Goal: Task Accomplishment & Management: Manage account settings

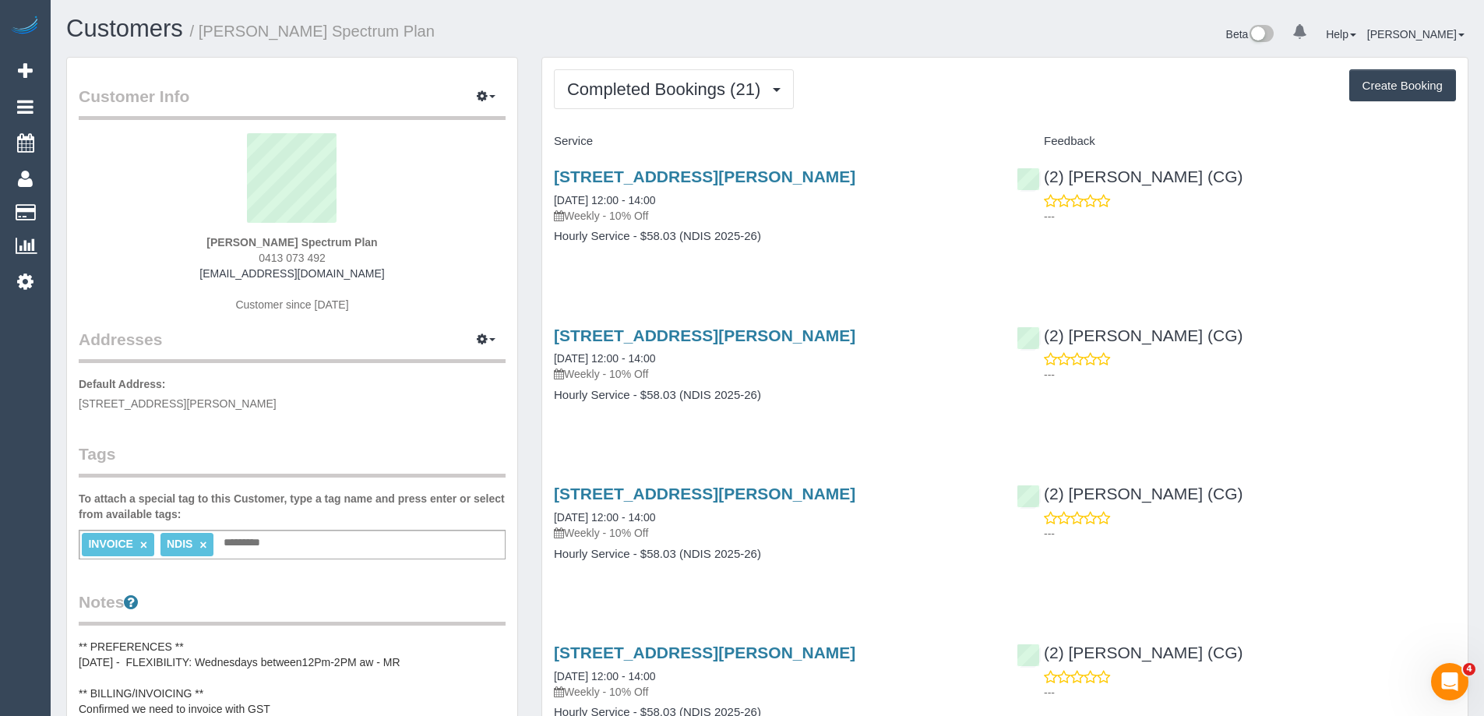
click at [407, 228] on sui-profile-pic at bounding box center [292, 183] width 404 height 101
drag, startPoint x: 182, startPoint y: 246, endPoint x: 290, endPoint y: 244, distance: 108.3
click at [290, 244] on div "Lisanna Burnie Spectrum Plan 0413 073 492 list147@bigpond.com Customer since 20…" at bounding box center [292, 230] width 427 height 195
copy strong "Lisanna Burnie"
click at [644, 105] on button "Completed Bookings (21)" at bounding box center [674, 89] width 240 height 40
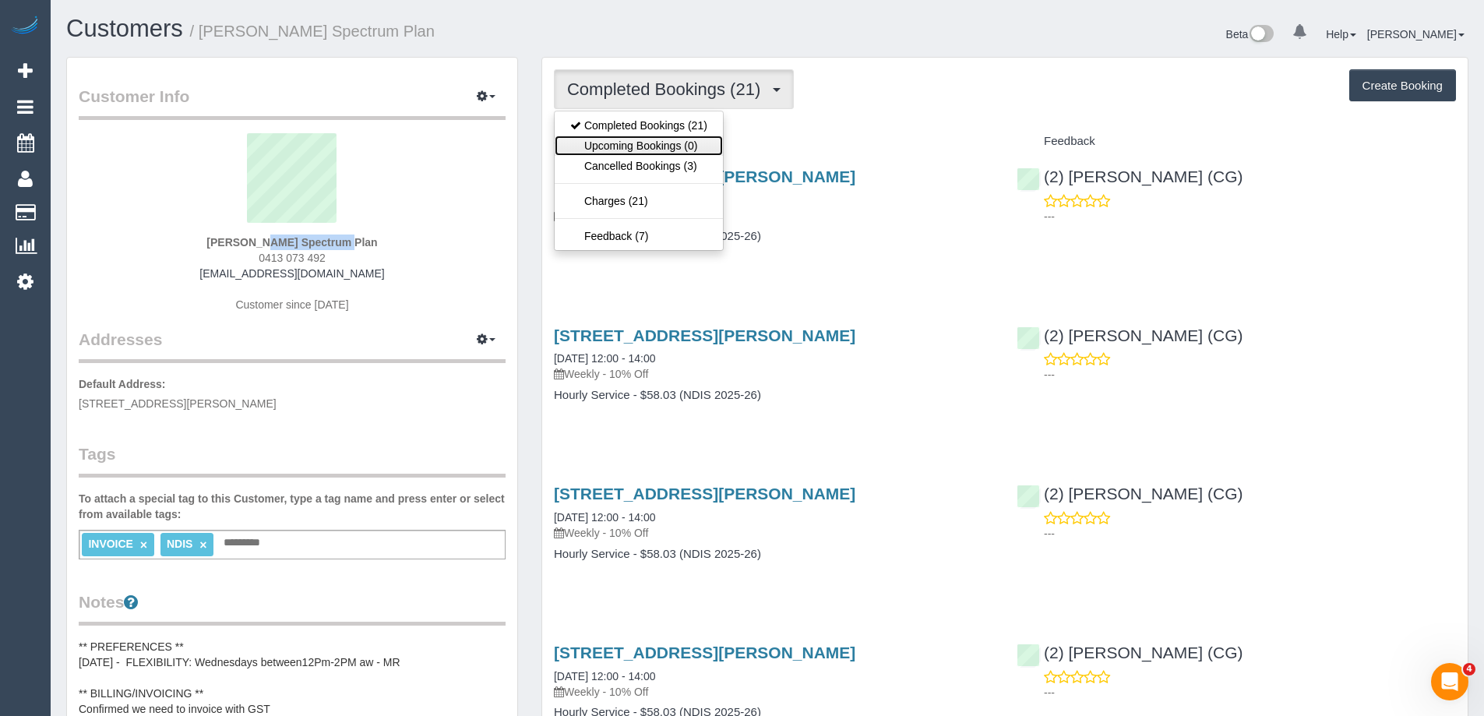
click at [667, 149] on link "Upcoming Bookings (0)" at bounding box center [639, 146] width 168 height 20
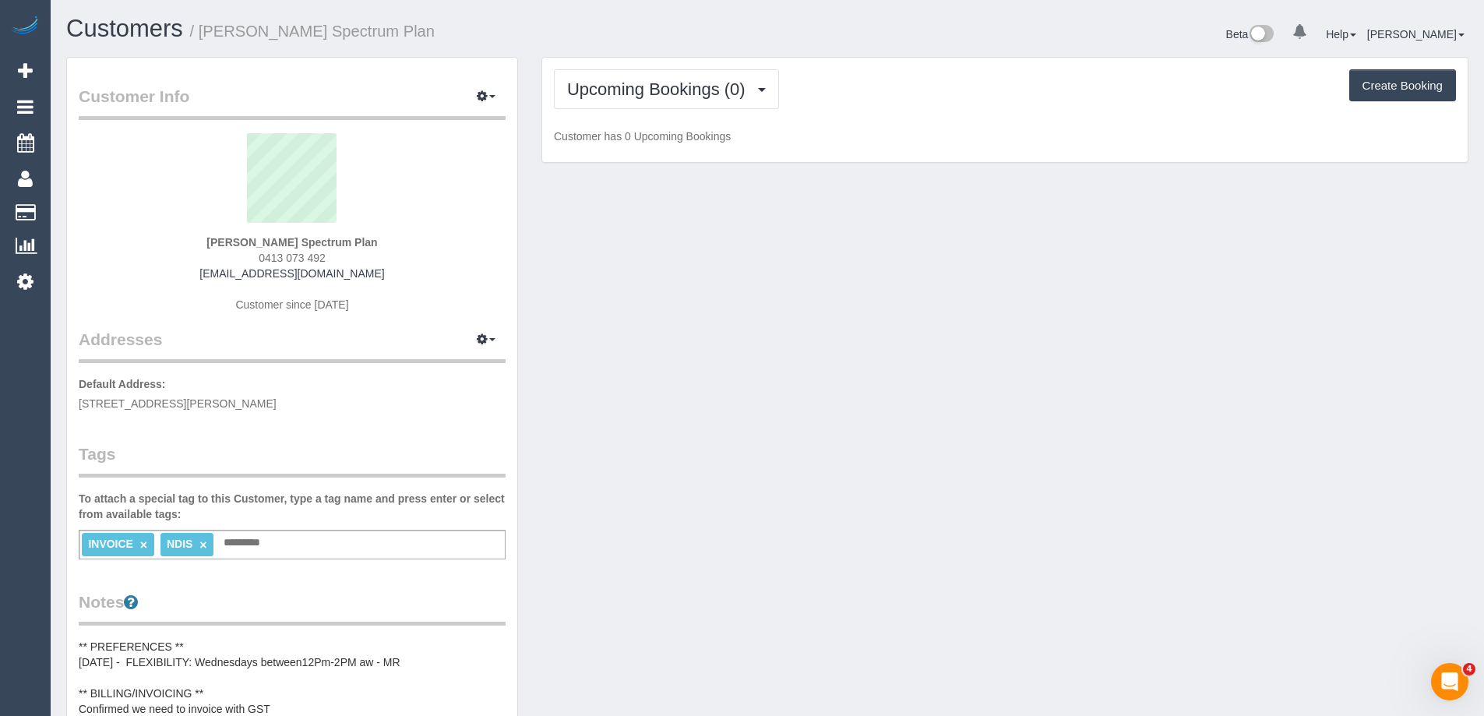
click at [407, 270] on div "Lisanna Burnie Spectrum Plan 0413 073 492 list147@bigpond.com Customer since 20…" at bounding box center [292, 230] width 427 height 195
drag, startPoint x: 192, startPoint y: 242, endPoint x: 291, endPoint y: 242, distance: 98.2
click at [291, 242] on div "Lisanna Burnie Spectrum Plan 0413 073 492 list147@bigpond.com Customer since 20…" at bounding box center [292, 230] width 427 height 195
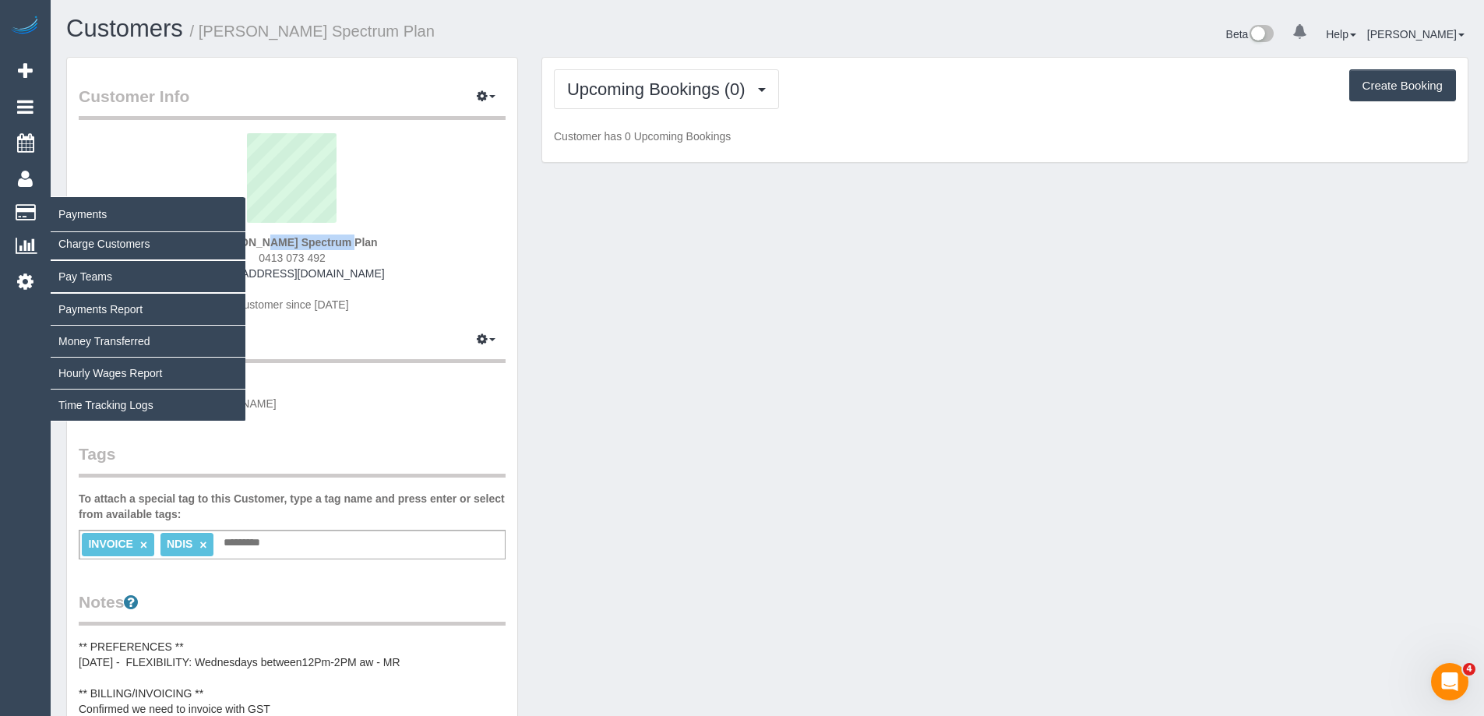
copy strong "Lisanna Burnie"
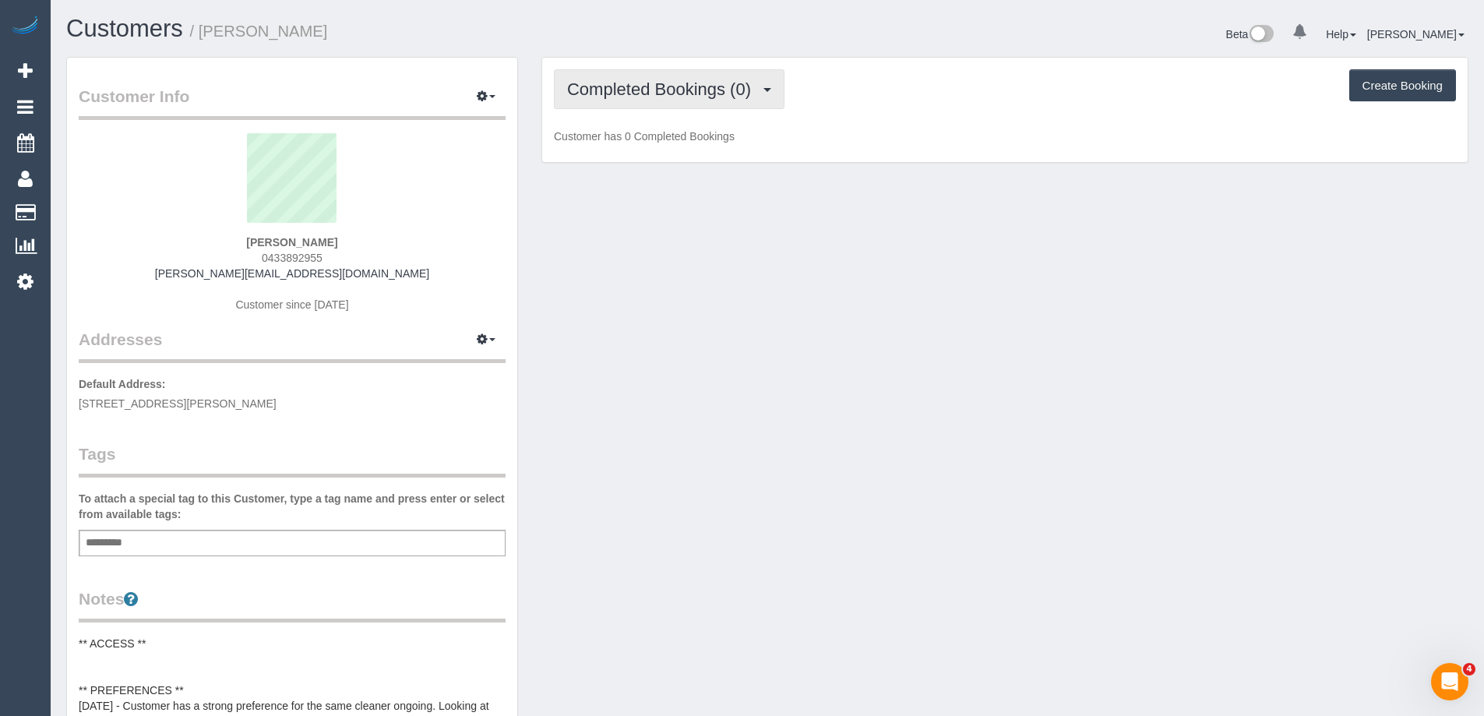
click at [743, 86] on span "Completed Bookings (0)" at bounding box center [663, 88] width 192 height 19
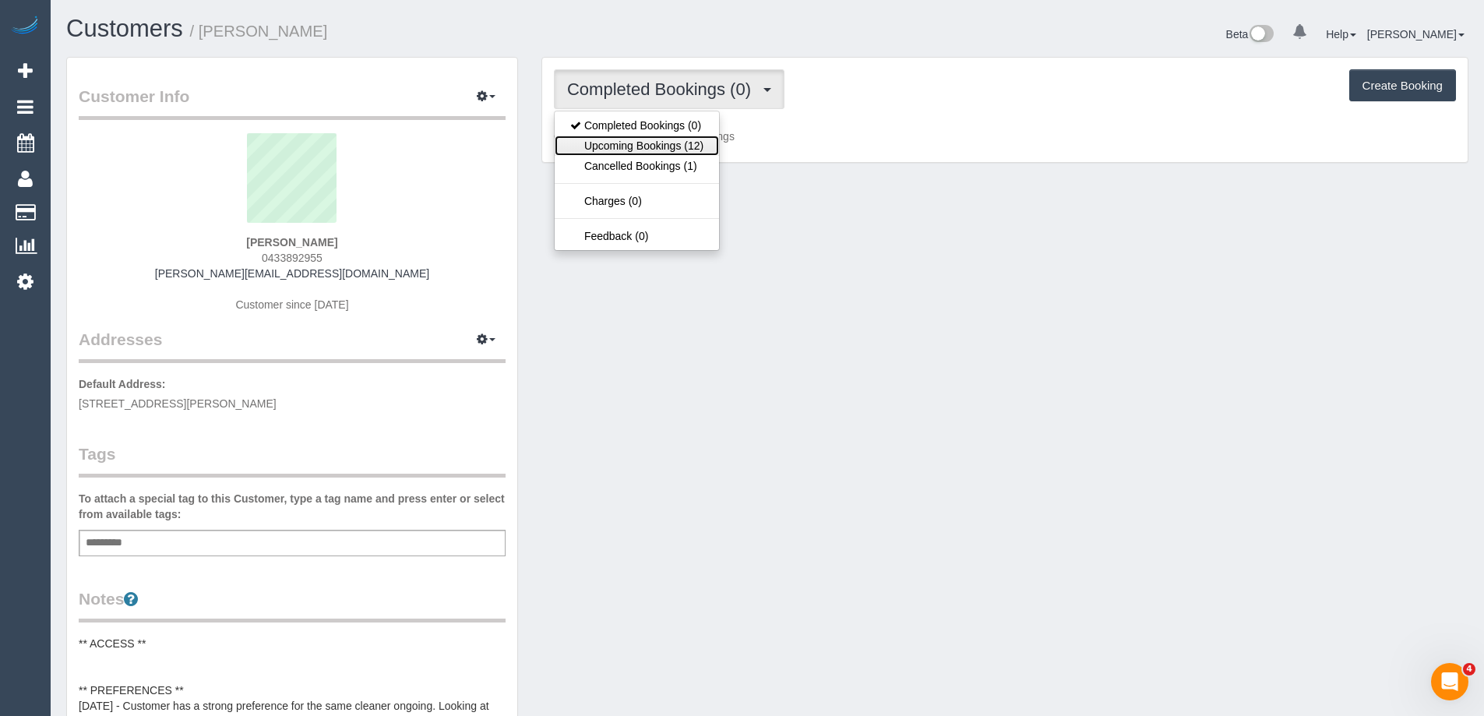
click at [685, 148] on link "Upcoming Bookings (12)" at bounding box center [637, 146] width 164 height 20
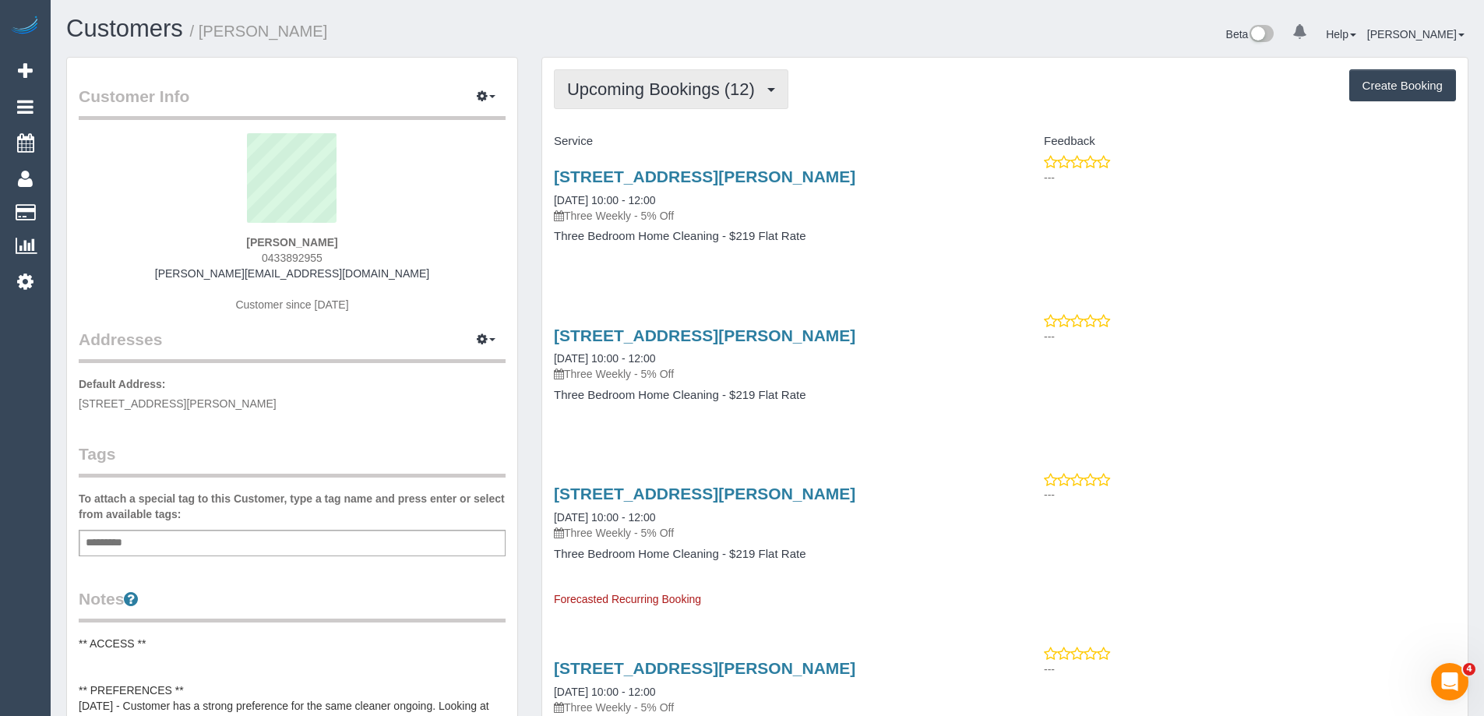
click at [635, 98] on span "Upcoming Bookings (12)" at bounding box center [665, 88] width 196 height 19
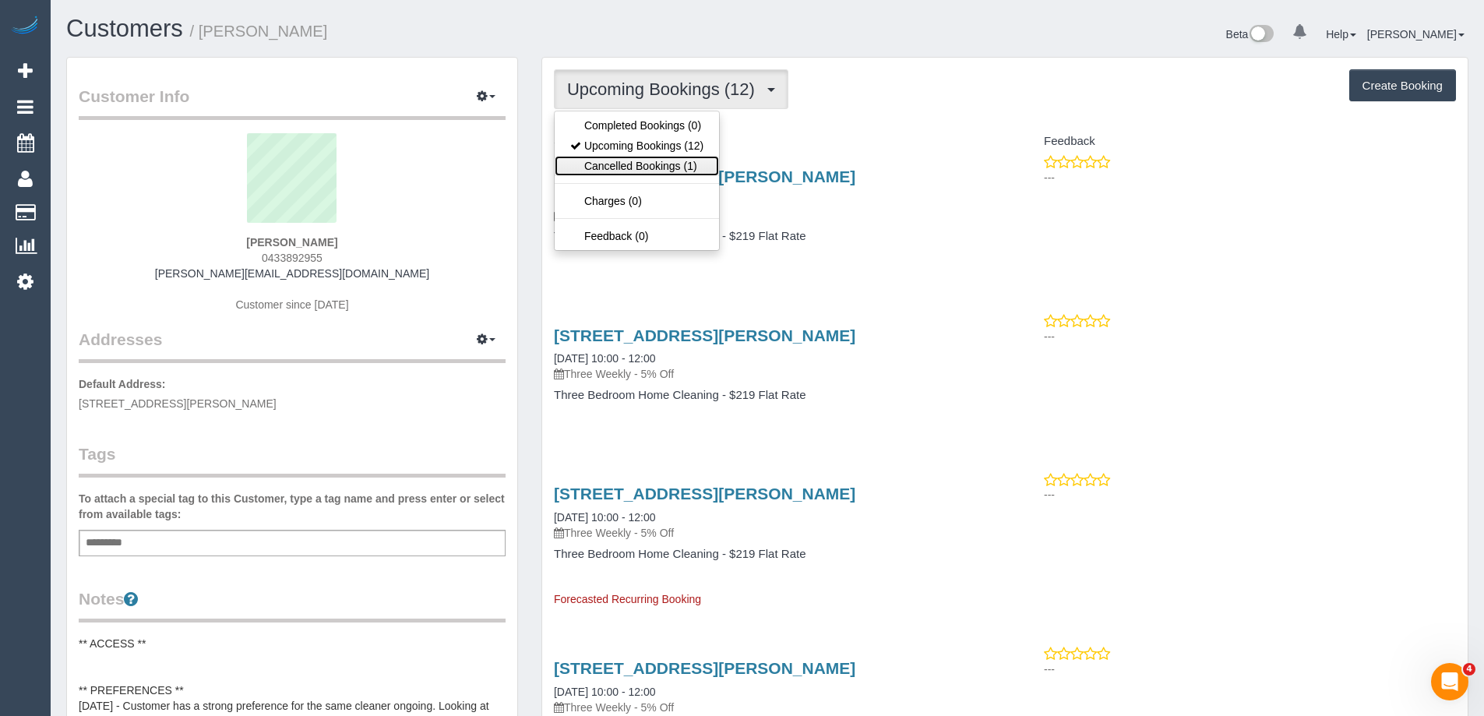
click at [640, 168] on link "Cancelled Bookings (1)" at bounding box center [637, 166] width 164 height 20
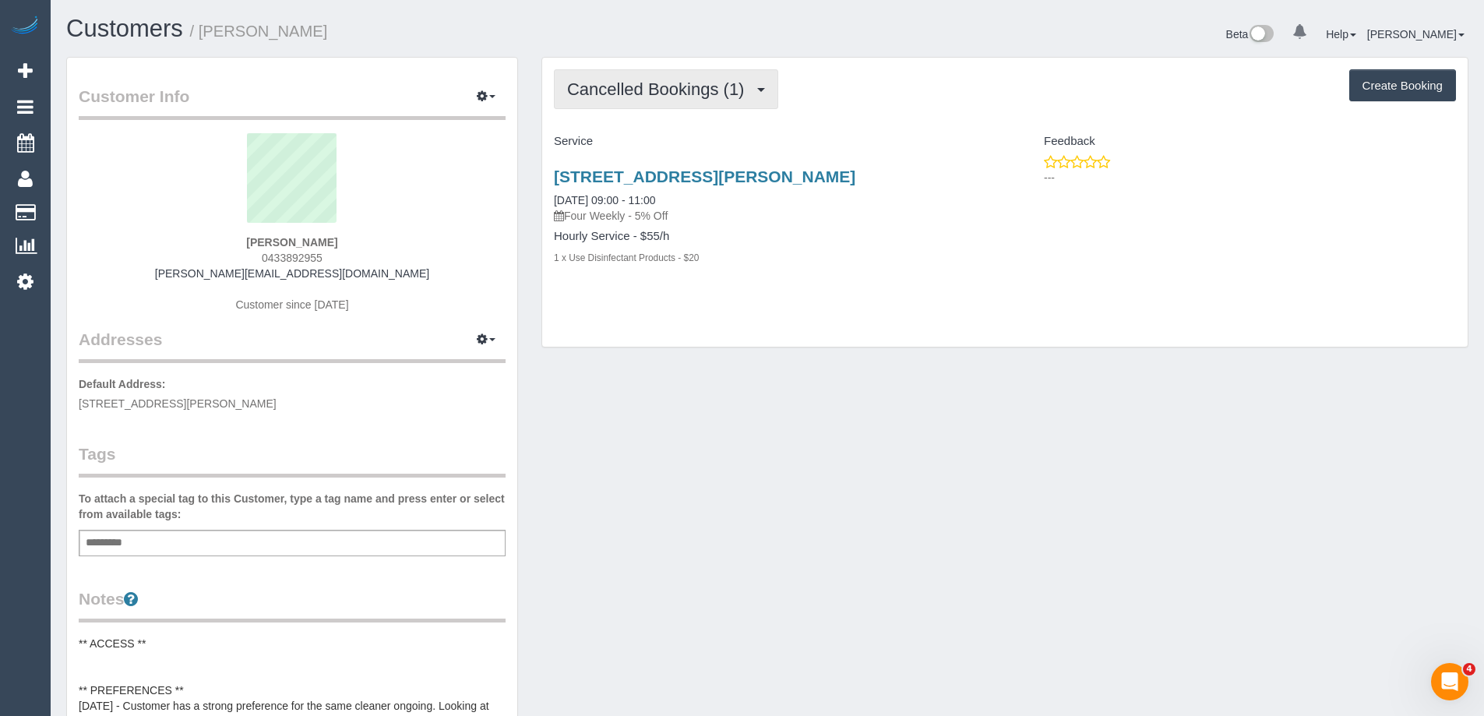
click at [682, 87] on span "Cancelled Bookings (1)" at bounding box center [659, 88] width 185 height 19
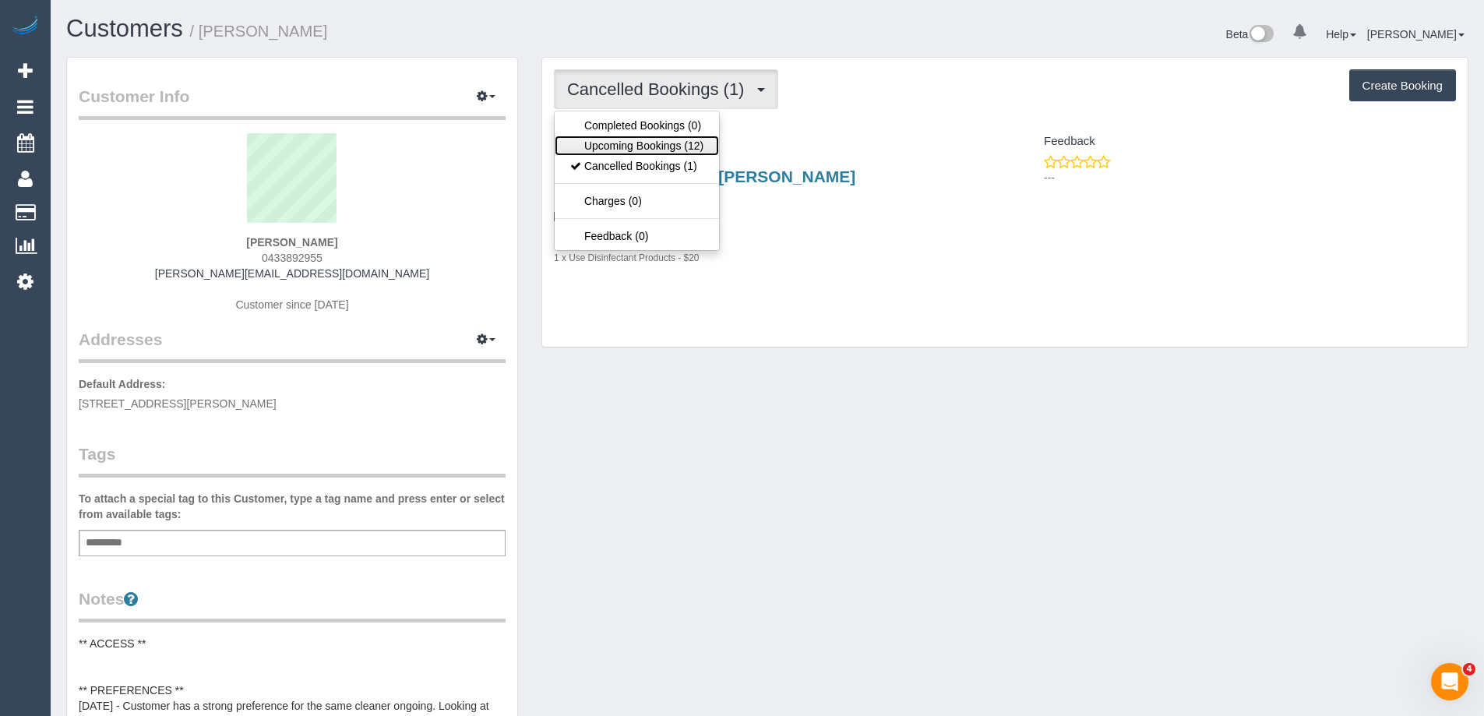
click at [681, 144] on link "Upcoming Bookings (12)" at bounding box center [637, 146] width 164 height 20
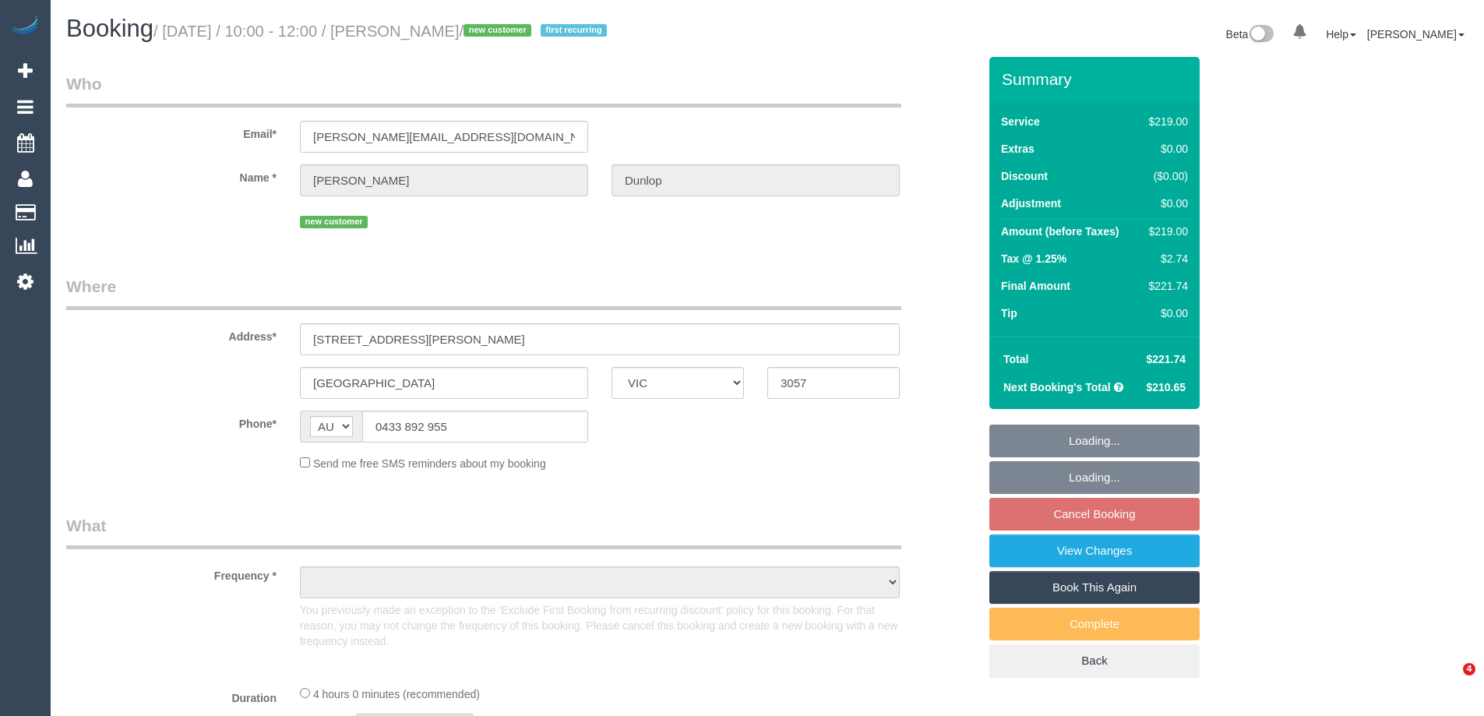
select select "VIC"
select select "string:stripe-pm_1S1yEc2GScqysDRVv0M4hLHP"
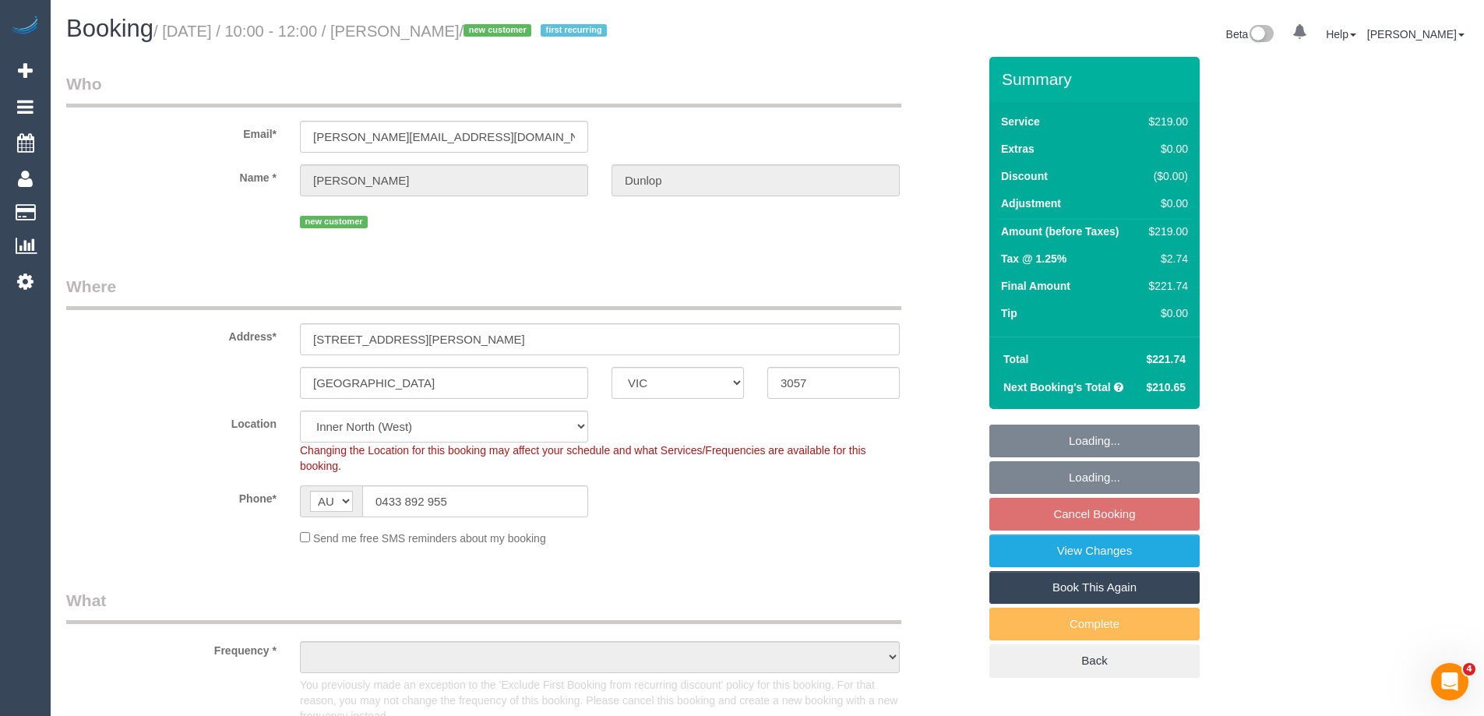
select select "object:824"
select select "number:27"
select select "number:14"
select select "number:19"
select select "number:25"
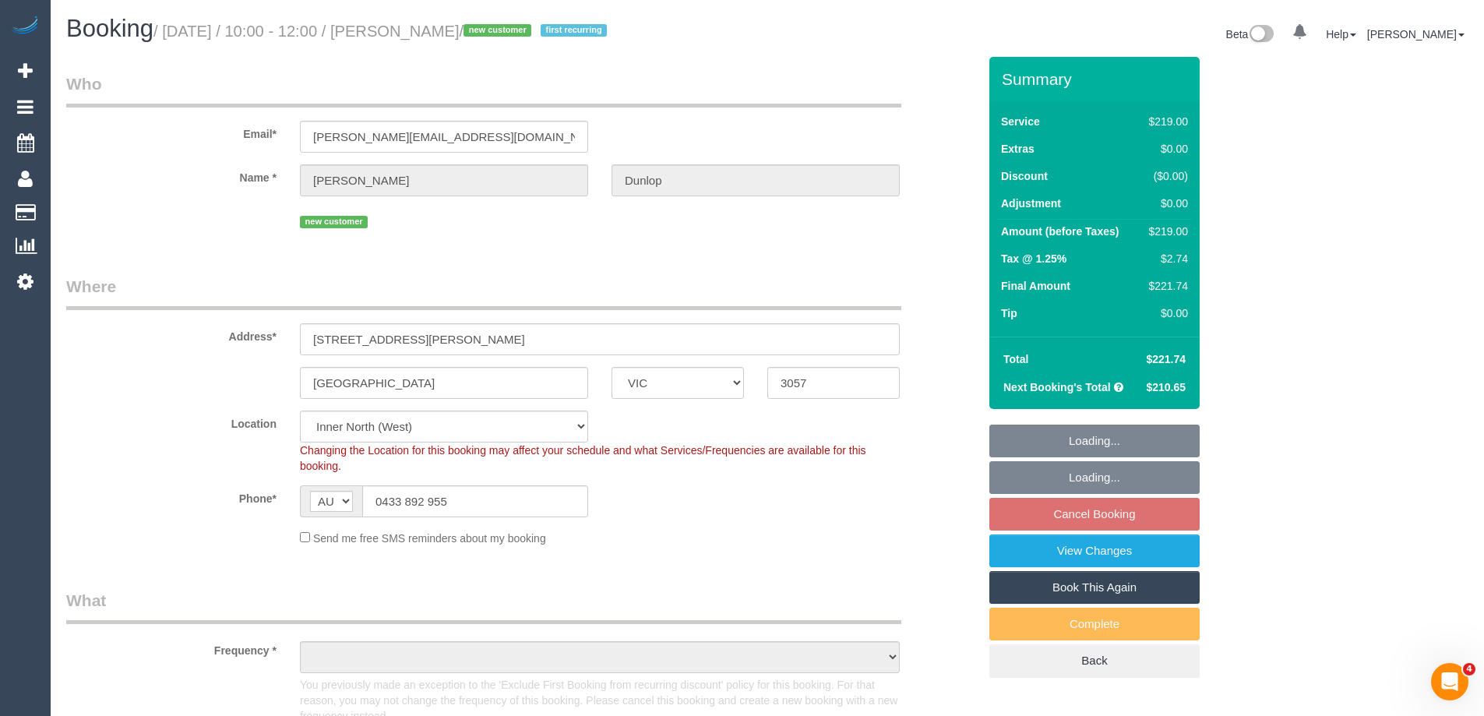
select select "number:33"
select select "number:26"
select select "object:837"
select select "spot4"
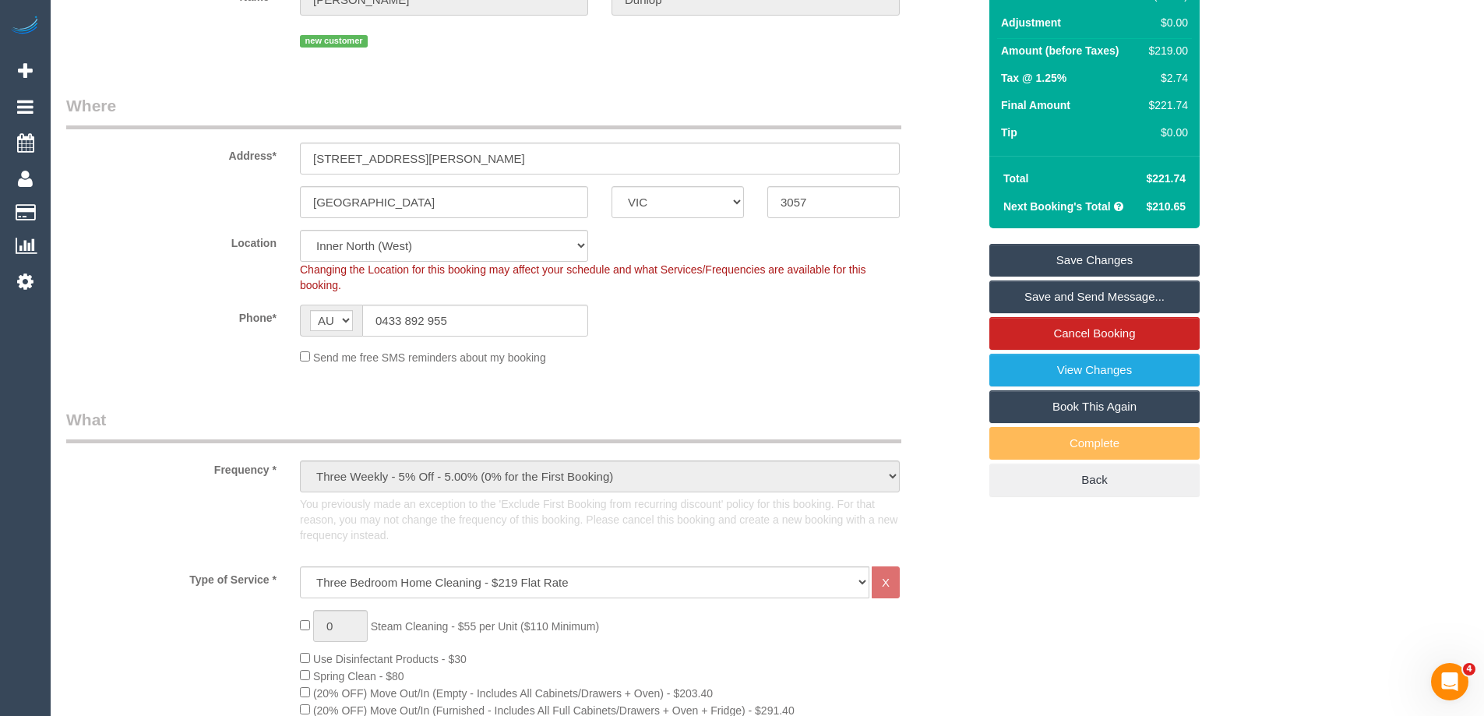
scroll to position [156, 0]
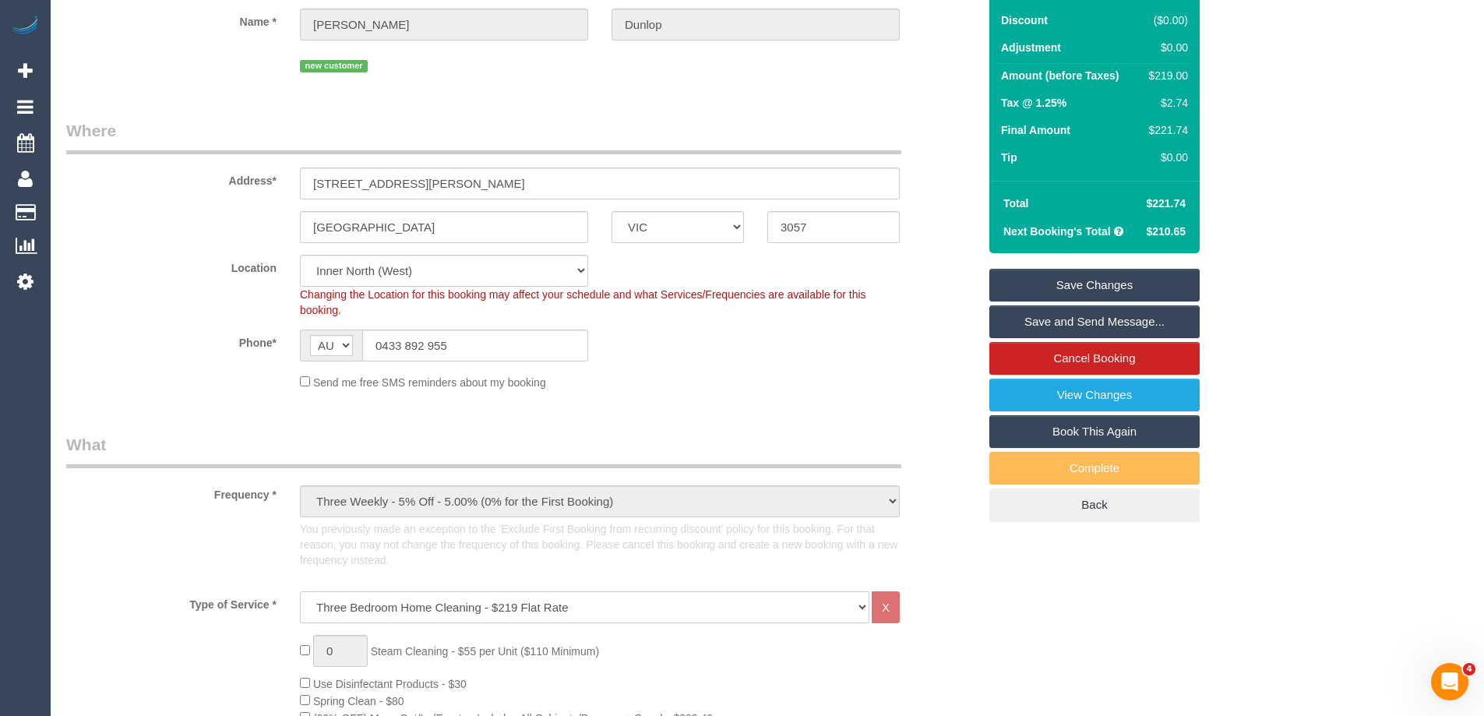
click at [375, 610] on select "Hourly Service - $70/h Hourly Service - $65/h Hourly Service - $60/h Hourly Ser…" at bounding box center [585, 607] width 570 height 32
click at [205, 401] on fieldset "Where Address* [STREET_ADDRESS][PERSON_NAME] [GEOGRAPHIC_DATA] ACT [GEOGRAPHIC_…" at bounding box center [522, 260] width 912 height 283
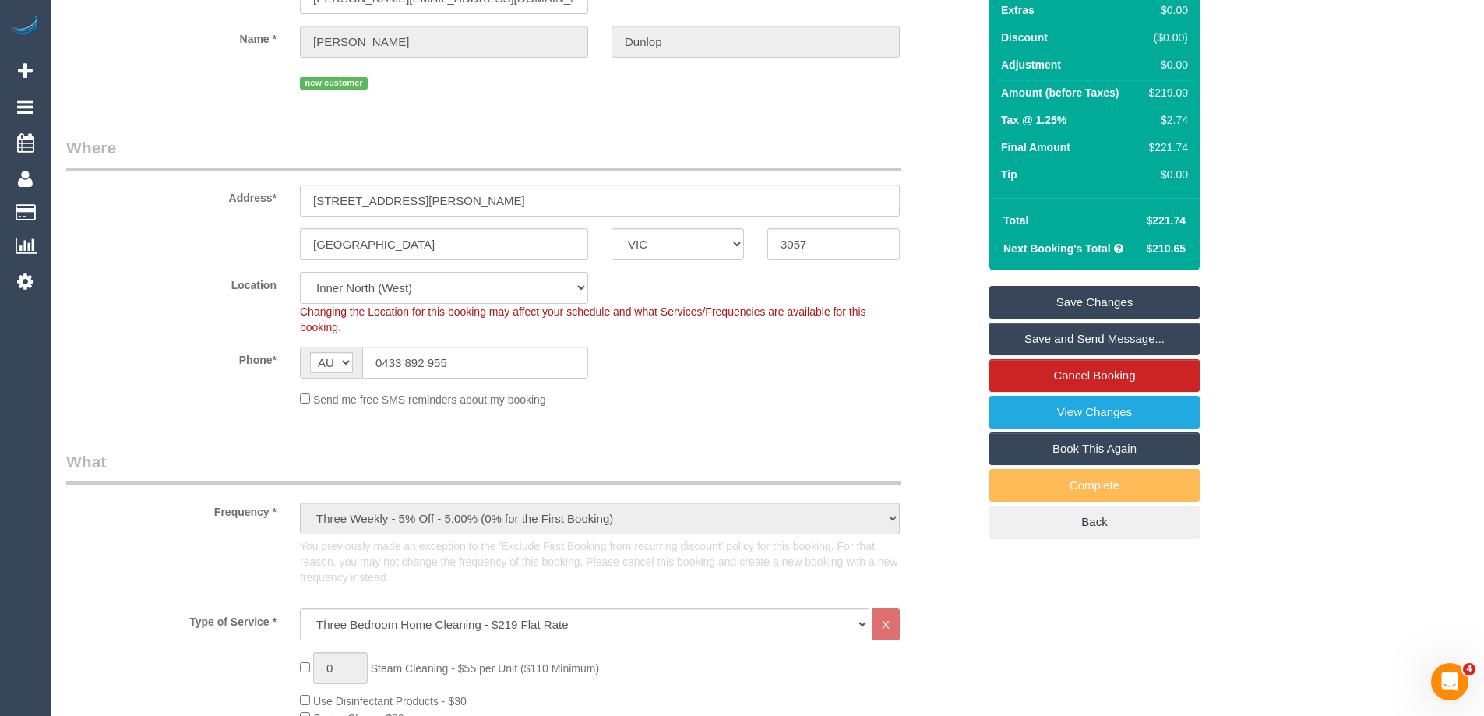
scroll to position [315, 0]
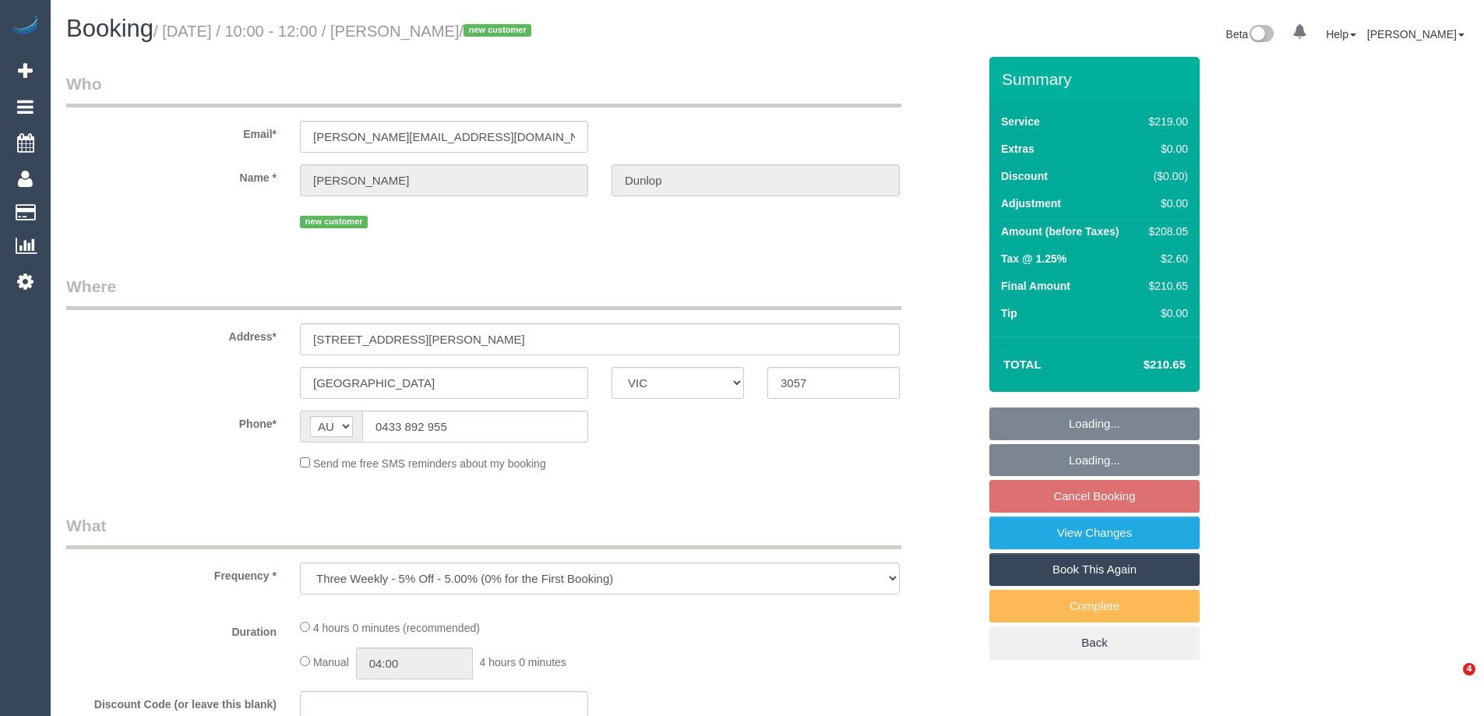
select select "VIC"
select select "string:stripe-pm_1S1yEc2GScqysDRVv0M4hLHP"
select select "object:634"
select select "number:27"
select select "number:14"
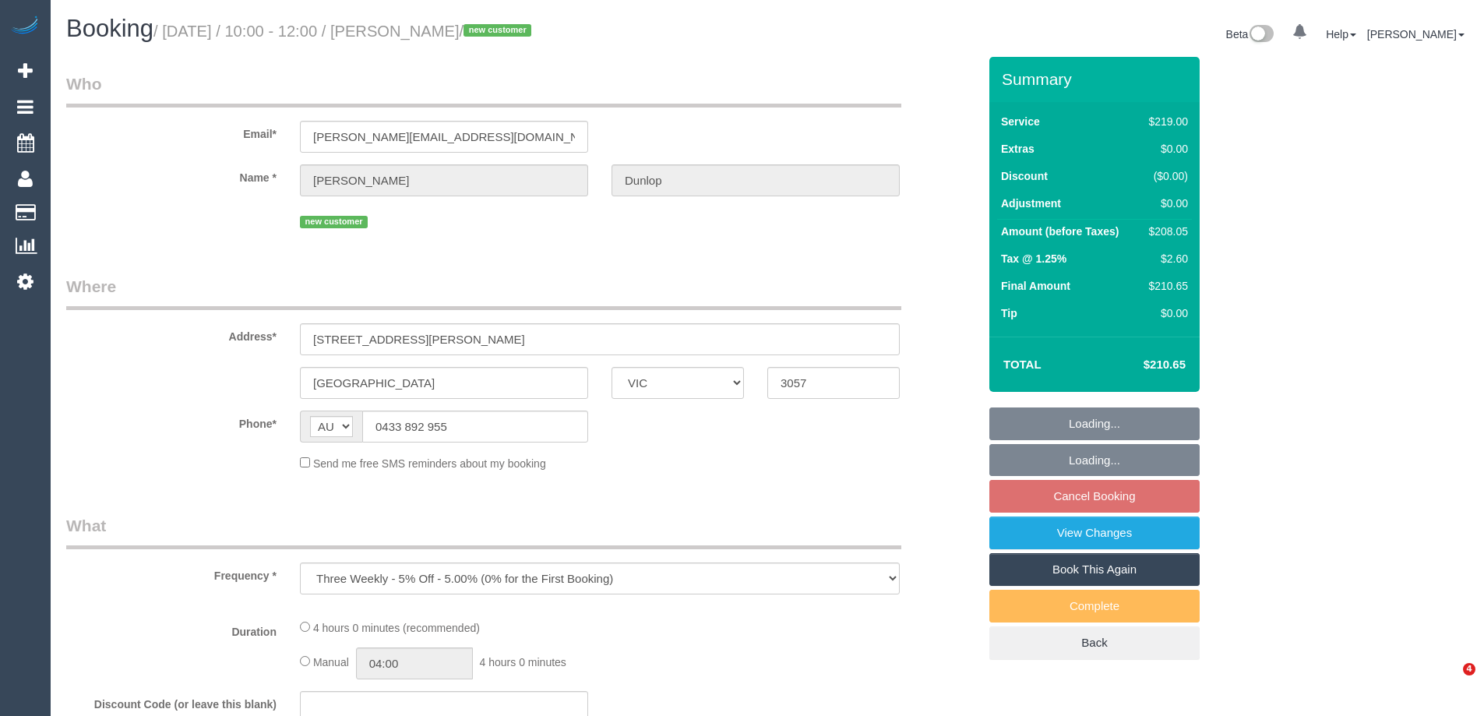
select select "number:19"
select select "number:25"
select select "number:33"
select select "number:26"
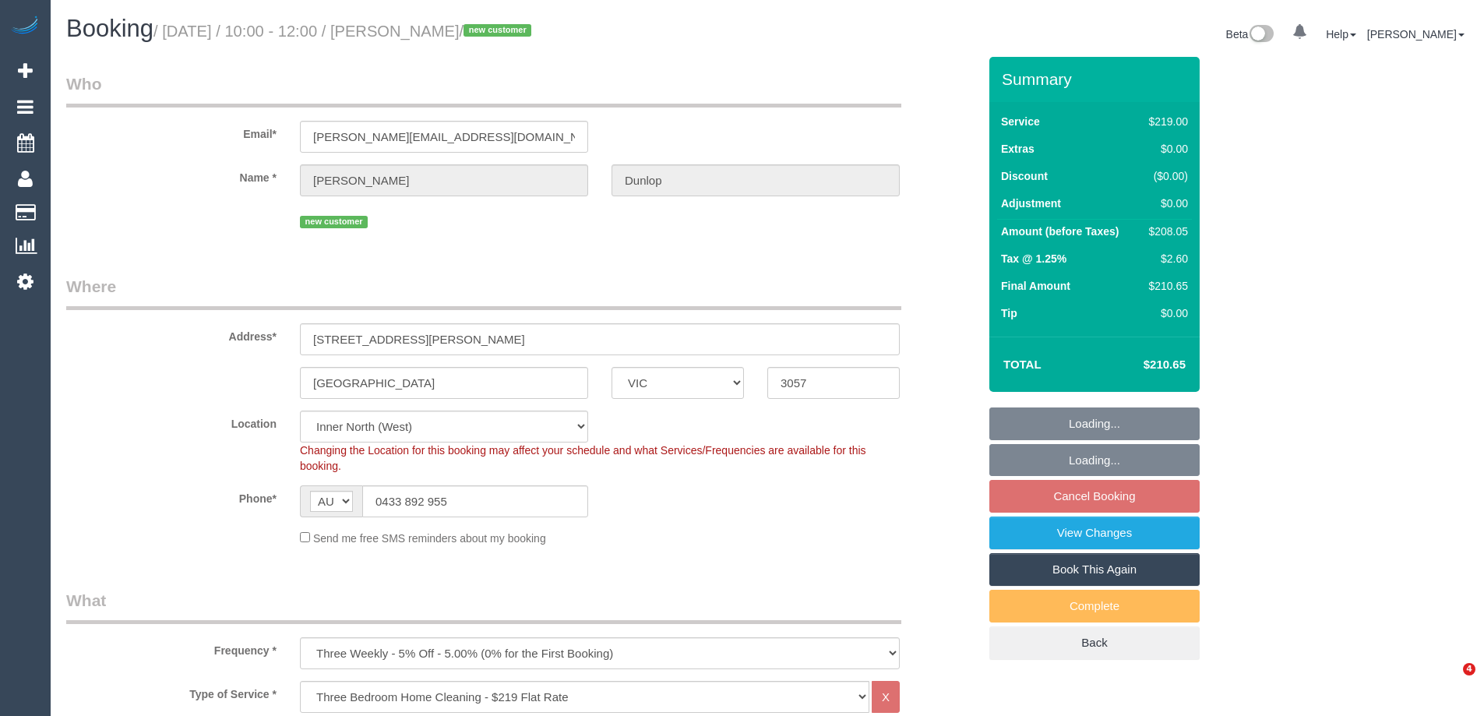
select select "spot4"
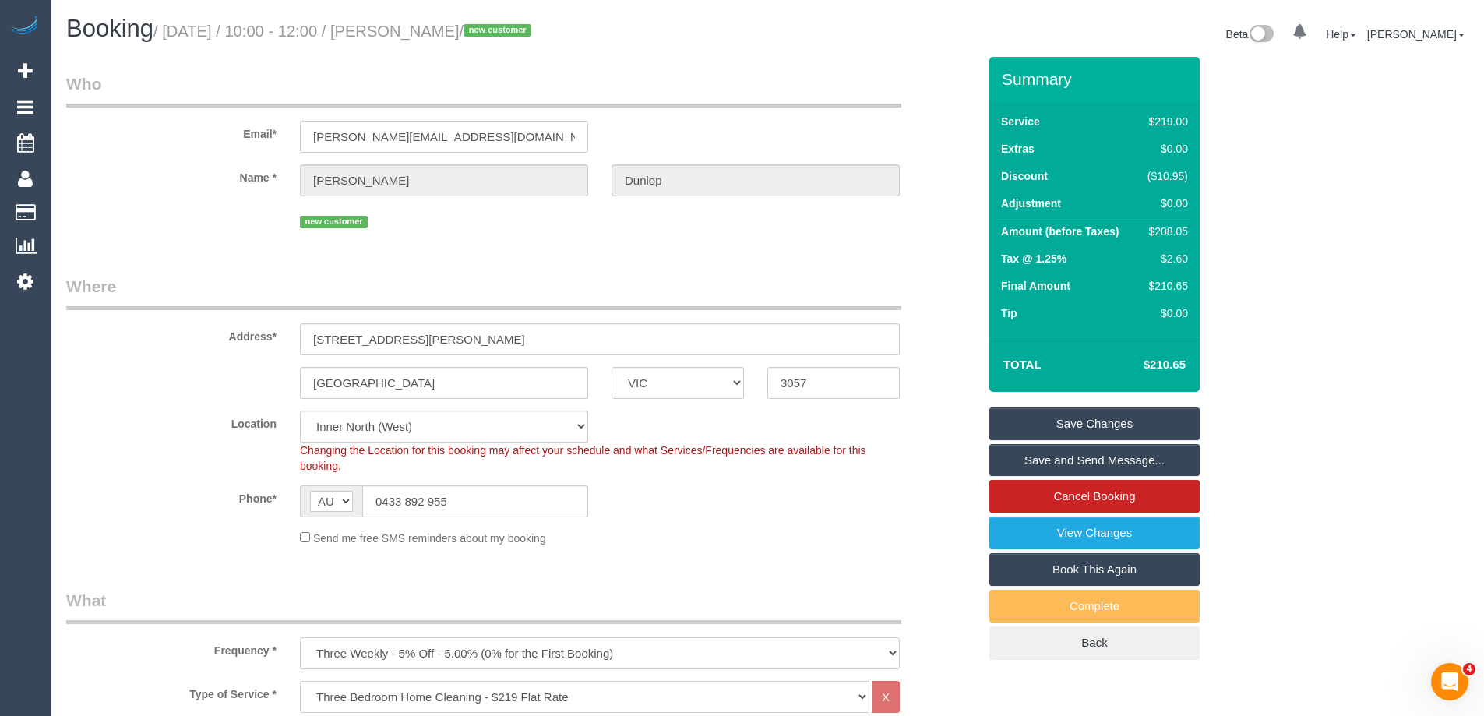
click at [464, 655] on select "One Time Cleaning Weekly - 10% Off - 10.00% (0% for the First Booking) Fortnigh…" at bounding box center [600, 653] width 600 height 32
select select "object:637"
click at [300, 637] on select "One Time Cleaning Weekly - 10% Off - 10.00% (0% for the First Booking) Fortnigh…" at bounding box center [600, 653] width 600 height 32
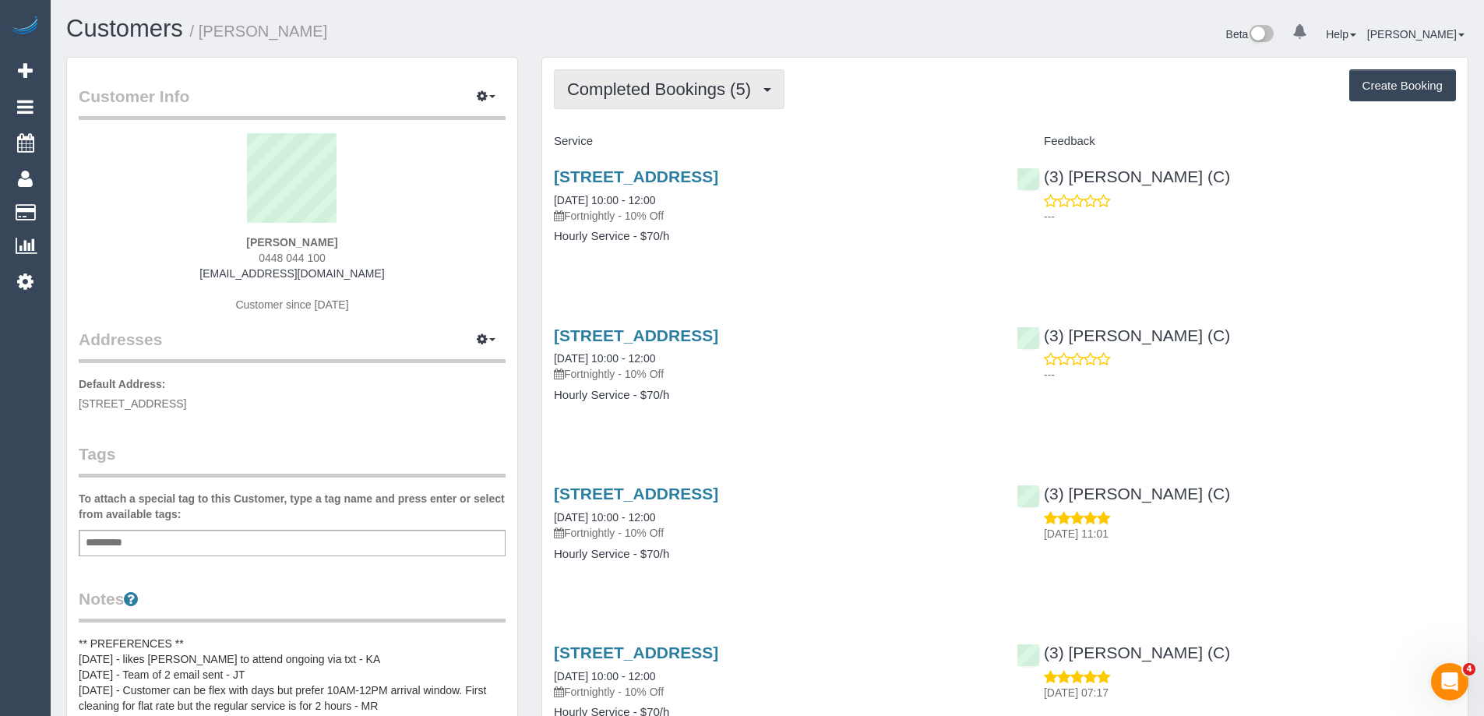
click at [709, 82] on span "Completed Bookings (5)" at bounding box center [663, 88] width 192 height 19
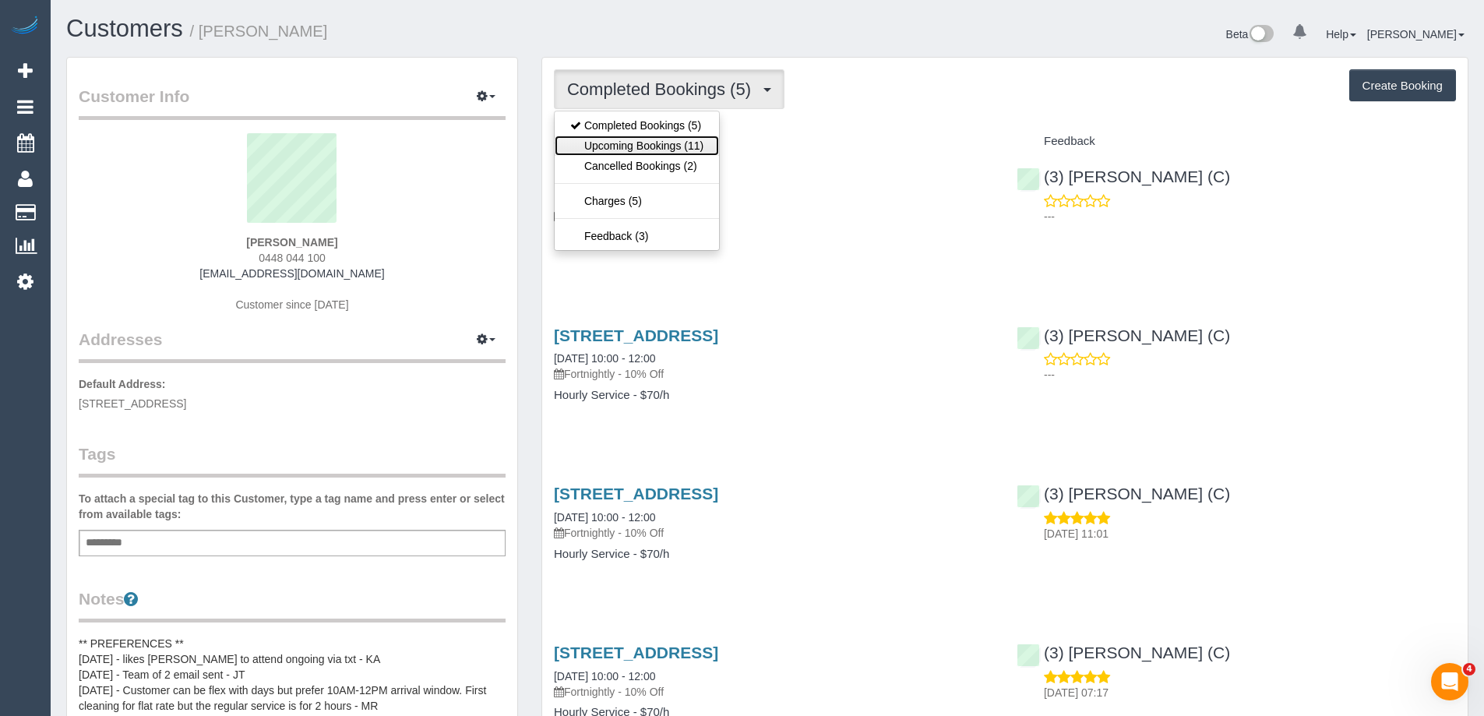
click at [693, 150] on link "Upcoming Bookings (11)" at bounding box center [637, 146] width 164 height 20
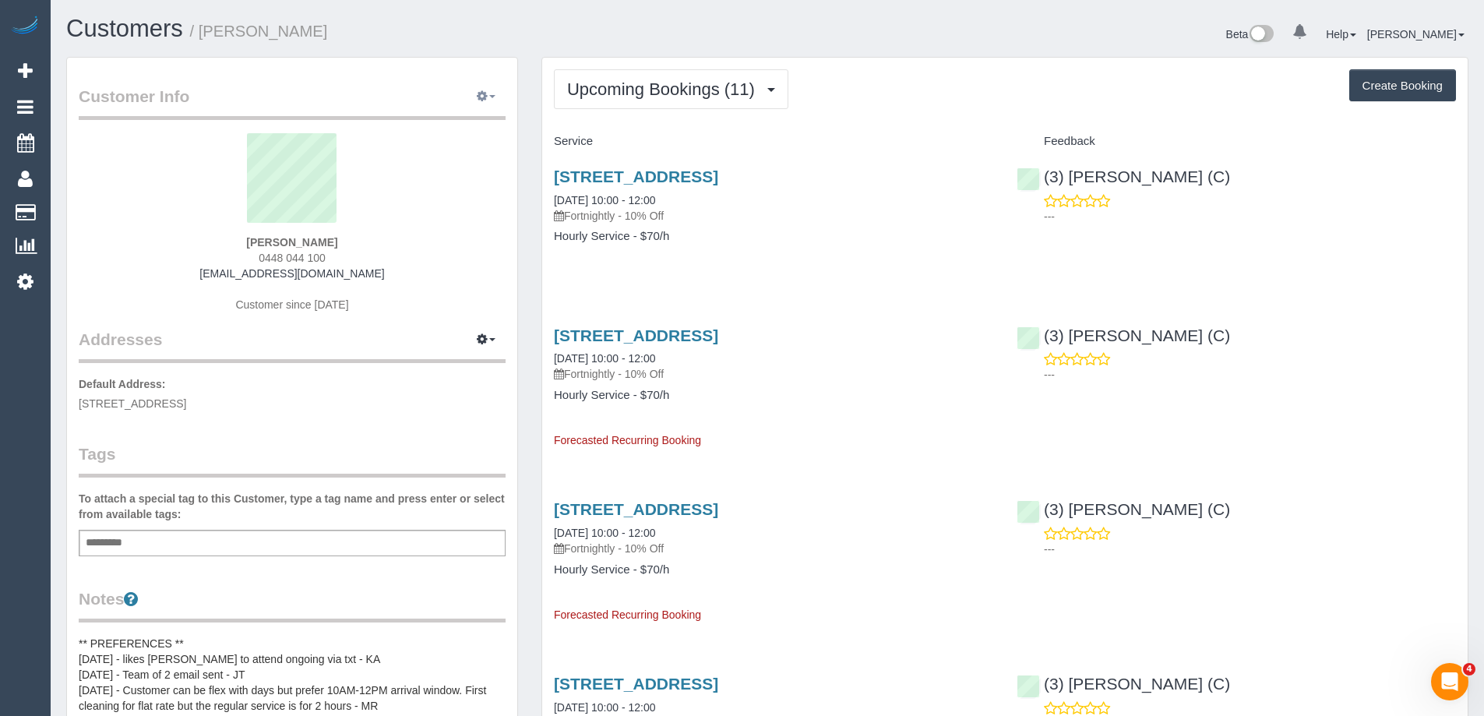
click at [497, 88] on button "button" at bounding box center [486, 97] width 39 height 24
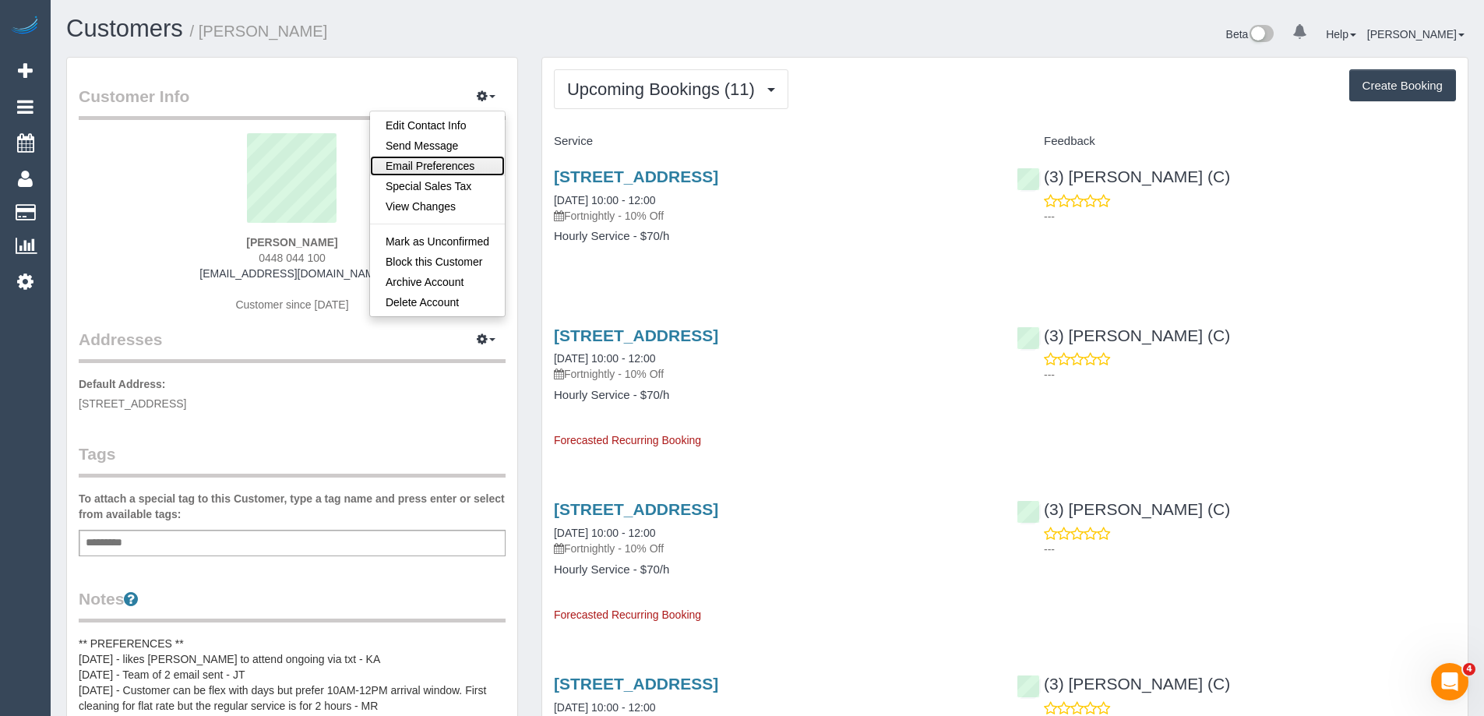
click at [421, 164] on link "Email Preferences" at bounding box center [437, 166] width 135 height 20
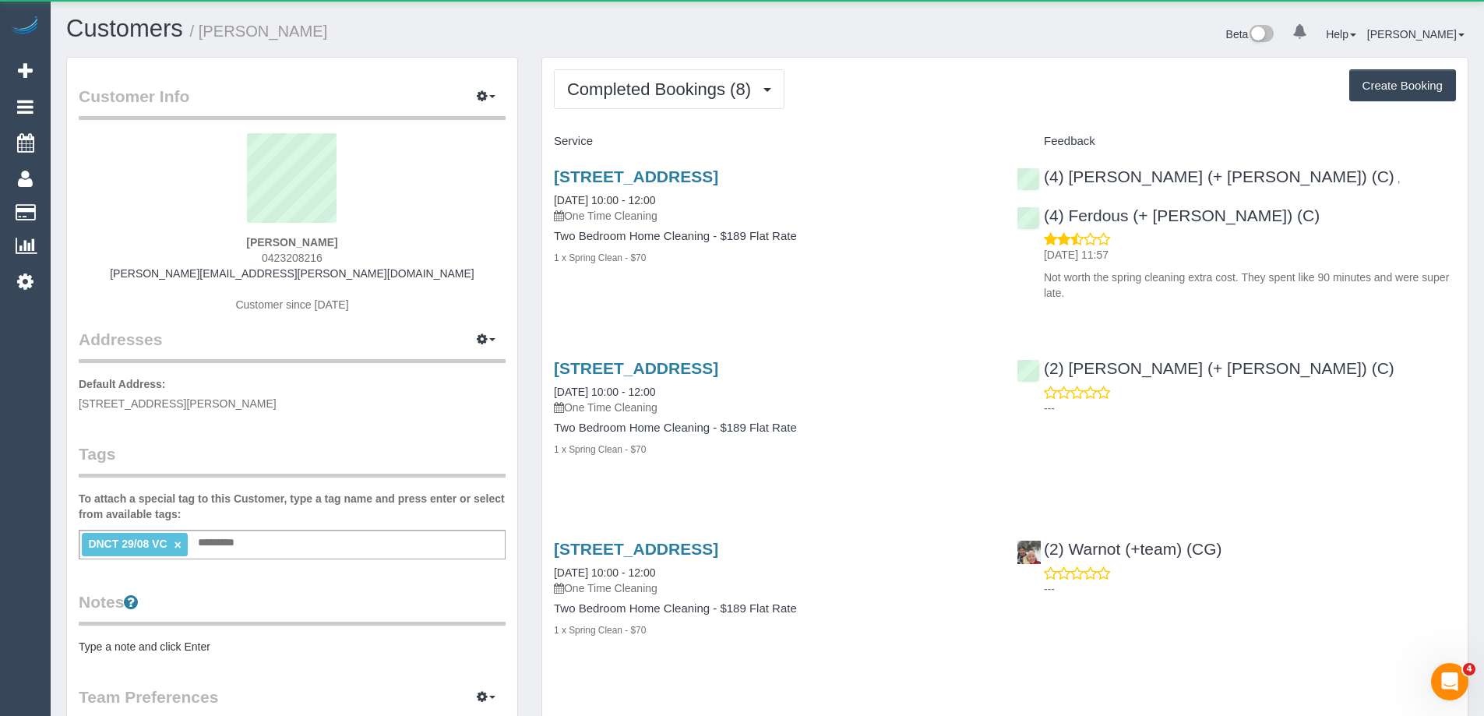
drag, startPoint x: 337, startPoint y: 256, endPoint x: 199, endPoint y: 256, distance: 138.7
click at [199, 256] on div "Samuel Collis 0423208216 samuel.n.collis@gmail.com Customer since 2019" at bounding box center [292, 230] width 427 height 195
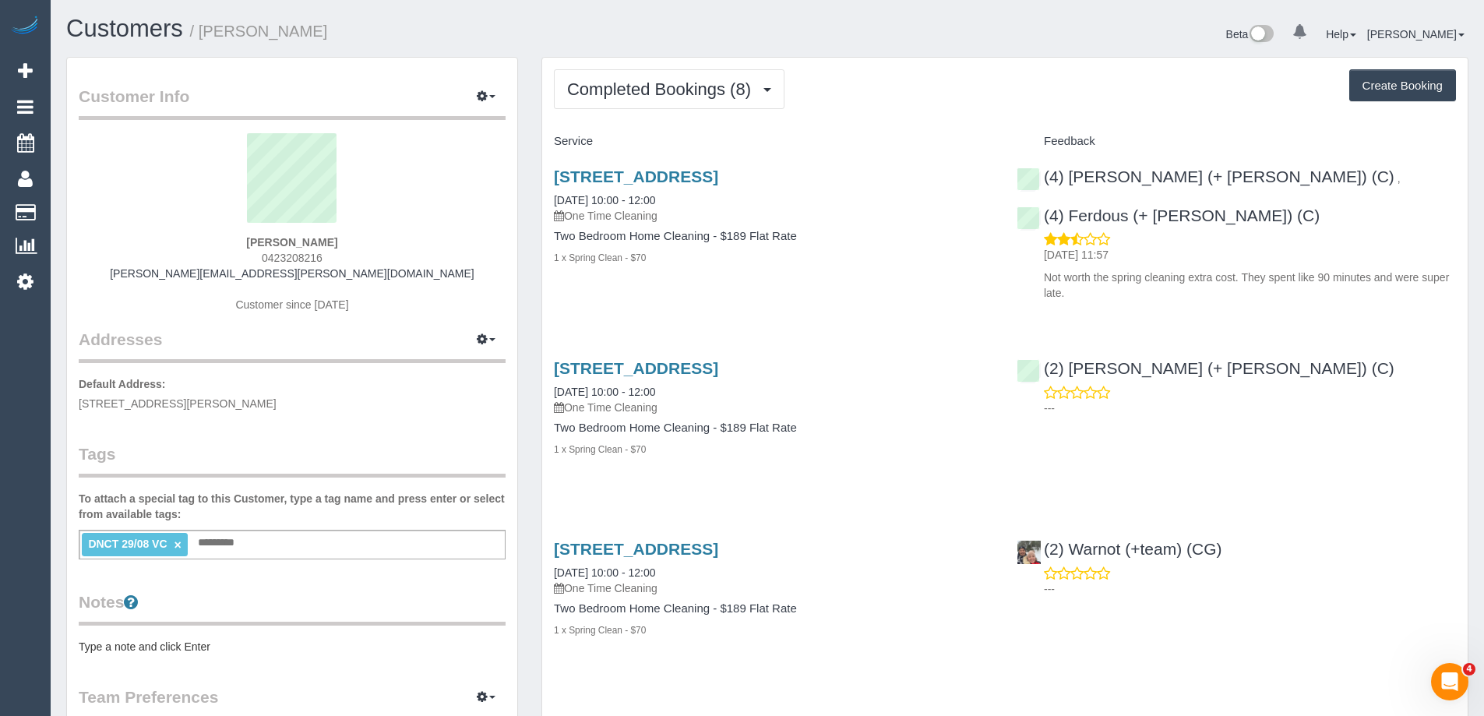
copy span "0423208216"
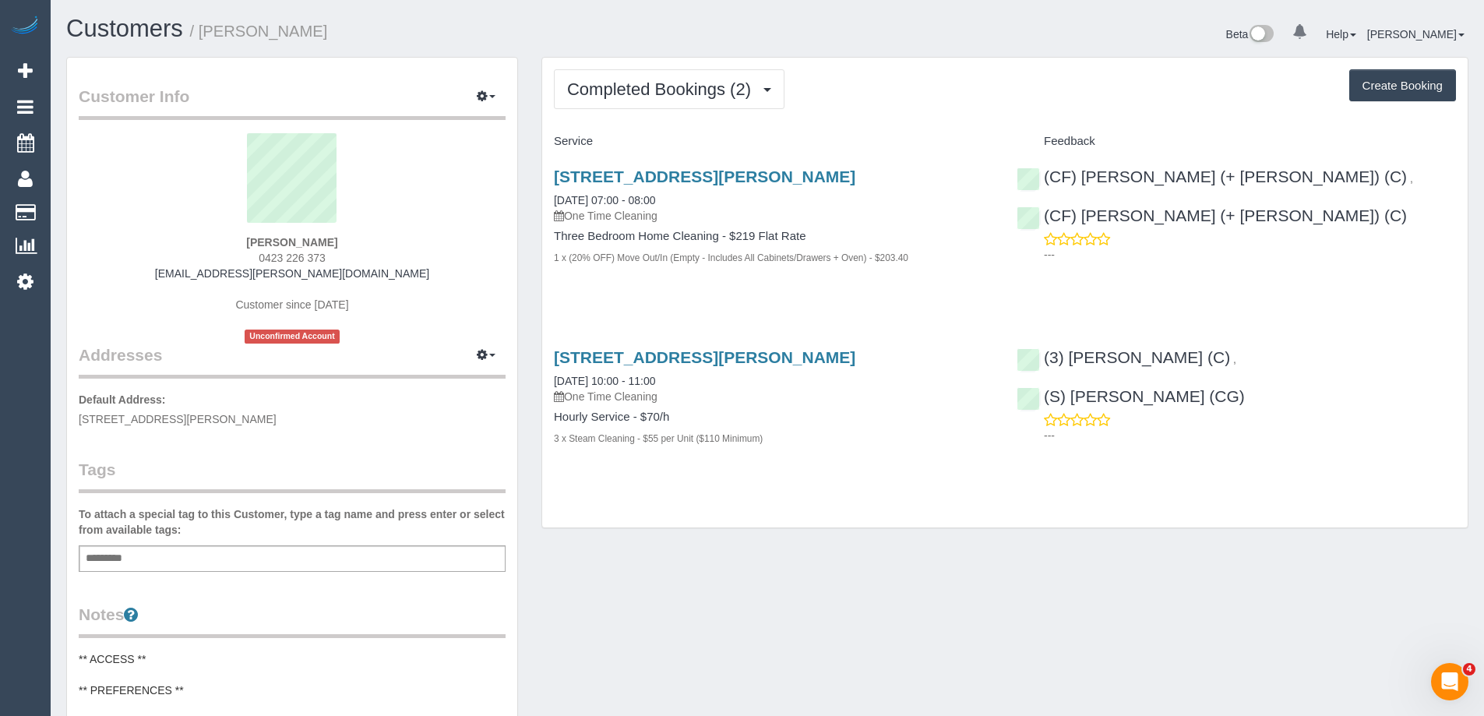
drag, startPoint x: 382, startPoint y: 256, endPoint x: 169, endPoint y: 259, distance: 212.7
click at [169, 259] on div "Julian Wakeford 0423 226 373 julian.h.wakeford@gmail.com Customer since 2025 Un…" at bounding box center [292, 238] width 427 height 210
copy span "0423 226 373"
click at [706, 83] on span "Completed Bookings (2)" at bounding box center [663, 88] width 192 height 19
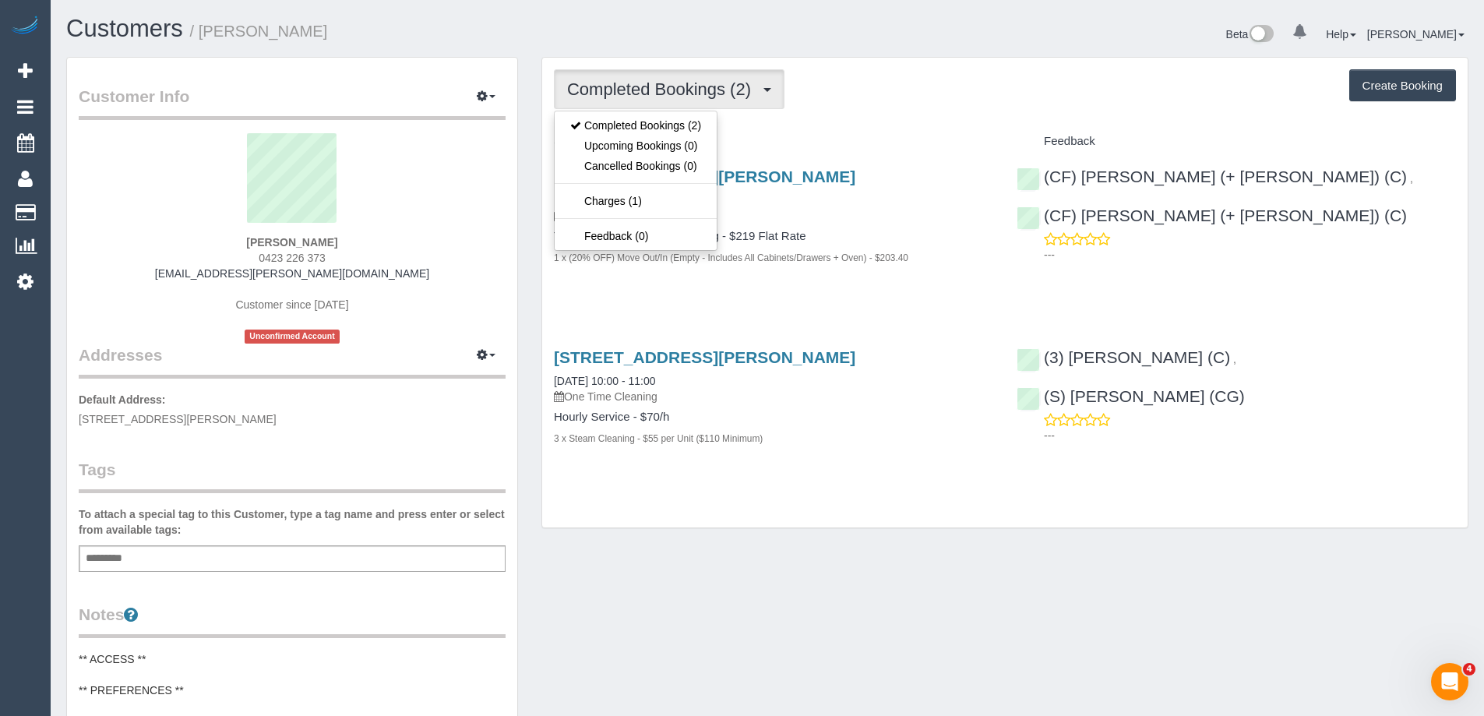
click at [883, 116] on div "Completed Bookings (2) Completed Bookings (2) Upcoming Bookings (0) Cancelled B…" at bounding box center [1005, 293] width 926 height 471
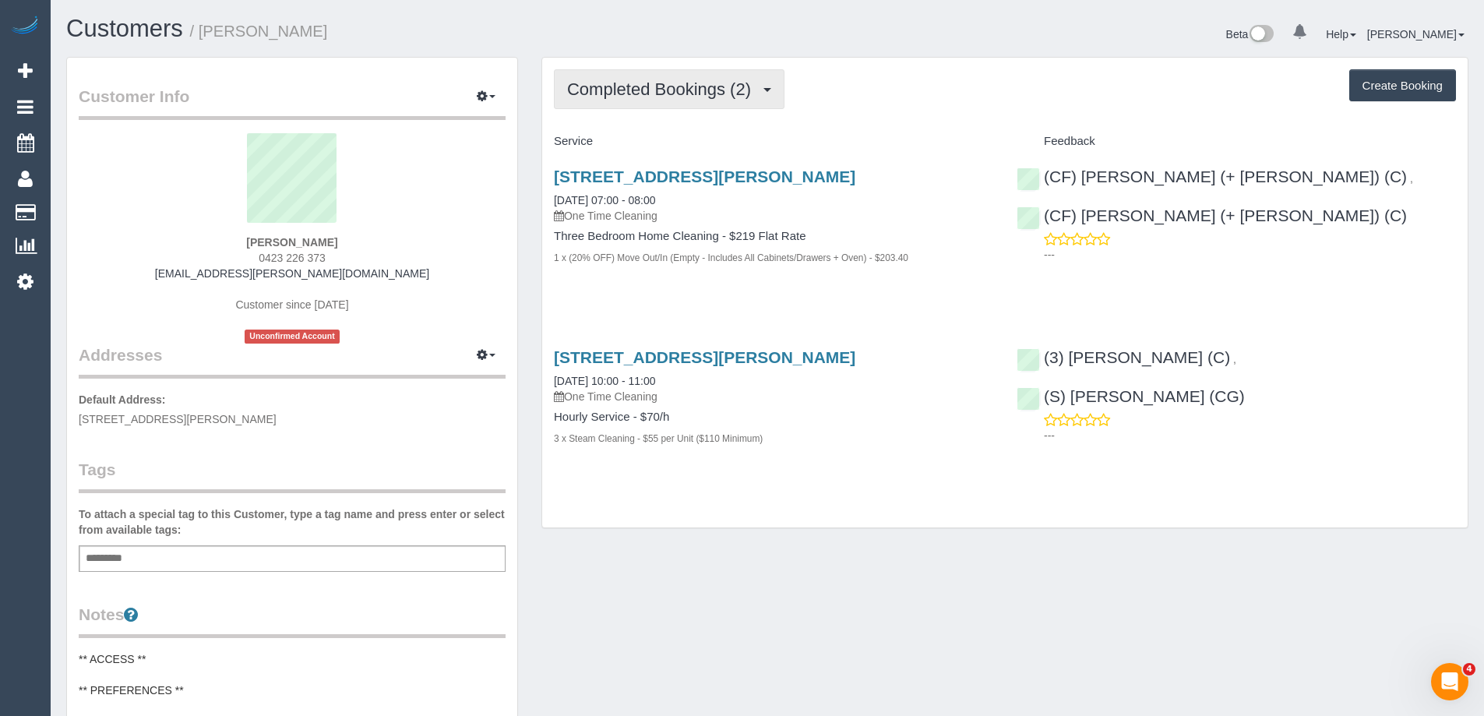
click at [640, 85] on span "Completed Bookings (2)" at bounding box center [663, 88] width 192 height 19
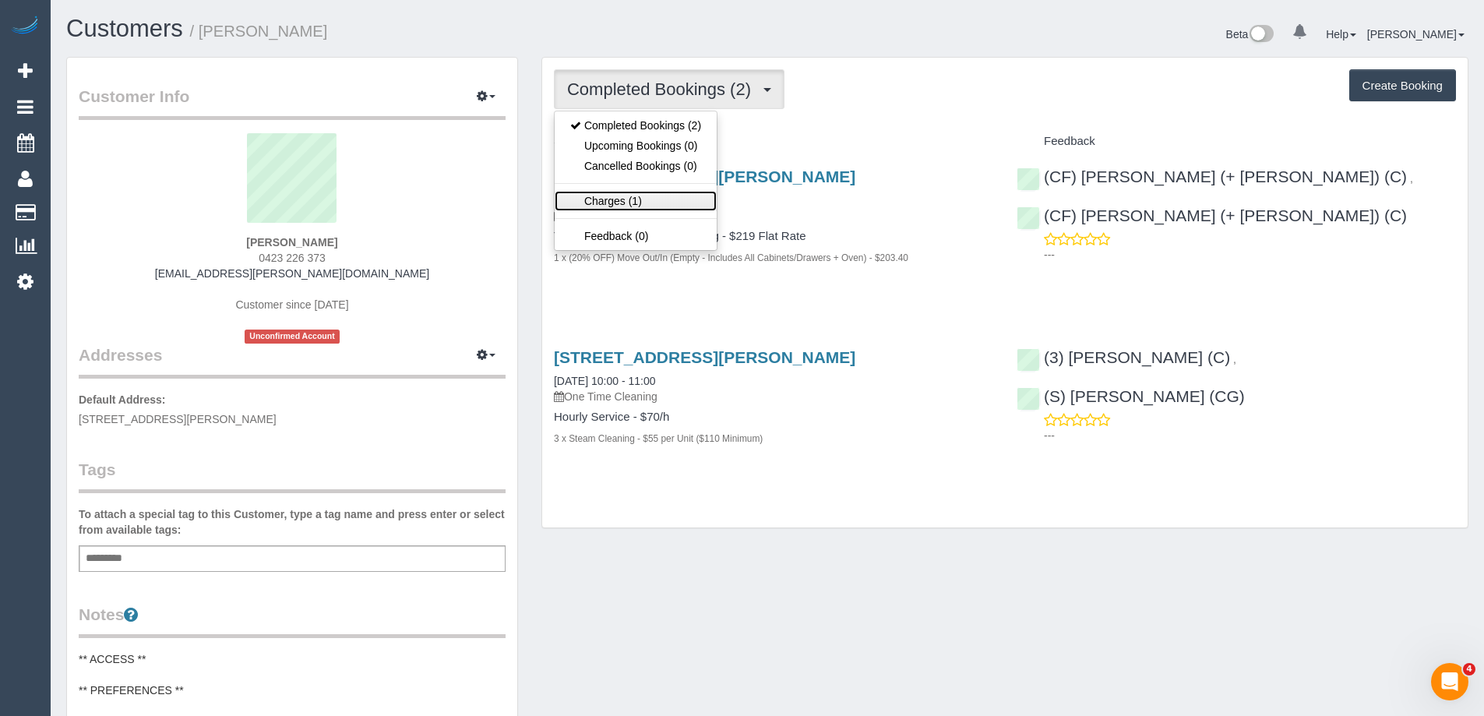
click at [675, 202] on link "Charges (1)" at bounding box center [636, 201] width 162 height 20
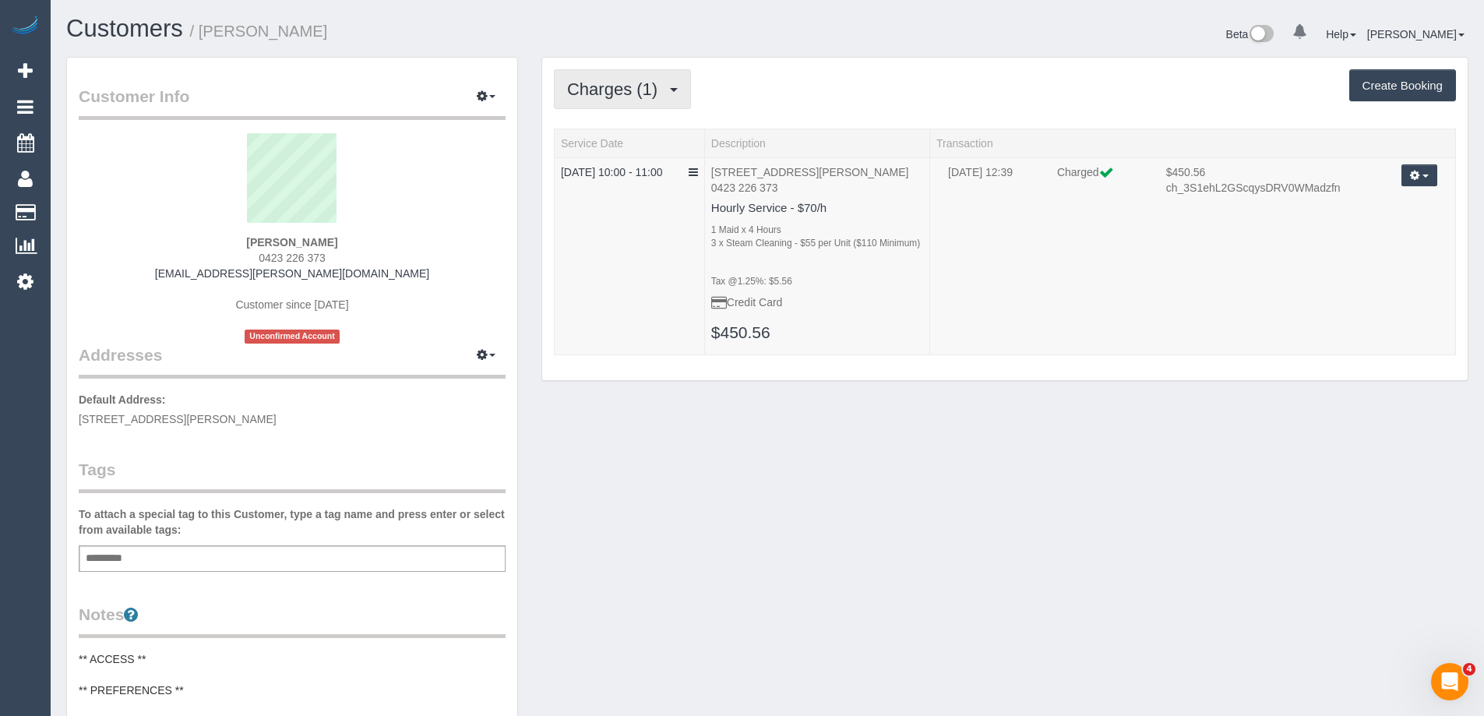
click at [626, 90] on span "Charges (1)" at bounding box center [616, 88] width 98 height 19
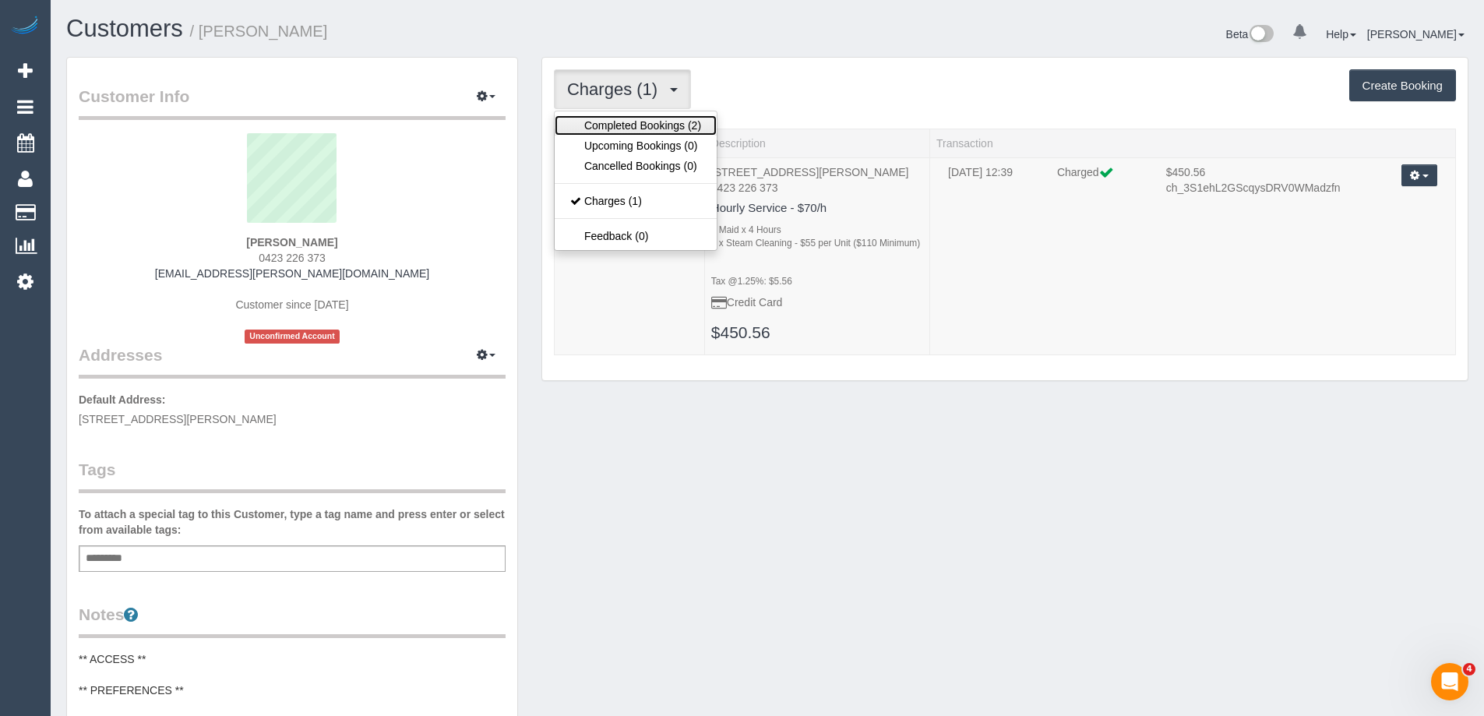
click at [622, 125] on link "Completed Bookings (2)" at bounding box center [636, 125] width 162 height 20
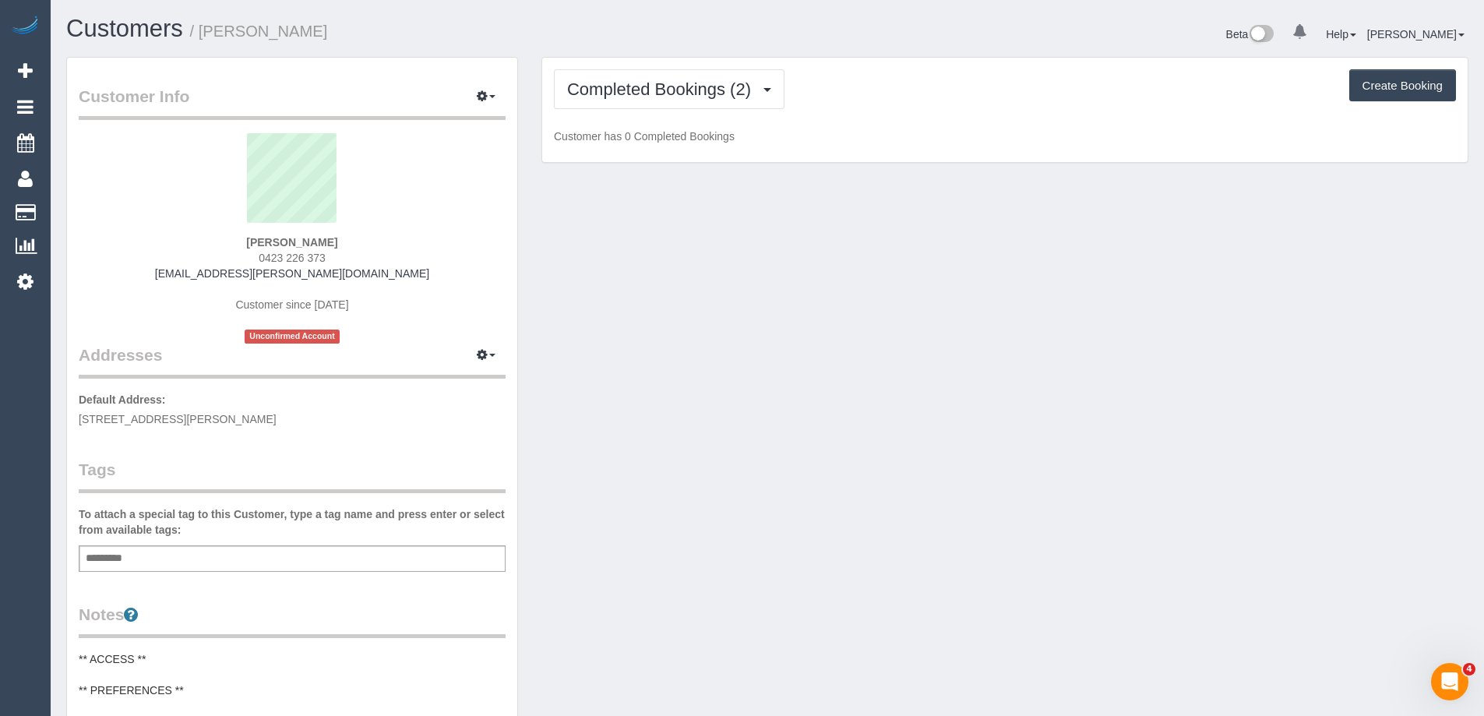
click at [810, 83] on div "Completed Bookings (2) Completed Bookings (2) Upcoming Bookings (0) Cancelled B…" at bounding box center [1005, 89] width 902 height 40
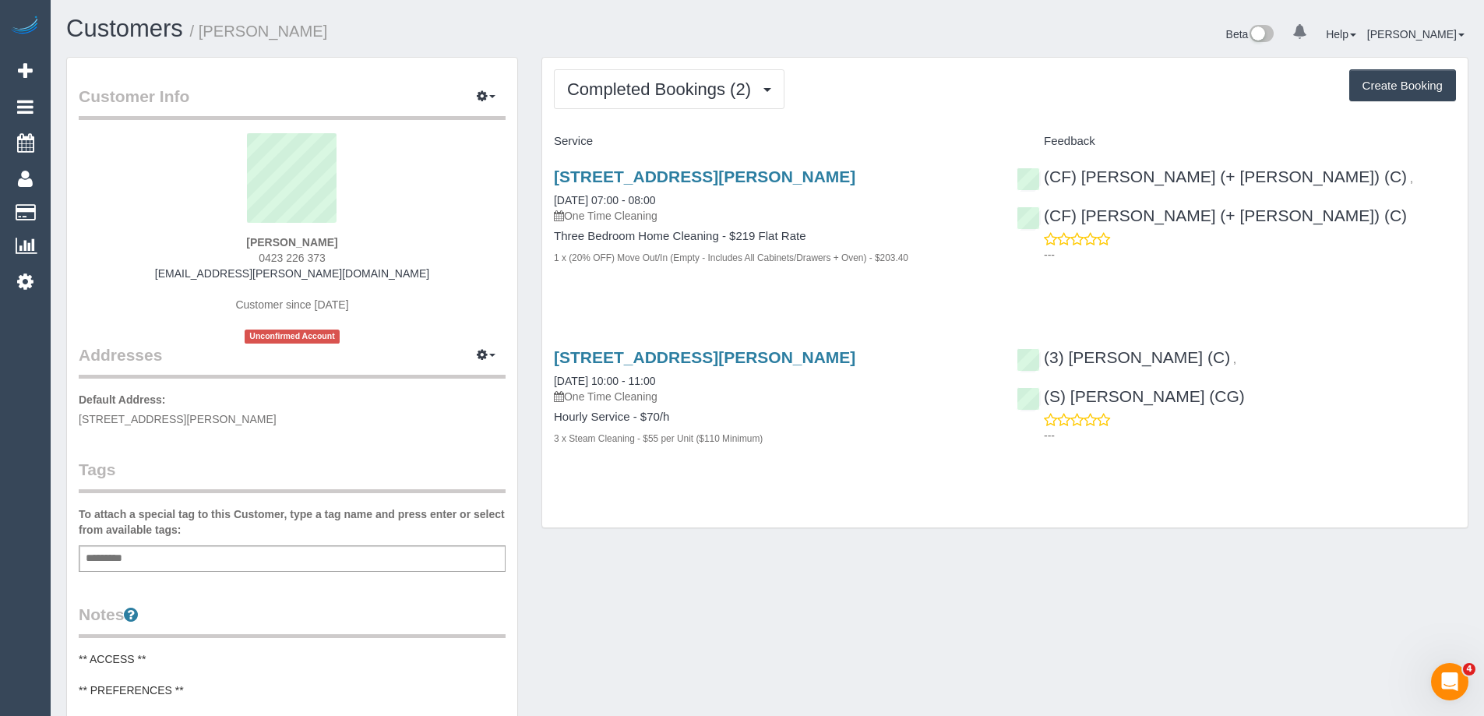
click at [617, 111] on div "Completed Bookings (2) Completed Bookings (2) Upcoming Bookings (0) Cancelled B…" at bounding box center [1005, 293] width 926 height 471
click at [644, 72] on button "Completed Bookings (2)" at bounding box center [669, 89] width 231 height 40
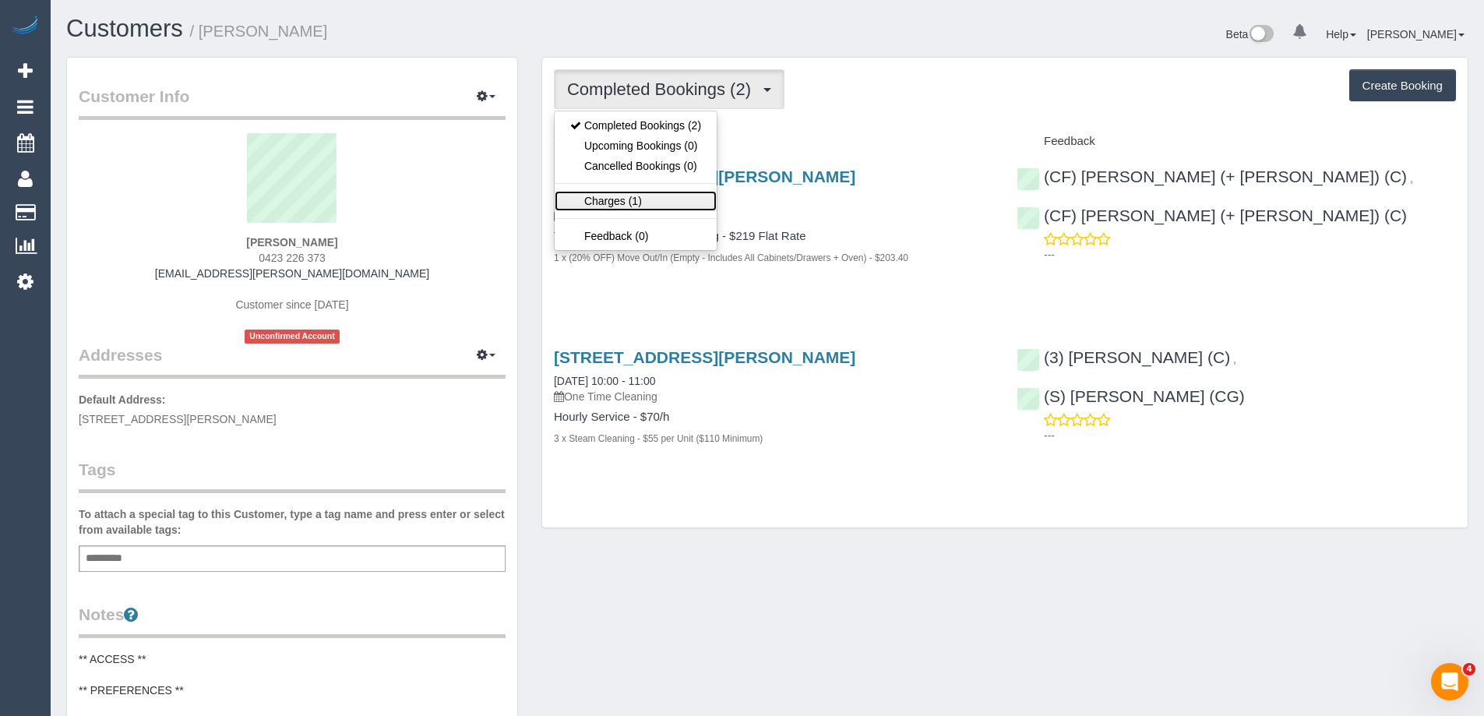
click at [637, 209] on link "Charges (1)" at bounding box center [636, 201] width 162 height 20
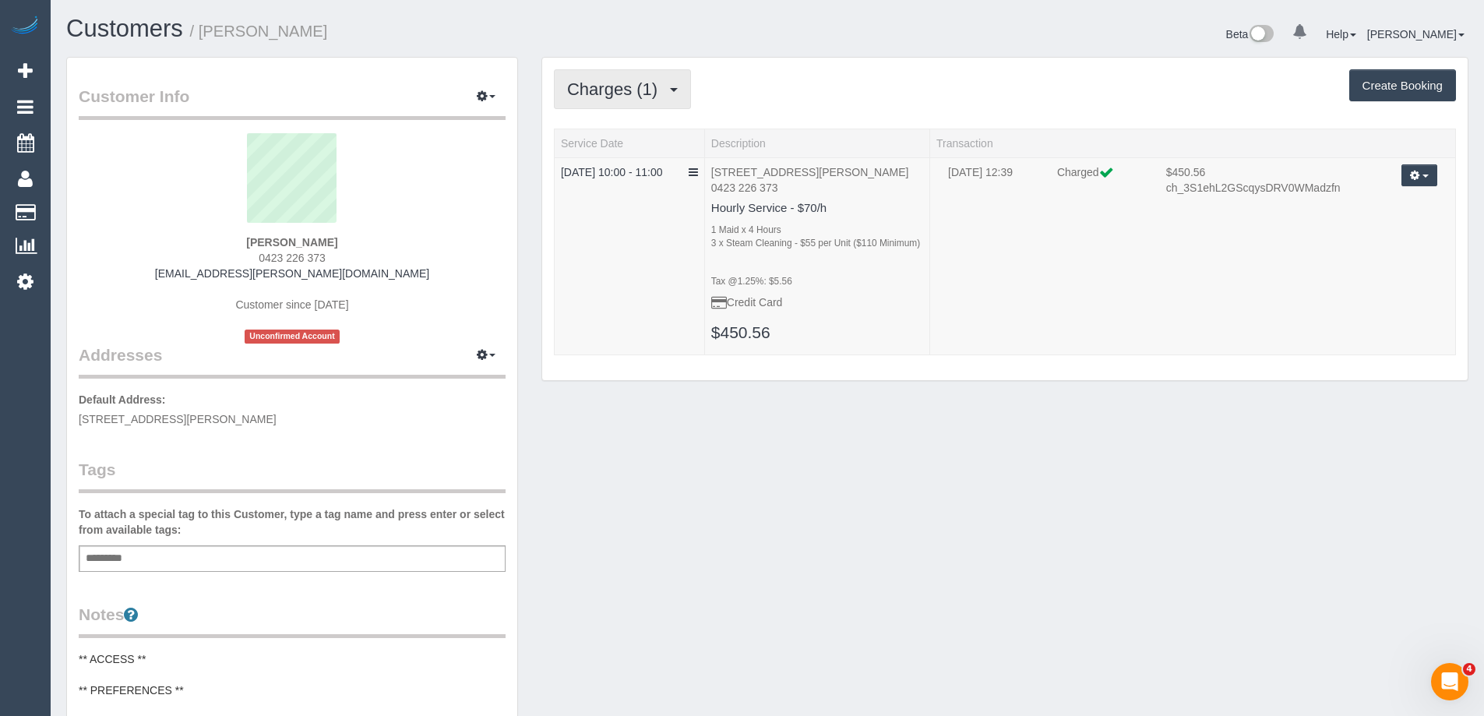
click at [617, 92] on span "Charges (1)" at bounding box center [616, 88] width 98 height 19
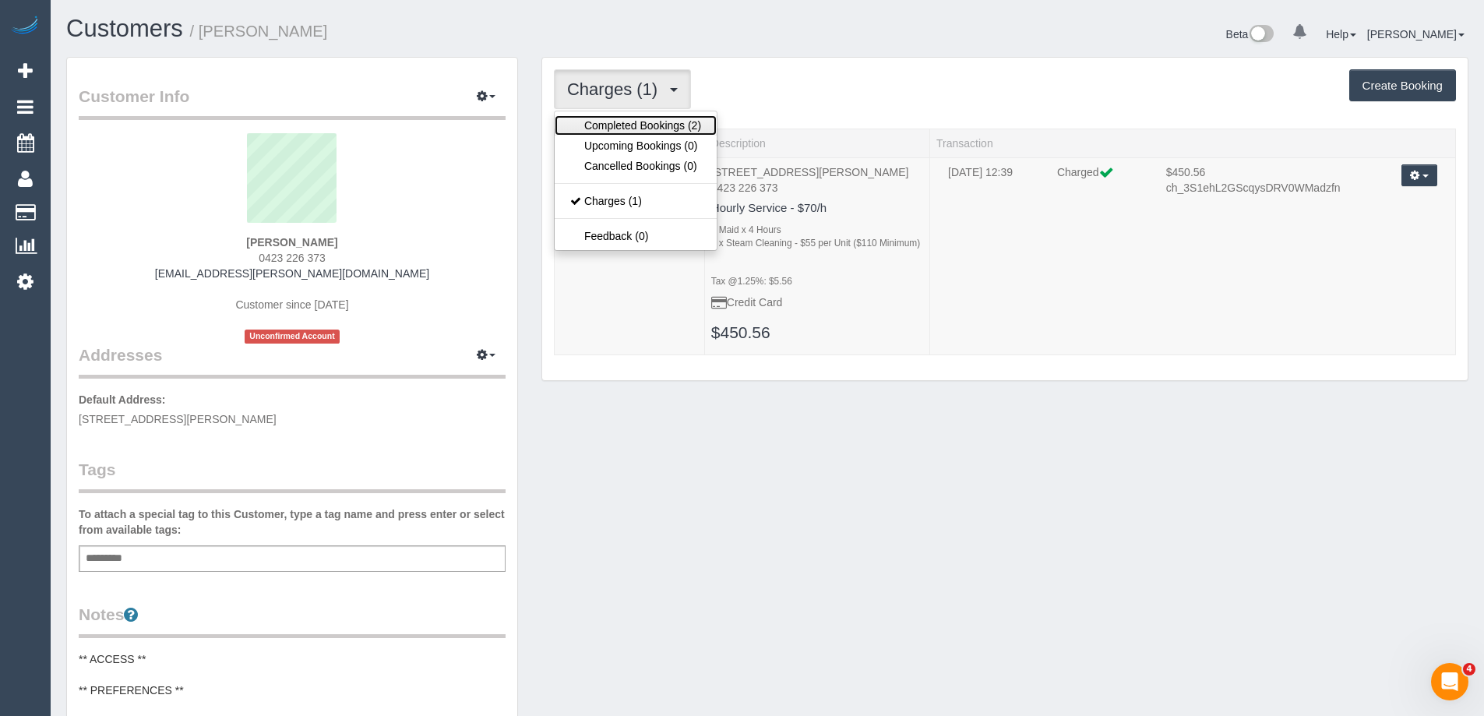
click at [627, 115] on link "Completed Bookings (2)" at bounding box center [636, 125] width 162 height 20
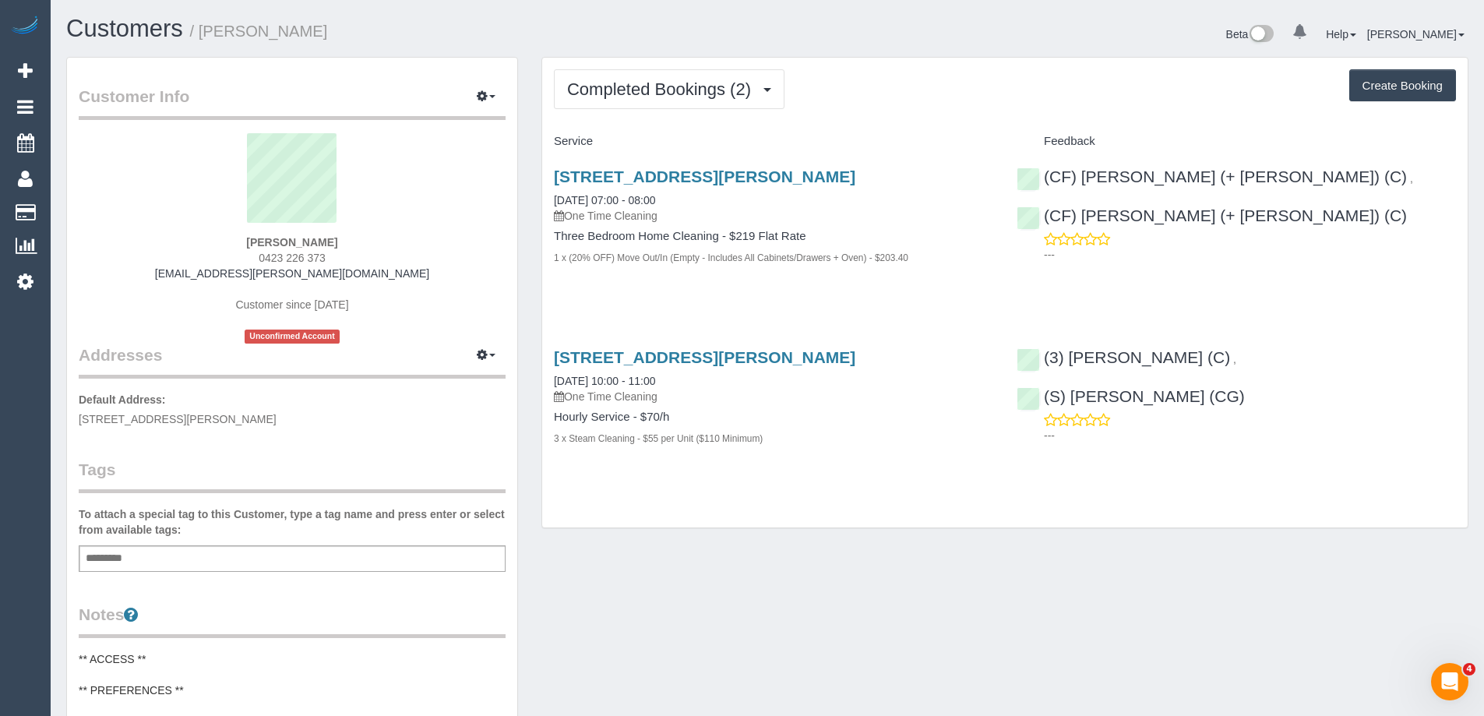
drag, startPoint x: 302, startPoint y: 580, endPoint x: 316, endPoint y: 558, distance: 25.5
click at [303, 579] on div "Customer Info Edit Contact Info Send Message Email Preferences Special Sales Ta…" at bounding box center [292, 633] width 450 height 1151
click at [316, 558] on div "Add a tag" at bounding box center [292, 558] width 427 height 26
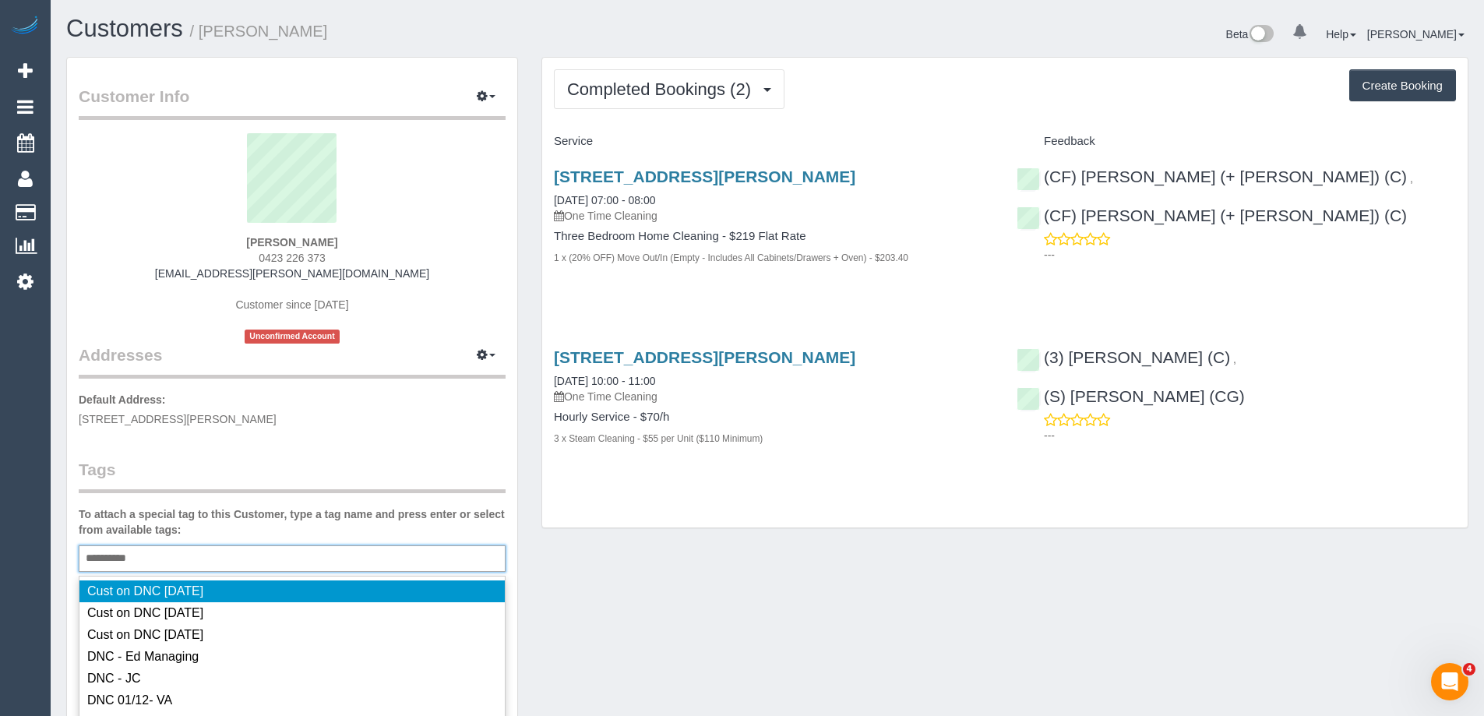
type input "*********"
click at [316, 438] on div "Customer Info Edit Contact Info Send Message Email Preferences Special Sales Ta…" at bounding box center [292, 633] width 450 height 1151
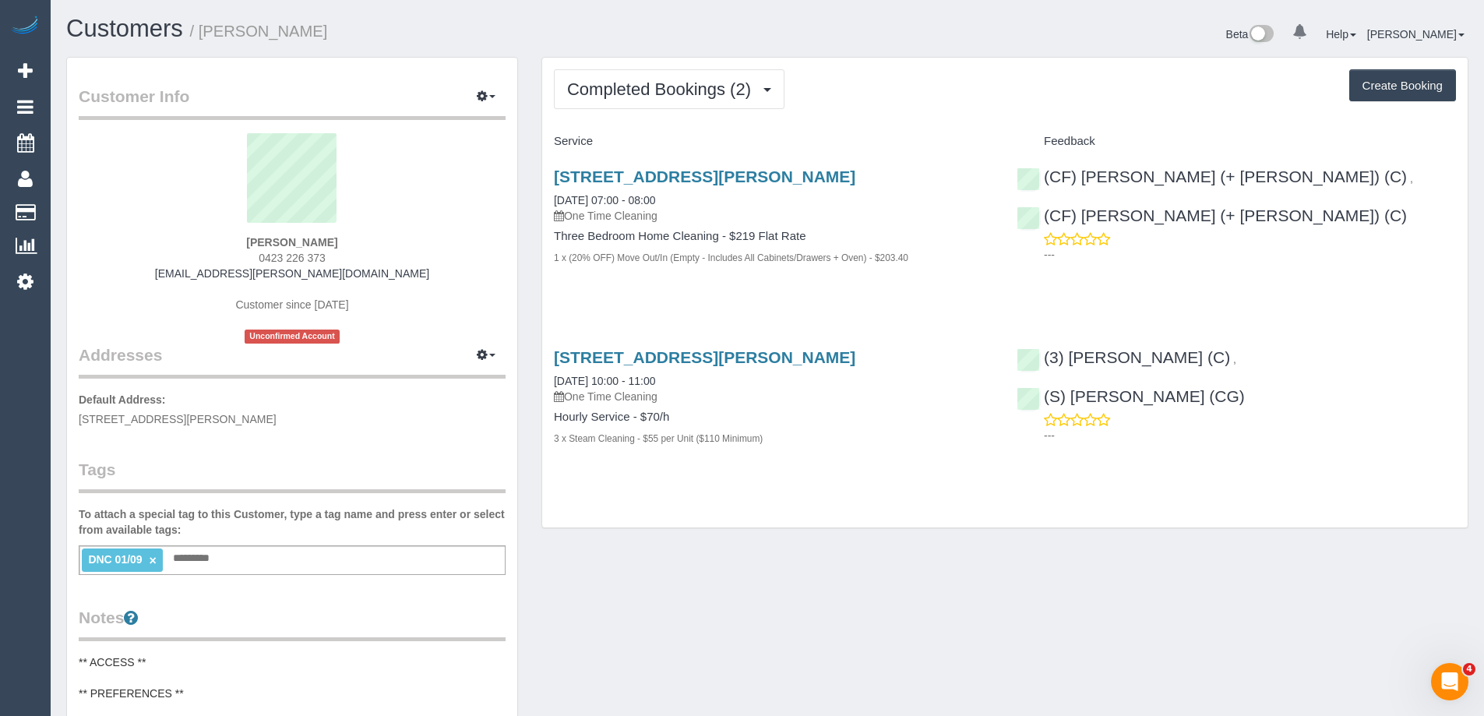
click at [155, 555] on link "×" at bounding box center [153, 560] width 7 height 13
drag, startPoint x: 171, startPoint y: 248, endPoint x: 161, endPoint y: 248, distance: 10.1
click at [161, 248] on div "Julian Wakeford 0423 226 373 julian.h.wakeford@gmail.com Customer since 2025 Un…" at bounding box center [292, 238] width 427 height 210
copy strong "Julian Wakeford"
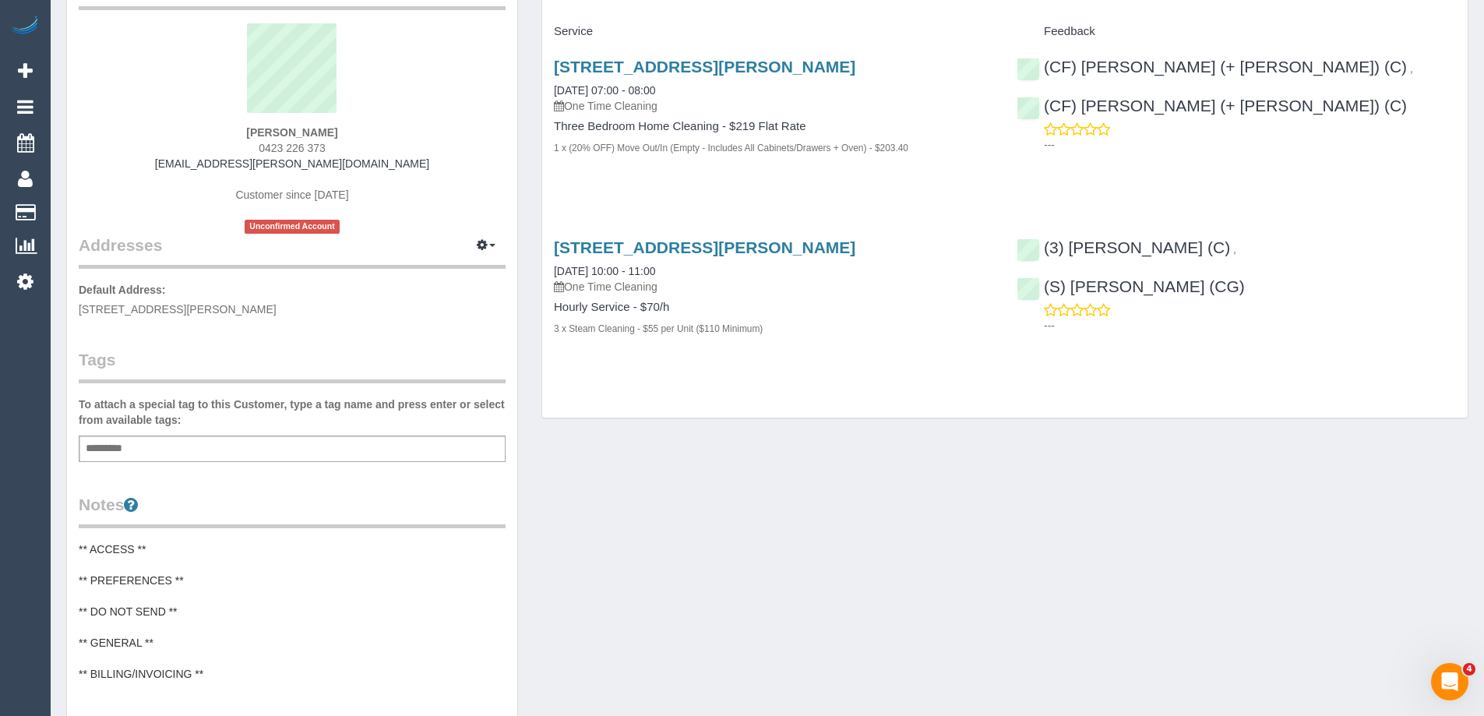
scroll to position [156, 0]
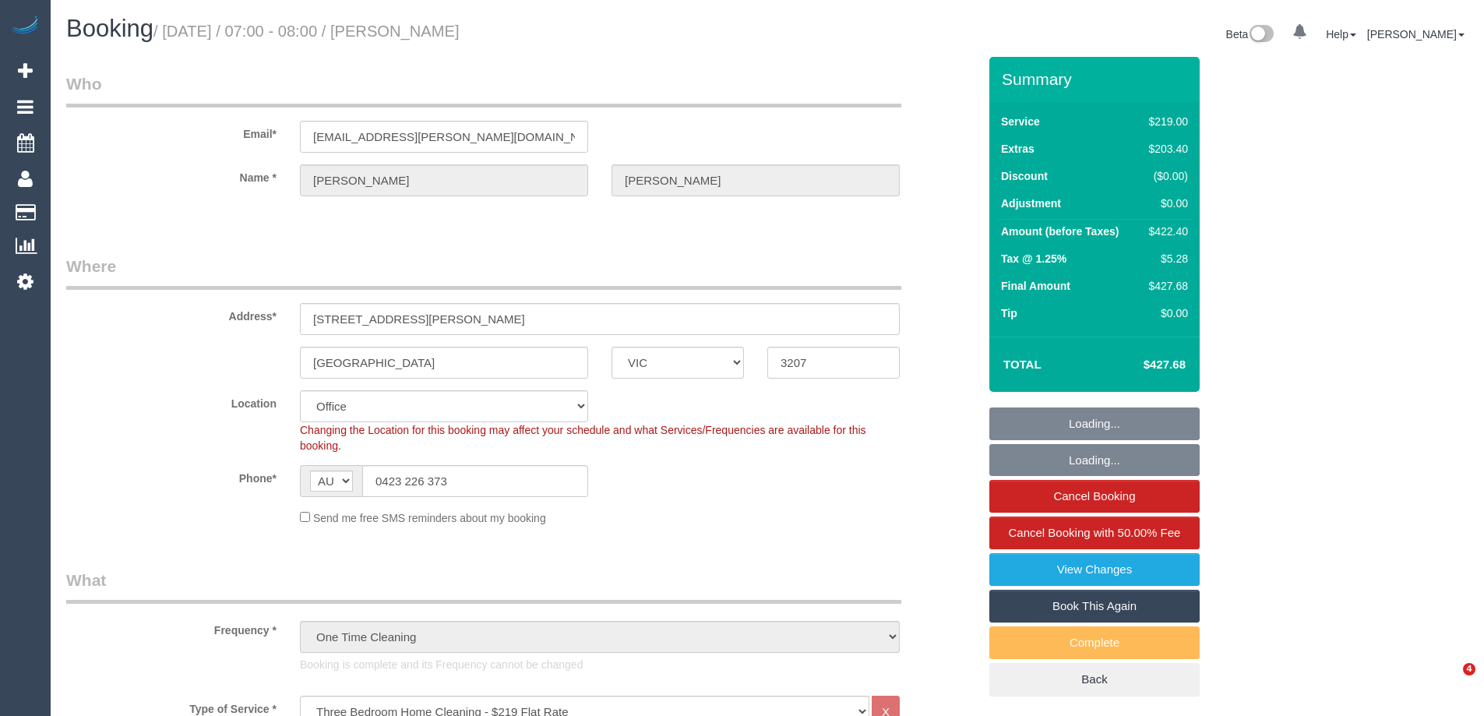
select select "VIC"
select select "number:28"
select select "number:14"
select select "number:19"
select select "number:24"
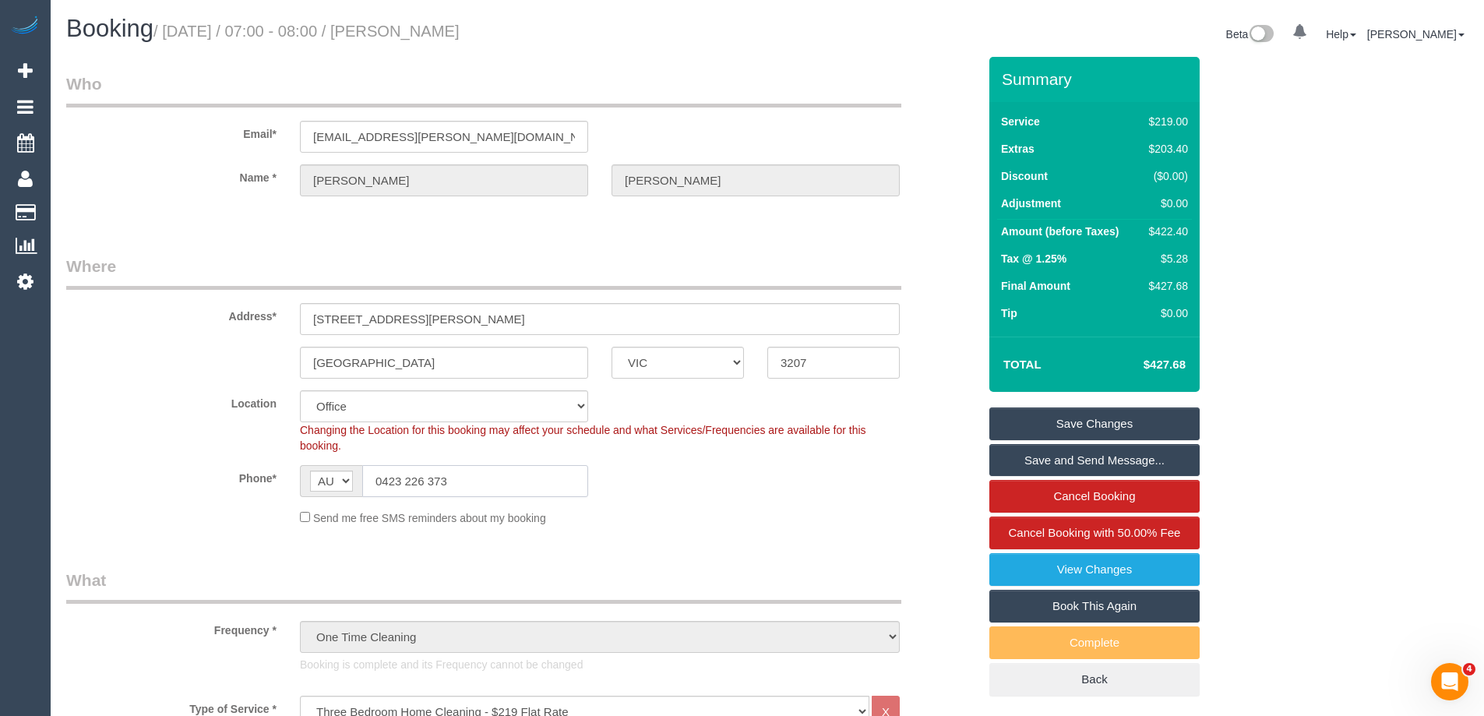
drag, startPoint x: 495, startPoint y: 475, endPoint x: 200, endPoint y: 453, distance: 296.1
click at [200, 453] on sui-booking-location "Location Office City East (North) East (South) Inner East Inner North (East) In…" at bounding box center [522, 458] width 912 height 136
click at [636, 475] on div "Phone* AF AL DZ AD AO AI AQ AG AR AM AW AU AT AZ BS BH BD BB BY BE BZ BJ BM BT …" at bounding box center [522, 481] width 935 height 32
click at [1142, 585] on link "View Changes" at bounding box center [1094, 569] width 210 height 33
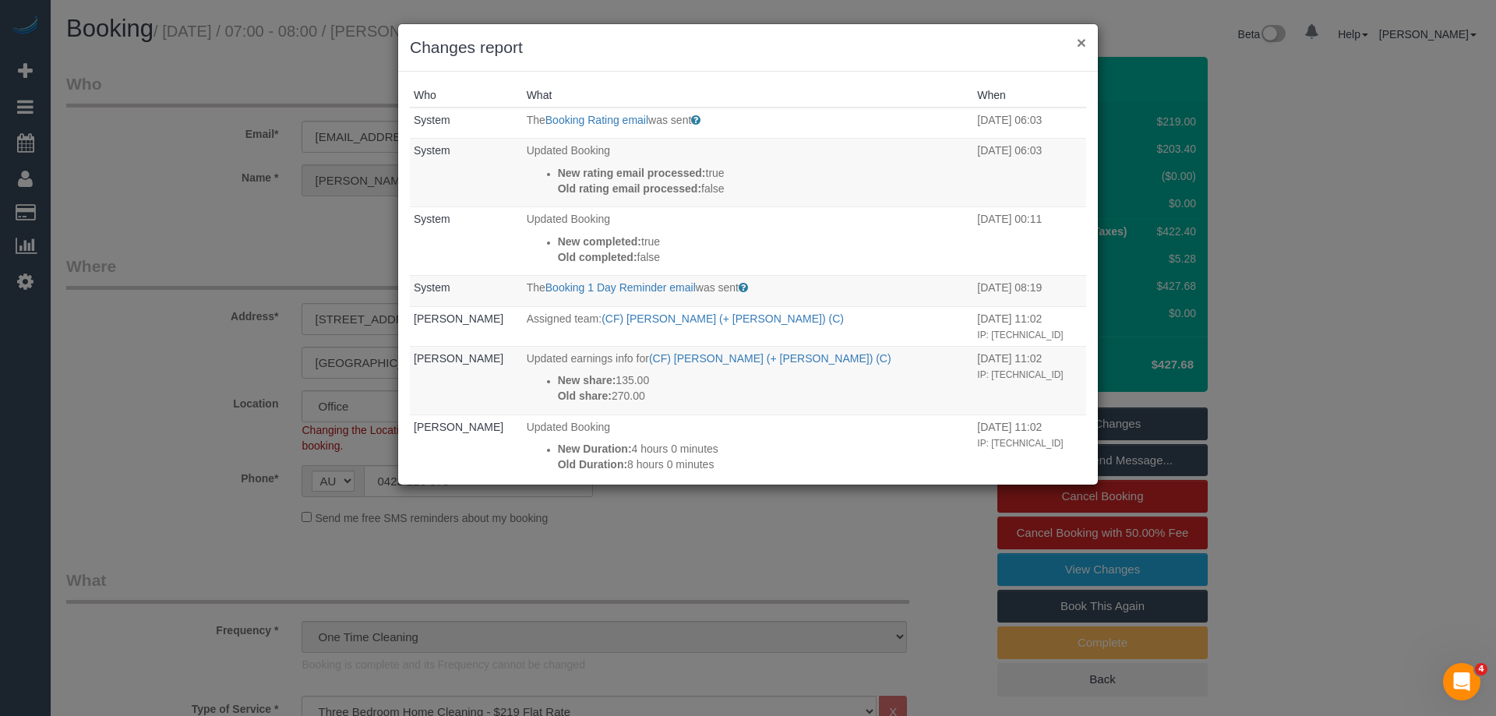
click at [1084, 44] on button "×" at bounding box center [1081, 42] width 9 height 16
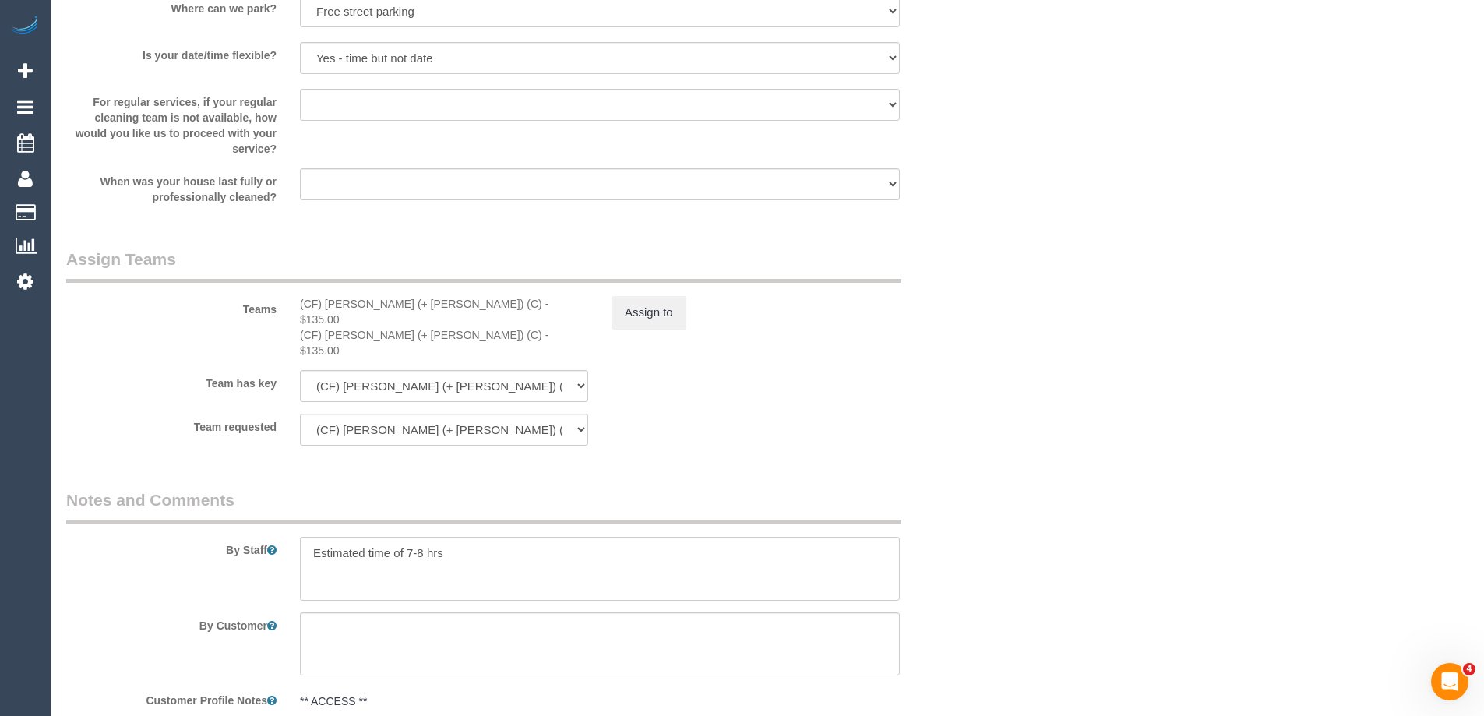
scroll to position [2337, 0]
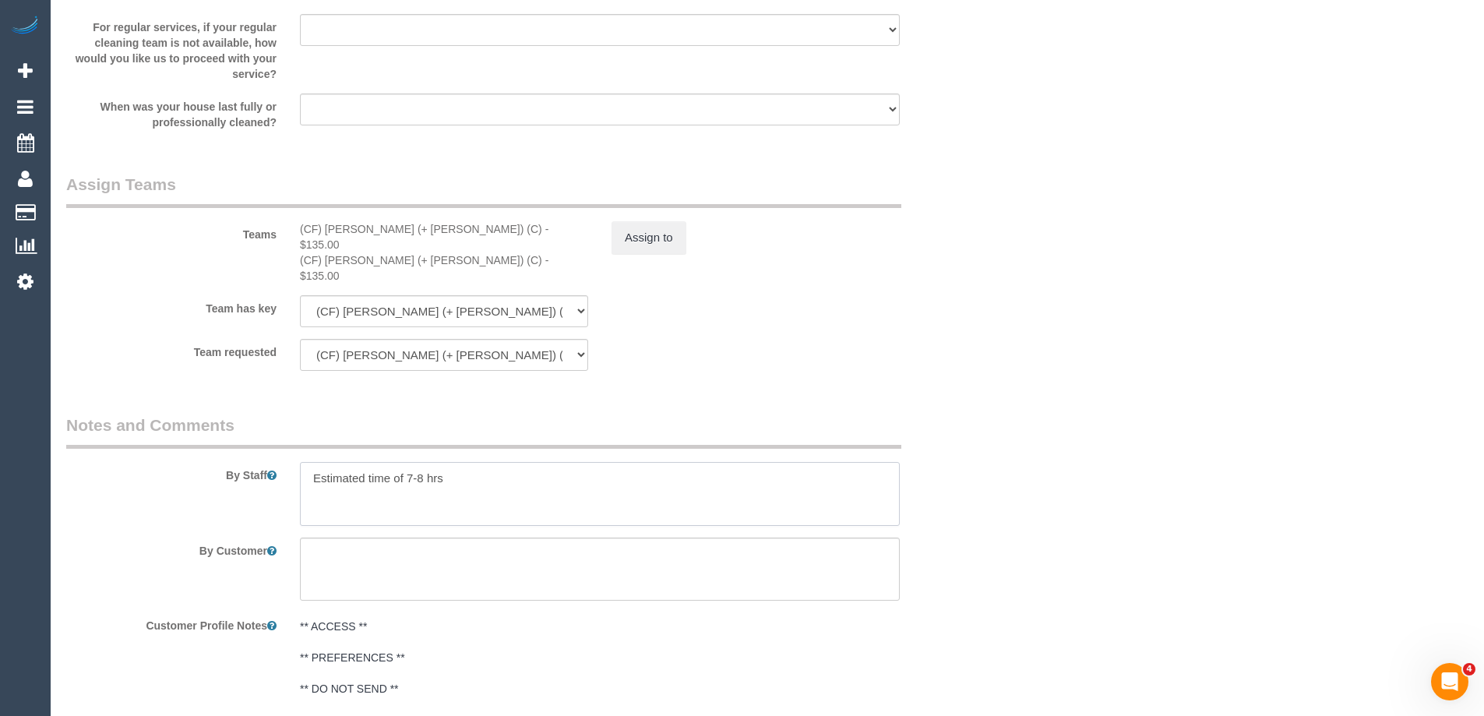
click at [471, 467] on textarea at bounding box center [600, 494] width 600 height 64
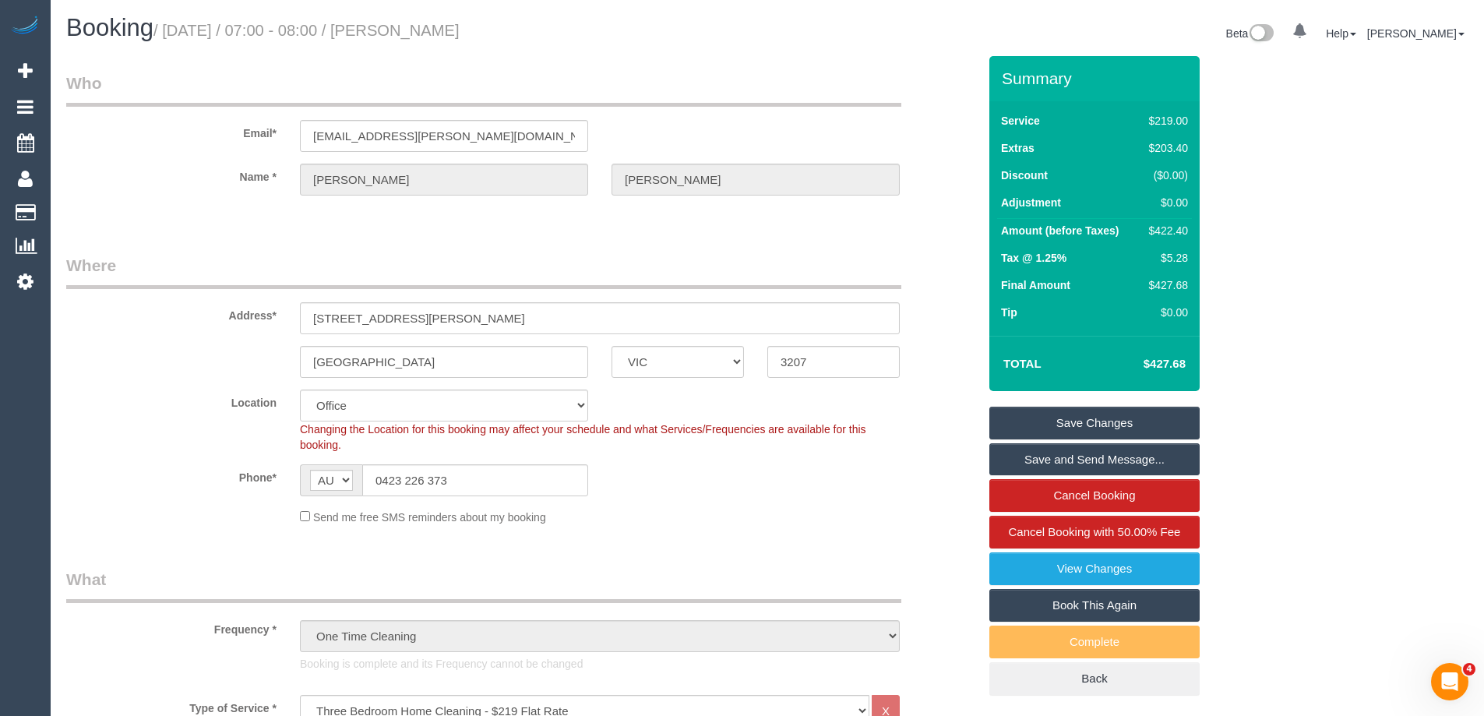
scroll to position [0, 0]
click at [1113, 575] on link "View Changes" at bounding box center [1094, 569] width 210 height 33
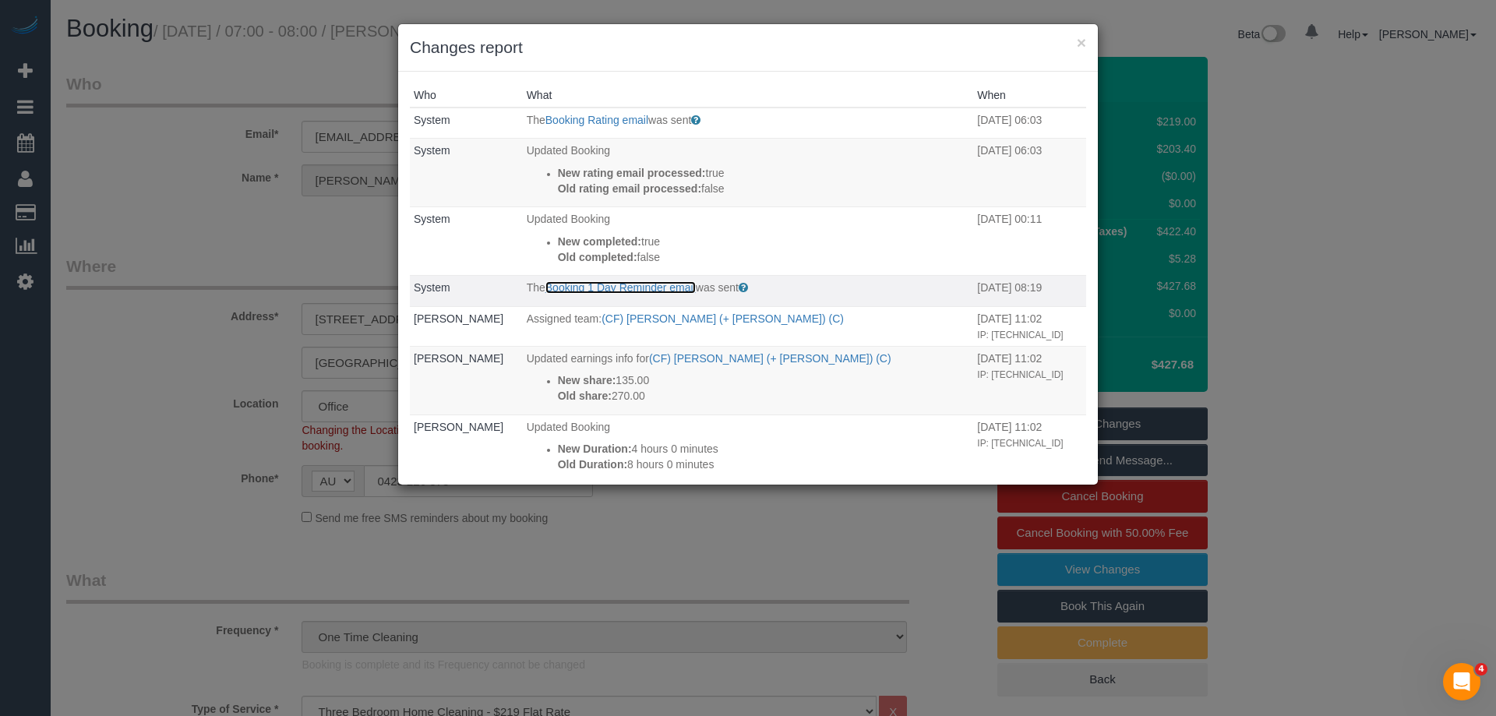
click at [651, 286] on link "Booking 1 Day Reminder email" at bounding box center [620, 287] width 150 height 12
click at [1084, 42] on button "×" at bounding box center [1081, 42] width 9 height 16
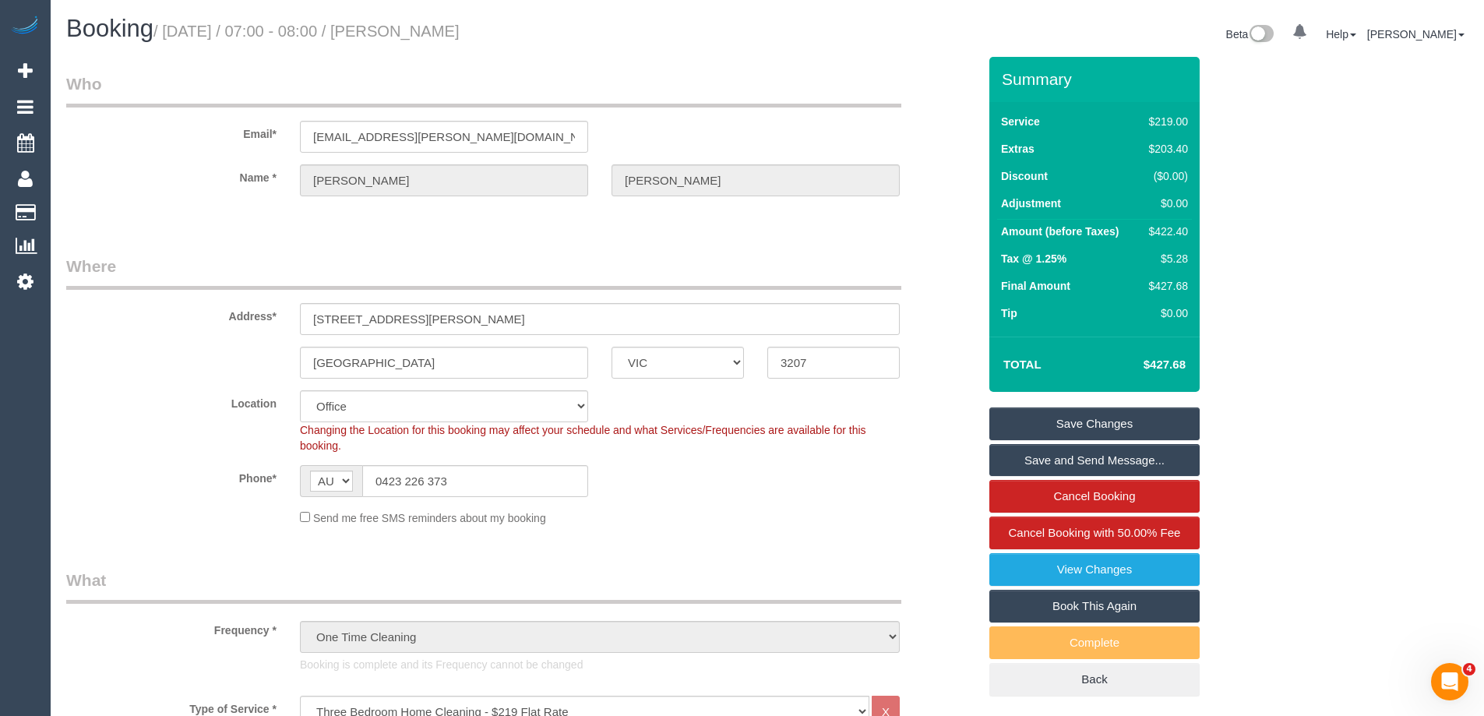
click at [828, 501] on sui-booking-location "Location Office City East (North) East (South) Inner East Inner North (East) In…" at bounding box center [522, 458] width 912 height 136
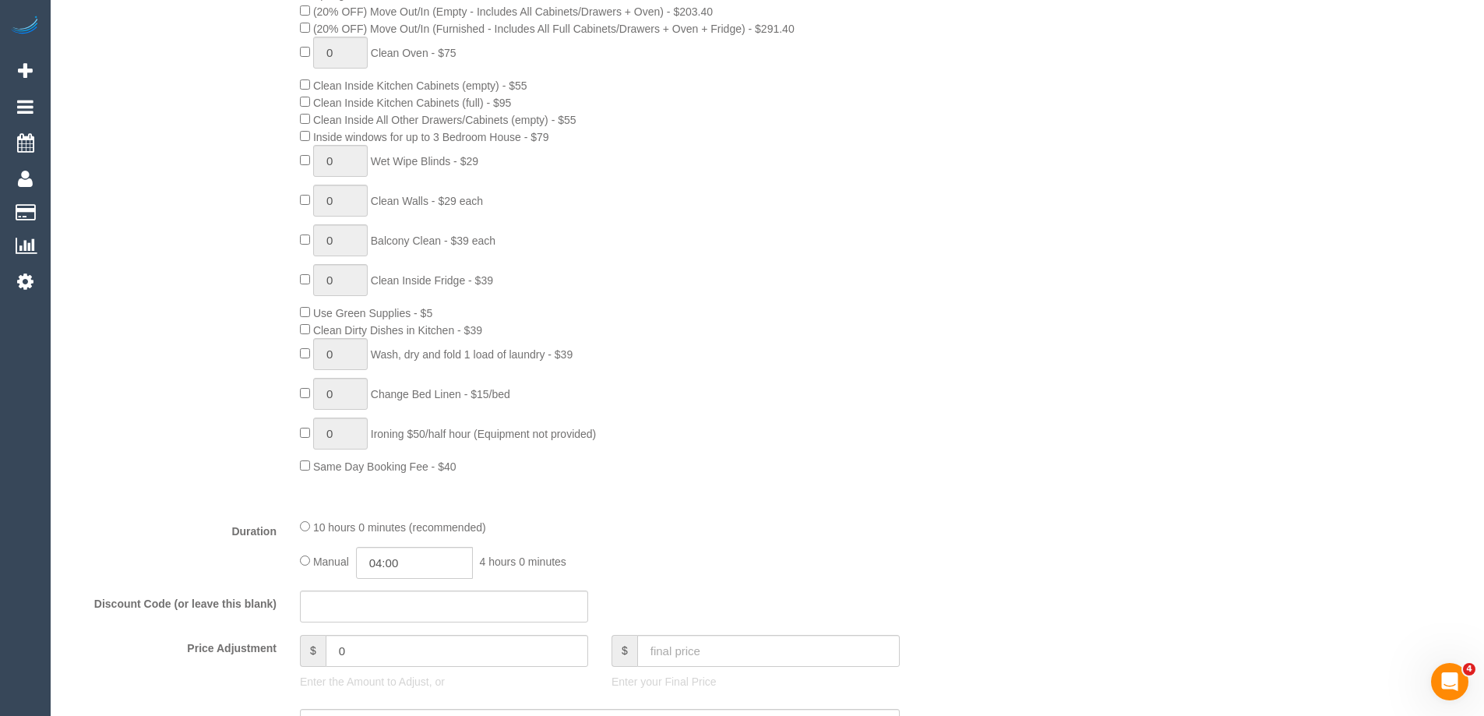
scroll to position [1091, 0]
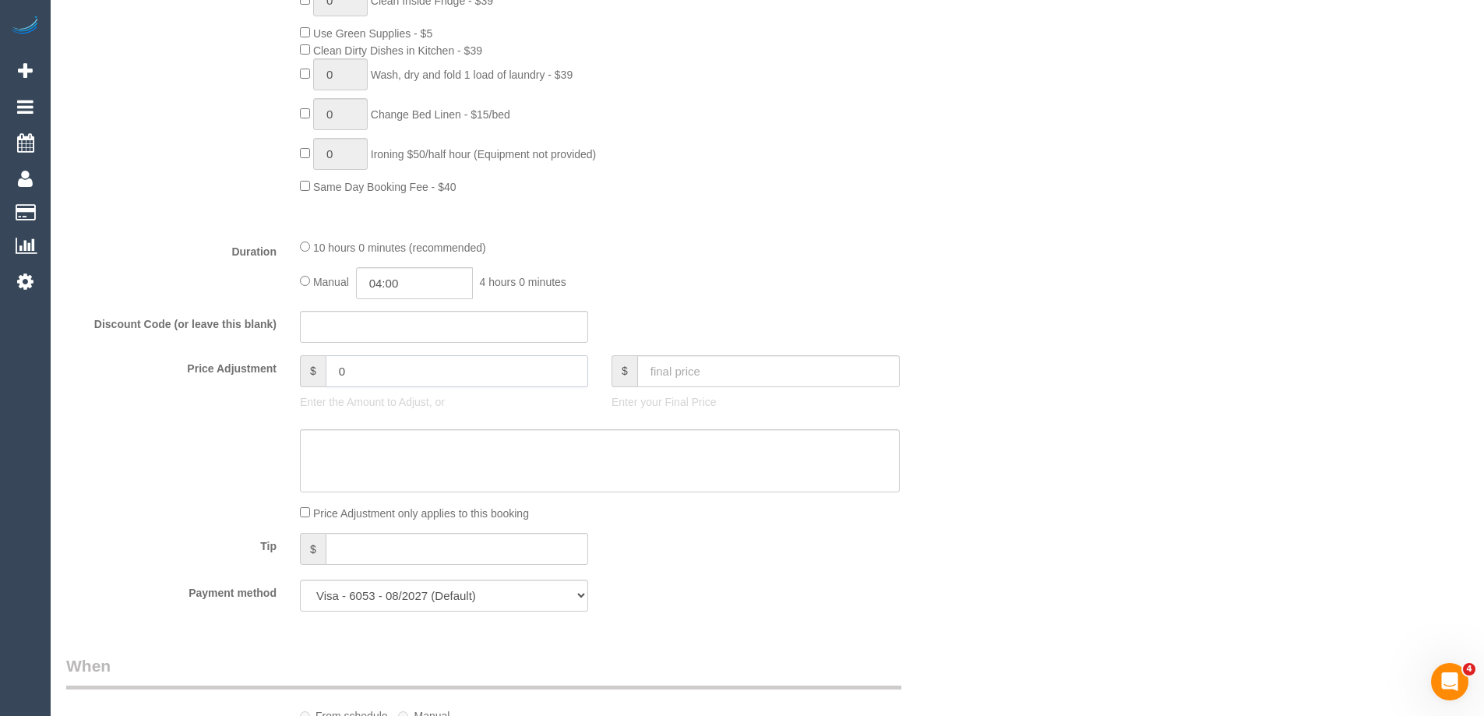
click at [400, 367] on input "0" at bounding box center [457, 371] width 263 height 32
type input "3"
click at [349, 369] on input "335" at bounding box center [457, 371] width 263 height 32
type input "-35"
click at [591, 464] on textarea at bounding box center [600, 461] width 600 height 64
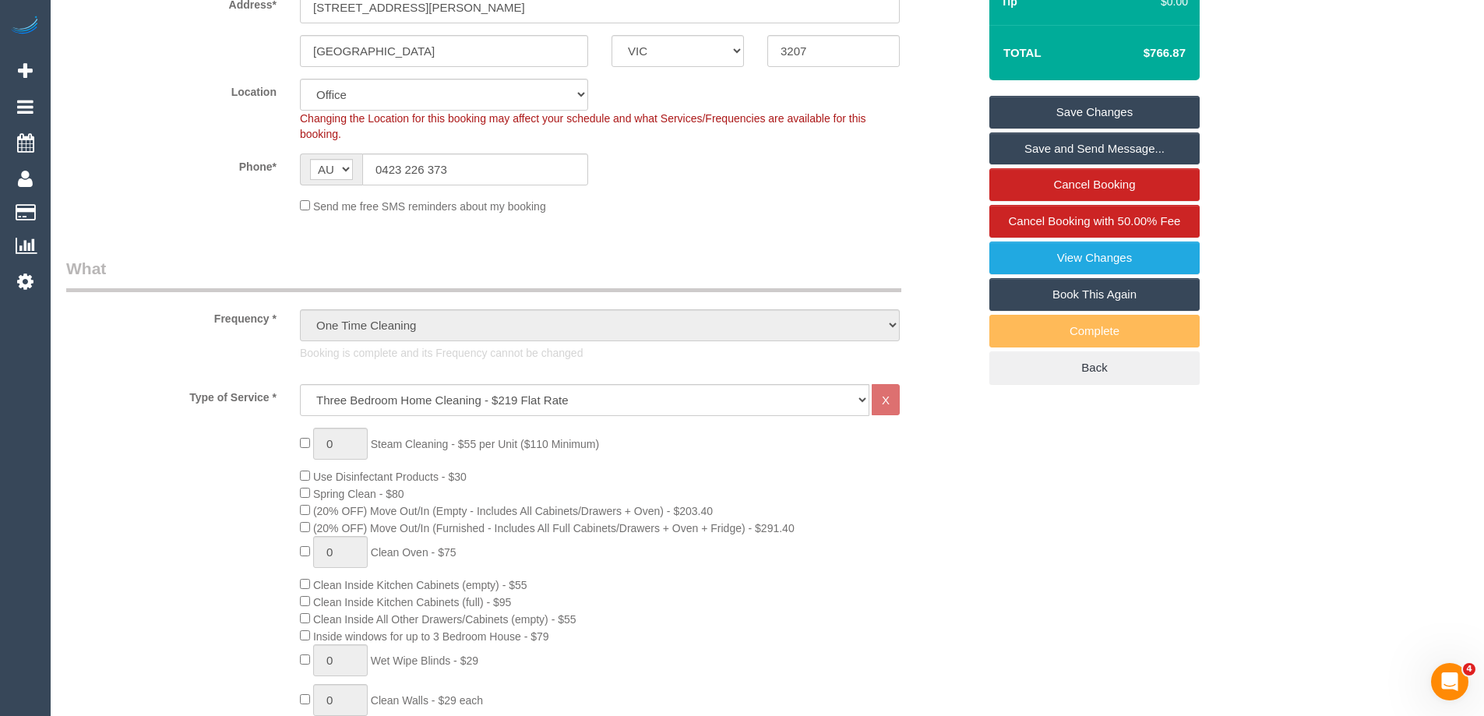
scroll to position [0, 0]
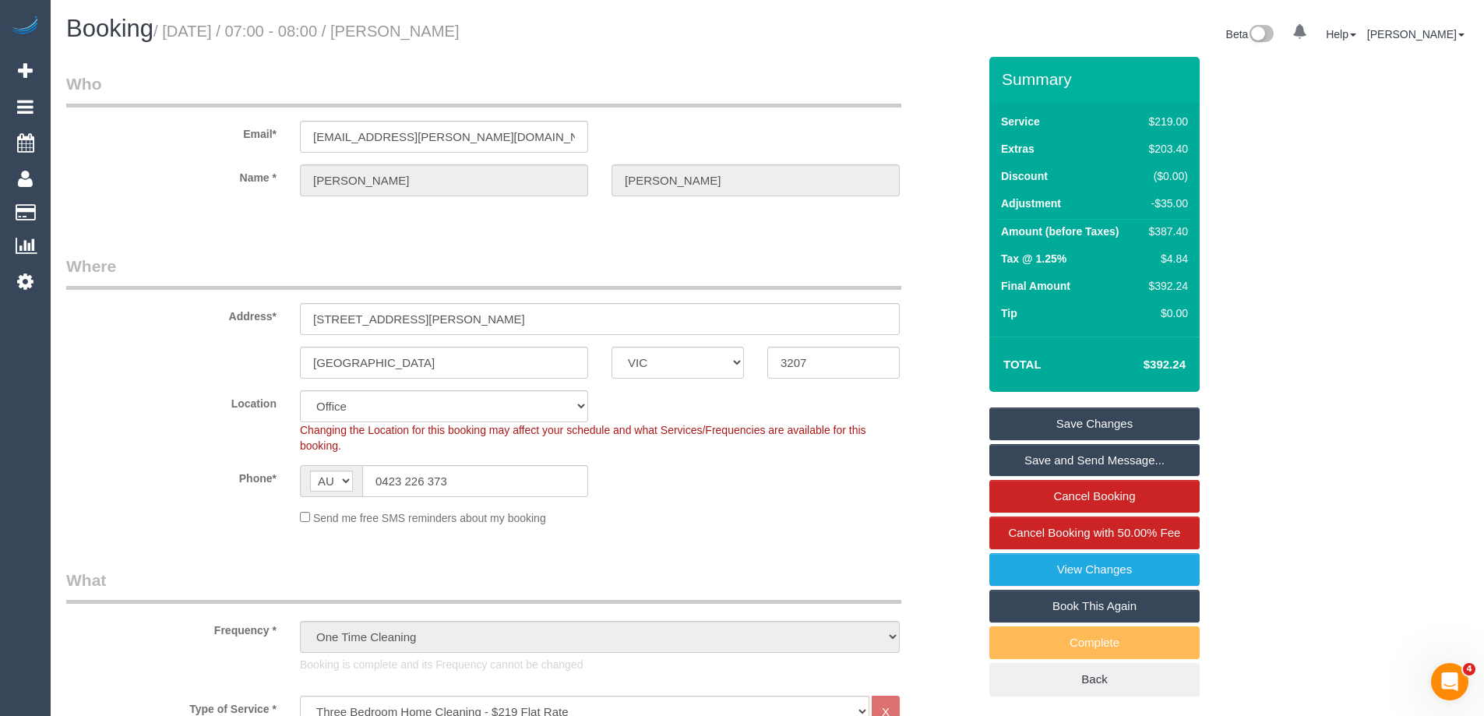
click at [861, 522] on div "Send me free SMS reminders about my booking" at bounding box center [599, 517] width 623 height 17
click at [681, 517] on div "Send me free SMS reminders about my booking" at bounding box center [599, 517] width 623 height 17
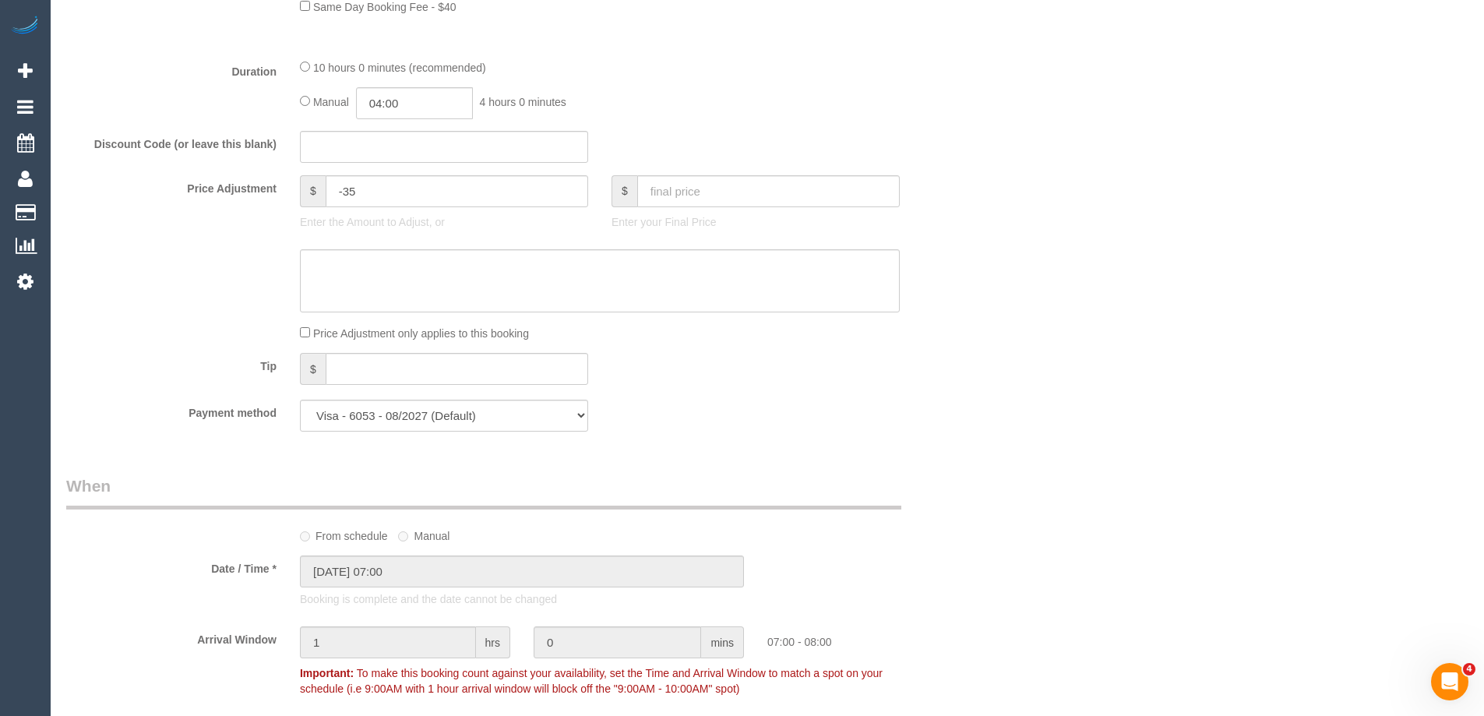
scroll to position [1402, 0]
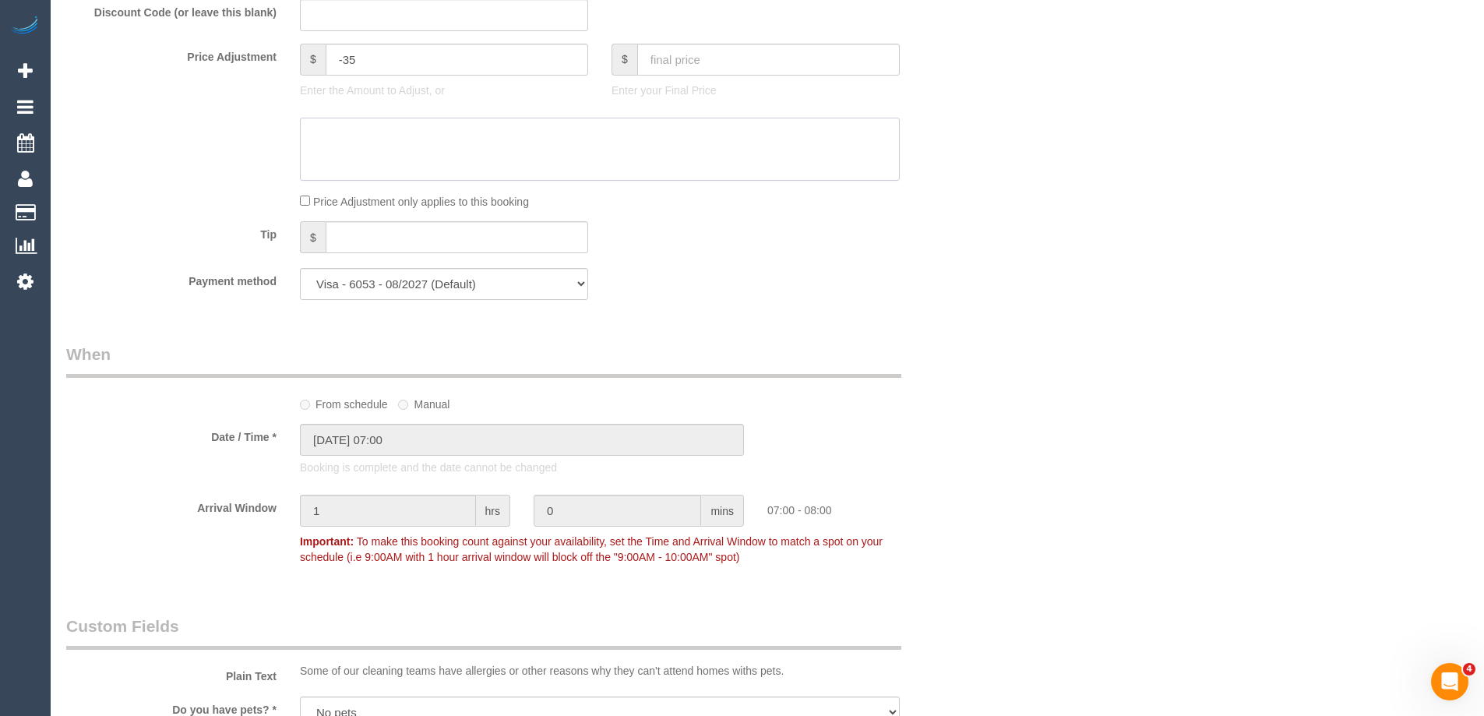
click at [361, 145] on textarea at bounding box center [600, 150] width 600 height 64
click at [327, 134] on textarea at bounding box center [600, 150] width 600 height 64
click at [400, 138] on textarea at bounding box center [600, 150] width 600 height 64
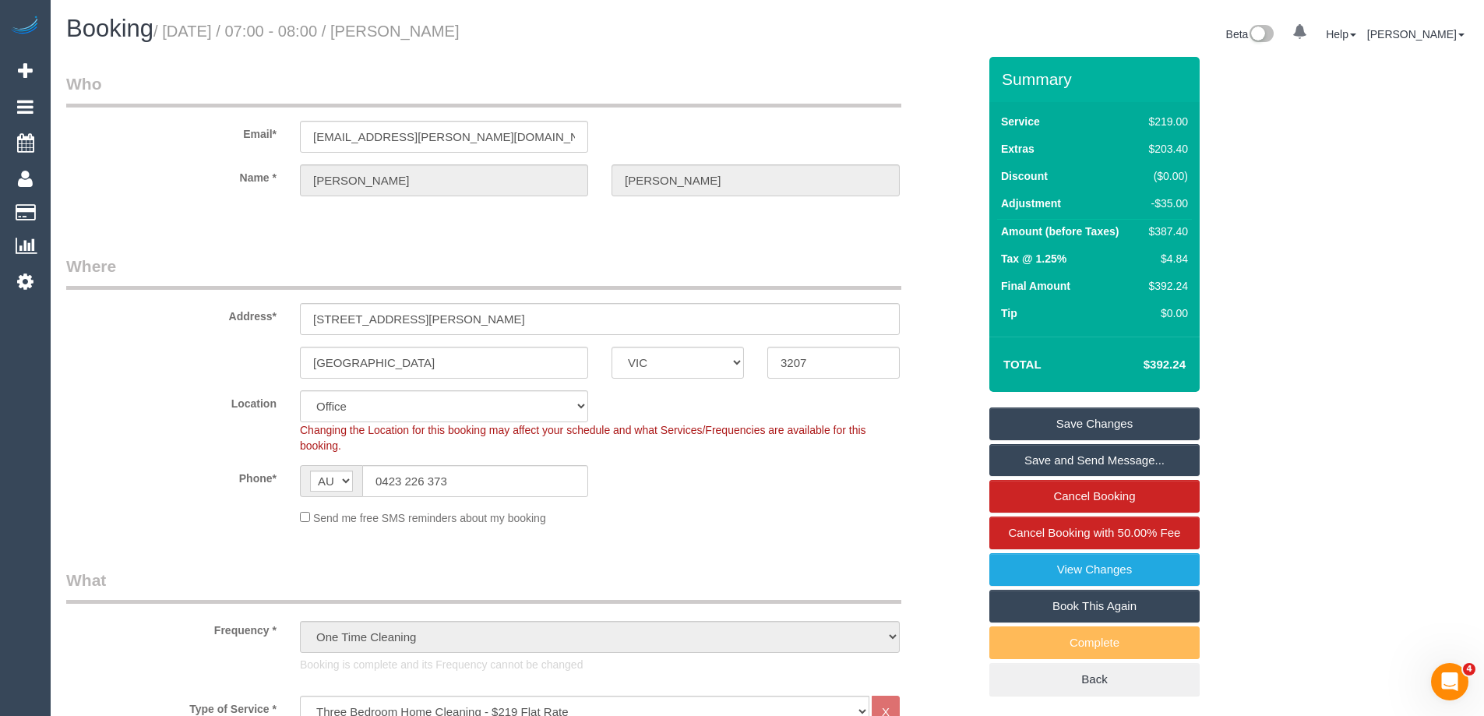
scroll to position [156, 0]
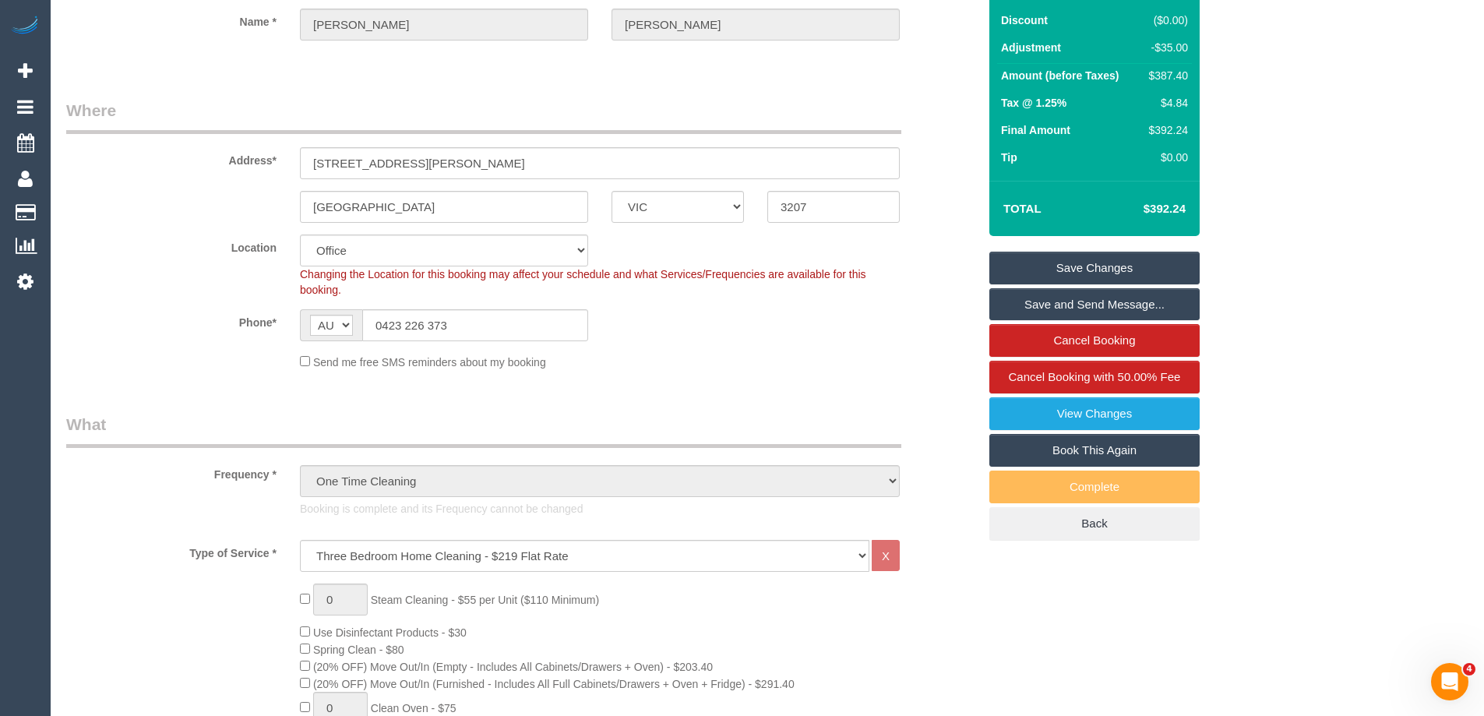
type textarea "30 Min discount from serivce on the 29/08/2025 where cleaner left early via pho…"
click at [1091, 267] on link "Save Changes" at bounding box center [1094, 268] width 210 height 33
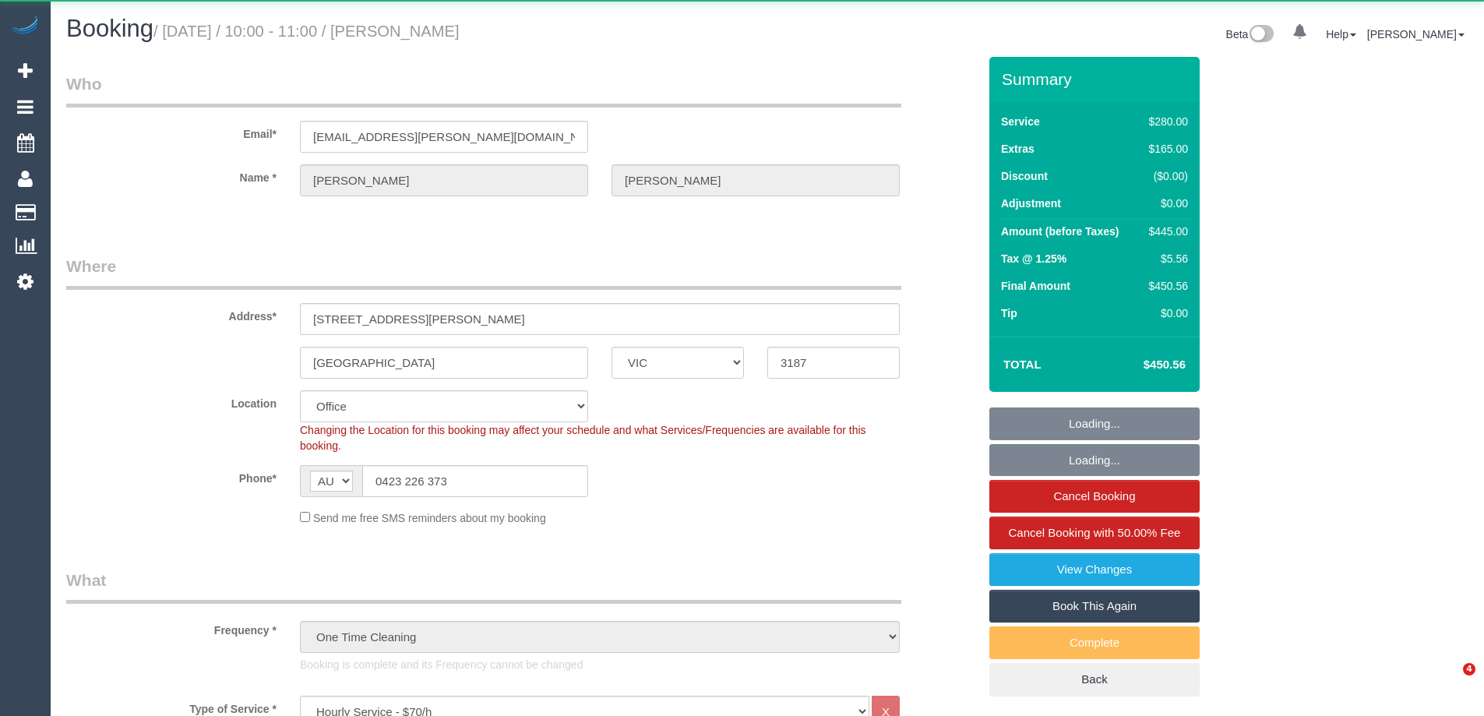
select select "VIC"
select select "240"
select select "number:28"
select select "number:14"
select select "number:19"
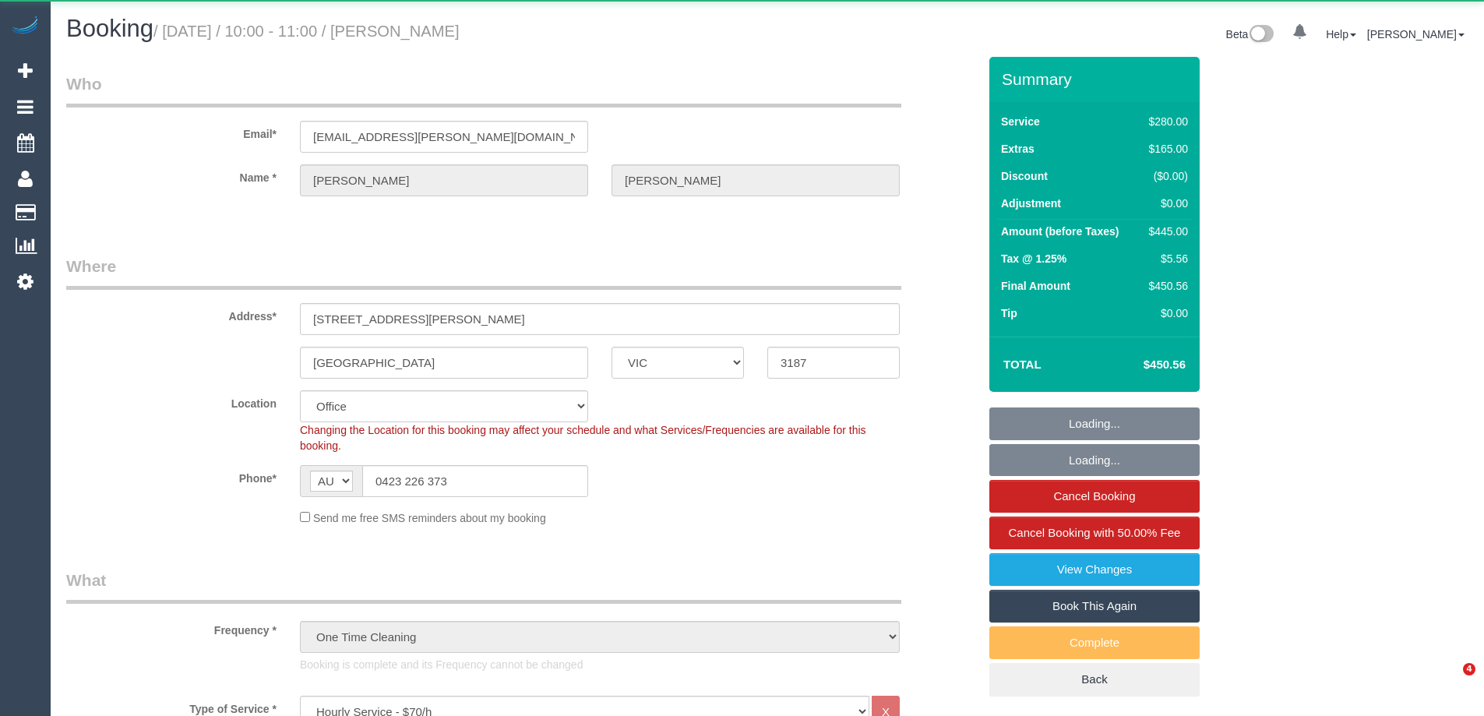
select select "number:24"
select select "object:2303"
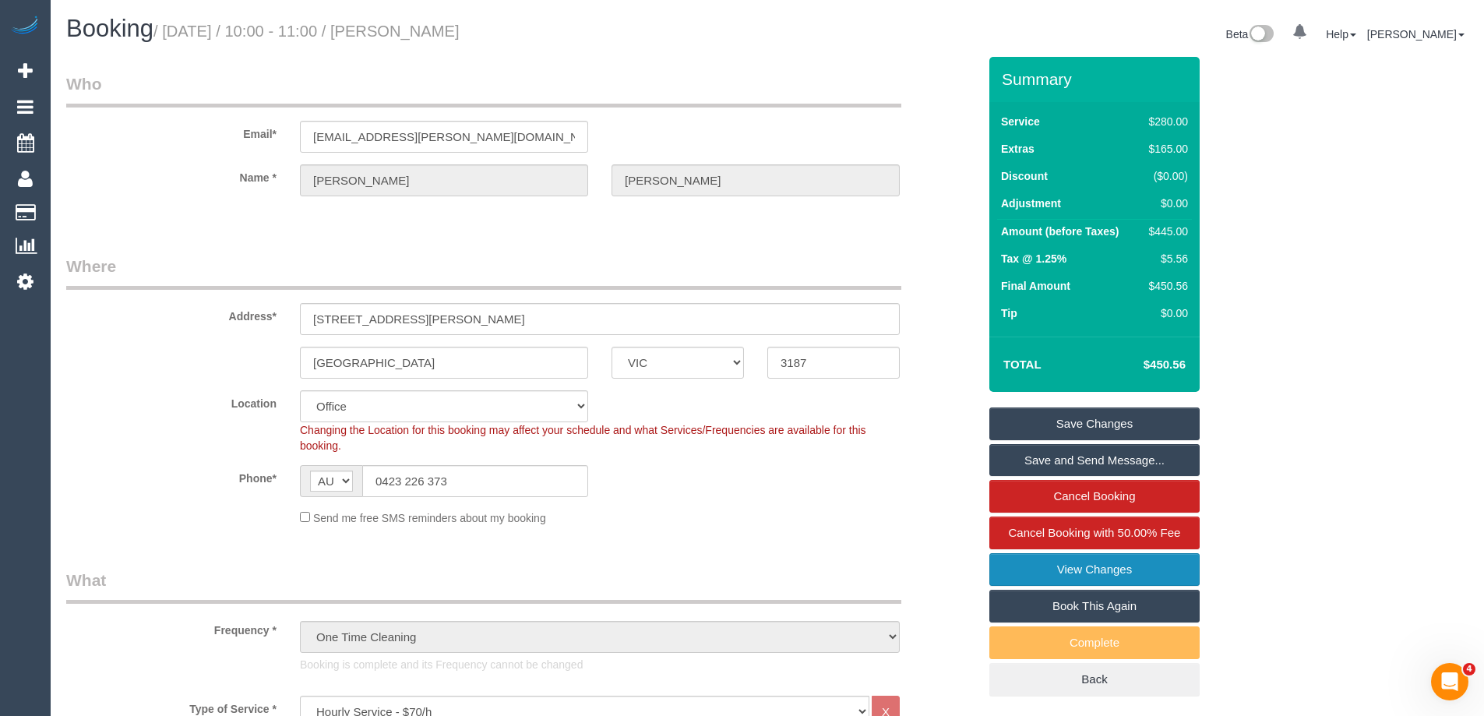
click at [1106, 566] on link "View Changes" at bounding box center [1094, 569] width 210 height 33
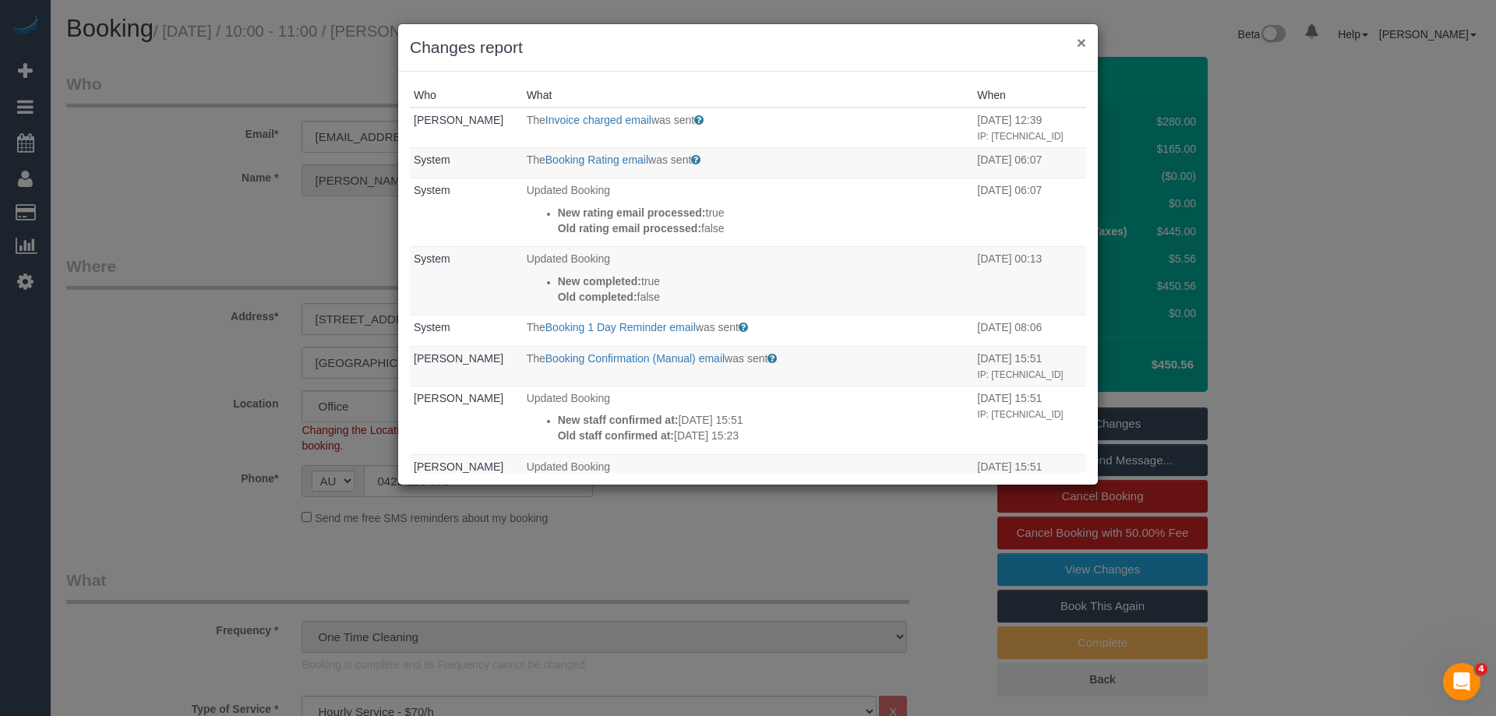
click at [1082, 41] on button "×" at bounding box center [1081, 42] width 9 height 16
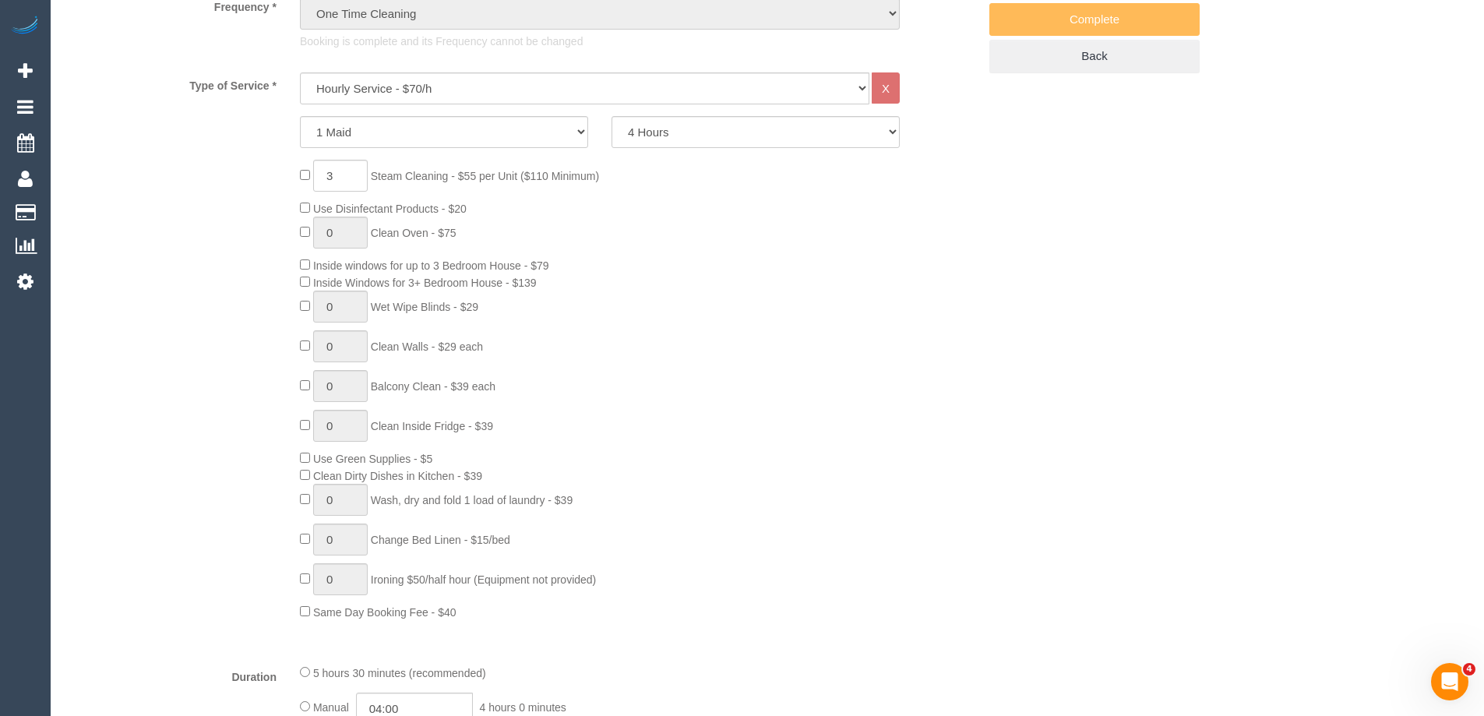
scroll to position [545, 0]
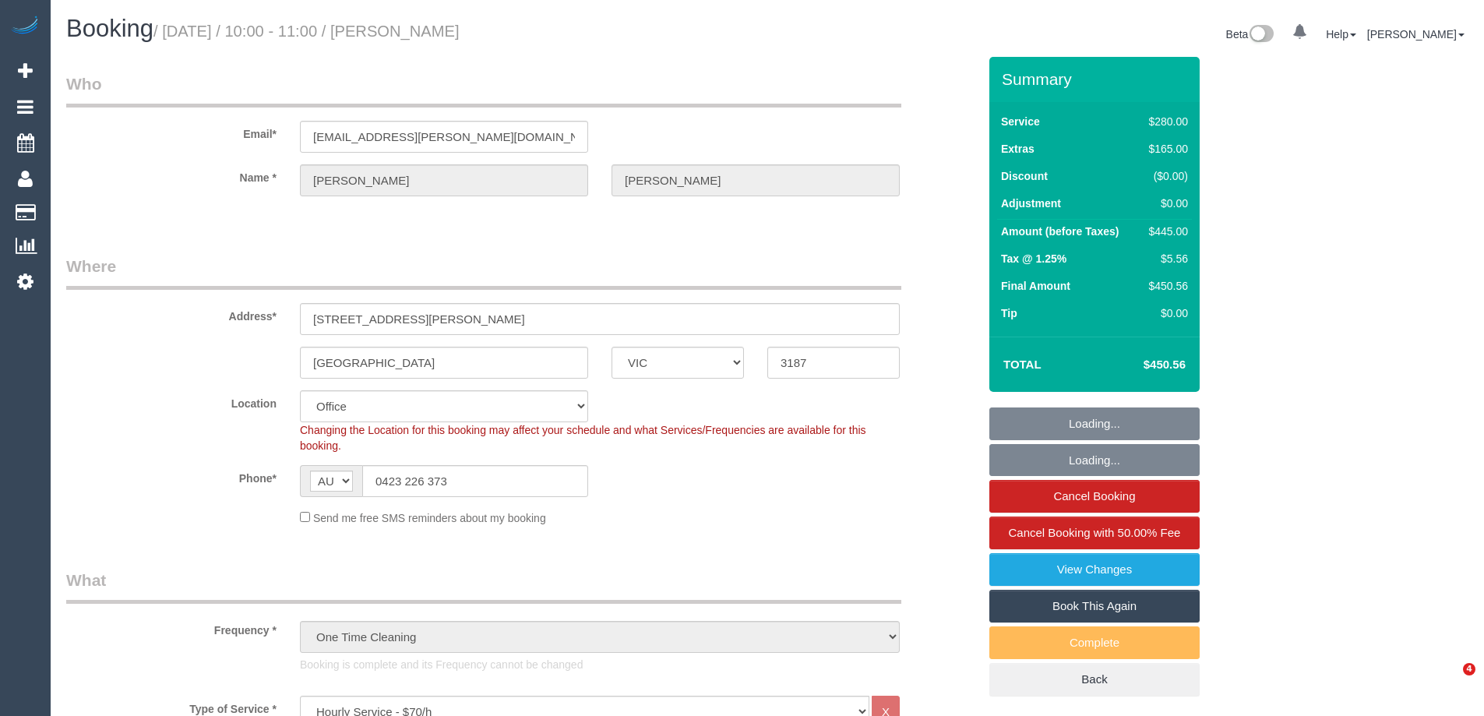
select select "VIC"
select select "240"
select select "number:28"
select select "number:14"
select select "number:19"
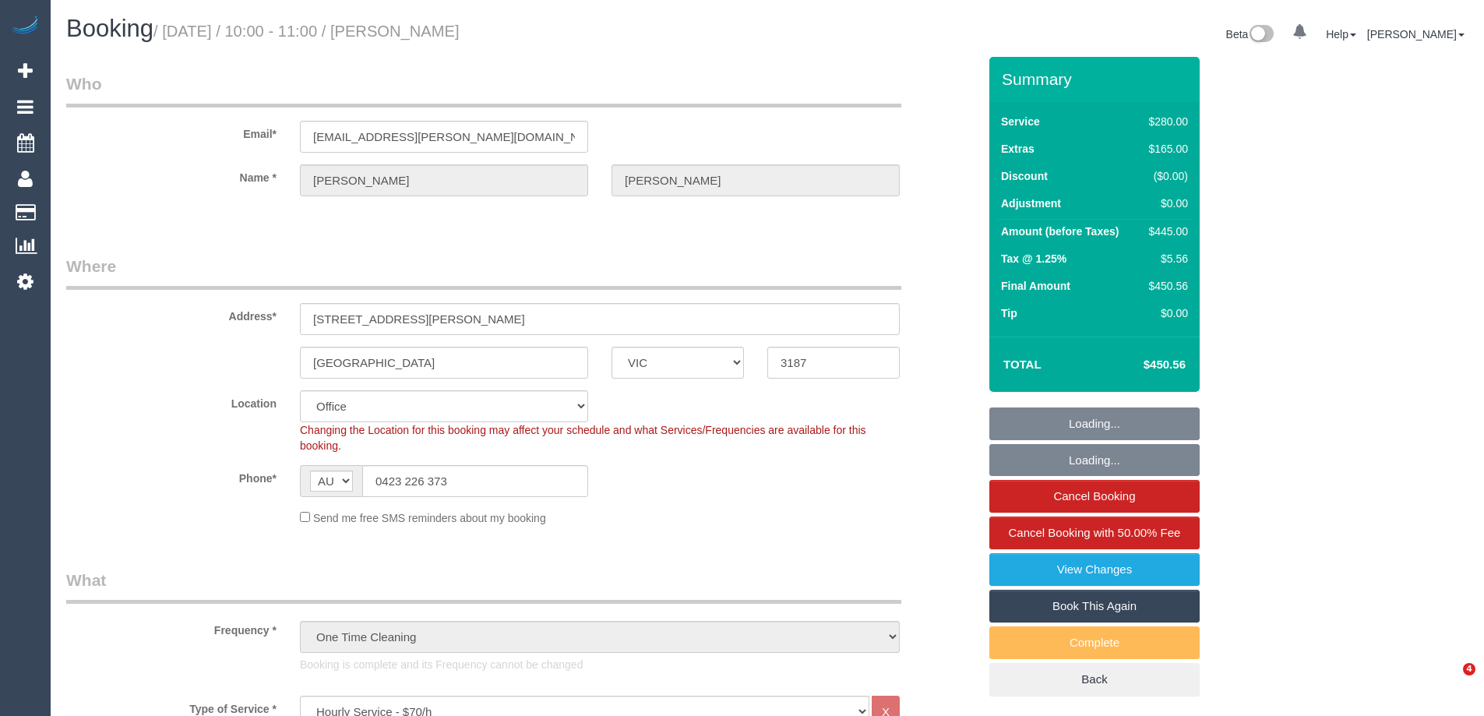
select select "number:24"
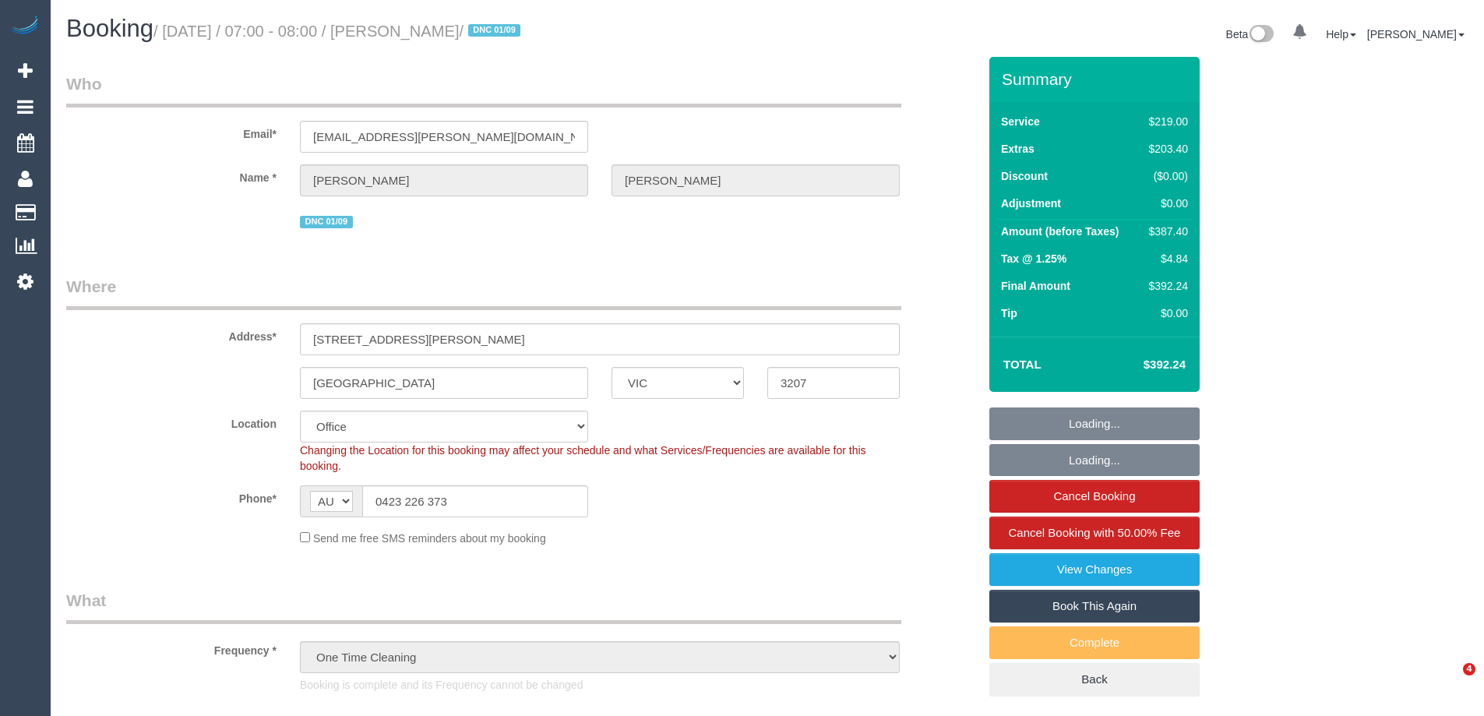
select select "VIC"
select select "number:28"
select select "number:14"
select select "number:19"
select select "number:24"
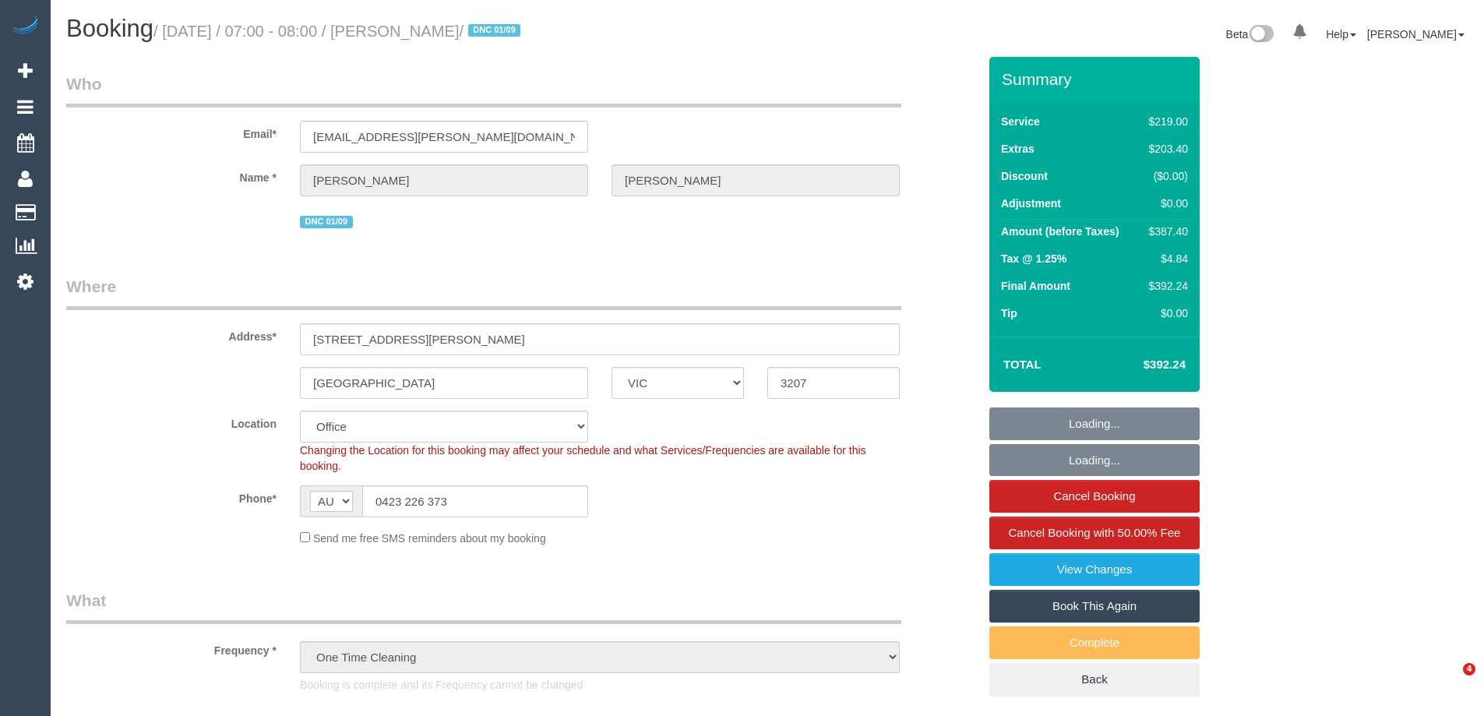
select select "object:2024"
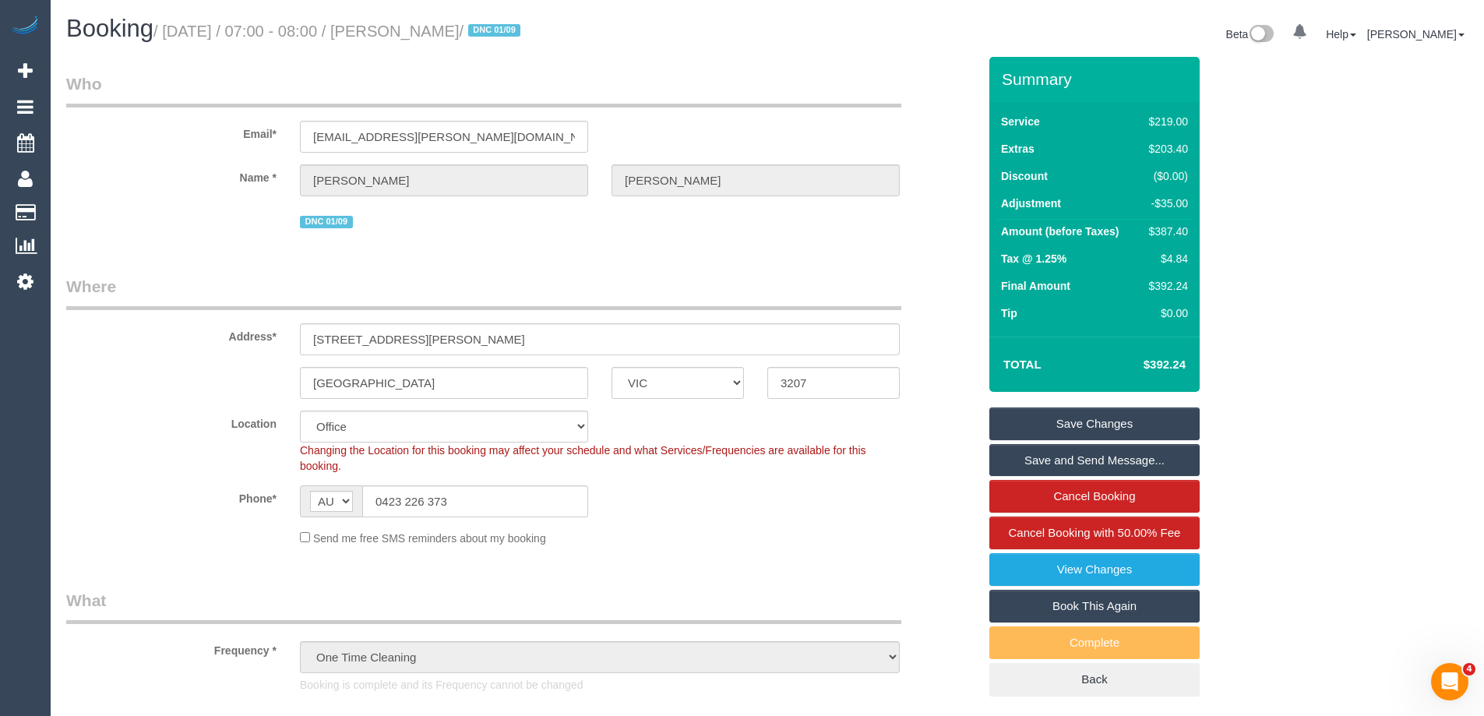
drag, startPoint x: 432, startPoint y: 28, endPoint x: 541, endPoint y: 32, distance: 108.4
click at [525, 32] on small "/ [DATE] / 07:00 - 08:00 / [PERSON_NAME] / DNC 01/09" at bounding box center [339, 31] width 372 height 17
copy small "Julian Wakeford"
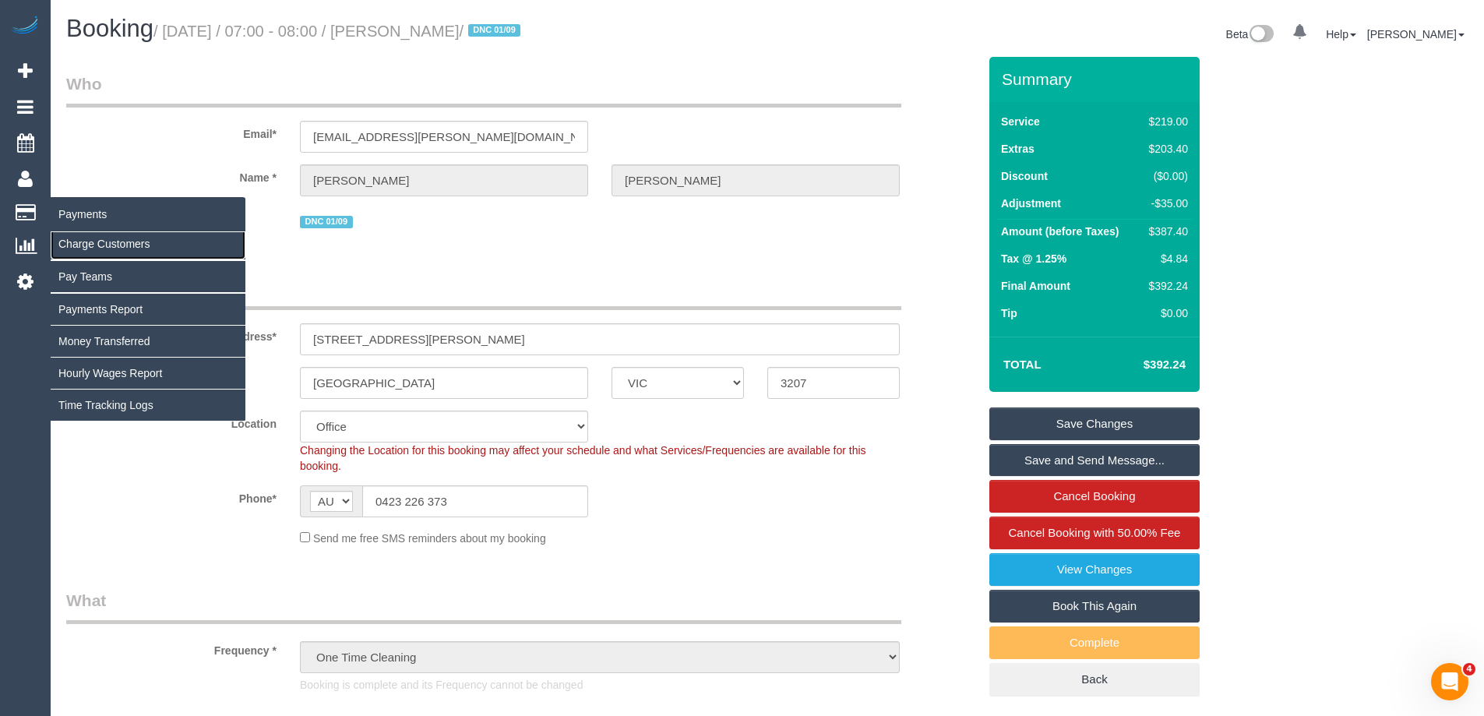
click at [125, 245] on link "Charge Customers" at bounding box center [148, 243] width 195 height 31
select select
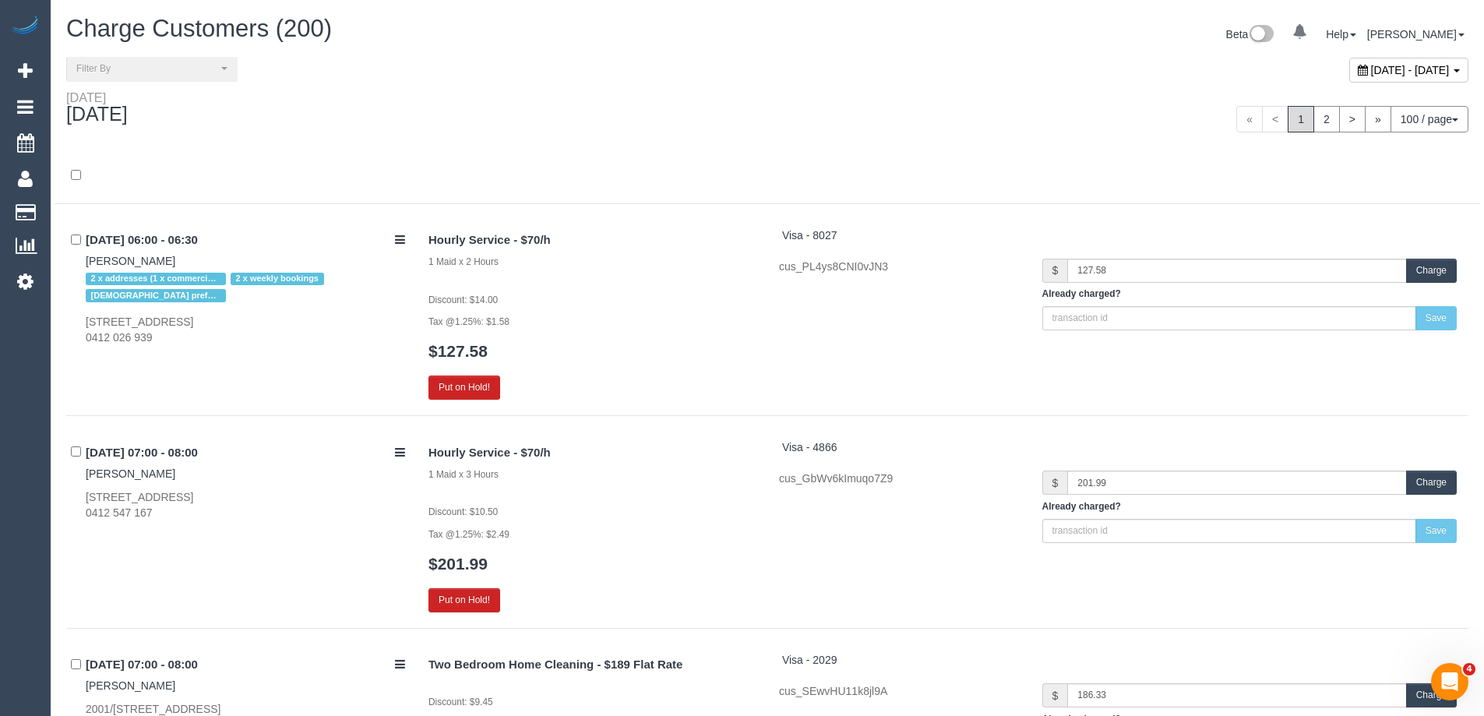
click at [1371, 67] on span "September 02, 2025 - September 02, 2025" at bounding box center [1410, 70] width 79 height 12
type input "**********"
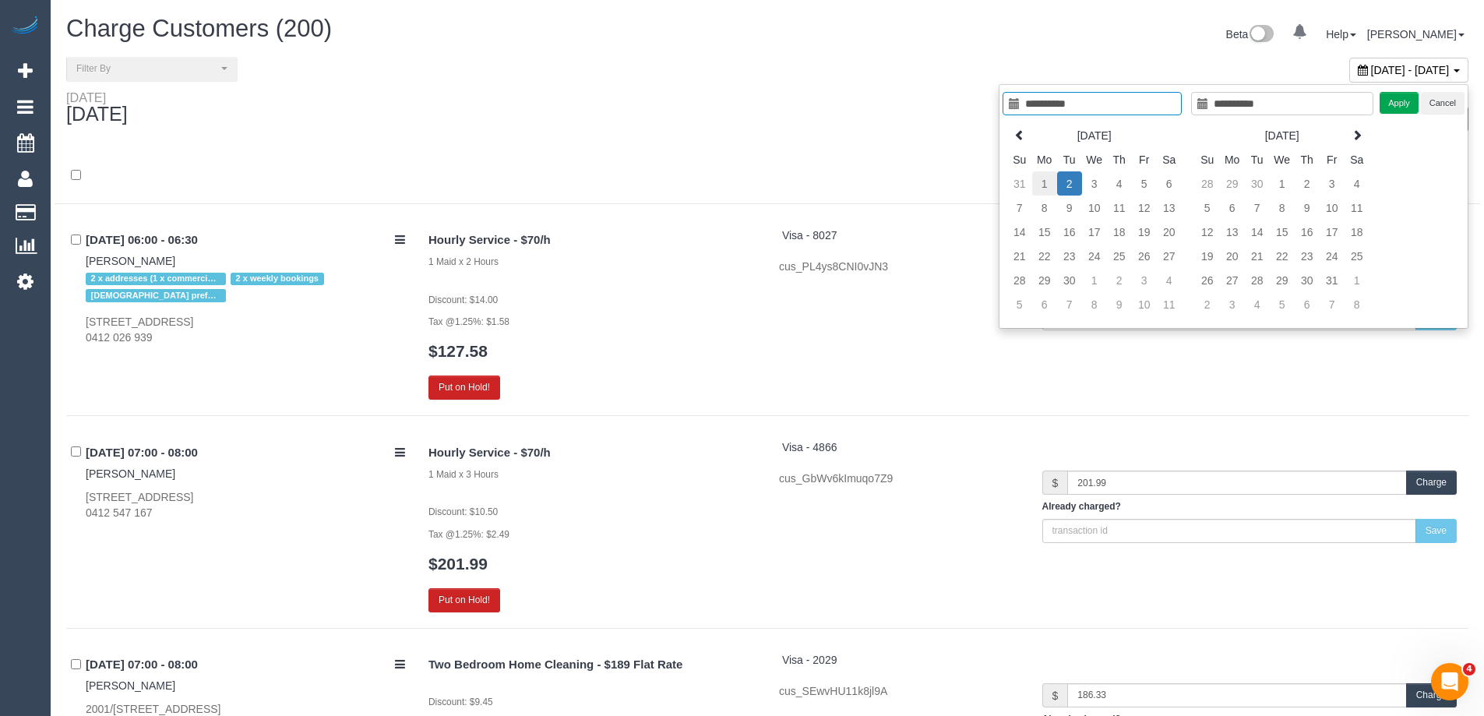
type input "**********"
click at [1048, 184] on td "1" at bounding box center [1044, 183] width 25 height 24
type input "**********"
click at [1048, 184] on td "1" at bounding box center [1044, 183] width 25 height 24
click at [1400, 99] on button "Apply" at bounding box center [1399, 103] width 39 height 23
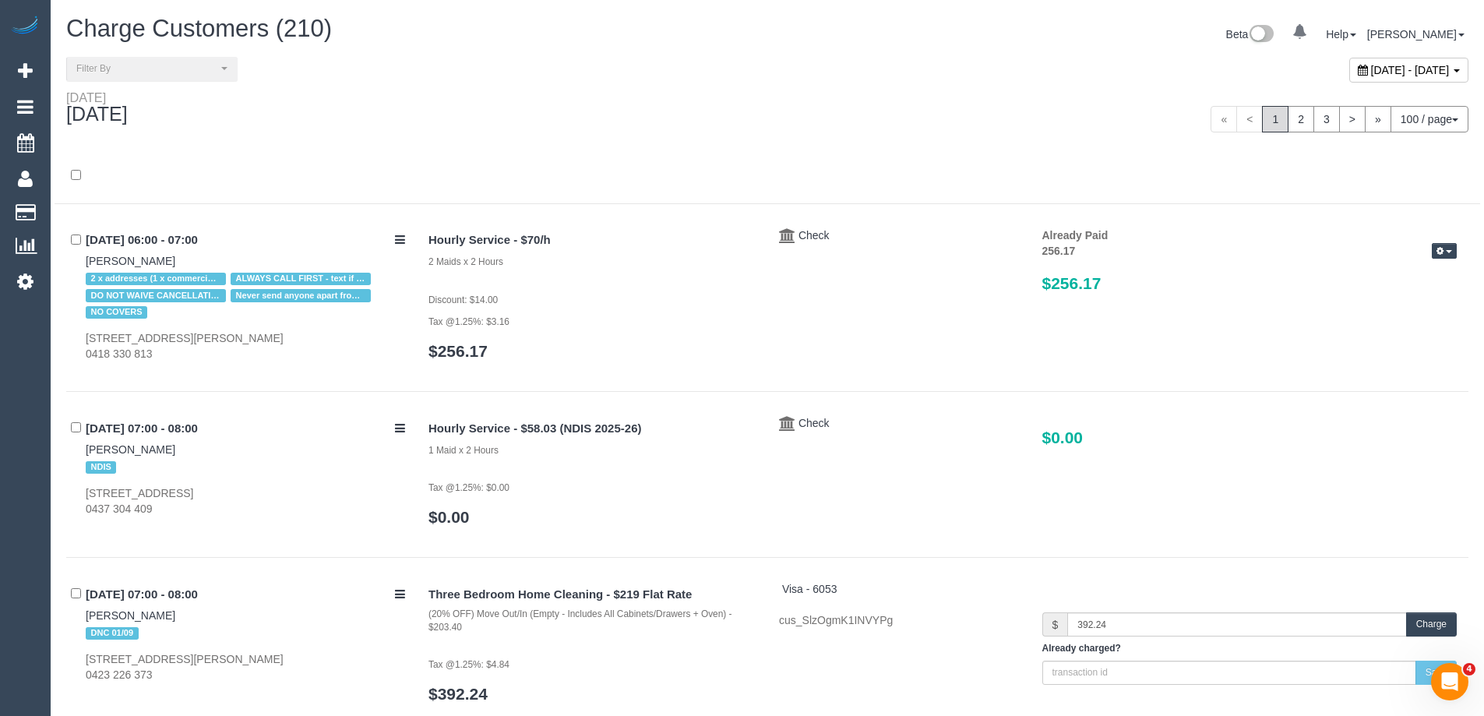
click at [1428, 615] on button "Charge" at bounding box center [1431, 624] width 51 height 24
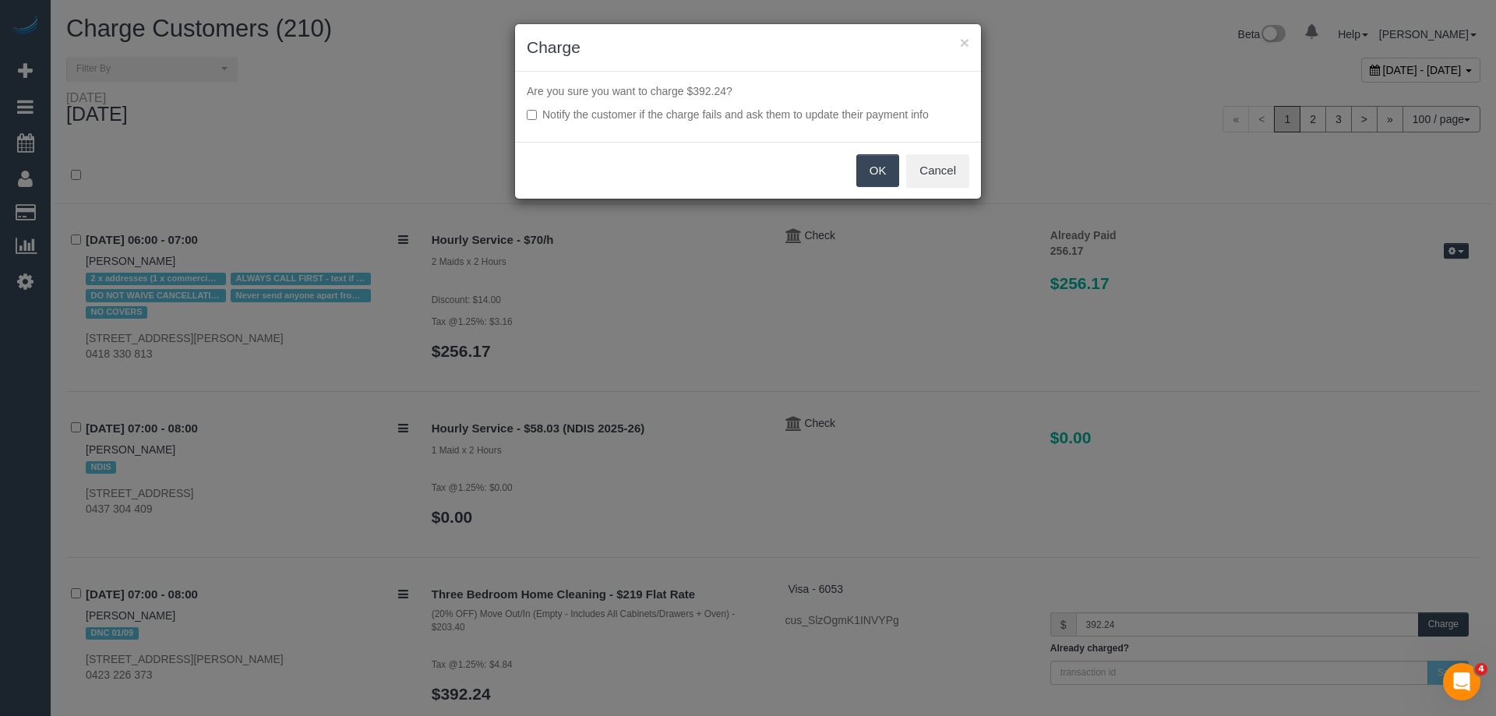
click at [869, 175] on button "OK" at bounding box center [878, 170] width 44 height 33
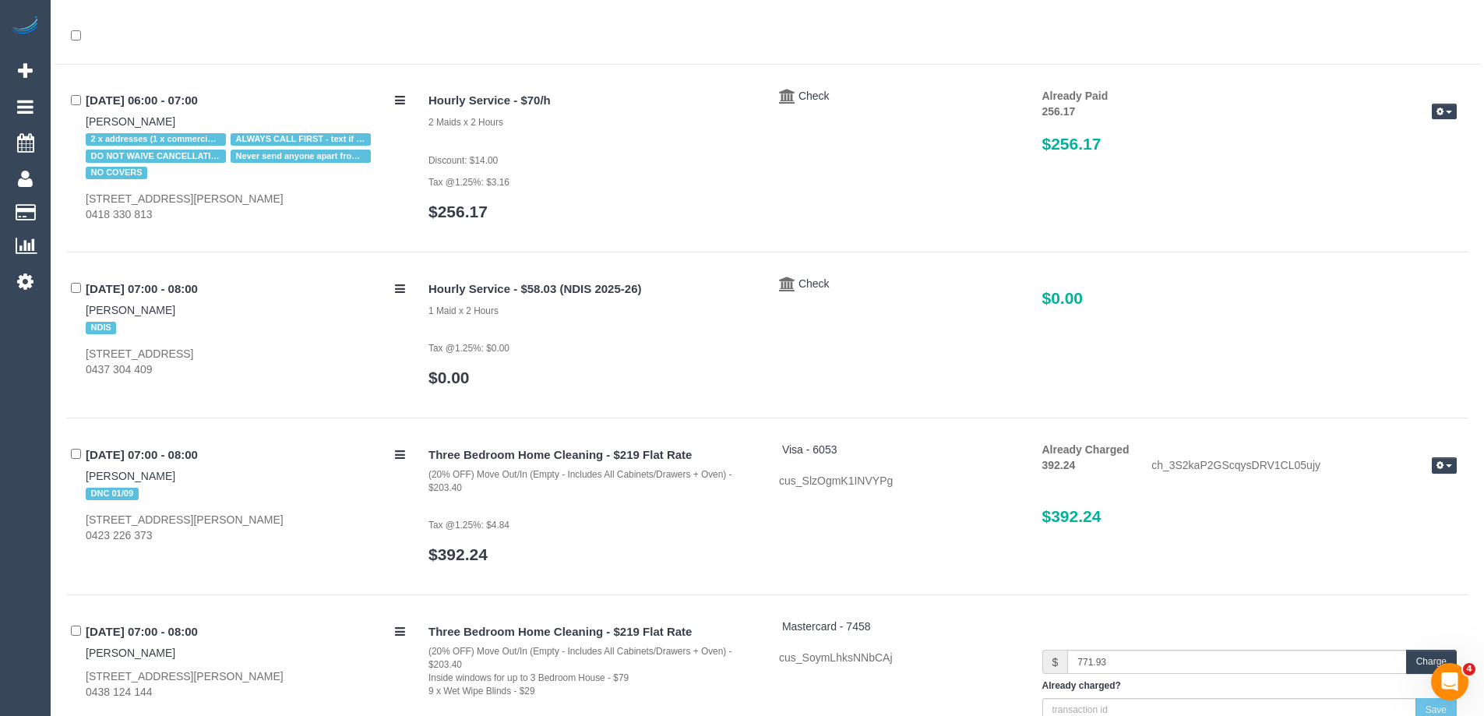
scroll to position [156, 0]
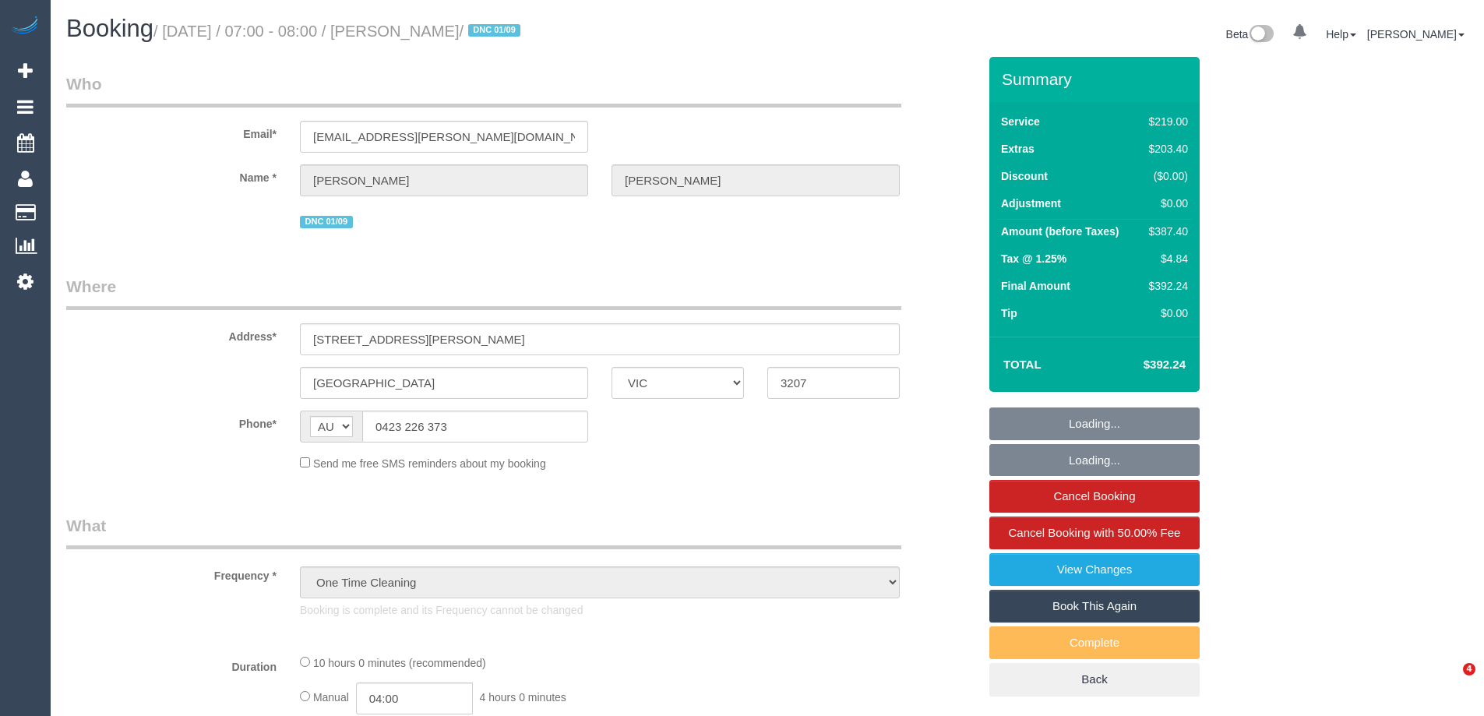
select select "VIC"
select select "string:stripe-pm_1RqRQ82GScqysDRVwoOBDfRc"
select select "number:28"
select select "number:14"
select select "number:19"
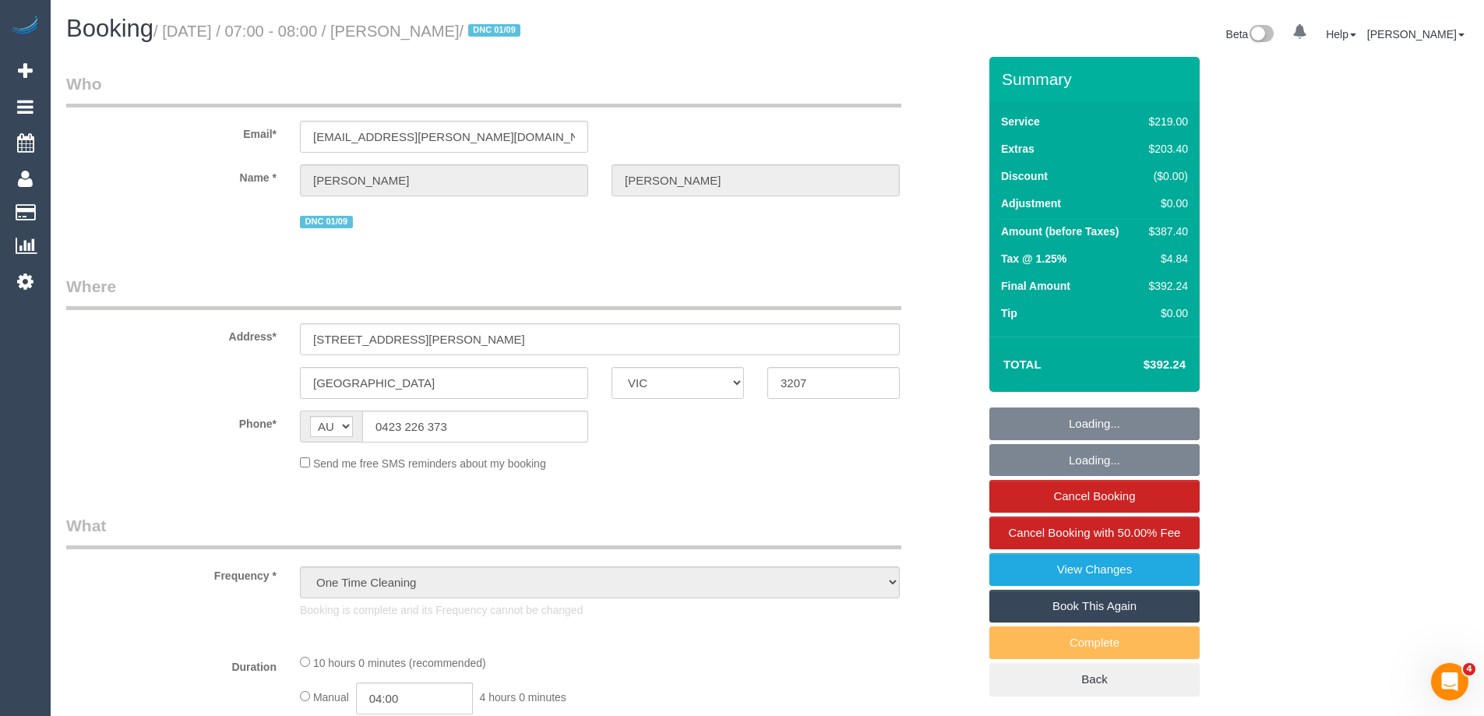
select select "number:24"
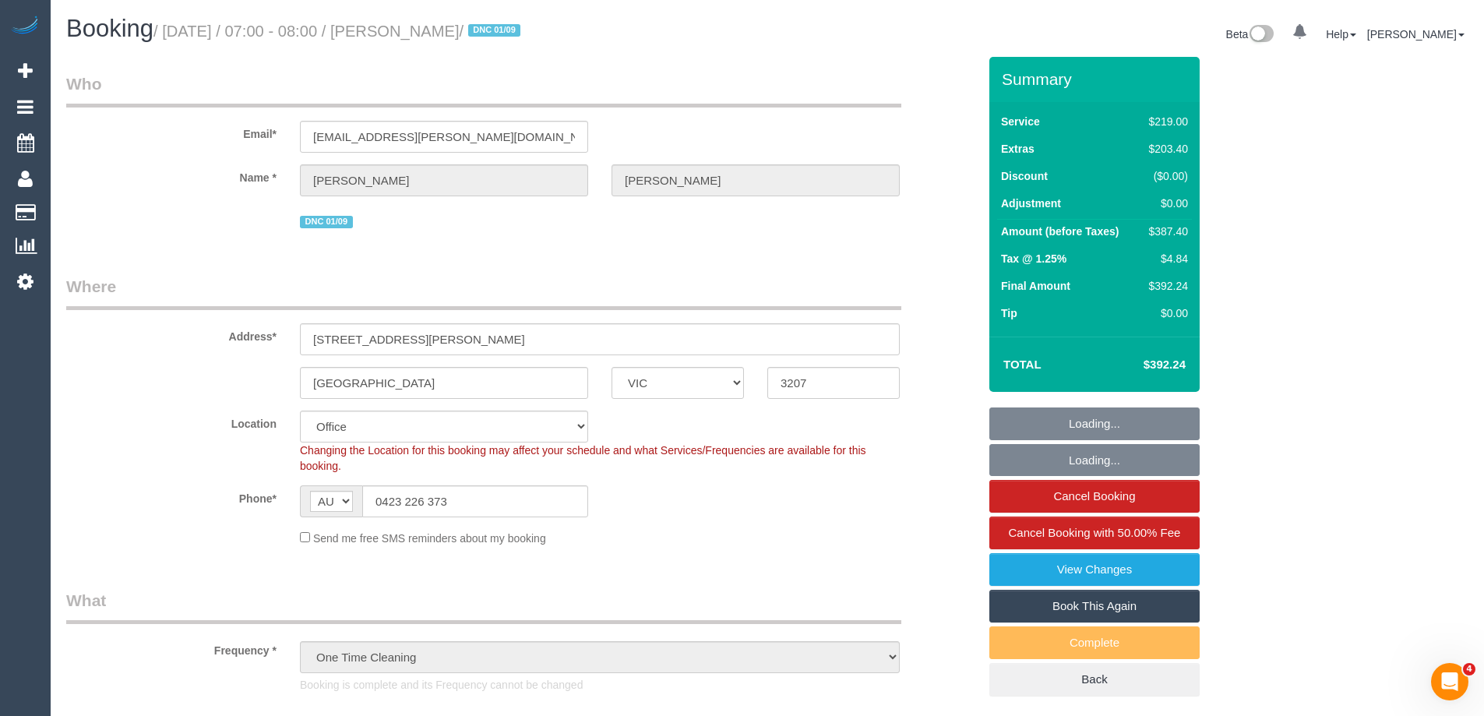
select select "object:865"
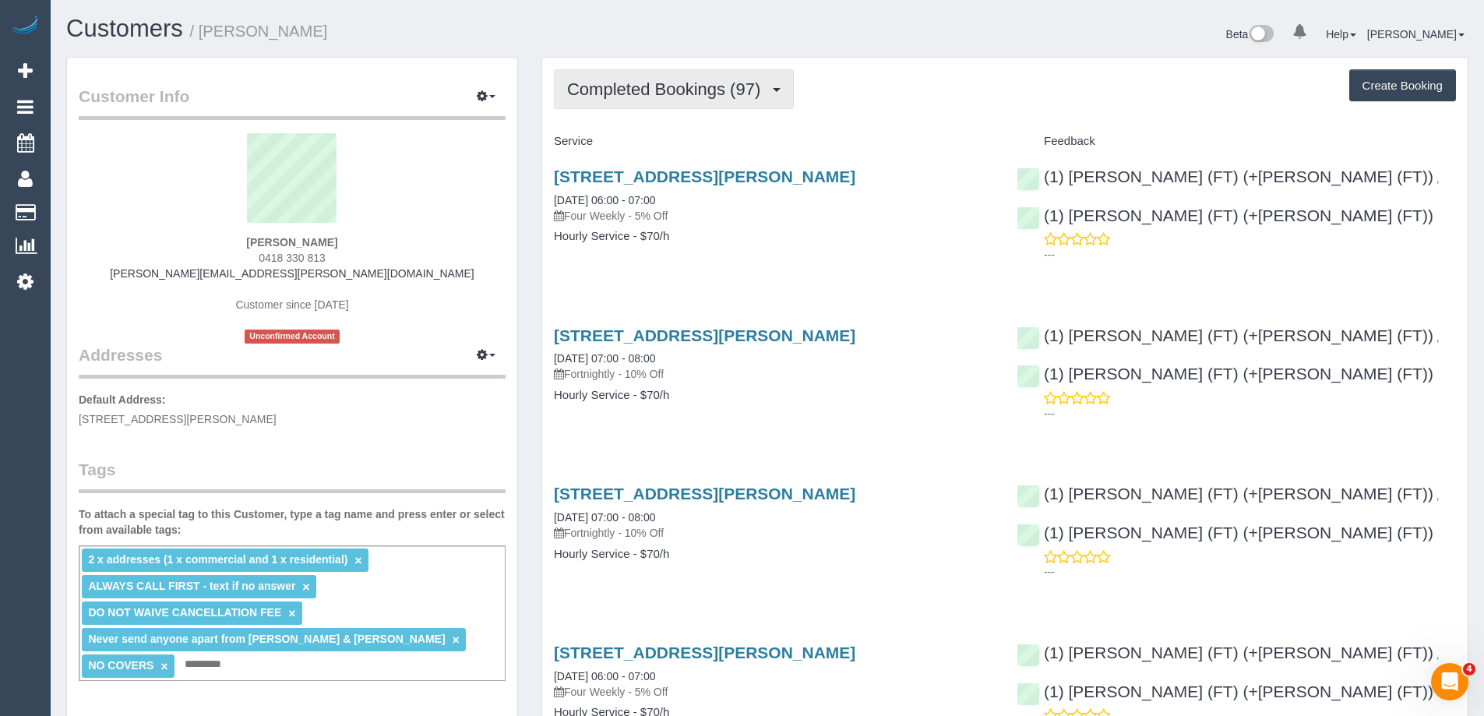
click at [681, 89] on span "Completed Bookings (97)" at bounding box center [667, 88] width 201 height 19
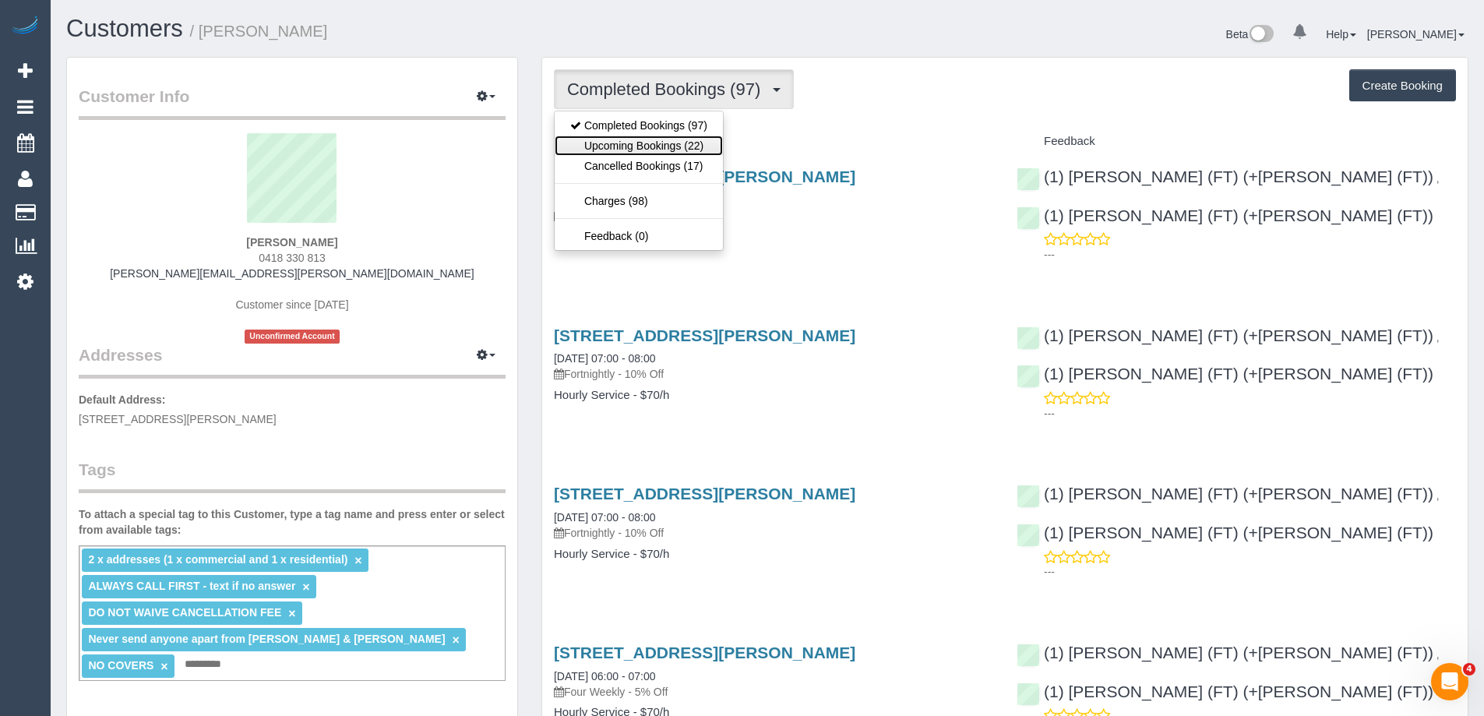
click at [637, 139] on link "Upcoming Bookings (22)" at bounding box center [639, 146] width 168 height 20
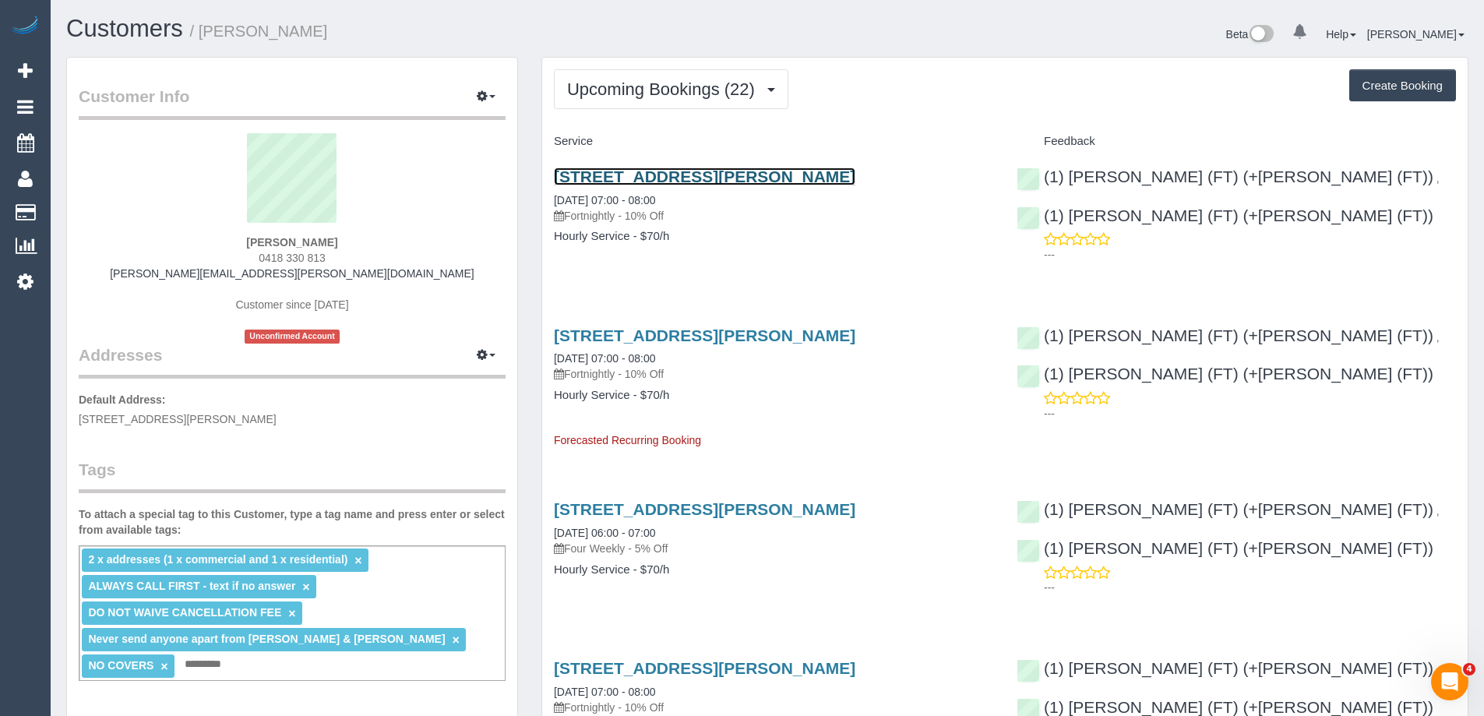
click at [628, 174] on link "[STREET_ADDRESS][PERSON_NAME]" at bounding box center [705, 177] width 302 height 18
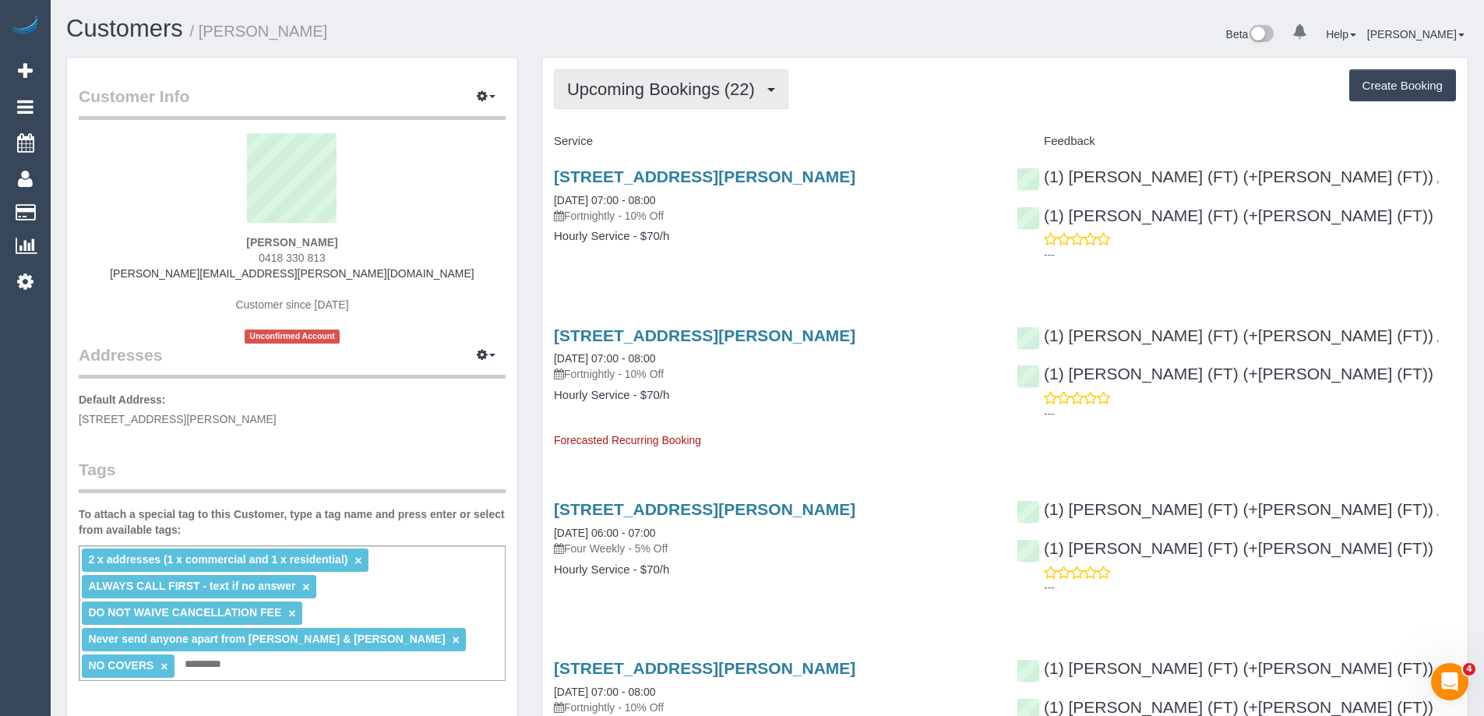
click at [612, 99] on button "Upcoming Bookings (22)" at bounding box center [671, 89] width 235 height 40
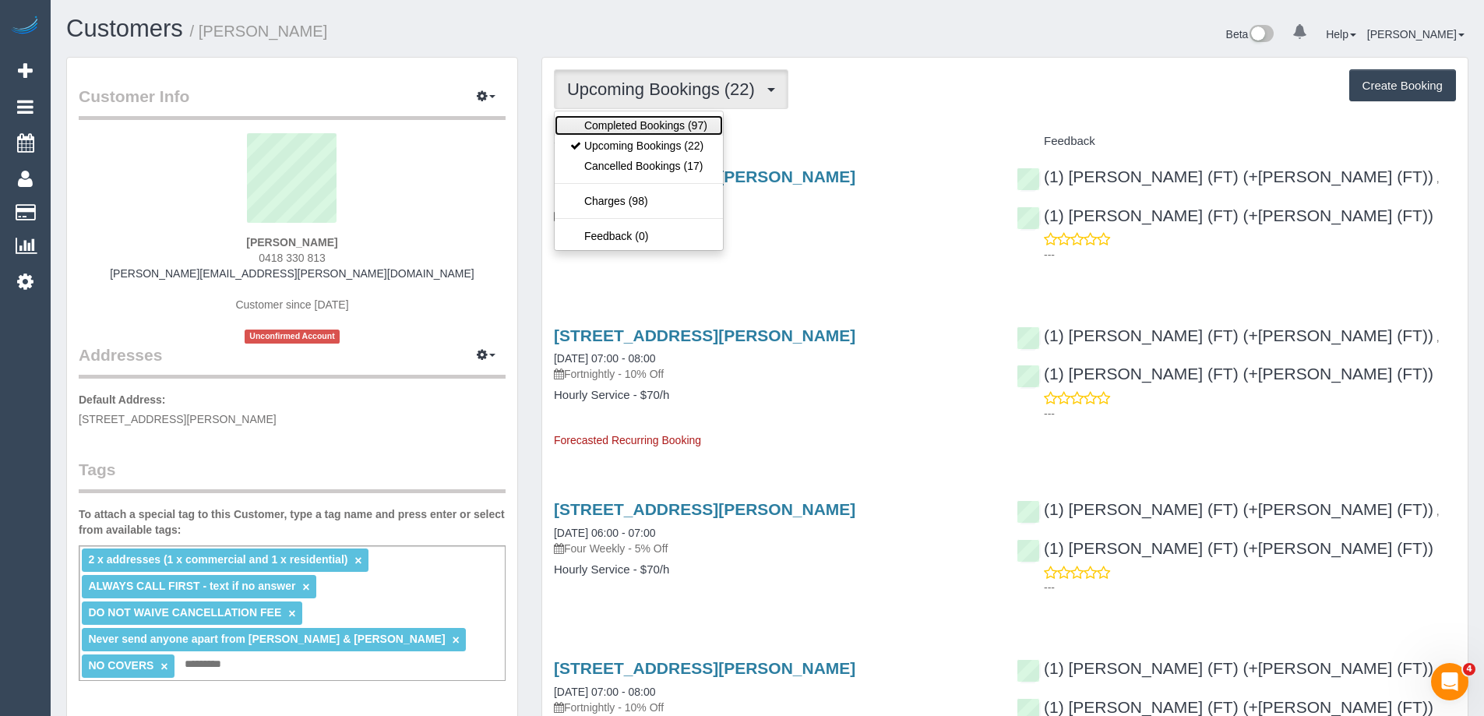
click at [616, 125] on link "Completed Bookings (97)" at bounding box center [639, 125] width 168 height 20
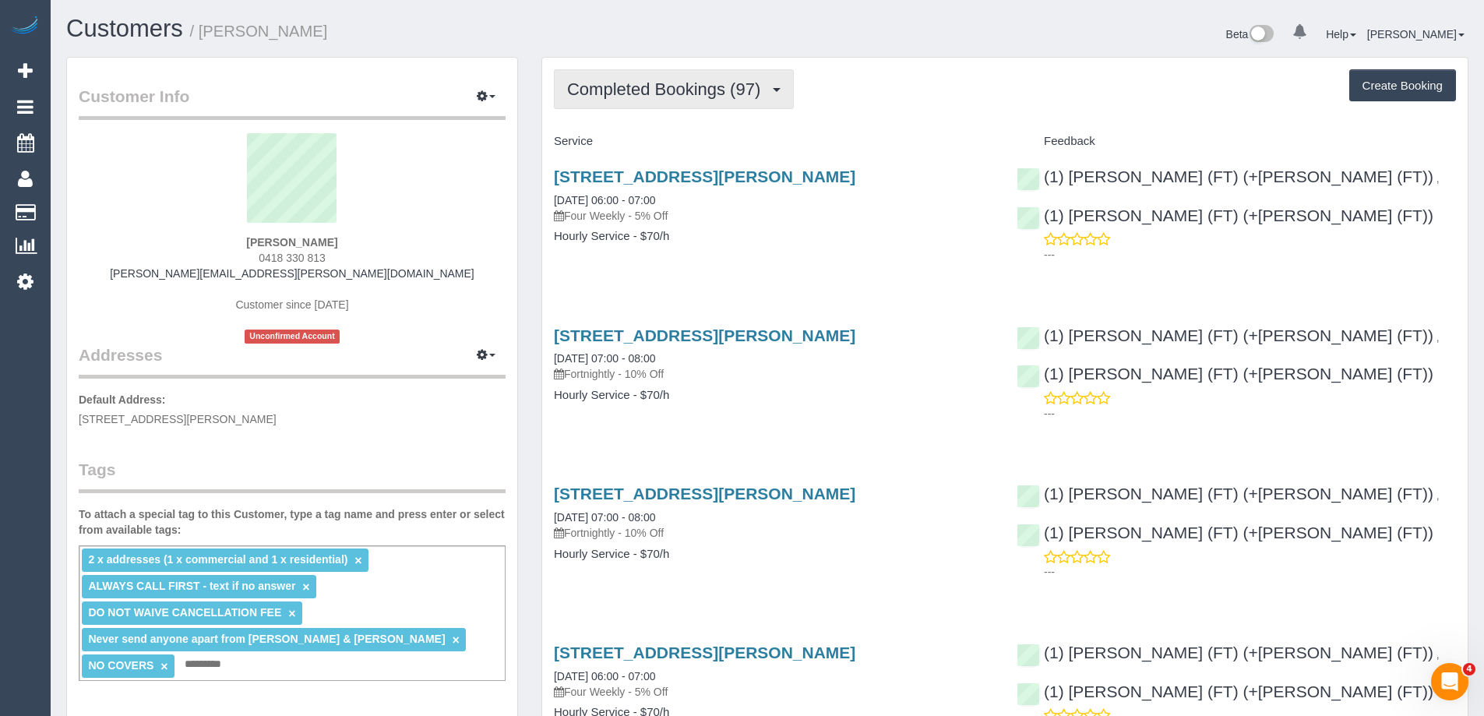
click at [598, 93] on span "Completed Bookings (97)" at bounding box center [667, 88] width 201 height 19
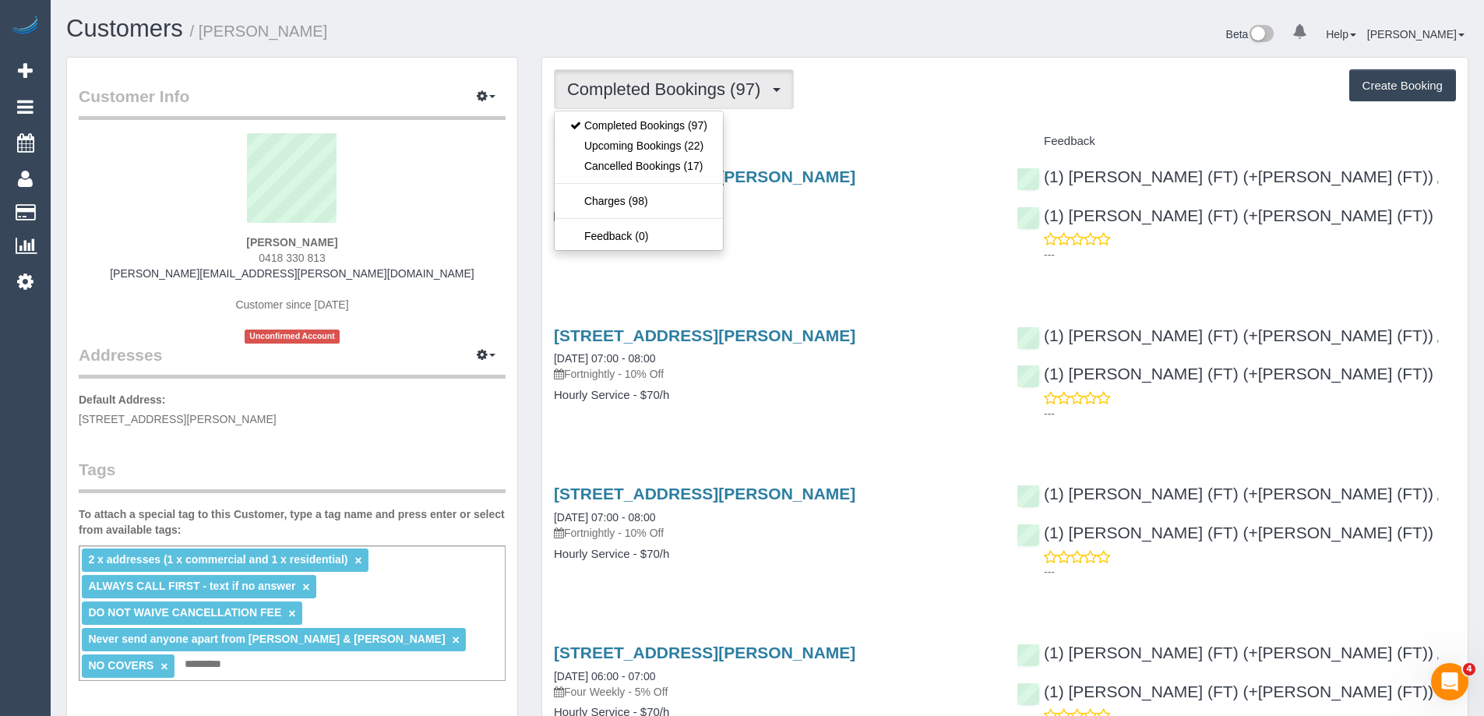
click at [867, 79] on div "Completed Bookings (97) Completed Bookings (97) Upcoming Bookings (22) Cancelle…" at bounding box center [1005, 89] width 902 height 40
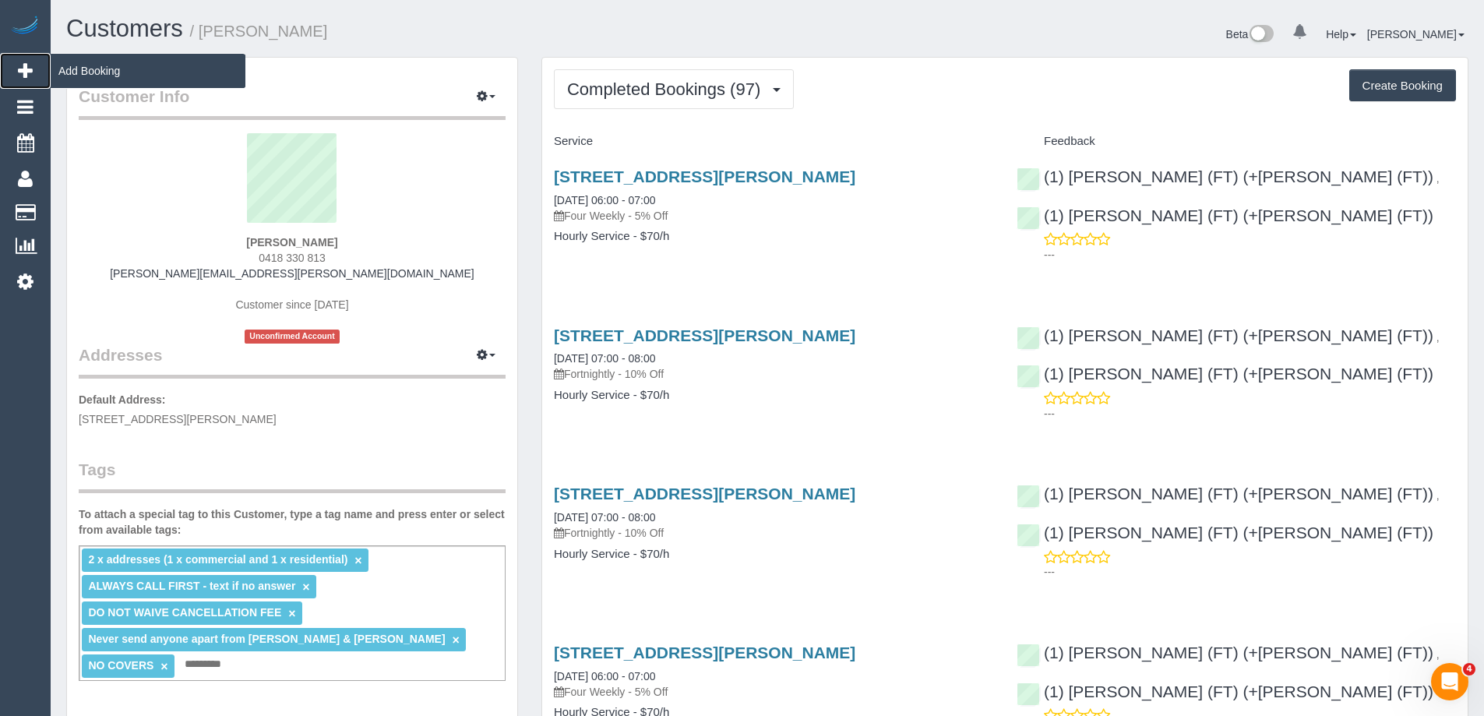
click at [23, 64] on icon at bounding box center [25, 71] width 15 height 19
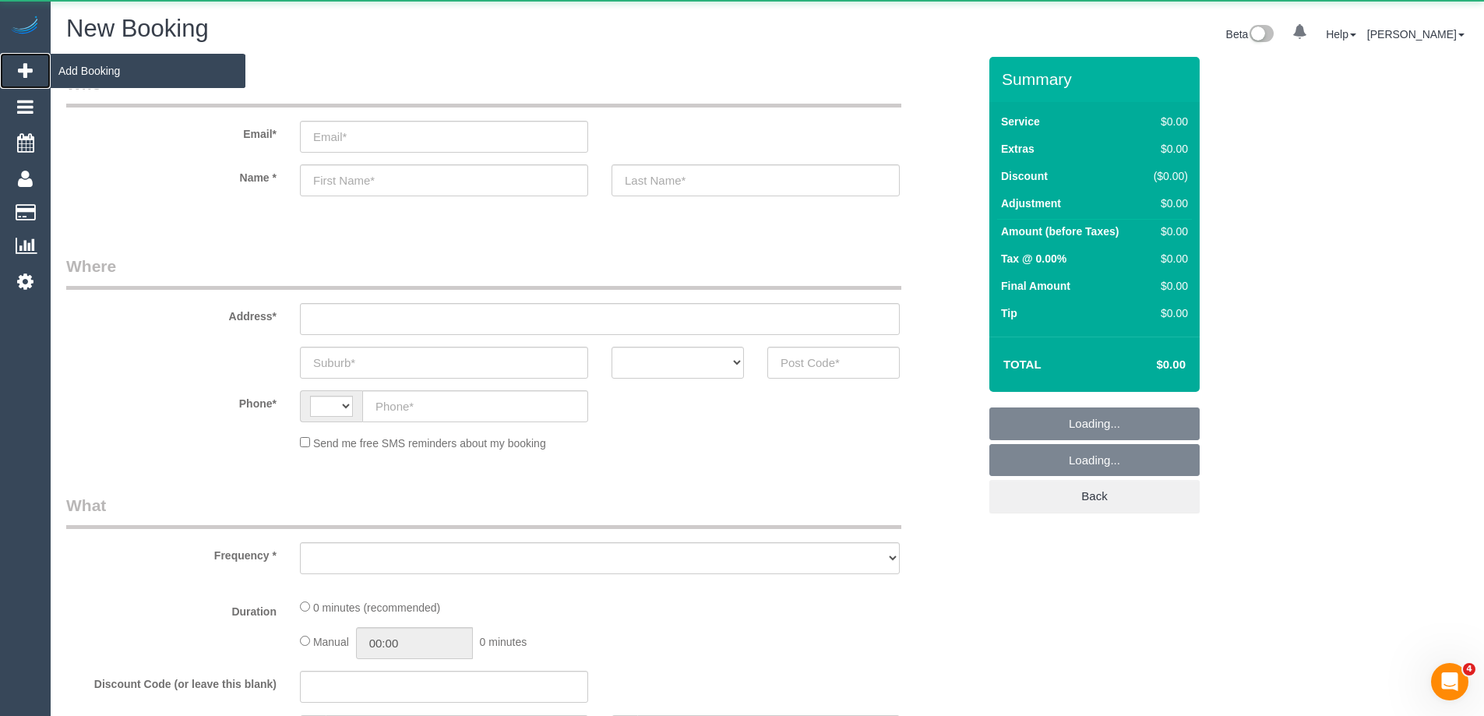
select select "string:AU"
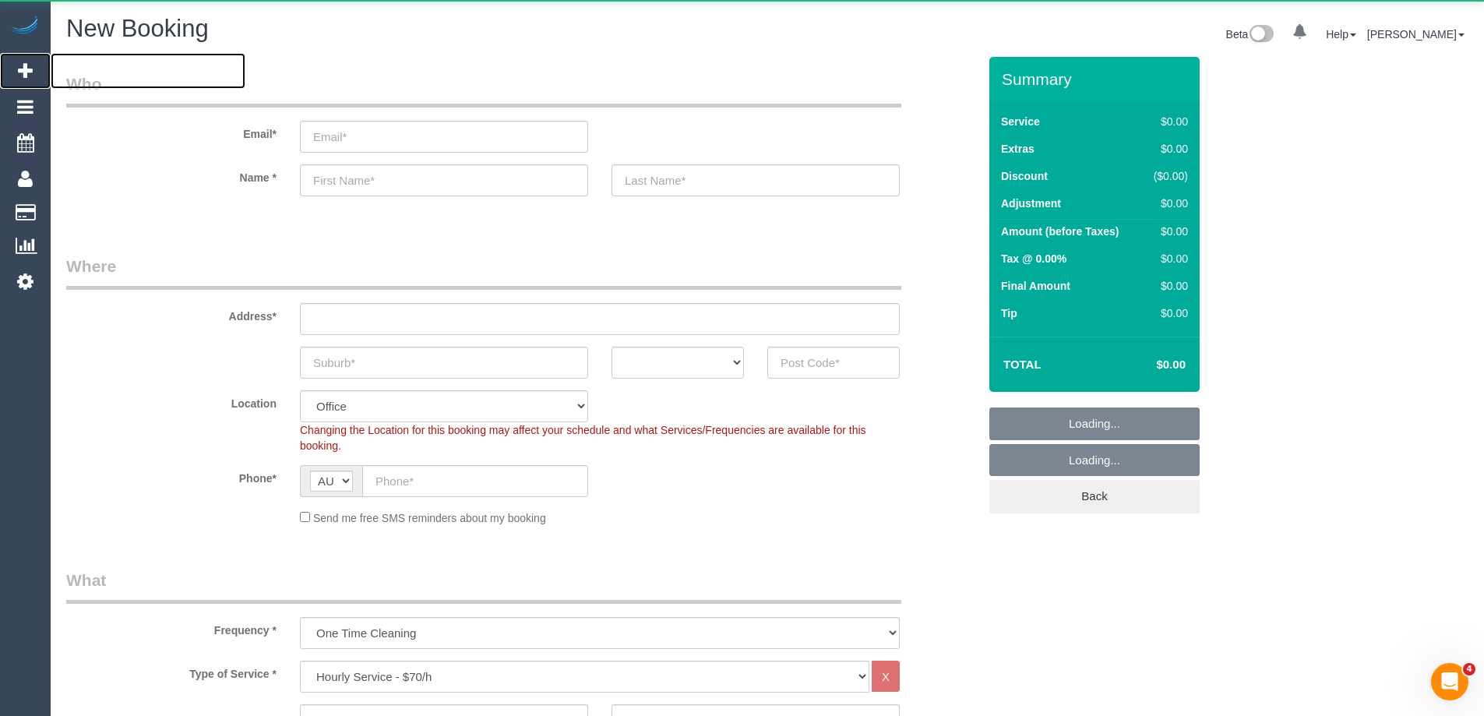
select select "object:5487"
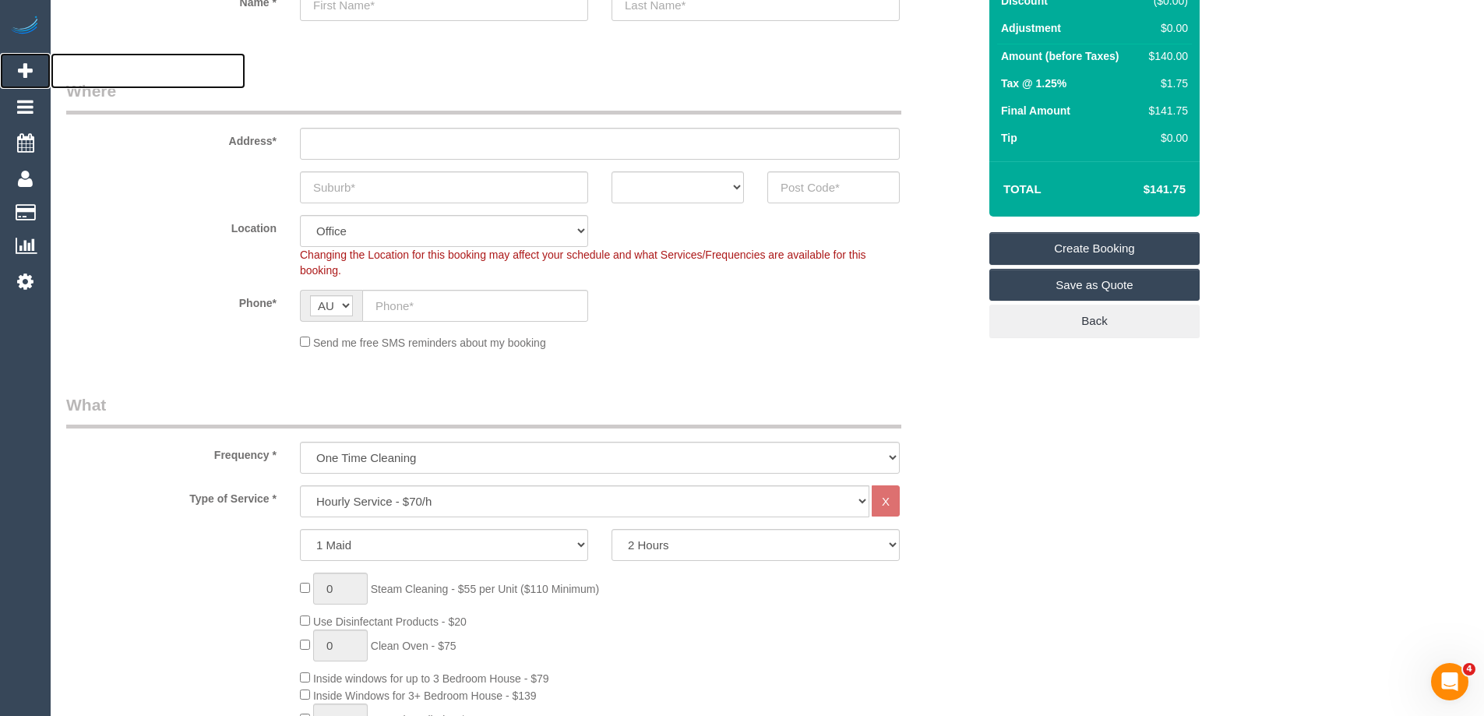
scroll to position [234, 0]
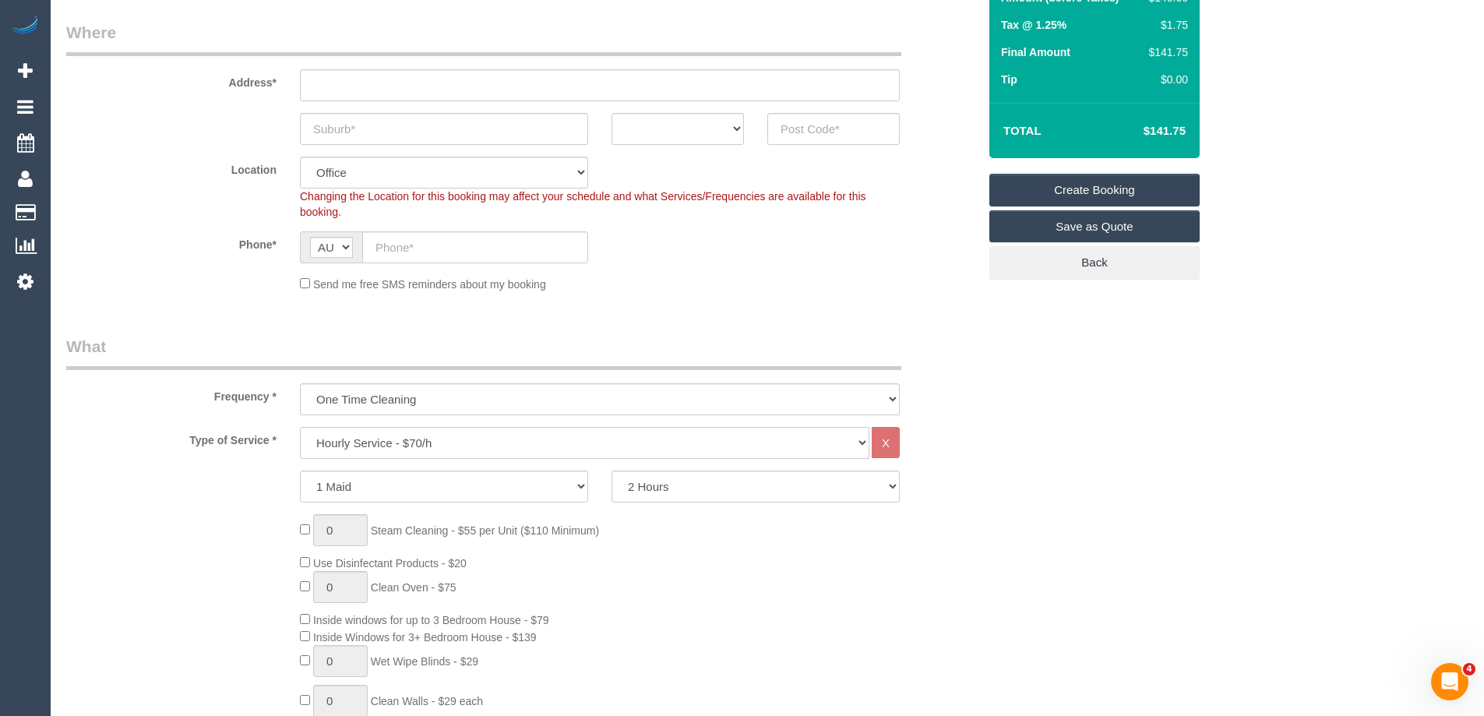
click at [826, 450] on select "Hourly Service - $70/h Hourly Service - $65/h Hourly Service - $60/h Hourly Ser…" at bounding box center [585, 443] width 570 height 32
select select "213"
click at [300, 427] on select "Hourly Service - $70/h Hourly Service - $65/h Hourly Service - $60/h Hourly Ser…" at bounding box center [585, 443] width 570 height 32
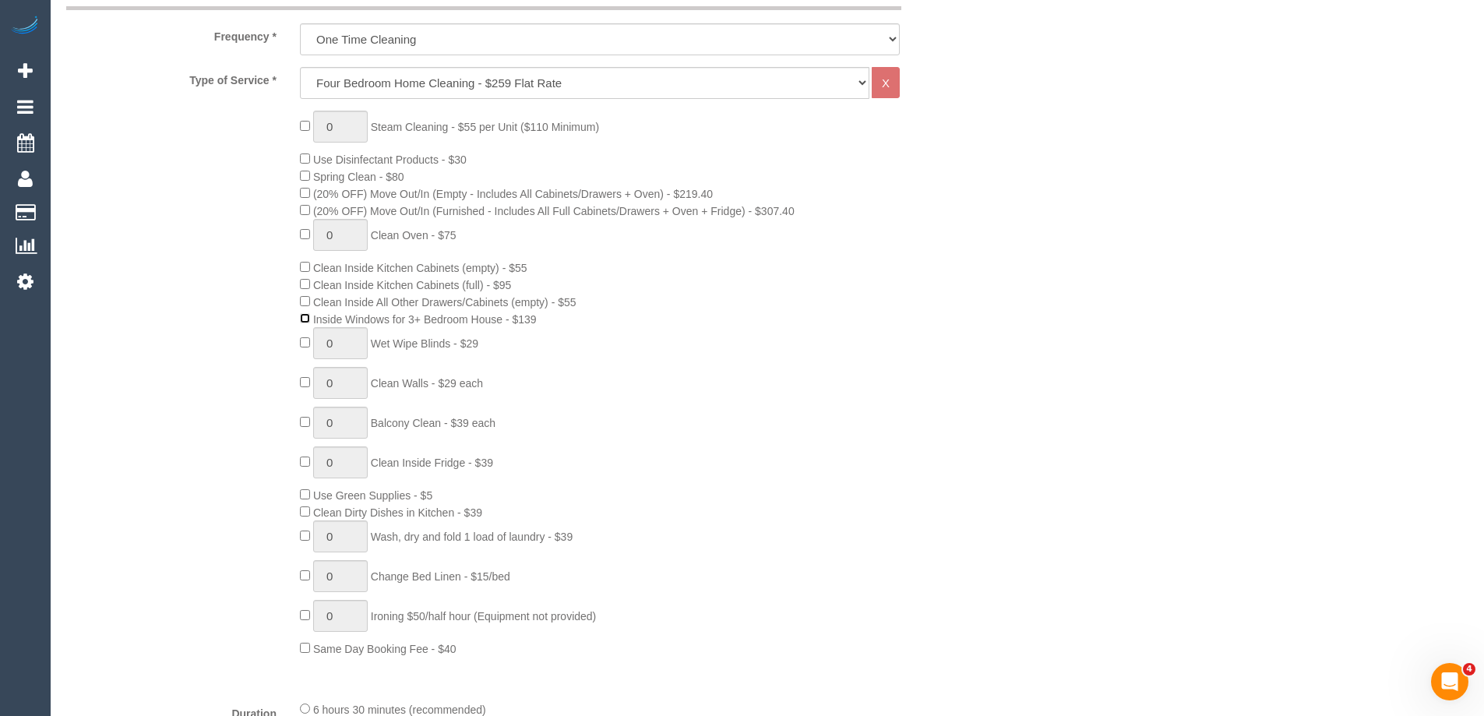
scroll to position [545, 0]
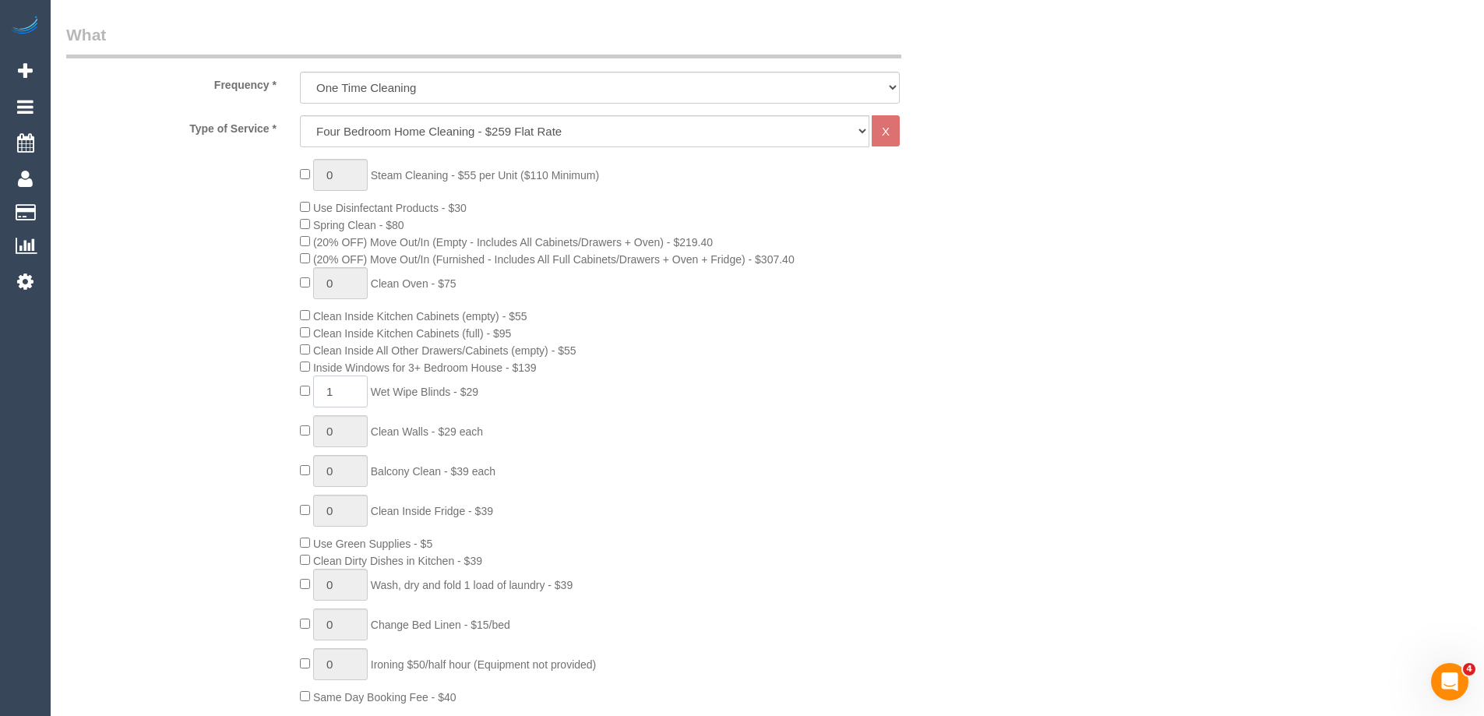
drag, startPoint x: 356, startPoint y: 392, endPoint x: 294, endPoint y: 390, distance: 62.4
click at [294, 390] on div "0 Steam Cleaning - $55 per Unit ($110 Minimum) Use Disinfectant Products - $30 …" at bounding box center [638, 432] width 701 height 546
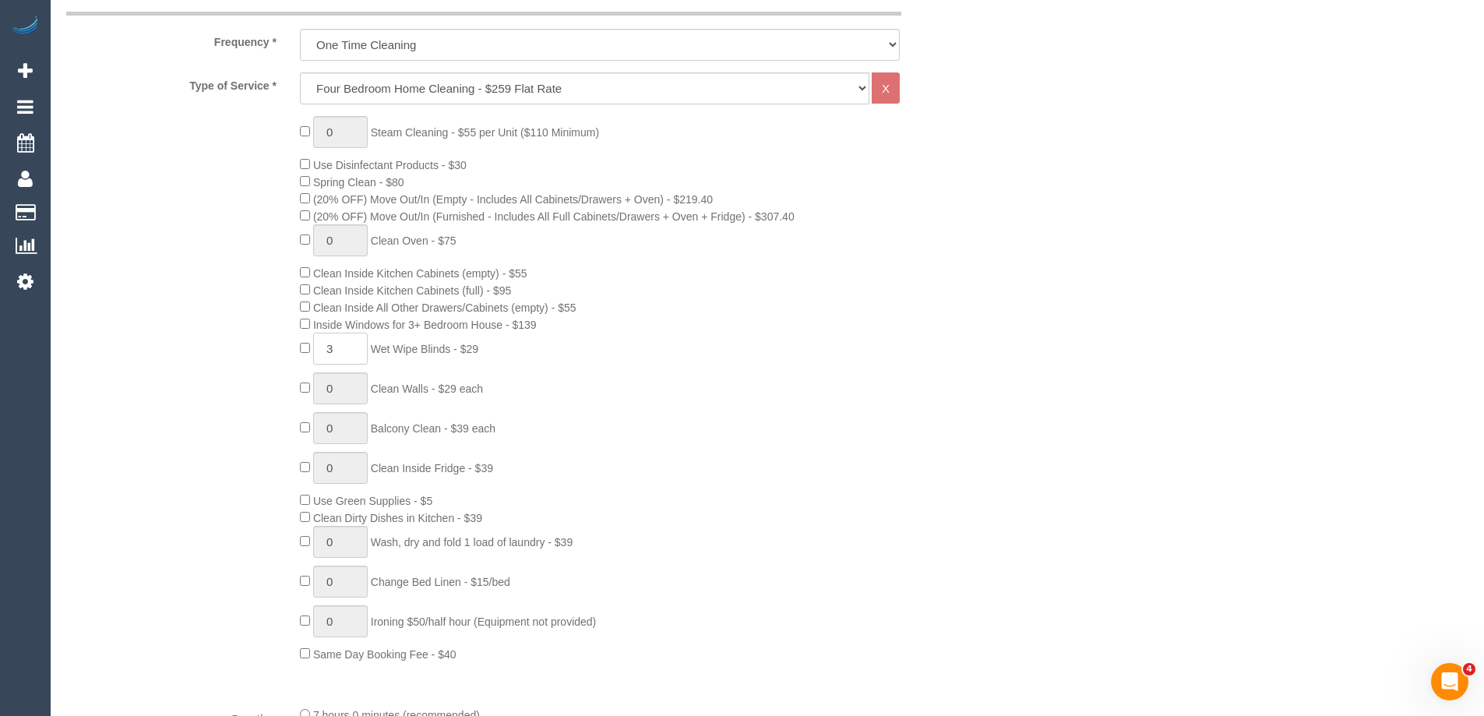
scroll to position [623, 0]
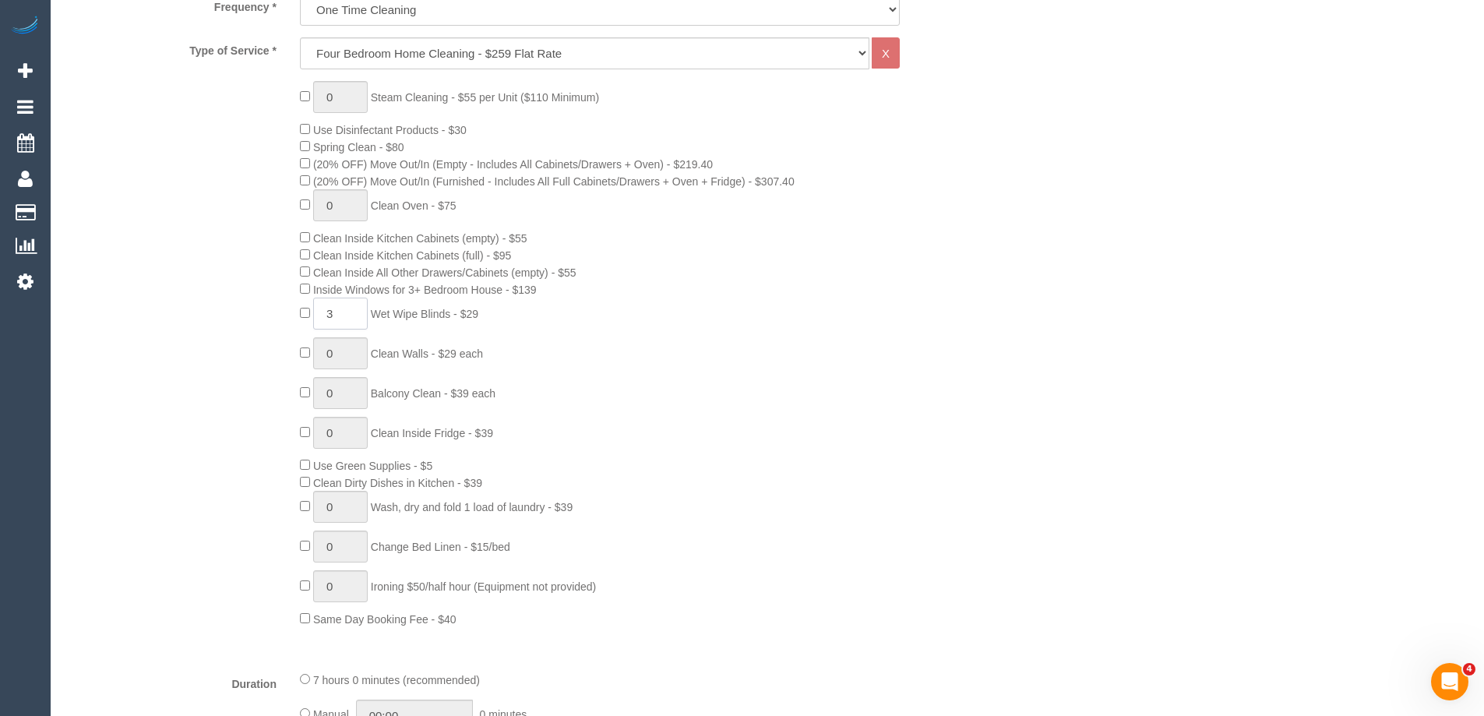
type input "3"
drag, startPoint x: 339, startPoint y: 106, endPoint x: 306, endPoint y: 109, distance: 32.9
click at [306, 109] on div "1 Steam Cleaning - $55 per Unit ($110 Minimum) Use Disinfectant Products - $30 …" at bounding box center [638, 354] width 701 height 546
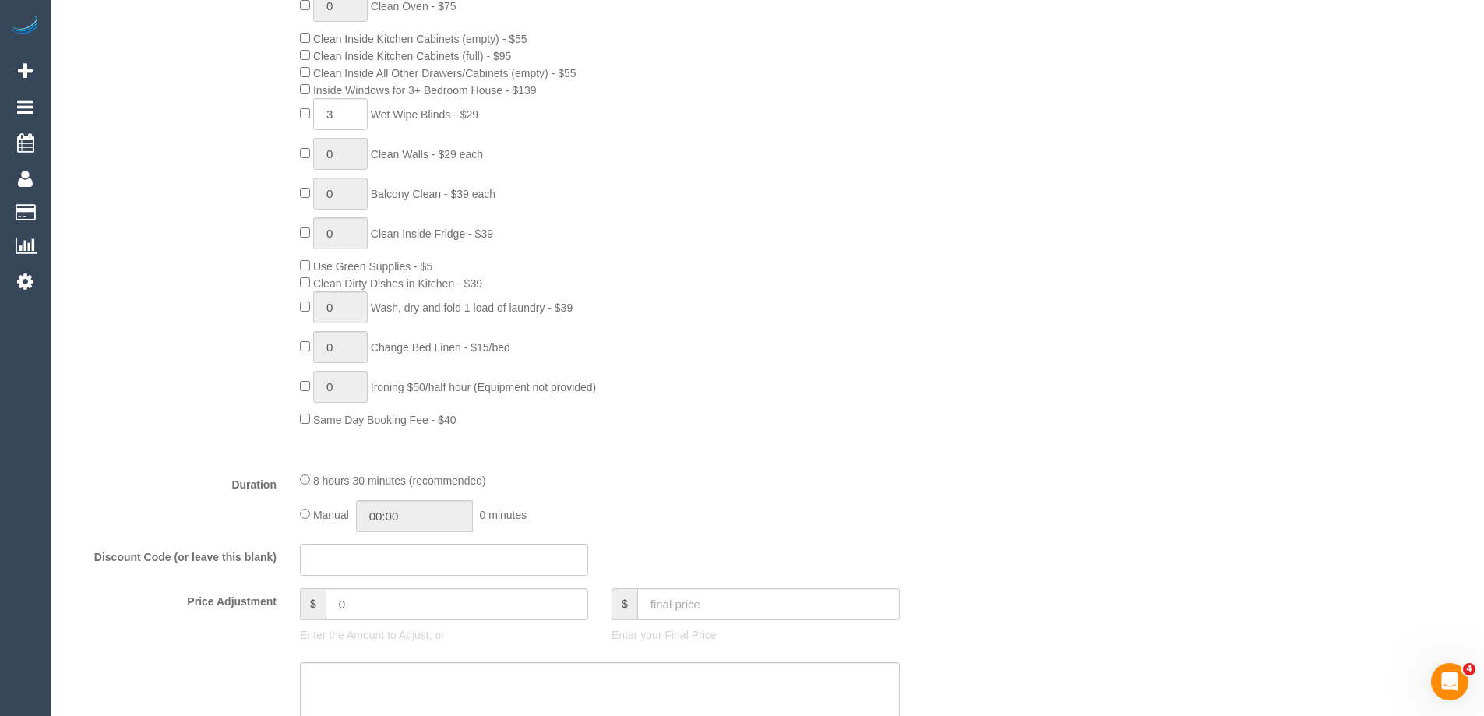
scroll to position [857, 0]
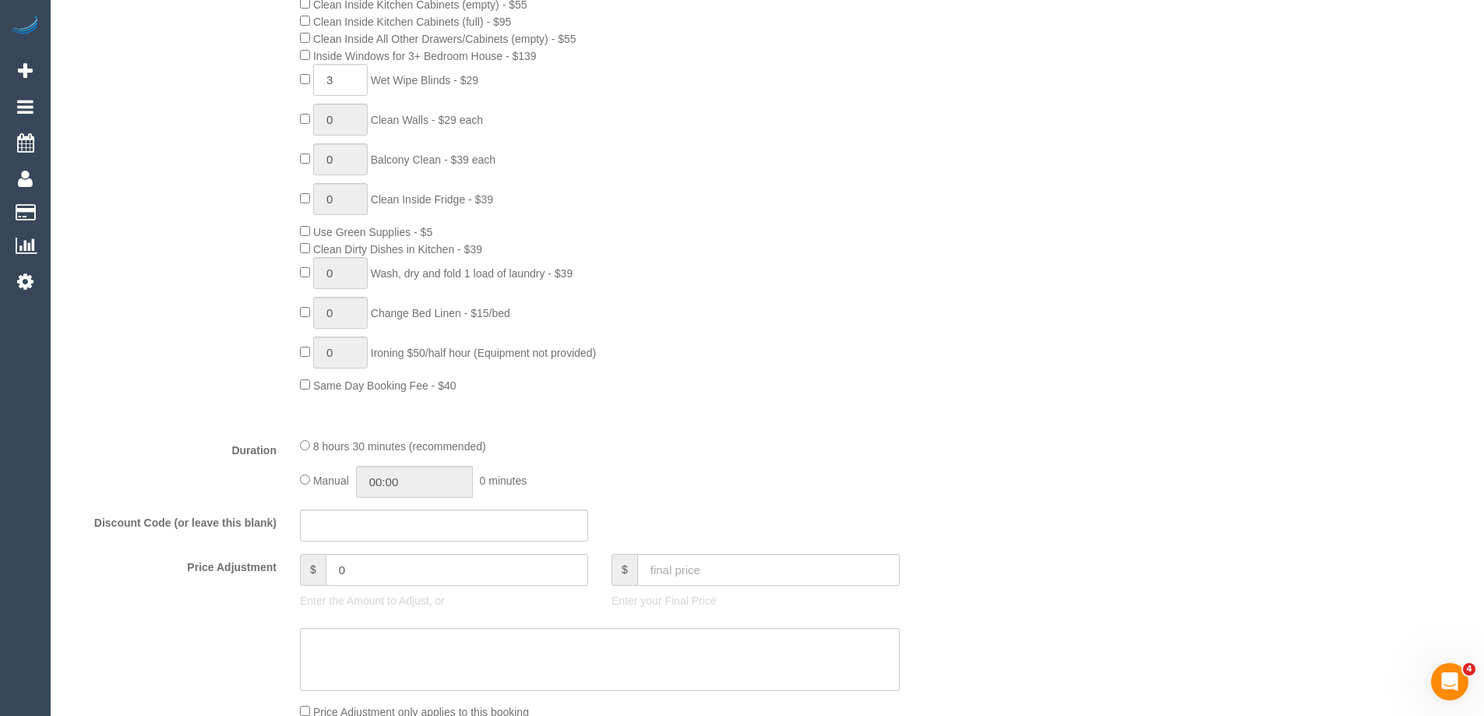
type input "3"
drag, startPoint x: 372, startPoint y: 572, endPoint x: 314, endPoint y: 568, distance: 57.8
click at [314, 568] on div "$ 0" at bounding box center [444, 570] width 288 height 32
type input "0"
type input "2"
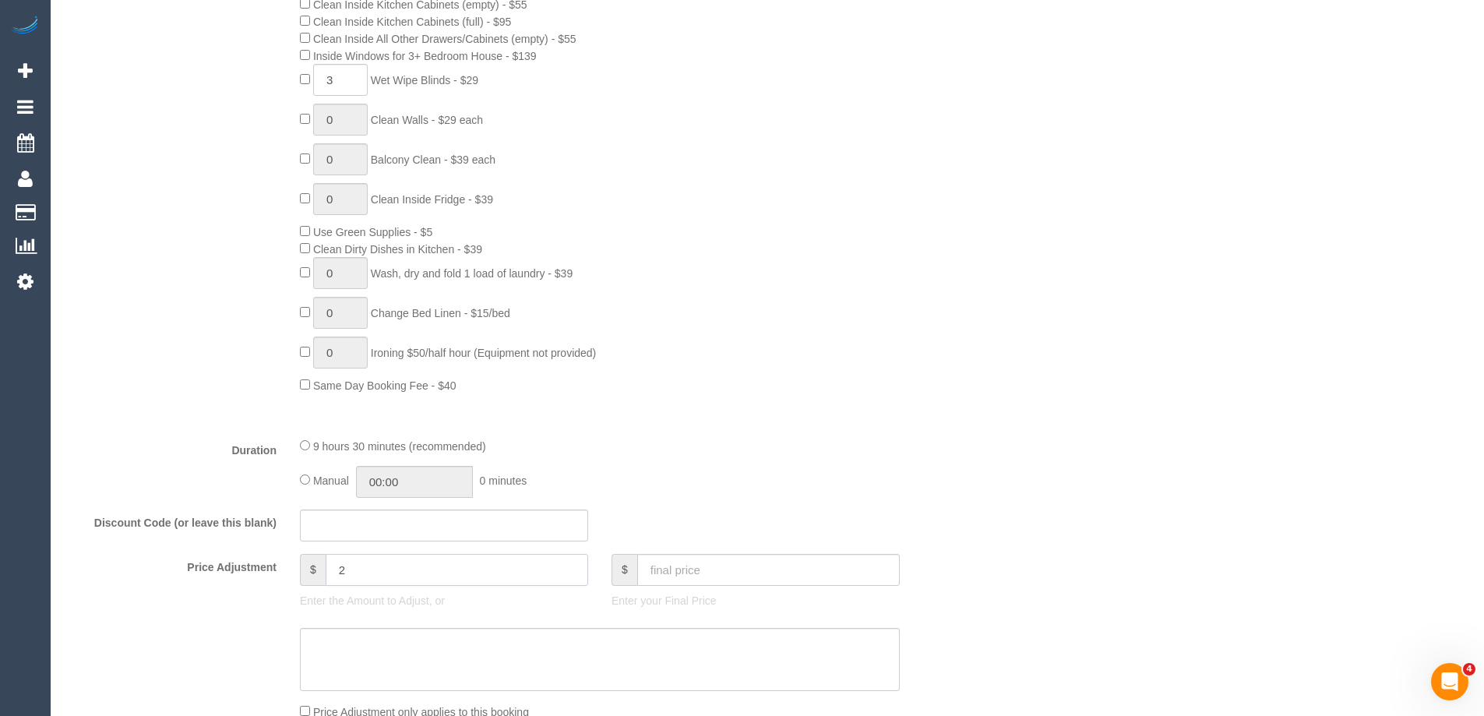
type input "2"
click at [513, 534] on input "text" at bounding box center [444, 526] width 288 height 32
click at [393, 571] on input "2" at bounding box center [457, 570] width 263 height 32
type input "0"
click at [393, 534] on input "text" at bounding box center [444, 526] width 288 height 32
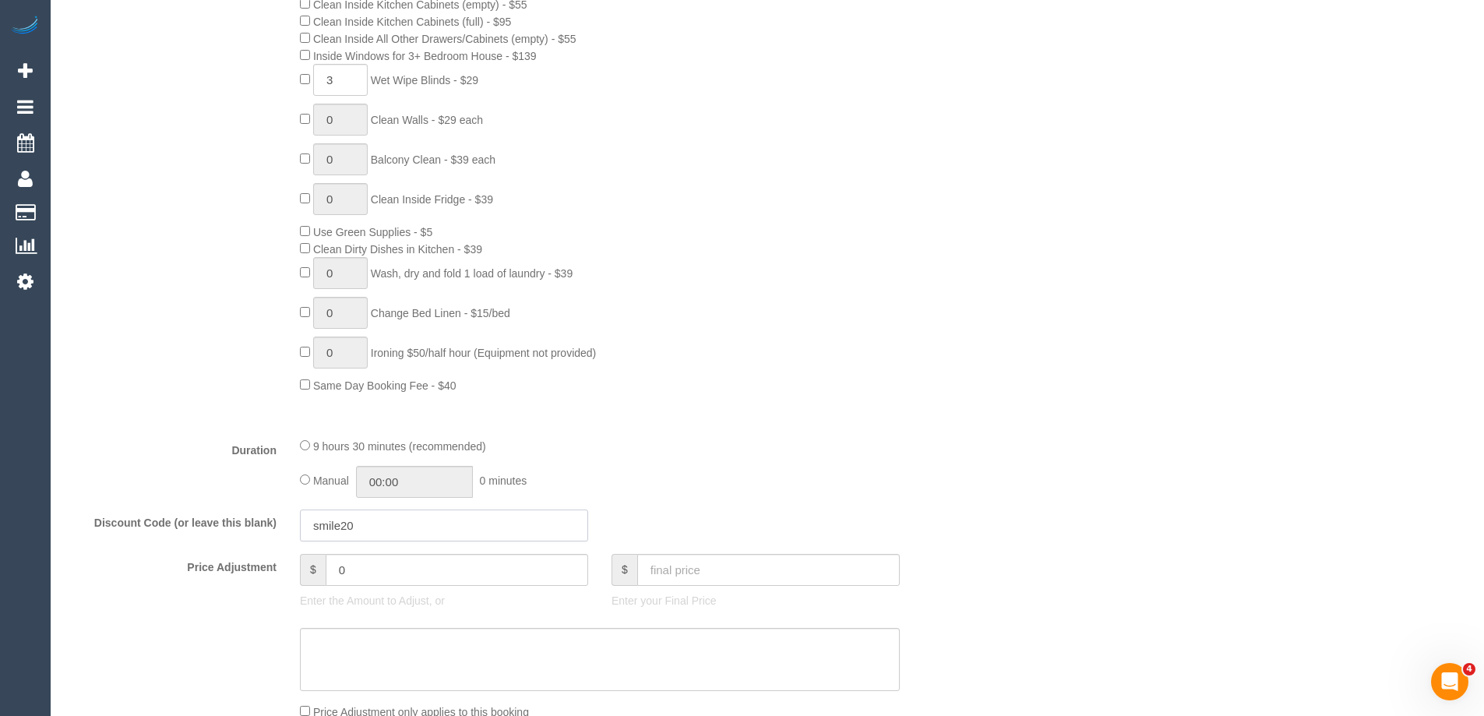
scroll to position [935, 0]
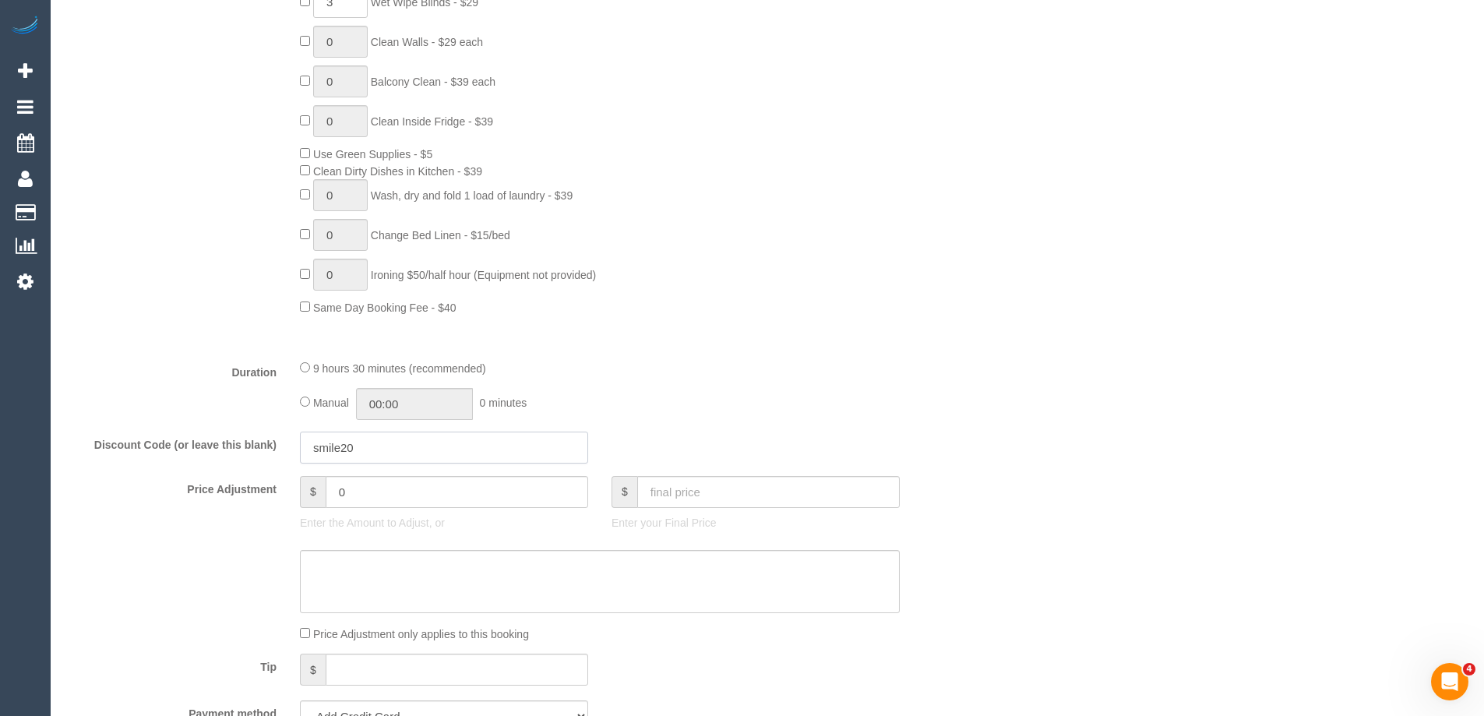
type input "smile20"
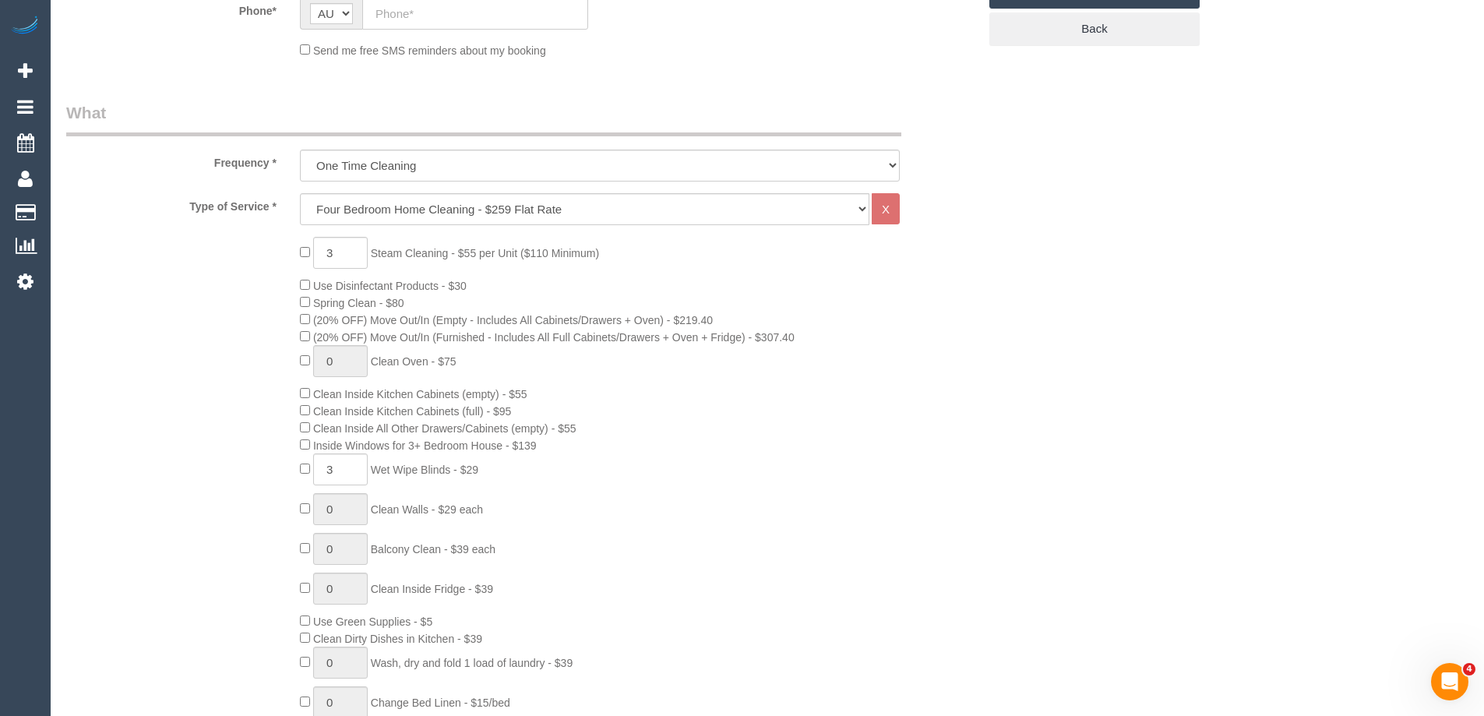
scroll to position [0, 0]
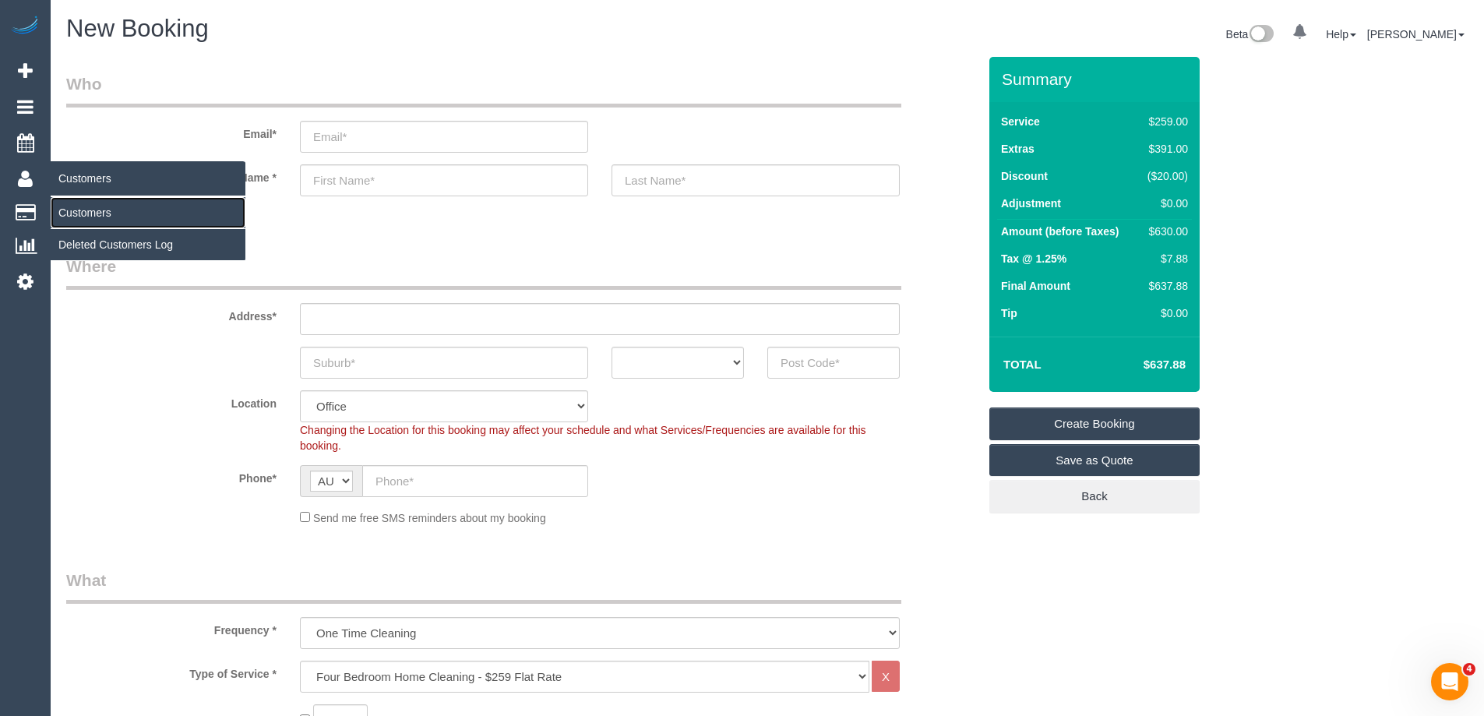
click at [81, 206] on link "Customers" at bounding box center [148, 212] width 195 height 31
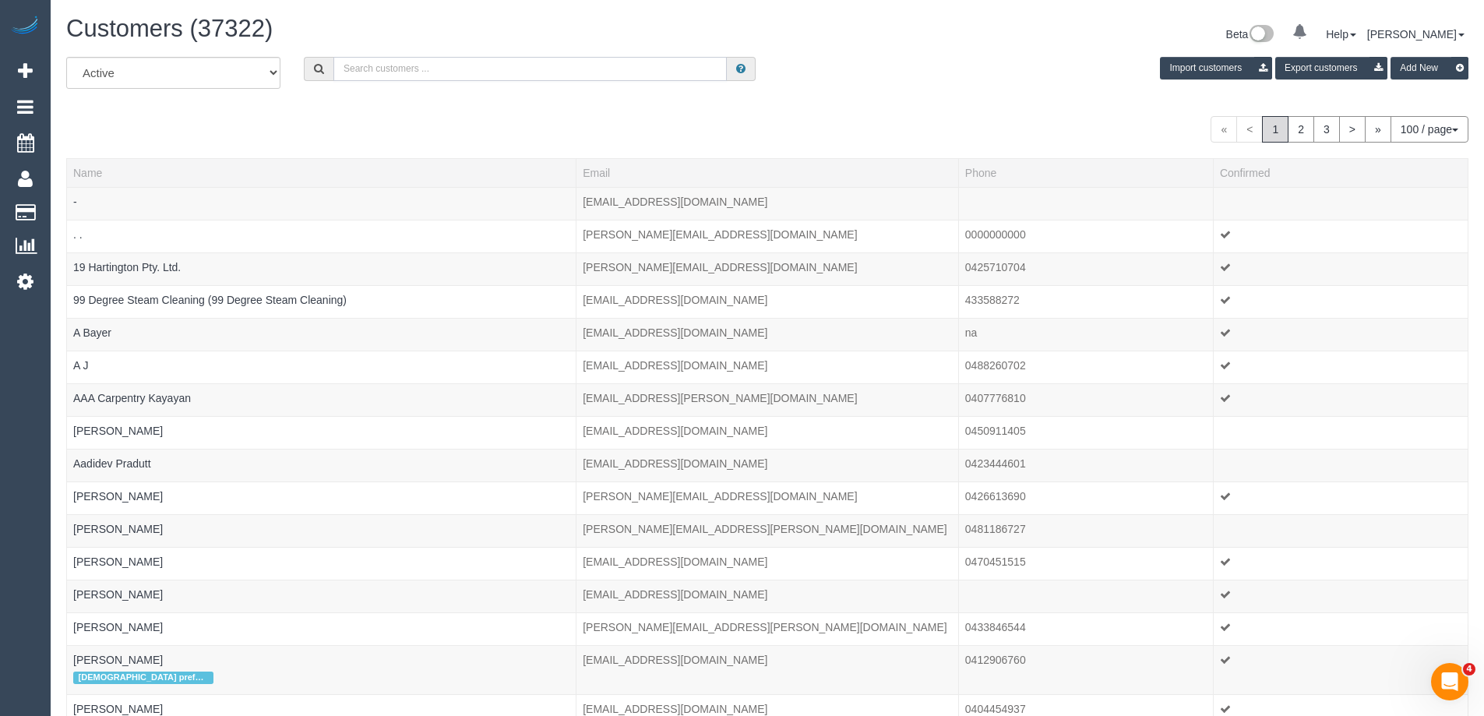
click at [370, 69] on input "text" at bounding box center [529, 69] width 393 height 24
paste input "+61426292769 Aircall new contact"
drag, startPoint x: 491, startPoint y: 71, endPoint x: 408, endPoint y: 69, distance: 82.6
click at [408, 69] on input "+61426292769 Aircall new contact" at bounding box center [529, 69] width 393 height 24
drag, startPoint x: 360, startPoint y: 69, endPoint x: 320, endPoint y: 75, distance: 40.2
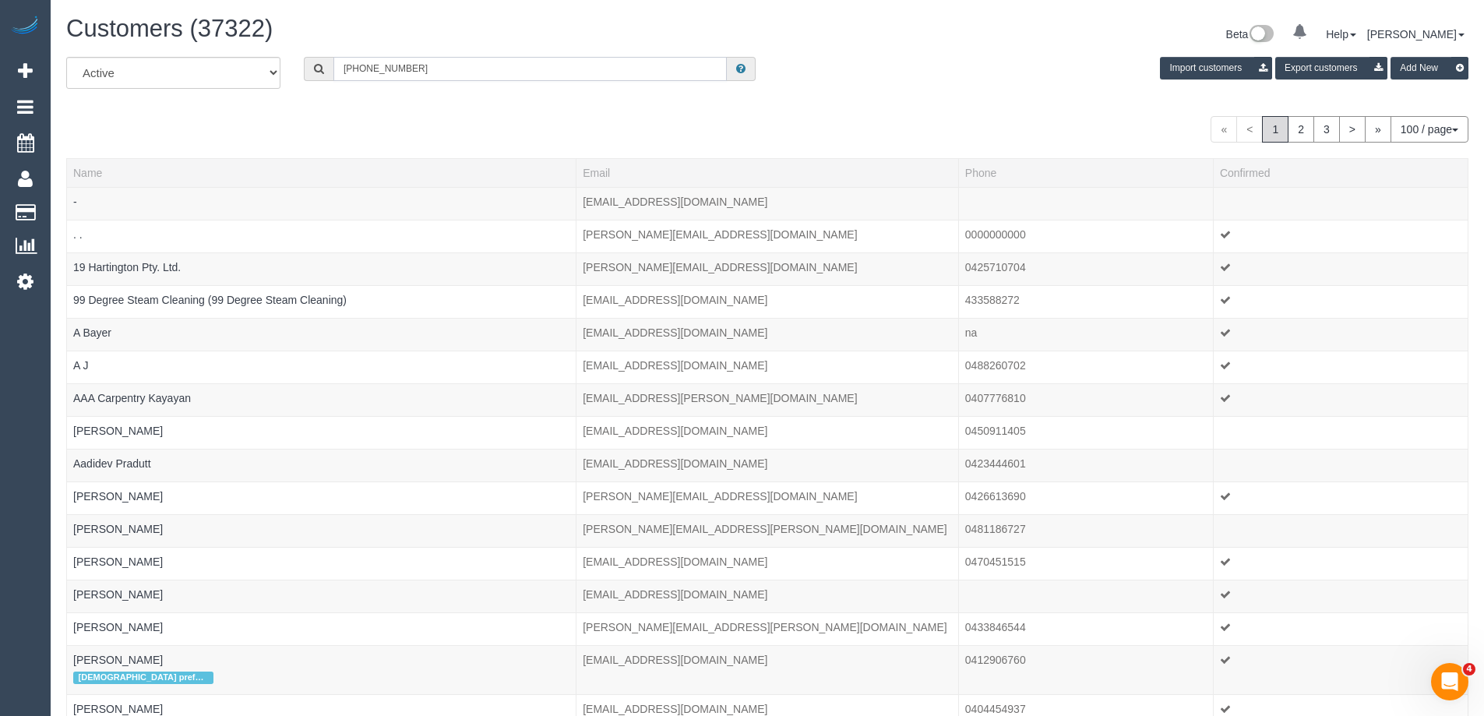
click at [320, 75] on div "+61426292769" at bounding box center [530, 69] width 452 height 24
type input "0426292769"
click at [467, 65] on input "0426292769" at bounding box center [529, 69] width 393 height 24
click at [365, 66] on input "0426292769" at bounding box center [529, 69] width 393 height 24
click at [381, 68] on input "0426 292769" at bounding box center [529, 69] width 393 height 24
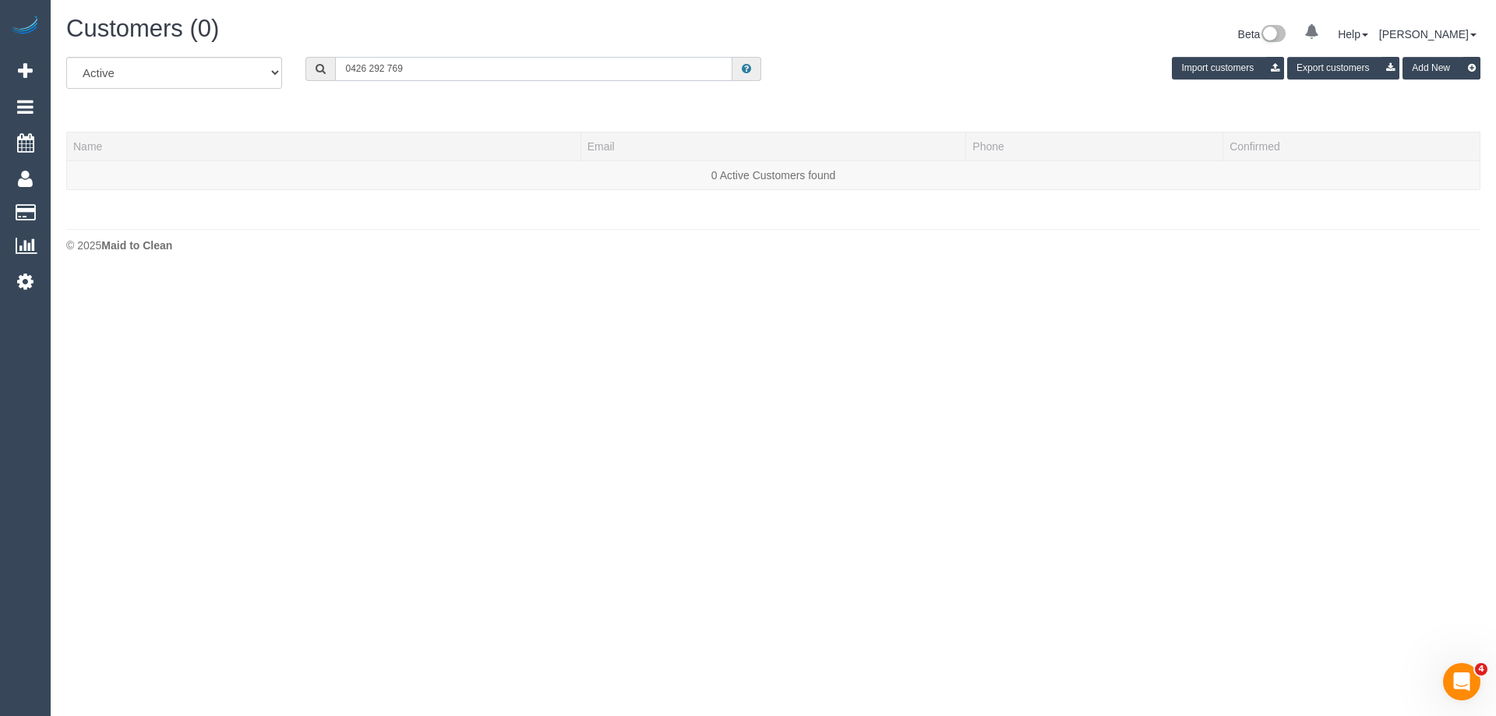
drag, startPoint x: 423, startPoint y: 65, endPoint x: 217, endPoint y: 77, distance: 206.8
click at [216, 77] on div "All Active Archived 0426 292 769 Import customers Export customers Add New" at bounding box center [773, 79] width 1437 height 44
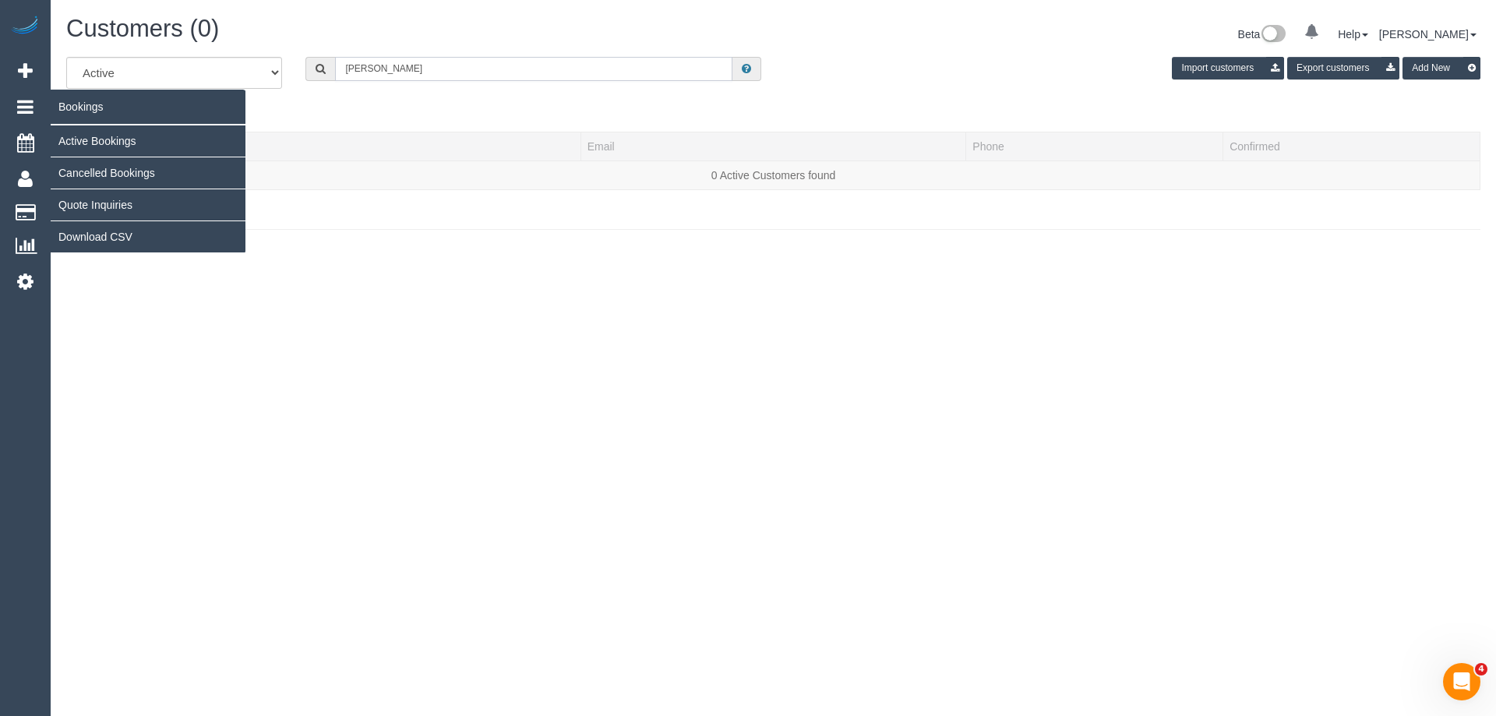
type input "brad naris"
click at [108, 144] on link "Active Bookings" at bounding box center [148, 140] width 195 height 31
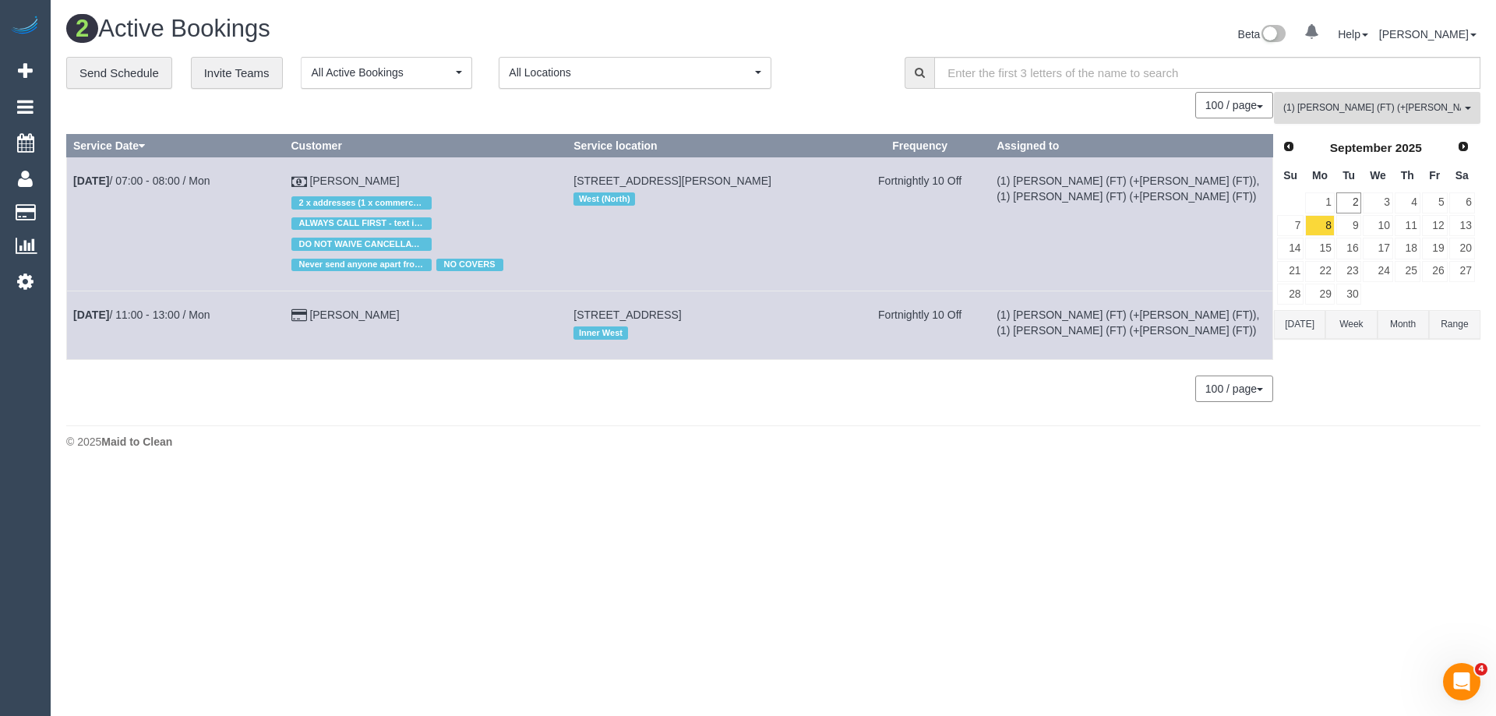
click at [1391, 105] on span "(1) [PERSON_NAME] (FT) (+[PERSON_NAME] (FT))" at bounding box center [1372, 107] width 178 height 13
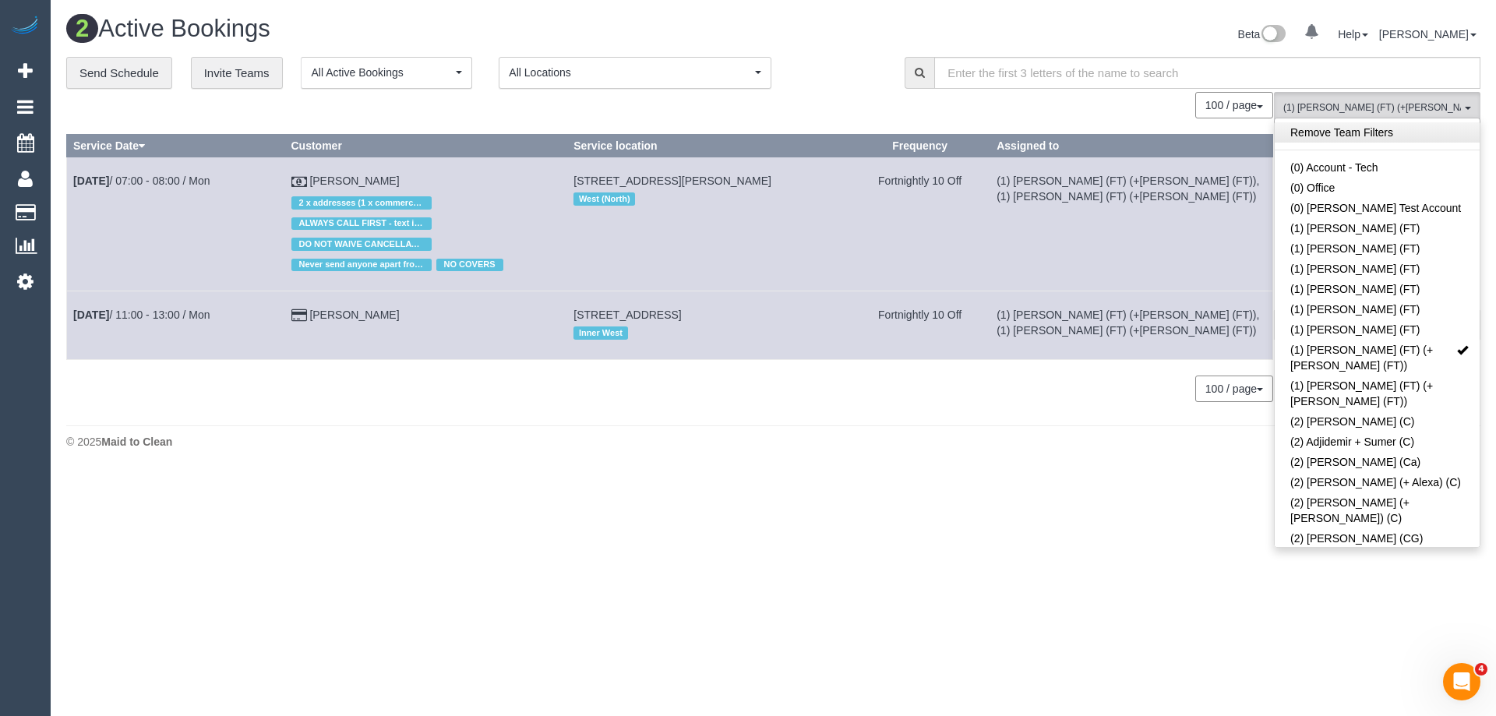
click at [1351, 127] on link "Remove Team Filters" at bounding box center [1377, 132] width 205 height 20
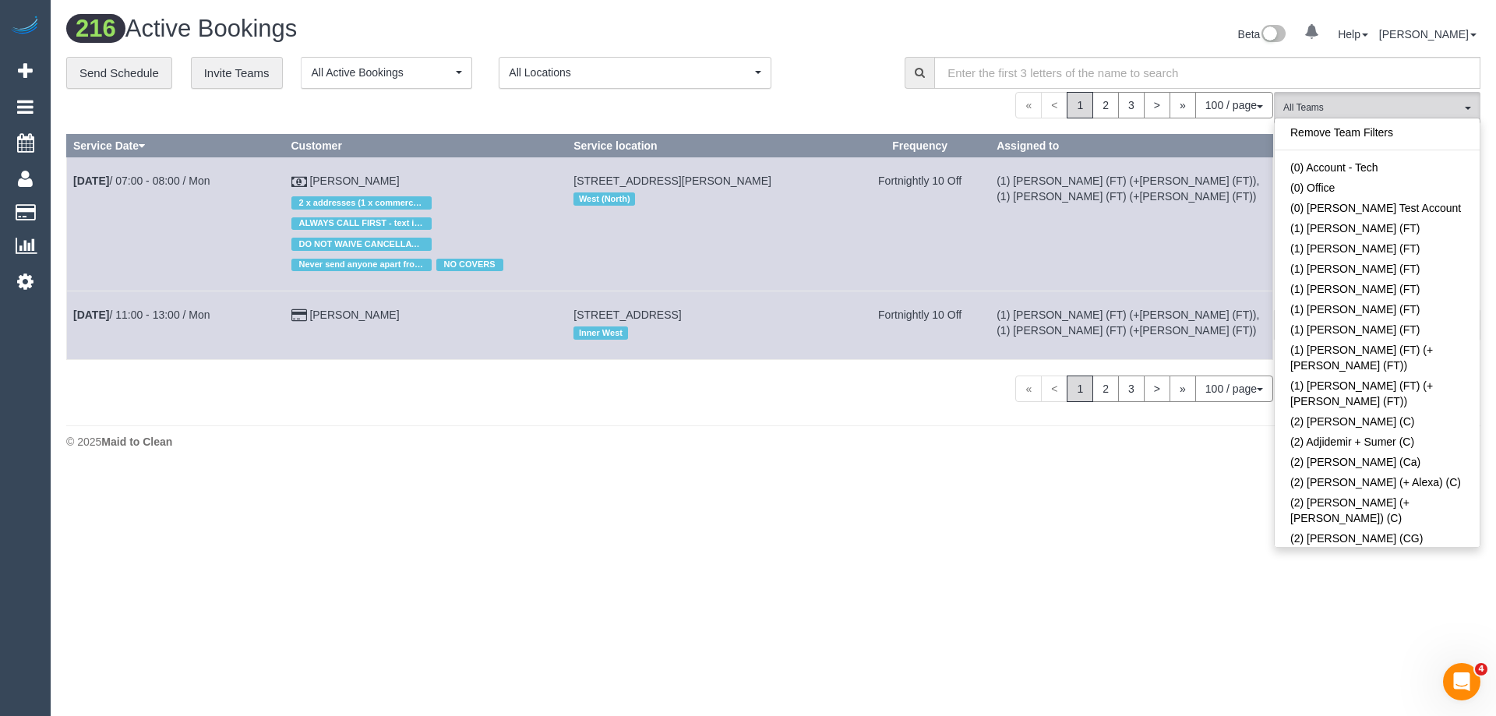
click at [862, 622] on body "0 Beta Your Notifications You have 0 alerts Add Booking Bookings Active Booking…" at bounding box center [748, 358] width 1496 height 716
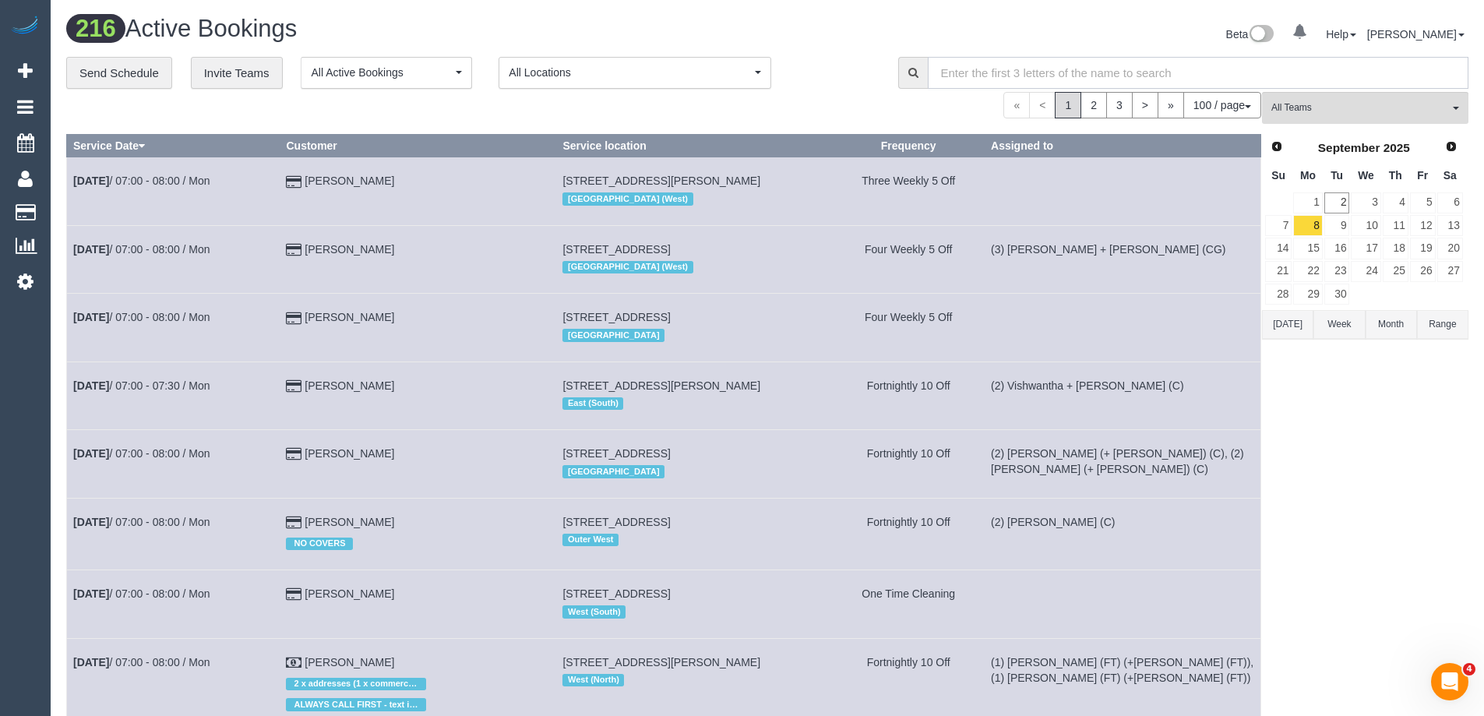
click at [959, 74] on input "text" at bounding box center [1198, 73] width 541 height 32
type input "V"
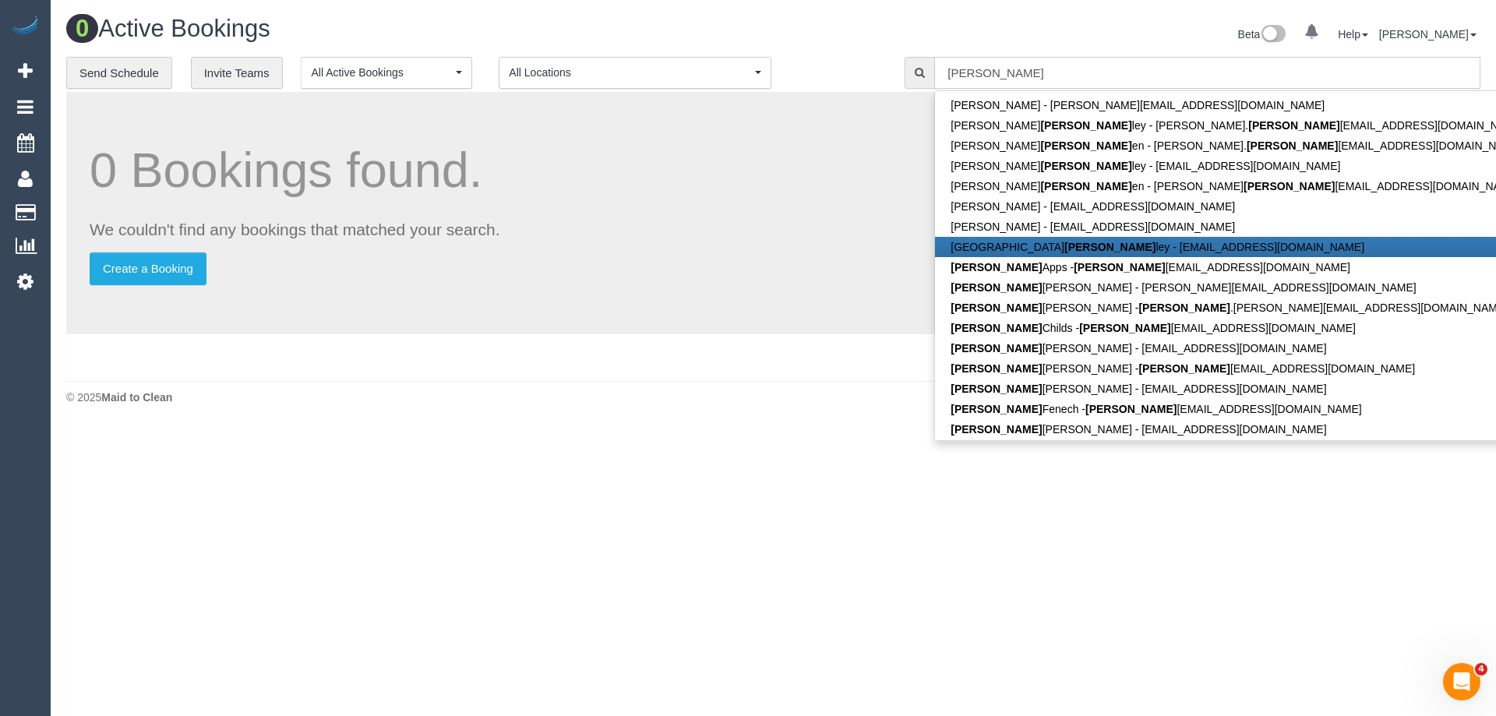
type input "Brad"
click at [475, 460] on body "0 Beta Your Notifications You have 0 alerts Add Booking Bookings Active Booking…" at bounding box center [748, 358] width 1496 height 716
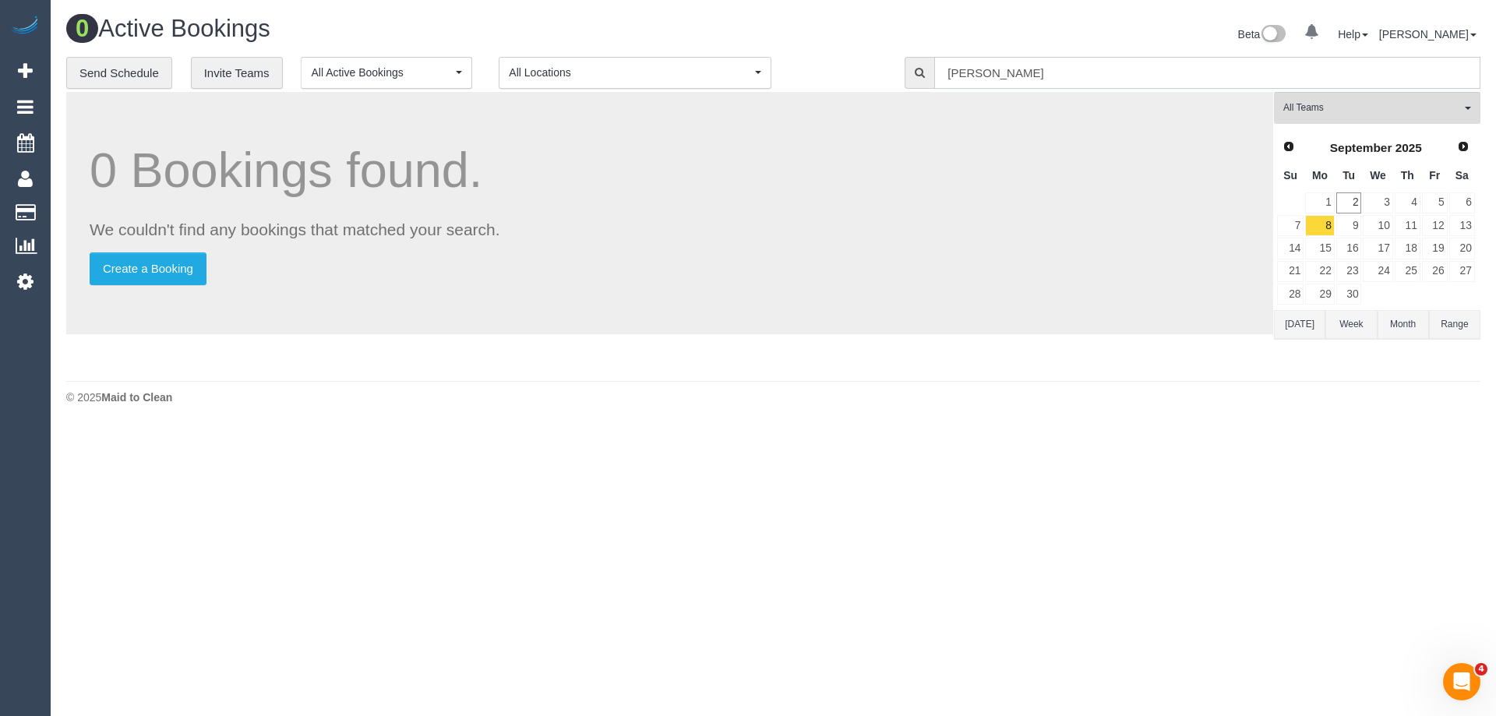
drag, startPoint x: 933, startPoint y: 70, endPoint x: 674, endPoint y: 53, distance: 259.2
click at [711, 70] on div "**********" at bounding box center [773, 73] width 1437 height 33
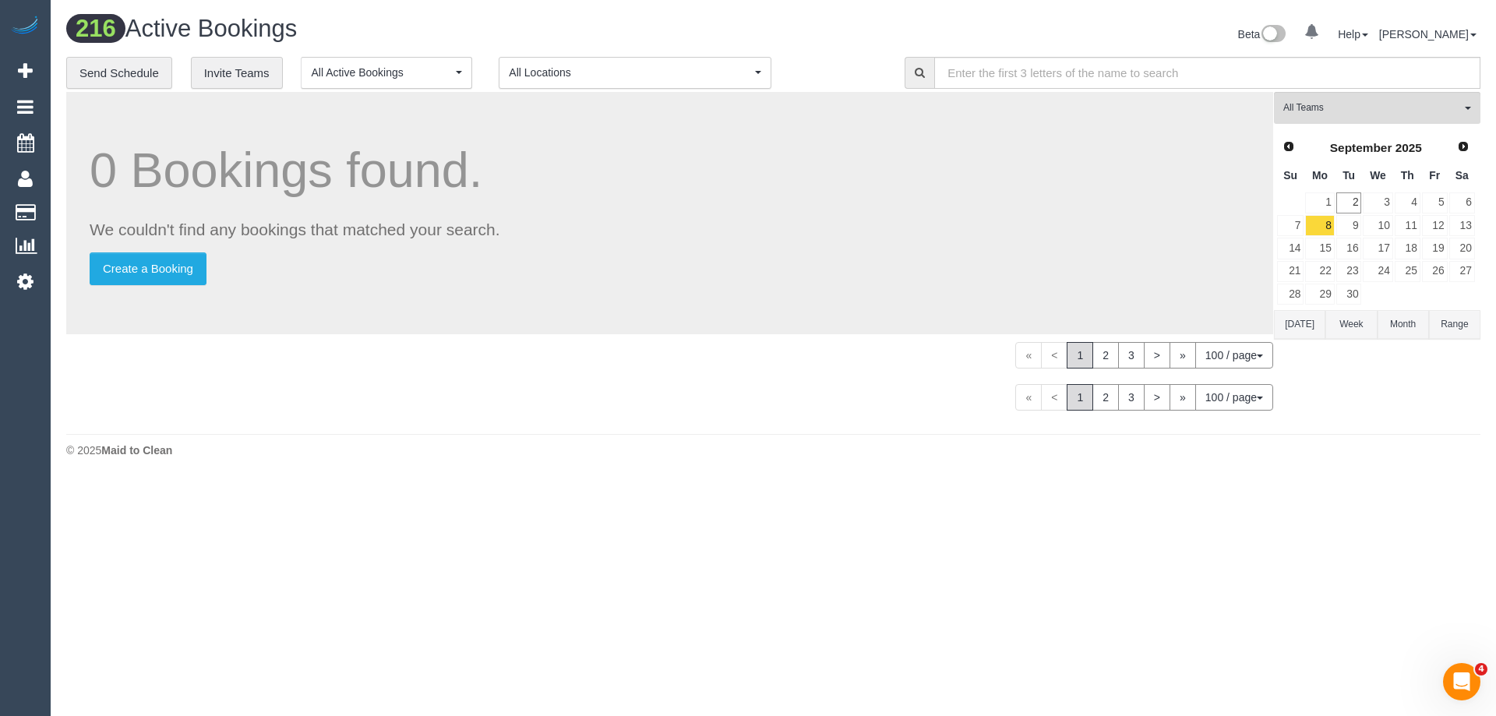
click at [665, 413] on div "0 Bookings found. We couldn't find any bookings that matched your search. Creat…" at bounding box center [670, 259] width 1208 height 334
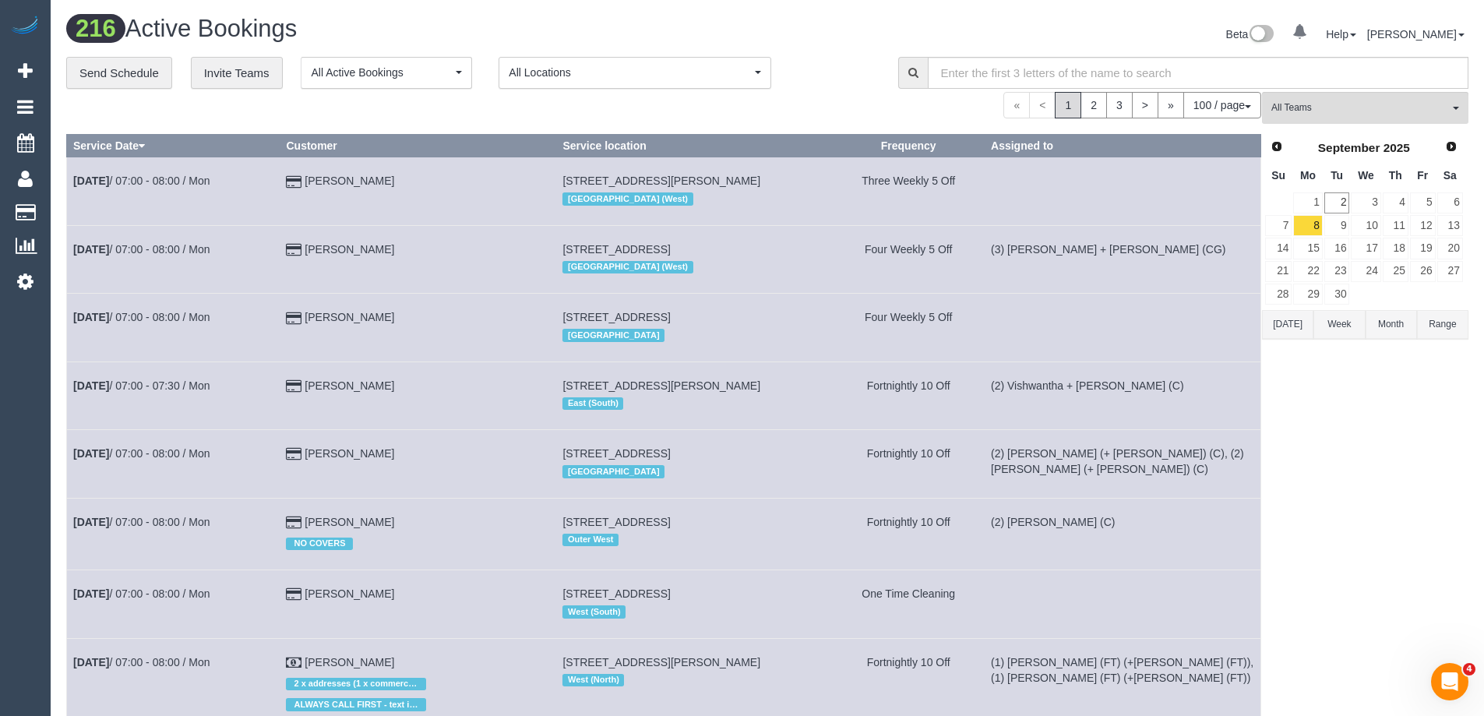
click at [1295, 326] on button "[DATE]" at bounding box center [1287, 324] width 51 height 29
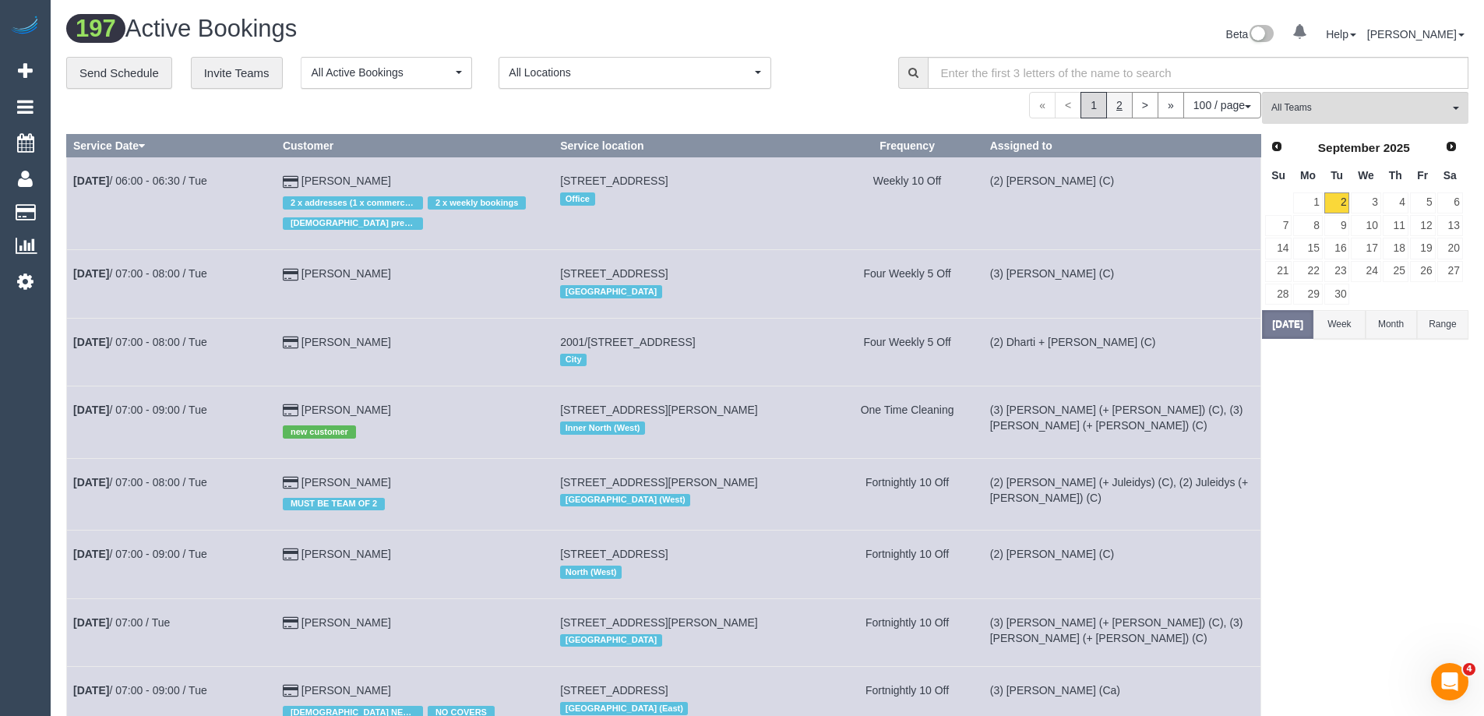
click at [1122, 104] on link "2" at bounding box center [1119, 105] width 26 height 26
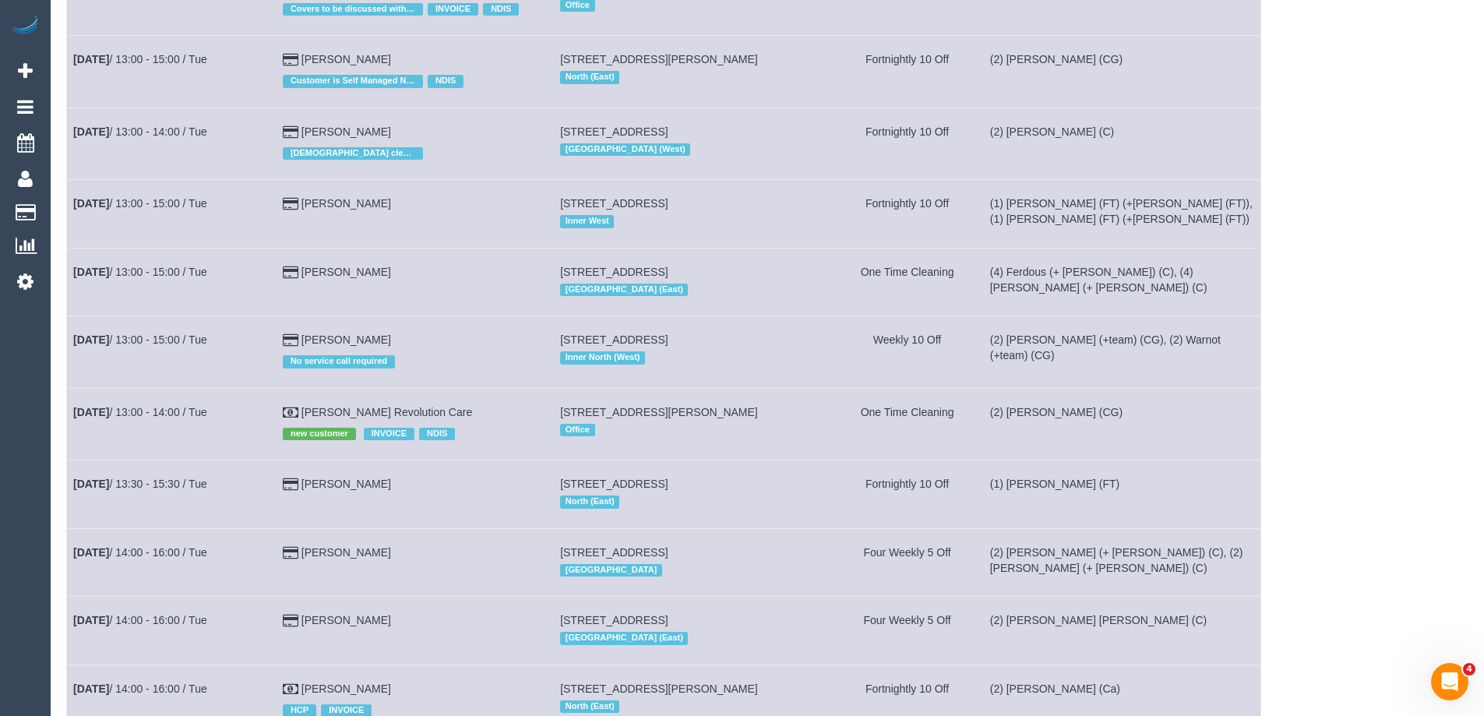
scroll to position [5064, 0]
click at [346, 405] on link "Bradley Revolution Care" at bounding box center [387, 411] width 171 height 12
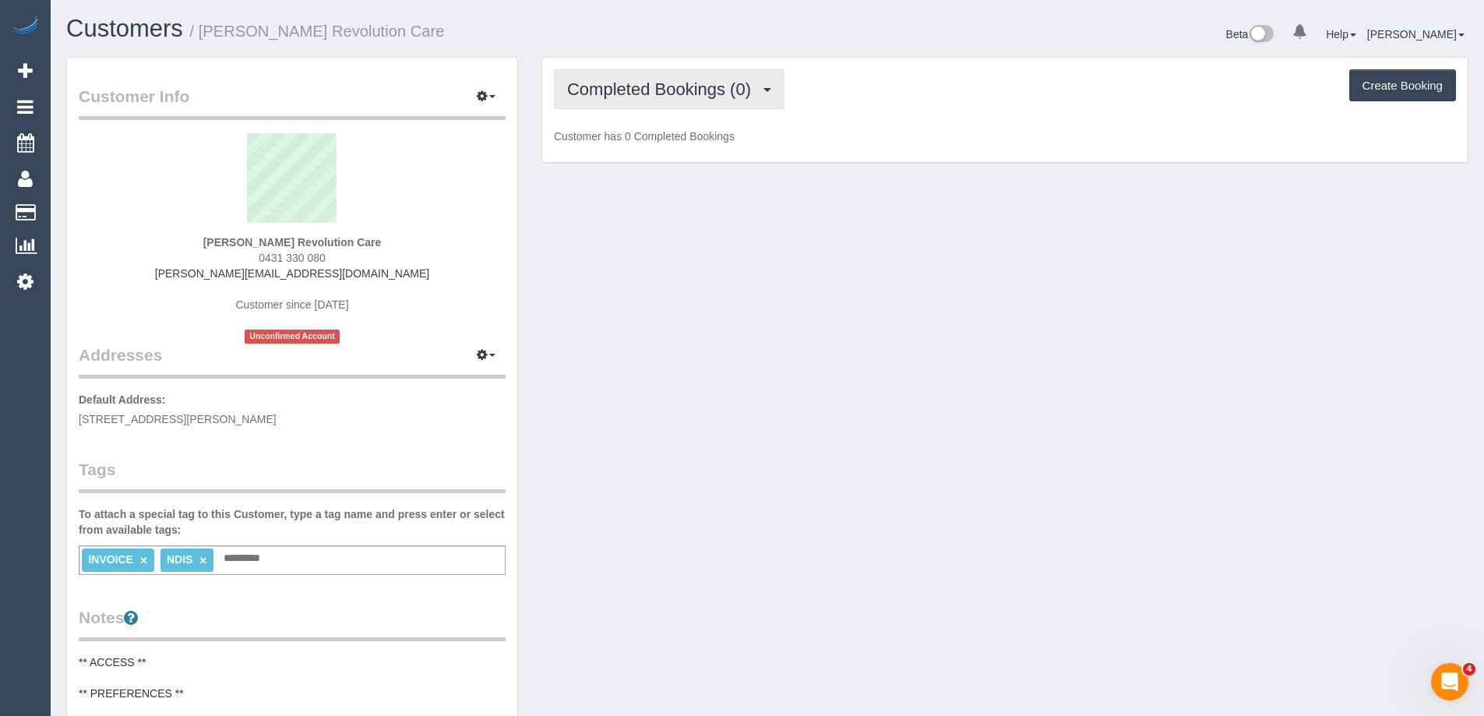
click at [713, 80] on span "Completed Bookings (0)" at bounding box center [663, 88] width 192 height 19
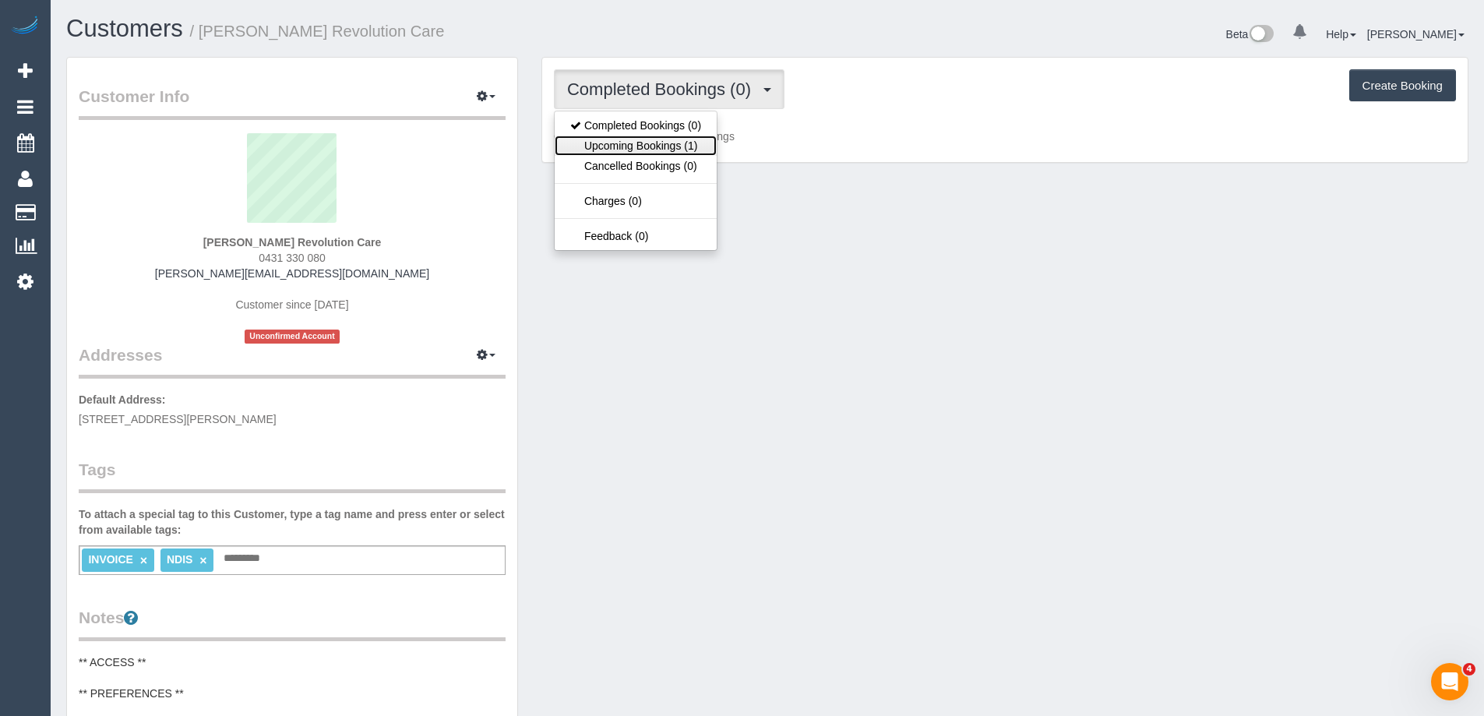
click at [693, 150] on link "Upcoming Bookings (1)" at bounding box center [636, 146] width 162 height 20
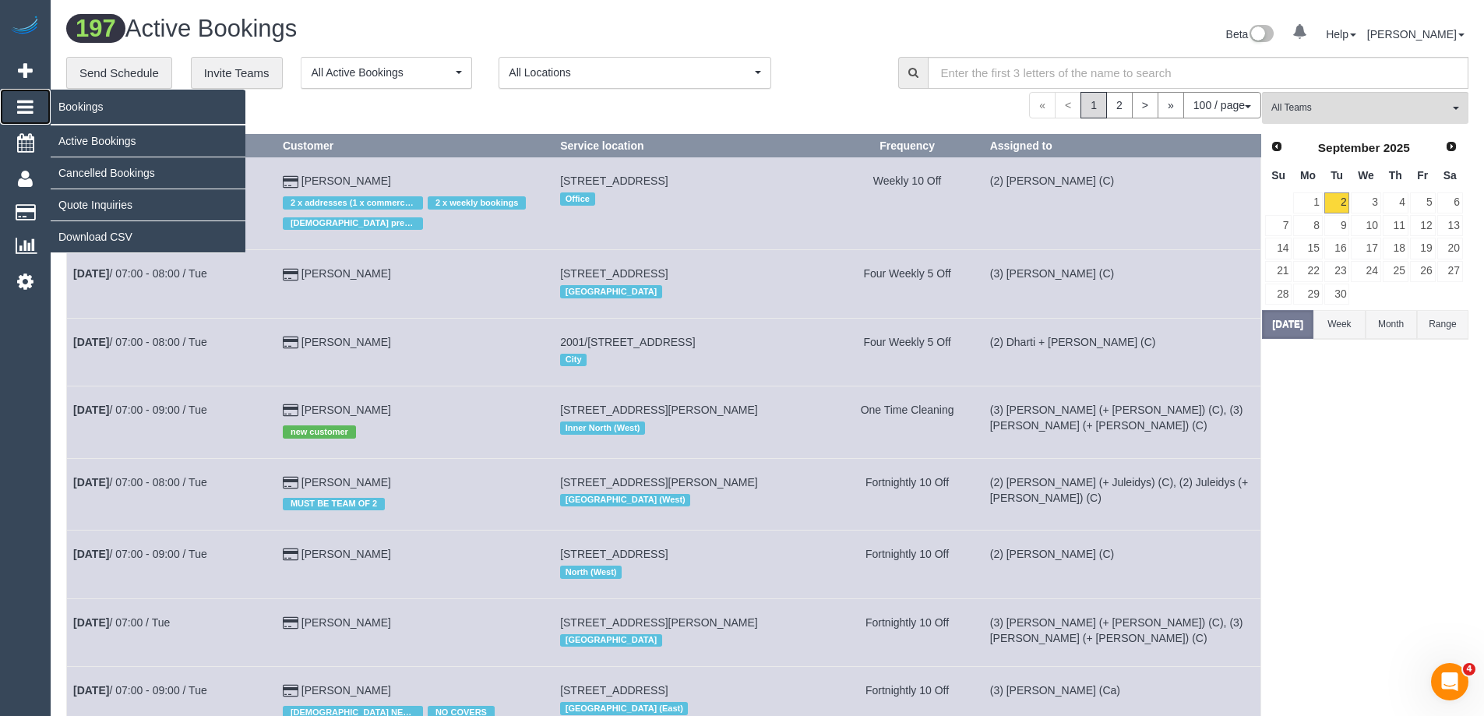
click at [79, 114] on span "Bookings" at bounding box center [148, 107] width 195 height 36
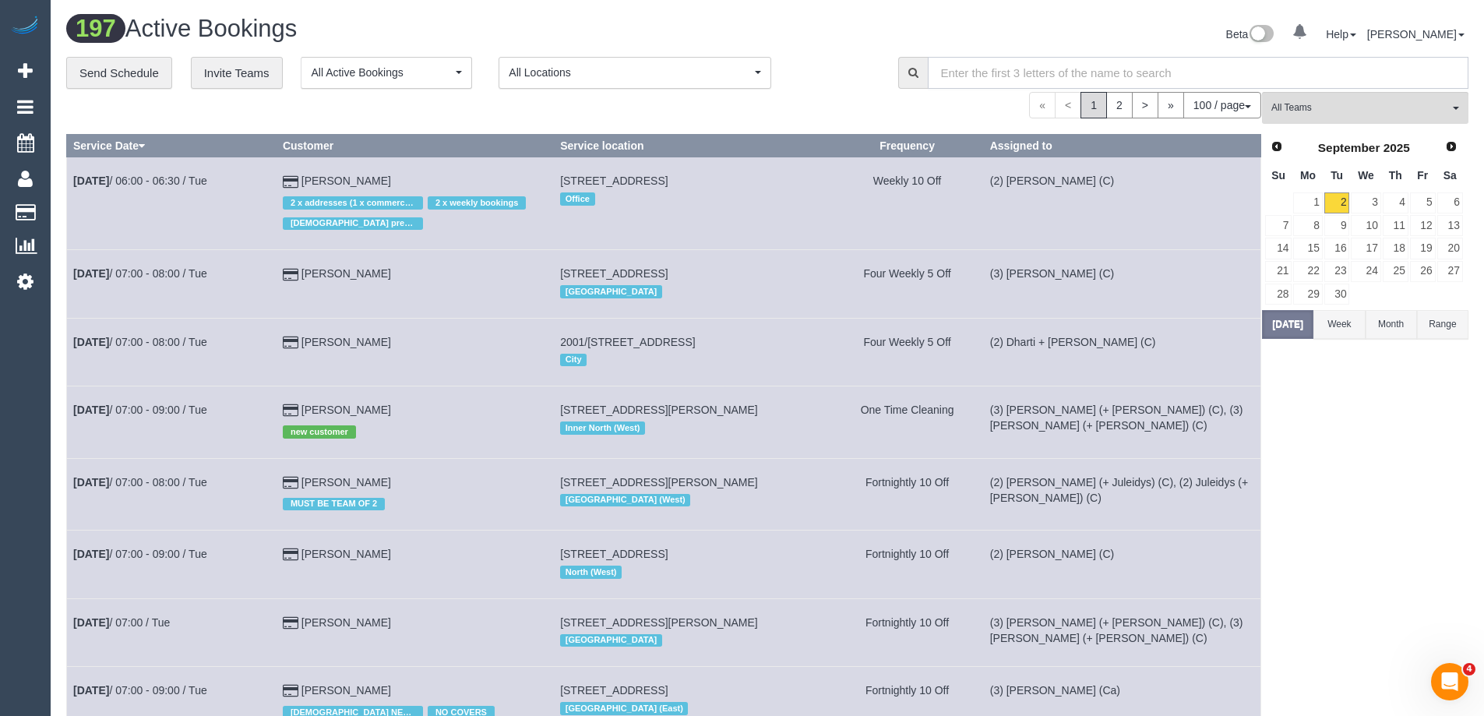
click at [974, 79] on input "text" at bounding box center [1198, 73] width 541 height 32
drag, startPoint x: 975, startPoint y: 77, endPoint x: 974, endPoint y: 69, distance: 7.8
click at [974, 69] on input "text" at bounding box center [1198, 73] width 541 height 32
paste input "Stephanie Soper"
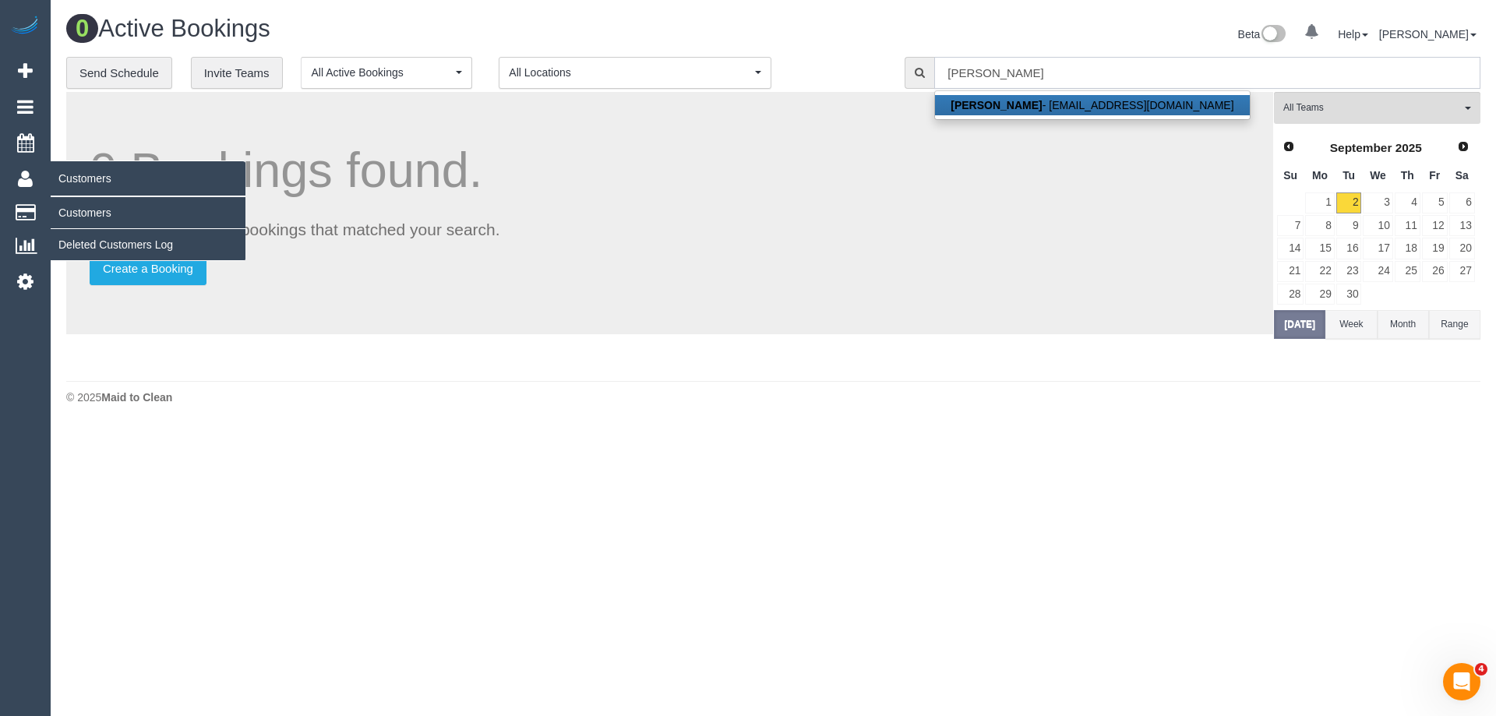
type input "Stephanie Soper"
click at [86, 212] on link "Customers" at bounding box center [148, 212] width 195 height 31
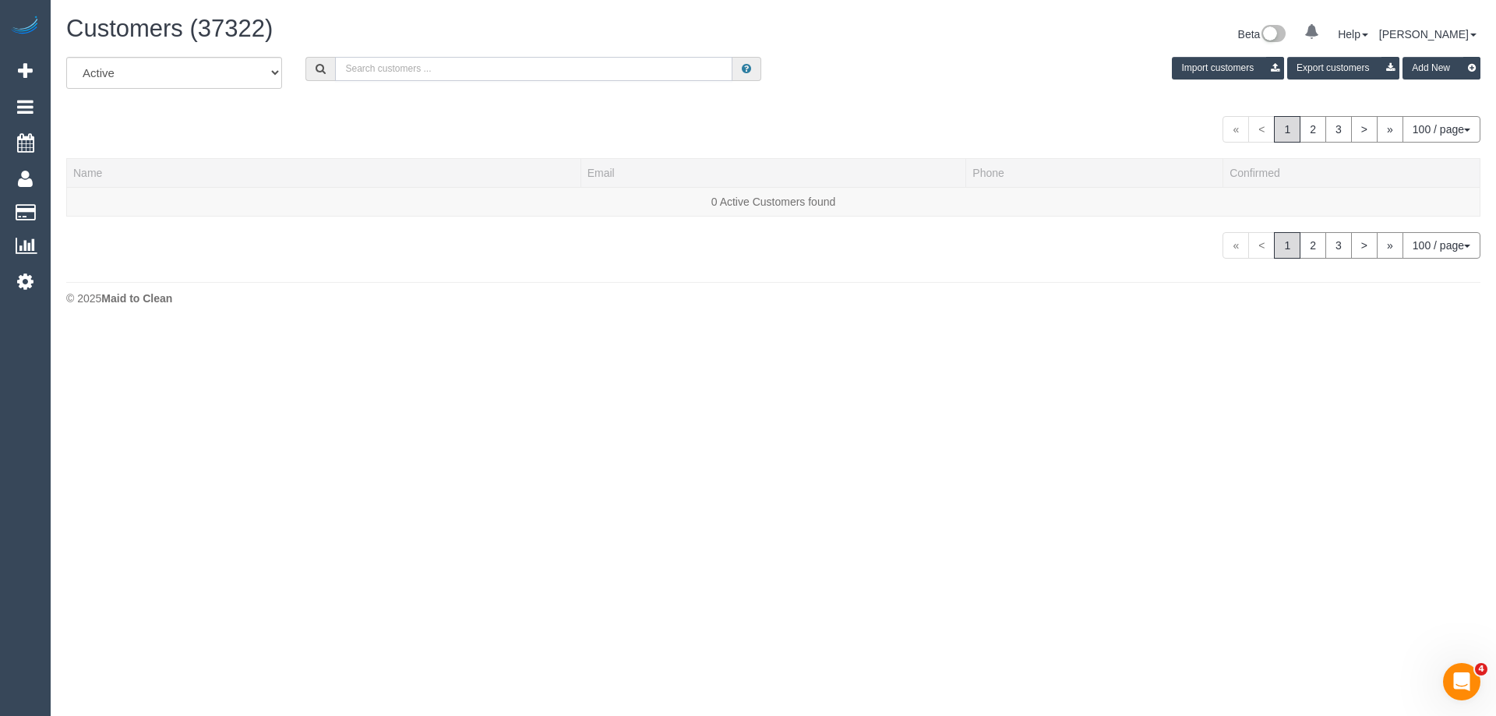
click at [384, 74] on input "text" at bounding box center [533, 69] width 397 height 24
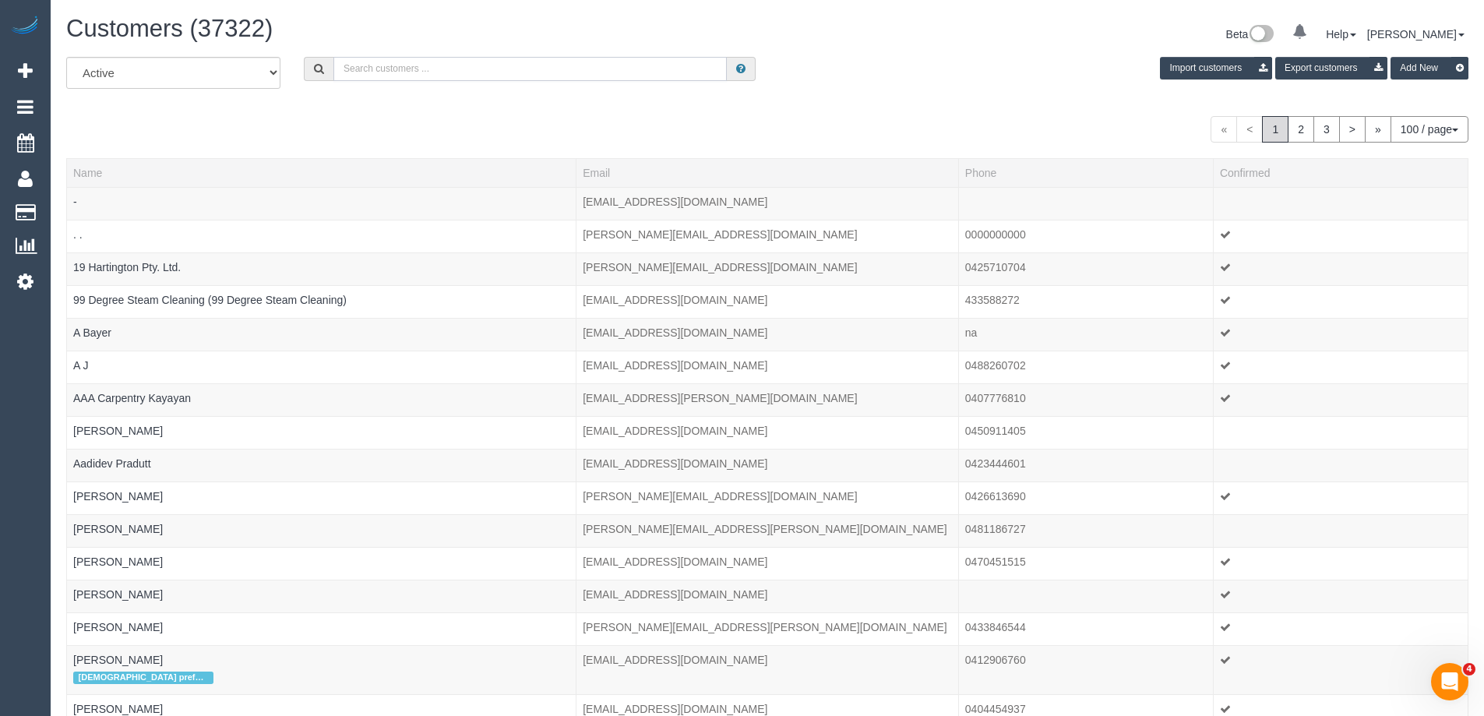
paste input "Stephanie Soper"
type input "Stephanie Soper"
click at [1160, 57] on button "Import customers" at bounding box center [1216, 68] width 112 height 23
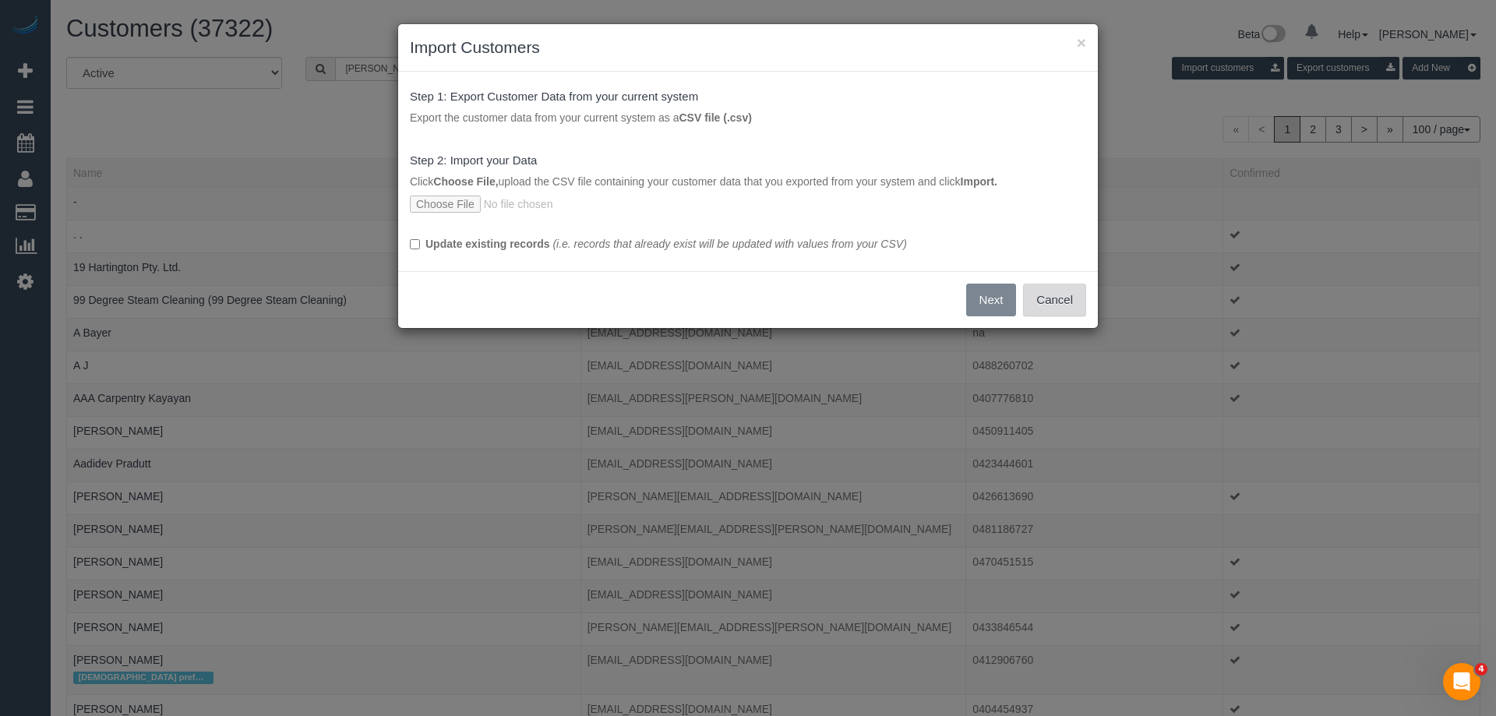
click at [1049, 290] on button "Cancel" at bounding box center [1054, 300] width 63 height 33
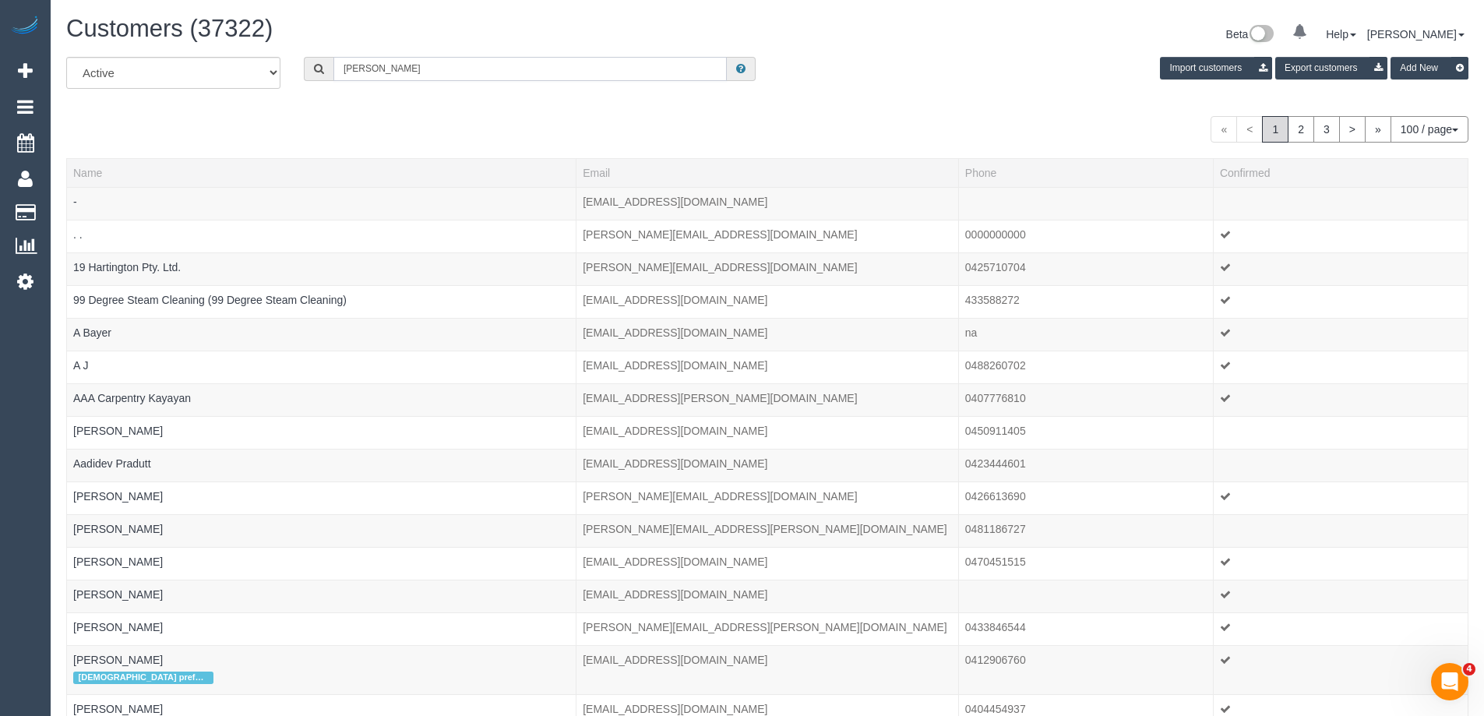
click at [484, 63] on input "Stephanie Soper" at bounding box center [529, 69] width 393 height 24
type input "Stephanie Soper"
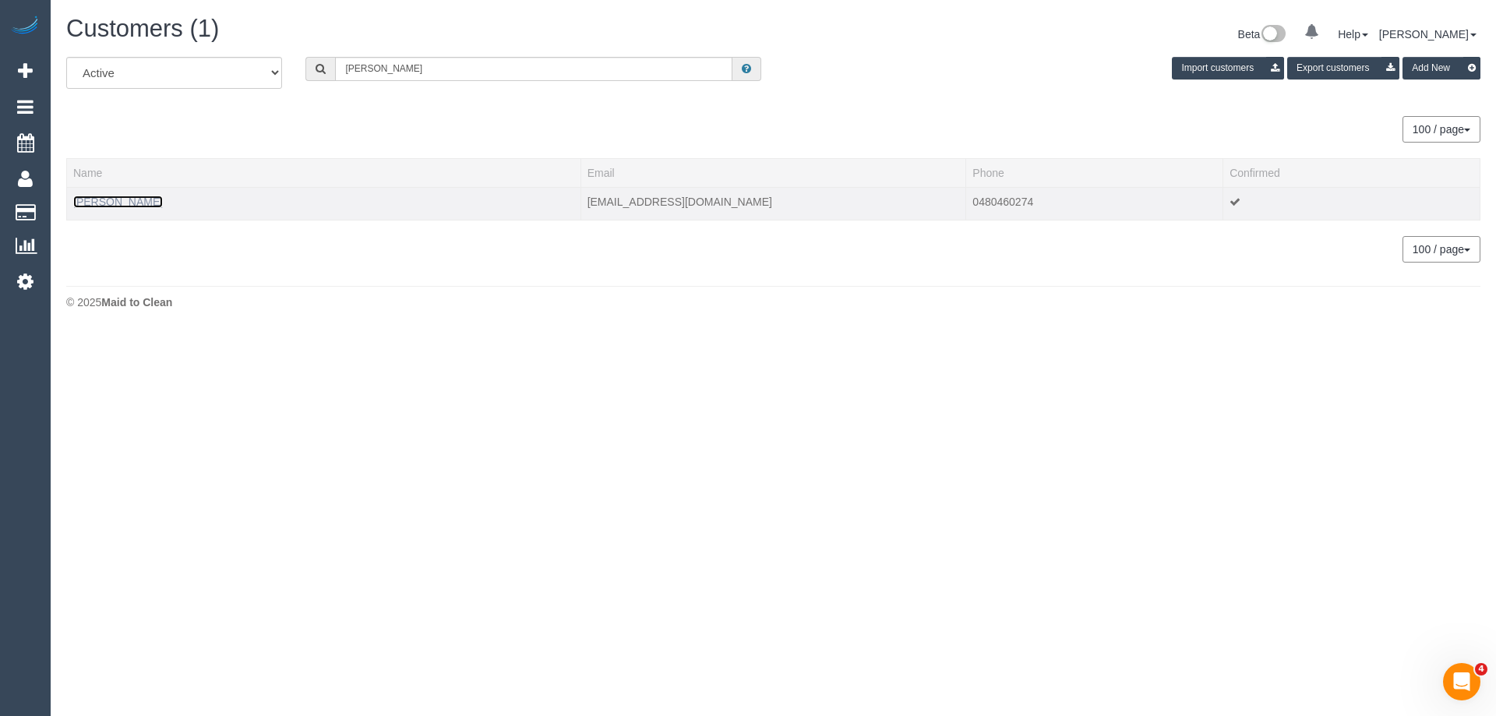
click at [124, 199] on link "Stephanie Soper" at bounding box center [118, 202] width 90 height 12
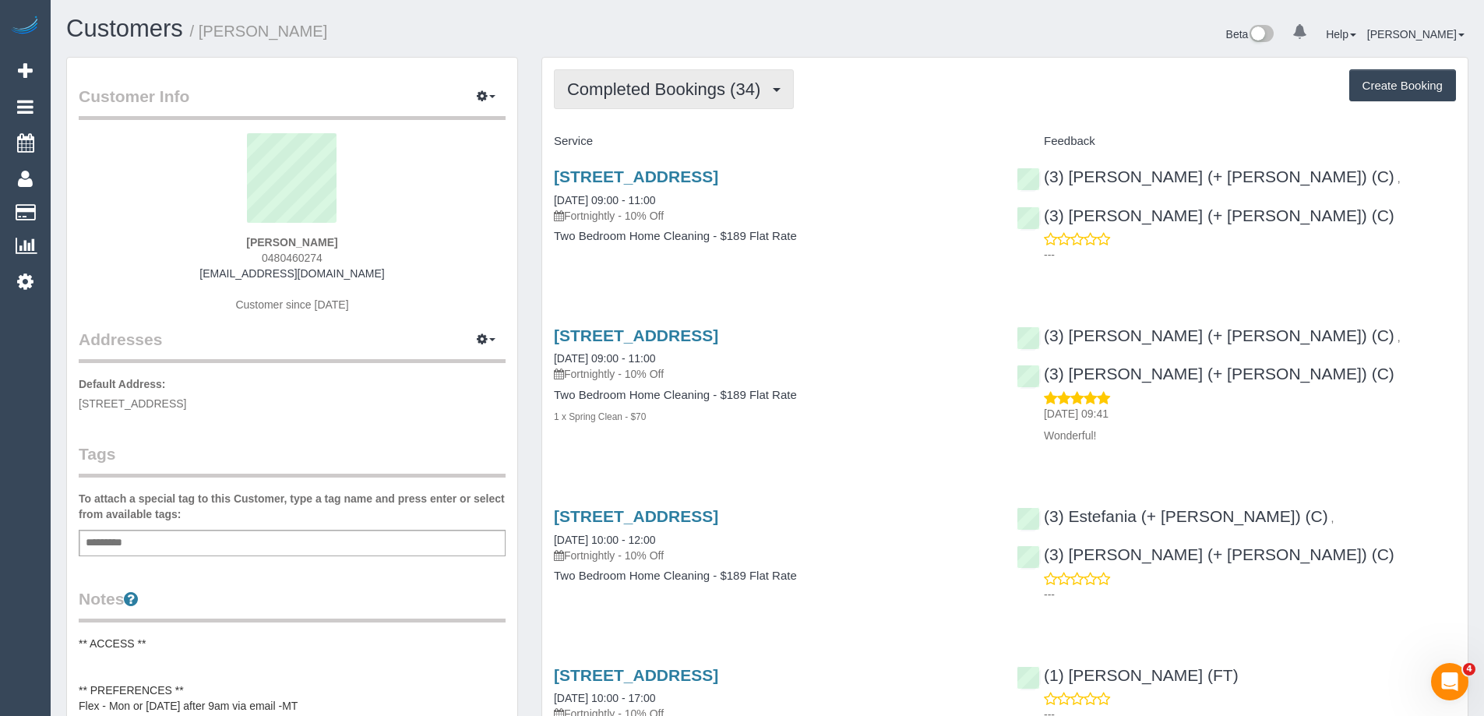
click at [753, 102] on button "Completed Bookings (34)" at bounding box center [674, 89] width 240 height 40
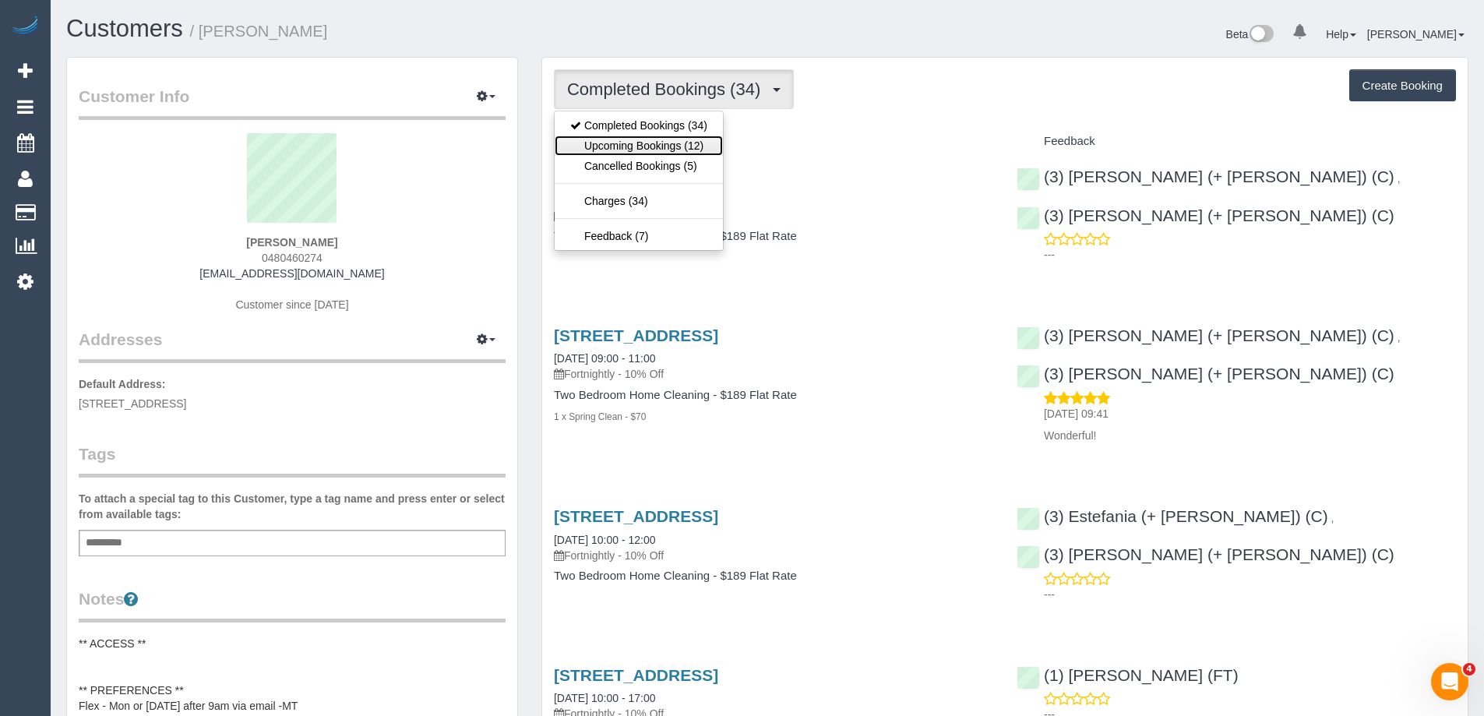
click at [651, 143] on link "Upcoming Bookings (12)" at bounding box center [639, 146] width 168 height 20
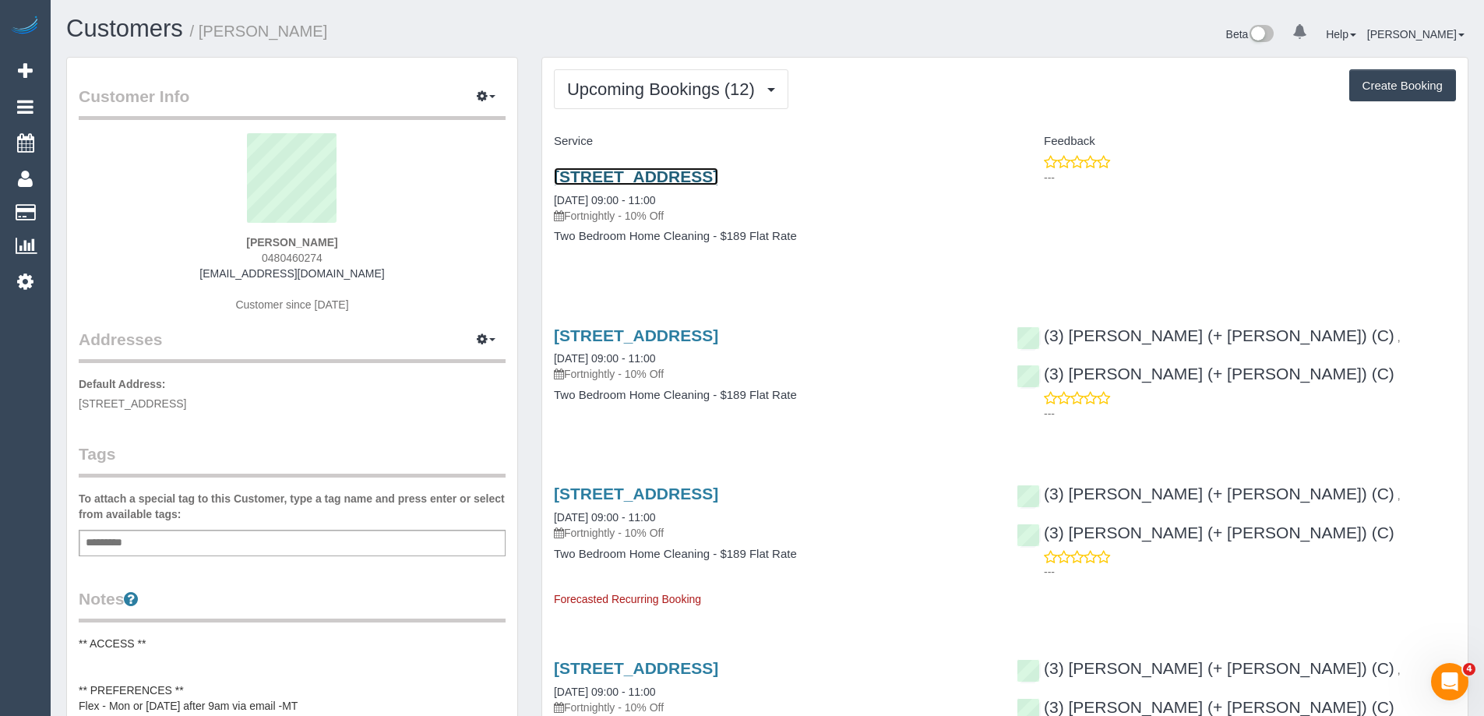
click at [675, 178] on link "88 Southbank Boulevard, 189, Southbank, VIC 3006" at bounding box center [636, 177] width 164 height 18
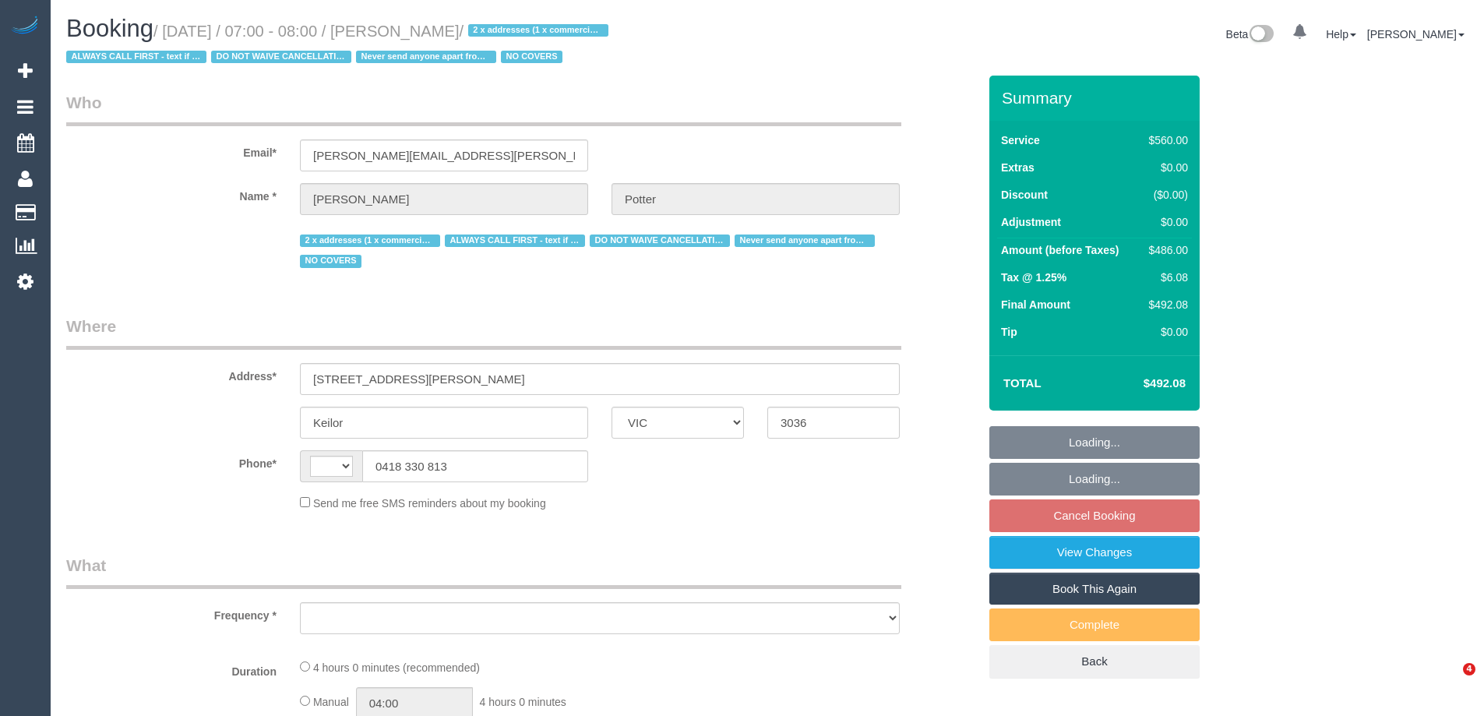
select select "VIC"
select select "number:28"
select select "number:14"
select select "number:19"
select select "number:22"
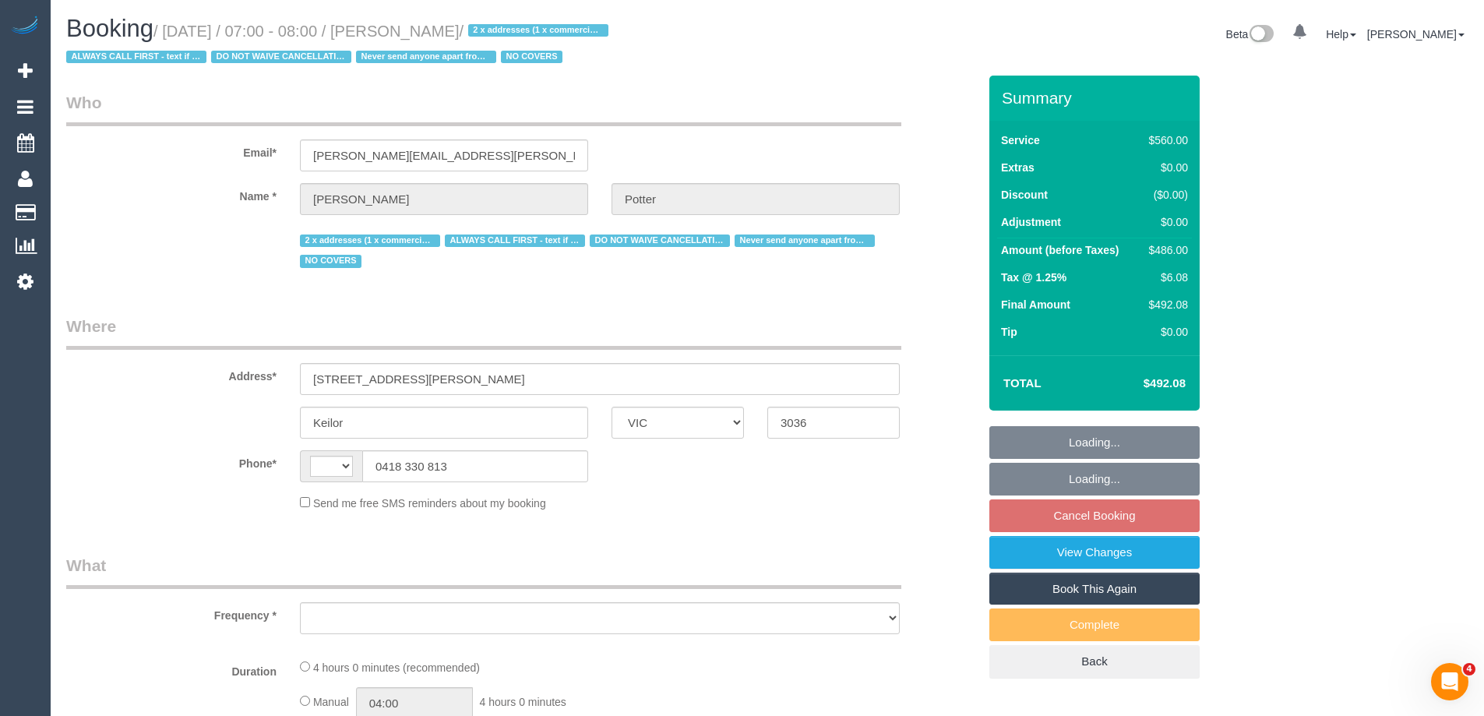
select select "number:35"
select select "string:AU"
select select "object:687"
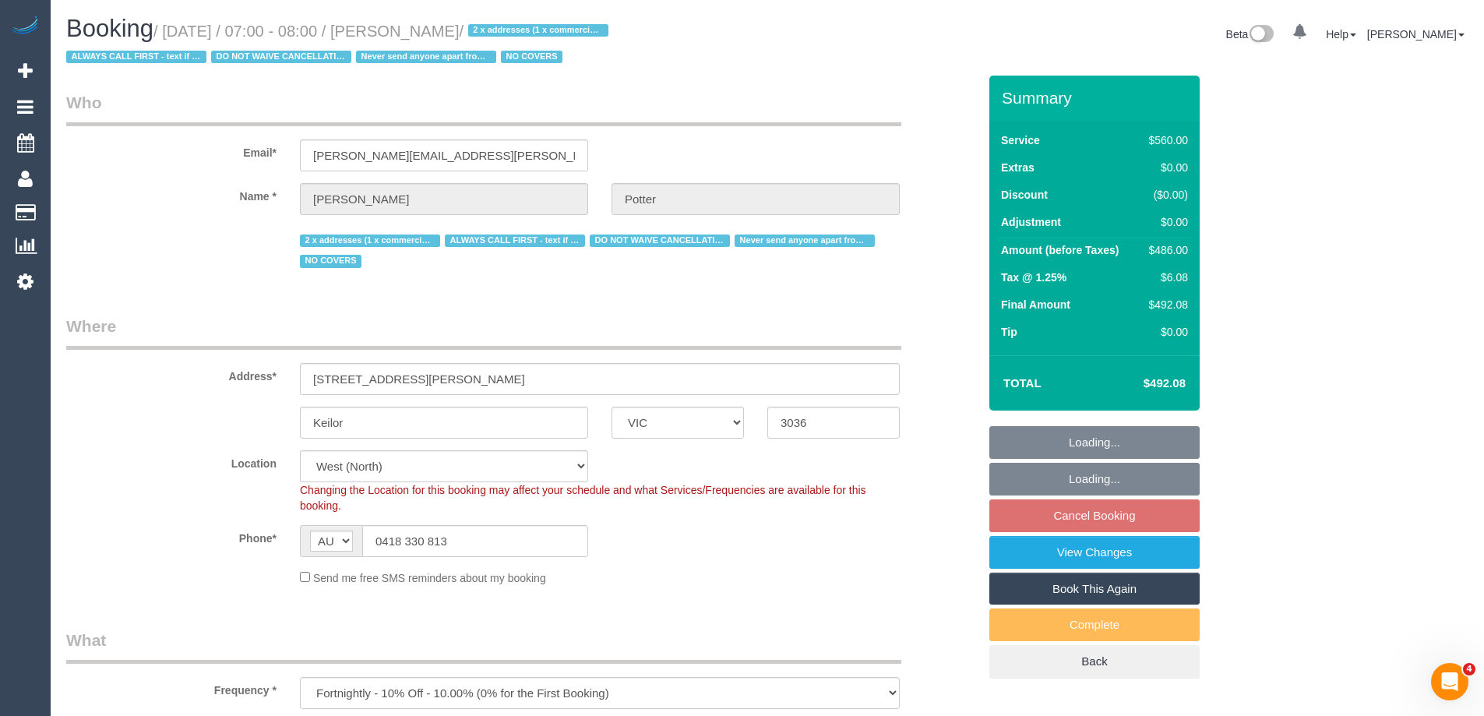
select select "2"
select select "240"
select select "object:1413"
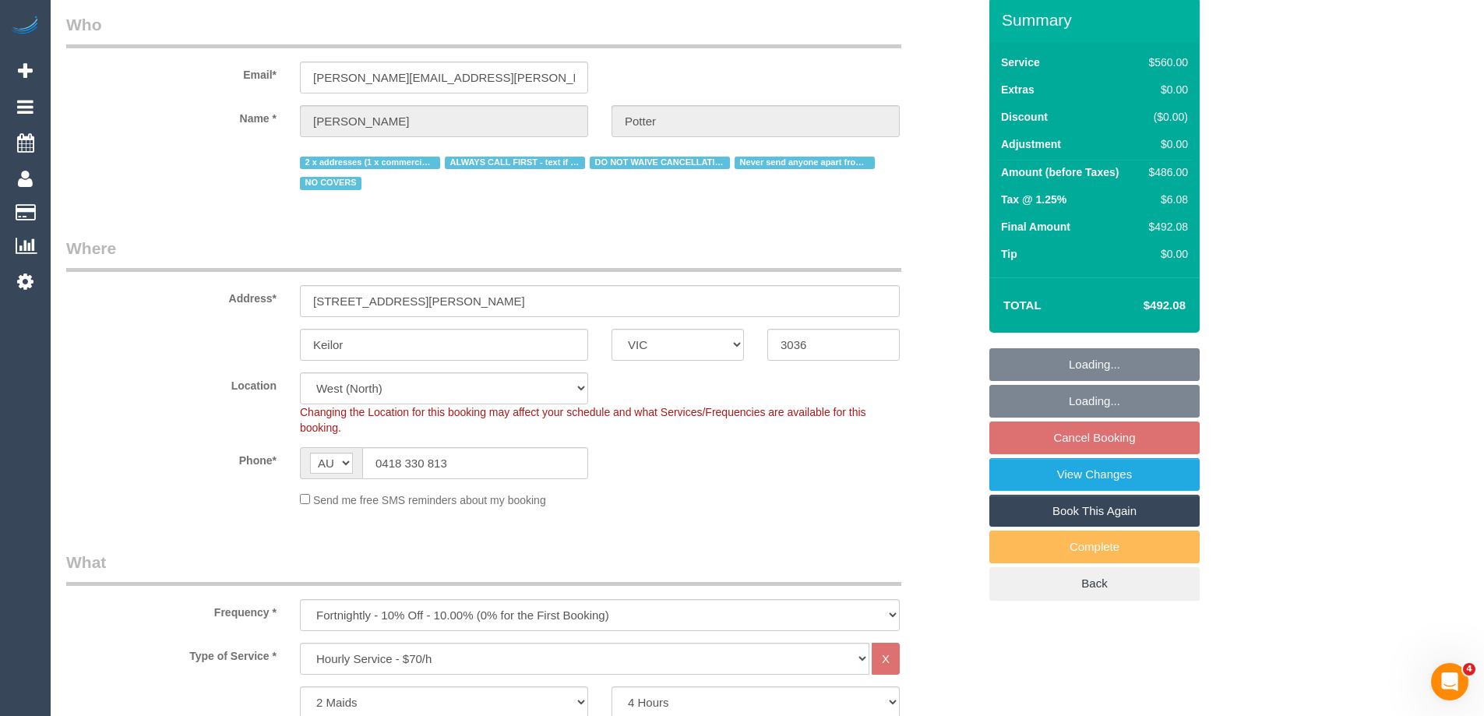
select select "spot1"
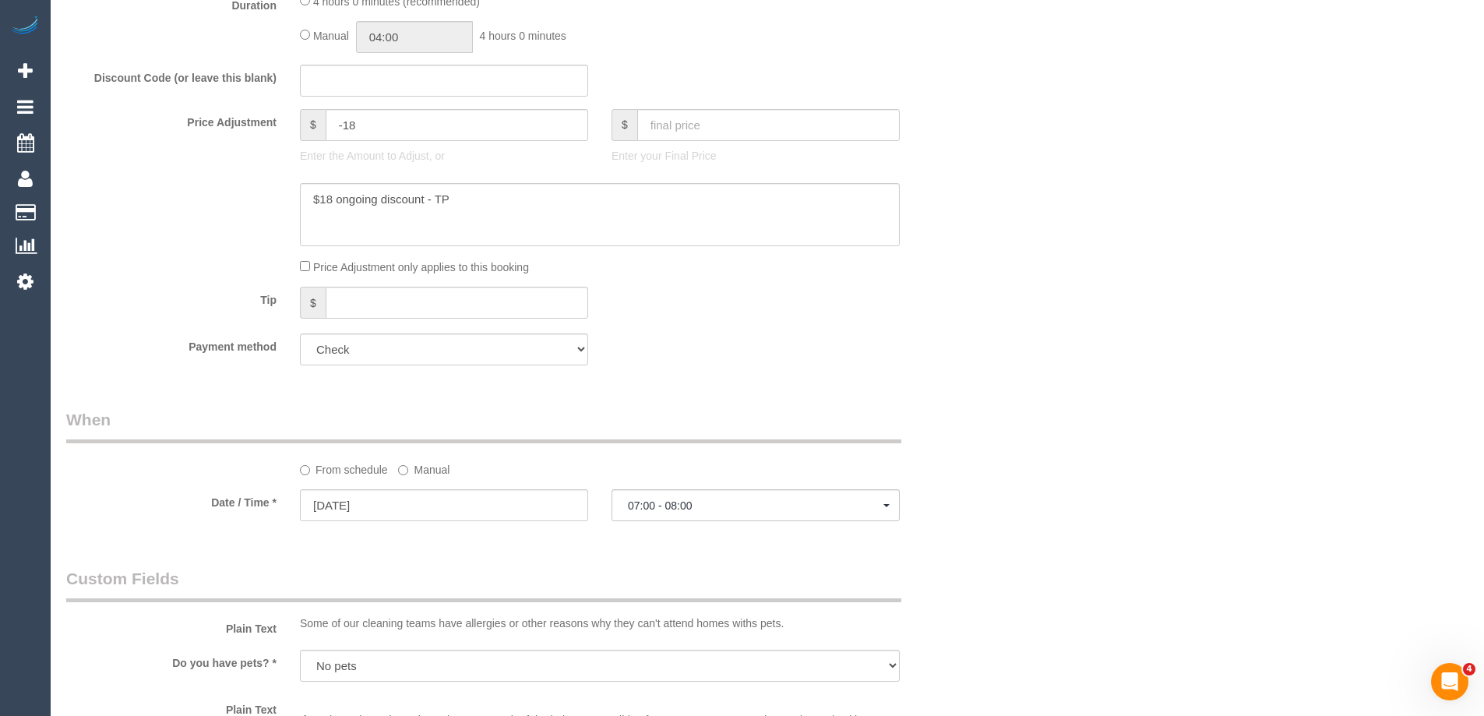
scroll to position [1227, 0]
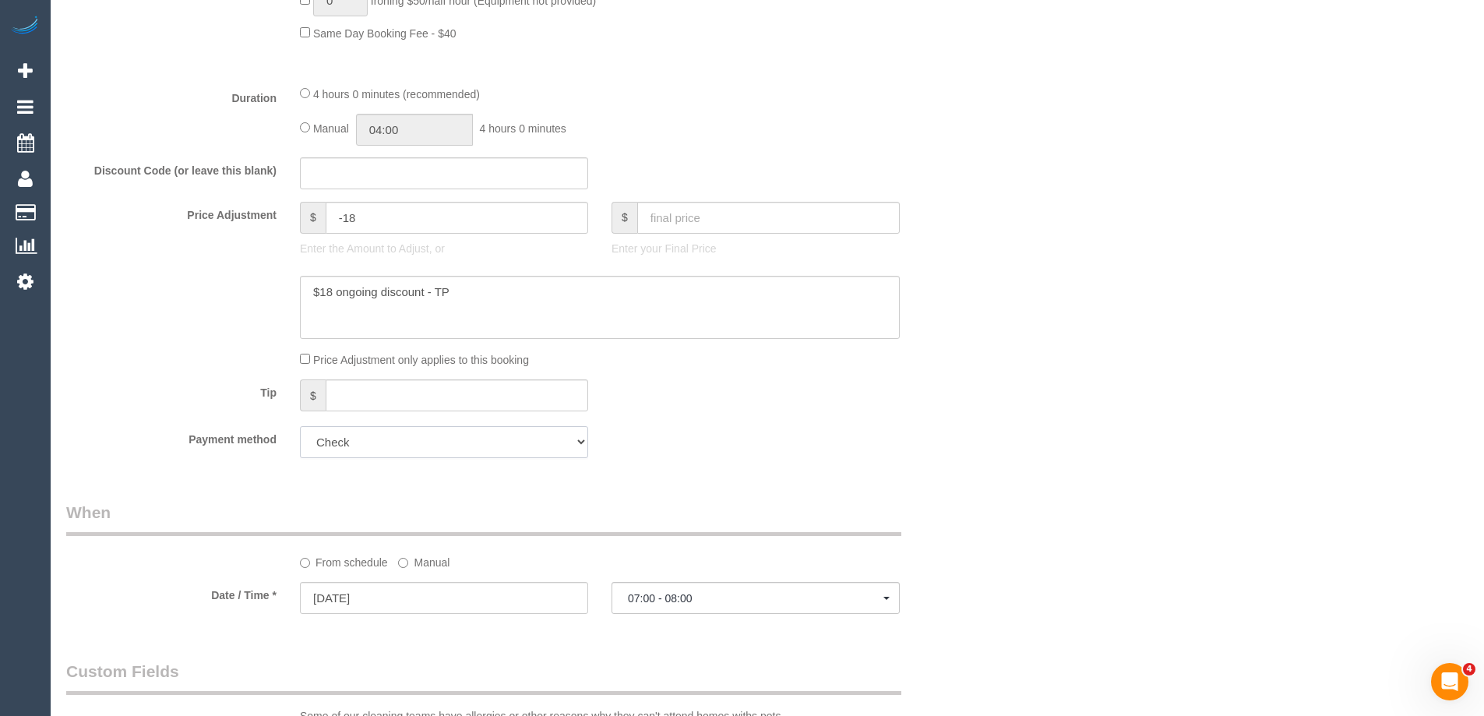
click at [536, 446] on select "Visa - 6112 - 05/2026 (Default) Add Credit Card ─────────────── Cash Check Payp…" at bounding box center [444, 442] width 288 height 32
click at [732, 452] on div "Payment method Visa - 6112 - 05/2026 (Default) Add Credit Card ─────────────── …" at bounding box center [522, 442] width 935 height 32
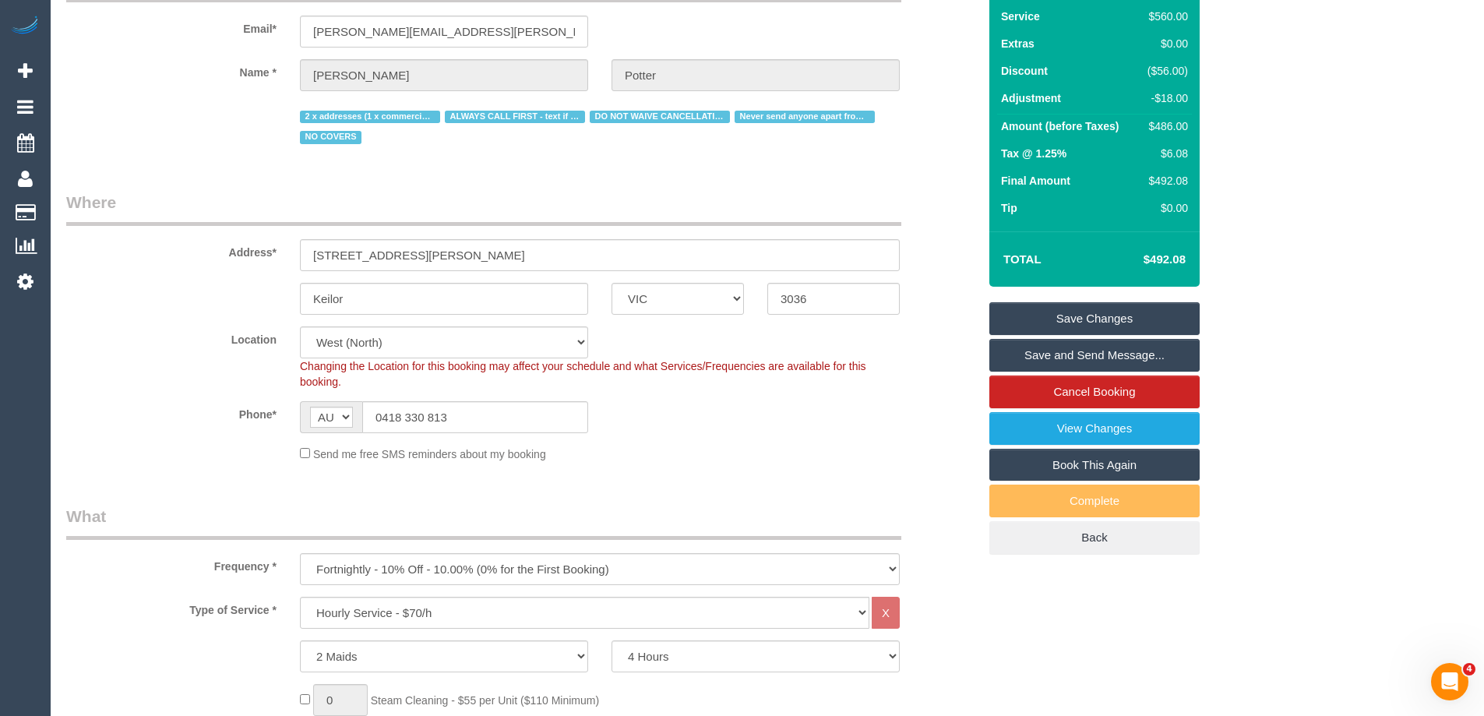
scroll to position [0, 0]
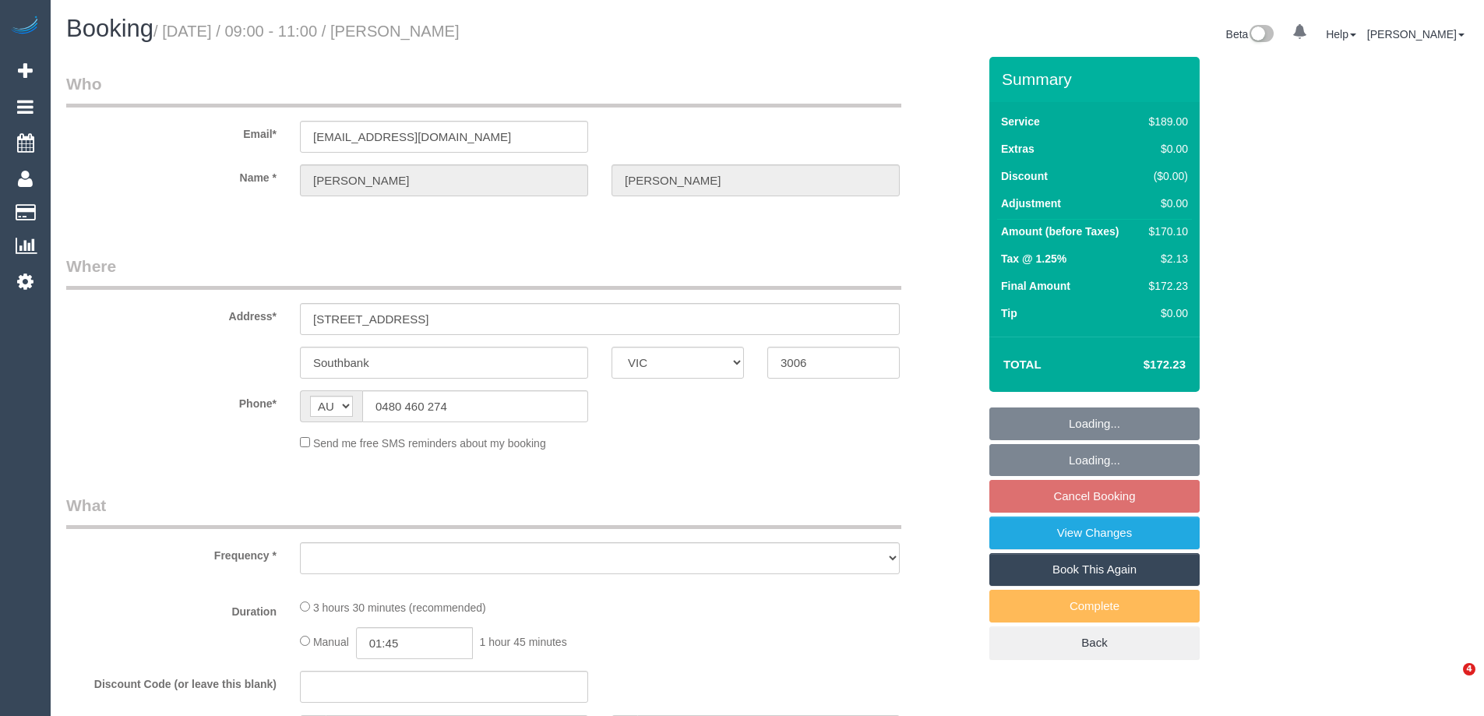
select select "VIC"
select select "string:stripe-pm_1OJ9GA2GScqysDRVCtBNDTpl"
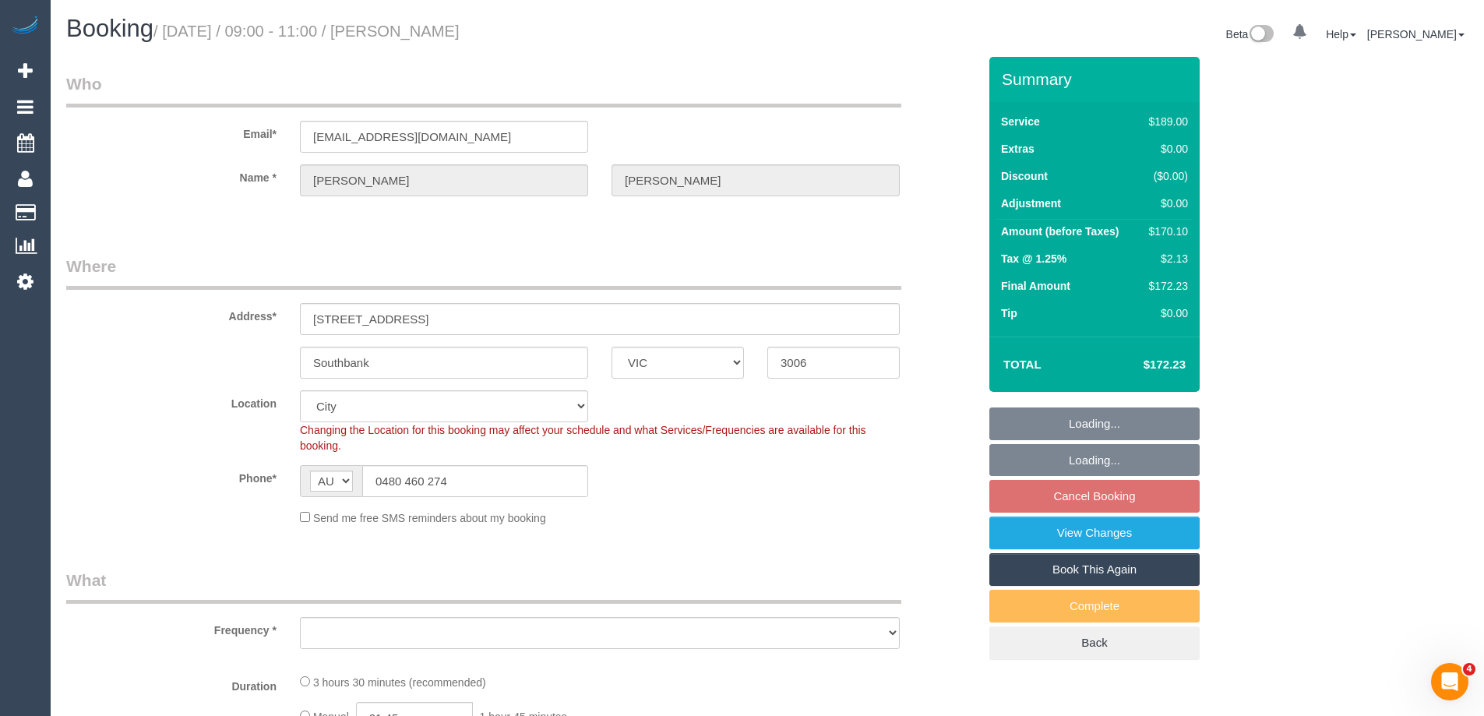
select select "object:787"
select select "number:29"
select select "number:14"
select select "number:20"
select select "number:36"
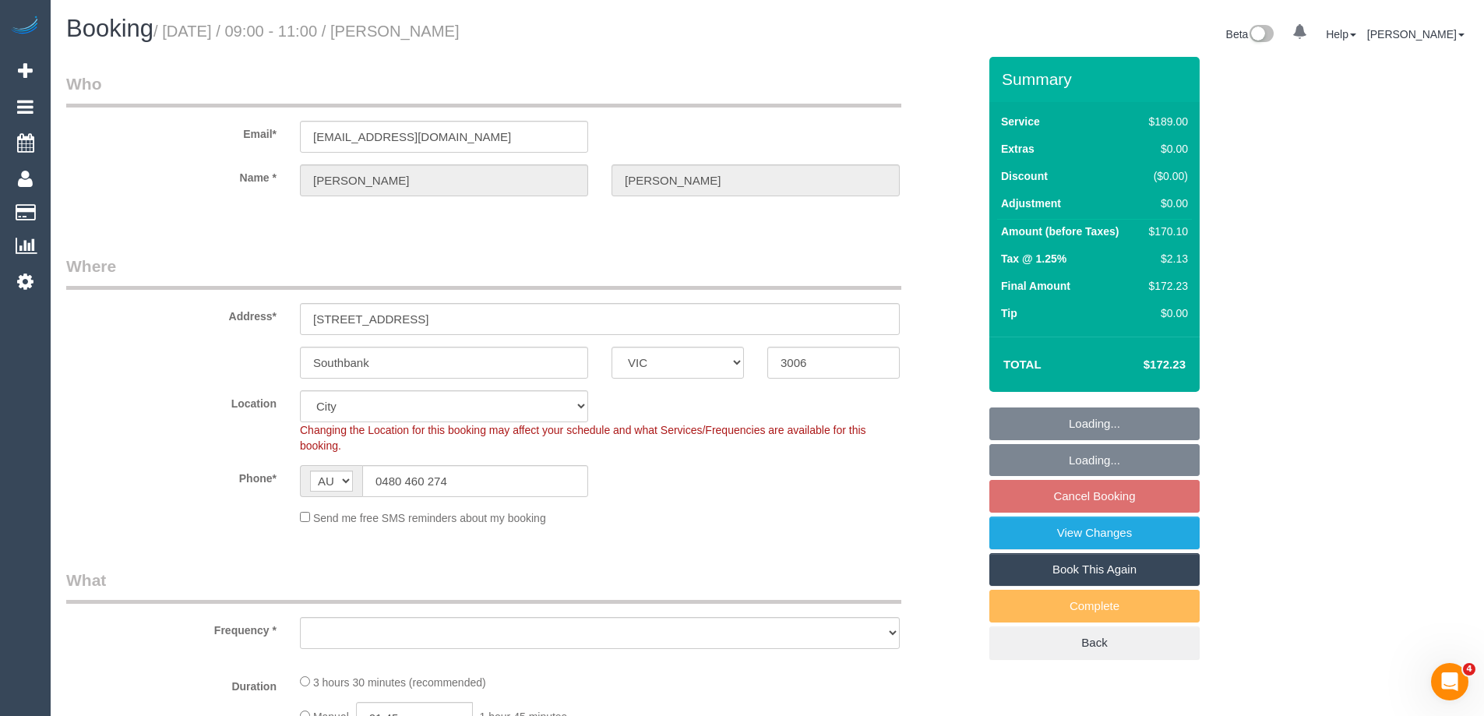
select select "number:34"
select select "object:792"
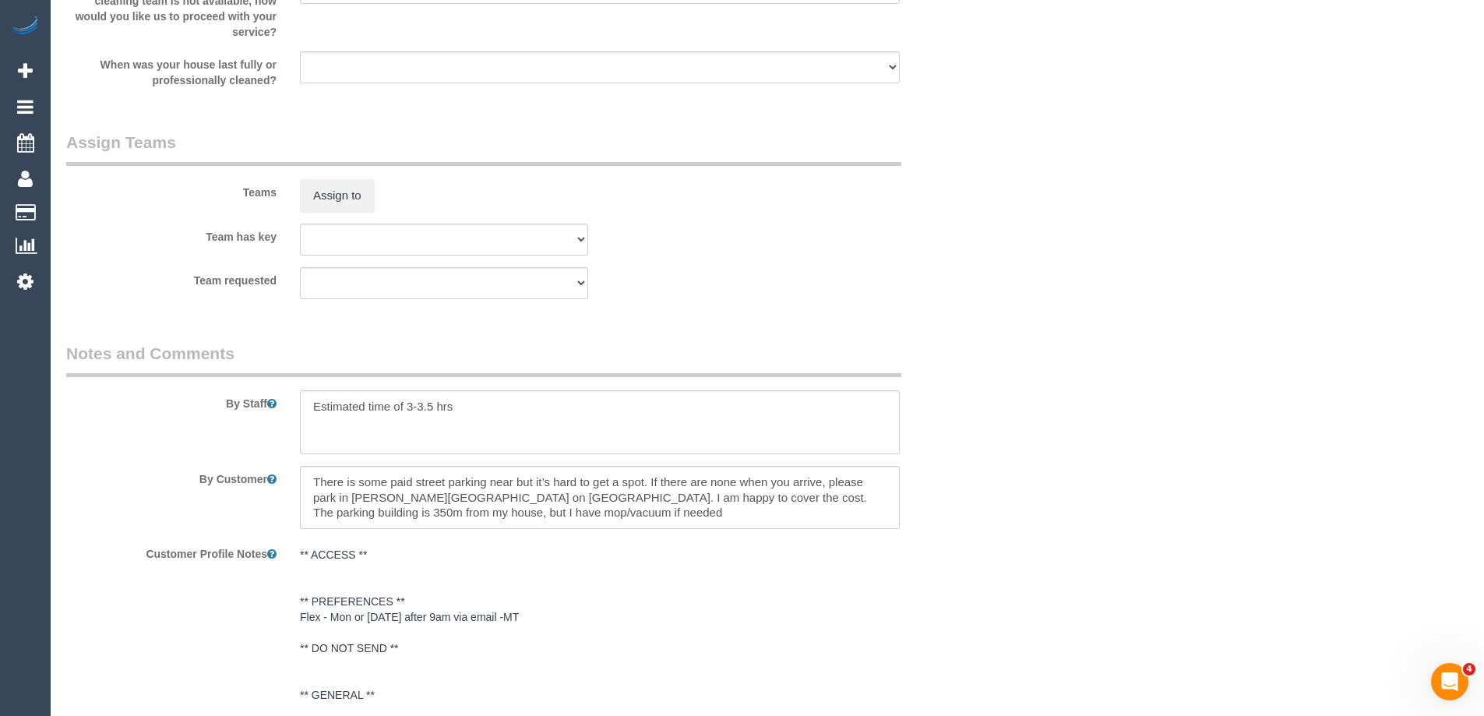
scroll to position [2649, 0]
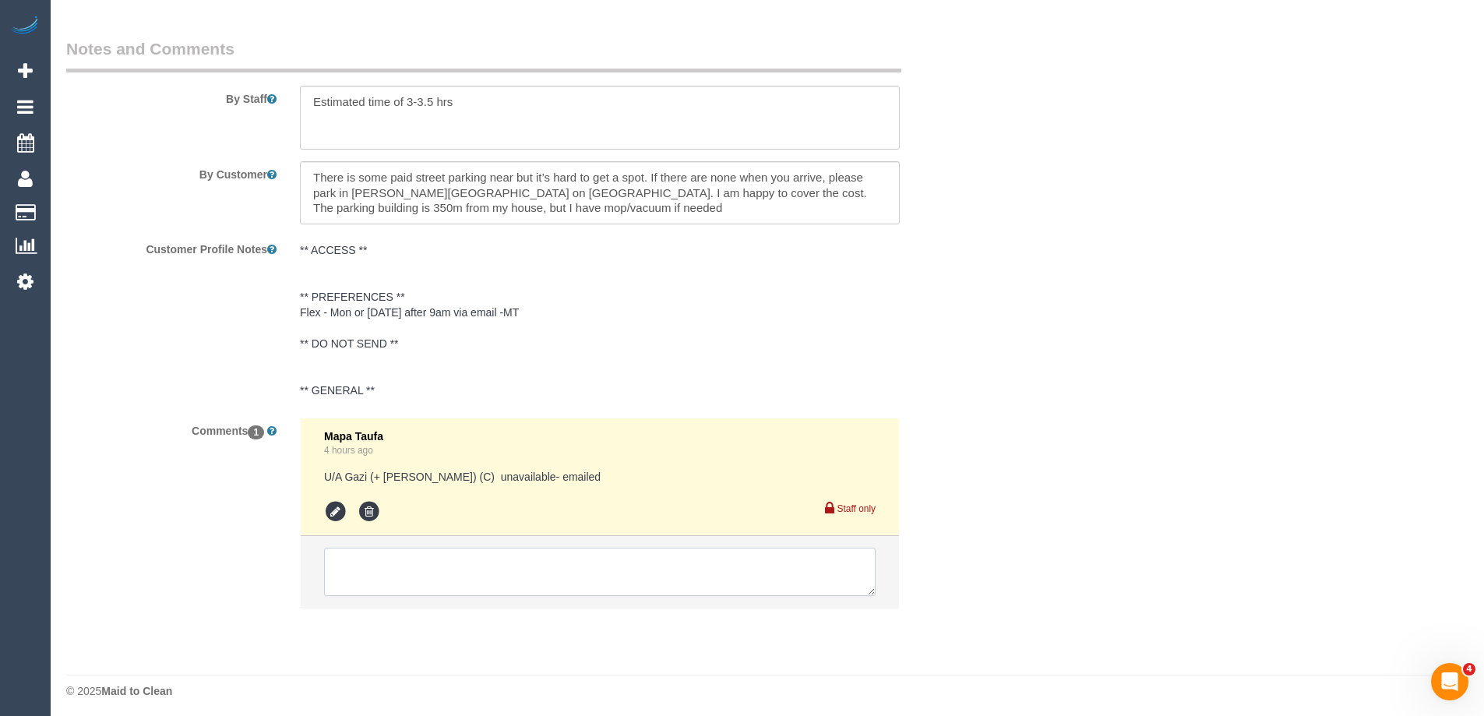
click at [390, 562] on textarea at bounding box center [600, 572] width 552 height 48
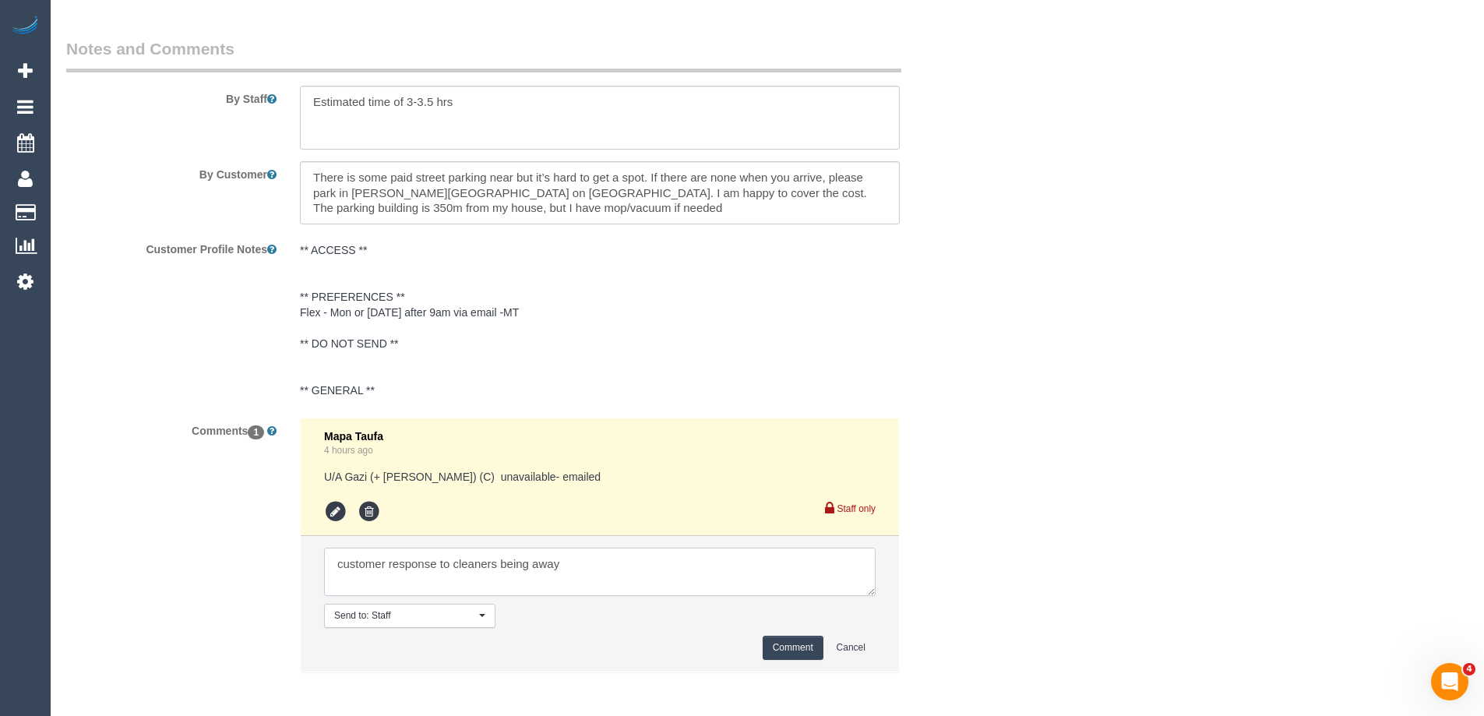
scroll to position [2718, 0]
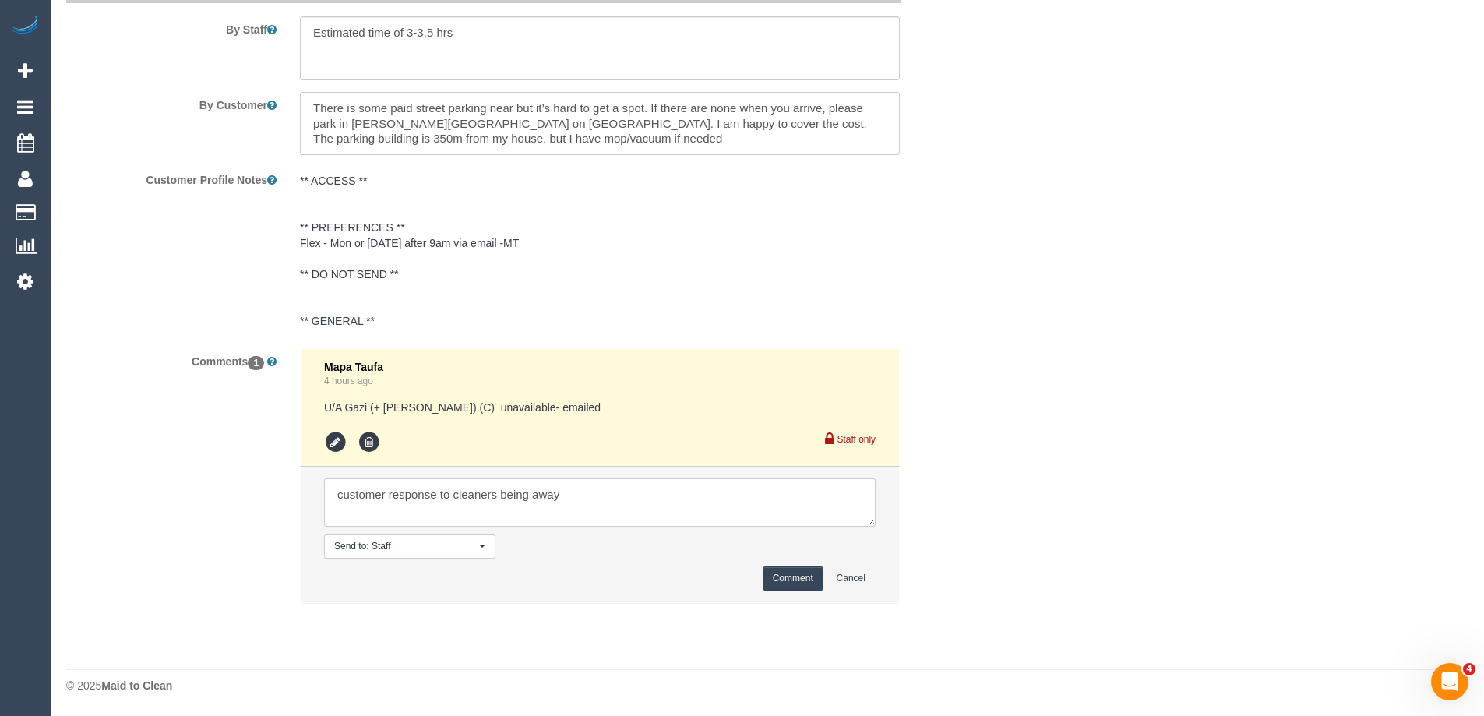
drag, startPoint x: 564, startPoint y: 493, endPoint x: 679, endPoint y: 495, distance: 114.5
click at [564, 493] on textarea at bounding box center [600, 502] width 552 height 48
paste textarea "Hiya, I am available Mon Weds Fri any time after 9am"
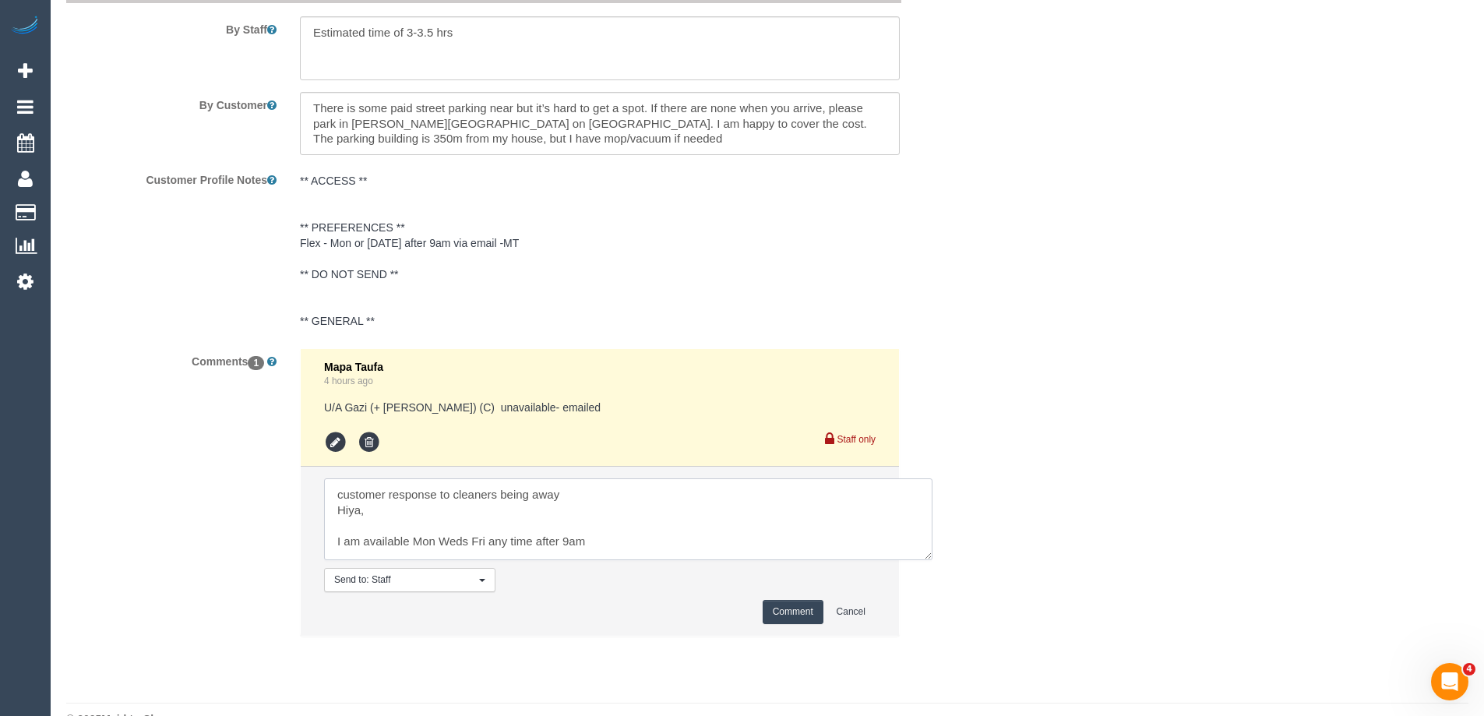
drag, startPoint x: 872, startPoint y: 525, endPoint x: 929, endPoint y: 559, distance: 66.0
click at [929, 559] on textarea at bounding box center [628, 519] width 608 height 82
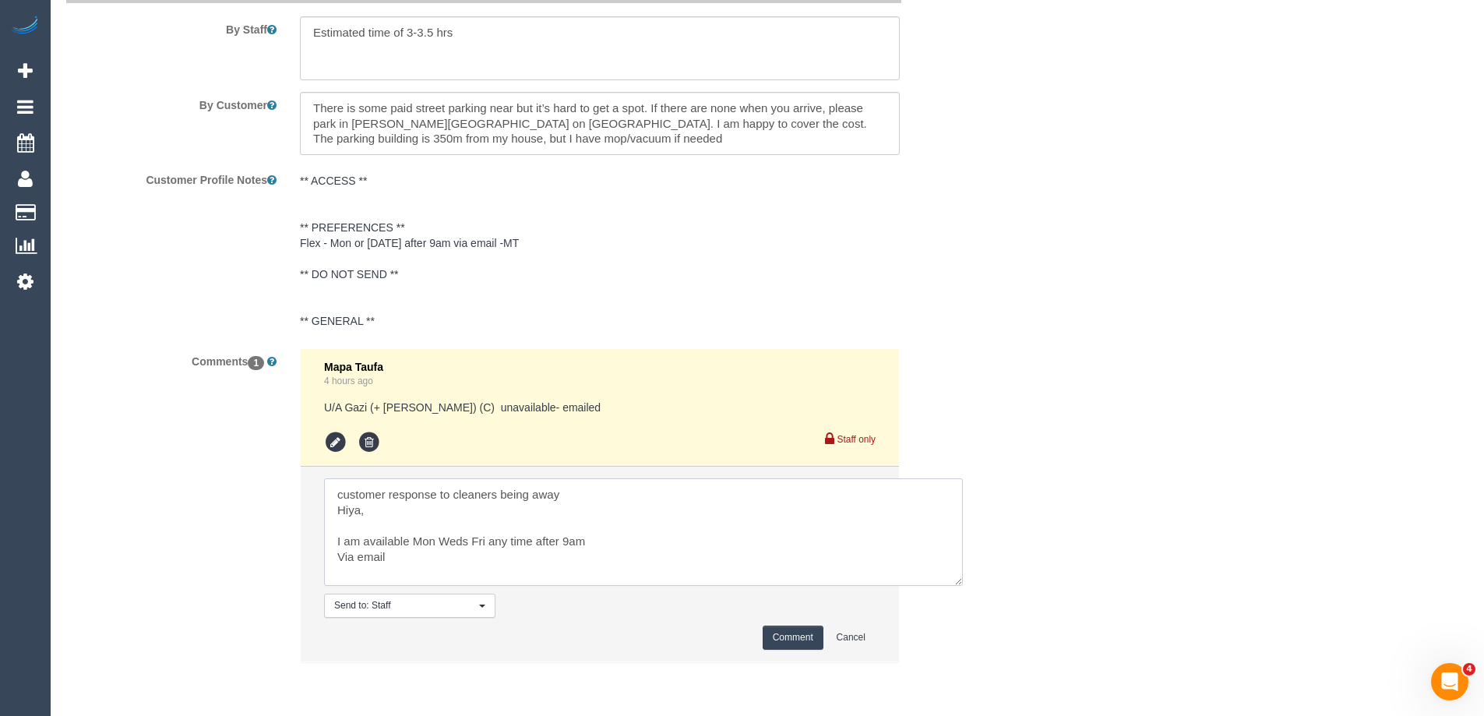
drag, startPoint x: 930, startPoint y: 553, endPoint x: 962, endPoint y: 581, distance: 42.5
click at [962, 581] on textarea at bounding box center [643, 532] width 639 height 108
type textarea "customer response to cleaners being away Hiya, I am available Mon Weds Fri any …"
click at [778, 648] on button "Comment" at bounding box center [793, 640] width 61 height 24
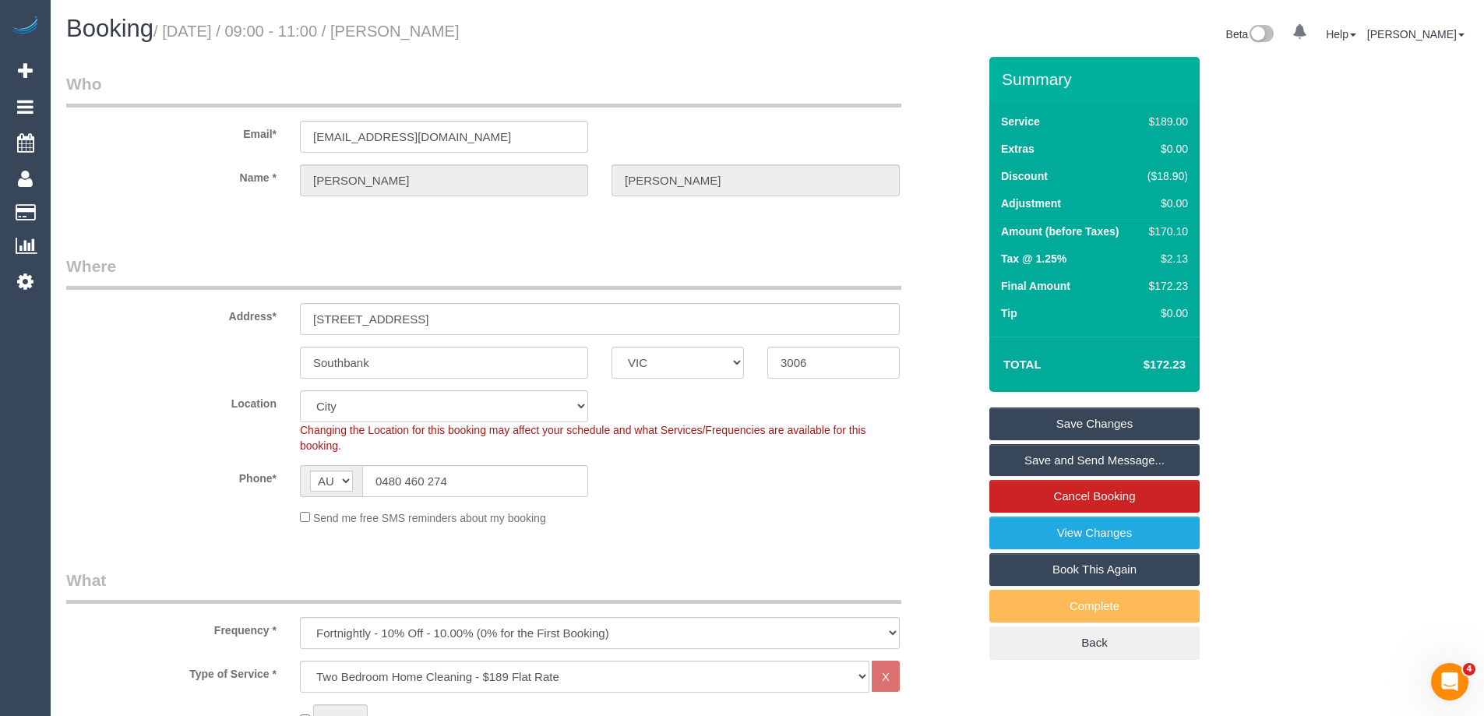
click at [1086, 430] on link "Save Changes" at bounding box center [1094, 423] width 210 height 33
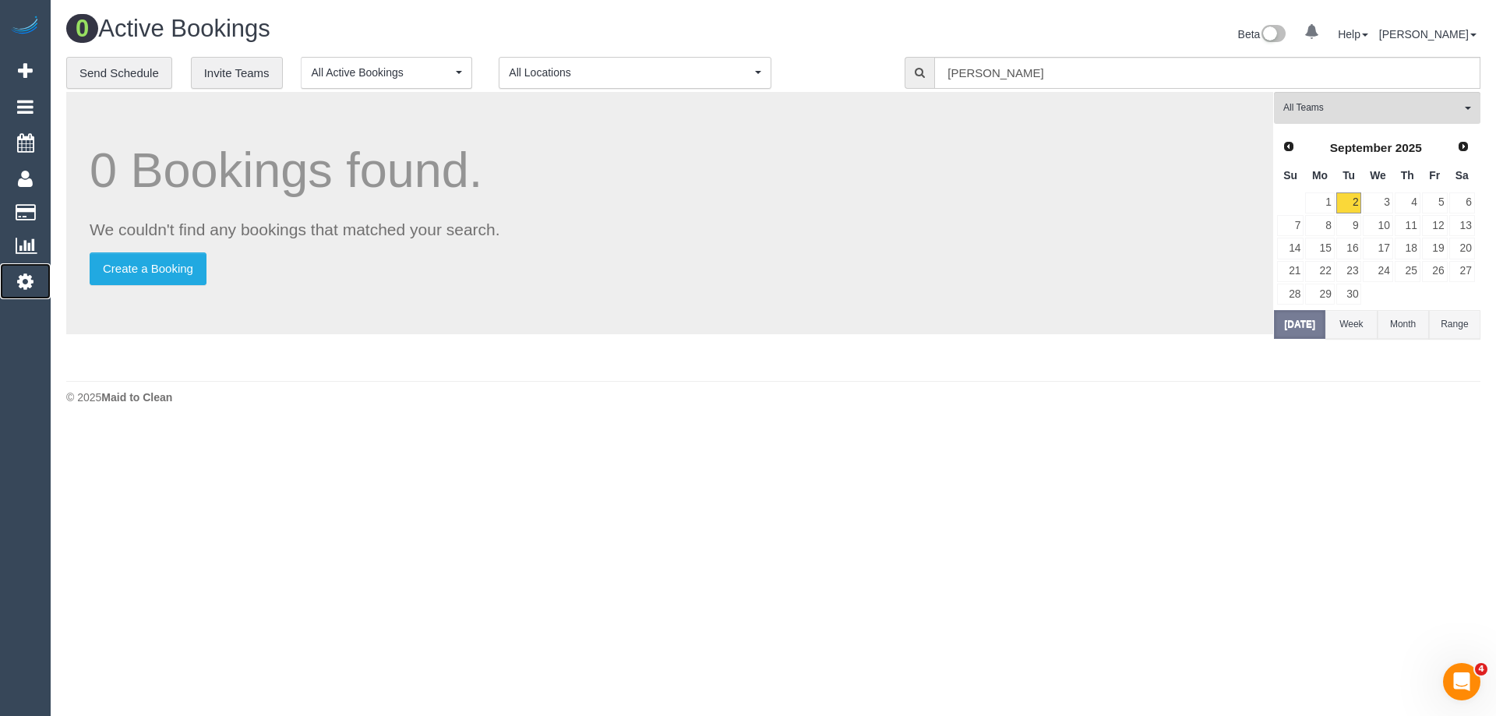
click at [16, 280] on link "Settings" at bounding box center [25, 281] width 51 height 36
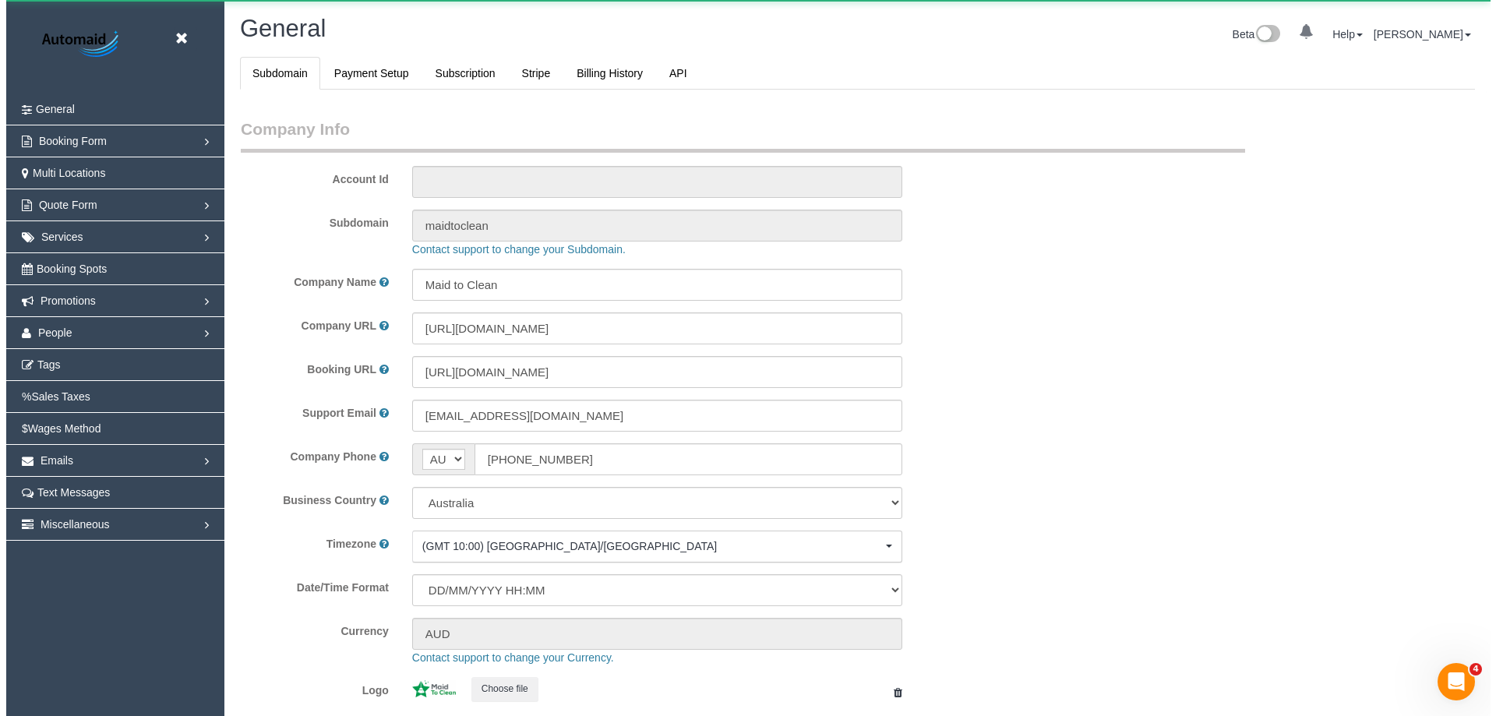
scroll to position [3530, 1484]
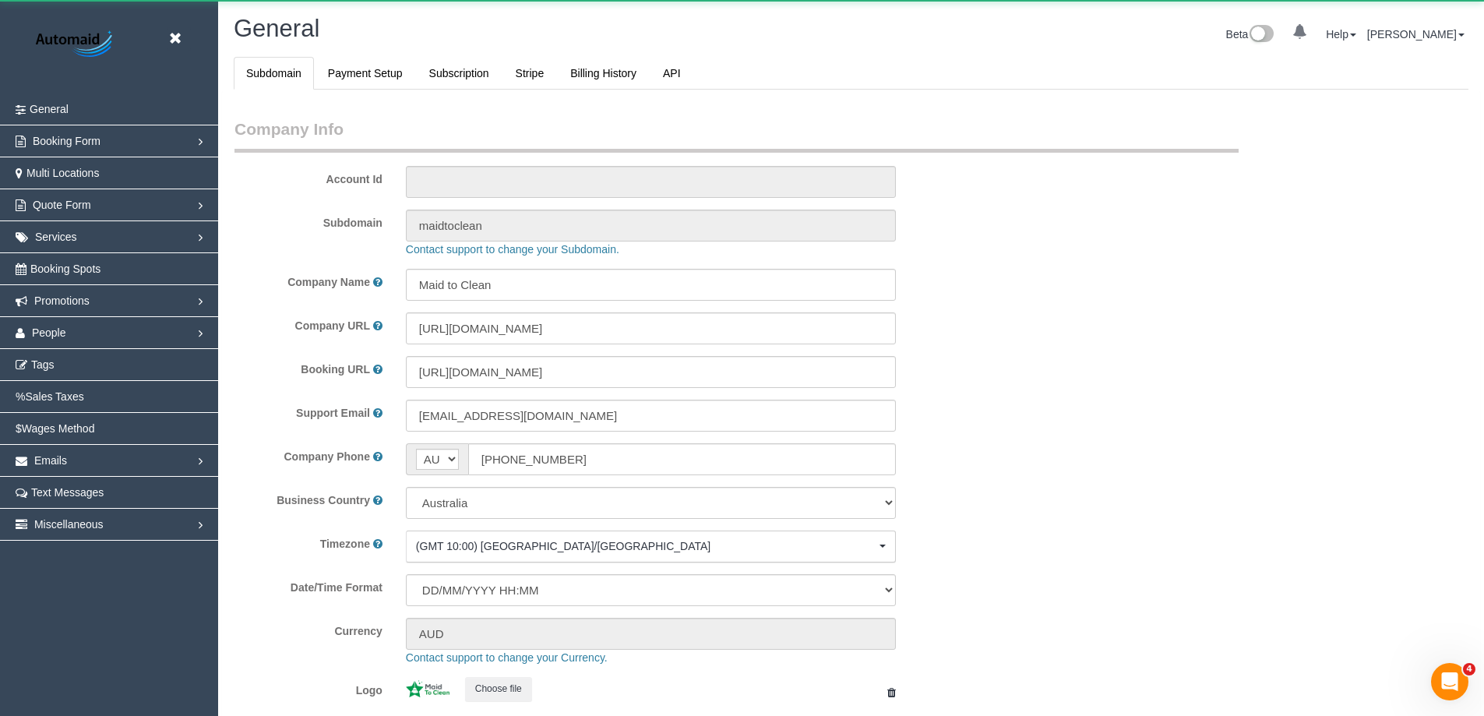
select select "1"
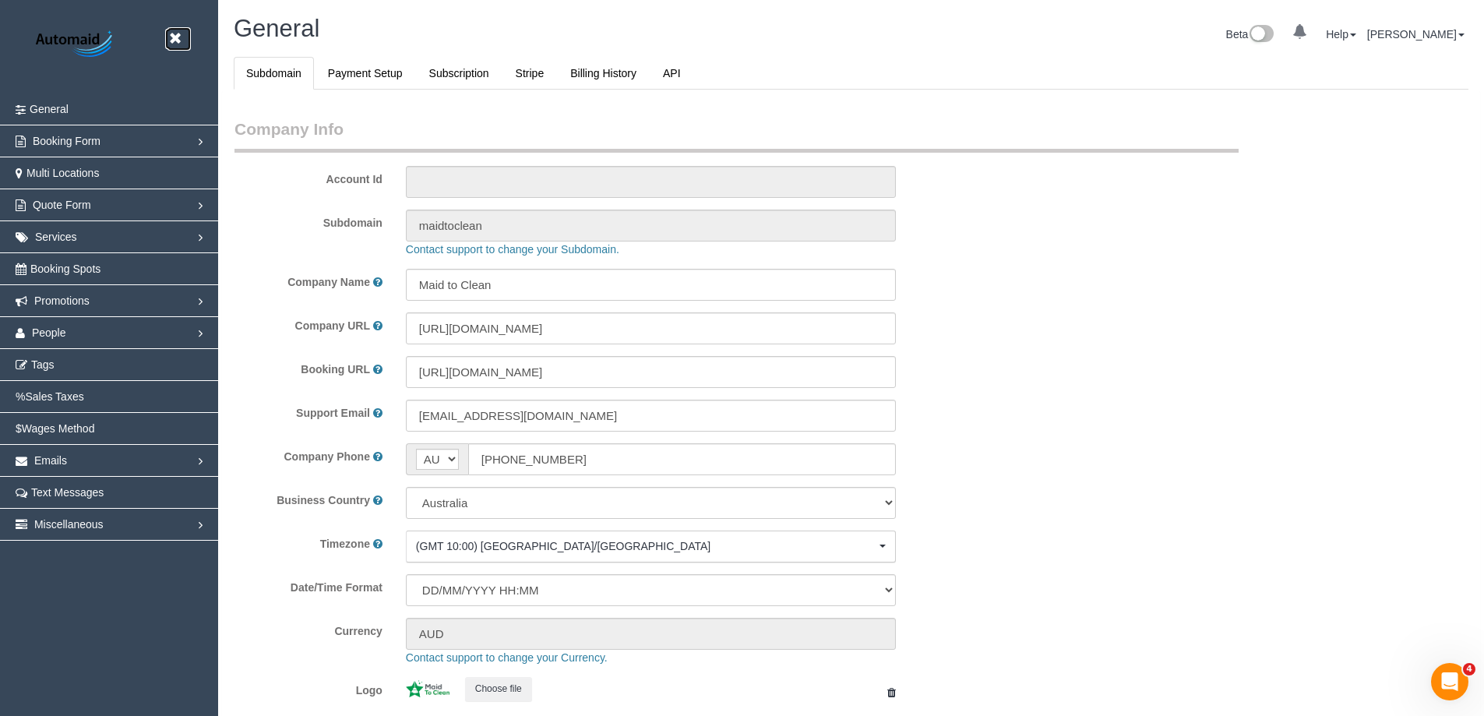
click at [167, 41] on icon at bounding box center [174, 38] width 19 height 19
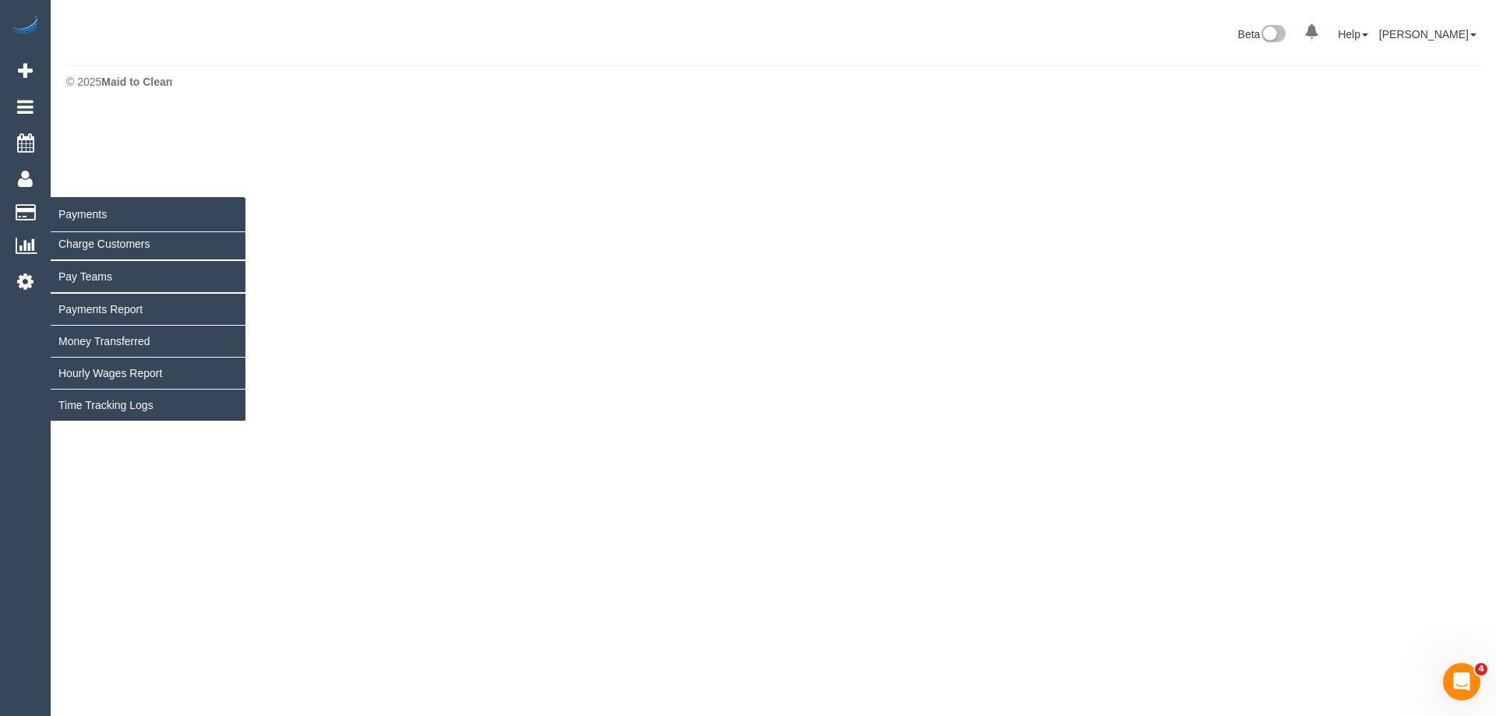
scroll to position [428, 1496]
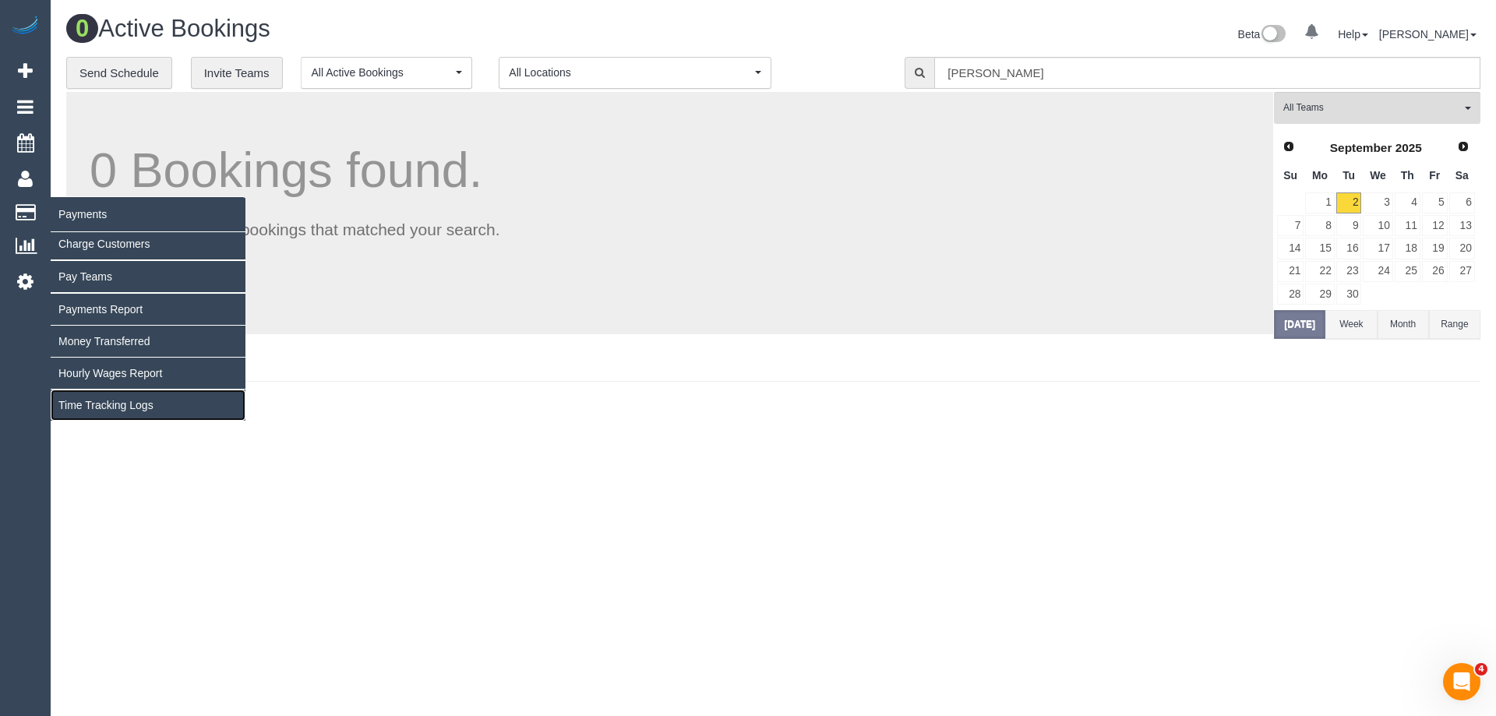
click at [119, 401] on link "Time Tracking Logs" at bounding box center [148, 405] width 195 height 31
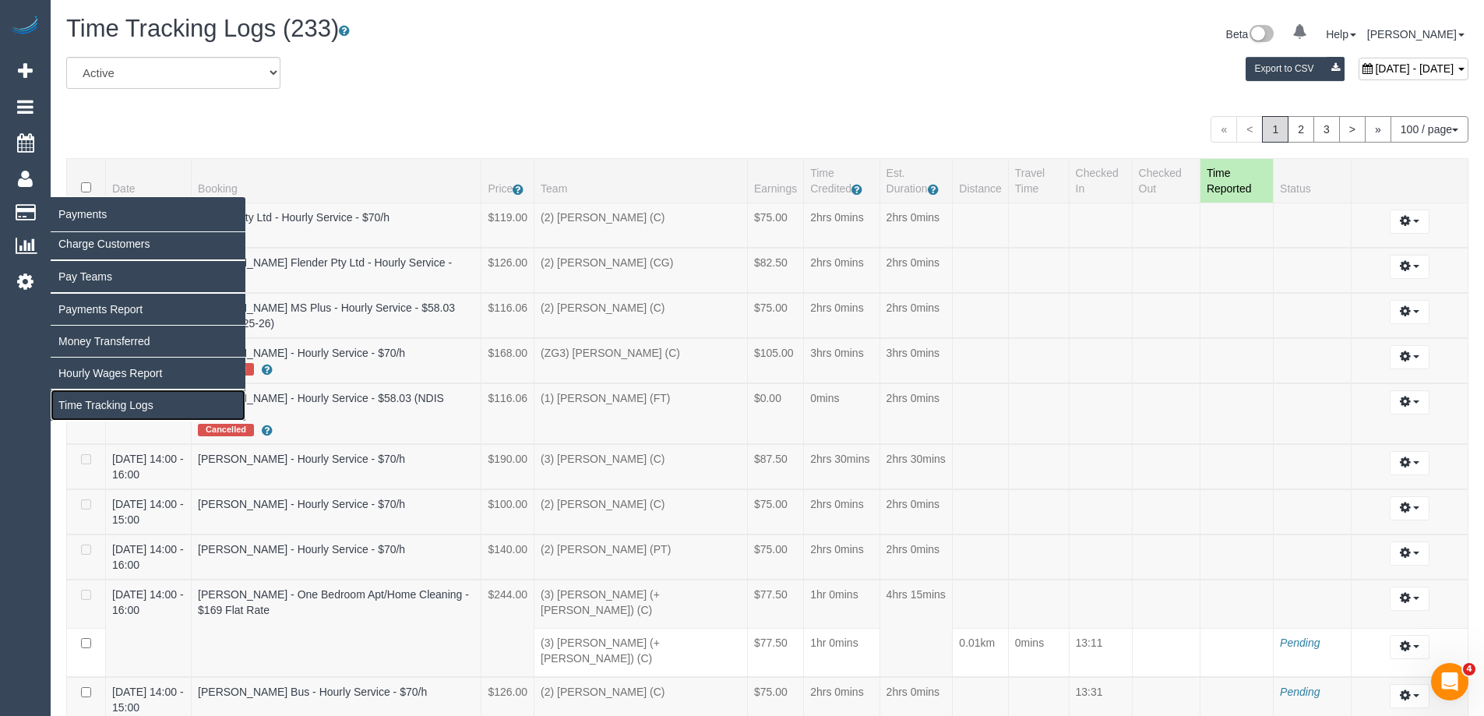
scroll to position [5590, 1484]
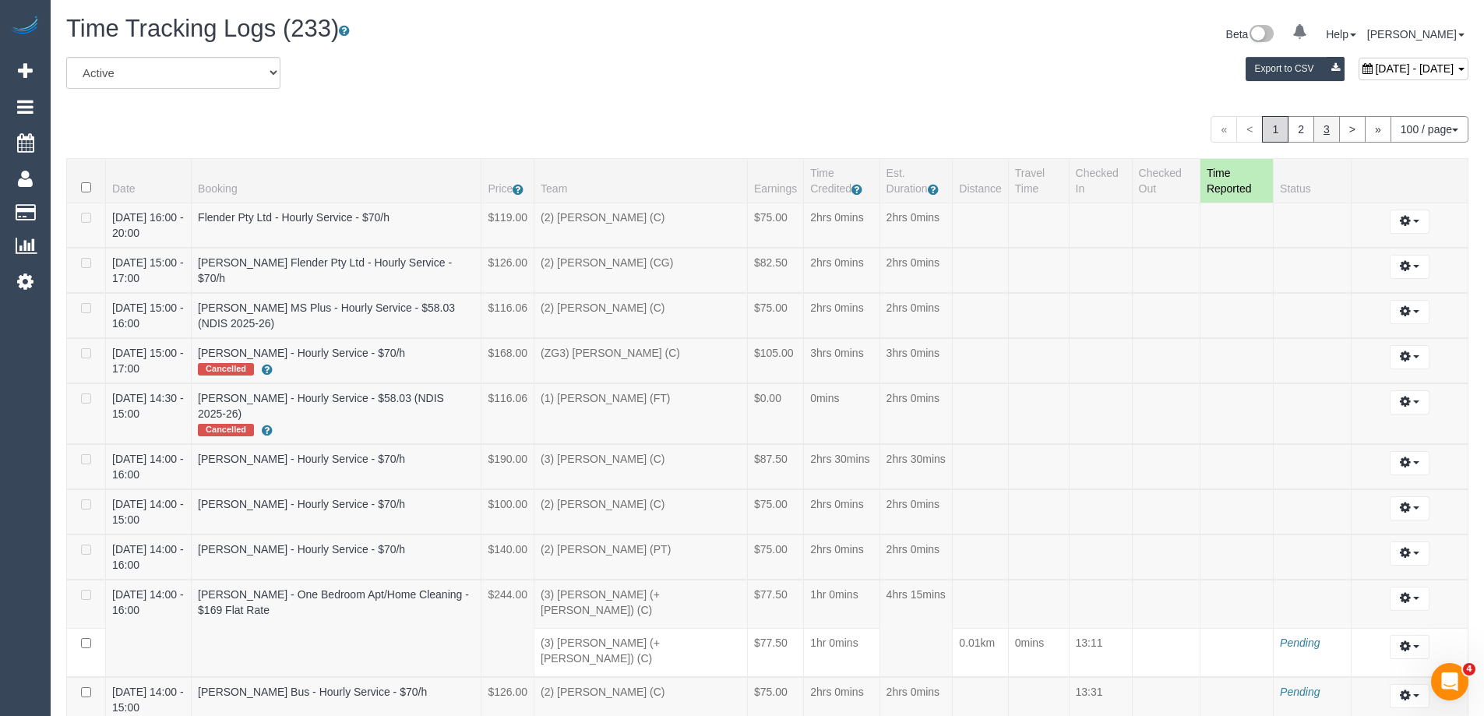
click at [1324, 131] on link "3" at bounding box center [1327, 129] width 26 height 26
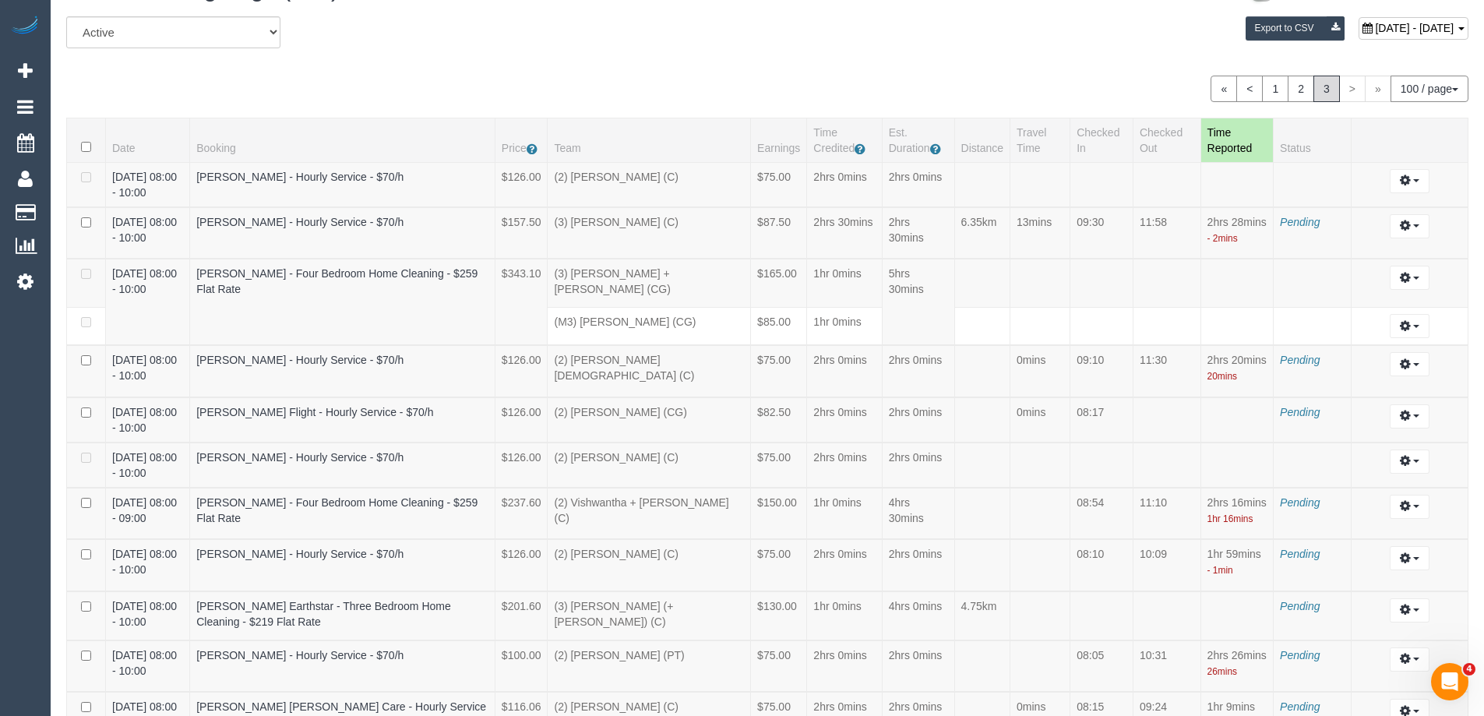
scroll to position [0, 0]
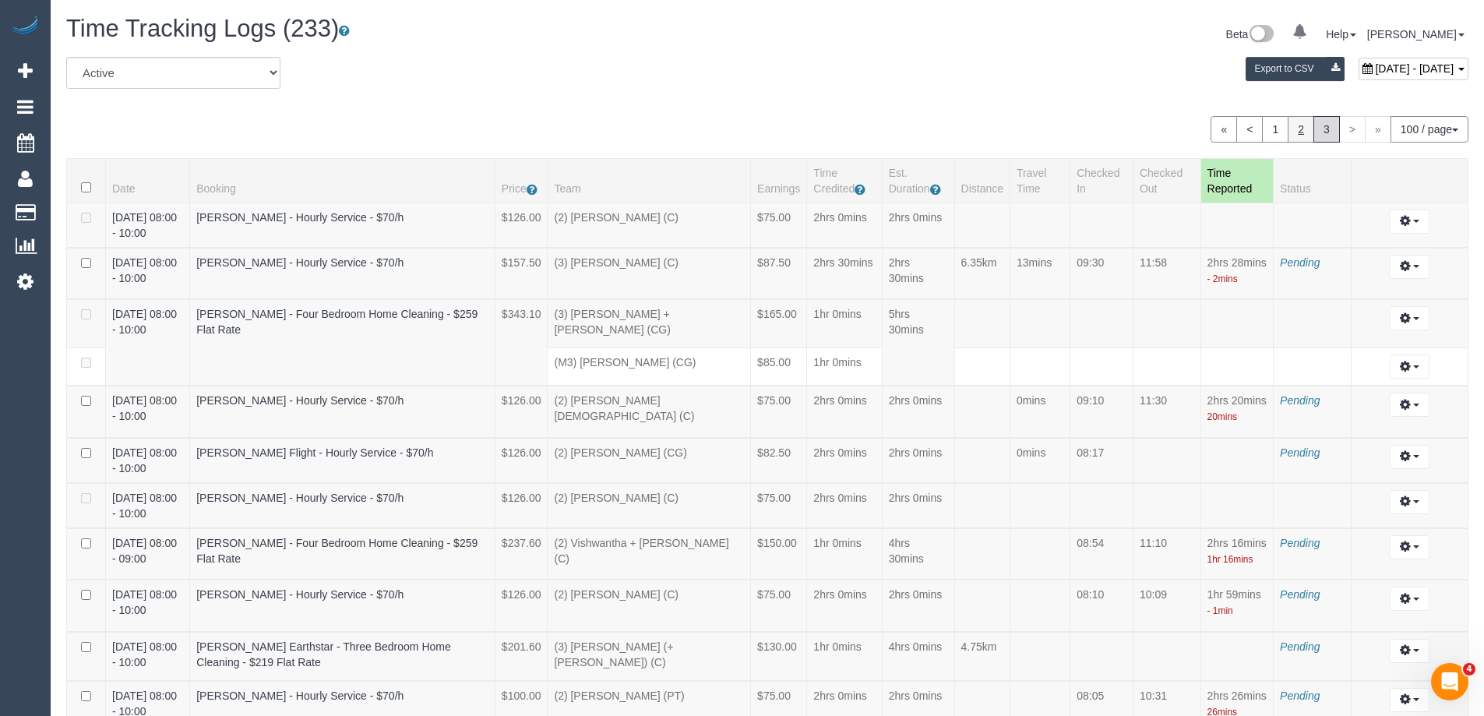
click at [1295, 132] on link "2" at bounding box center [1301, 129] width 26 height 26
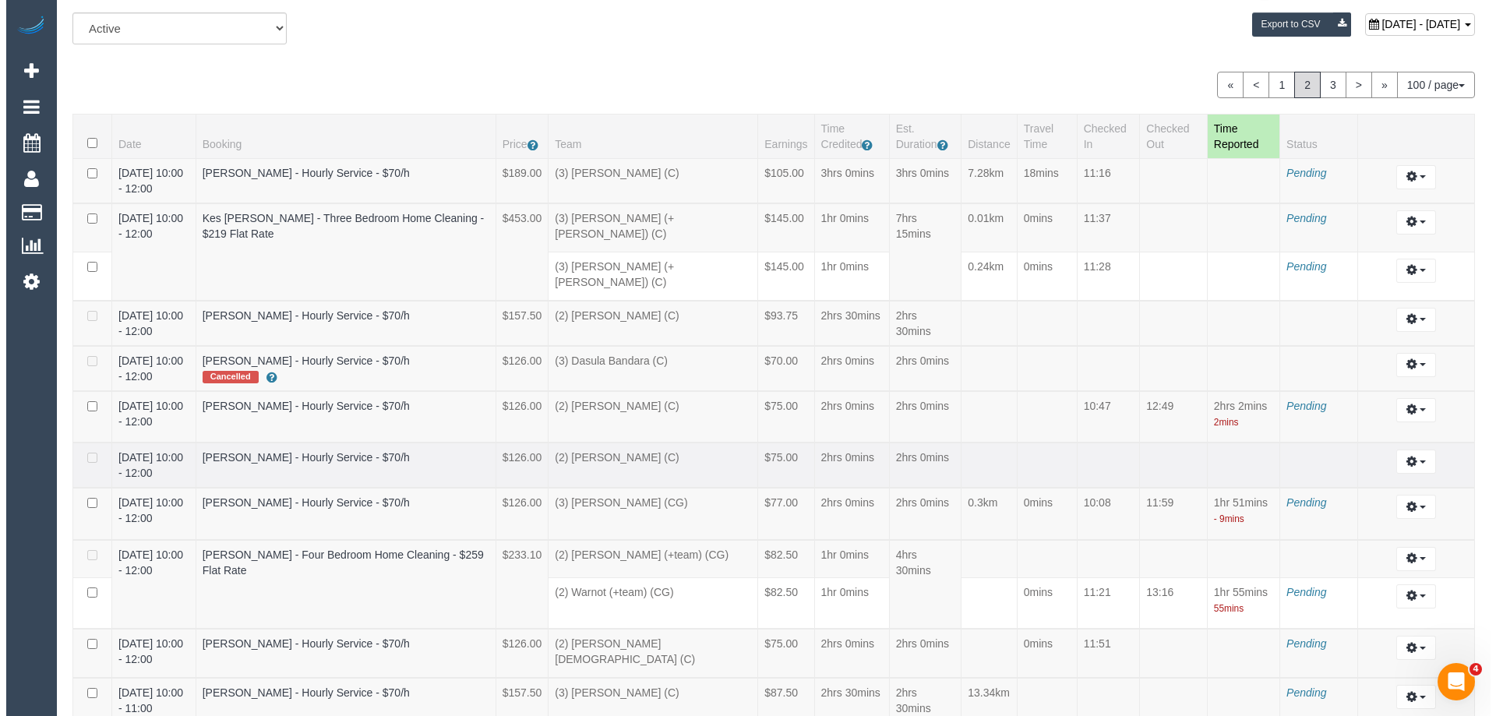
scroll to position [80, 0]
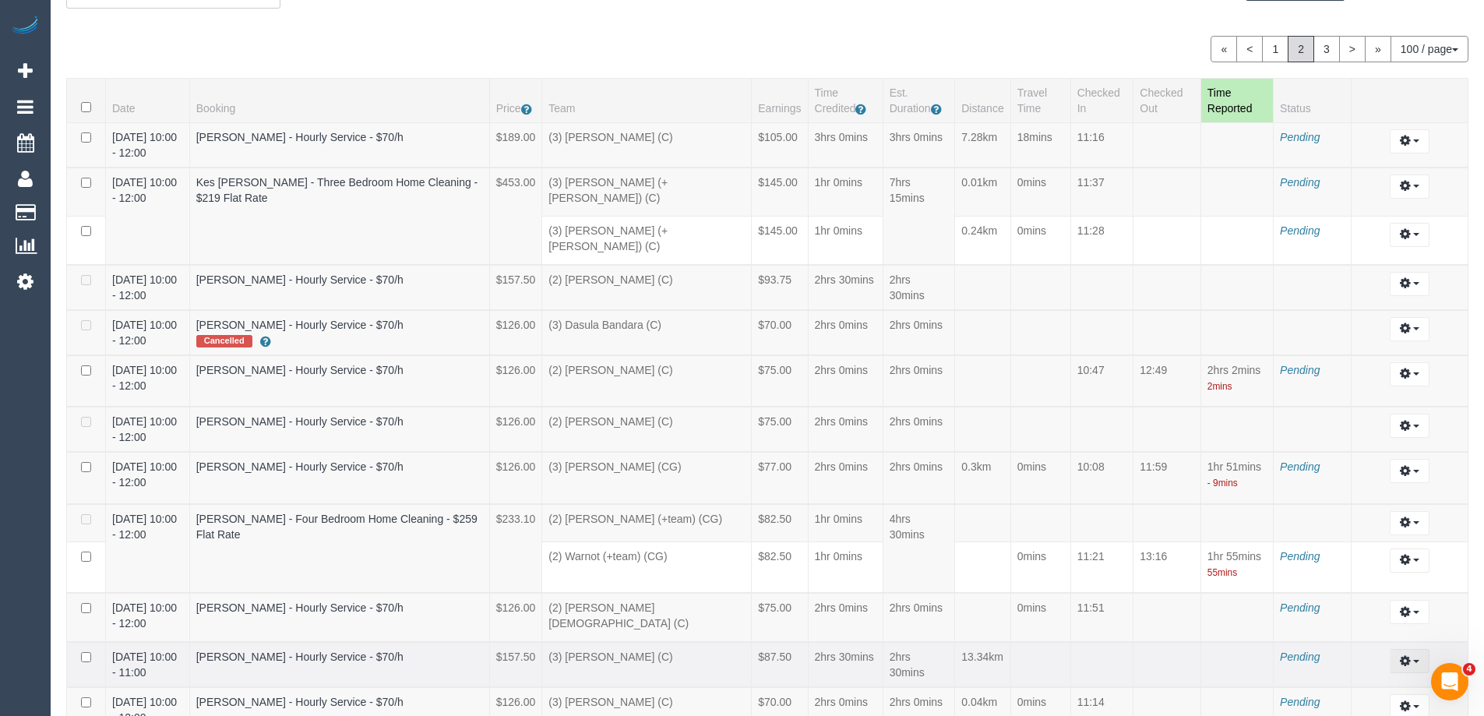
click at [1414, 660] on span "button" at bounding box center [1416, 661] width 6 height 3
click at [1362, 679] on link "Edit" at bounding box center [1367, 689] width 123 height 20
select select "draft"
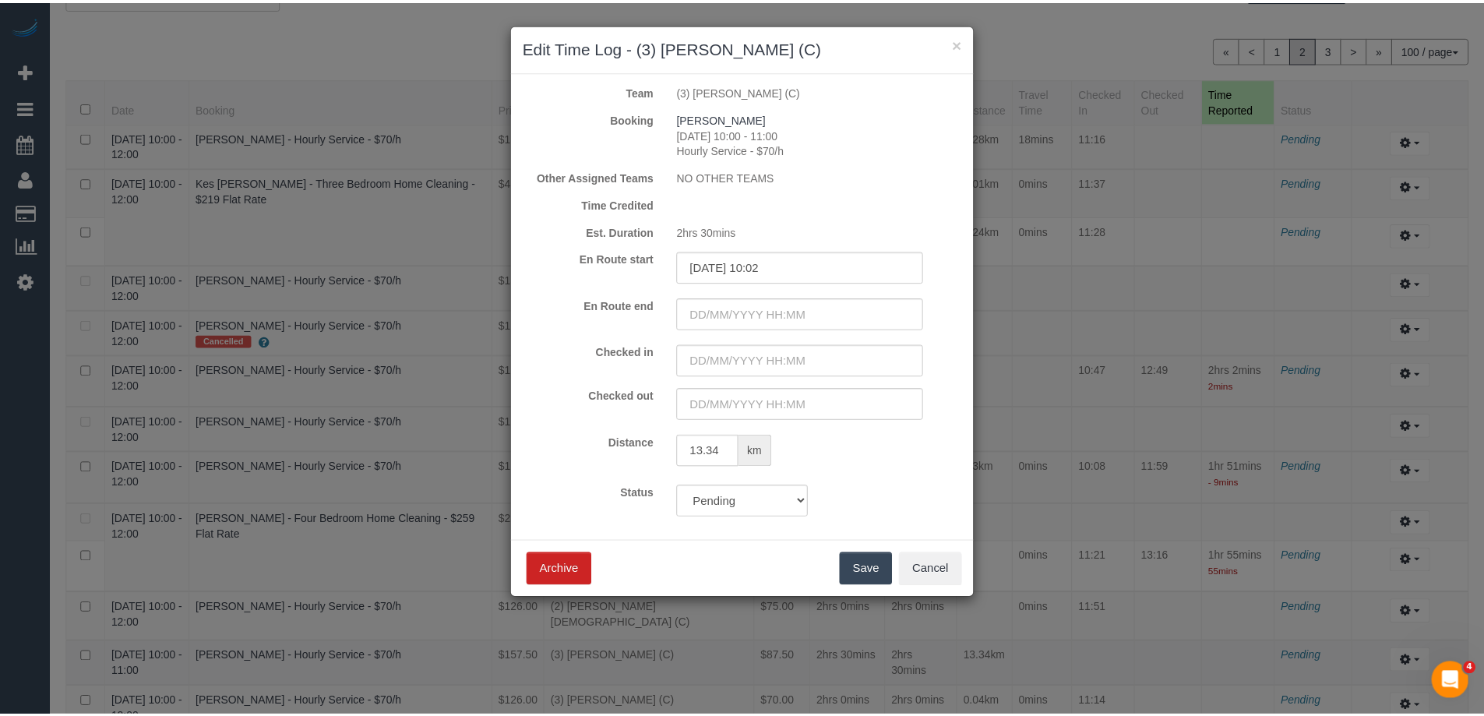
scroll to position [5917, 1496]
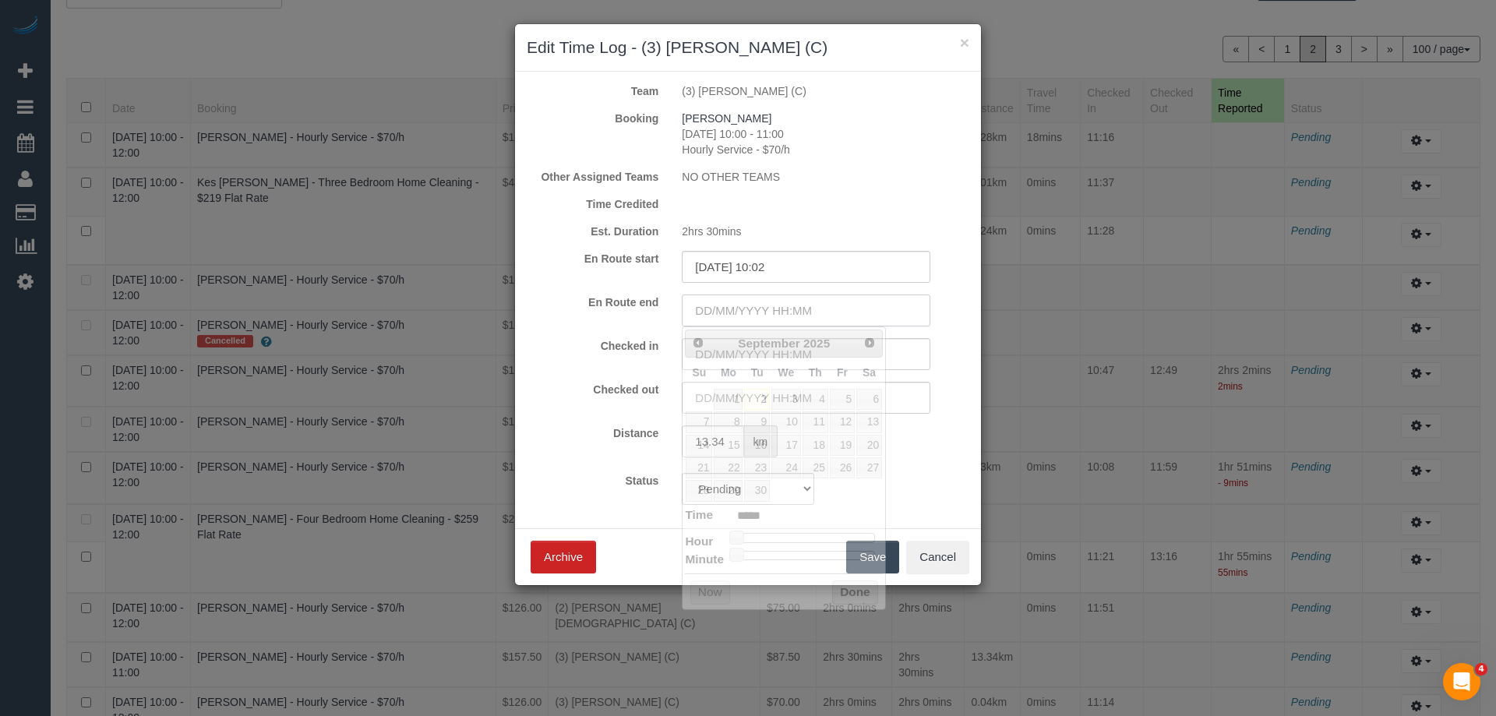
click at [749, 313] on input "text" at bounding box center [806, 310] width 249 height 32
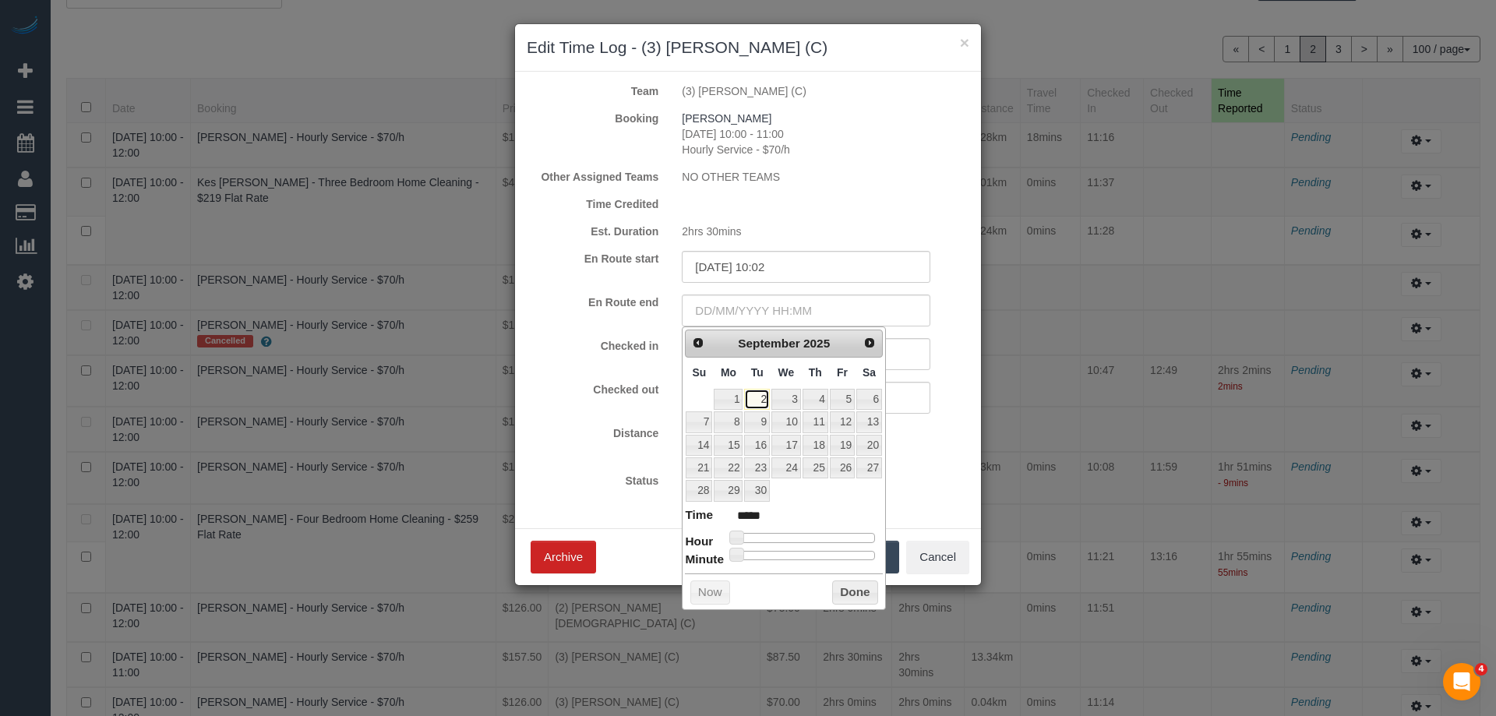
click at [755, 400] on link "2" at bounding box center [756, 399] width 25 height 21
type input "02/09/2025 01:00"
type input "*****"
type input "02/09/2025 02:00"
type input "*****"
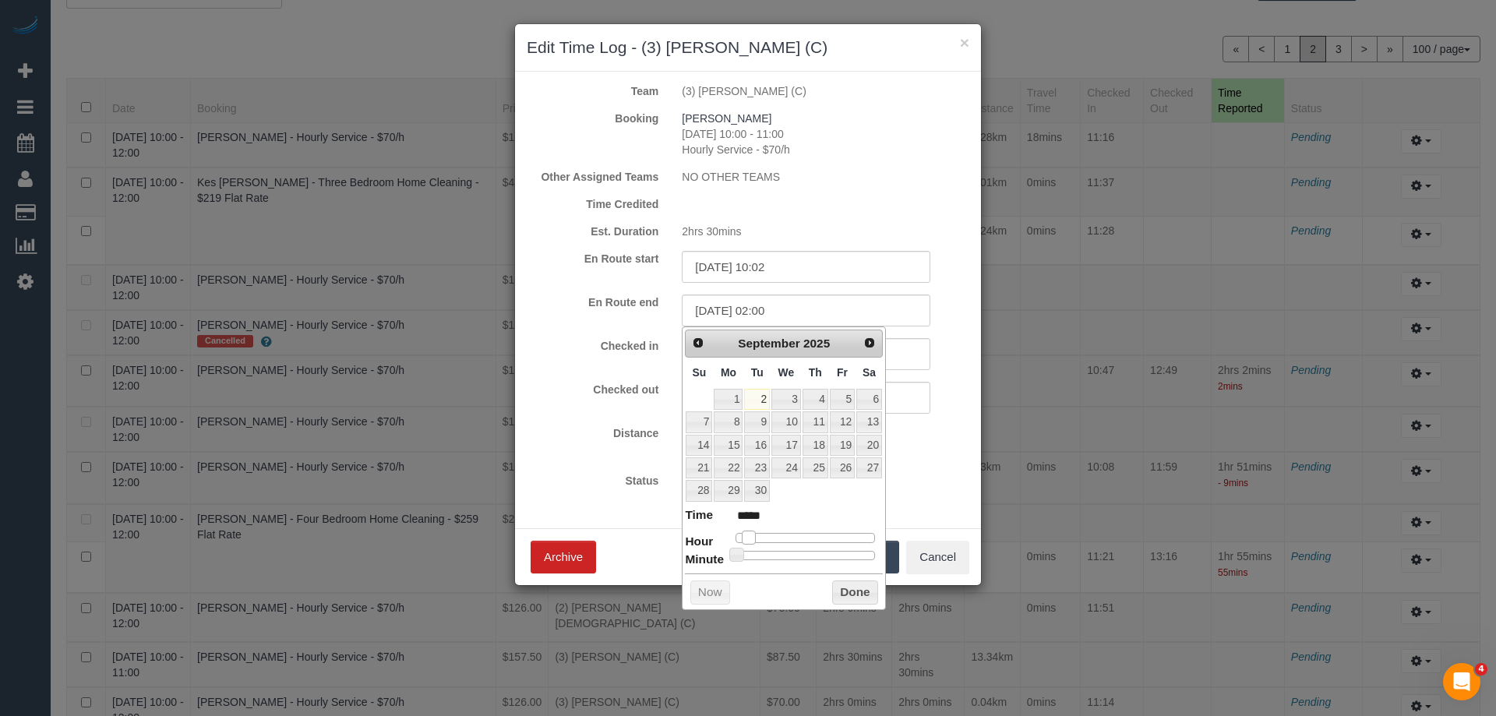
type input "02/09/2025 03:00"
type input "*****"
type input "02/09/2025 04:00"
type input "*****"
type input "02/09/2025 05:00"
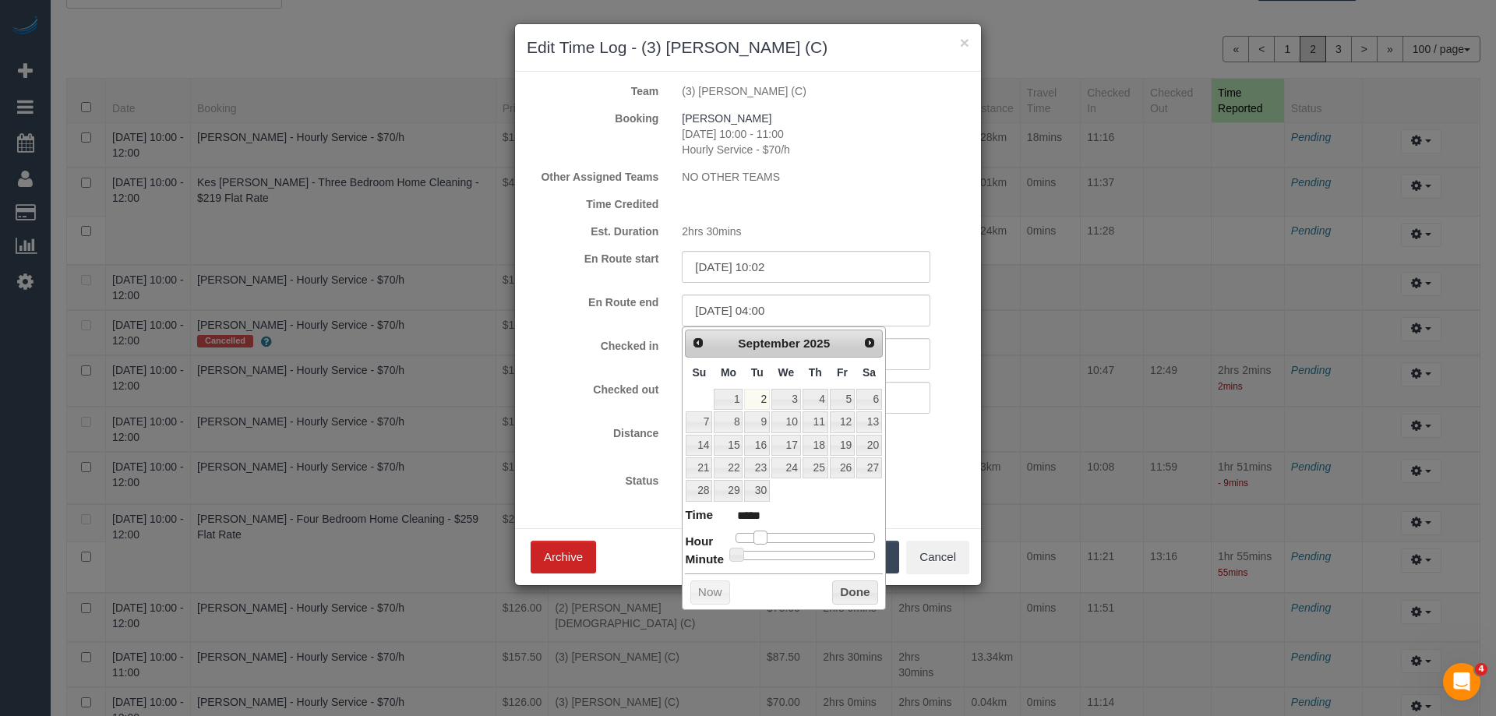
type input "*****"
type input "02/09/2025 06:00"
type input "*****"
type input "02/09/2025 07:00"
type input "*****"
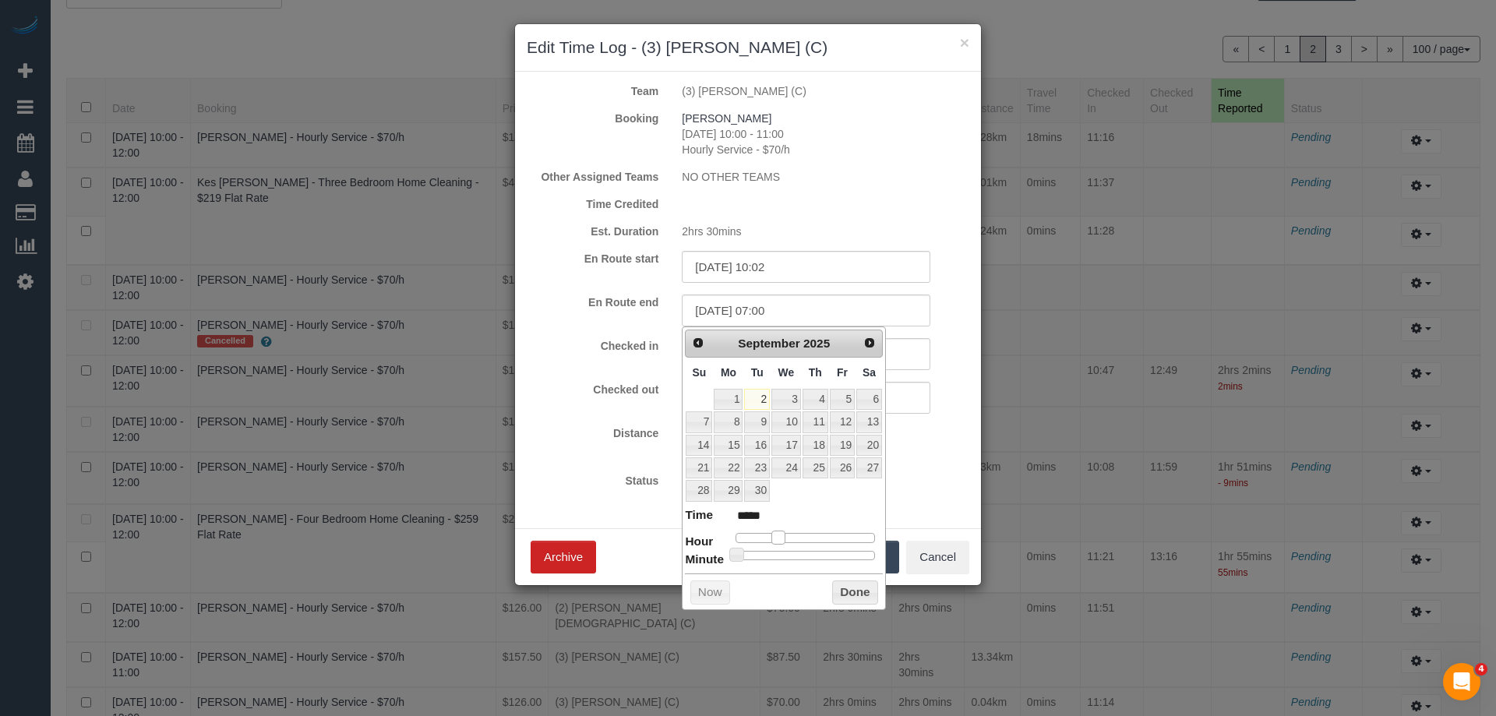
type input "02/09/2025 08:00"
type input "*****"
type input "02/09/2025 09:00"
type input "*****"
type input "02/09/2025 10:00"
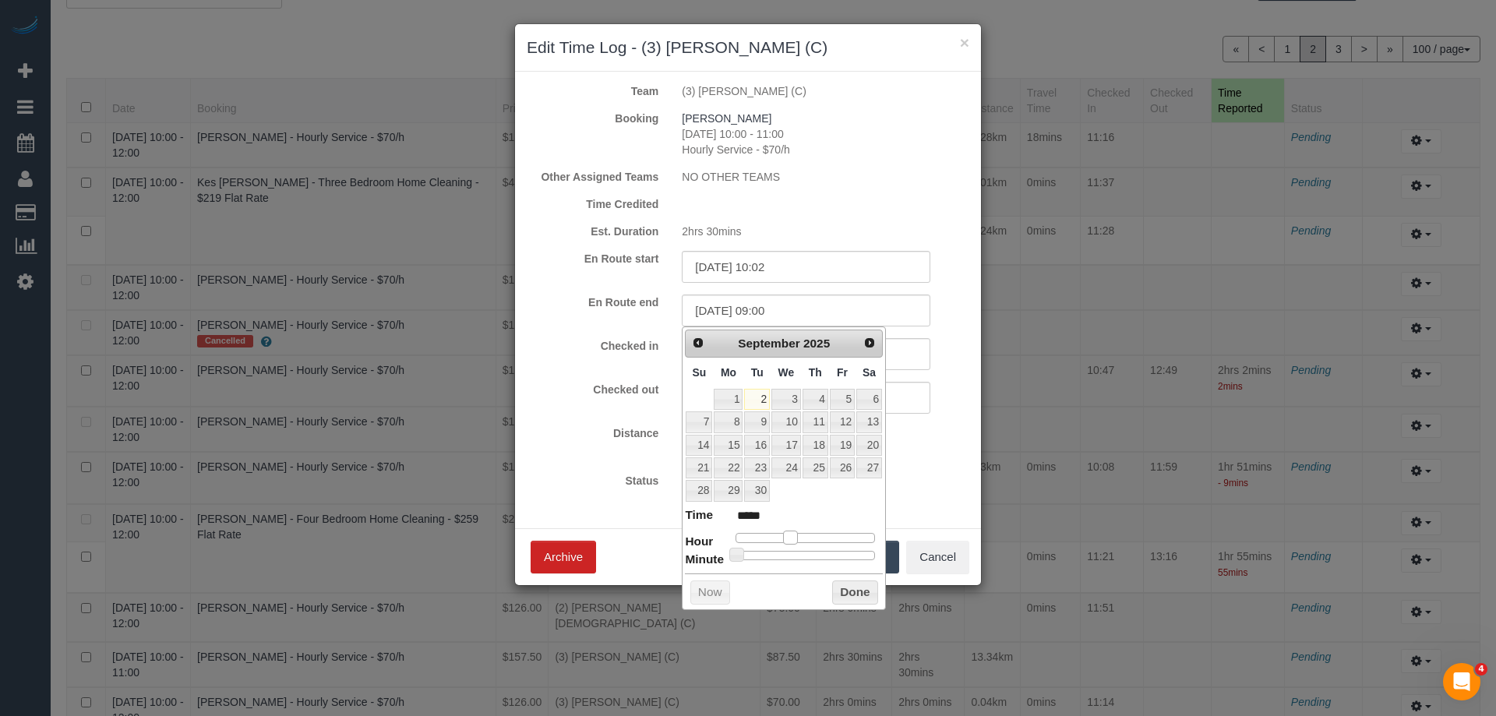
type input "*****"
type input "02/09/2025 11:00"
type input "*****"
type input "02/09/2025 12:00"
type input "*****"
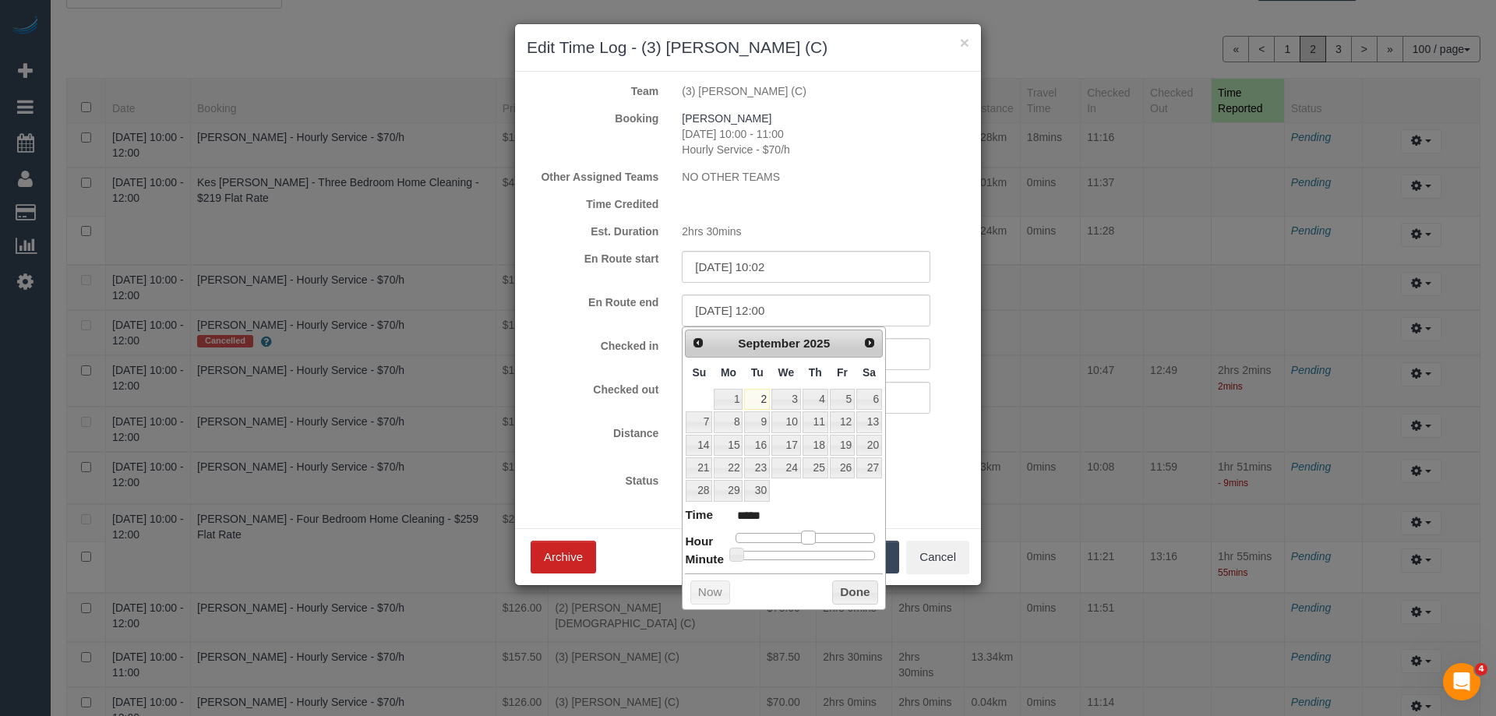
type input "02/09/2025 10:00"
type input "*****"
drag, startPoint x: 732, startPoint y: 537, endPoint x: 790, endPoint y: 538, distance: 58.4
click at [790, 538] on span at bounding box center [796, 538] width 14 height 14
type input "02/09/2025 10:09"
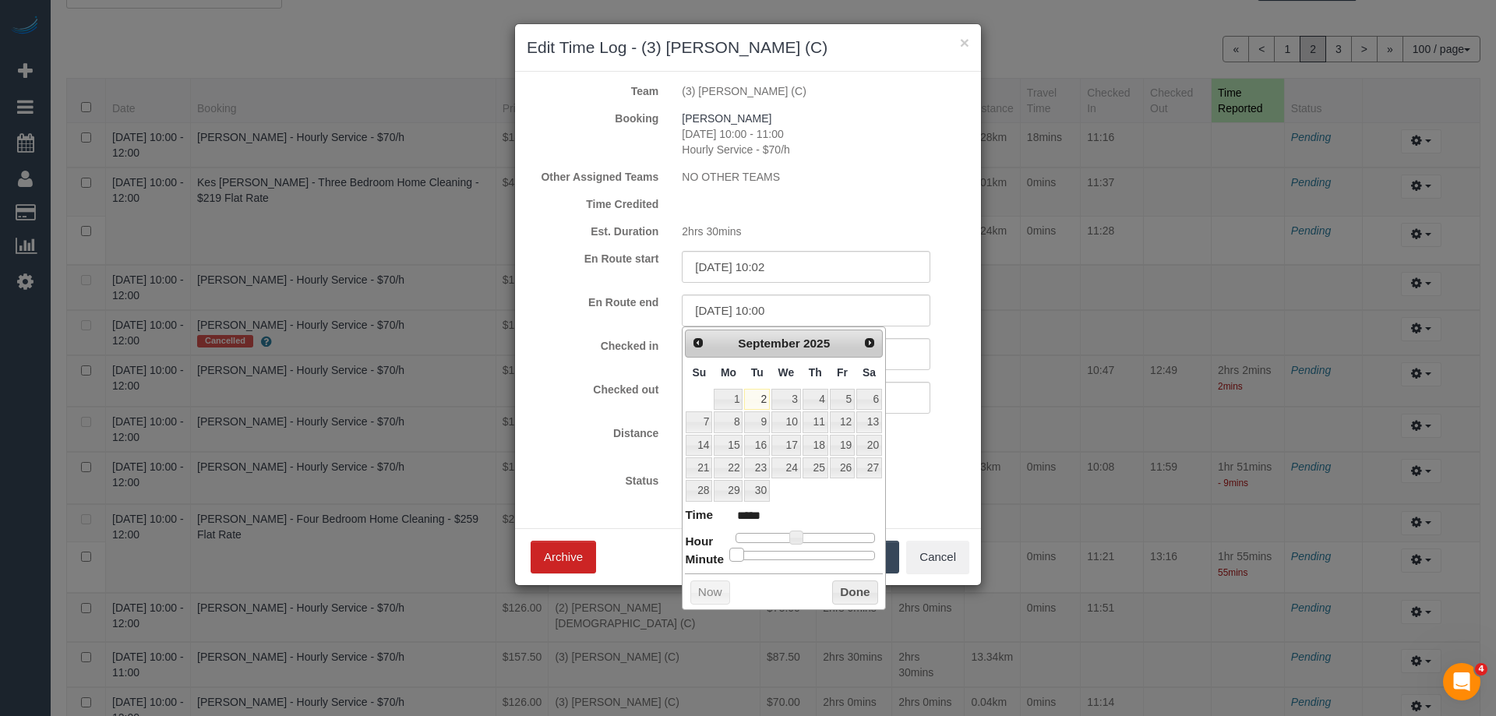
type input "*****"
type input "02/09/2025 10:16"
type input "*****"
type input "02/09/2025 10:17"
type input "*****"
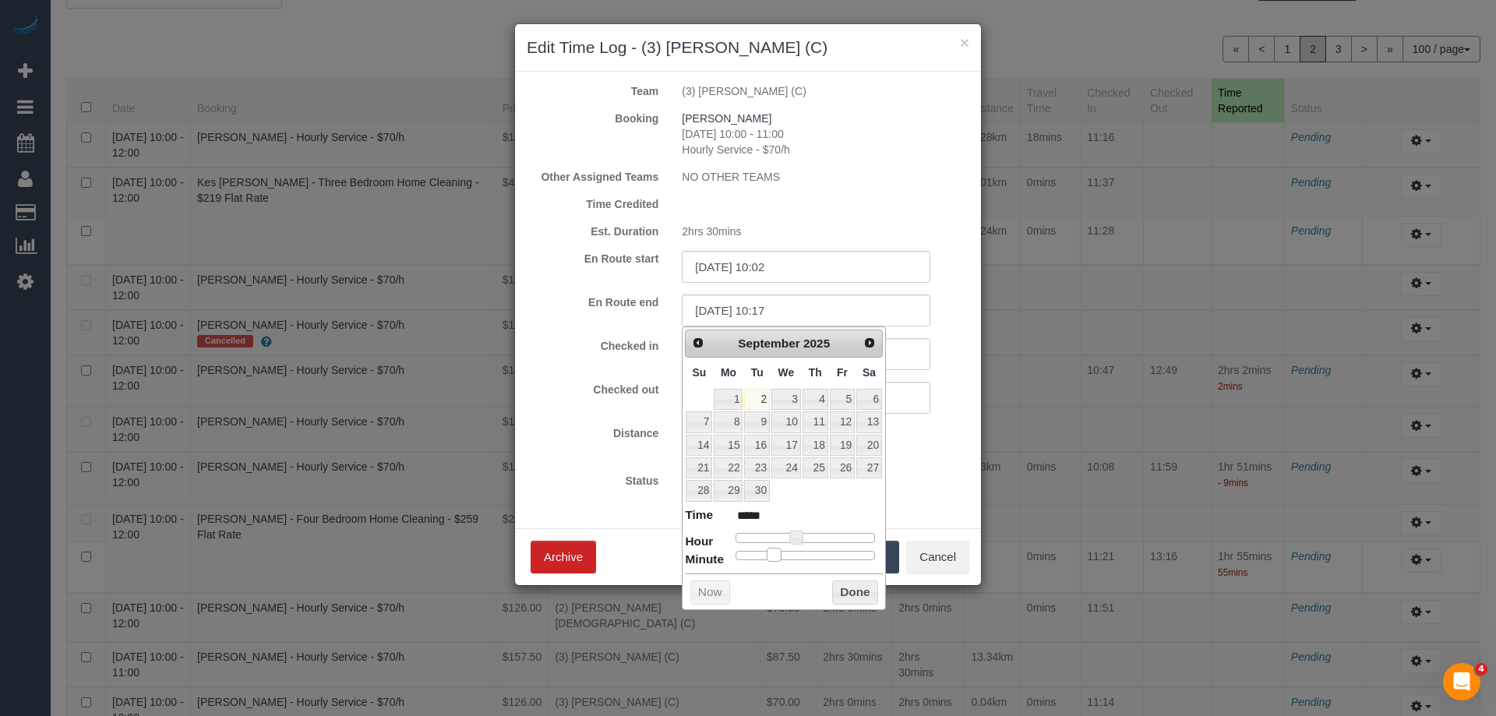
type input "02/09/2025 10:23"
type input "*****"
type input "02/09/2025 10:24"
type input "*****"
type input "02/09/2025 10:26"
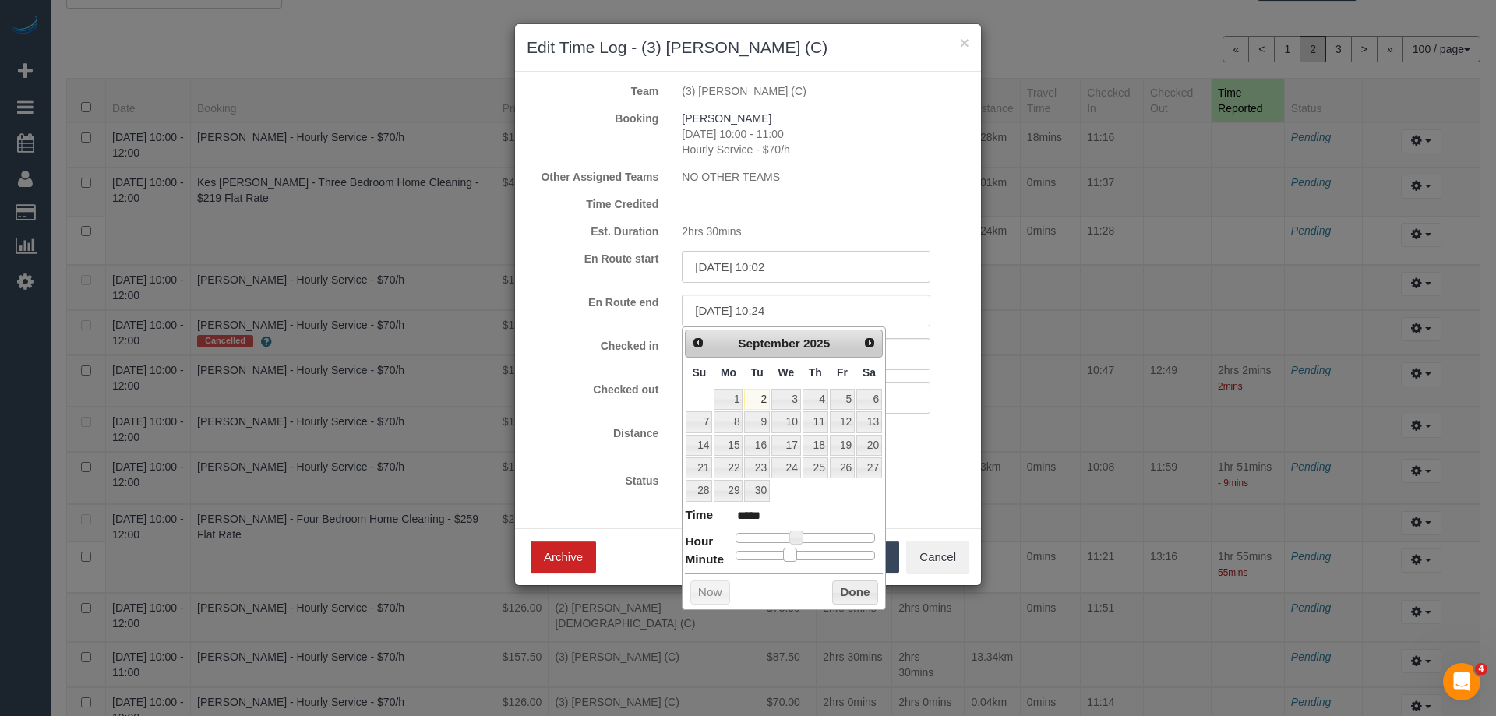
type input "*****"
type input "02/09/2025 10:21"
type input "*****"
drag, startPoint x: 741, startPoint y: 555, endPoint x: 791, endPoint y: 553, distance: 49.9
click at [791, 553] on span at bounding box center [785, 555] width 14 height 14
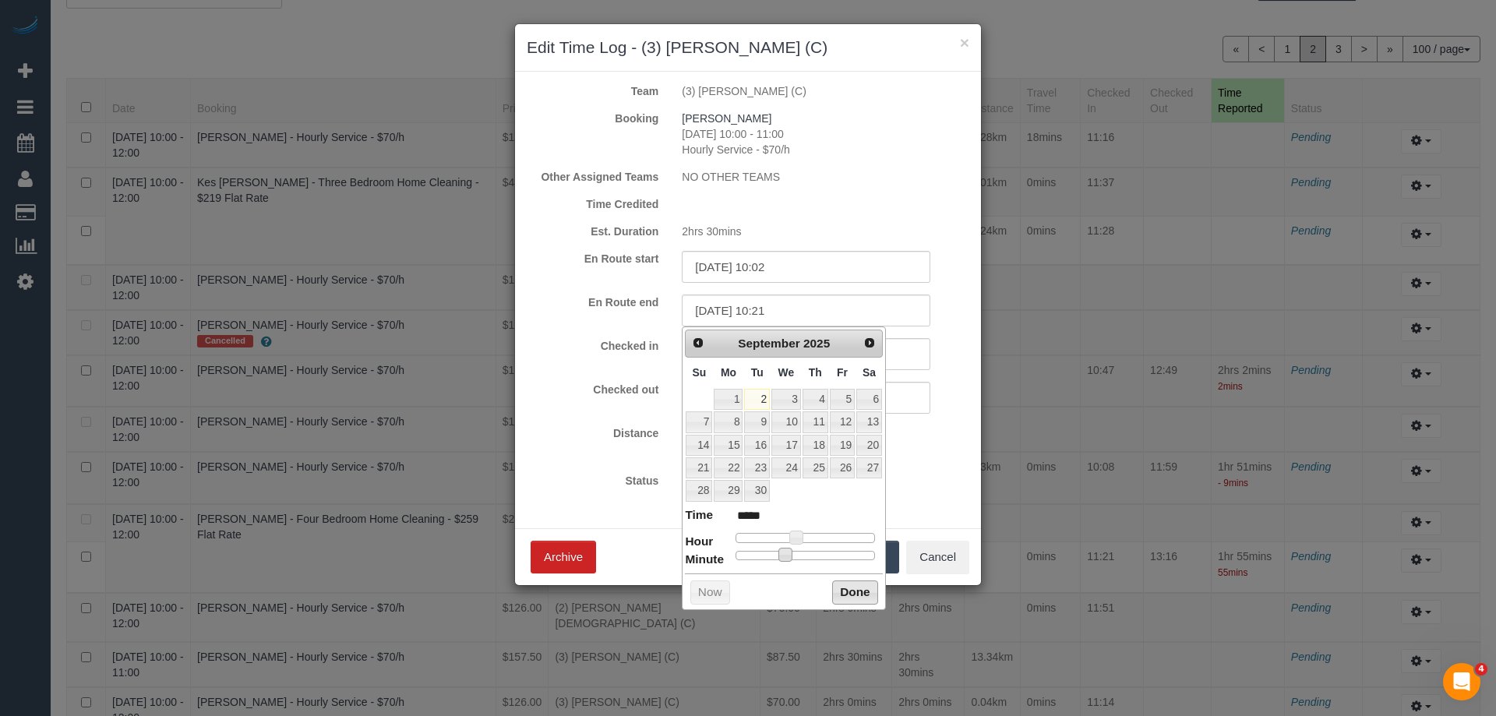
click at [846, 590] on button "Done" at bounding box center [855, 592] width 46 height 25
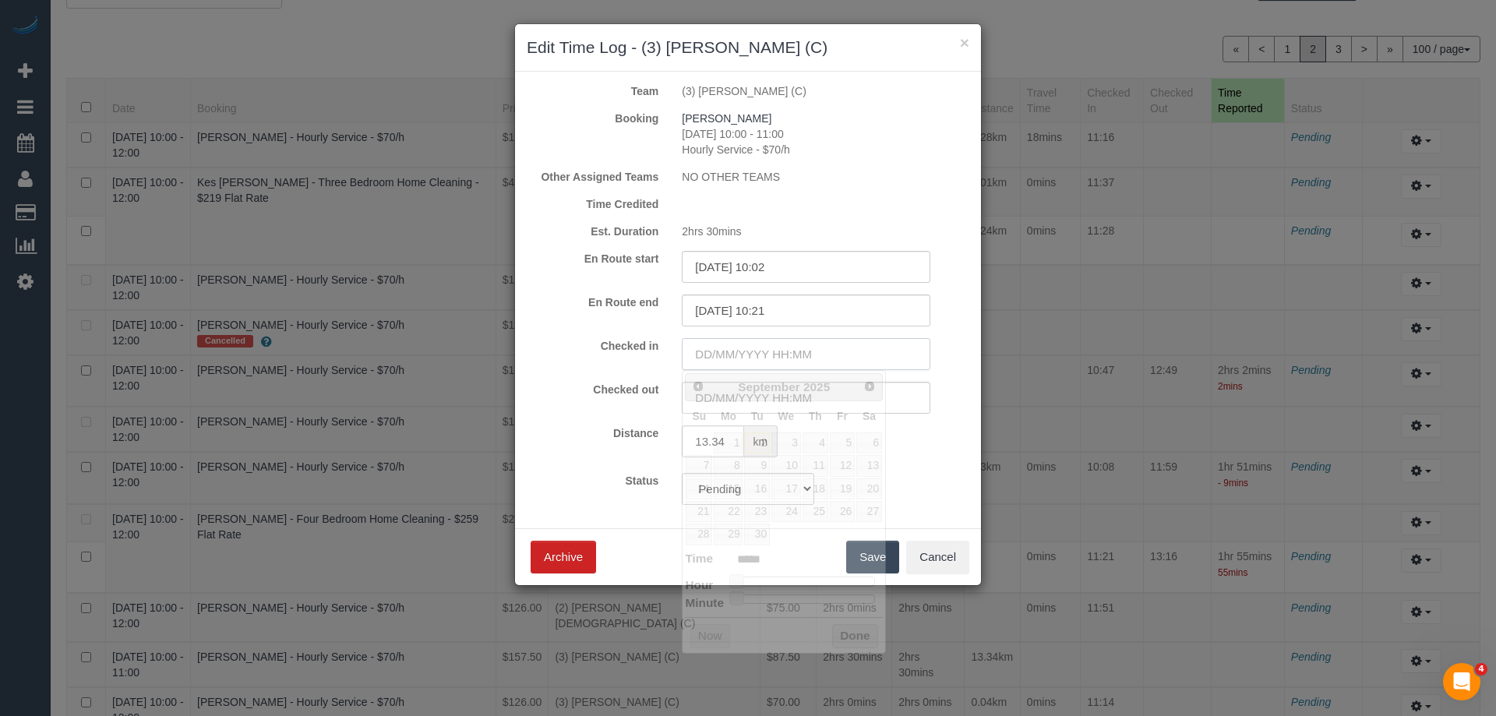
click at [724, 361] on input "text" at bounding box center [806, 354] width 249 height 32
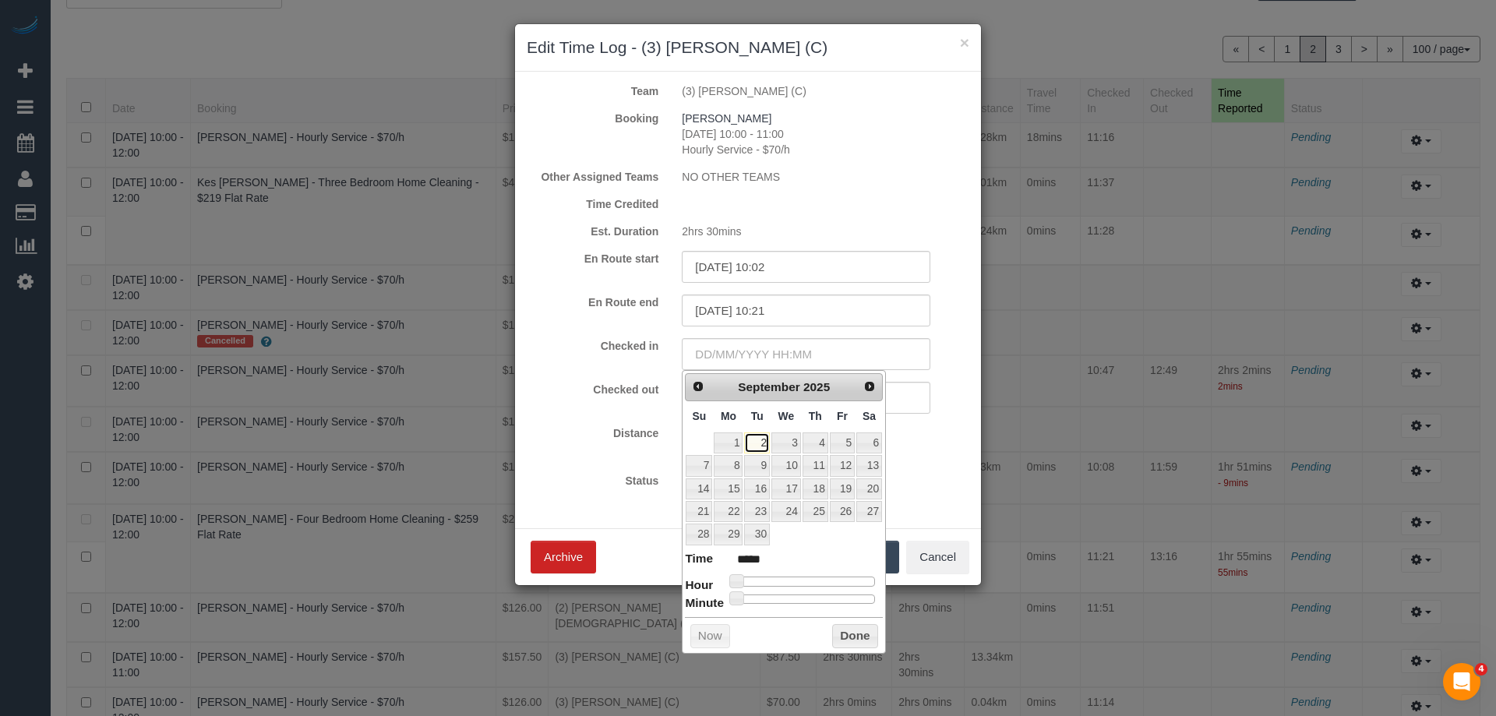
click at [764, 442] on link "2" at bounding box center [756, 442] width 25 height 21
click at [761, 441] on link "2" at bounding box center [756, 442] width 25 height 21
type input "02/09/2025 04:00"
type input "*****"
type input "02/09/2025 05:00"
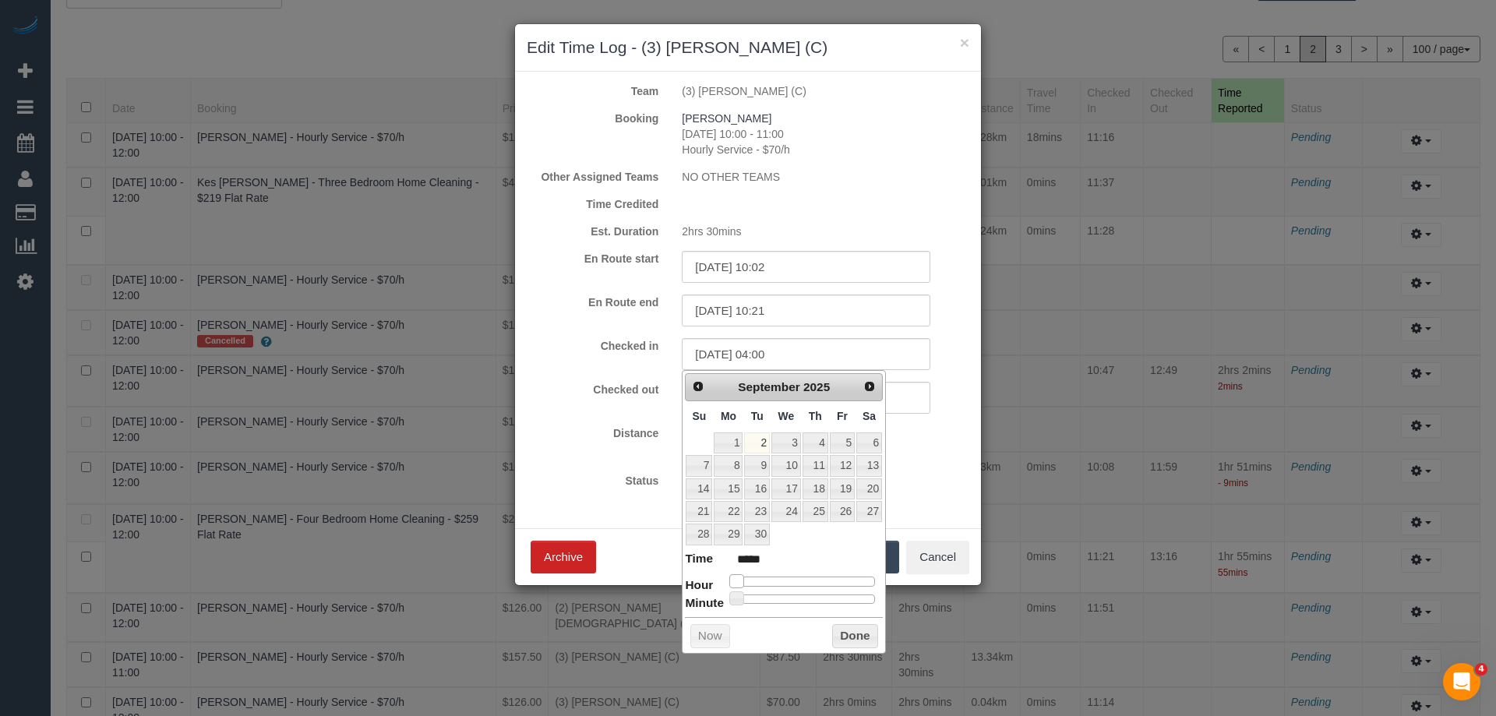
type input "*****"
type input "02/09/2025 06:00"
type input "*****"
type input "02/09/2025 08:00"
type input "*****"
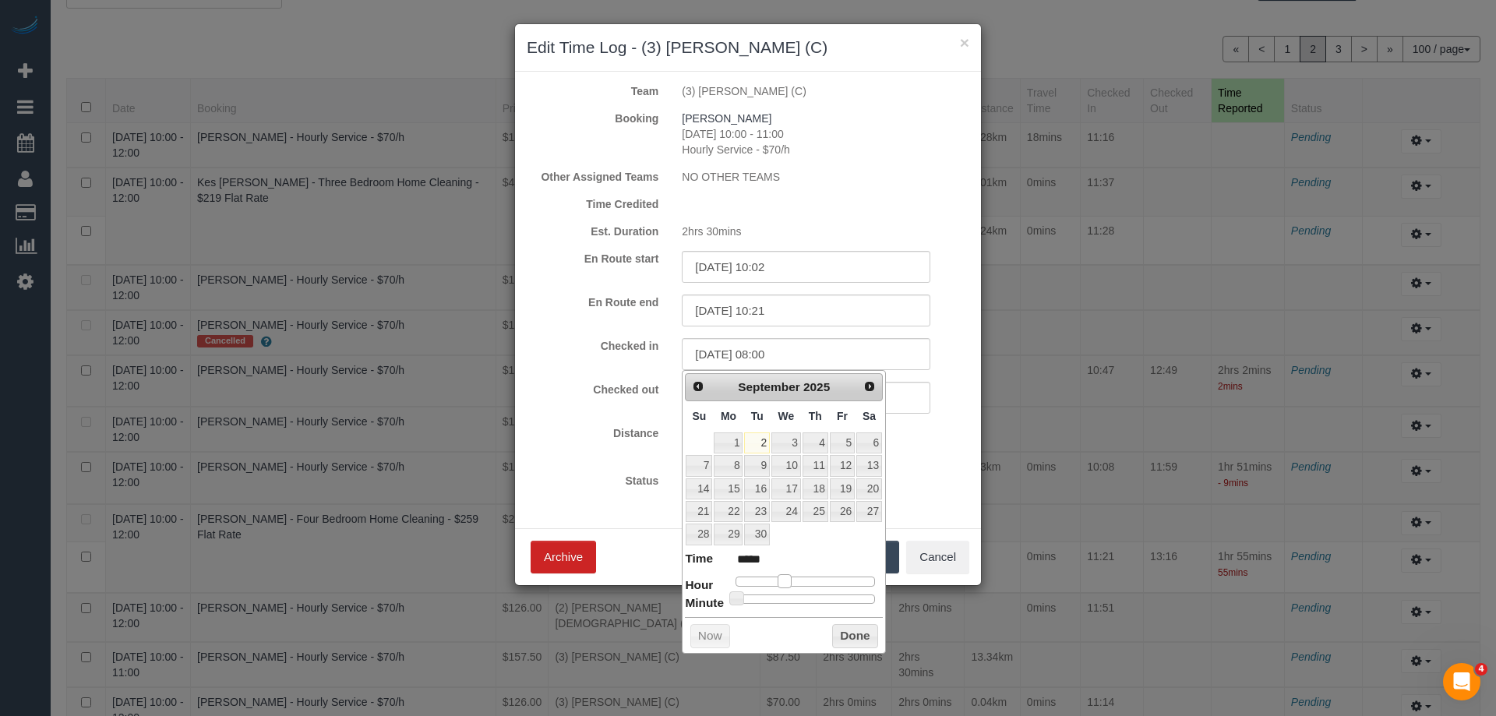
type input "02/09/2025 09:00"
type input "*****"
type input "02/09/2025 10:00"
type input "*****"
drag, startPoint x: 736, startPoint y: 582, endPoint x: 795, endPoint y: 581, distance: 58.4
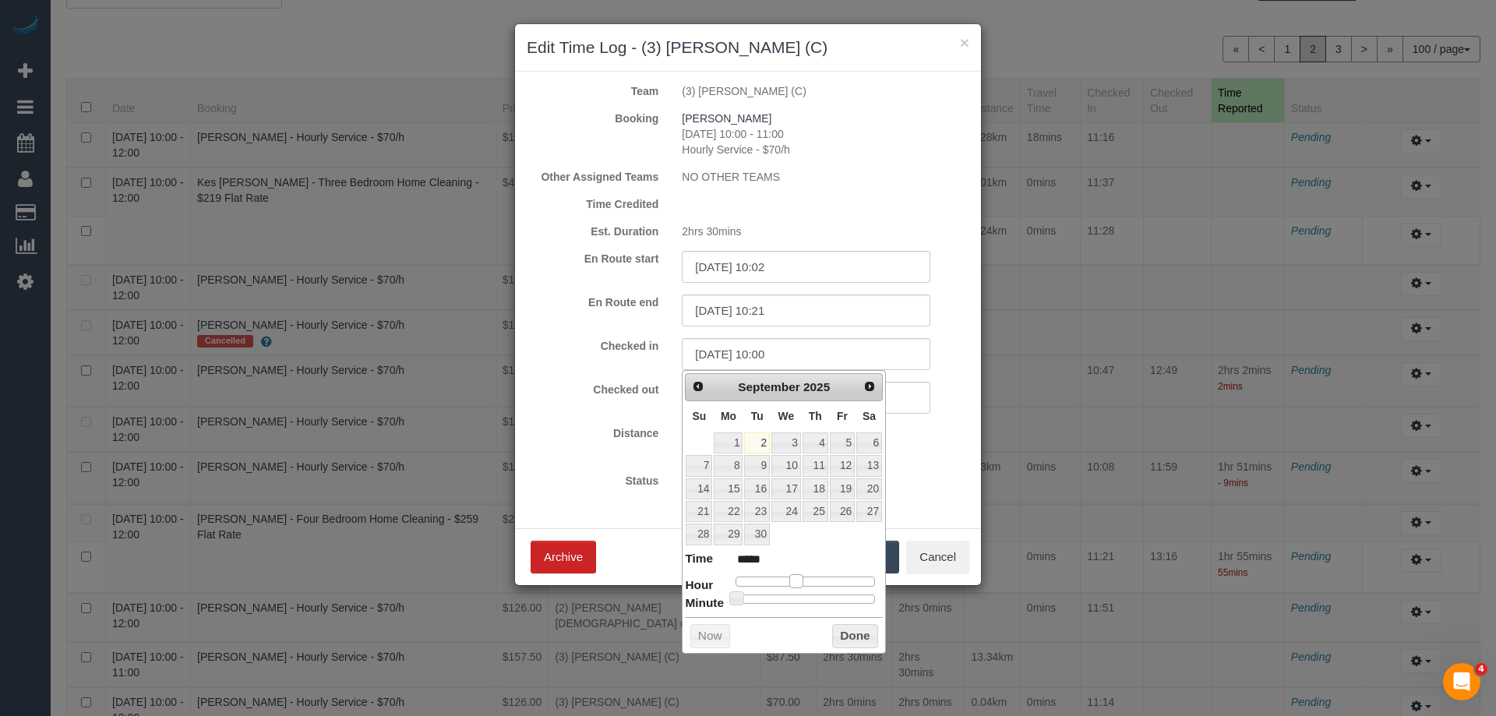
click at [795, 581] on span at bounding box center [796, 581] width 14 height 14
type input "02/09/2025 10:12"
type input "*****"
type input "02/09/2025 10:18"
type input "*****"
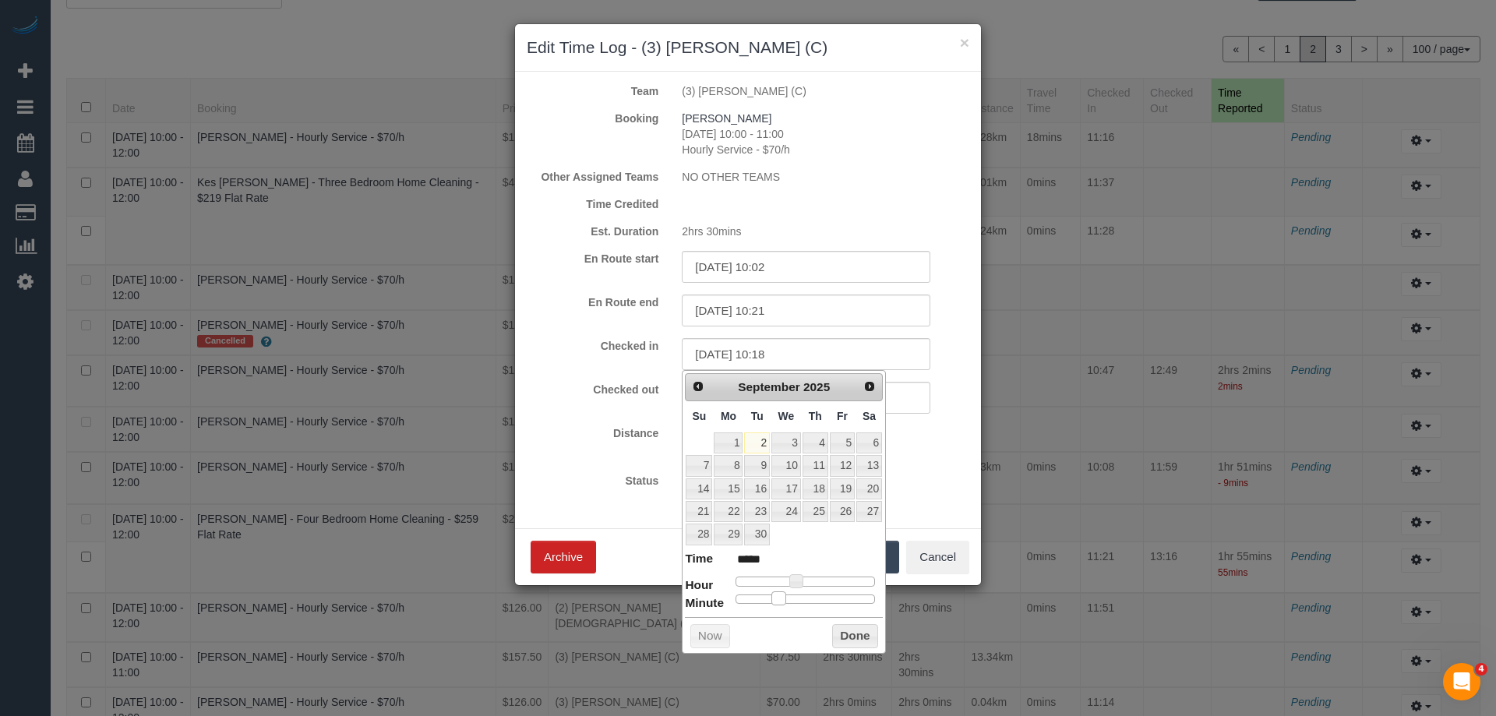
type input "02/09/2025 10:19"
type input "*****"
type input "02/09/2025 10:21"
type input "*****"
type input "02/09/2025 10:22"
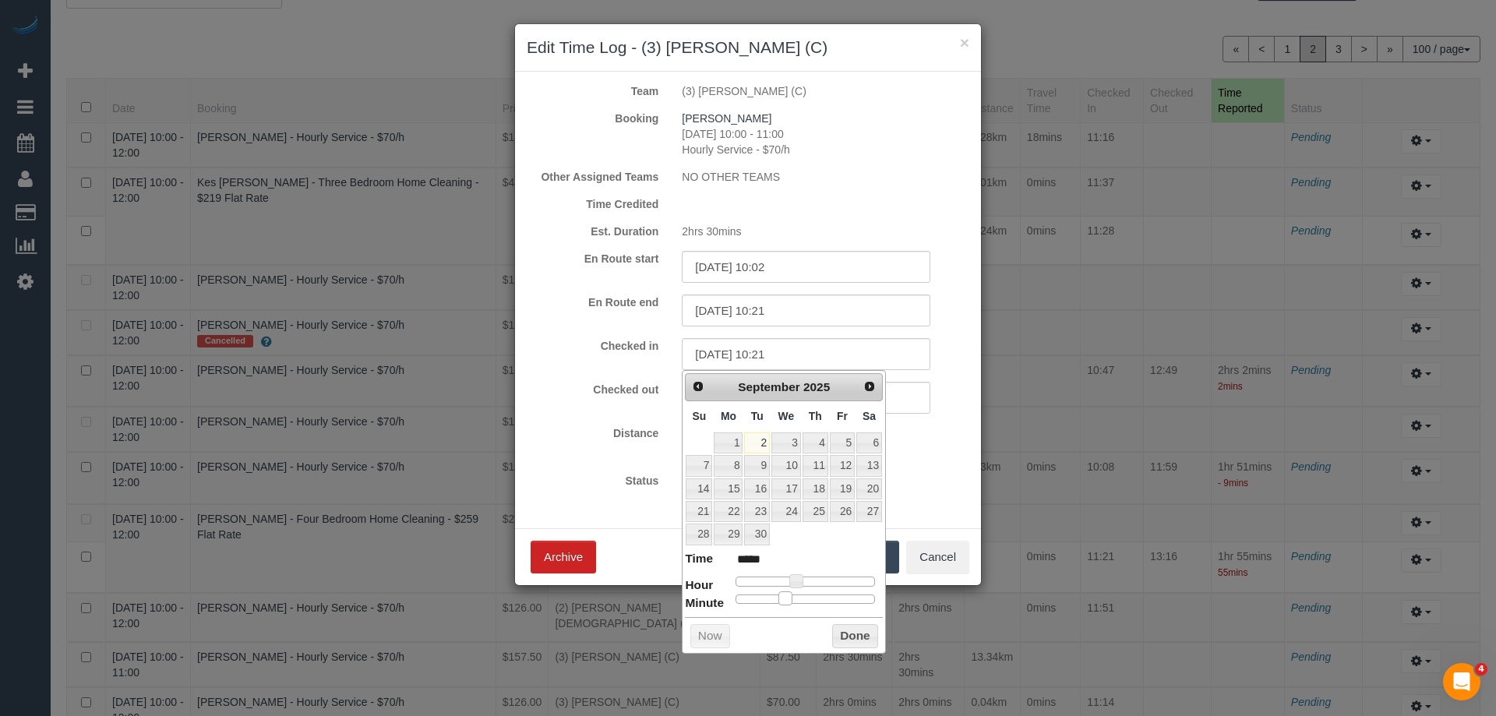
type input "*****"
type input "02/09/2025 10:23"
type input "*****"
type input "02/09/2025 10:24"
type input "*****"
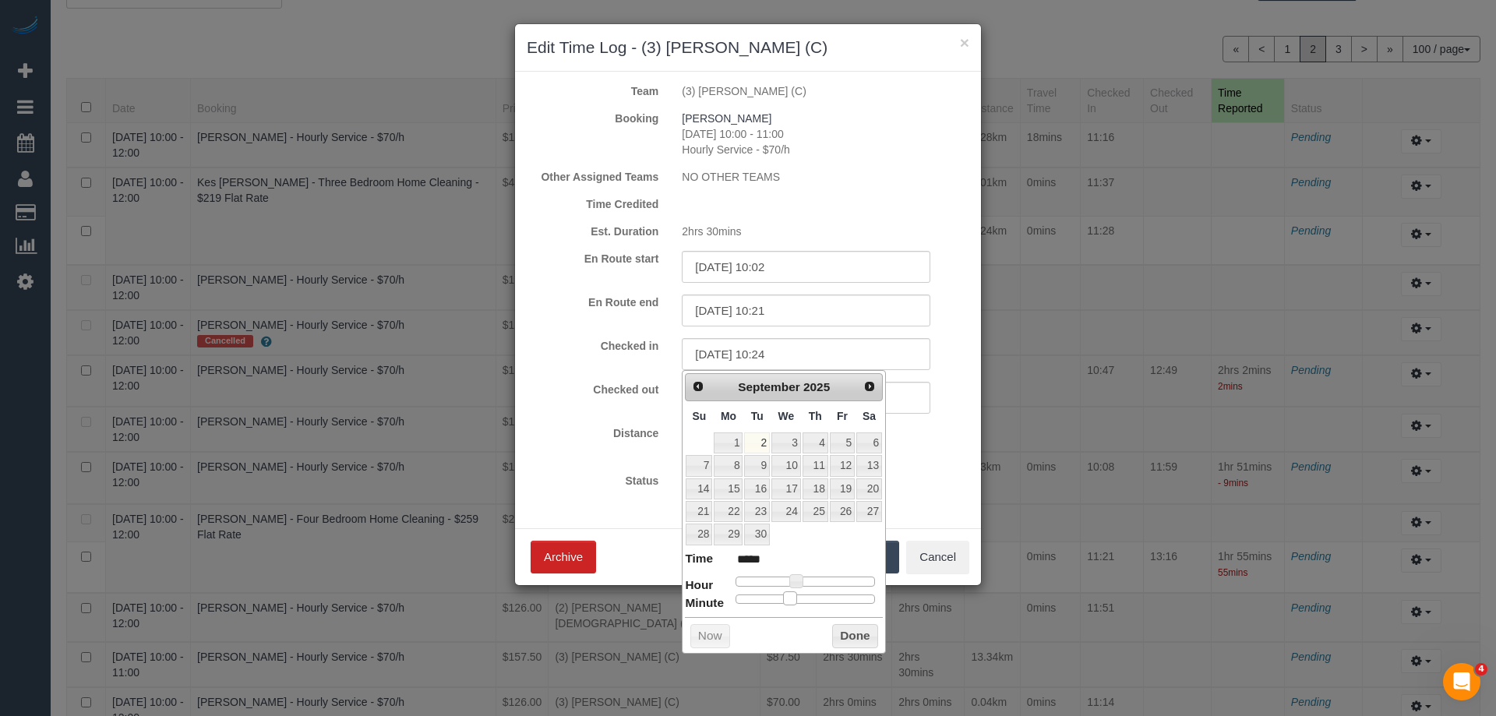
type input "02/09/2025 10:25"
type input "*****"
type input "02/09/2025 10:27"
type input "*****"
type input "02/09/2025 10:28"
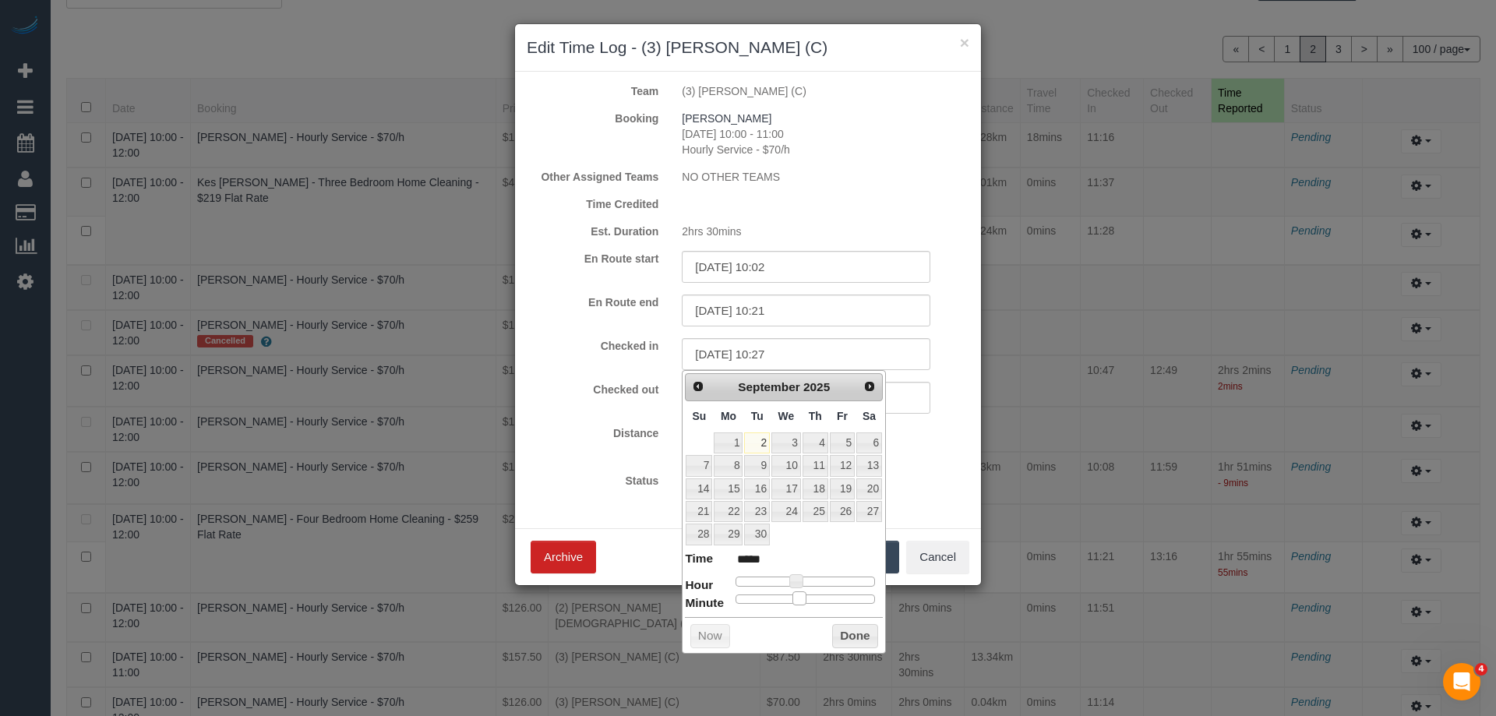
type input "*****"
type input "02/09/2025 10:30"
type input "*****"
drag, startPoint x: 740, startPoint y: 595, endPoint x: 812, endPoint y: 591, distance: 71.8
click at [812, 591] on span at bounding box center [806, 598] width 14 height 14
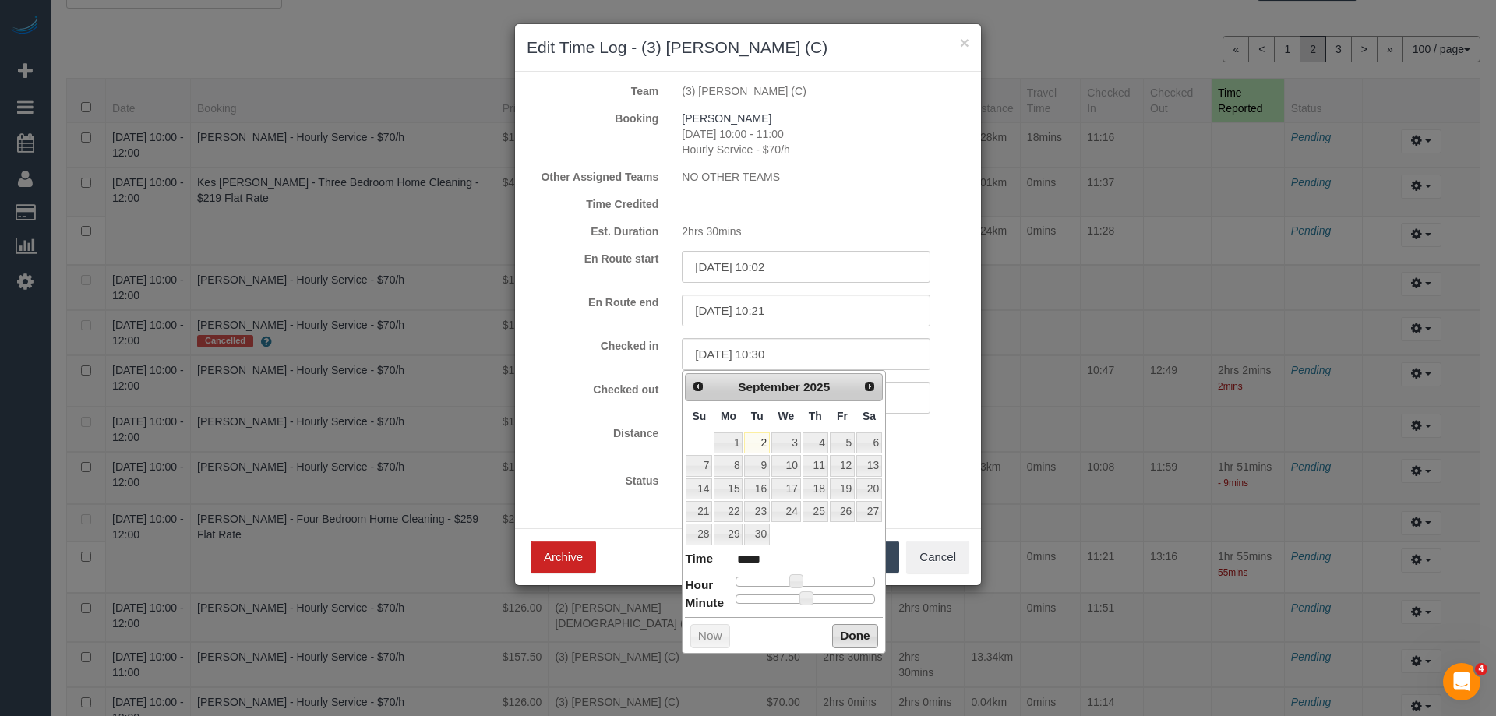
click at [869, 637] on button "Done" at bounding box center [855, 636] width 46 height 25
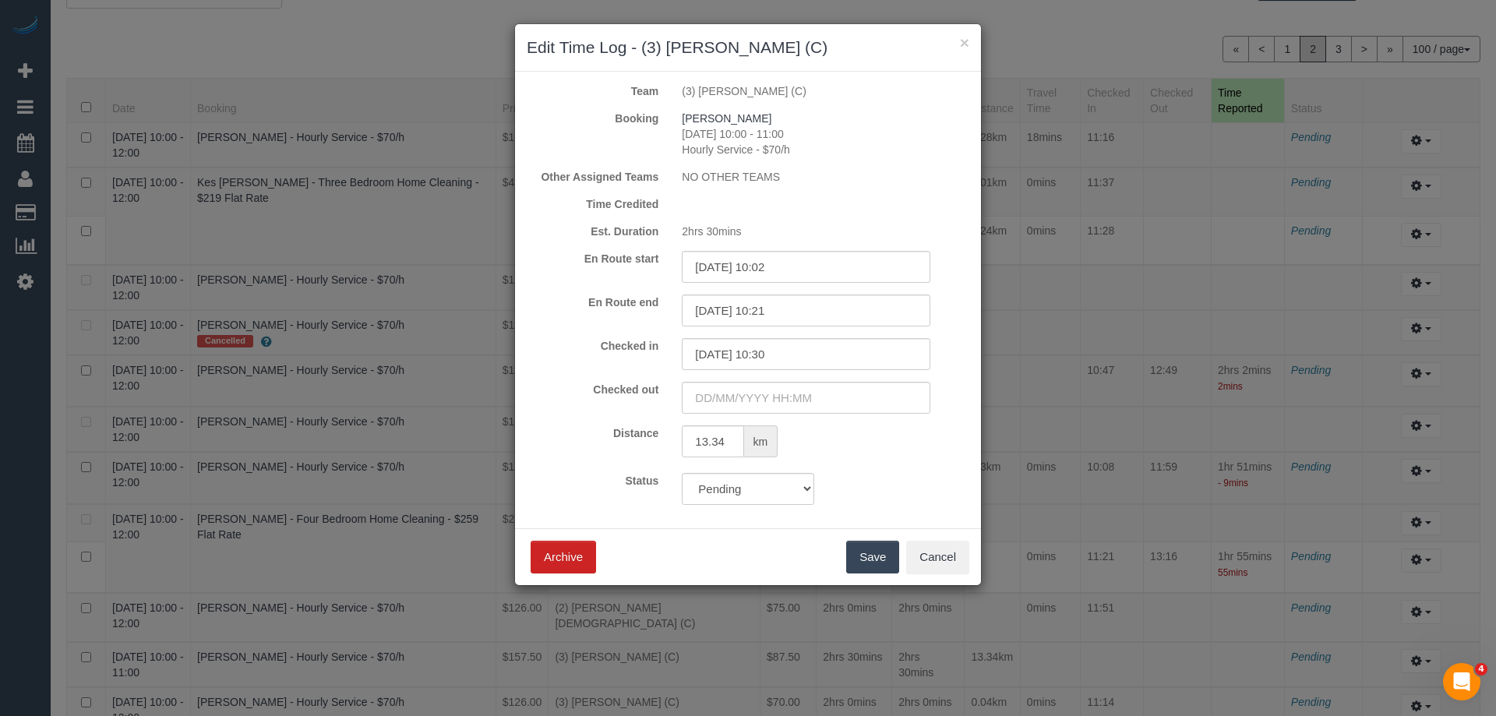
click at [873, 556] on button "Save" at bounding box center [872, 557] width 53 height 33
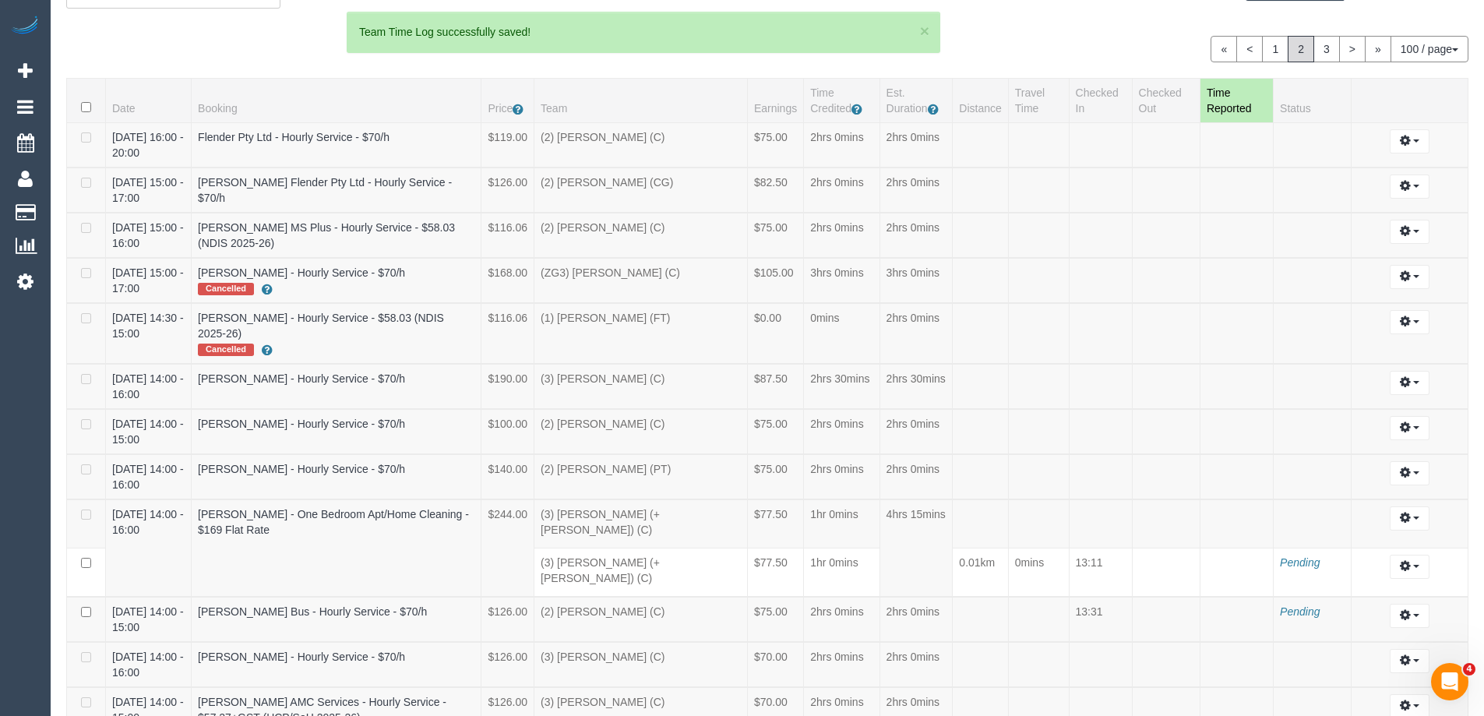
scroll to position [72318, 76424]
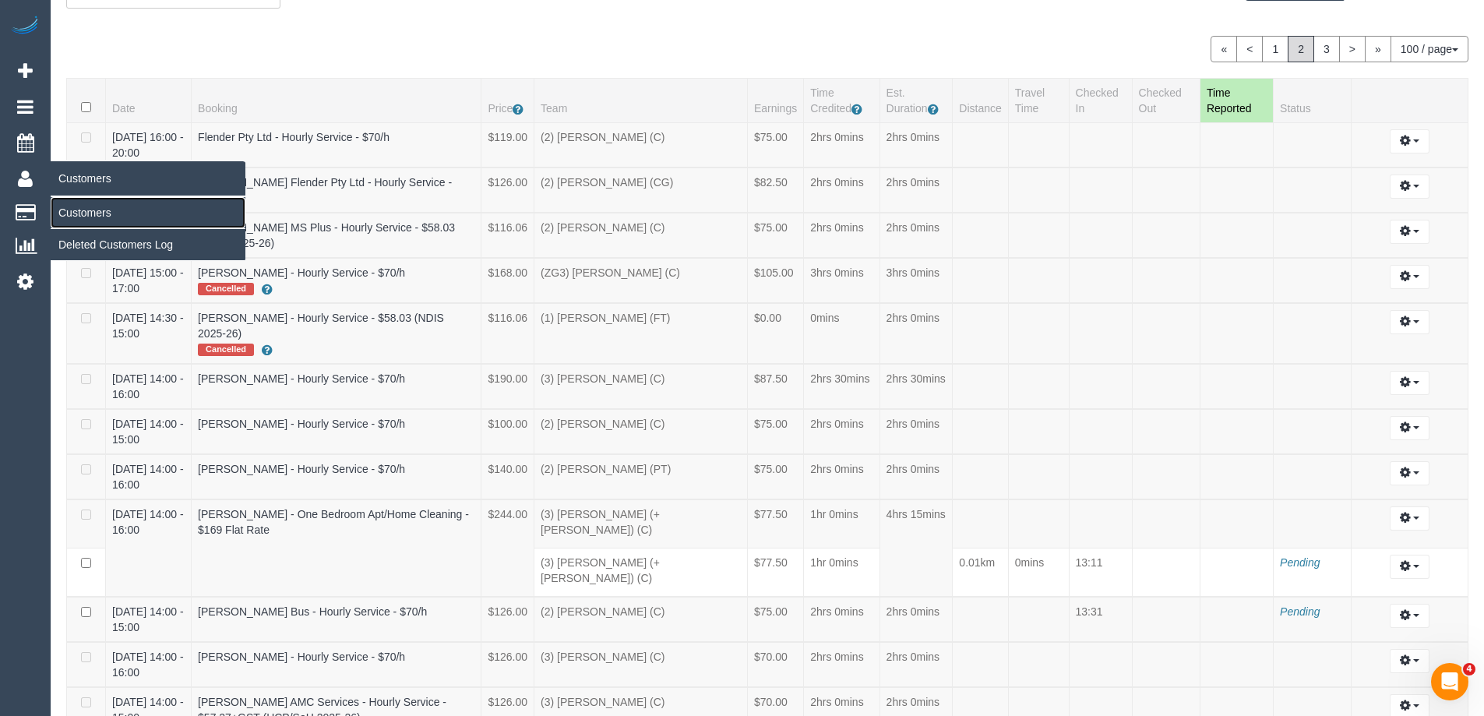
click at [89, 208] on link "Customers" at bounding box center [148, 212] width 195 height 31
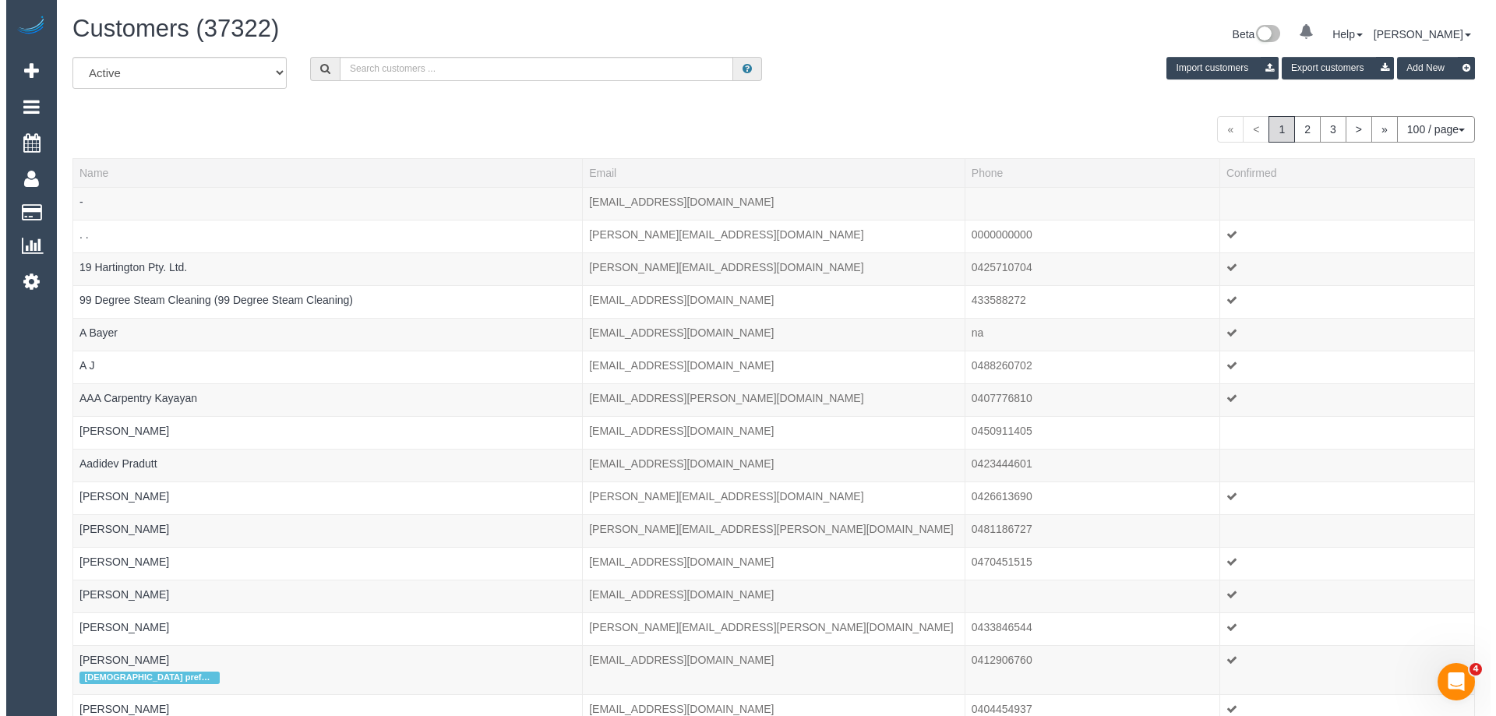
scroll to position [3756, 1484]
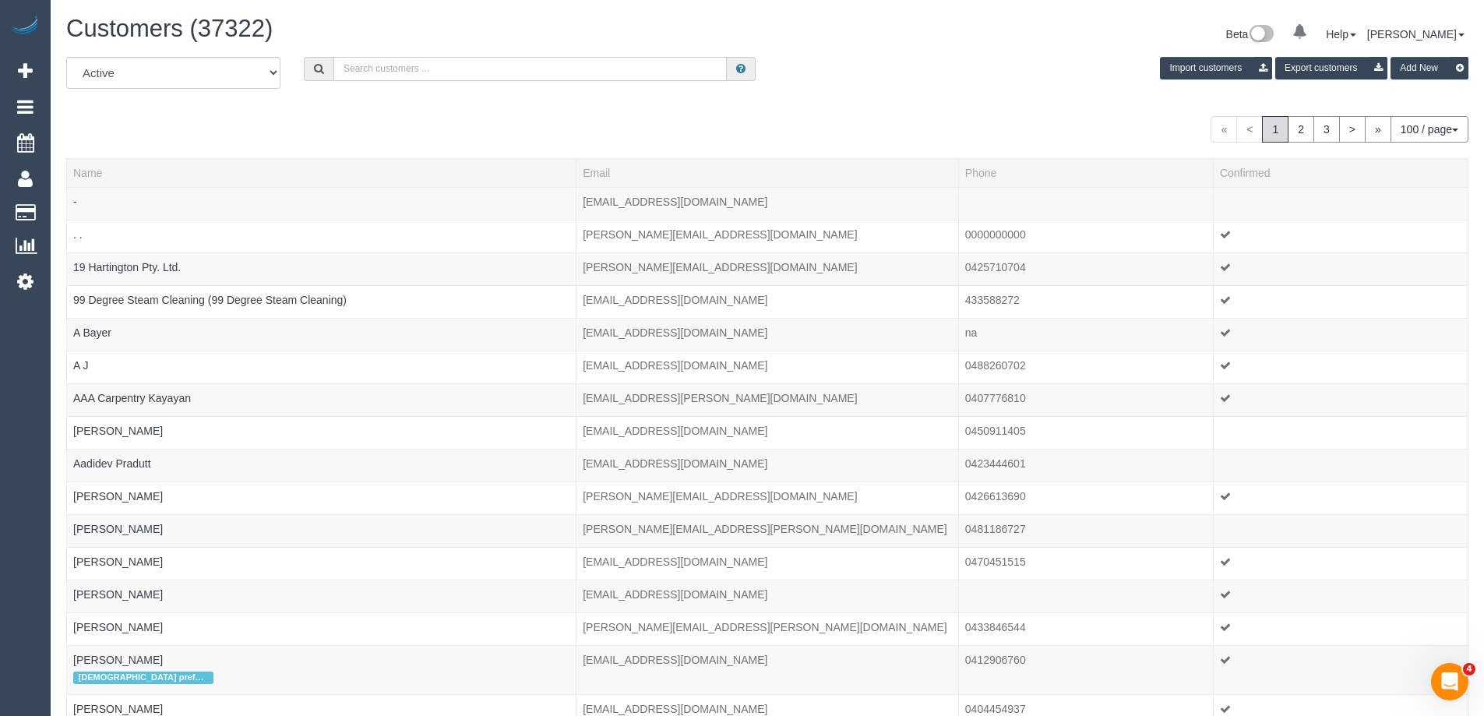
click at [401, 76] on input "text" at bounding box center [529, 69] width 393 height 24
paste input "Ann Boo"
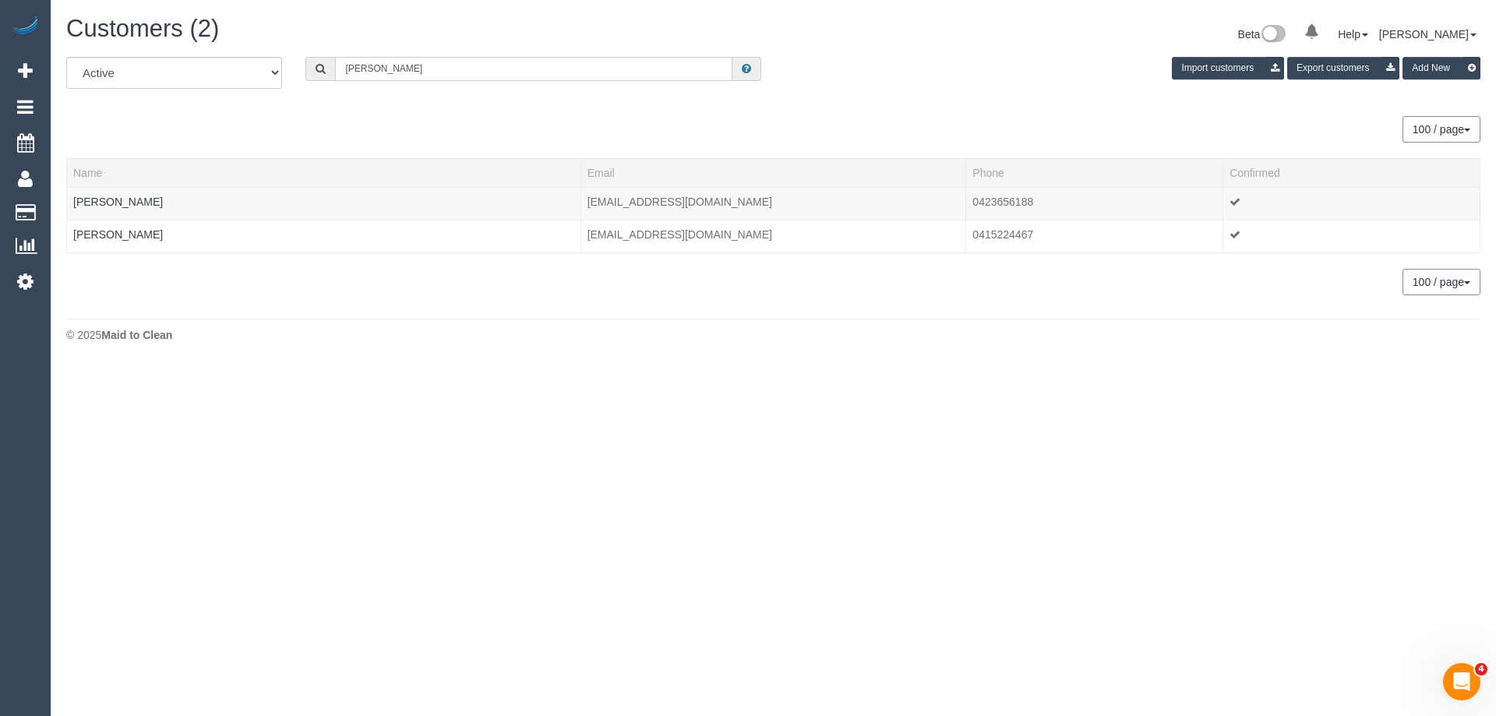
scroll to position [77543, 76412]
type input "Ann Boo"
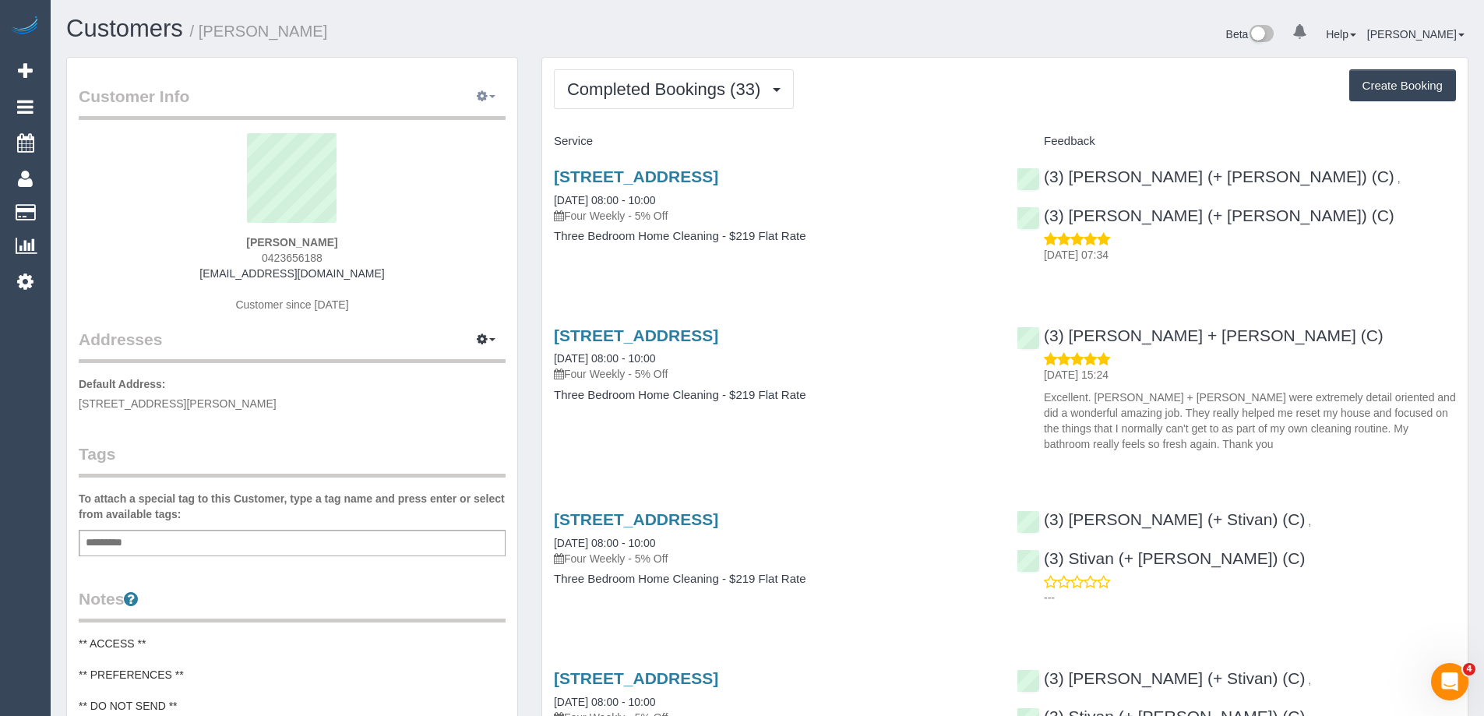
click at [491, 90] on button "button" at bounding box center [486, 97] width 39 height 24
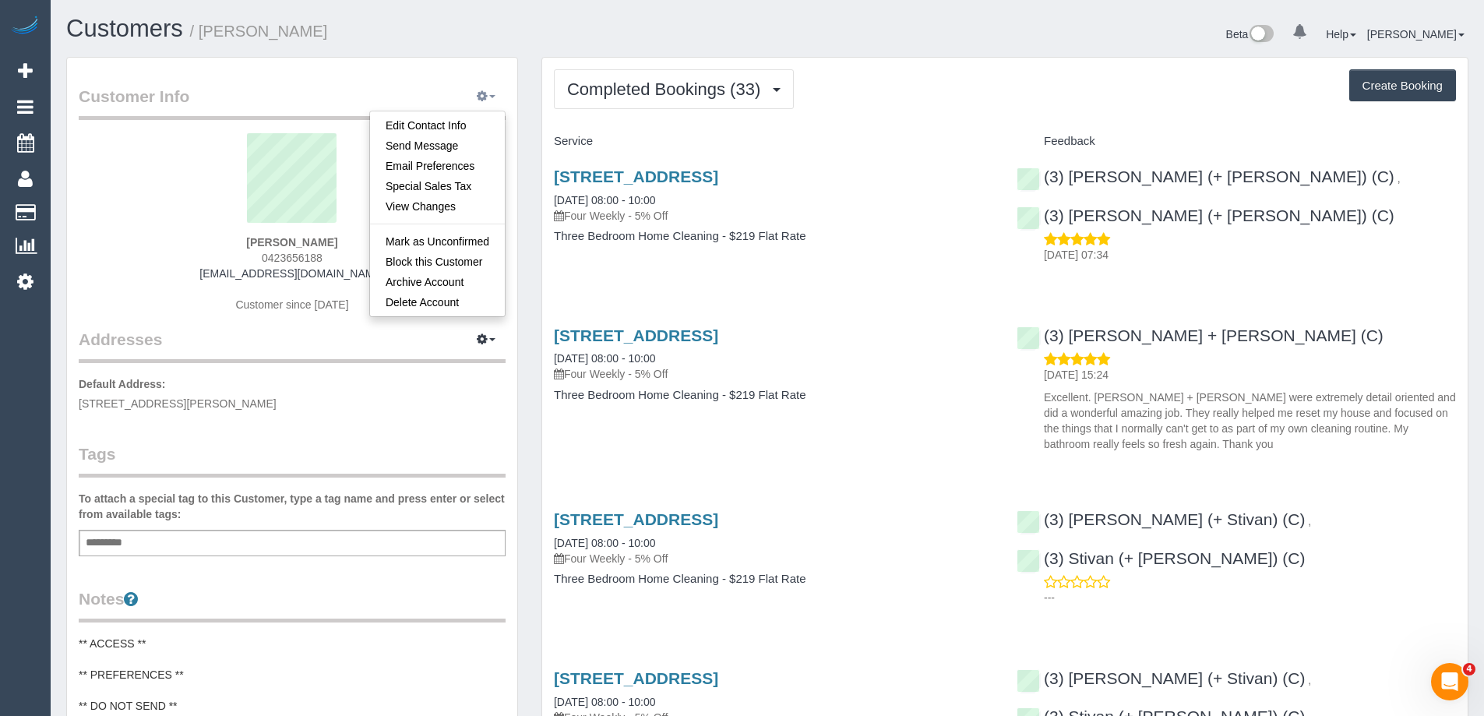
click at [491, 90] on button "button" at bounding box center [486, 97] width 39 height 24
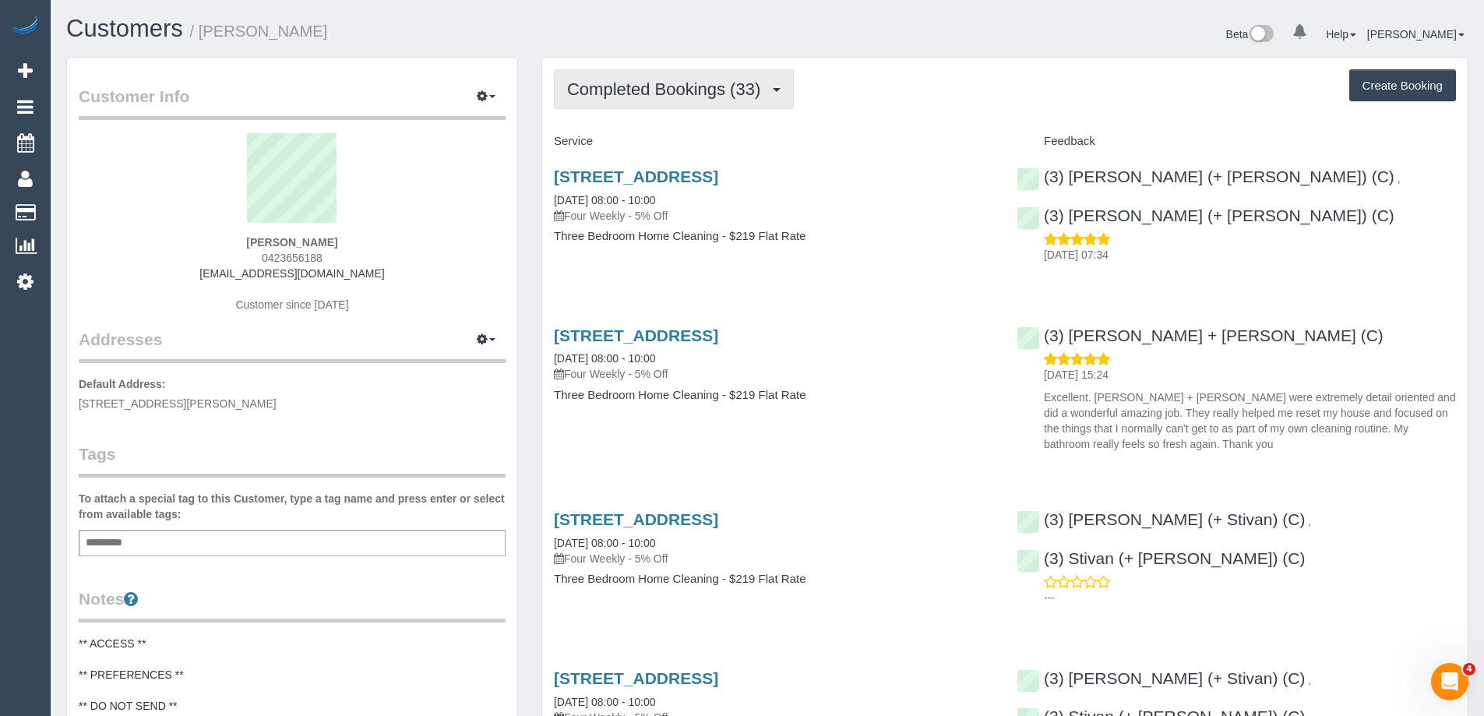
click at [680, 106] on button "Completed Bookings (33)" at bounding box center [674, 89] width 240 height 40
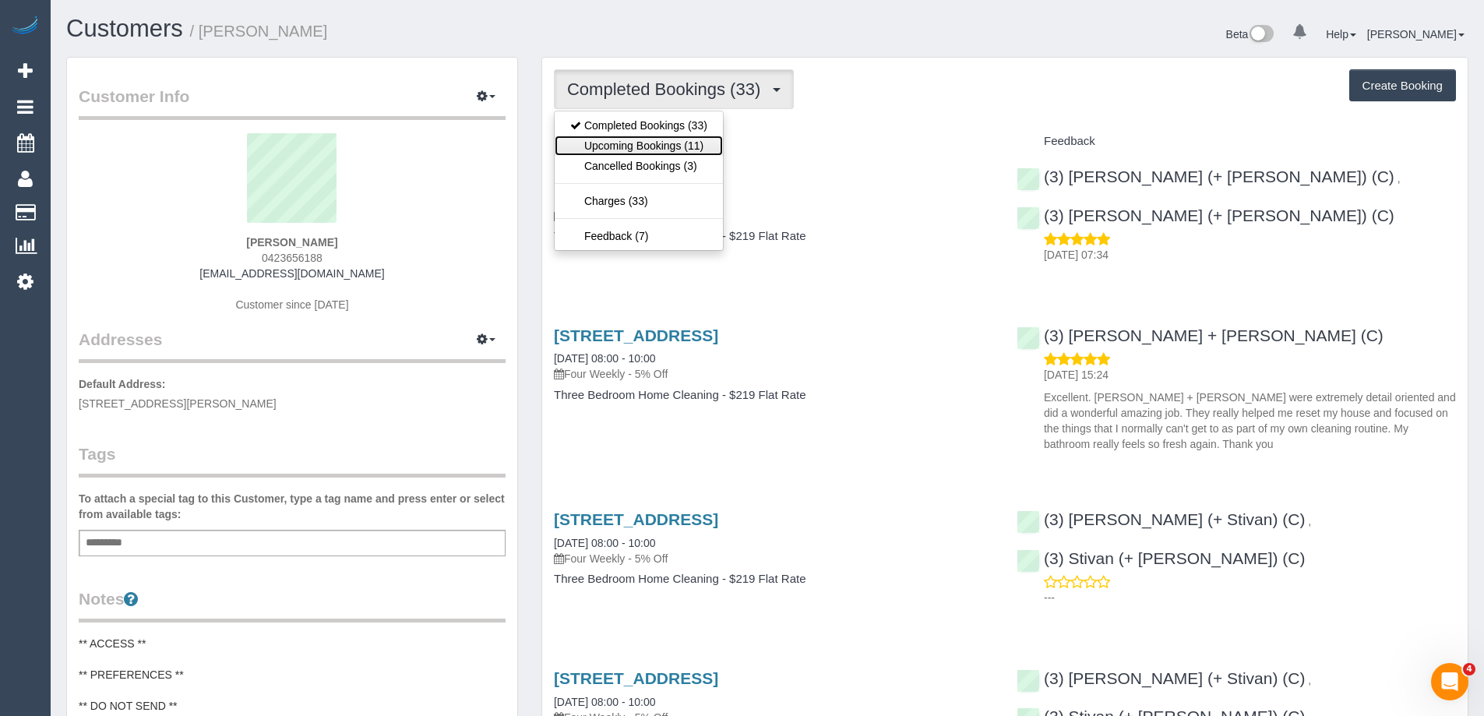
click at [652, 146] on link "Upcoming Bookings (11)" at bounding box center [639, 146] width 168 height 20
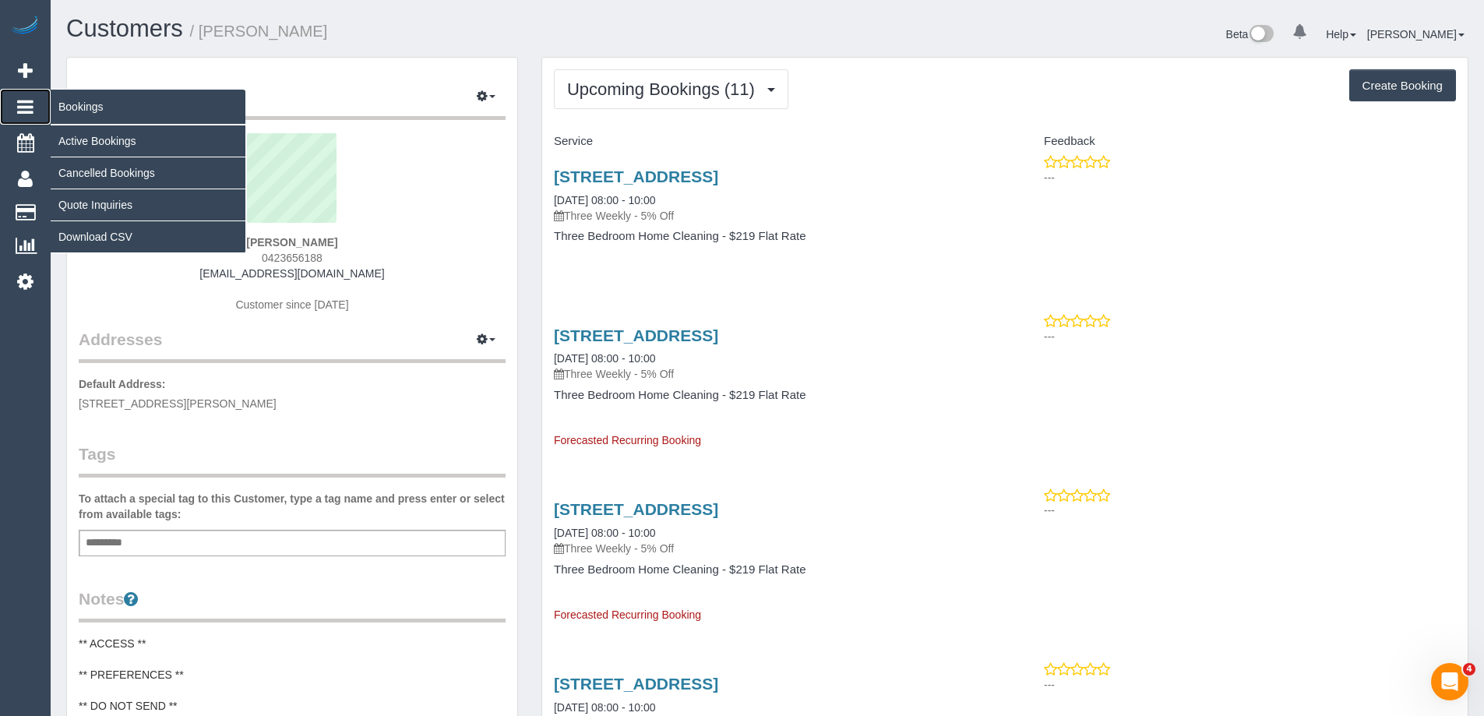
click at [101, 111] on span "Bookings" at bounding box center [148, 107] width 195 height 36
click at [64, 143] on link "Active Bookings" at bounding box center [148, 140] width 195 height 31
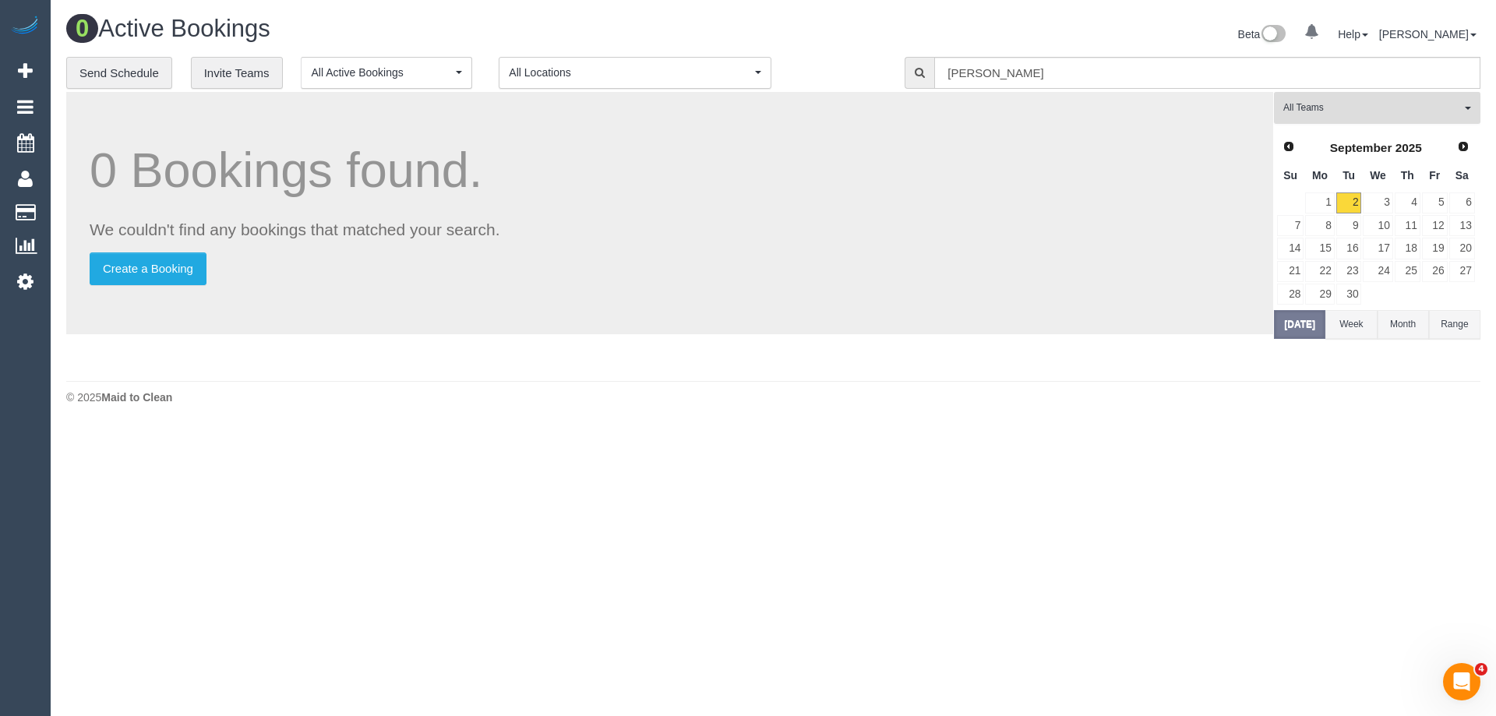
click at [1360, 108] on span "All Teams" at bounding box center [1372, 107] width 178 height 13
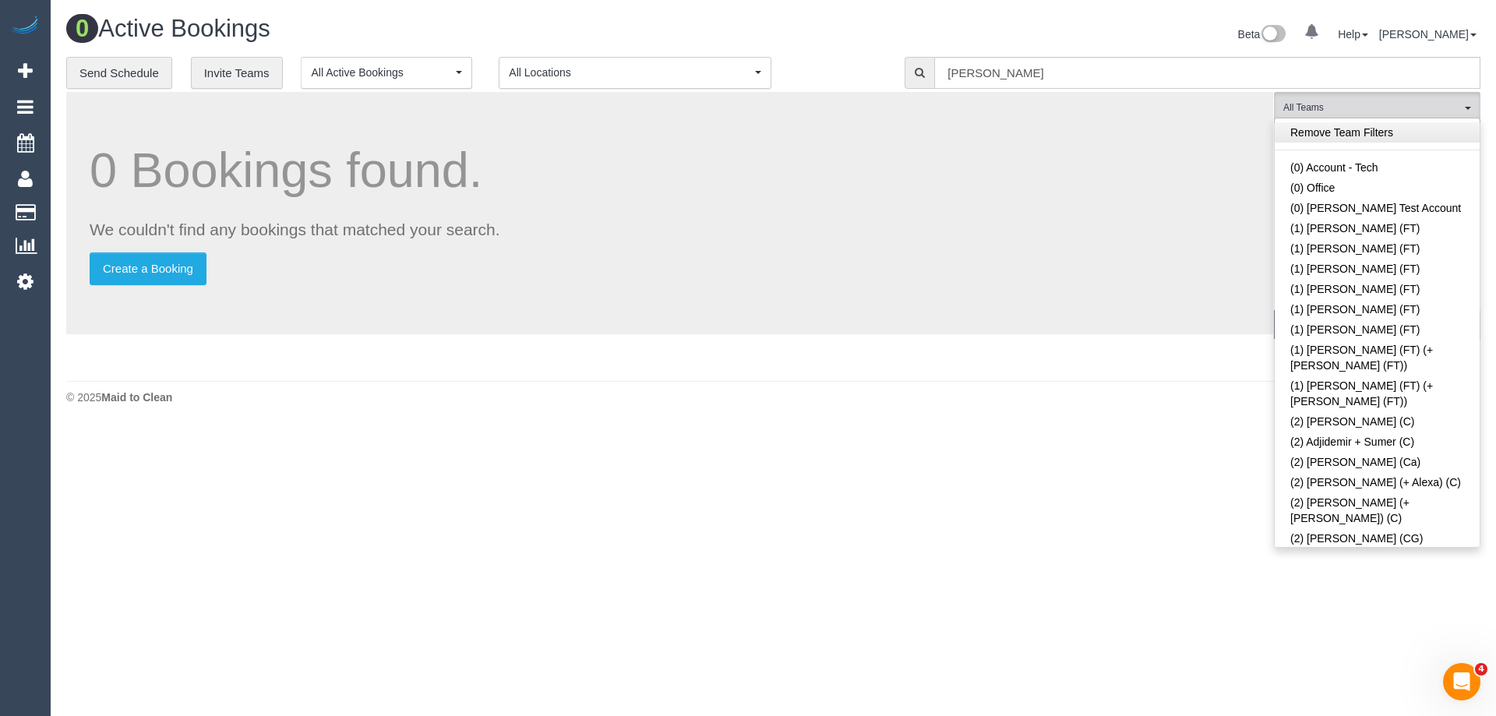
click at [1324, 138] on link "Remove Team Filters" at bounding box center [1377, 132] width 205 height 20
drag, startPoint x: 1132, startPoint y: 77, endPoint x: 844, endPoint y: 68, distance: 288.4
click at [844, 68] on div "**********" at bounding box center [773, 73] width 1437 height 33
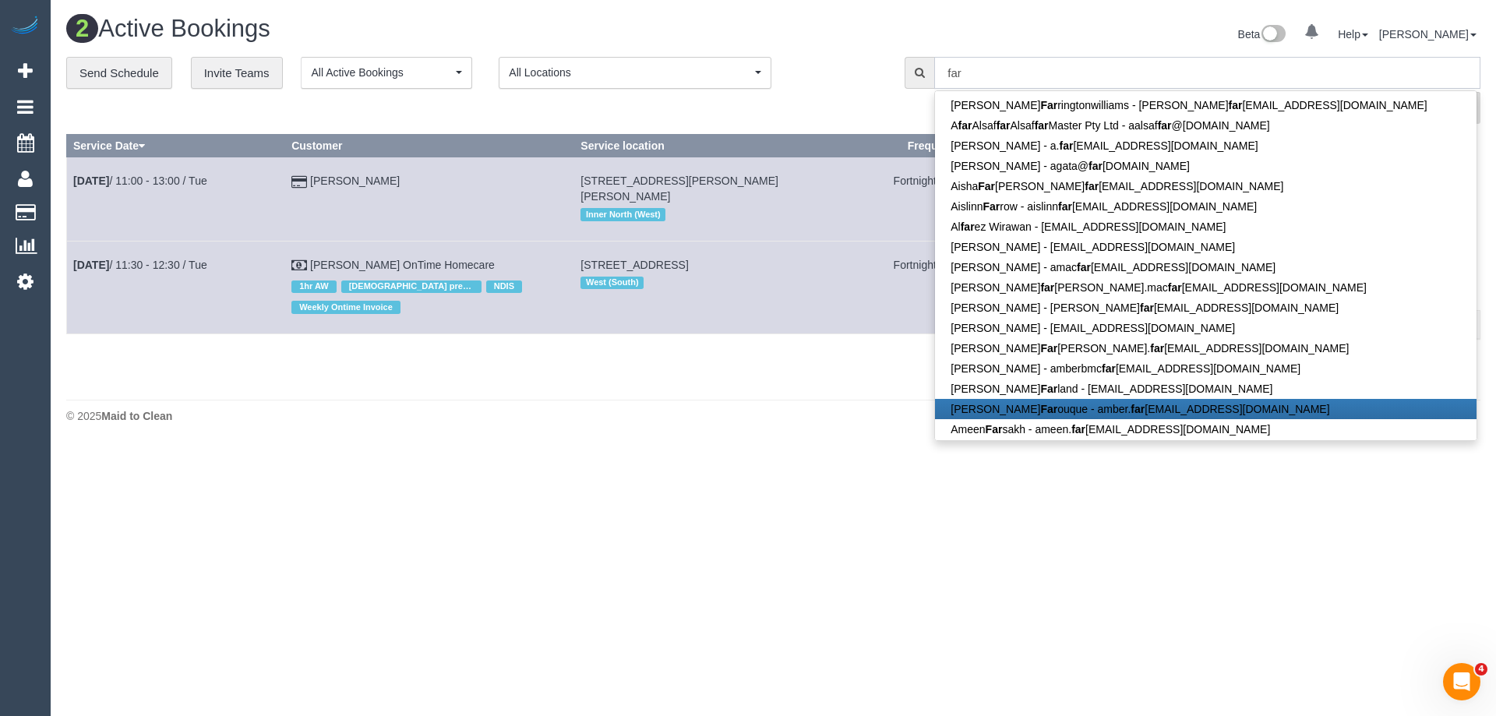
type input "far"
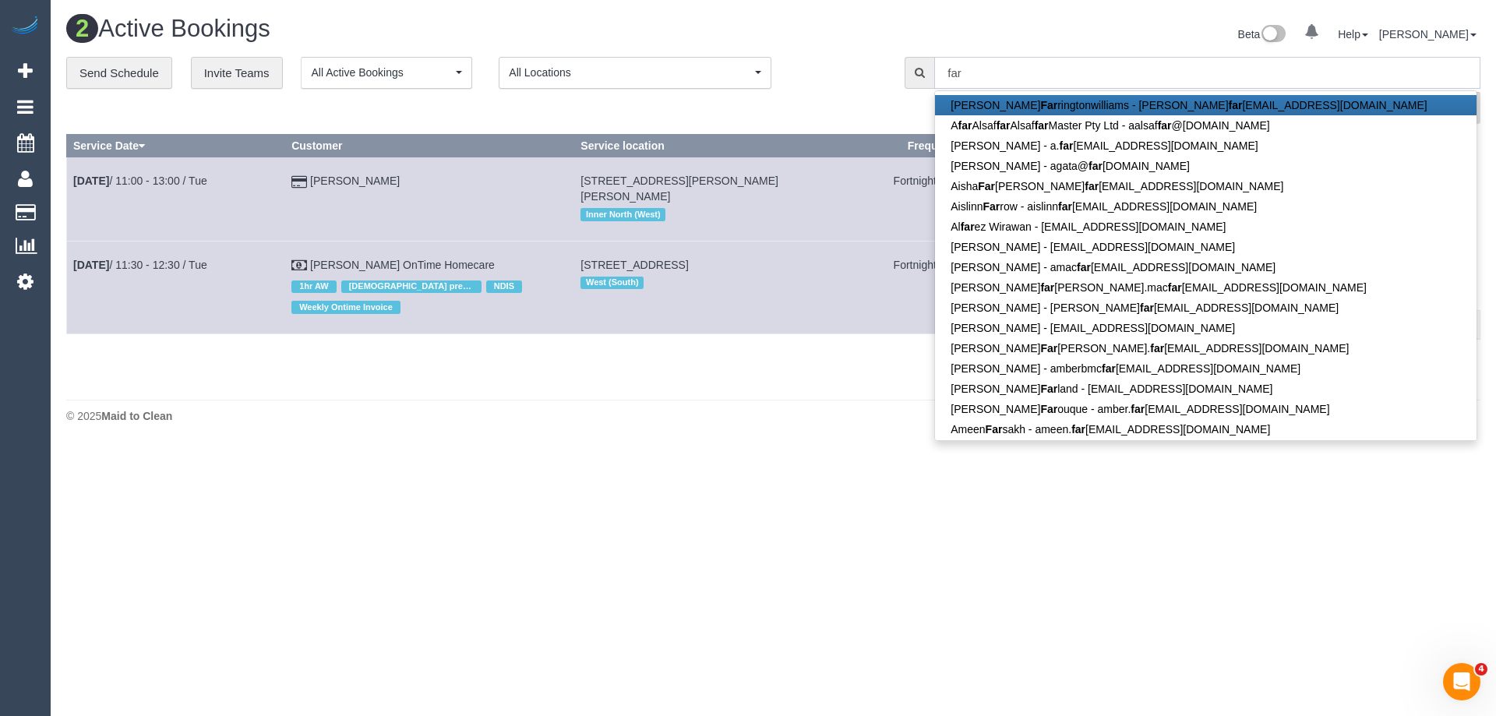
drag, startPoint x: 1426, startPoint y: 72, endPoint x: 673, endPoint y: 134, distance: 755.2
click at [673, 134] on div "**********" at bounding box center [773, 224] width 1414 height 335
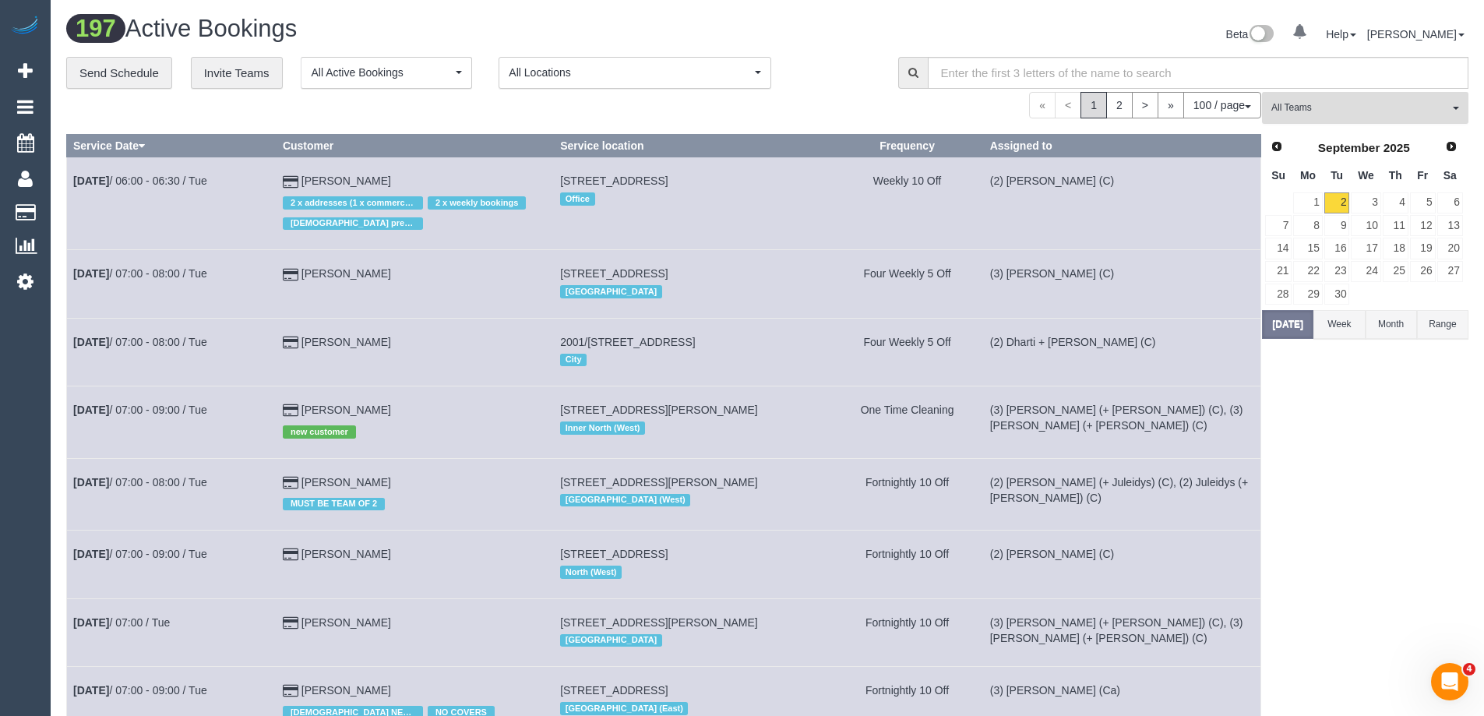
click at [1344, 111] on span "All Teams" at bounding box center [1360, 107] width 178 height 13
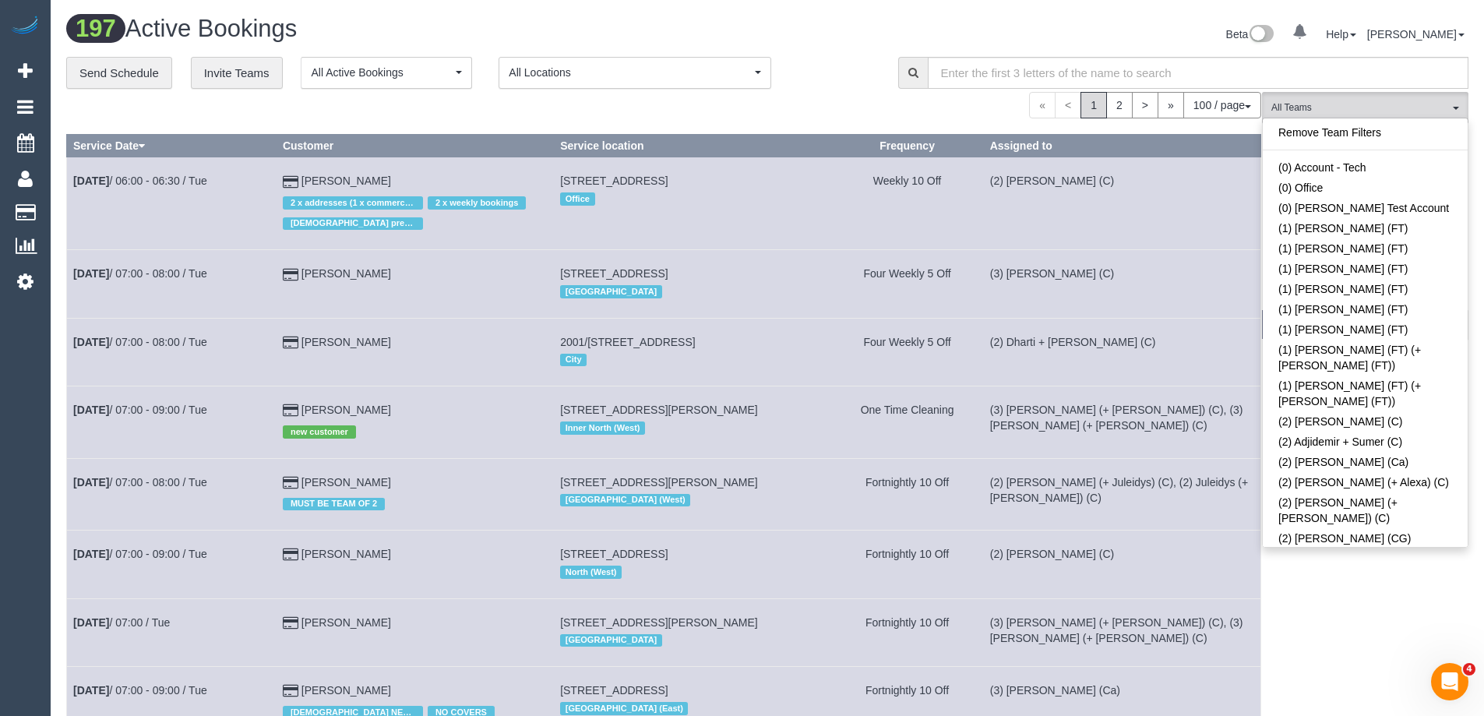
scroll to position [5160, 0]
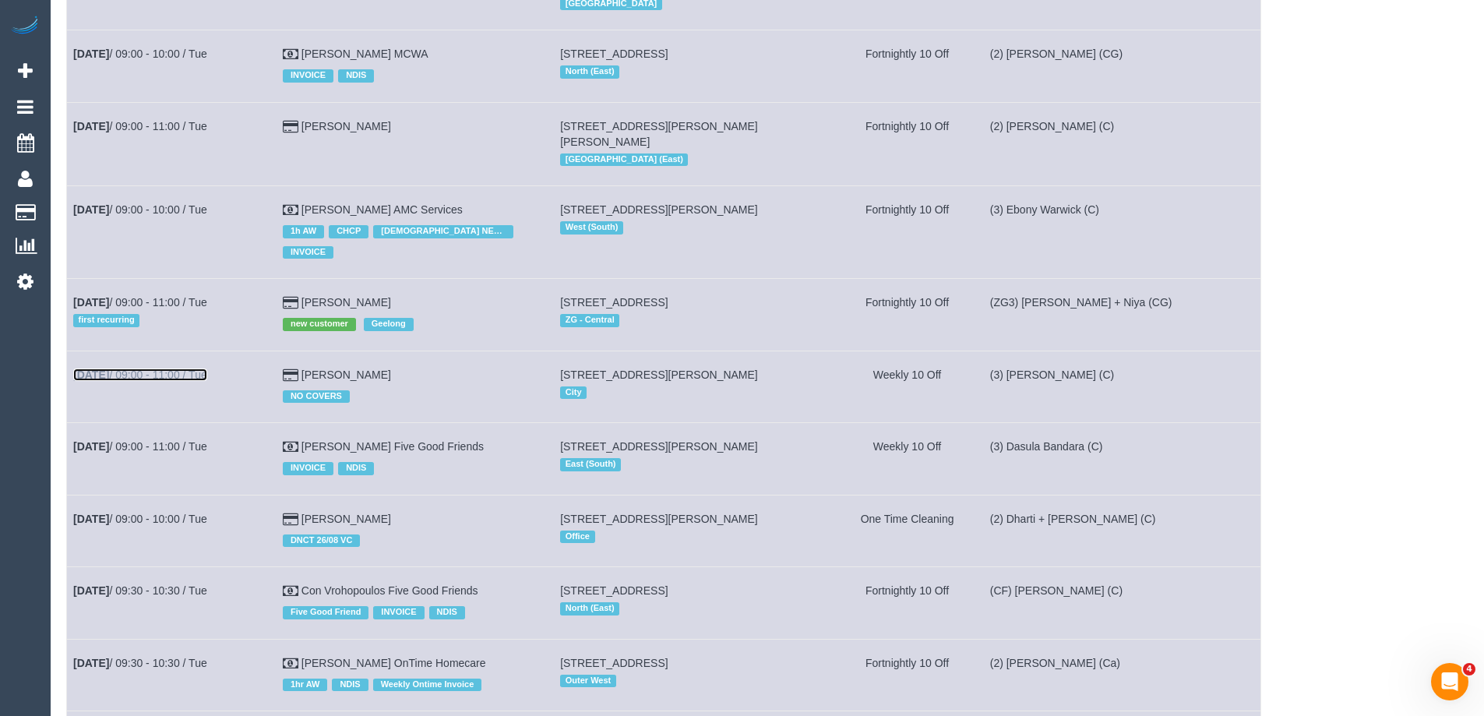
click at [179, 369] on link "Sep 2nd / 09:00 - 11:00 / Tue" at bounding box center [140, 375] width 134 height 12
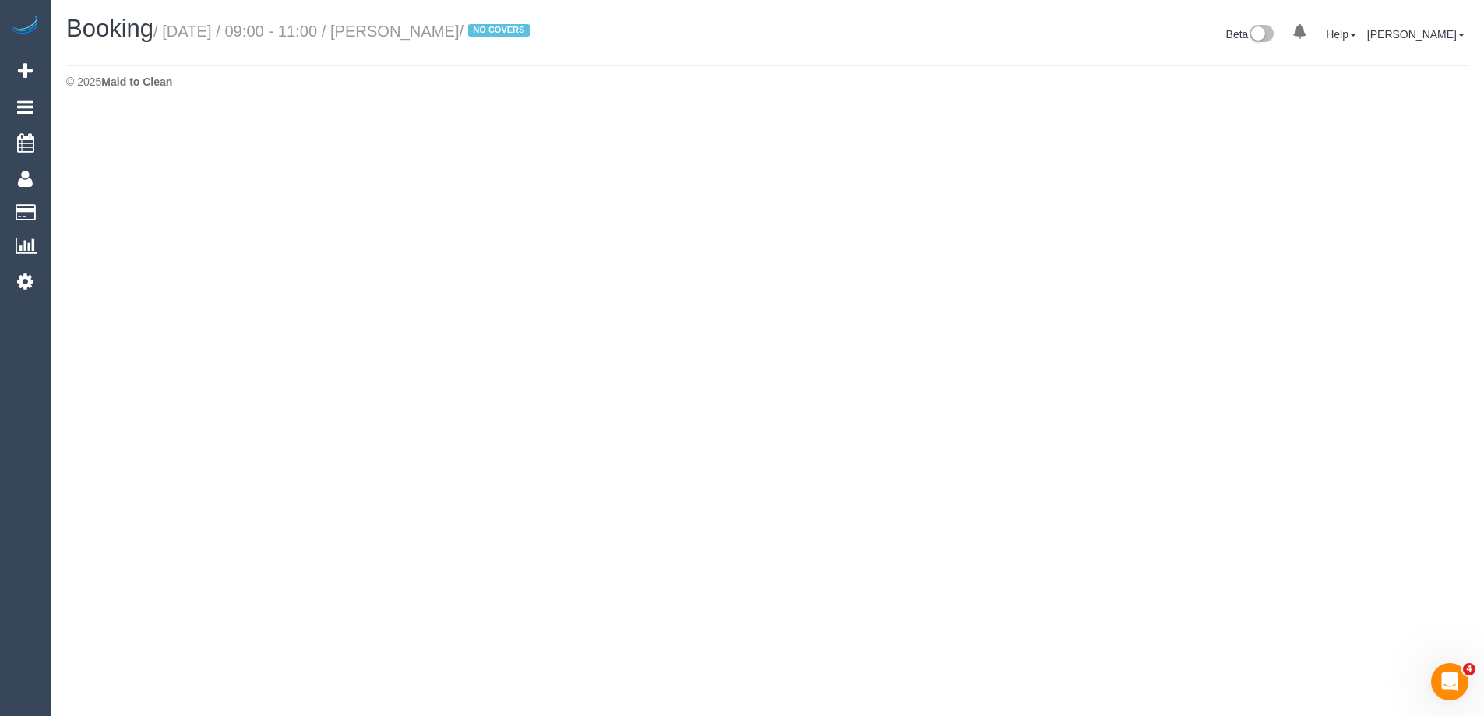
select select "VIC"
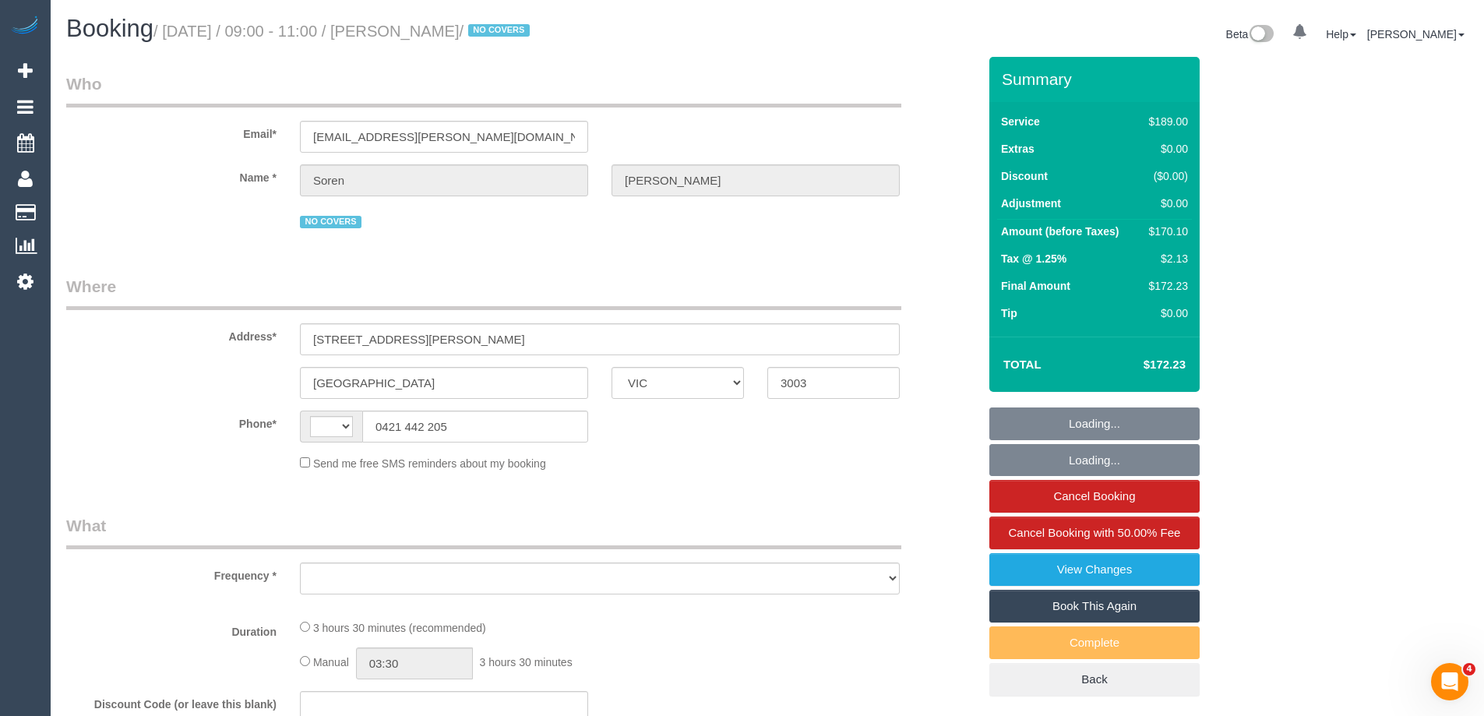
select select "string:AU"
select select "object:6439"
select select "string:stripe-pm_1R8Ak02GScqysDRVDO5Pc8JE"
select select "number:29"
select select "number:17"
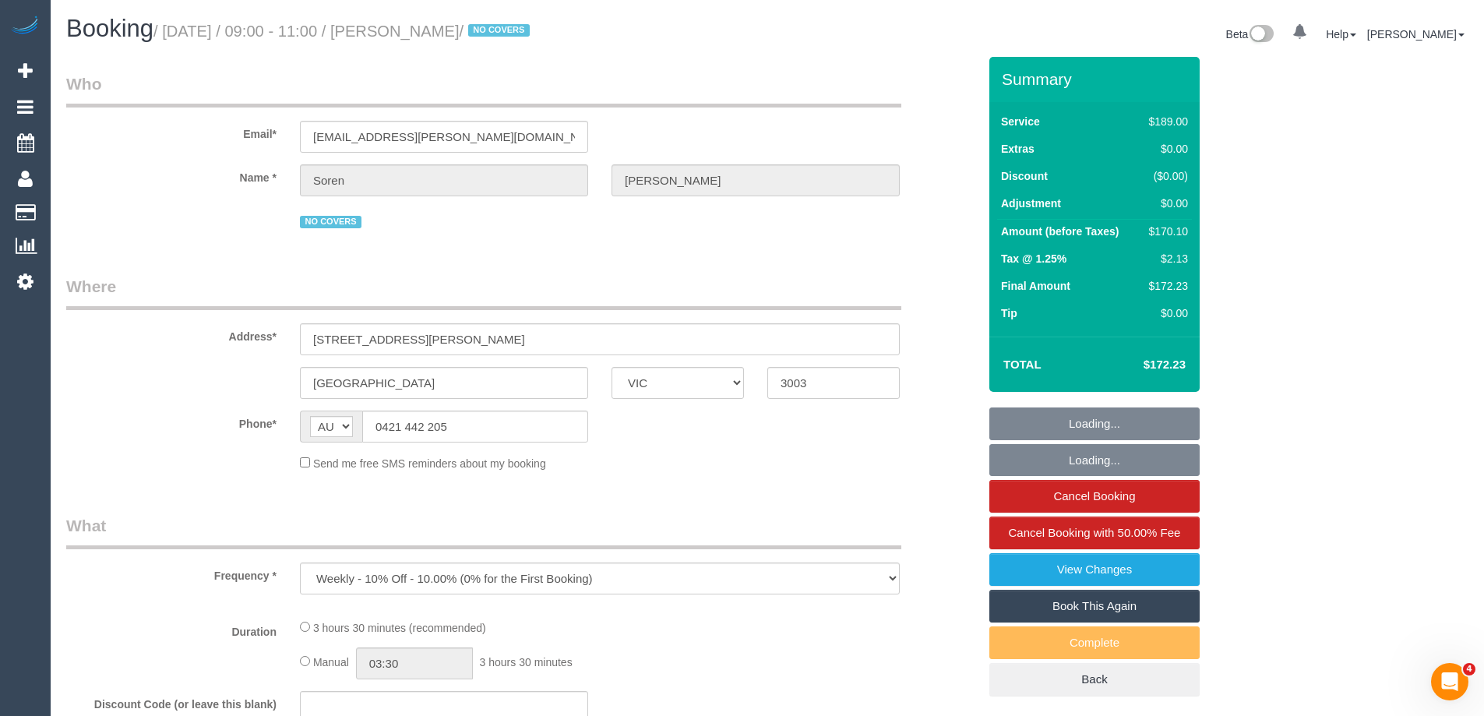
select select "number:21"
select select "number:36"
select select "number:35"
select select "number:12"
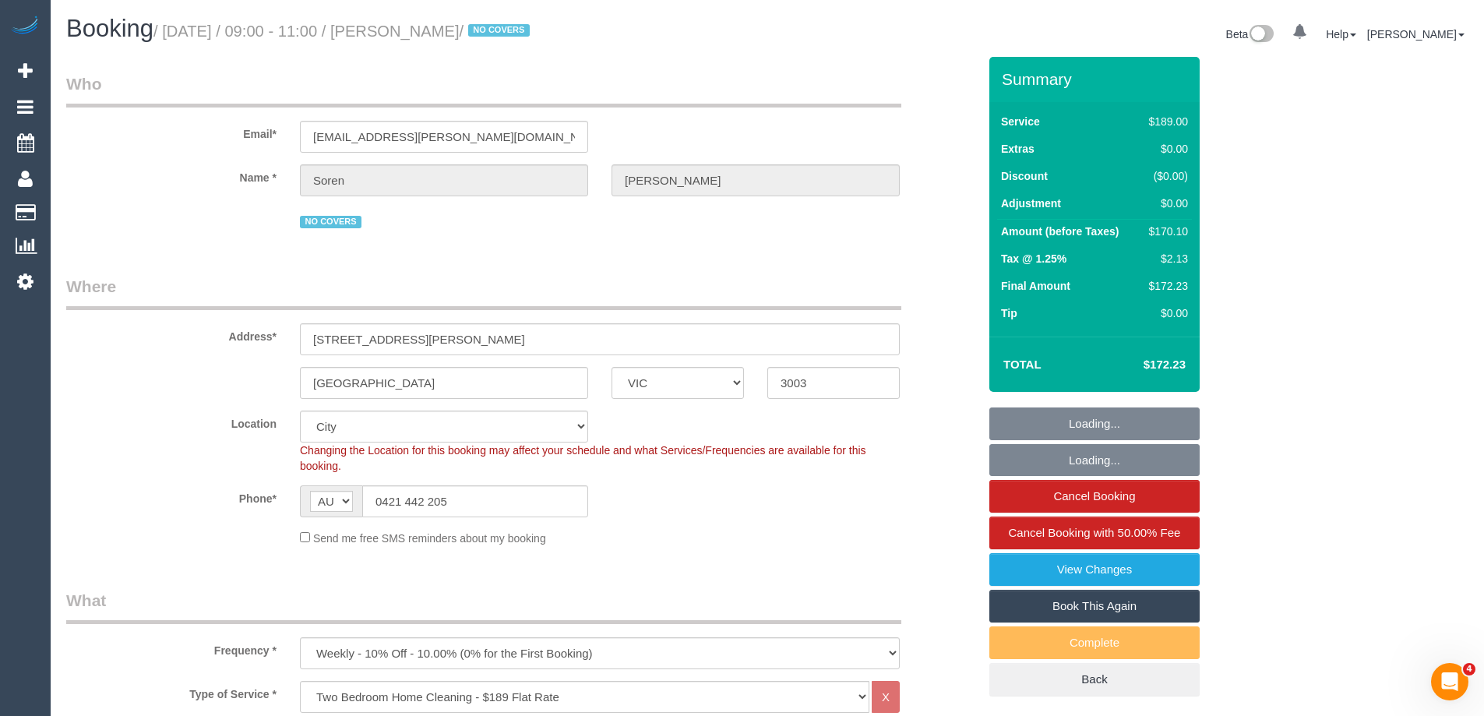
select select "object:7110"
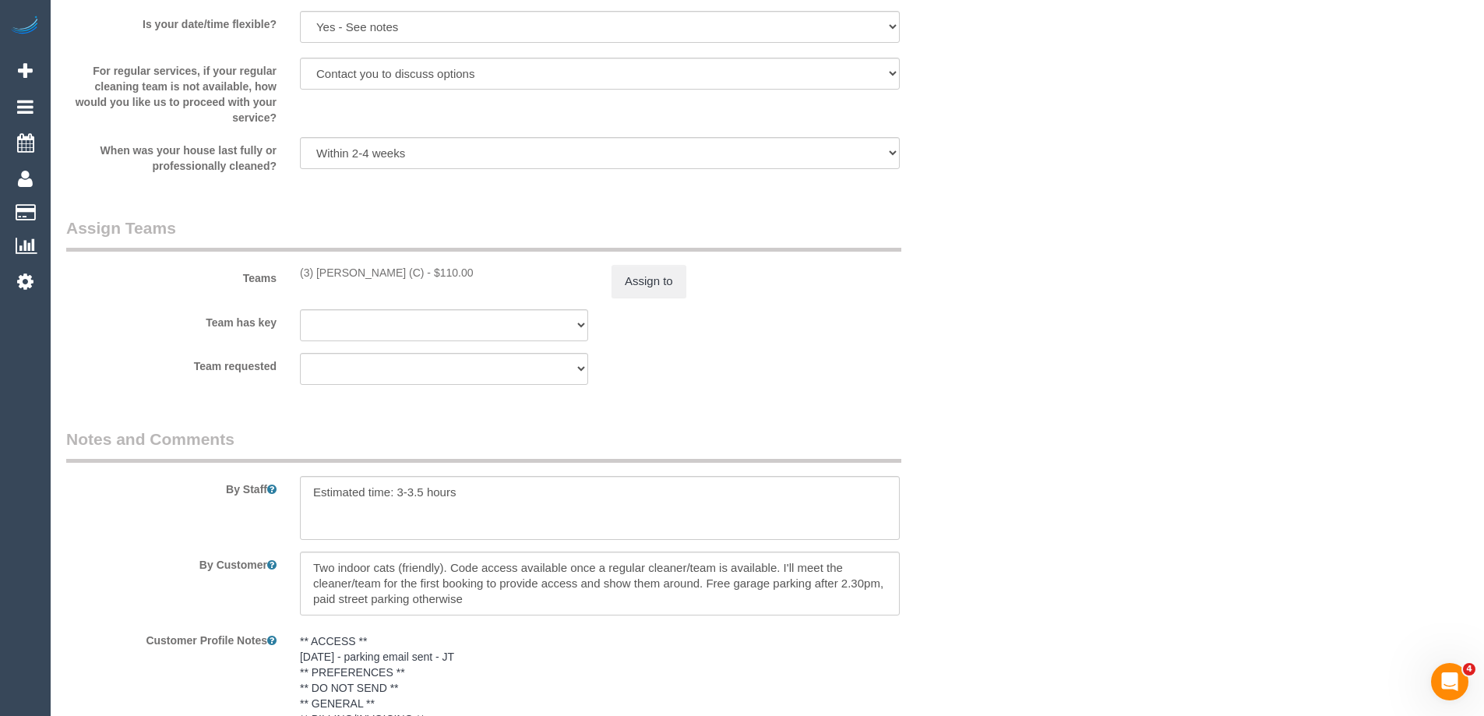
scroll to position [2250, 0]
click at [659, 280] on button "Assign to" at bounding box center [649, 282] width 75 height 33
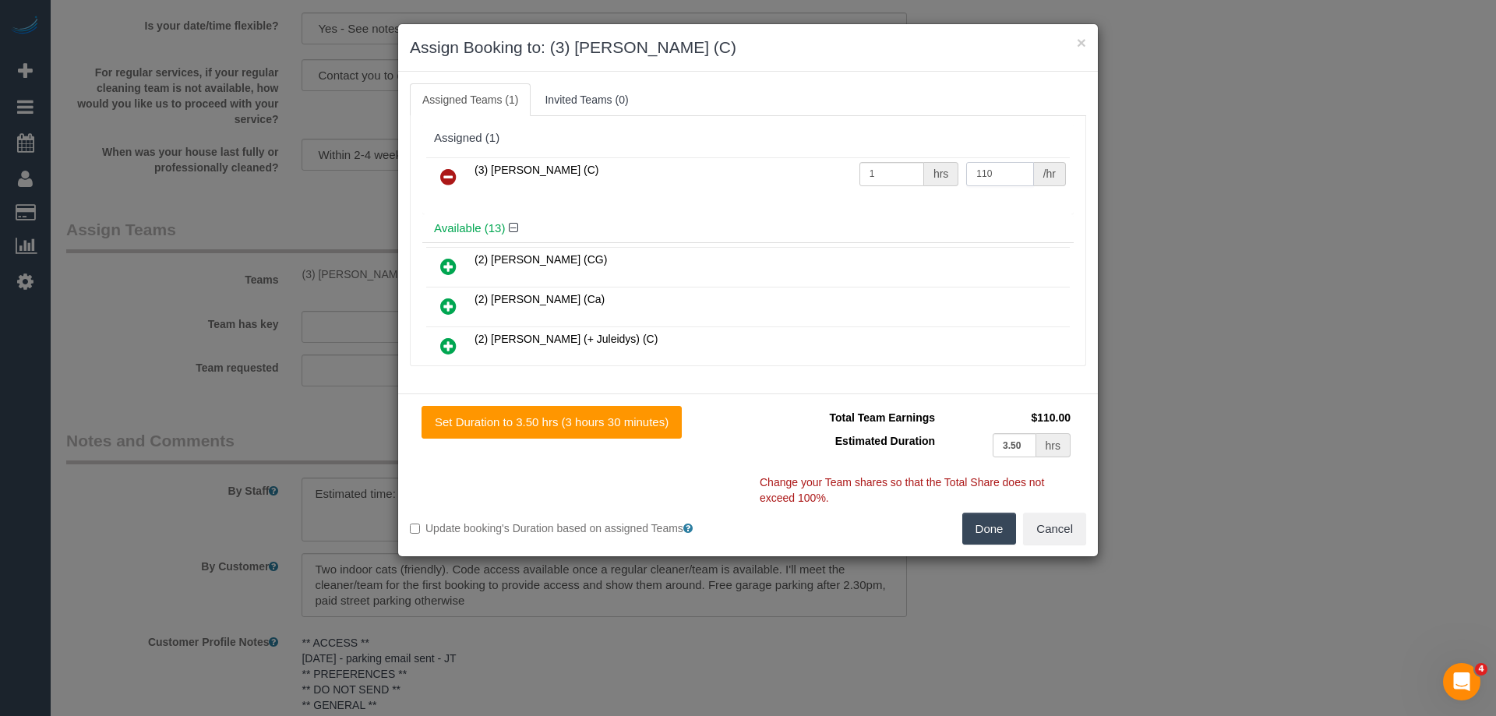
click at [990, 172] on input "110" at bounding box center [999, 174] width 67 height 24
type input "117.84"
click at [978, 526] on button "Done" at bounding box center [989, 529] width 55 height 33
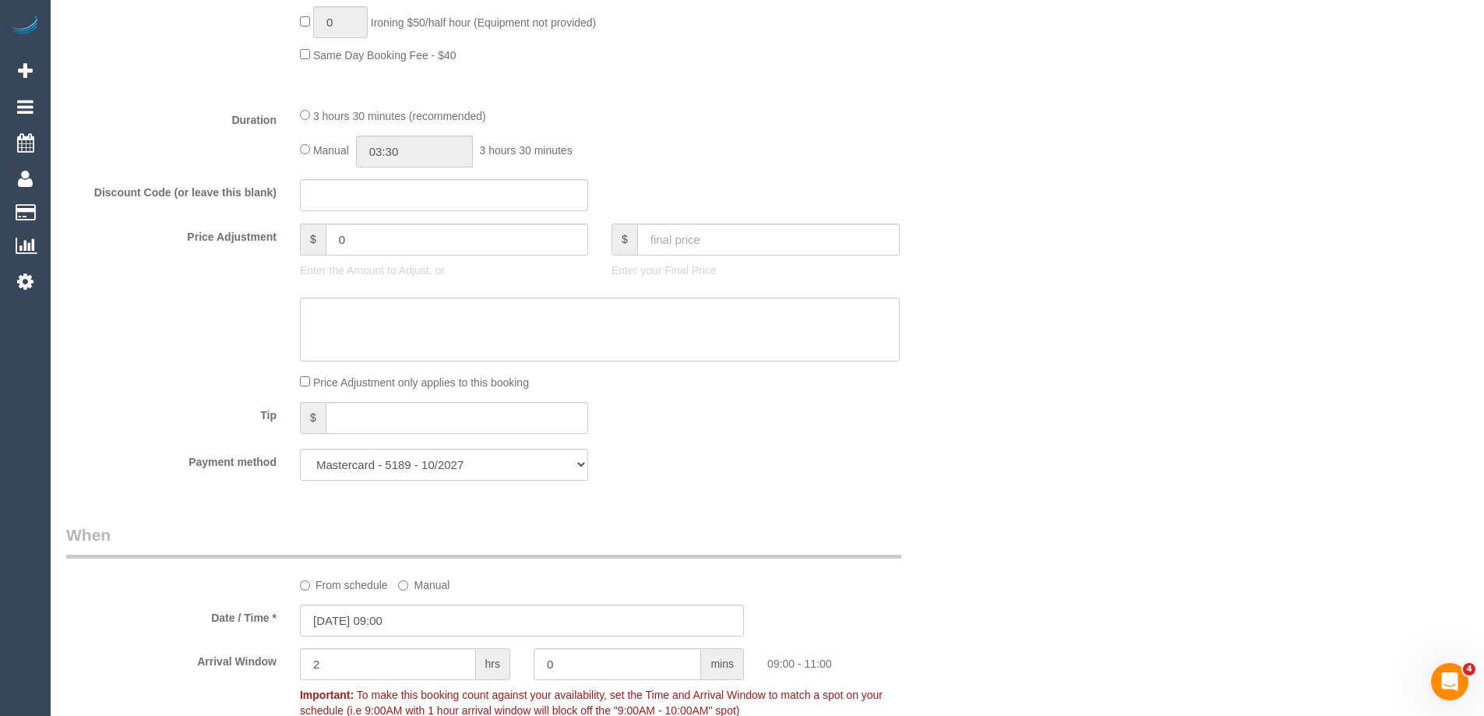
scroll to position [1159, 0]
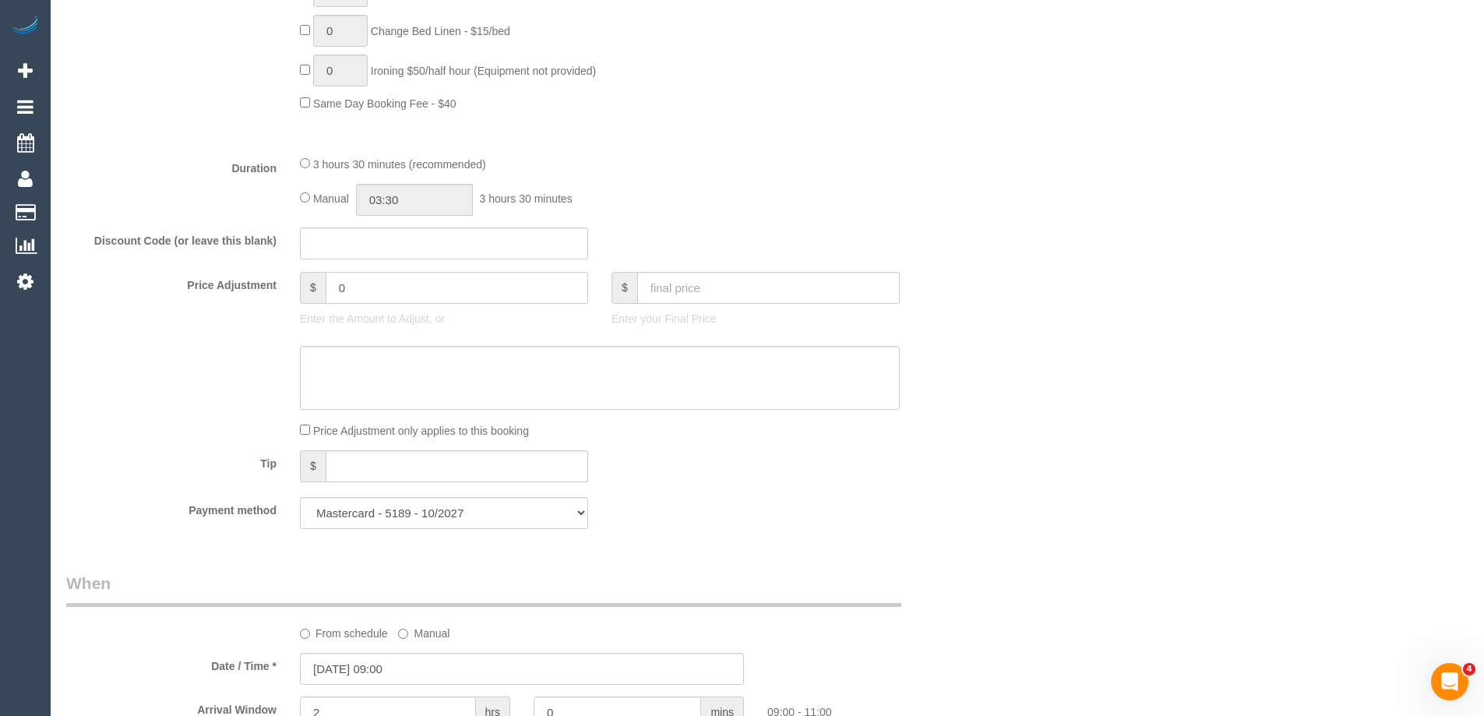
drag, startPoint x: 362, startPoint y: 294, endPoint x: 287, endPoint y: 294, distance: 74.8
click at [288, 294] on div "$ 0 Enter the Amount to Adjust, or" at bounding box center [444, 303] width 312 height 62
click at [355, 284] on input "7" at bounding box center [457, 288] width 263 height 32
type input "7.84"
click at [354, 366] on textarea at bounding box center [600, 378] width 600 height 64
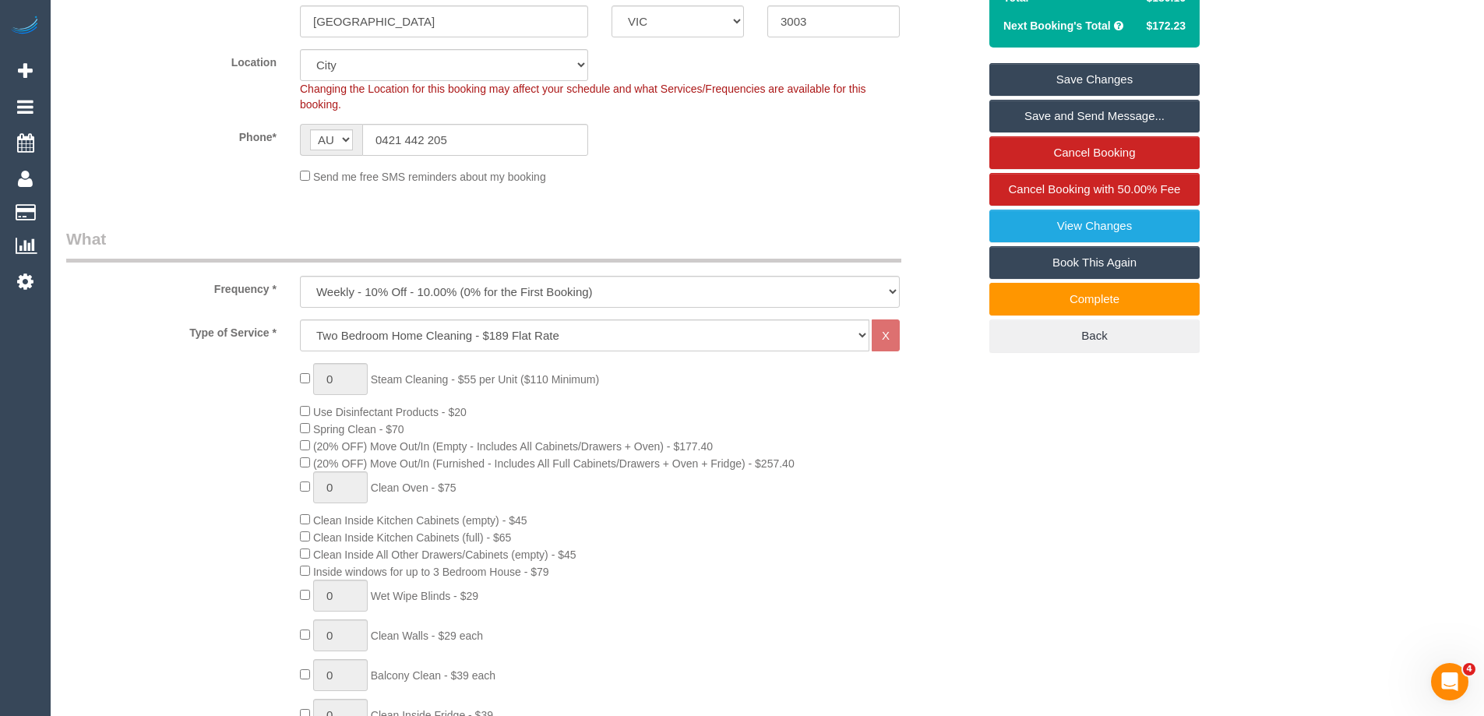
scroll to position [224, 0]
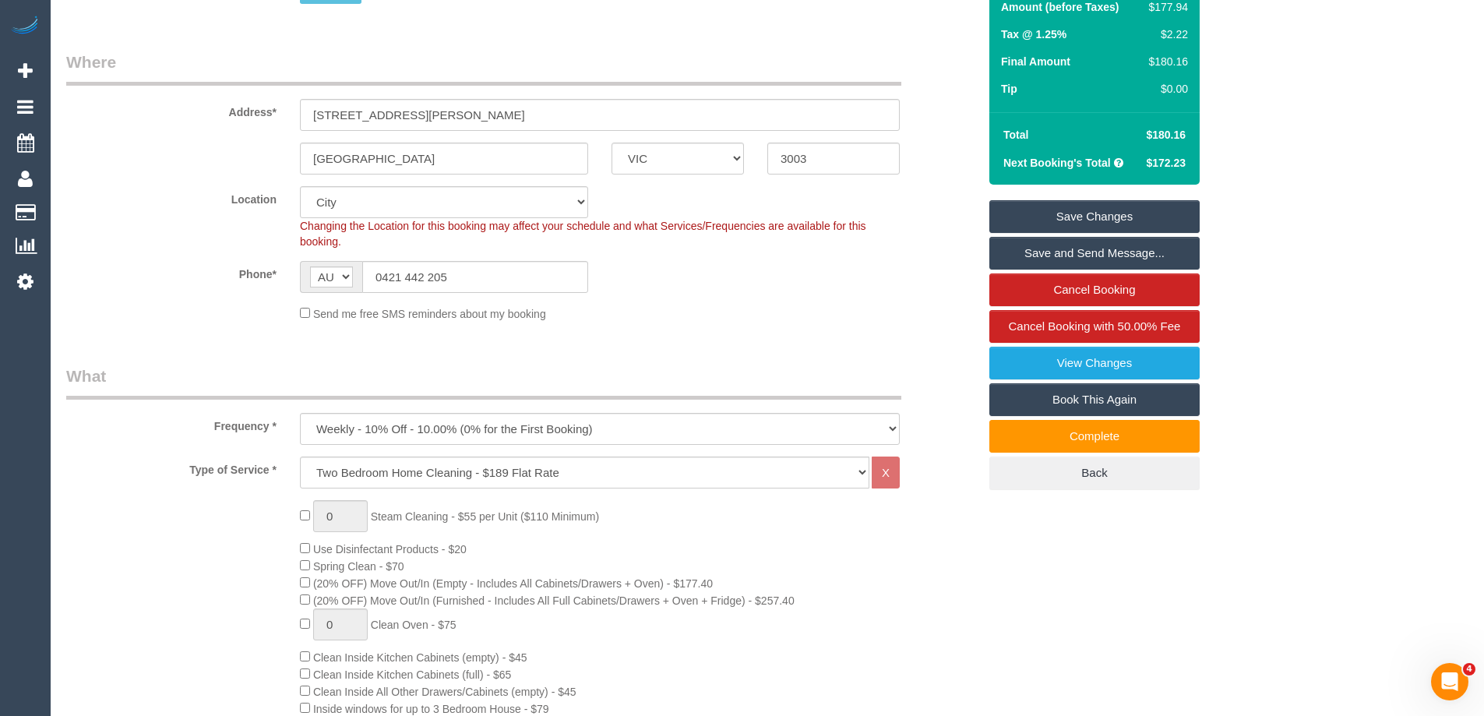
type textarea "$7.84 Parking VC"
drag, startPoint x: 463, startPoint y: 280, endPoint x: 357, endPoint y: 282, distance: 106.0
click at [357, 282] on div "AF AL DZ AD AO AI AQ AG AR AM AW AU AT AZ BS BH BD BB BY BE BZ BJ BM BT BO BA B…" at bounding box center [444, 277] width 288 height 32
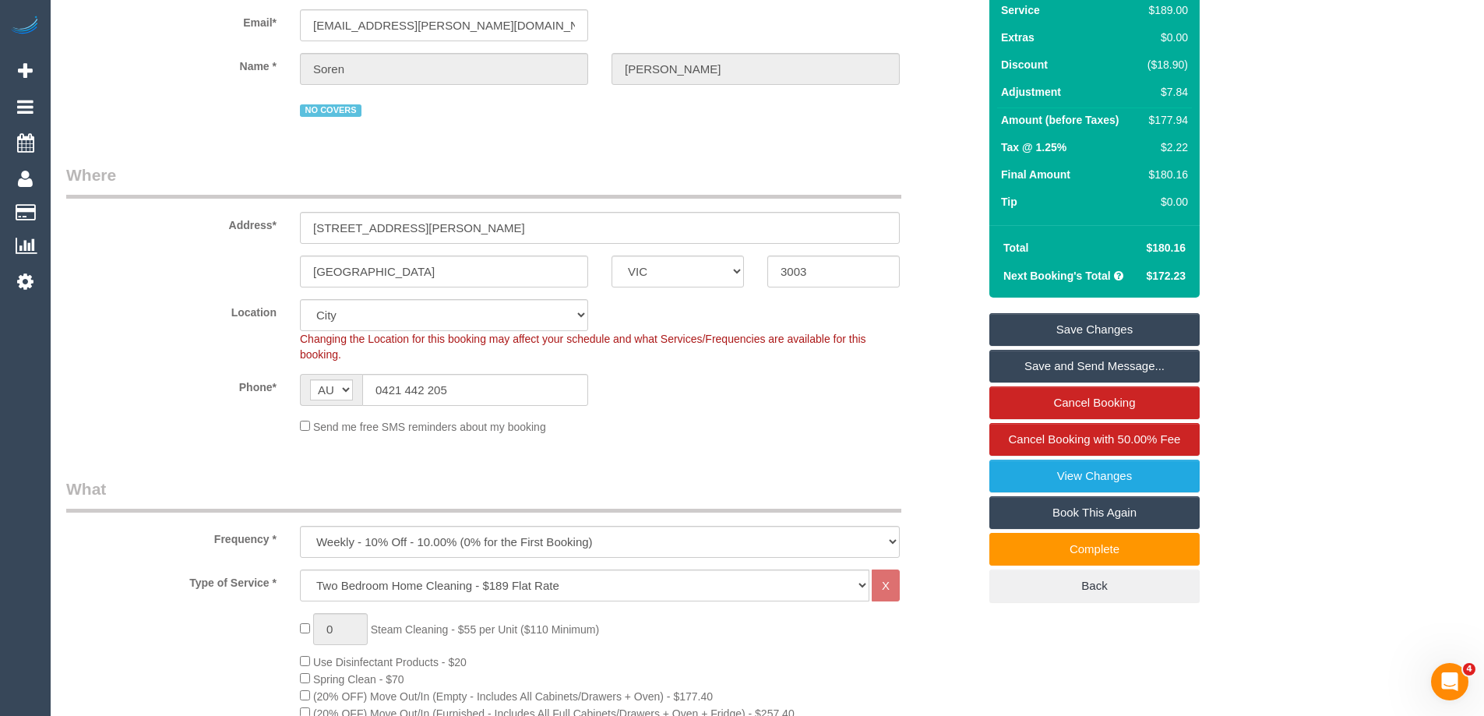
scroll to position [0, 0]
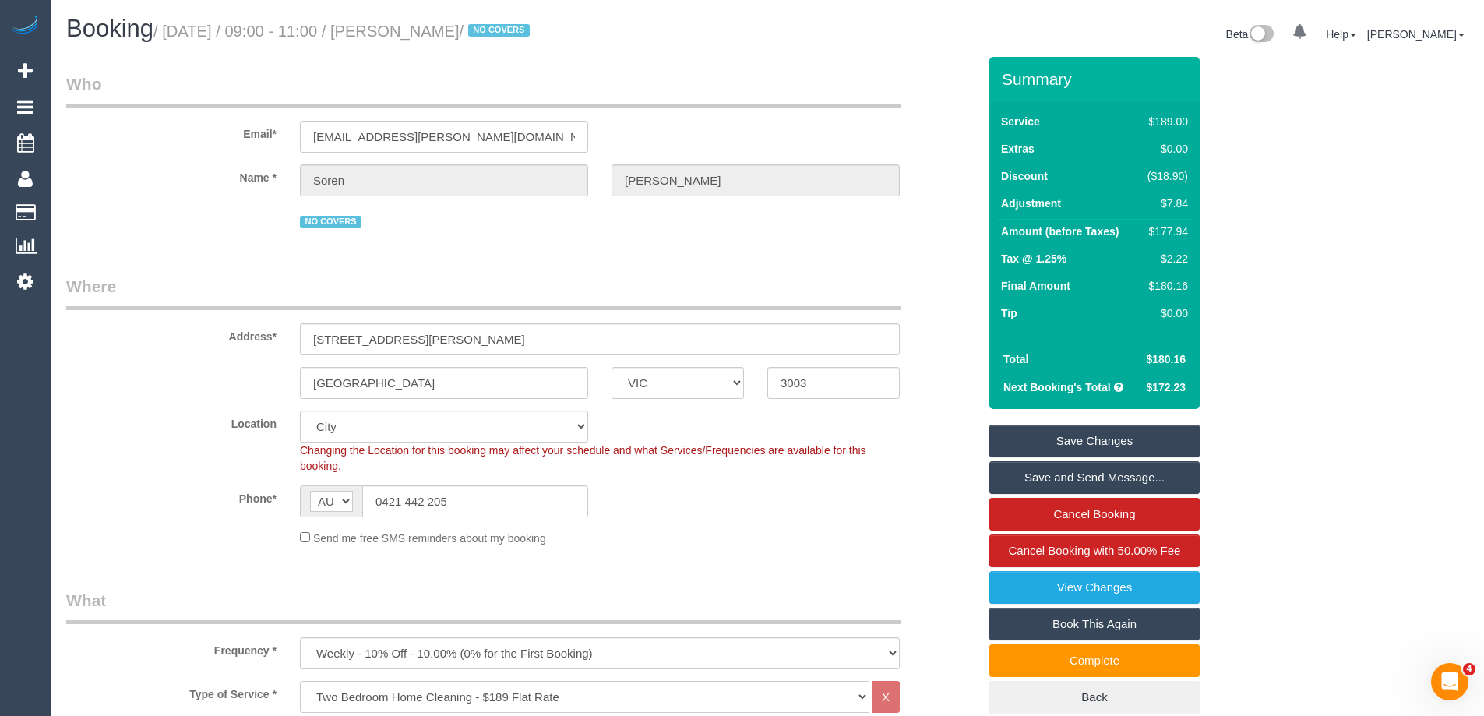
click at [1158, 446] on link "Save Changes" at bounding box center [1094, 441] width 210 height 33
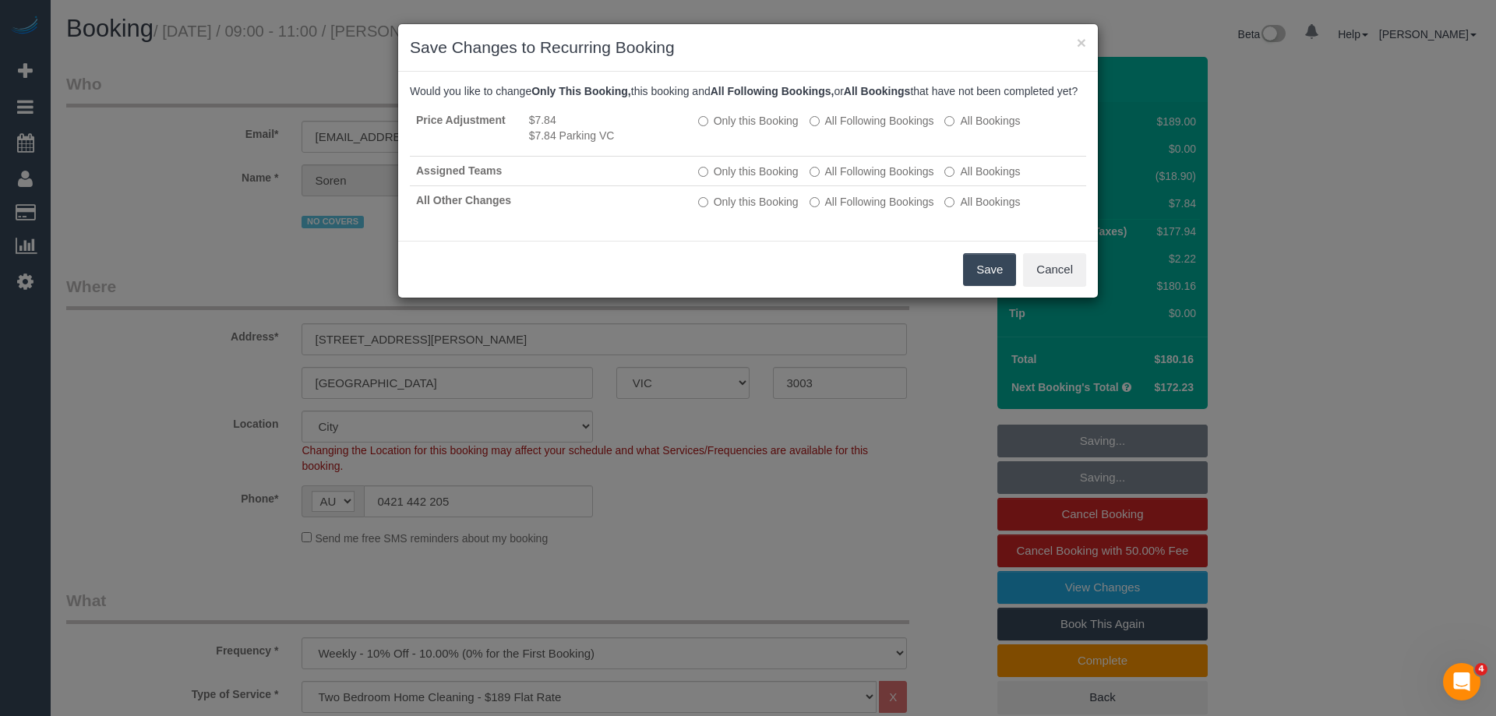
click at [991, 284] on button "Save" at bounding box center [989, 269] width 53 height 33
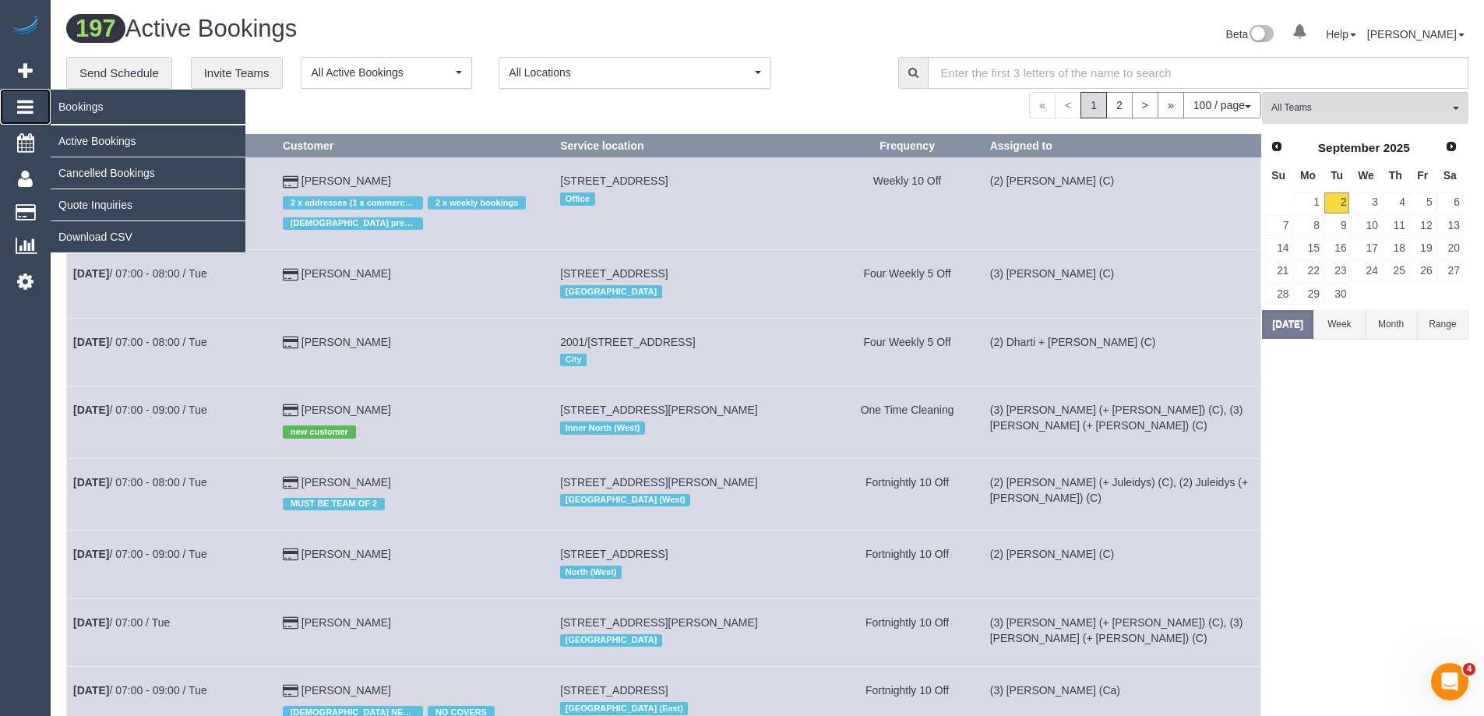
click at [82, 103] on span "Bookings" at bounding box center [148, 107] width 195 height 36
click at [127, 144] on link "Active Bookings" at bounding box center [148, 140] width 195 height 31
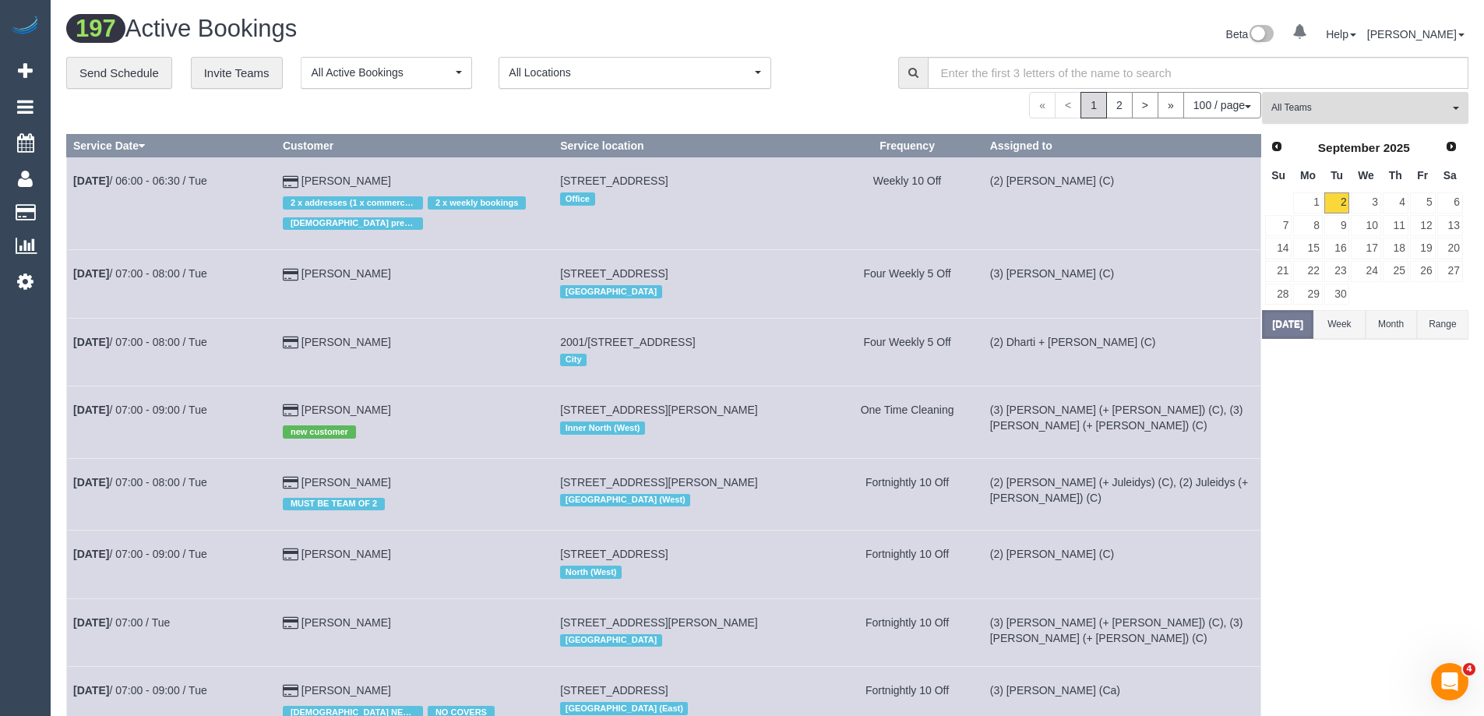
click at [1369, 109] on span "All Teams" at bounding box center [1360, 107] width 178 height 13
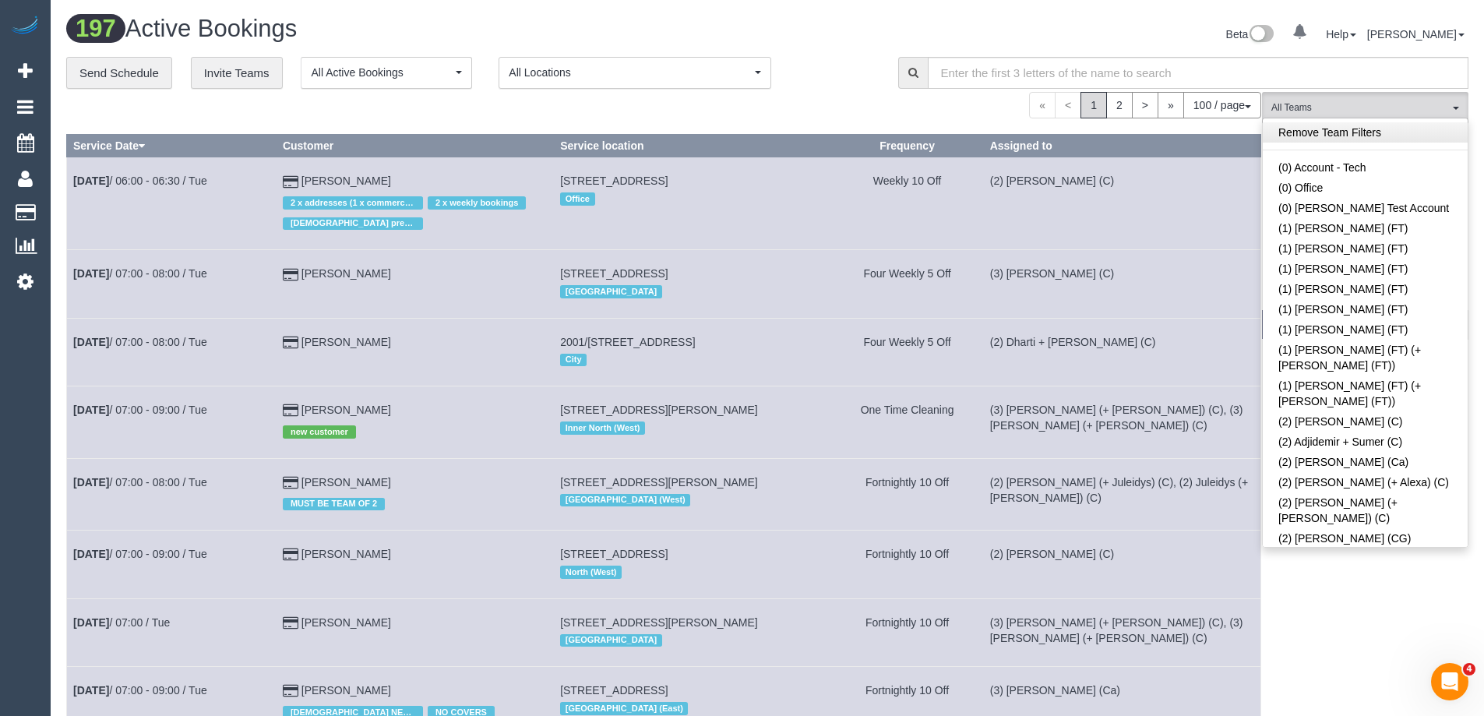
click at [1341, 130] on link "Remove Team Filters" at bounding box center [1365, 132] width 205 height 20
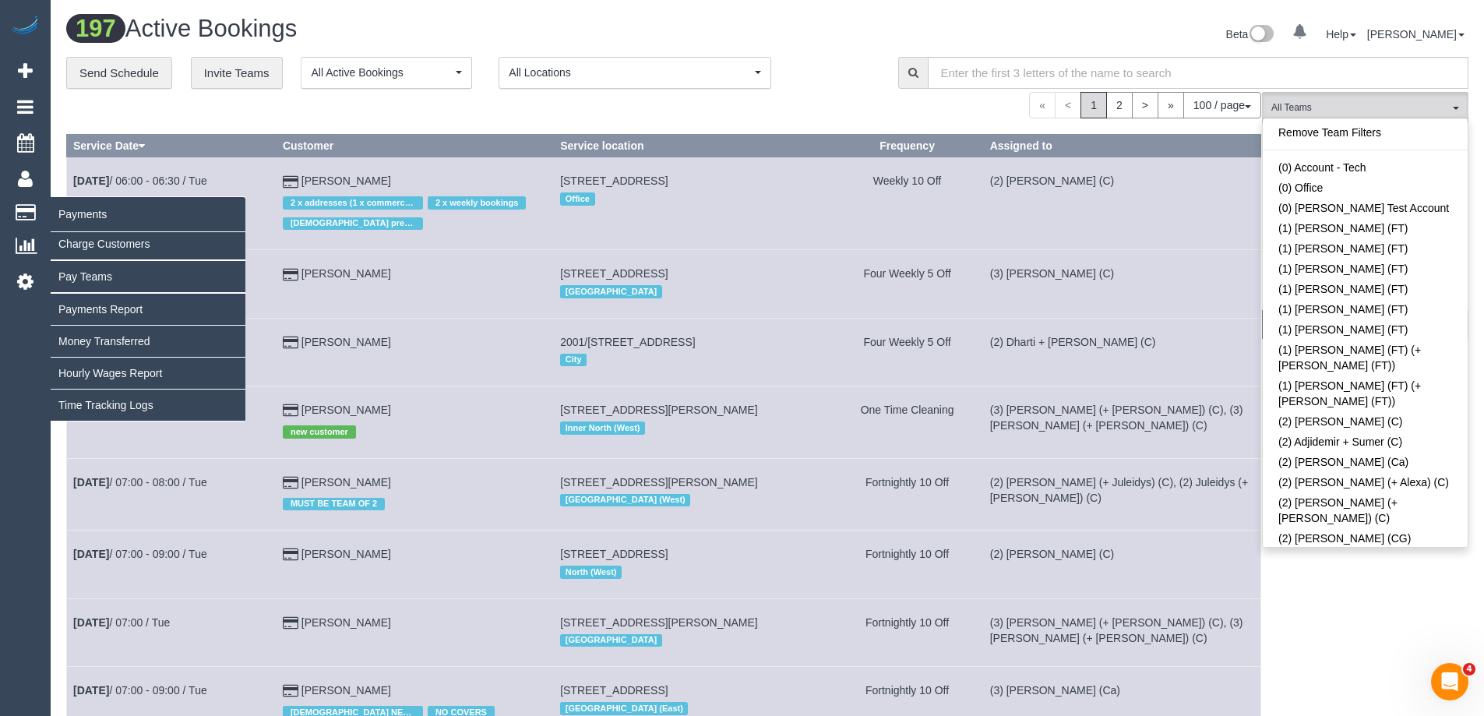
scroll to position [1982, 0]
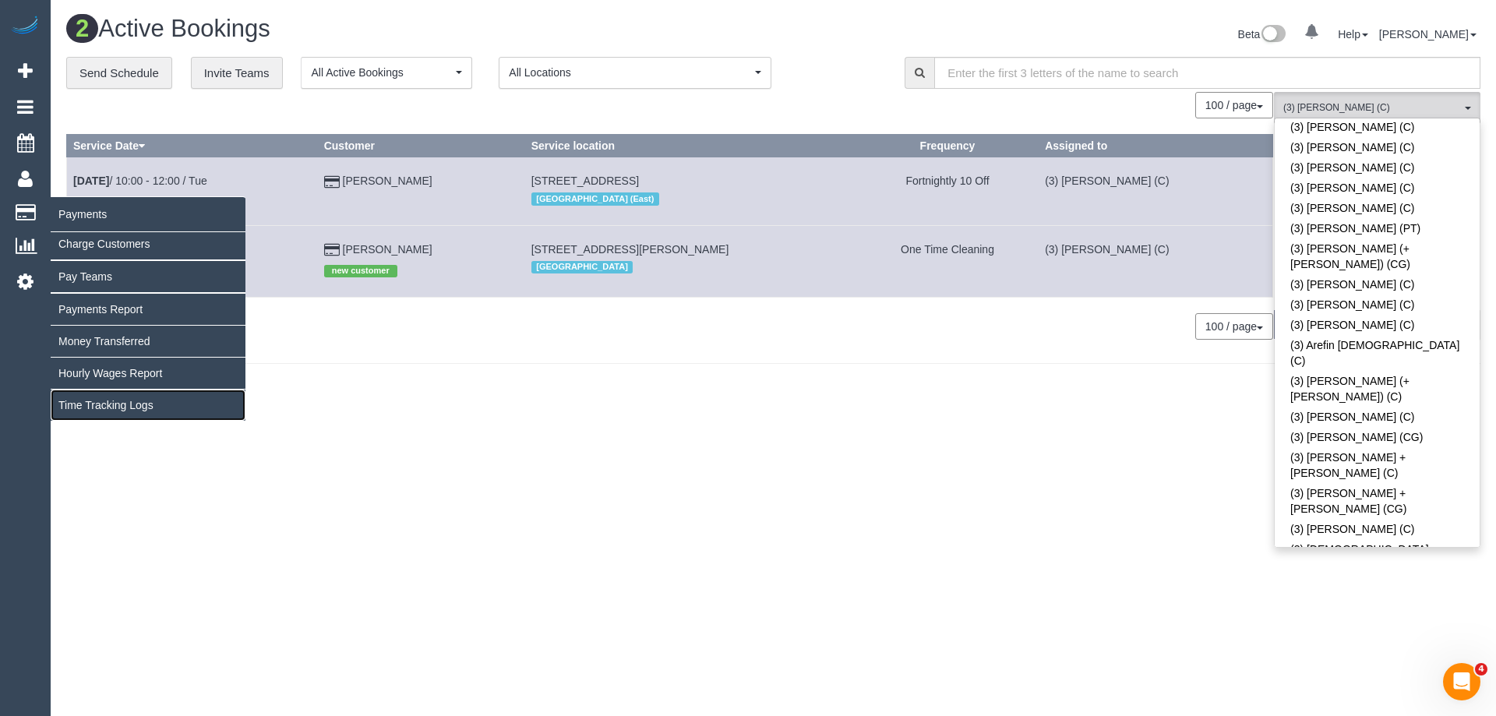
click at [124, 406] on link "Time Tracking Logs" at bounding box center [148, 405] width 195 height 31
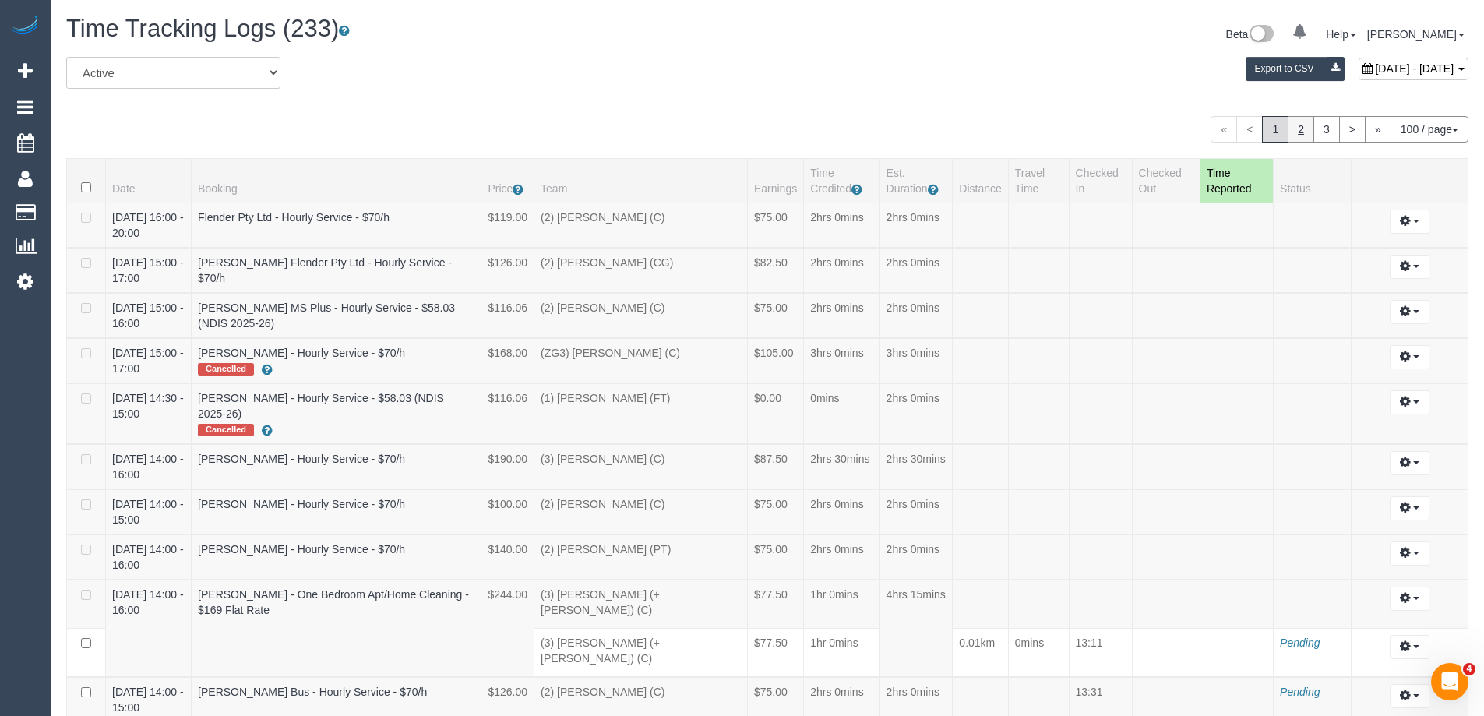
click at [1306, 124] on link "2" at bounding box center [1301, 129] width 26 height 26
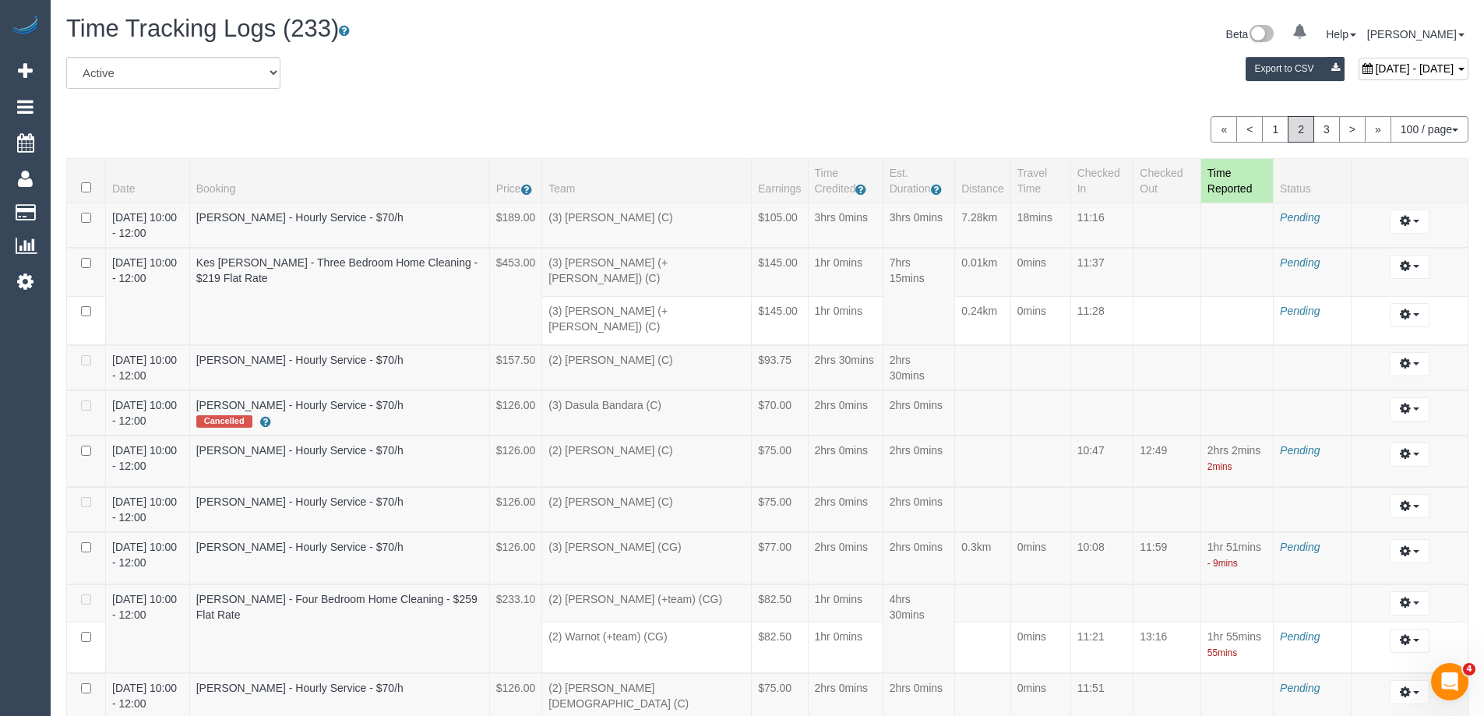
scroll to position [520, 0]
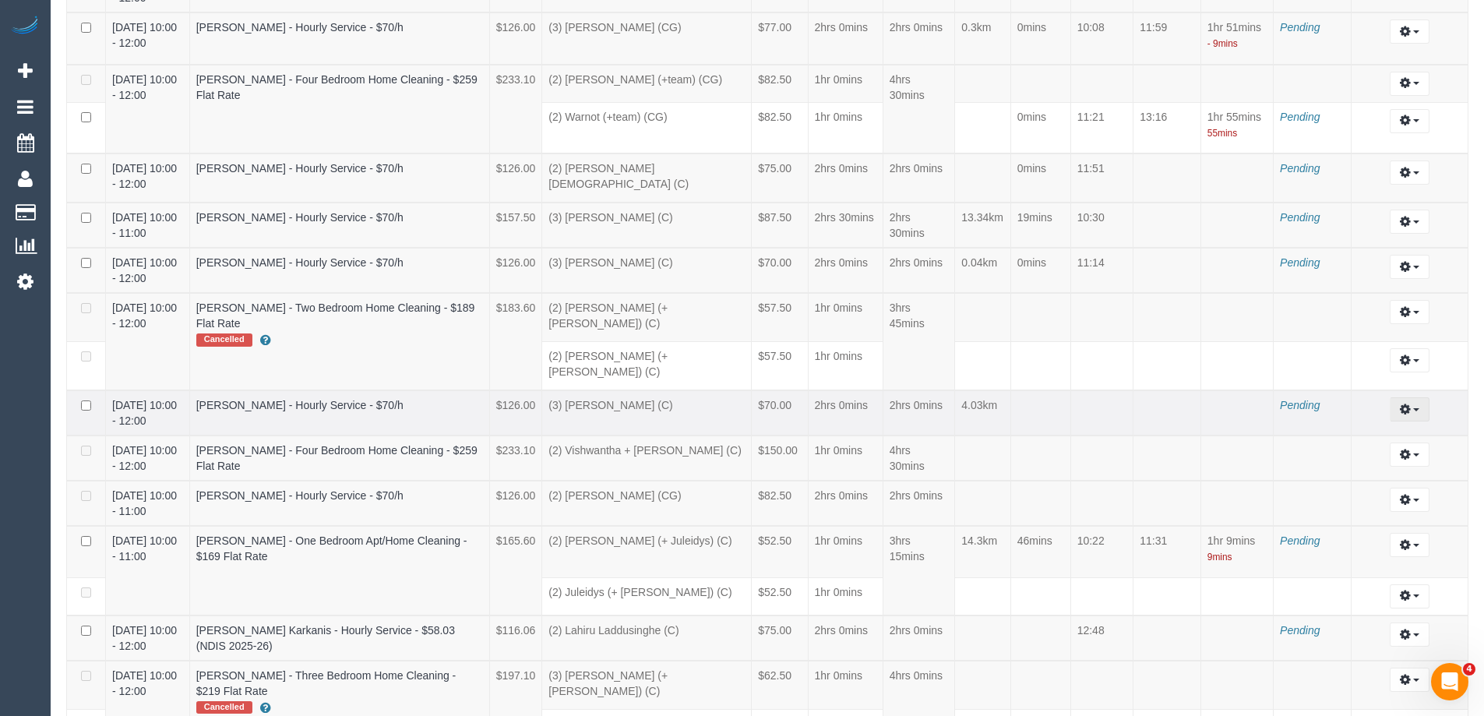
click at [1420, 397] on button "button" at bounding box center [1410, 409] width 40 height 24
click at [1371, 428] on link "Edit" at bounding box center [1367, 438] width 123 height 20
select select "draft"
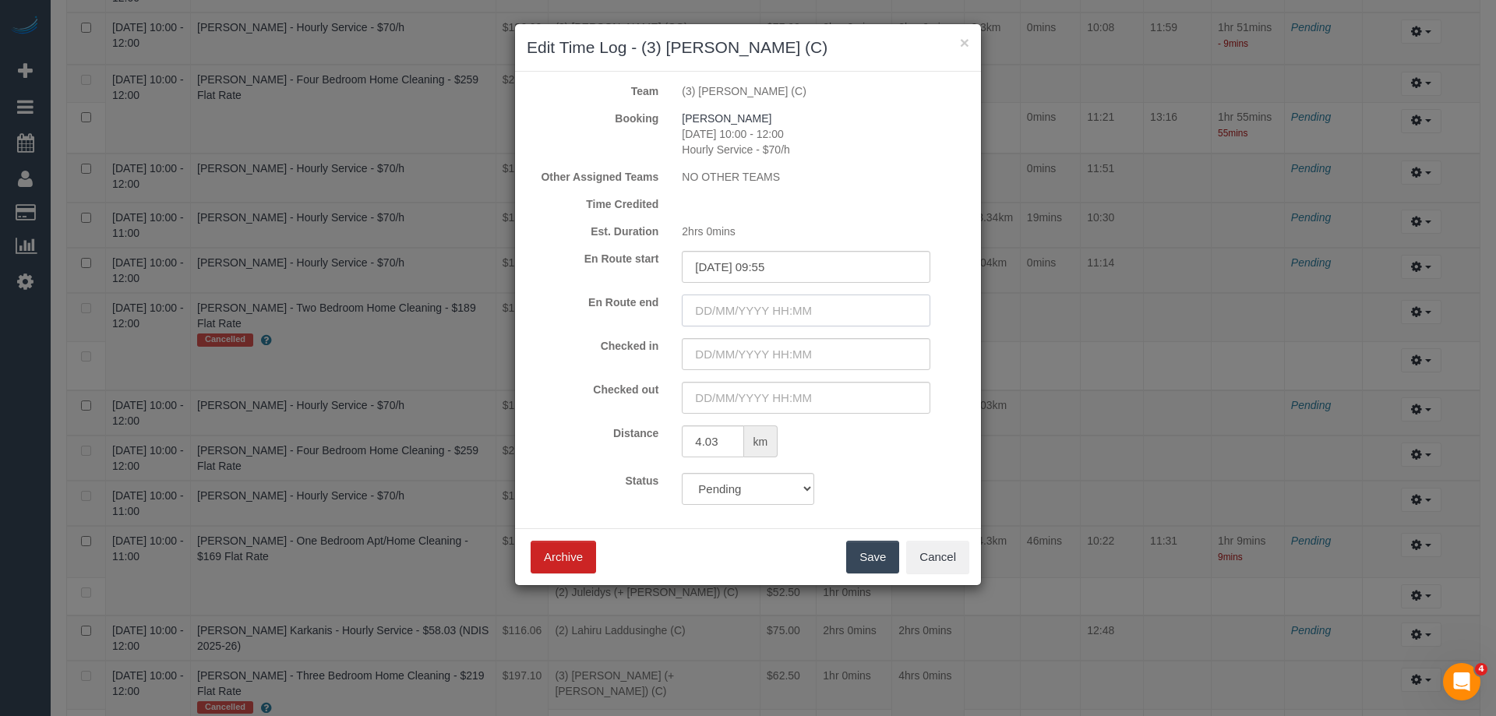
click at [760, 305] on input "text" at bounding box center [806, 310] width 249 height 32
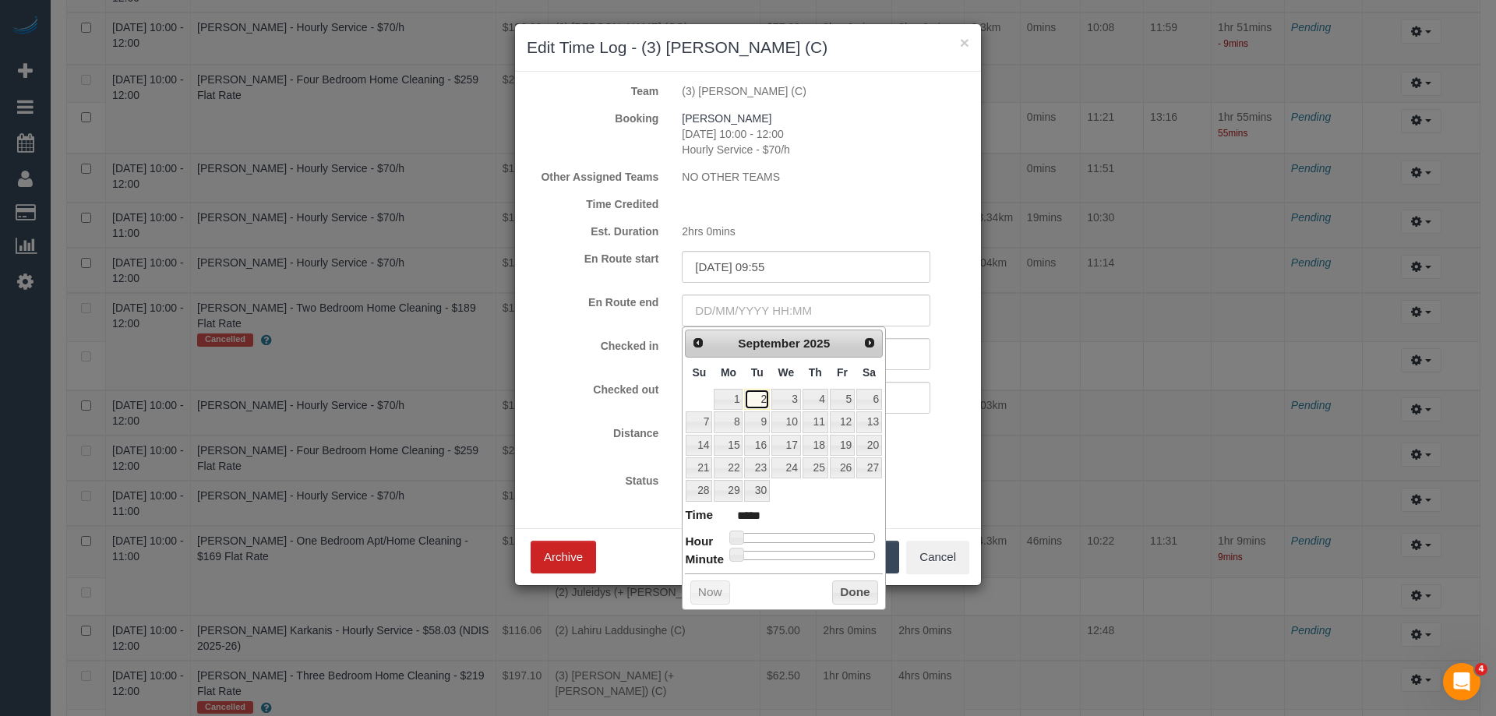
click at [756, 400] on link "2" at bounding box center [756, 399] width 25 height 21
type input "02/09/2025 08:00"
type input "*****"
click at [781, 539] on div at bounding box center [804, 537] width 139 height 9
type input "02/09/2025 10:00"
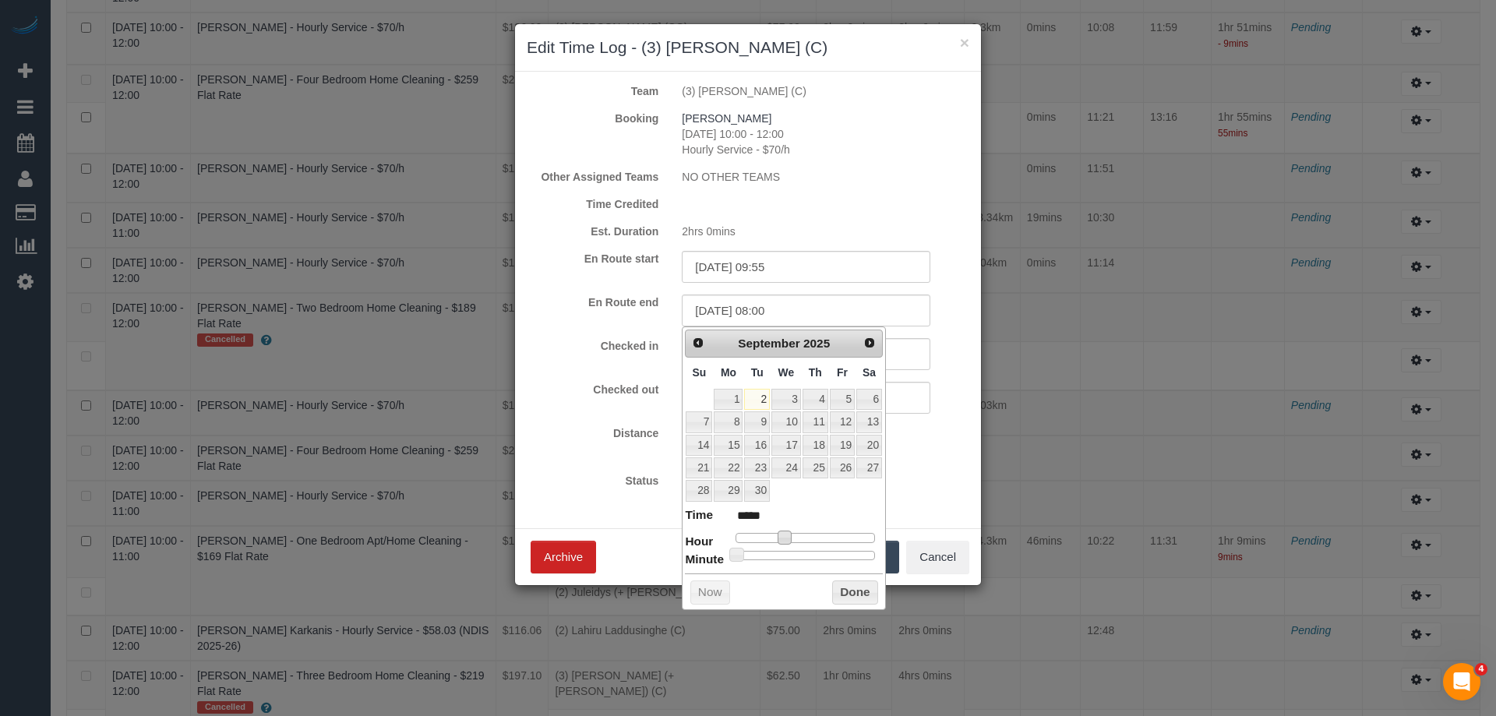
type input "*****"
click at [796, 538] on div at bounding box center [804, 537] width 139 height 9
click at [850, 587] on button "Done" at bounding box center [855, 592] width 46 height 25
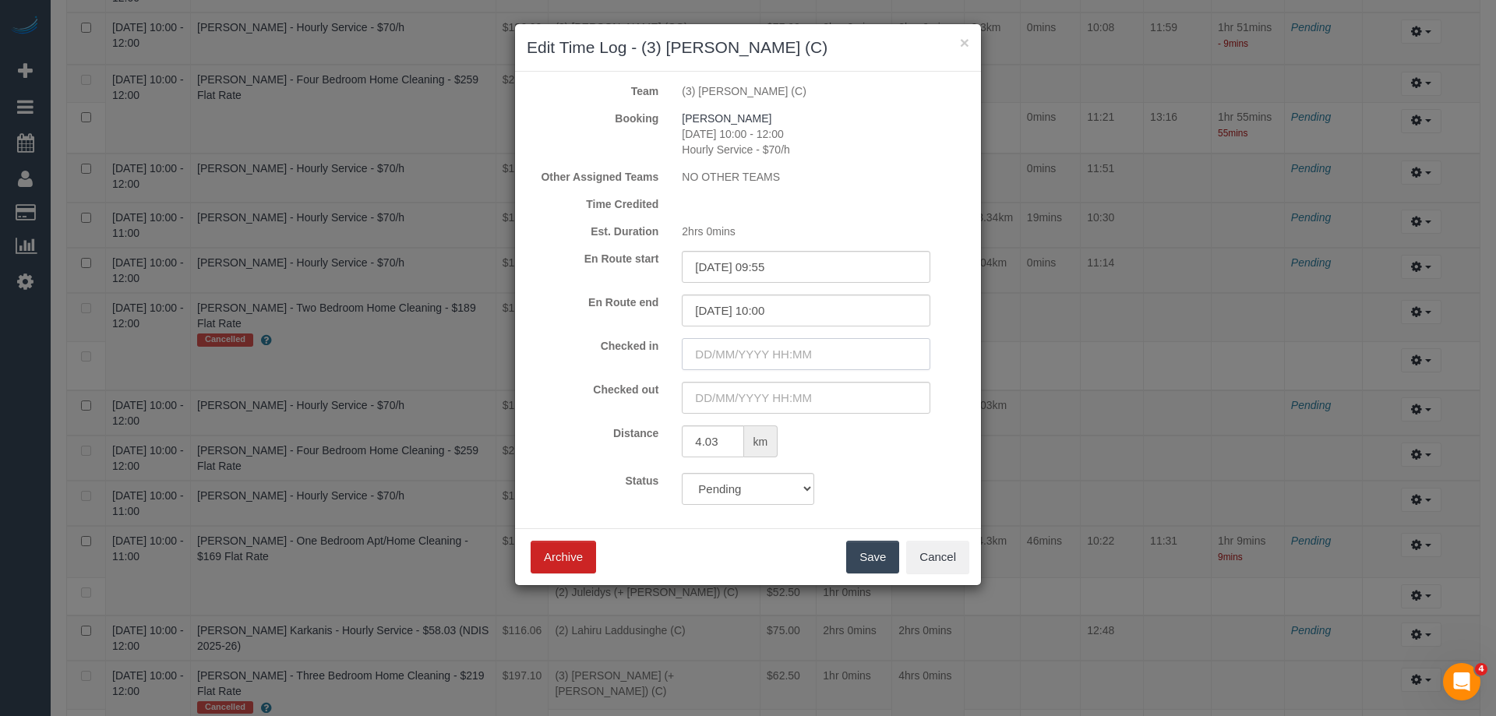
click at [713, 358] on input "text" at bounding box center [806, 354] width 249 height 32
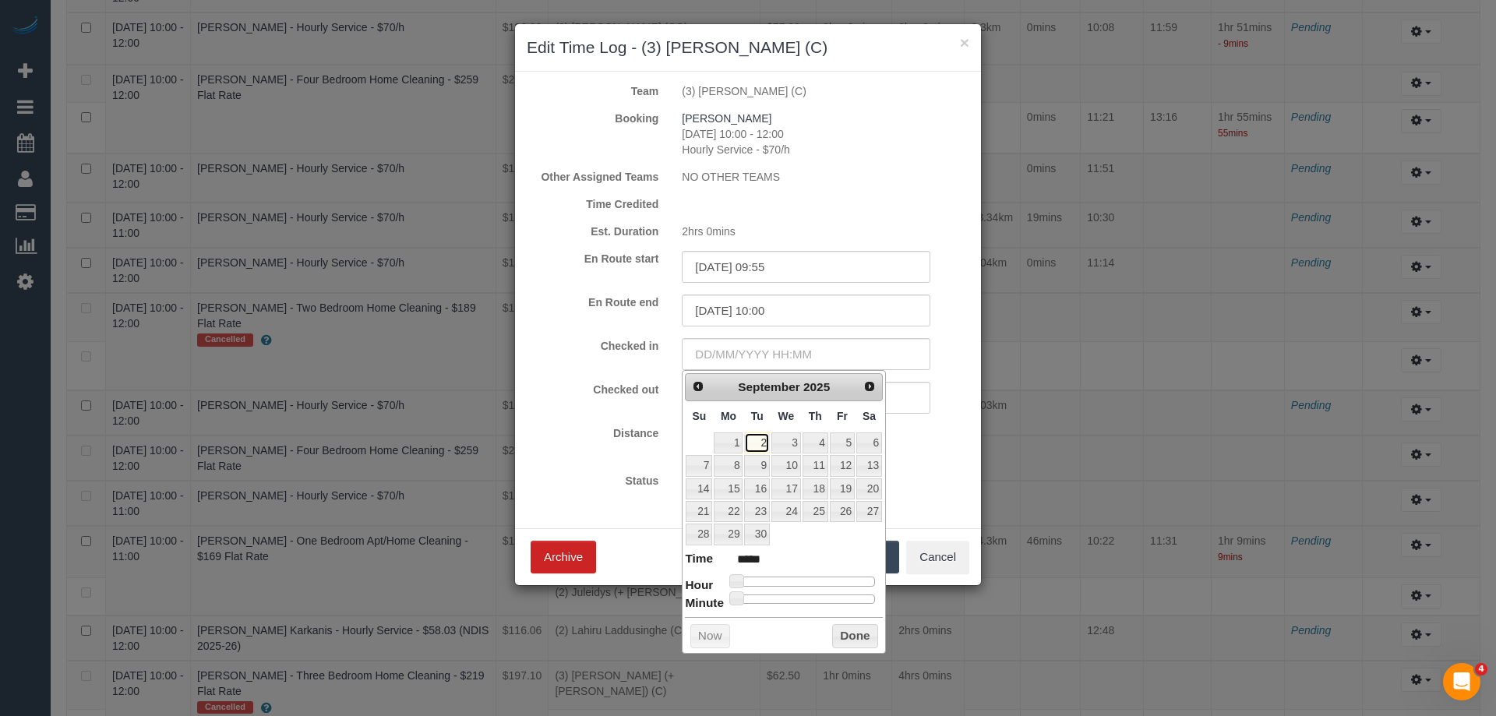
click at [755, 442] on link "2" at bounding box center [756, 442] width 25 height 21
type input "02/09/2025 07:00"
type input "*****"
click at [777, 578] on div at bounding box center [804, 581] width 139 height 9
type input "02/09/2025 10:00"
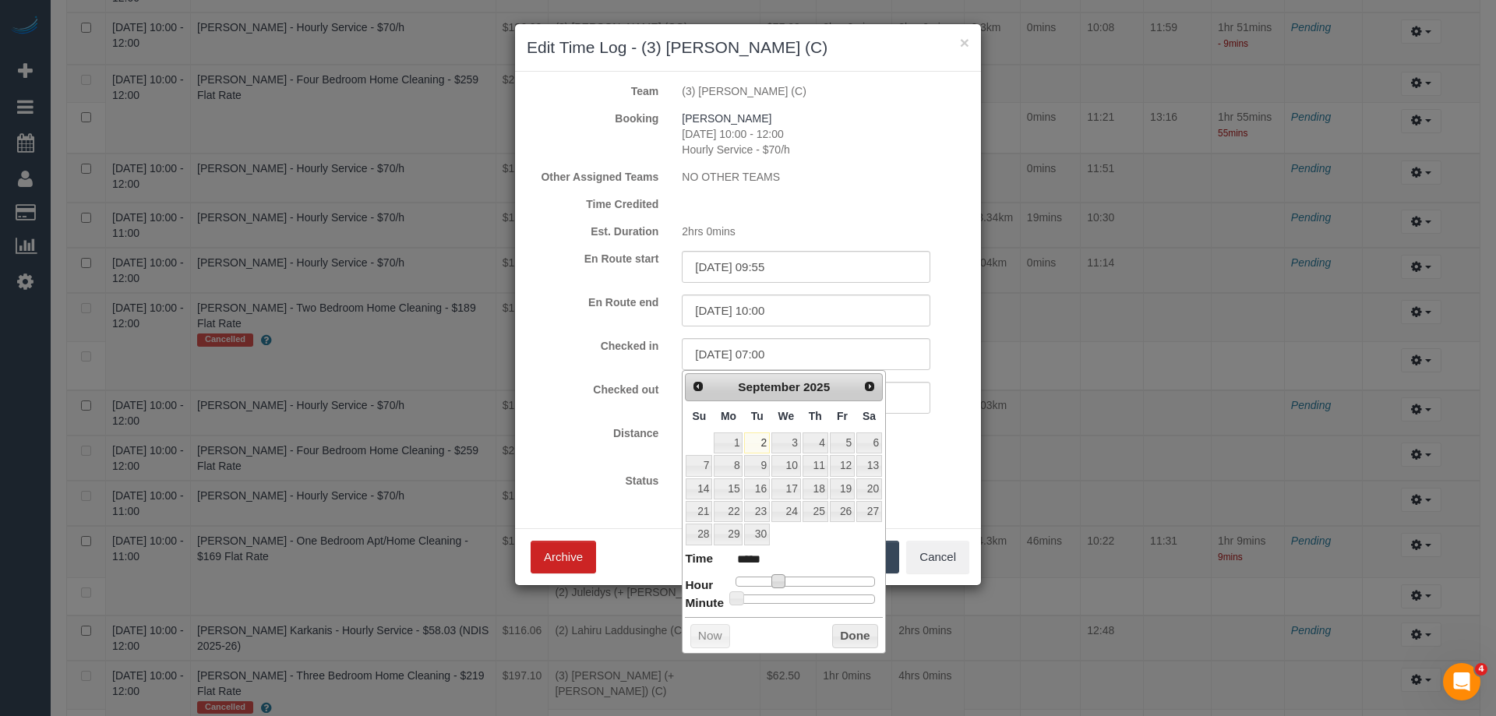
type input "*****"
click at [799, 578] on div at bounding box center [804, 581] width 139 height 9
type input "02/09/2025 10:11"
type input "*****"
click at [761, 599] on div at bounding box center [804, 598] width 139 height 9
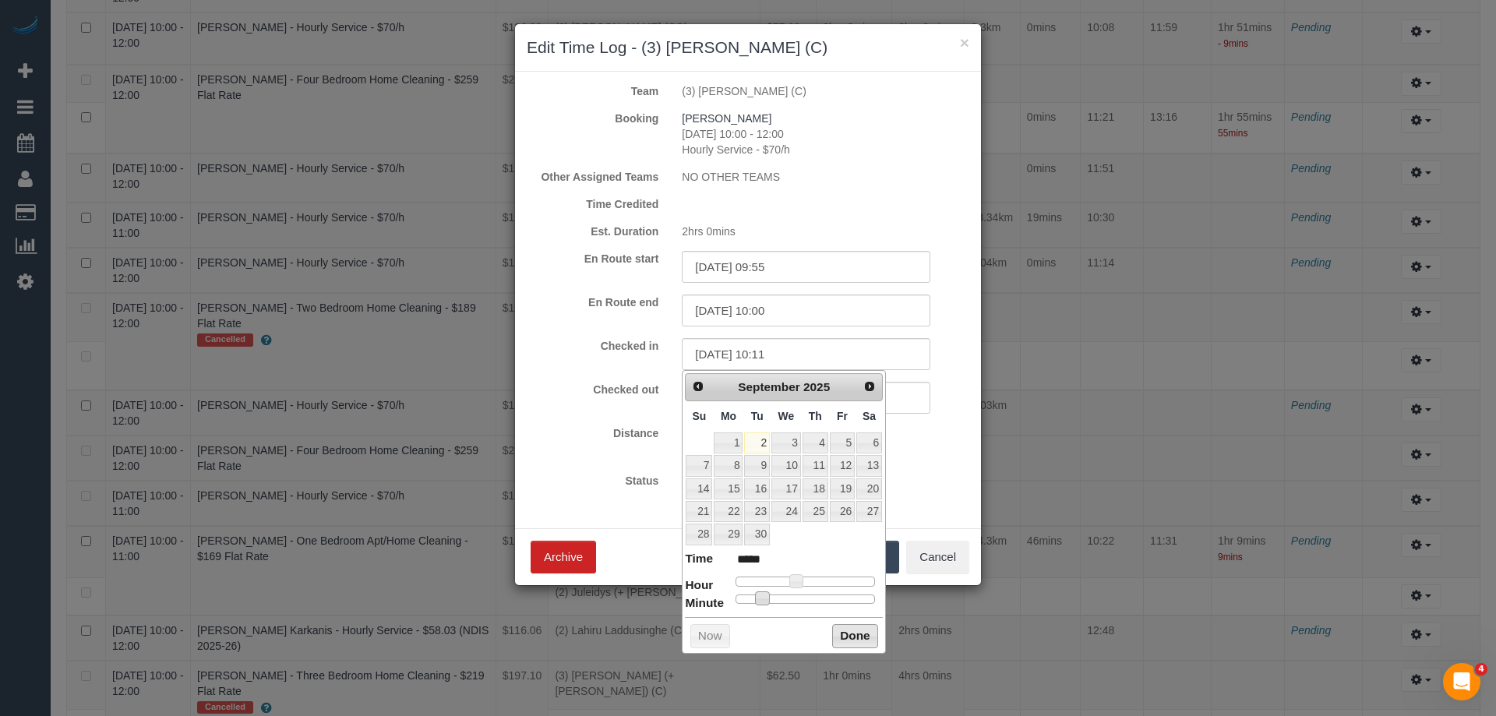
click at [855, 640] on button "Done" at bounding box center [855, 636] width 46 height 25
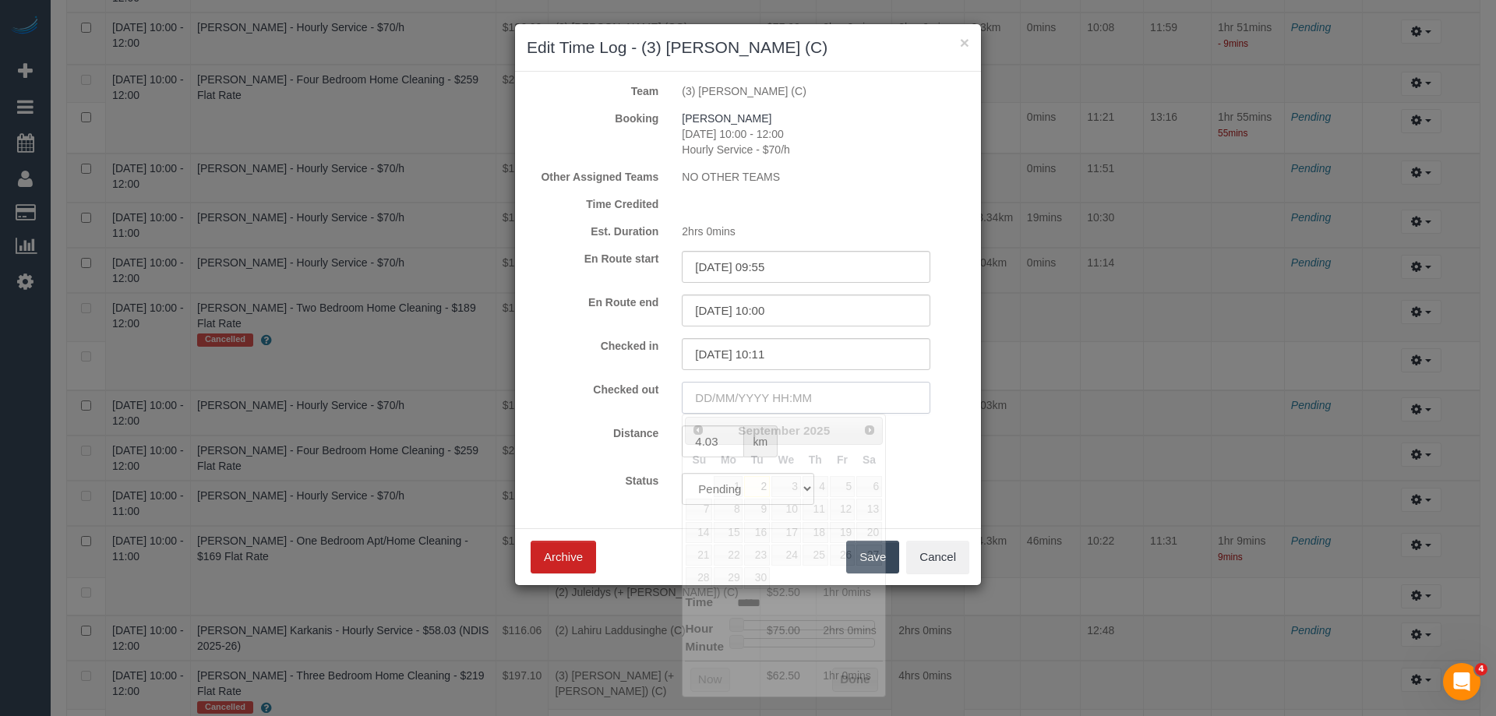
click at [704, 395] on input "text" at bounding box center [806, 398] width 249 height 32
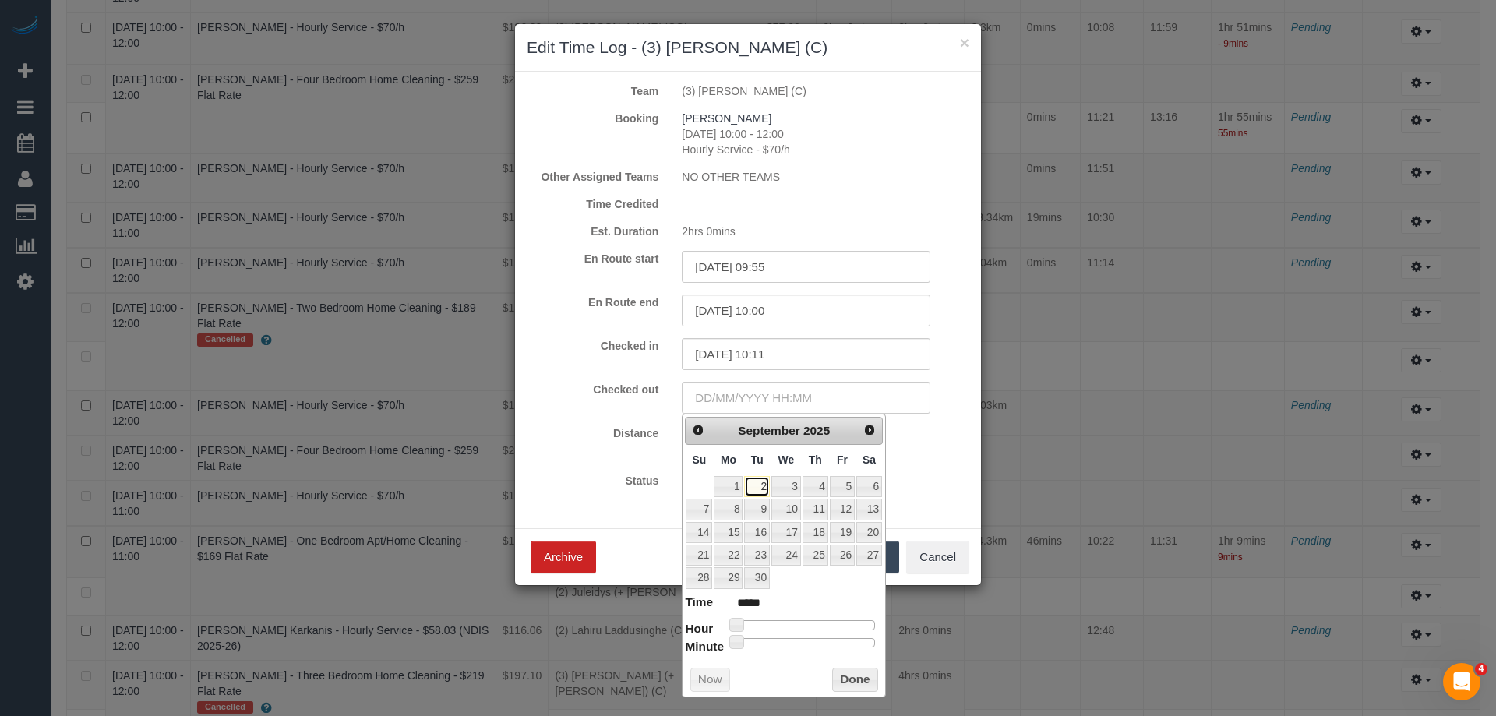
click at [763, 487] on link "2" at bounding box center [756, 486] width 25 height 21
type input "02/09/2025 10:00"
type input "*****"
click at [794, 620] on div at bounding box center [804, 624] width 139 height 9
type input "02/09/2025 13:00"
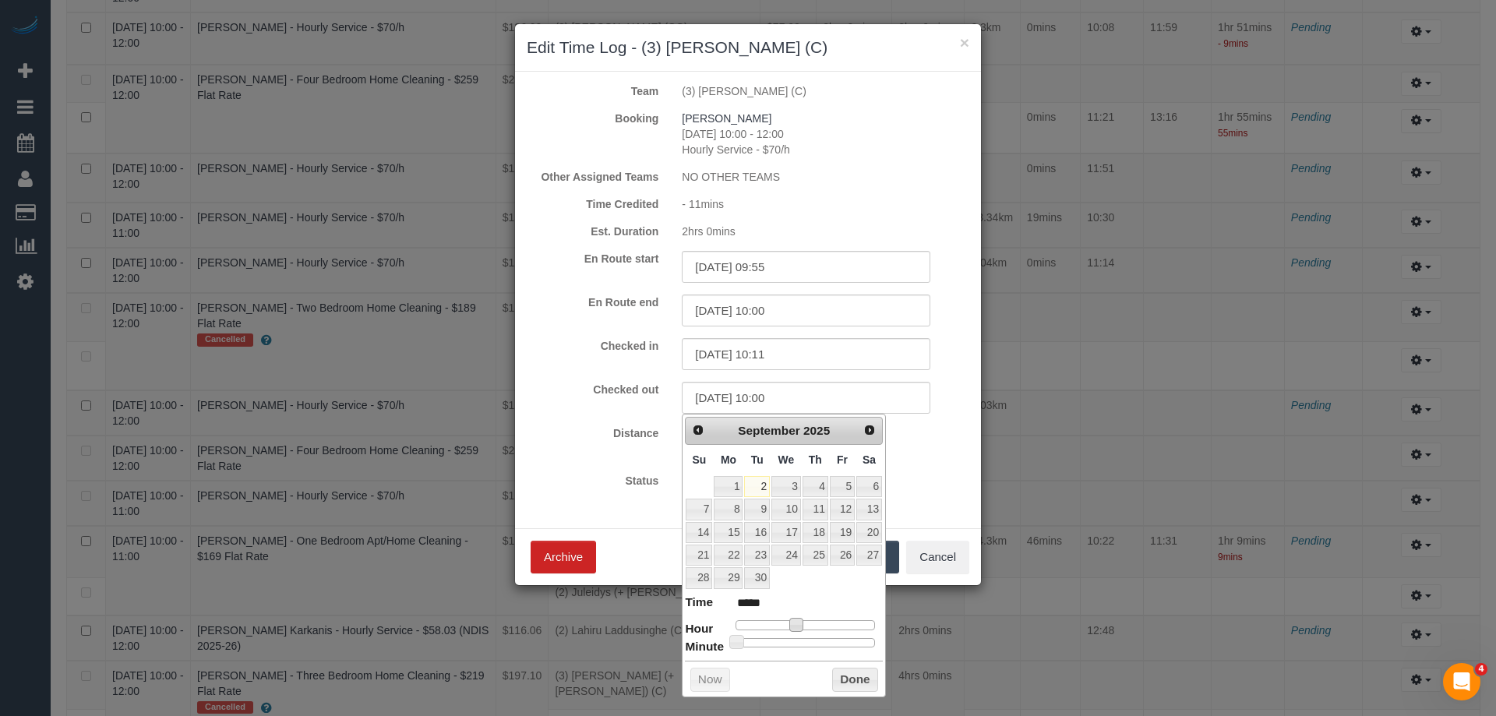
type input "*****"
click at [813, 623] on div at bounding box center [804, 624] width 139 height 9
type input "02/09/2025 11:00"
type input "*****"
click at [802, 624] on div at bounding box center [804, 624] width 139 height 9
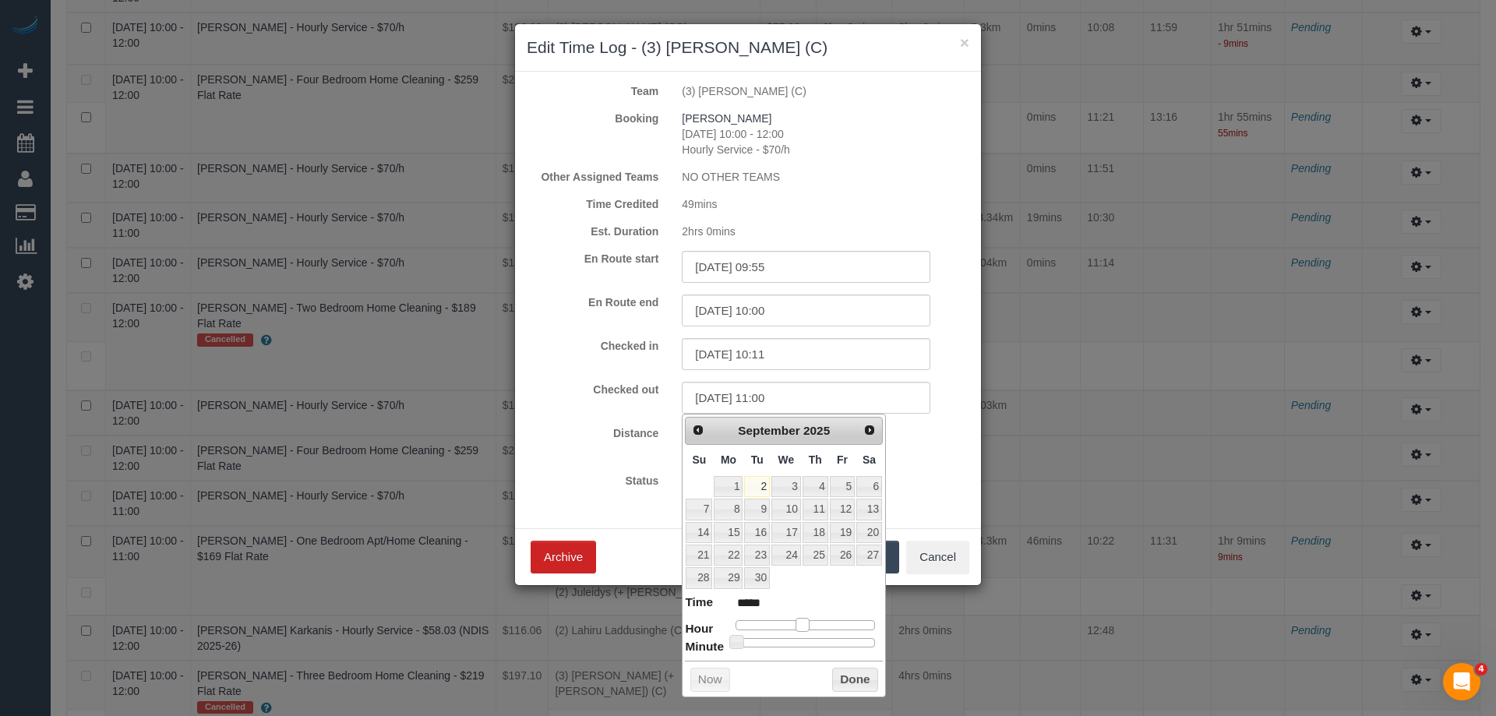
type input "02/09/2025 12:00"
type input "*****"
click at [813, 626] on span at bounding box center [808, 625] width 14 height 14
type input "02/09/2025 12:11"
type input "*****"
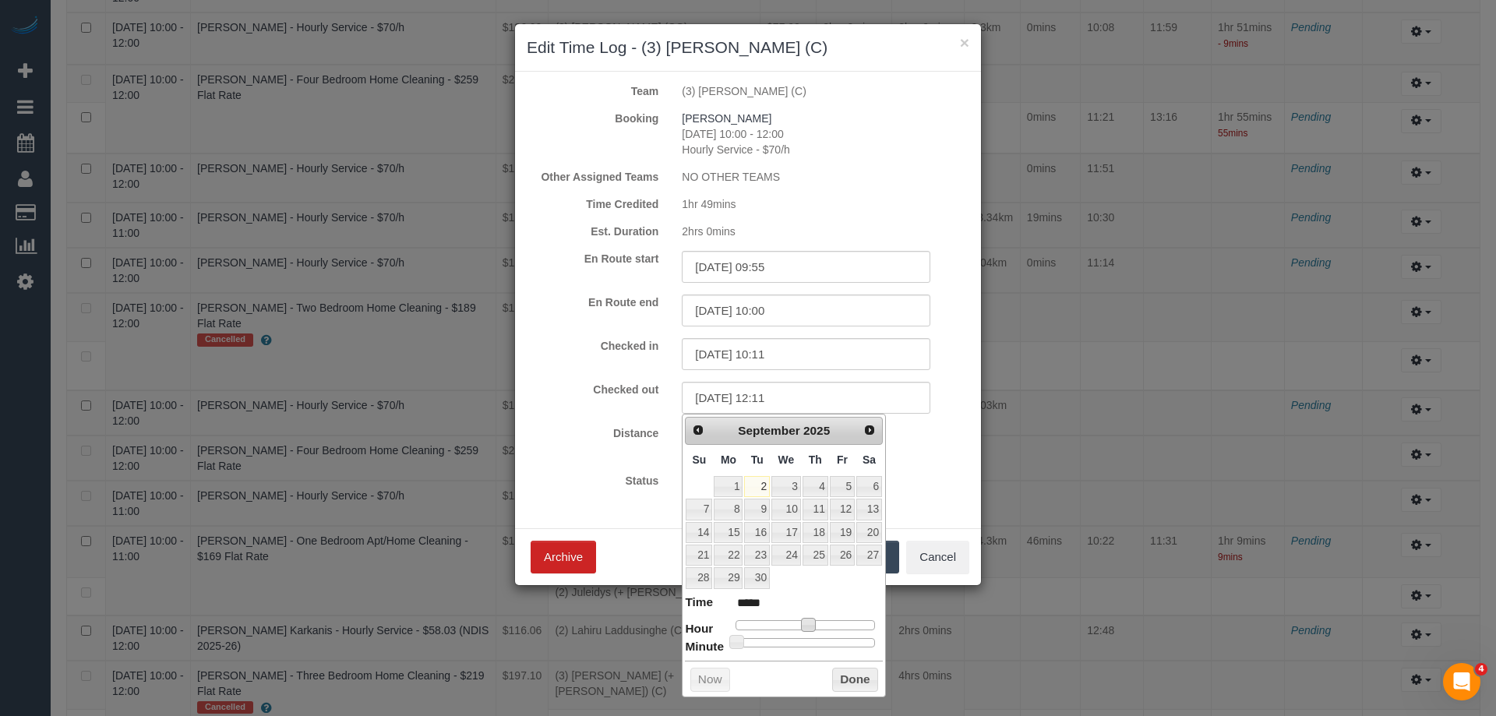
click at [762, 644] on div at bounding box center [804, 642] width 139 height 9
type input "02/09/2025 12:19"
type input "*****"
click at [780, 644] on div at bounding box center [804, 642] width 139 height 9
type input "02/09/2025 12:26"
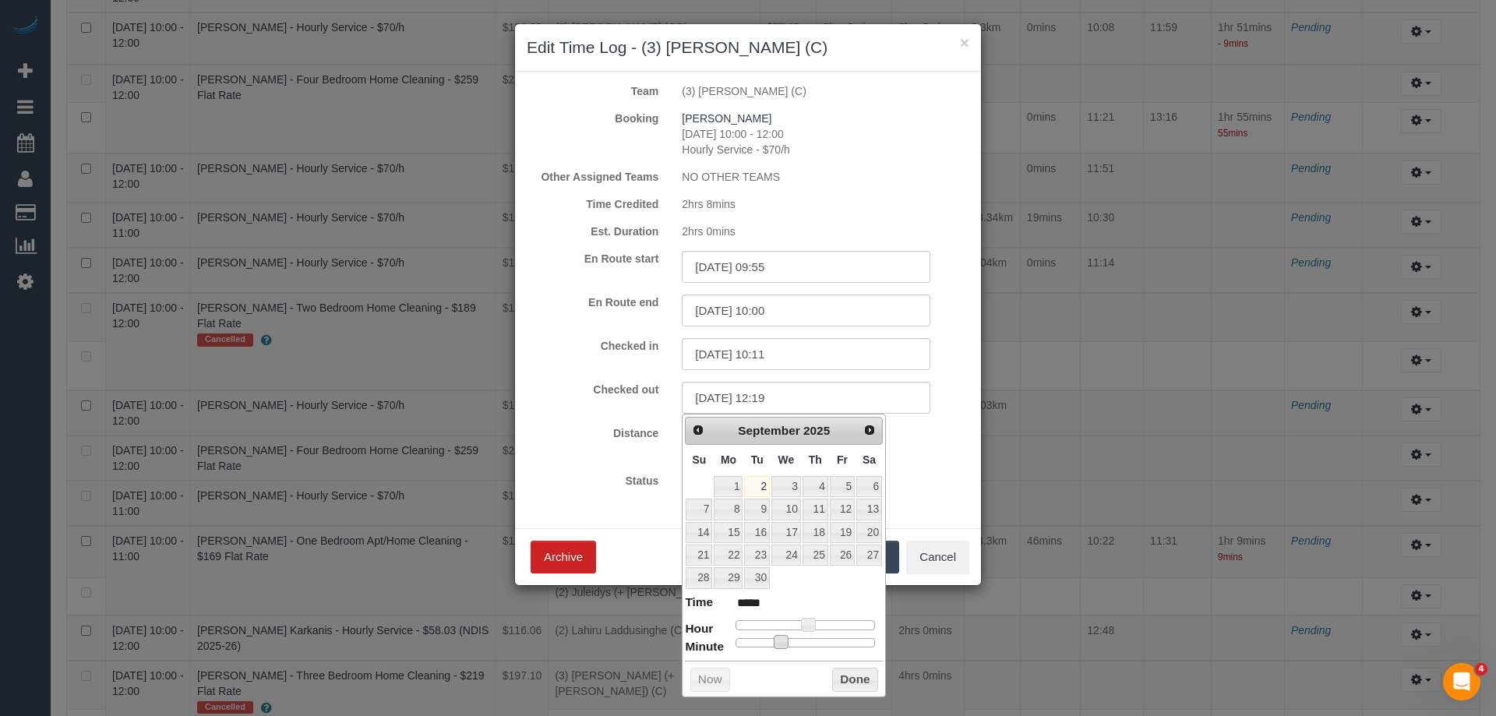
type input "*****"
click at [796, 643] on div at bounding box center [804, 642] width 139 height 9
click at [791, 643] on span at bounding box center [797, 642] width 14 height 14
type input "02/09/2025 12:25"
type input "*****"
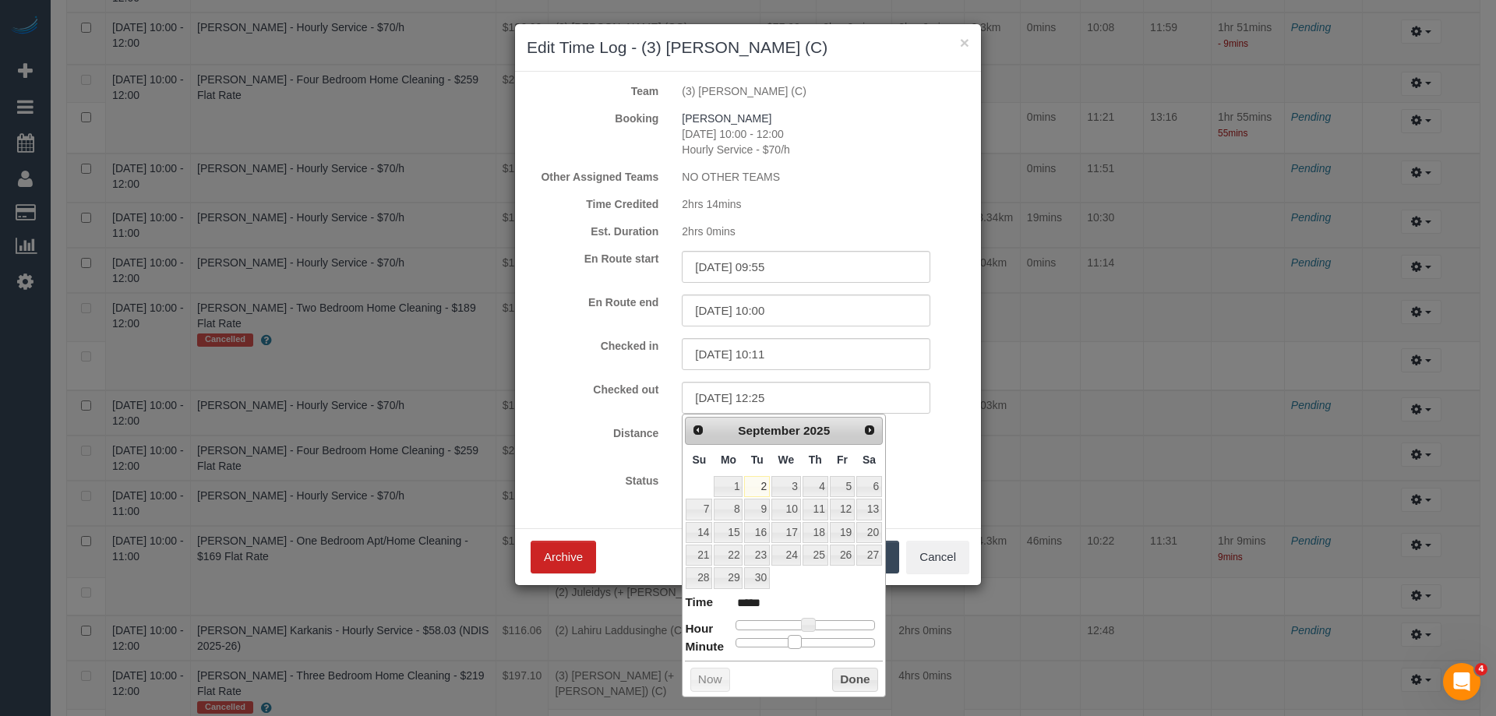
click at [795, 642] on span at bounding box center [795, 642] width 14 height 14
click at [853, 682] on button "Done" at bounding box center [855, 680] width 46 height 25
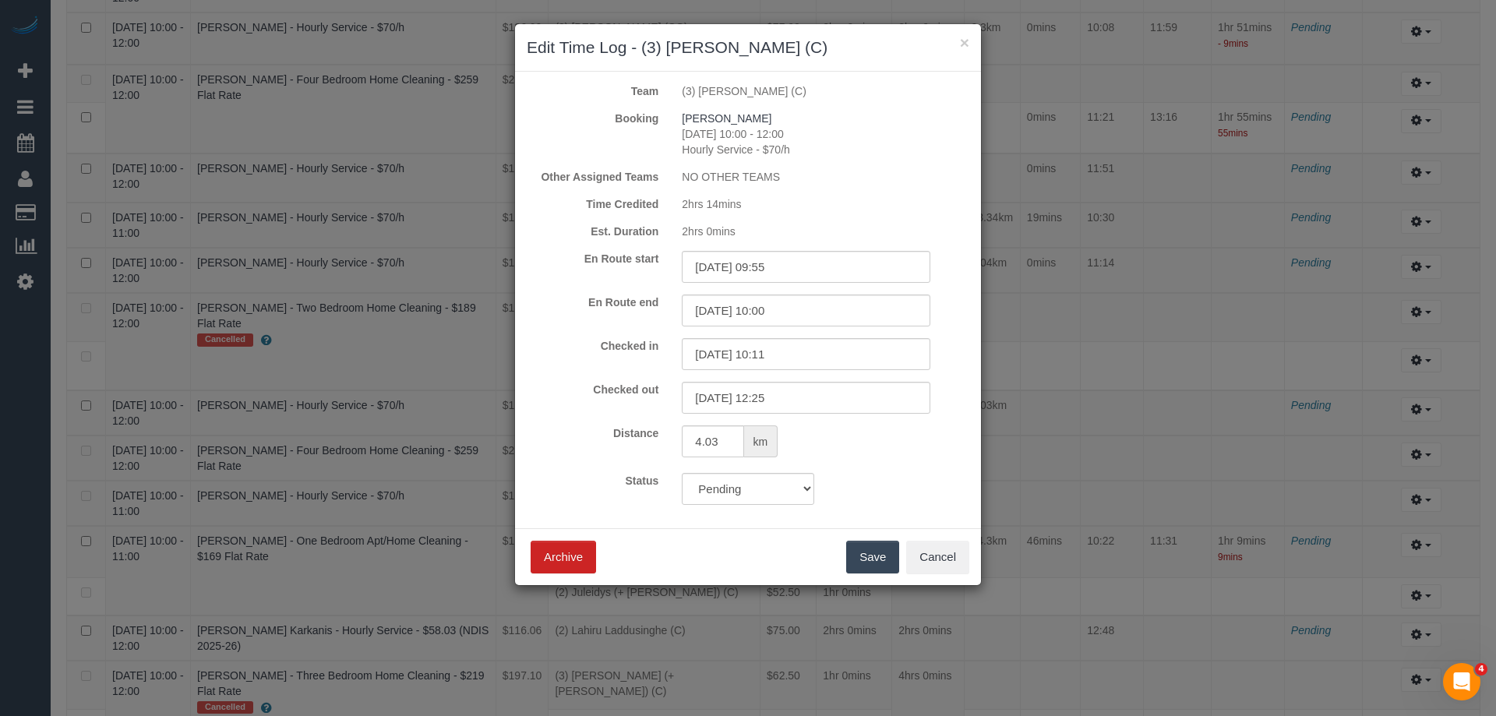
click at [866, 557] on button "Save" at bounding box center [872, 557] width 53 height 33
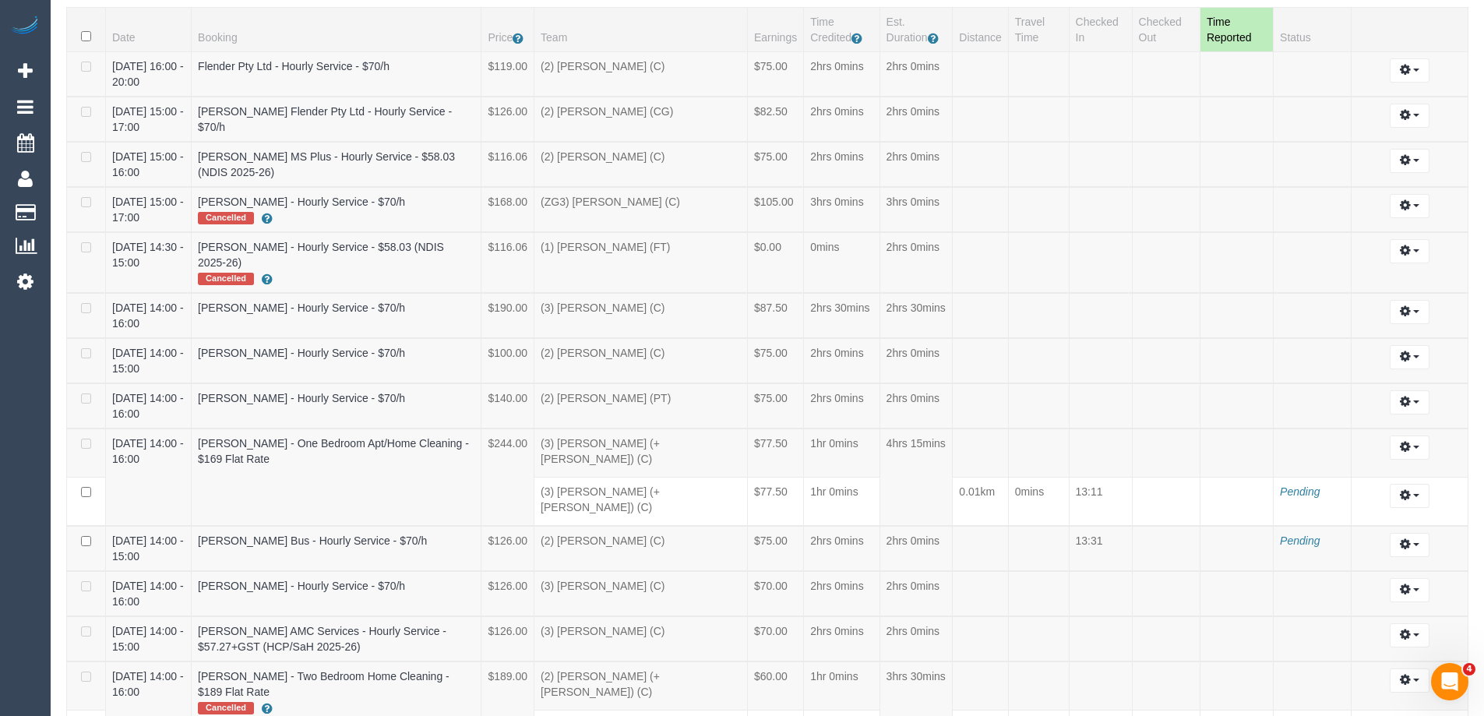
scroll to position [0, 0]
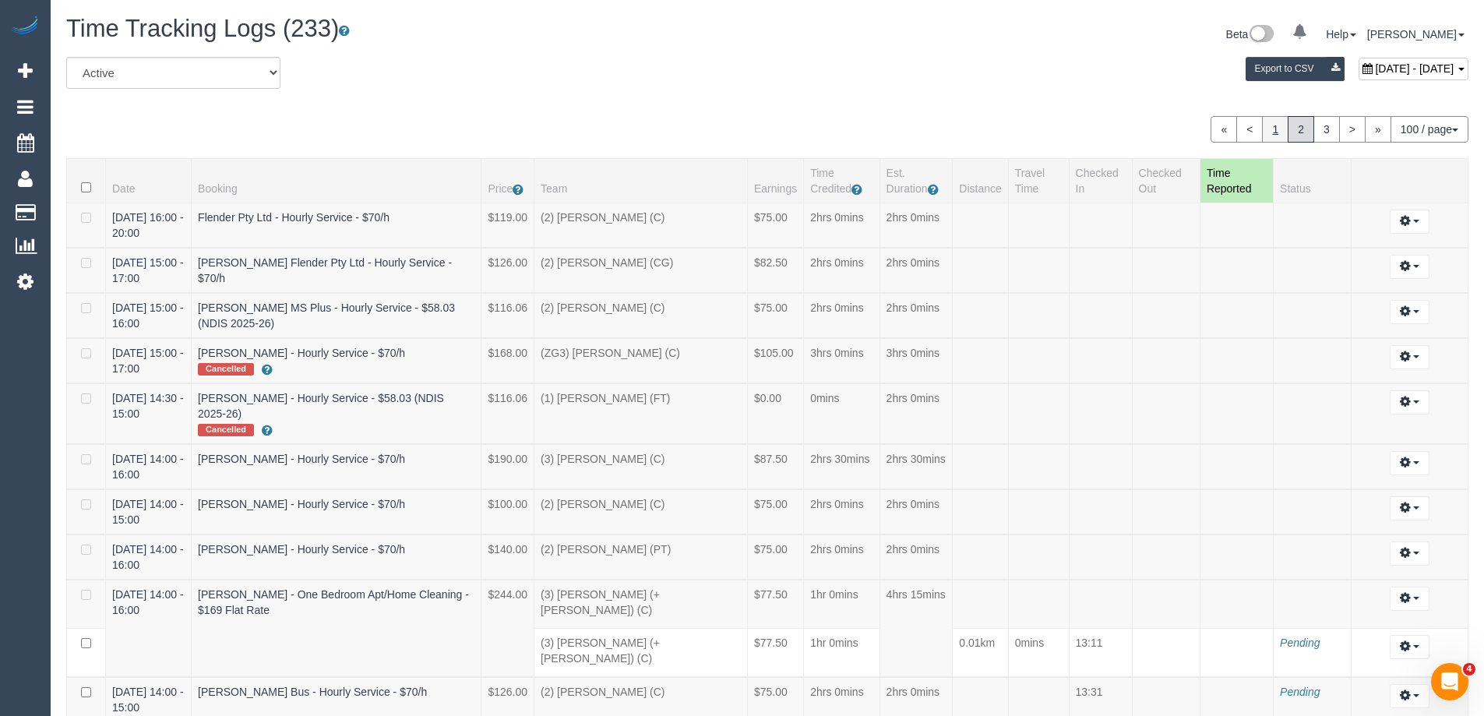
click at [1272, 131] on link "1" at bounding box center [1275, 129] width 26 height 26
click at [1321, 126] on link "3" at bounding box center [1327, 129] width 26 height 26
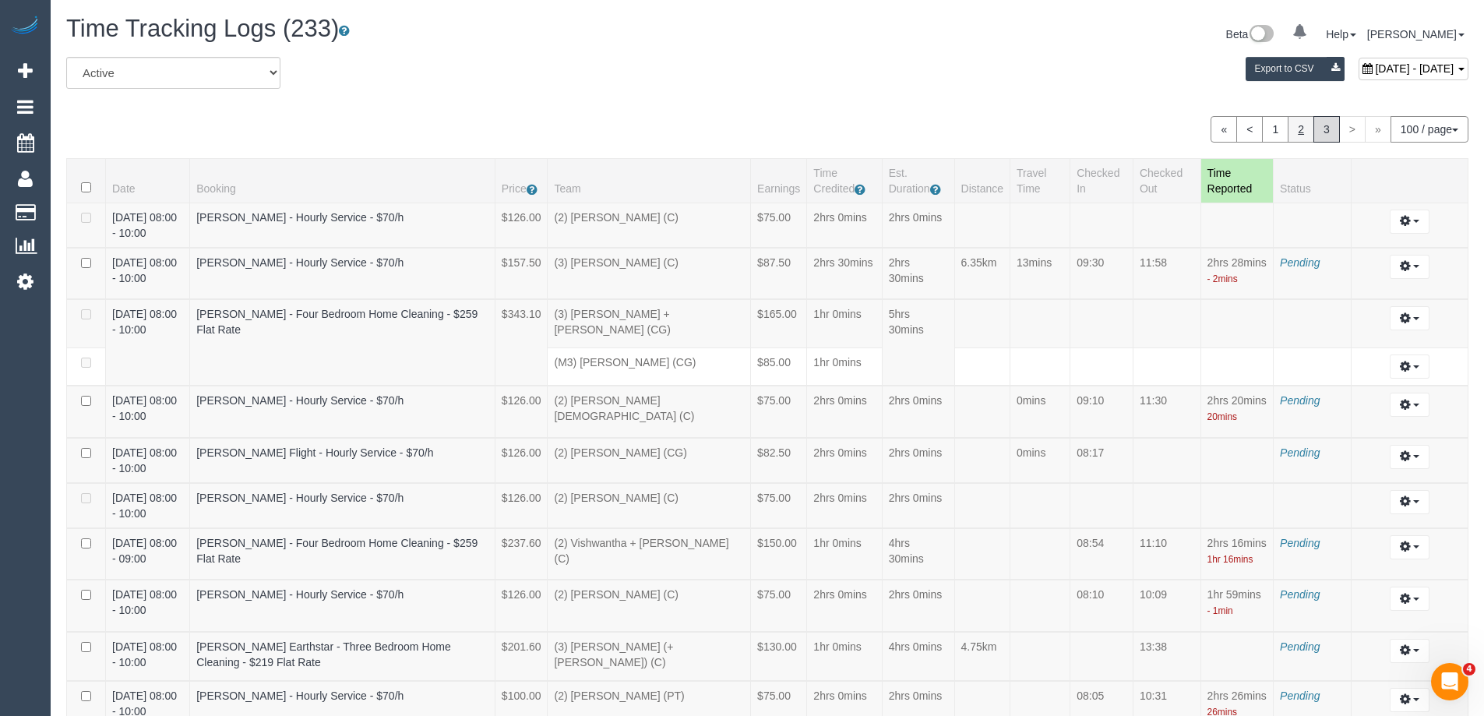
click at [1295, 127] on link "2" at bounding box center [1301, 129] width 26 height 26
click at [1268, 127] on link "1" at bounding box center [1275, 129] width 26 height 26
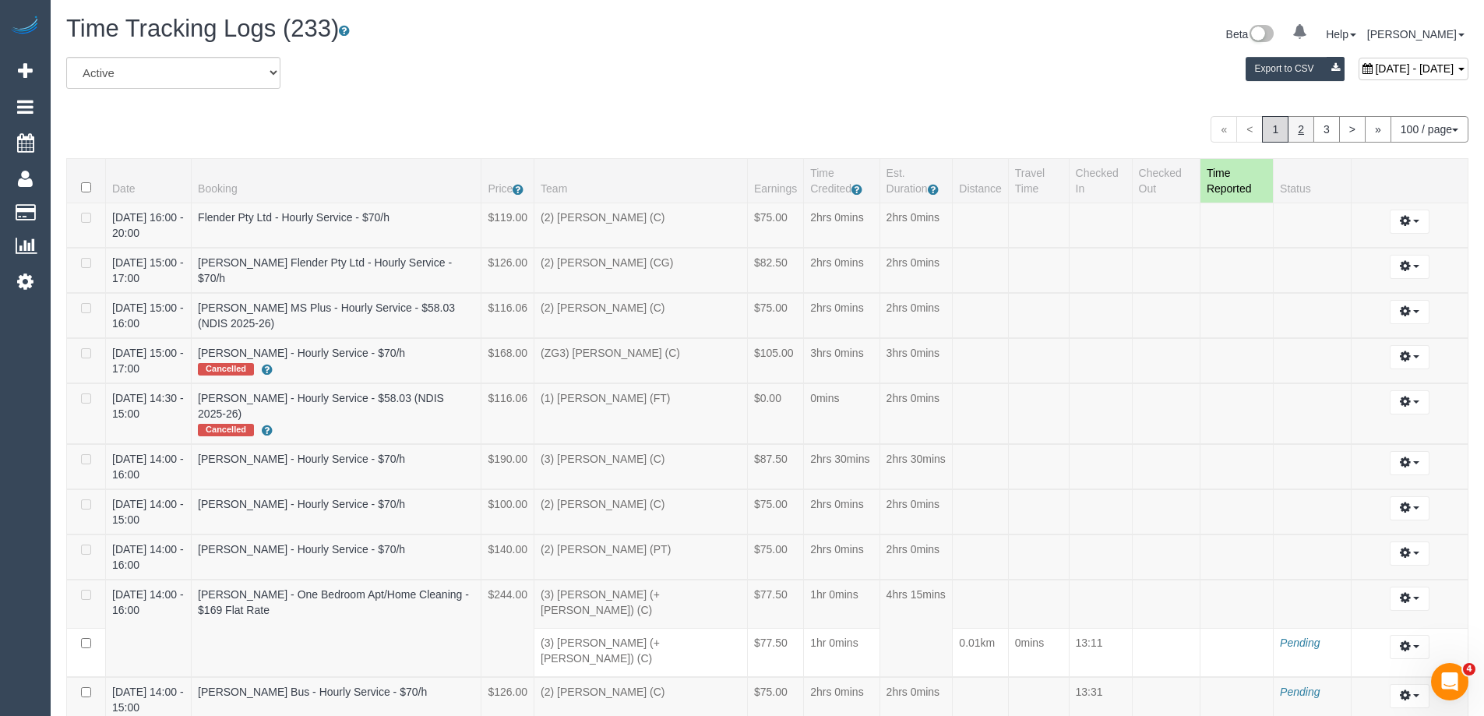
click at [1307, 132] on link "2" at bounding box center [1301, 129] width 26 height 26
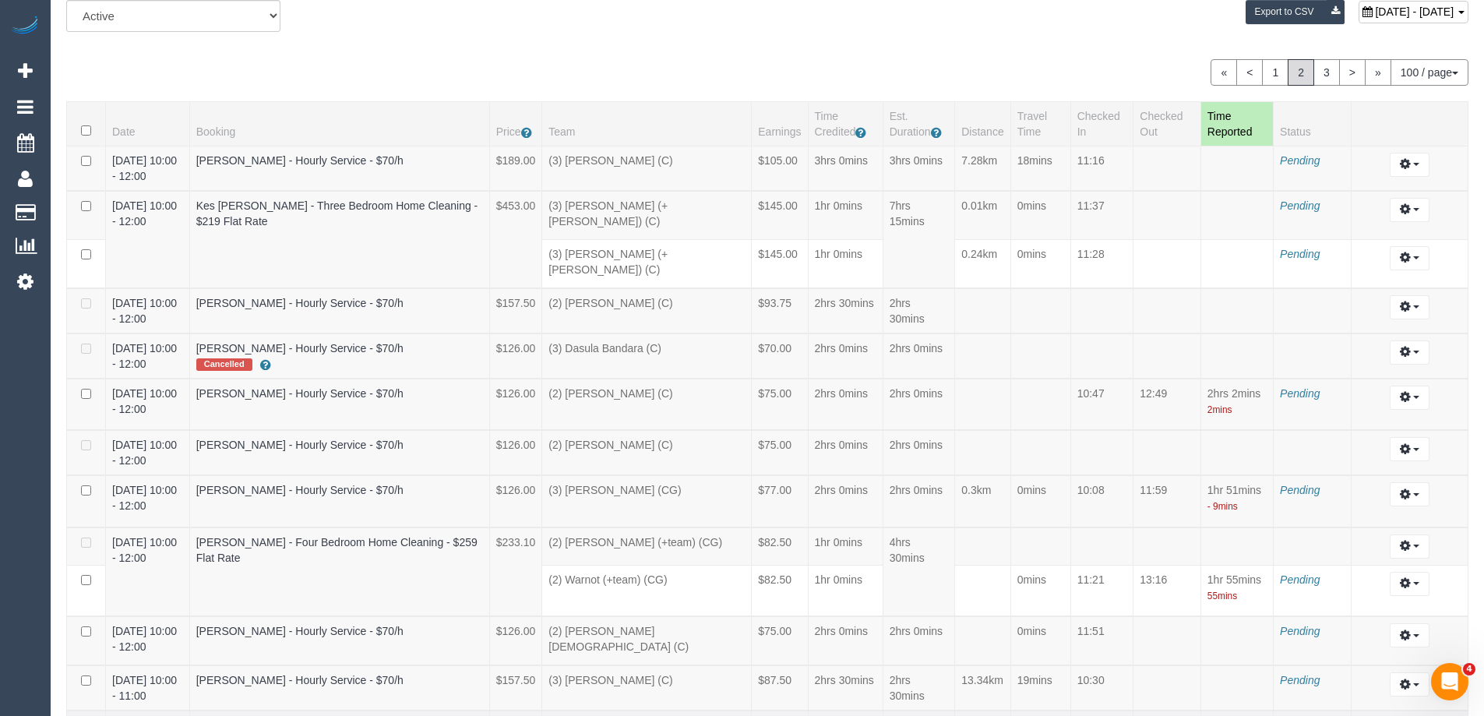
scroll to position [158, 0]
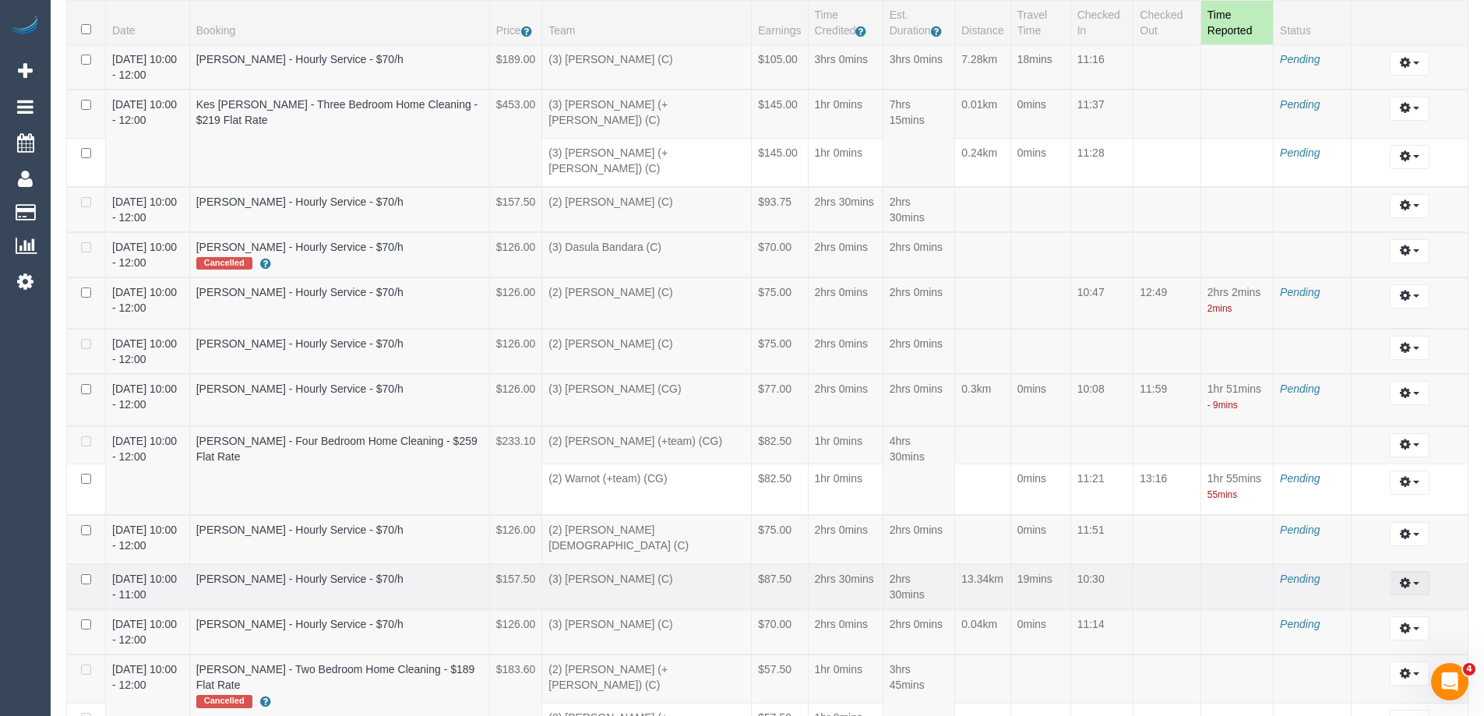
click at [1410, 578] on icon "button" at bounding box center [1405, 582] width 11 height 9
click at [1373, 601] on link "Edit" at bounding box center [1367, 611] width 123 height 20
select select "draft"
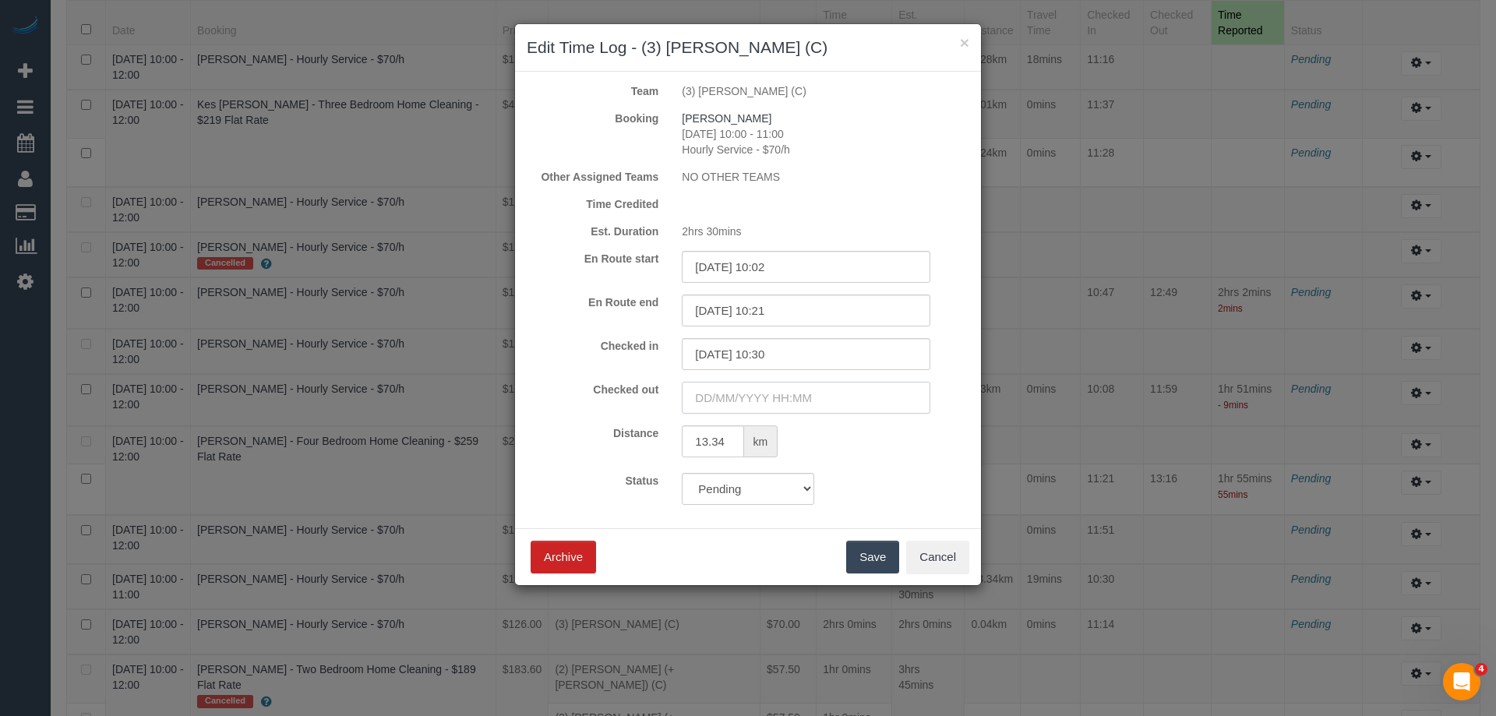
click at [720, 399] on input "text" at bounding box center [806, 398] width 249 height 32
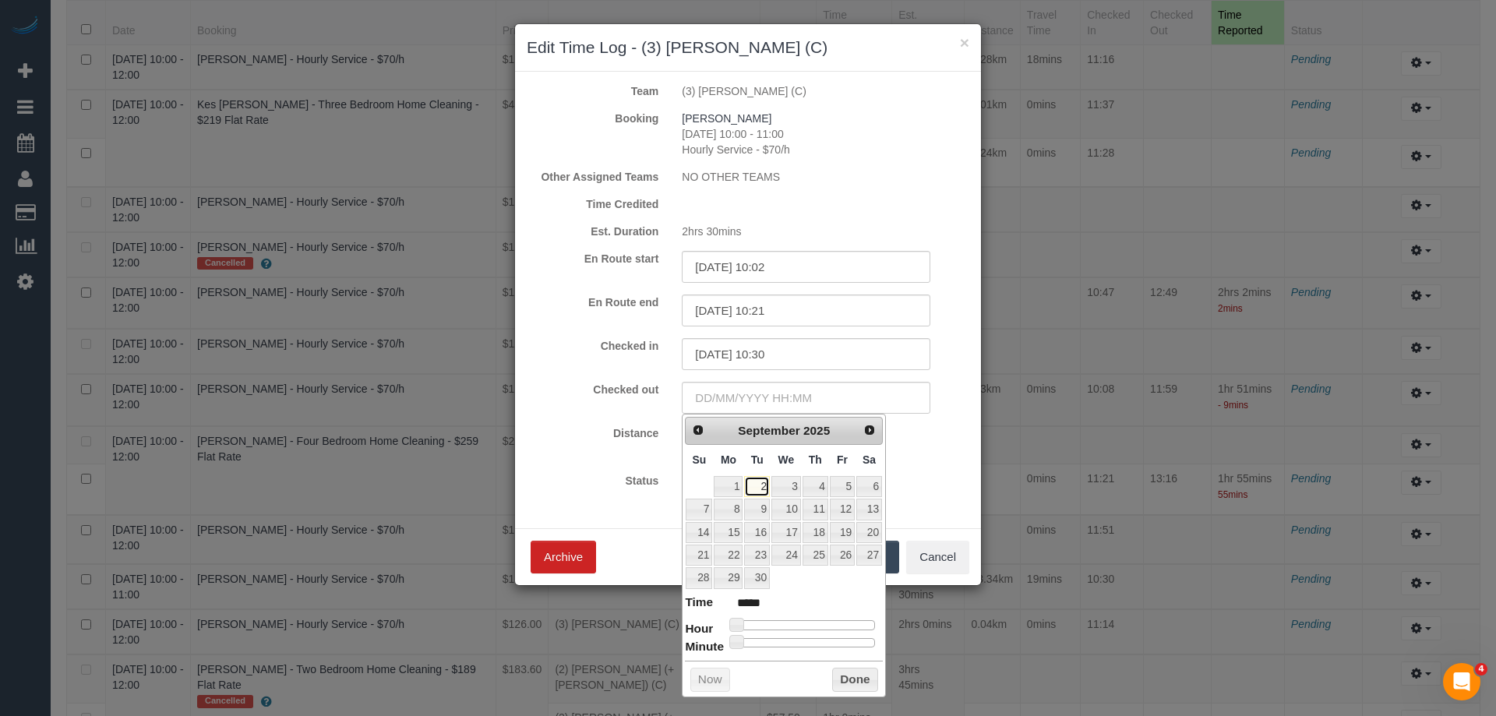
click at [760, 489] on link "2" at bounding box center [756, 486] width 25 height 21
type input "02/09/2025 09:00"
type input "*****"
click at [790, 622] on div at bounding box center [804, 624] width 139 height 9
type input "02/09/2025 12:00"
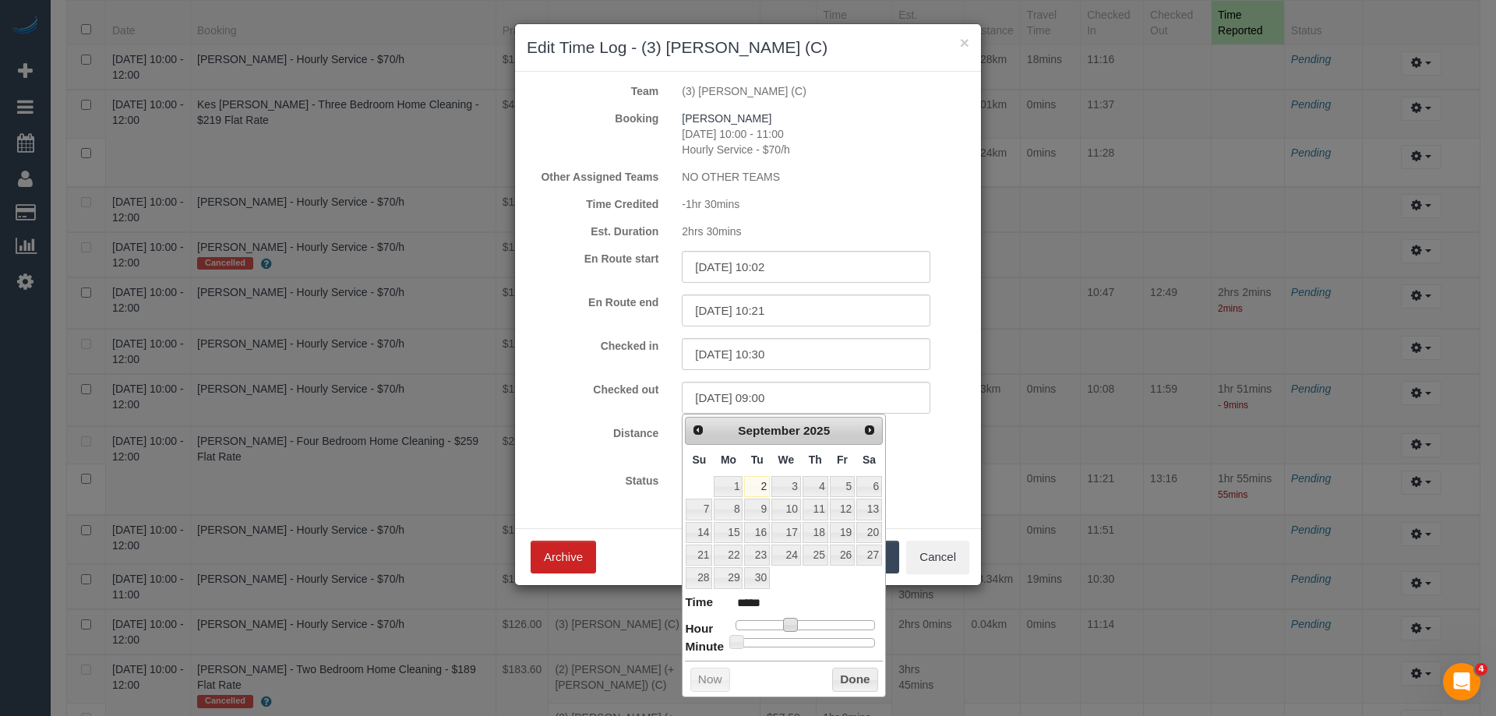
type input "*****"
click at [807, 622] on div at bounding box center [804, 624] width 139 height 9
type input "02/09/2025 12:23"
type input "*****"
click at [791, 641] on div at bounding box center [804, 642] width 139 height 9
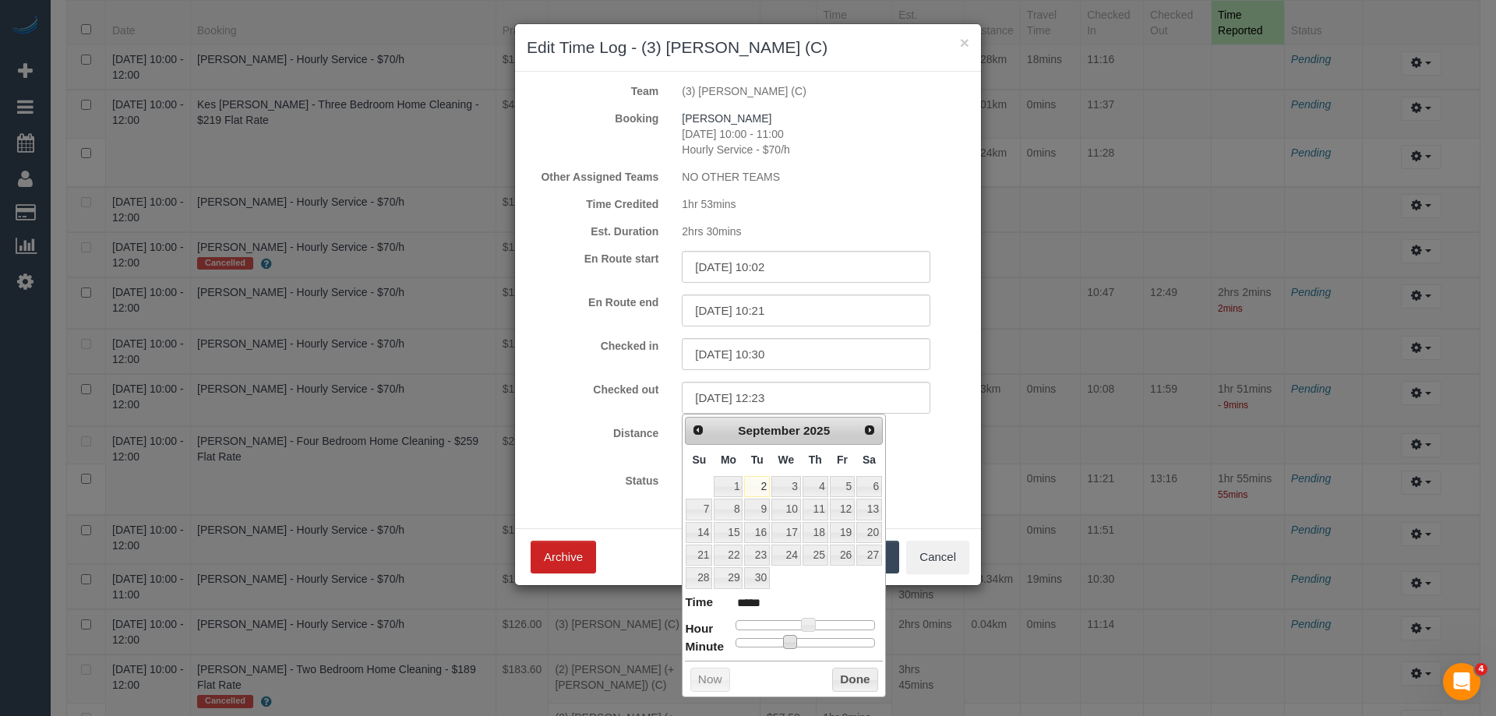
type input "02/09/2025 12:33"
type input "*****"
click at [813, 644] on div at bounding box center [804, 642] width 139 height 9
type input "02/09/2025 12:39"
type input "*****"
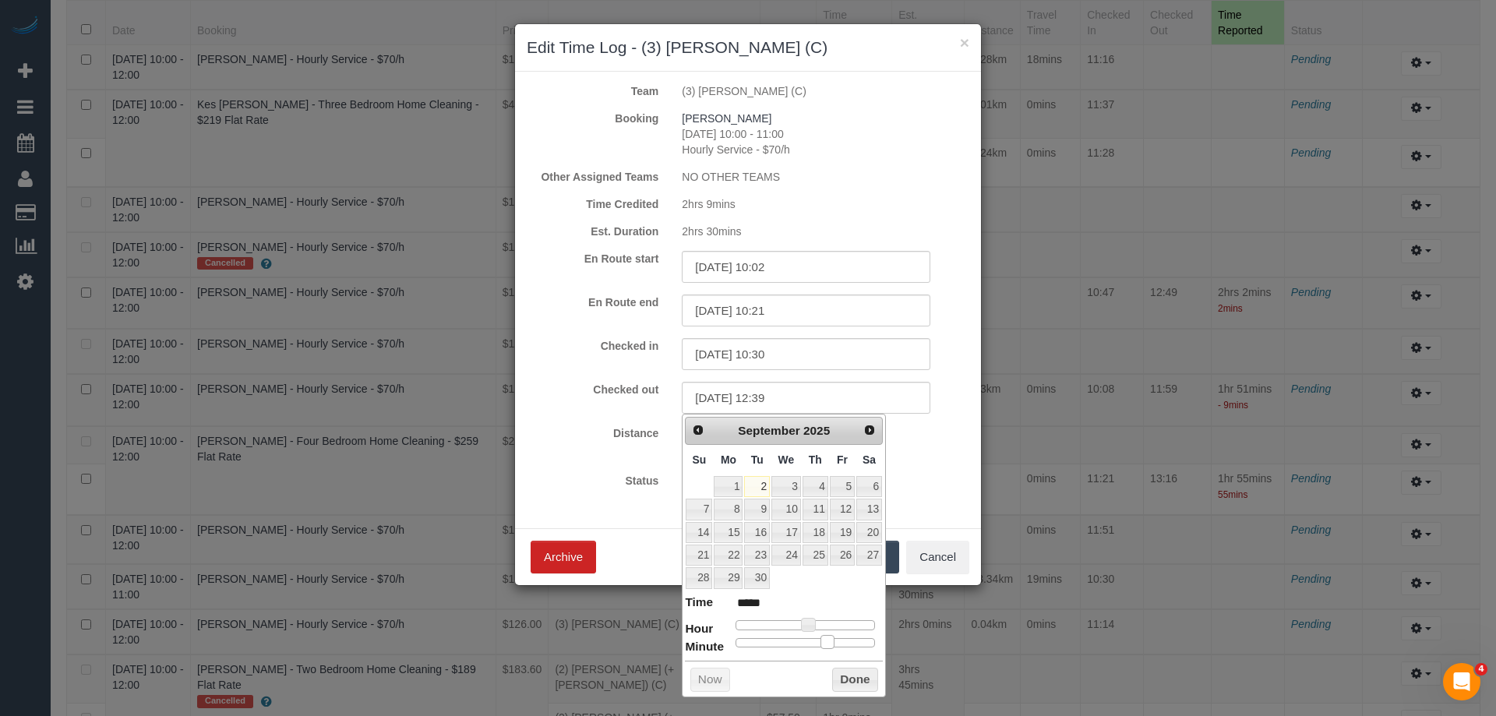
click at [827, 642] on div at bounding box center [804, 642] width 139 height 9
type input "02/09/2025 12:46"
type input "*****"
click at [845, 644] on div at bounding box center [804, 642] width 139 height 9
type input "02/09/2025 12:51"
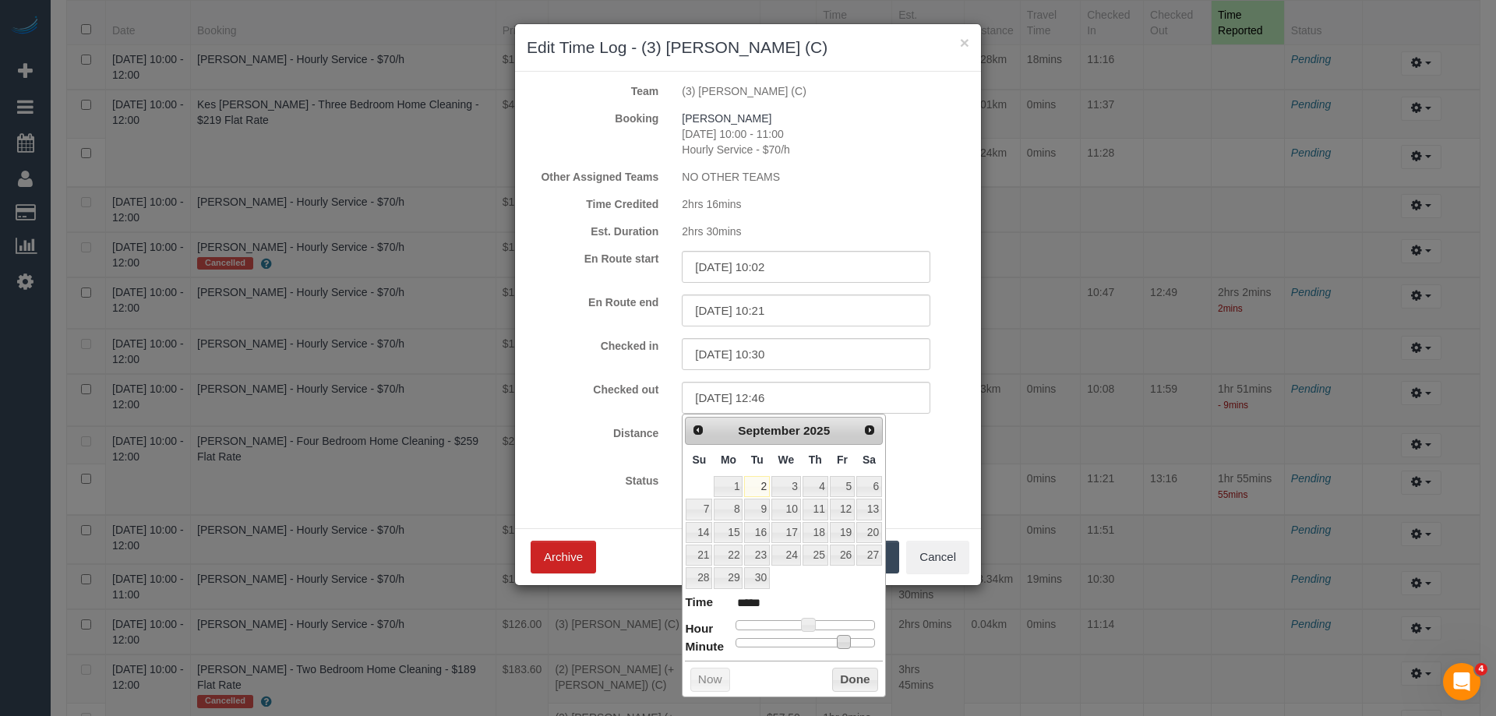
type input "*****"
click at [857, 641] on div at bounding box center [804, 642] width 139 height 9
type input "02/09/2025 12:54"
type input "*****"
click at [863, 642] on div at bounding box center [804, 642] width 139 height 9
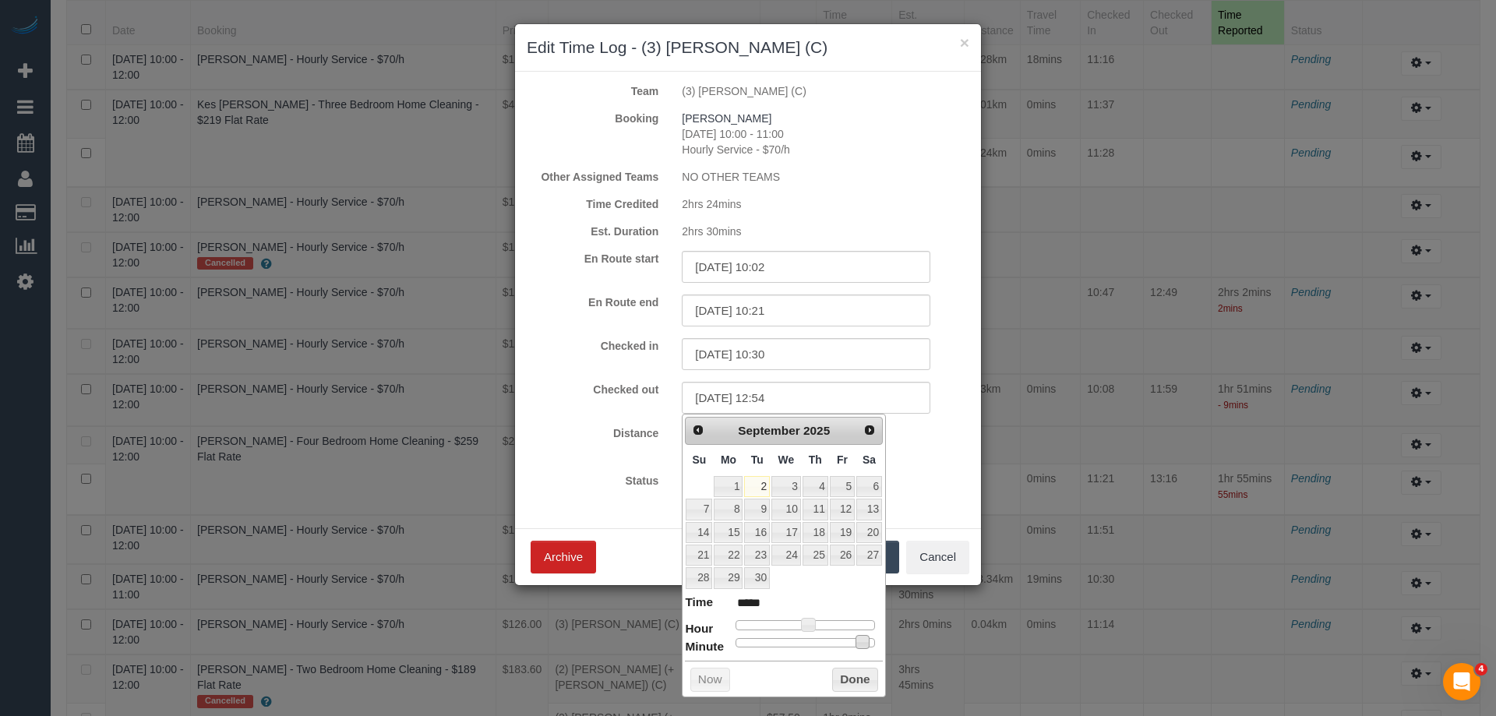
click at [869, 642] on span at bounding box center [862, 642] width 14 height 14
click at [849, 686] on button "Done" at bounding box center [855, 680] width 46 height 25
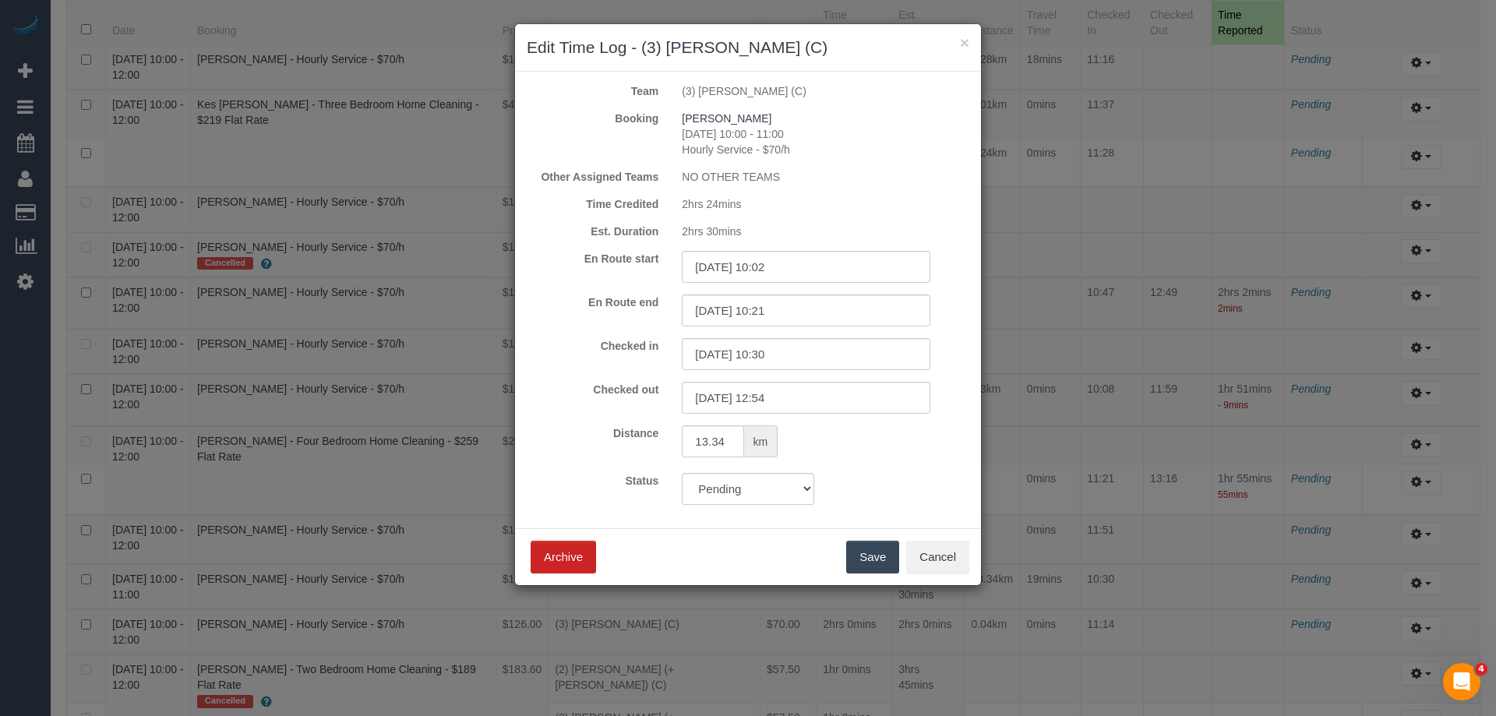
click at [876, 558] on button "Save" at bounding box center [872, 557] width 53 height 33
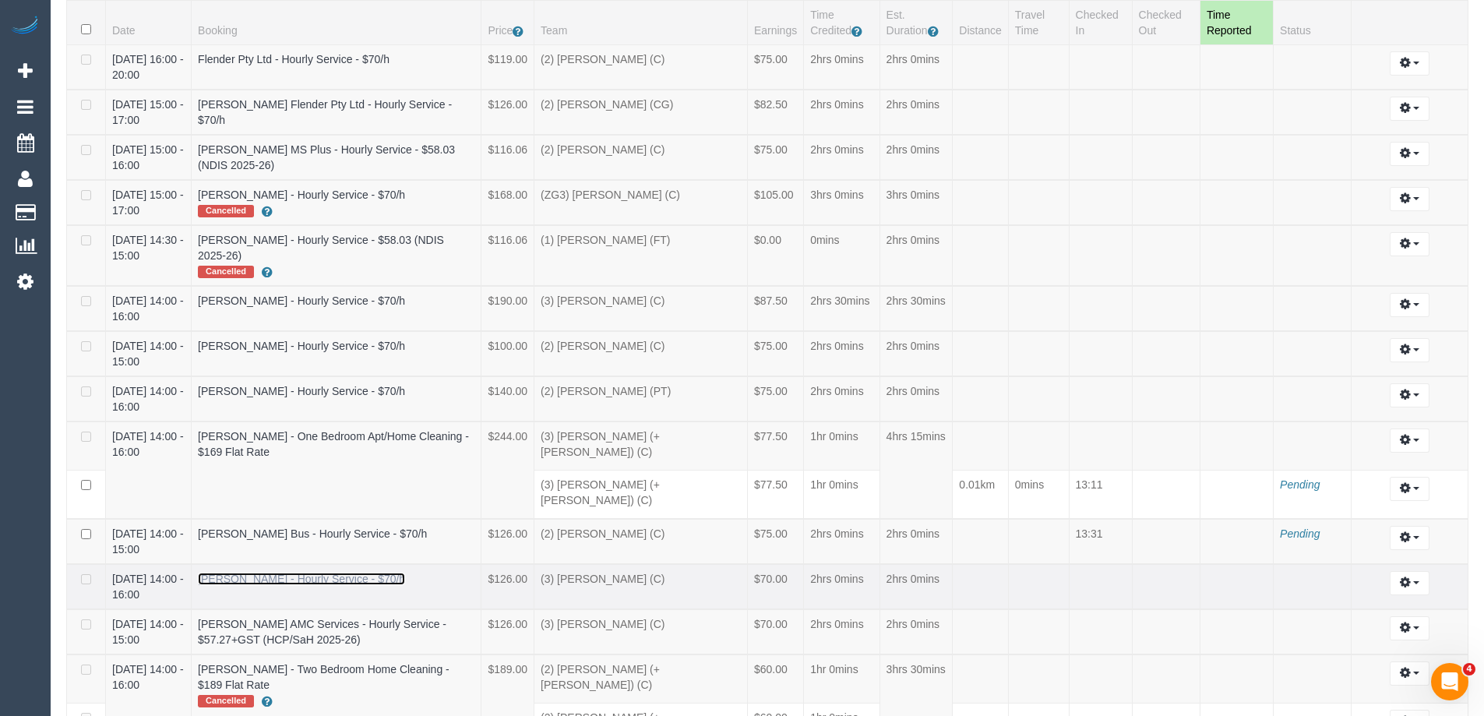
click at [282, 573] on link "Abbey Shepherd - Hourly Service - $70/h" at bounding box center [301, 579] width 207 height 12
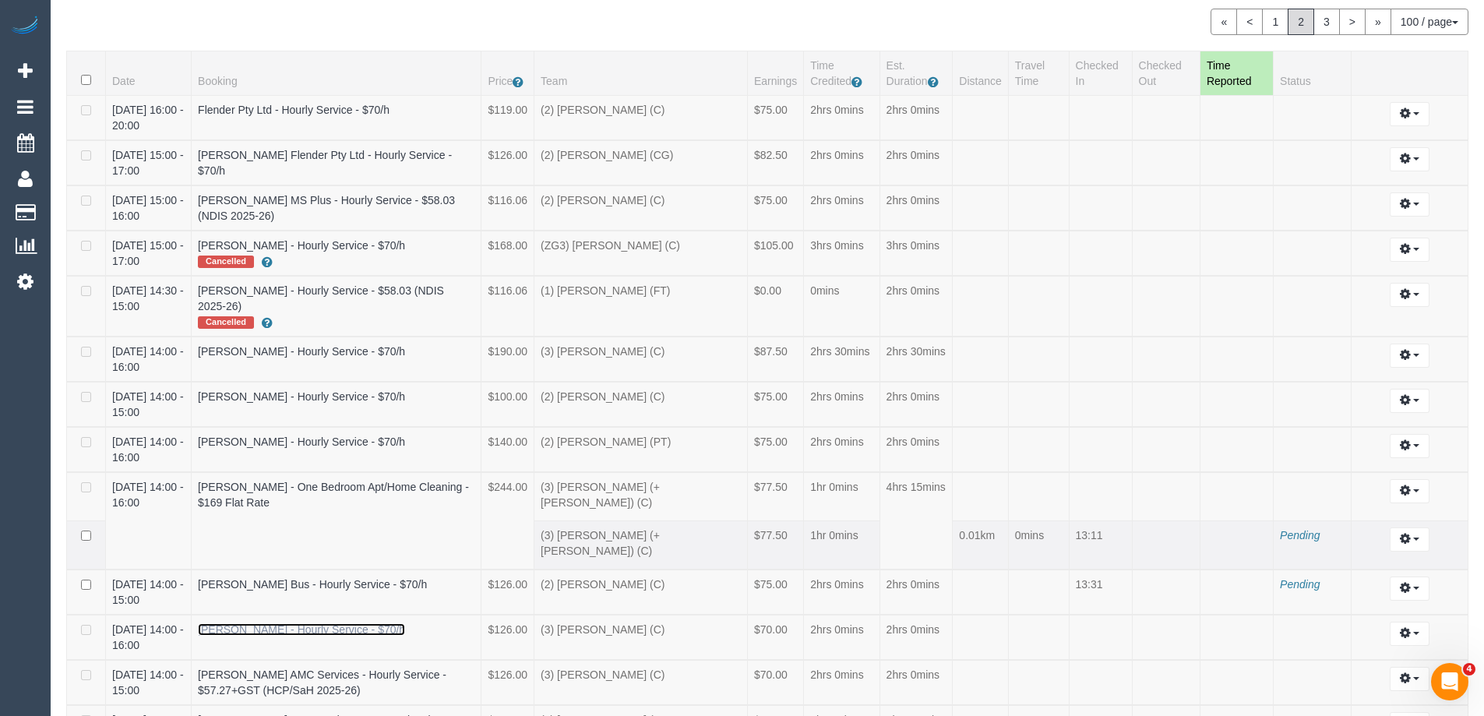
scroll to position [80, 0]
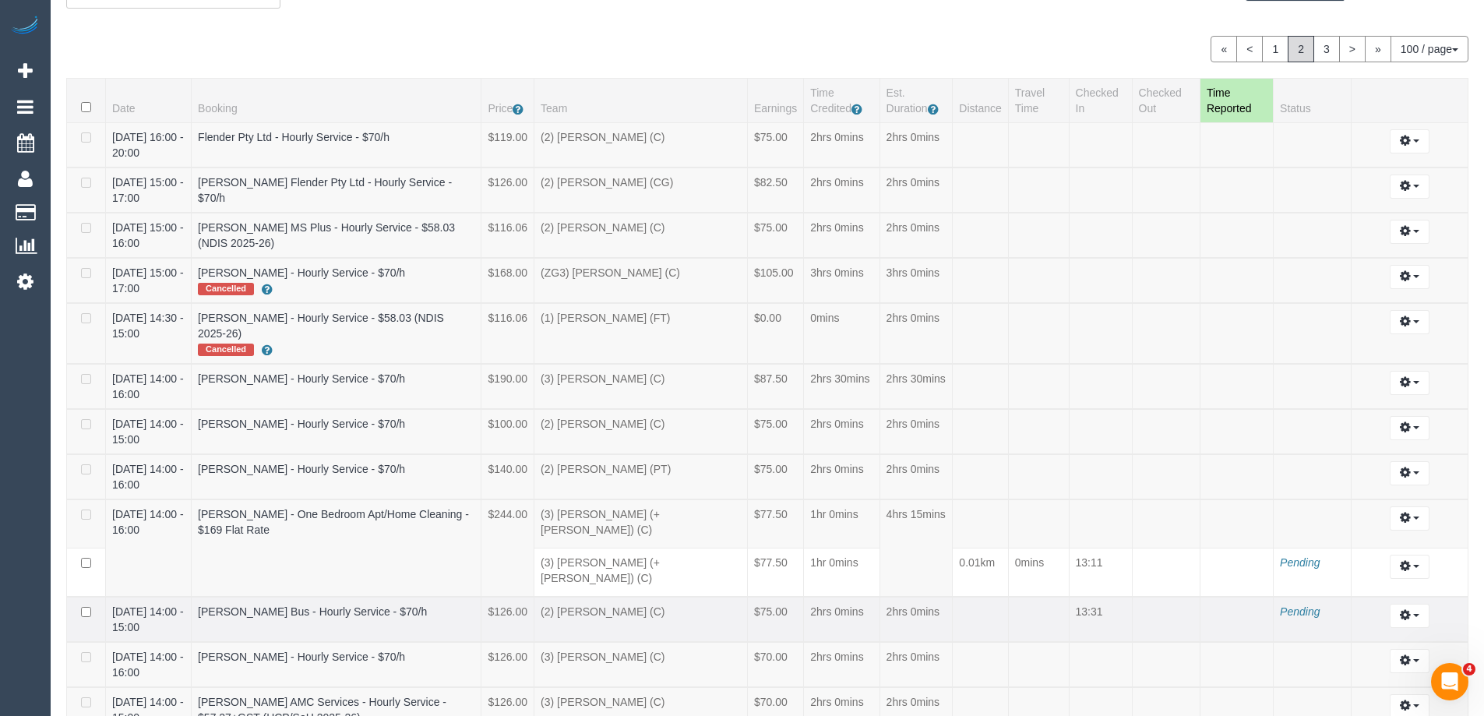
drag, startPoint x: 903, startPoint y: 635, endPoint x: 1074, endPoint y: 559, distance: 187.3
click at [986, 600] on td at bounding box center [980, 619] width 55 height 45
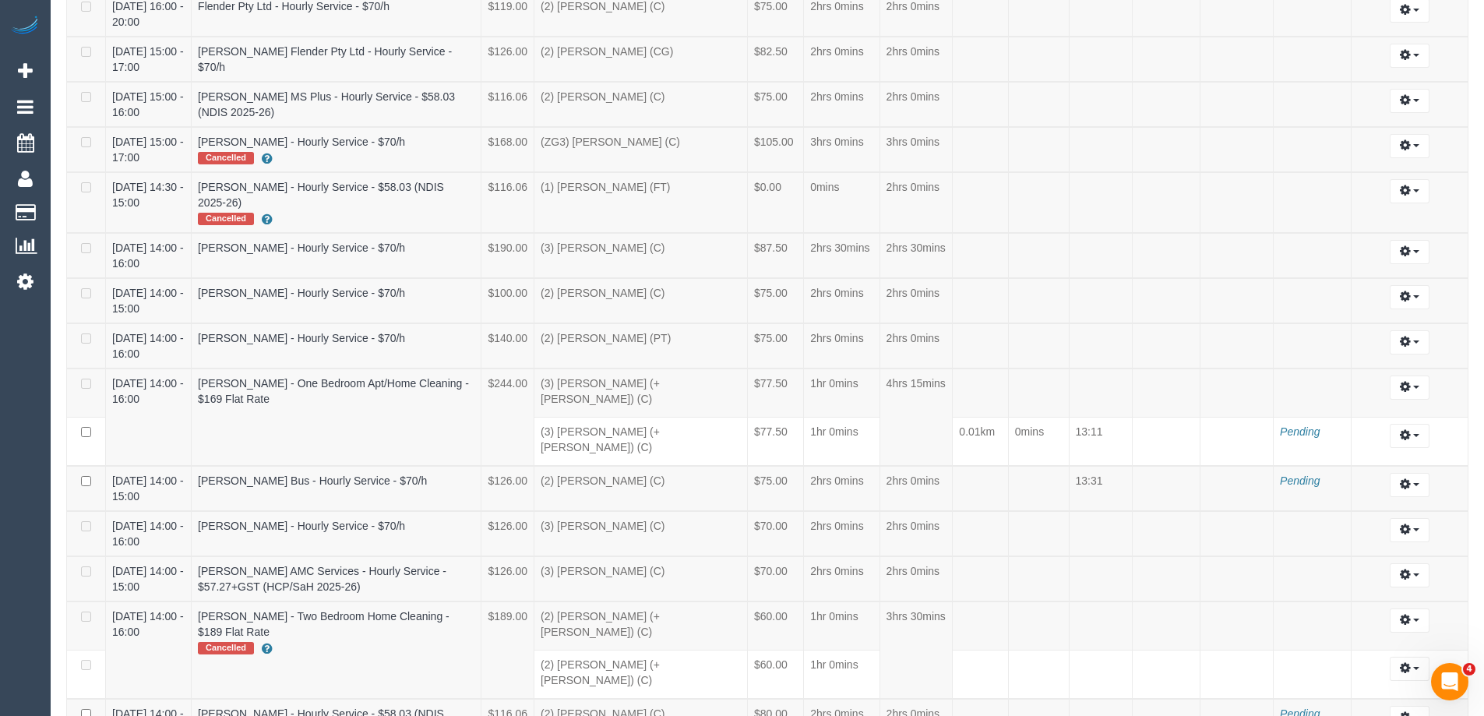
scroll to position [2, 0]
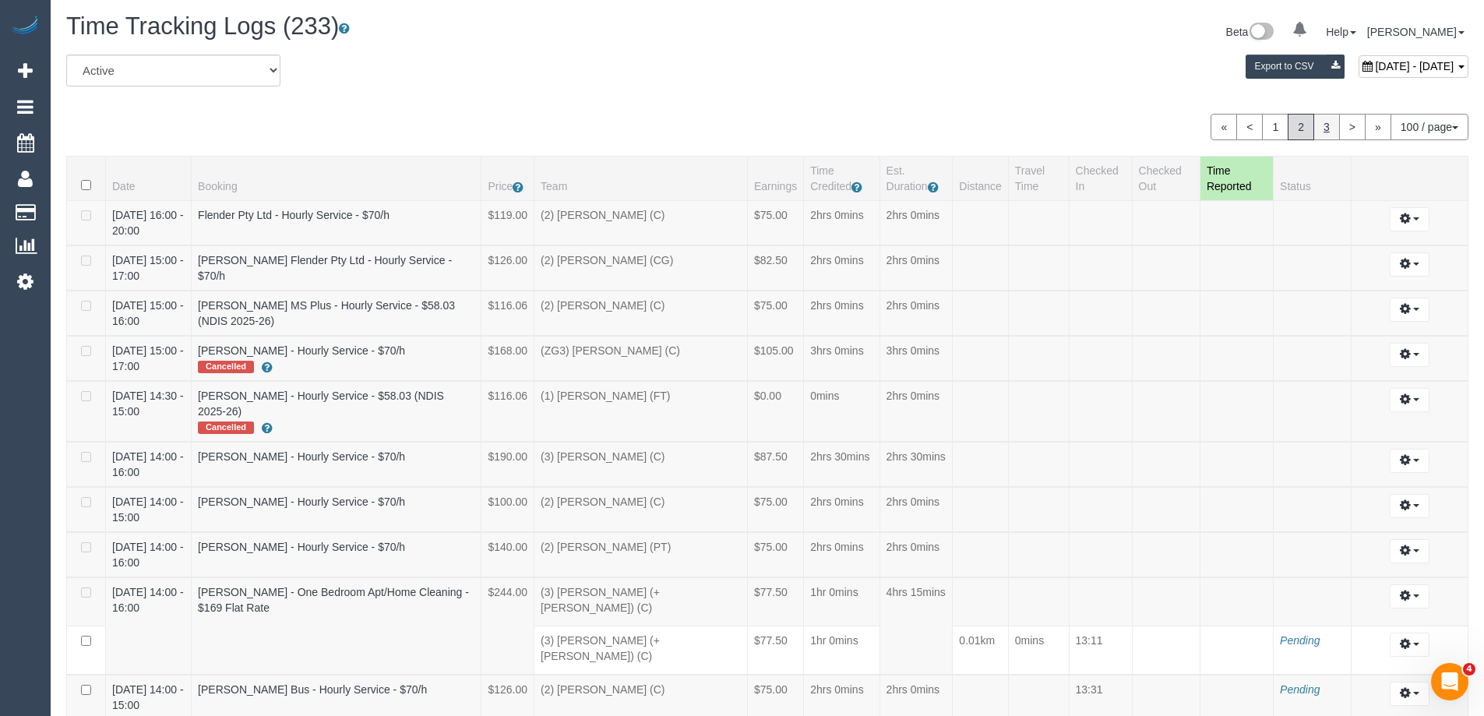
click at [1328, 123] on link "3" at bounding box center [1327, 127] width 26 height 26
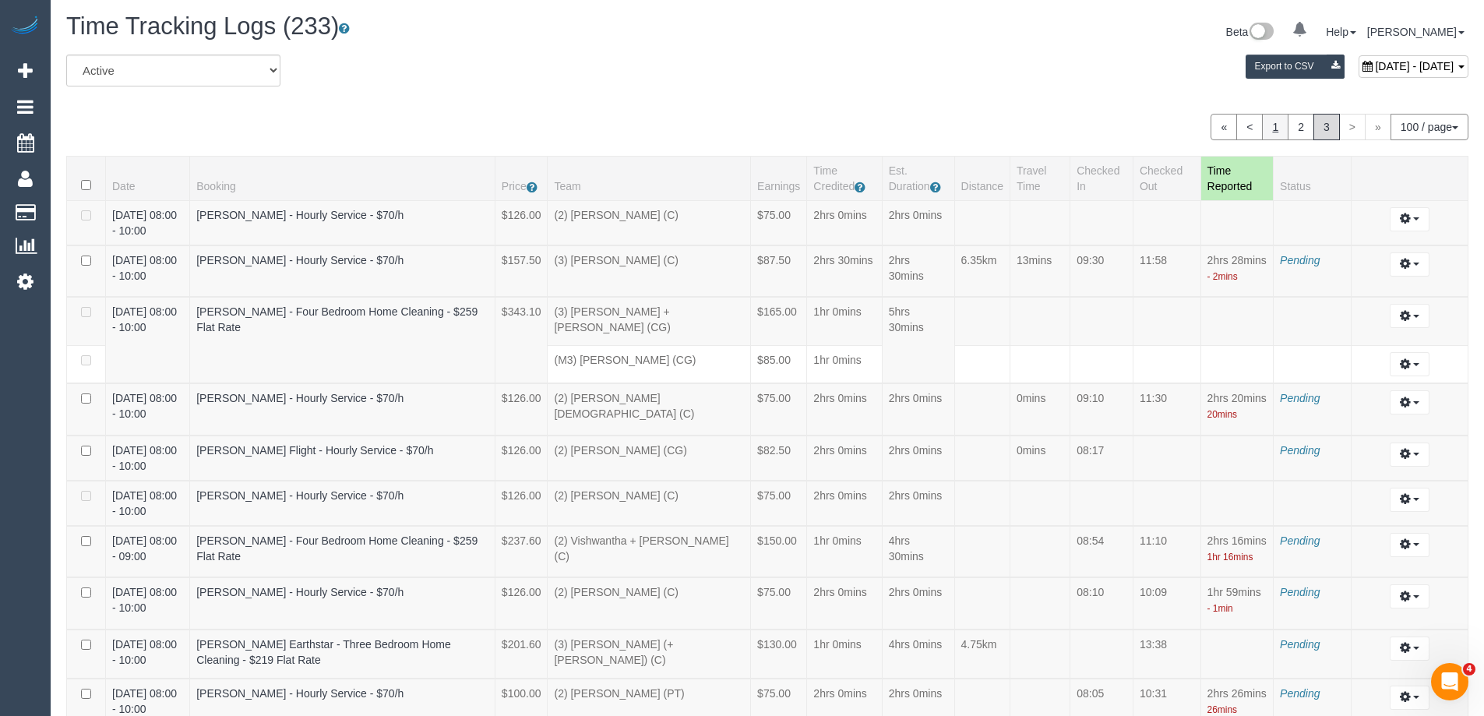
click at [1269, 127] on link "1" at bounding box center [1275, 127] width 26 height 26
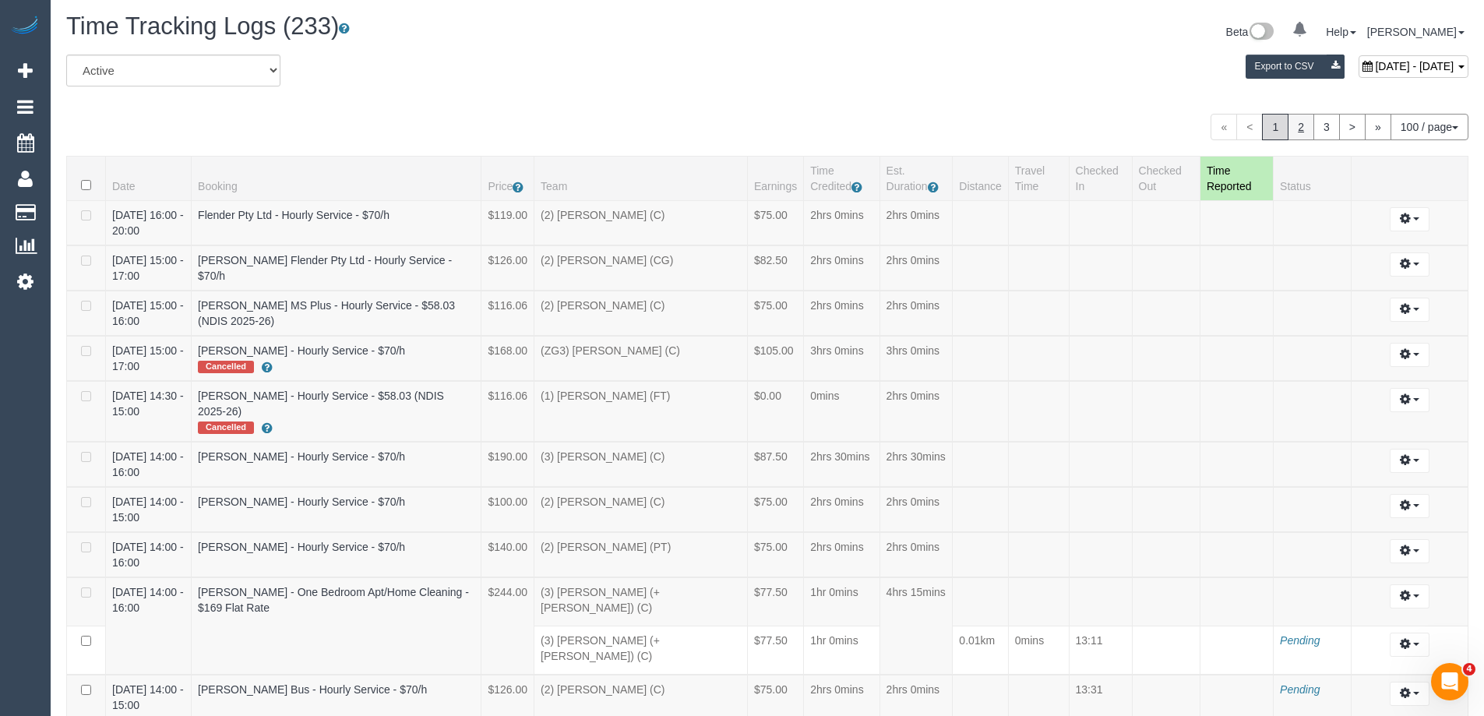
click at [1303, 126] on link "2" at bounding box center [1301, 127] width 26 height 26
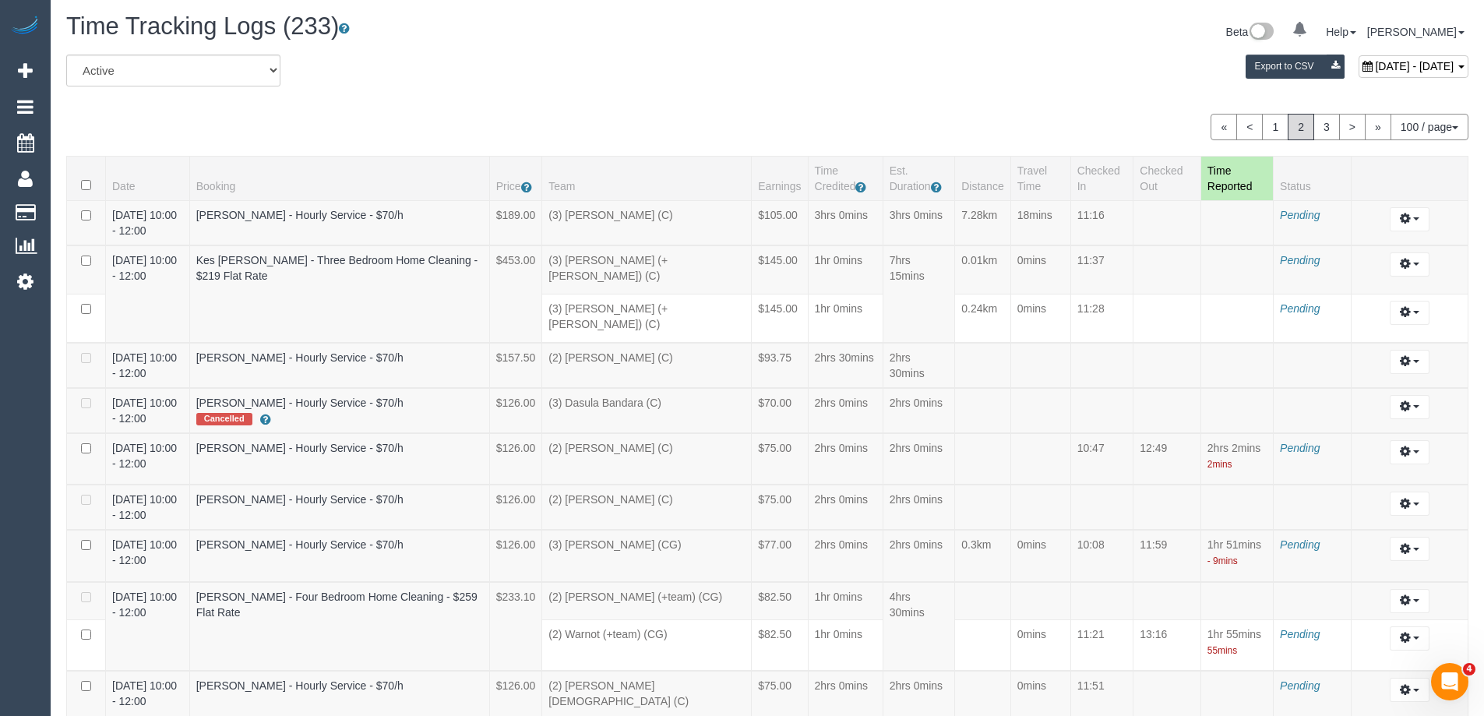
scroll to position [1481, 0]
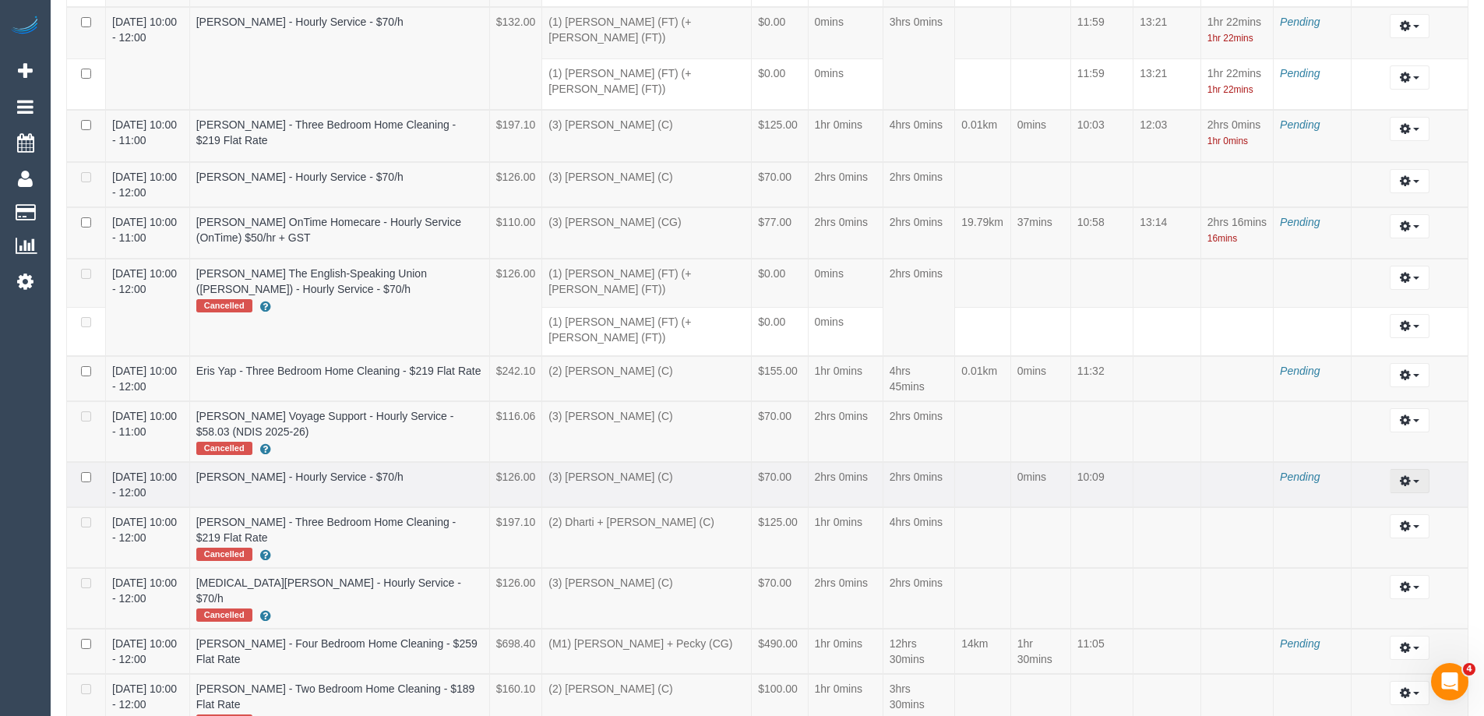
click at [1421, 469] on button "button" at bounding box center [1410, 481] width 40 height 24
click at [1377, 499] on link "Edit" at bounding box center [1367, 509] width 123 height 20
select select "draft"
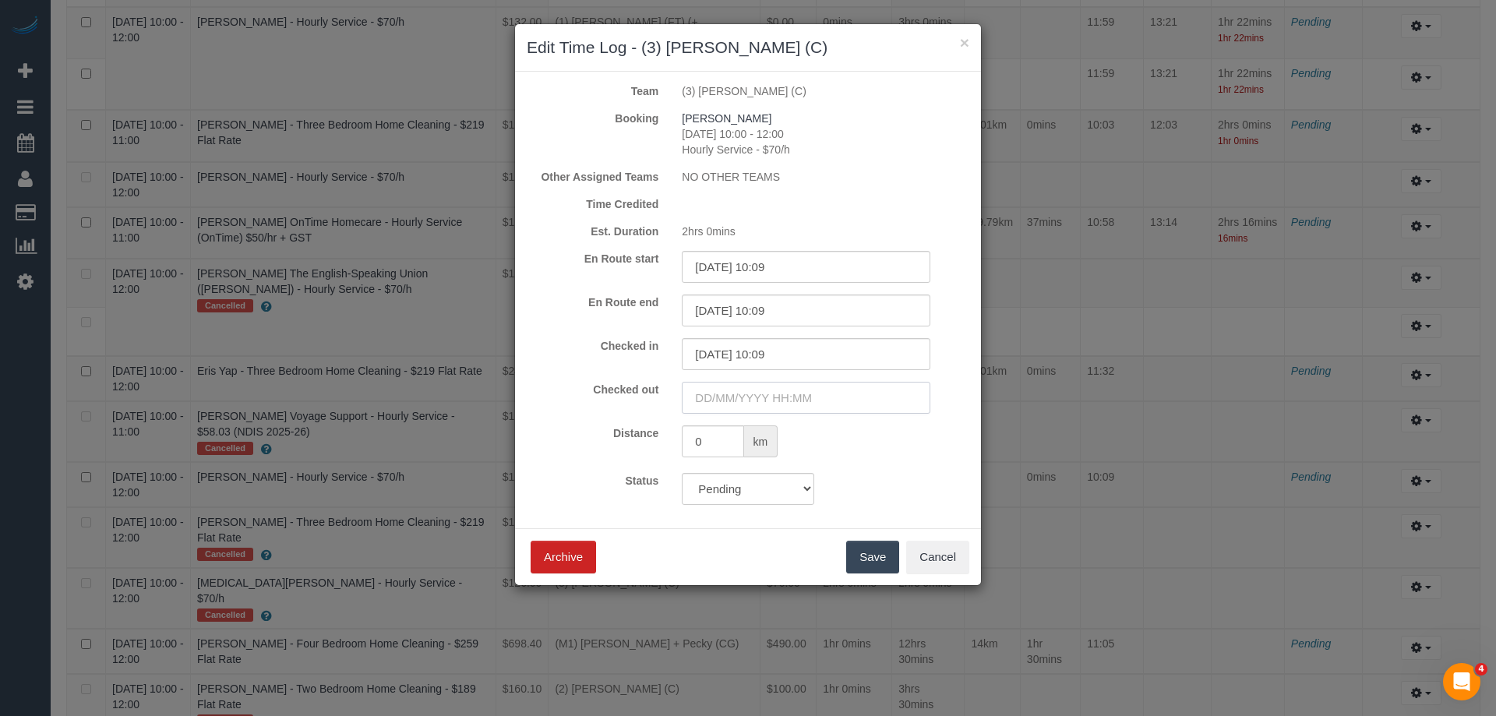
click at [727, 397] on input "text" at bounding box center [806, 398] width 249 height 32
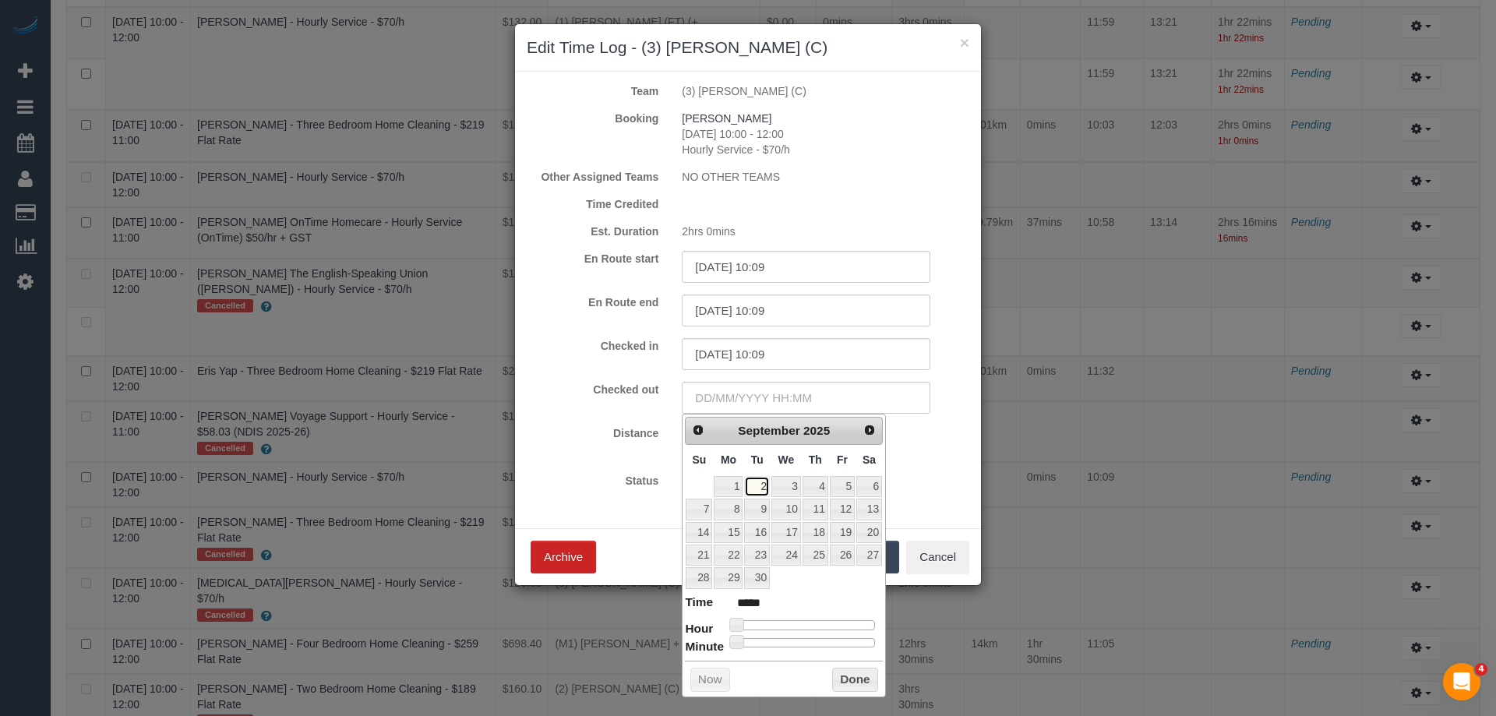
click at [757, 483] on link "2" at bounding box center [756, 486] width 25 height 21
type input "02/09/2025 10:00"
type input "*****"
click at [799, 626] on div at bounding box center [804, 624] width 139 height 9
type input "02/09/2025 12:00"
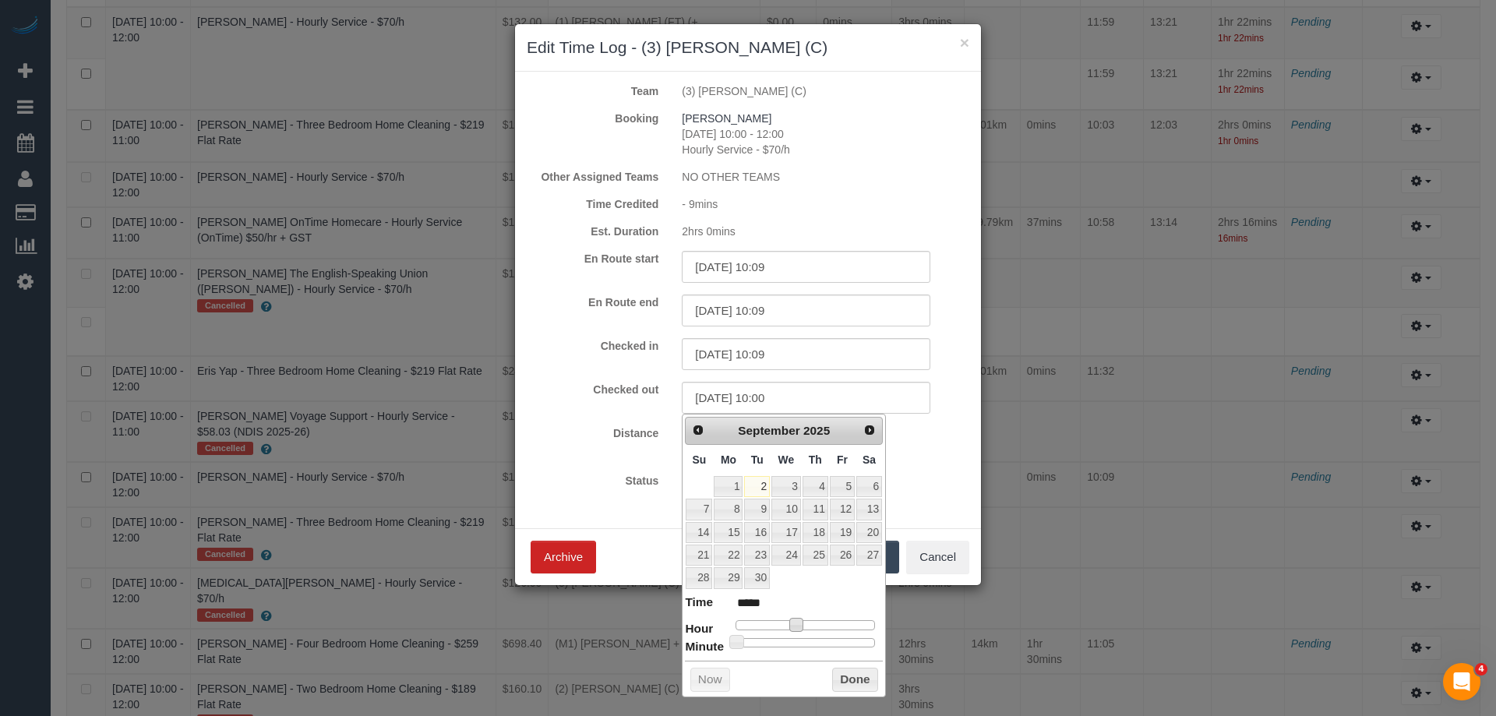
type input "*****"
click at [806, 624] on div at bounding box center [804, 624] width 139 height 9
type input "02/09/2025 10:00"
type input "*****"
click at [799, 622] on div at bounding box center [804, 624] width 139 height 9
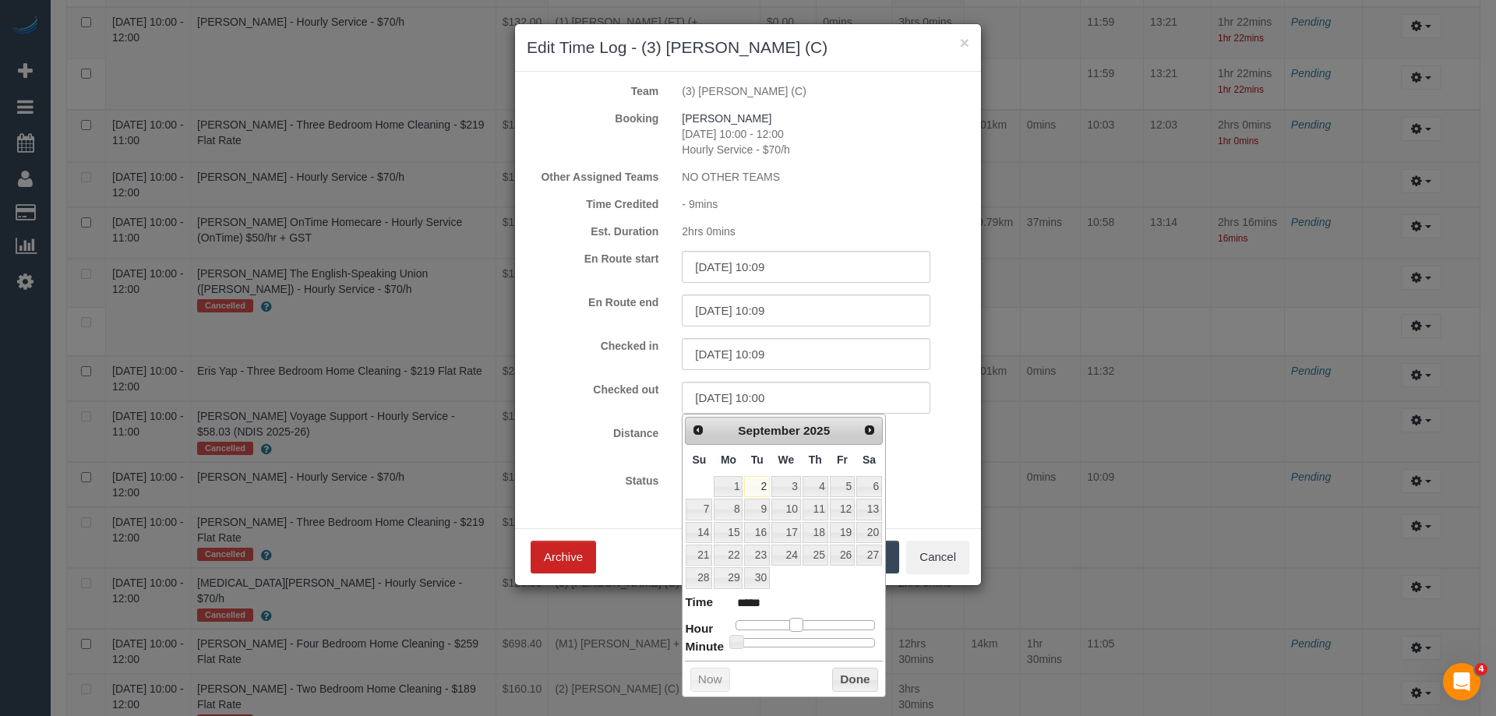
type input "02/09/2025 11:00"
type input "*****"
click at [806, 626] on span at bounding box center [802, 625] width 14 height 14
type input "02/09/2025 11:25"
type input "*****"
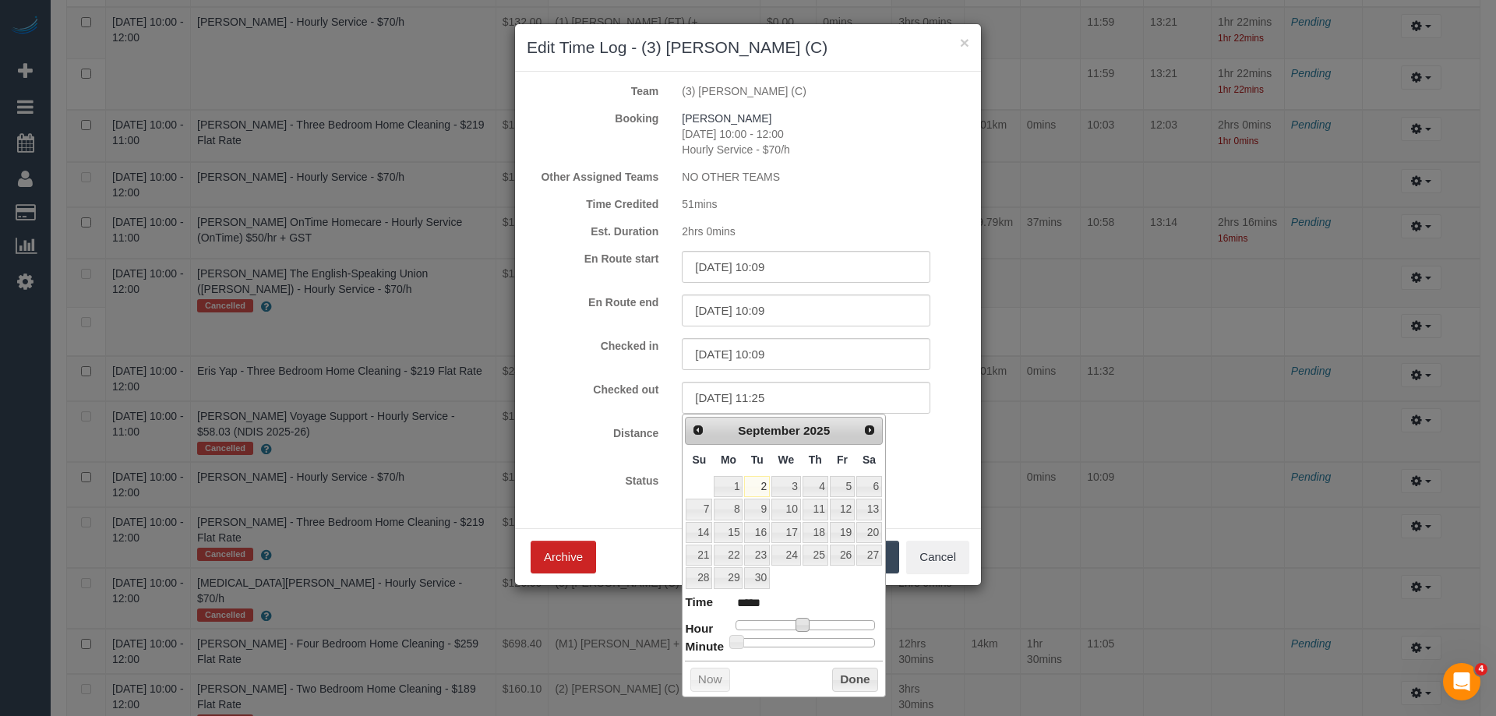
click at [795, 640] on div at bounding box center [804, 642] width 139 height 9
type input "02/09/2025 11:32"
type input "*****"
click at [813, 642] on div at bounding box center [804, 642] width 139 height 9
type input "02/09/2025 11:40"
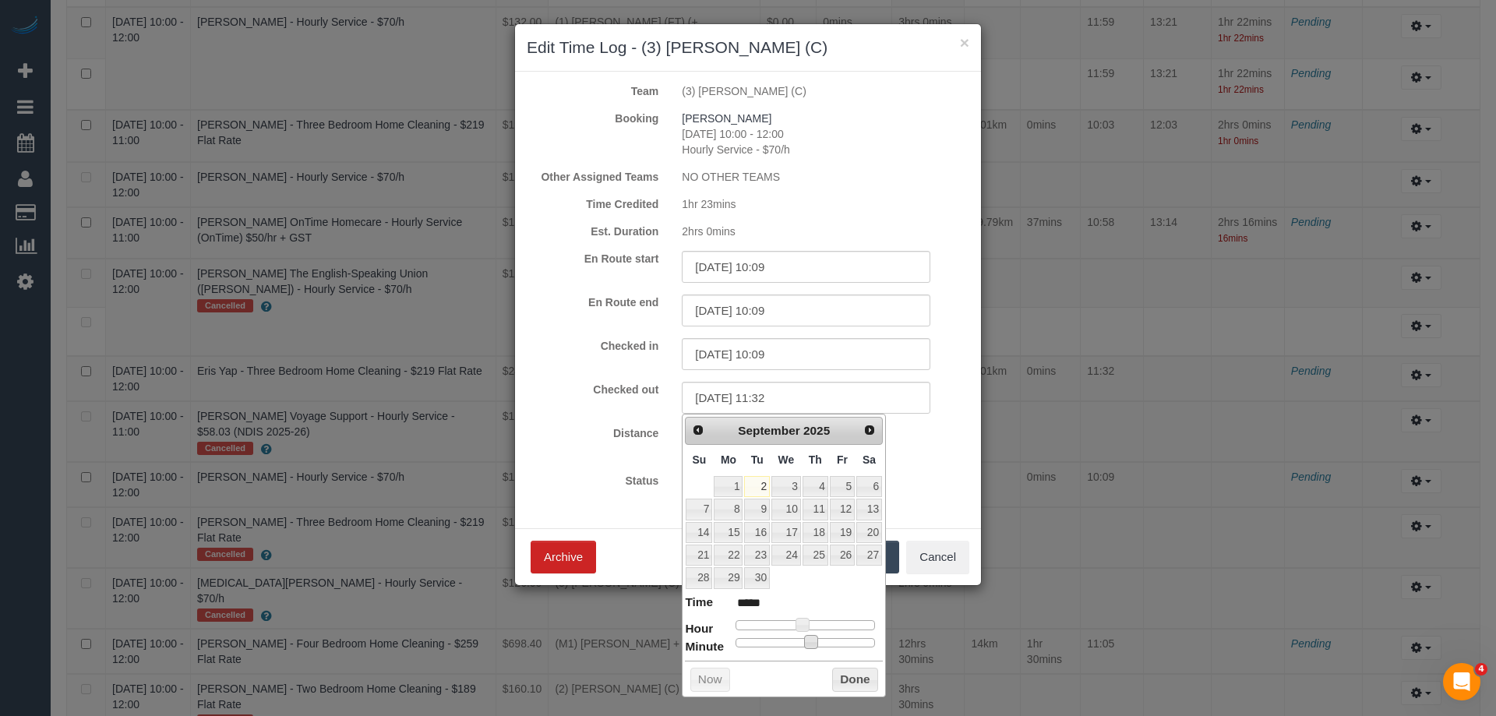
type input "*****"
click at [831, 641] on div at bounding box center [804, 642] width 139 height 9
type input "02/09/2025 11:41"
type input "*****"
type input "02/09/2025 11:42"
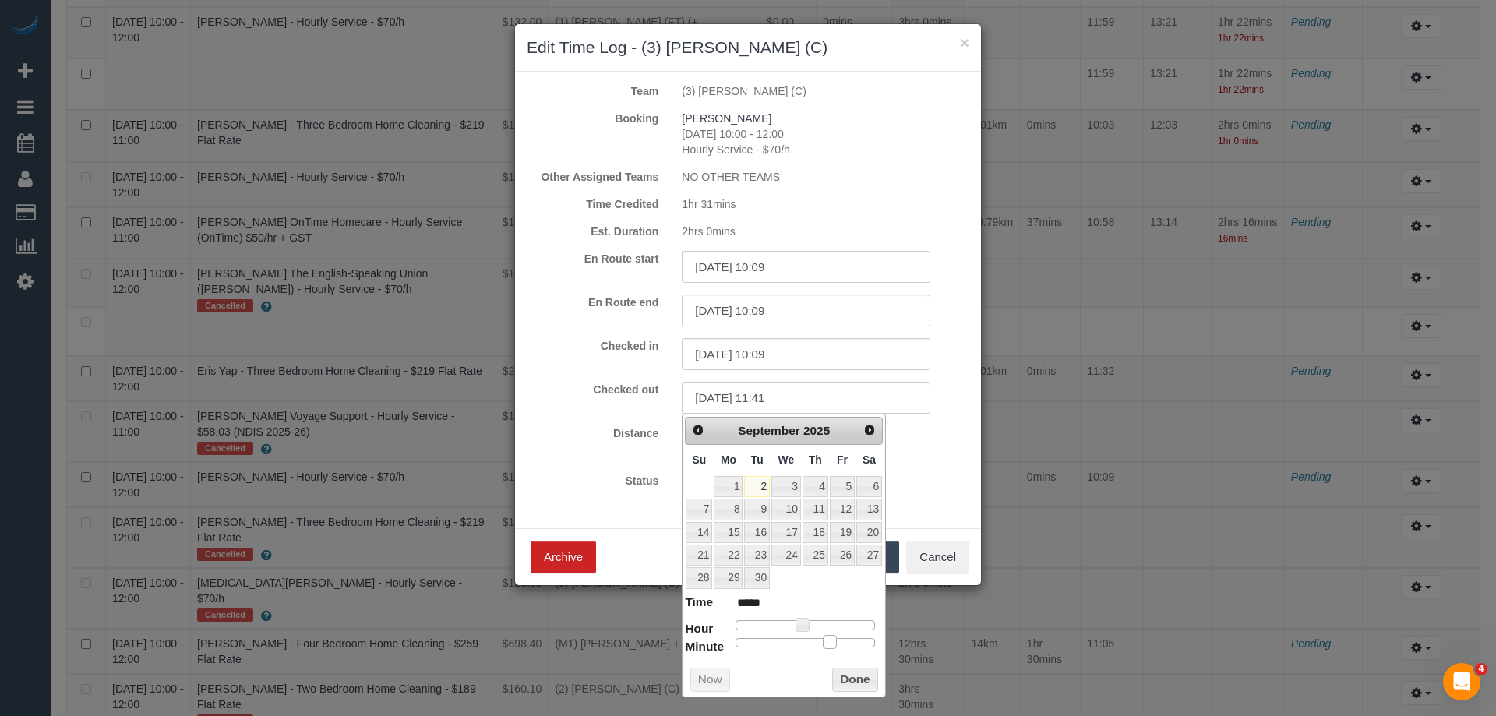
type input "*****"
type input "02/09/2025 11:43"
type input "*****"
type input "02/09/2025 11:44"
type input "*****"
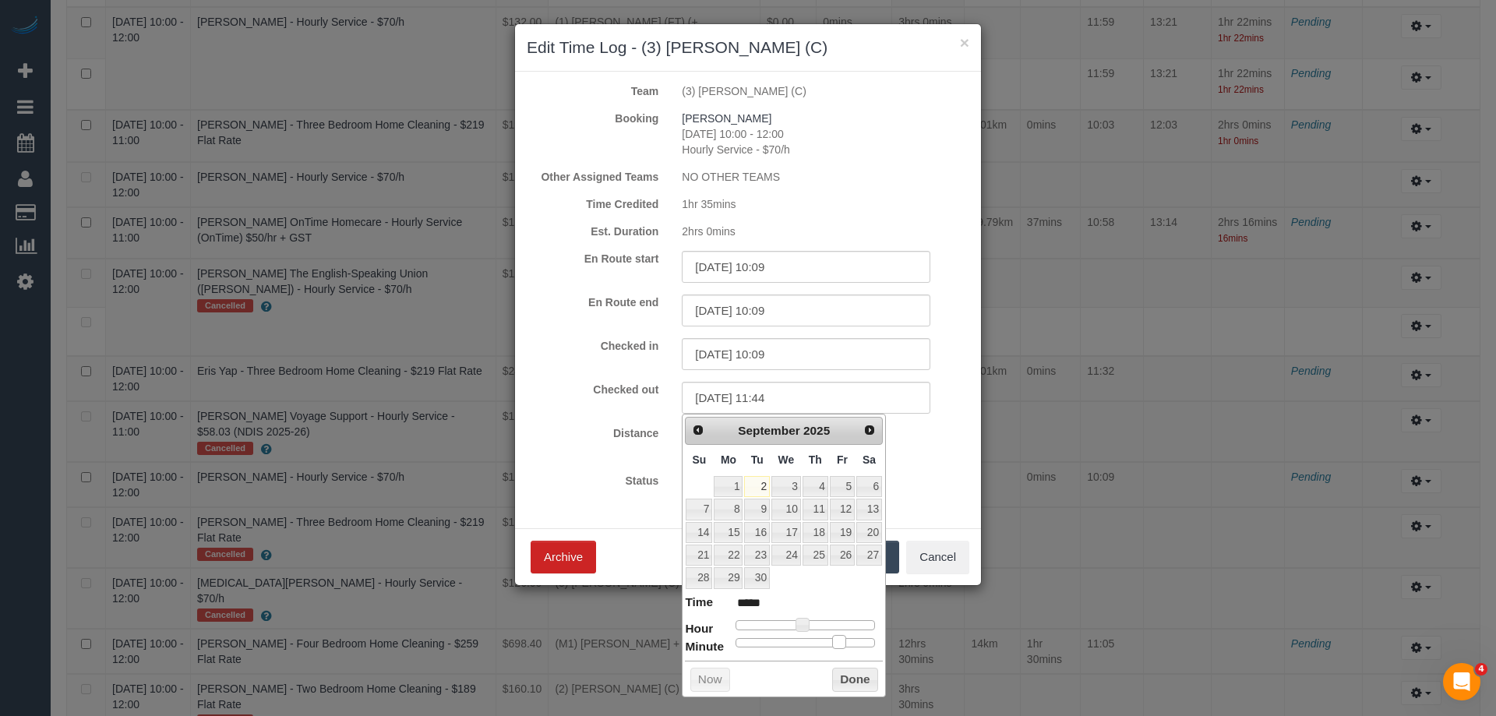
type input "02/09/2025 11:45"
type input "*****"
drag, startPoint x: 834, startPoint y: 640, endPoint x: 846, endPoint y: 641, distance: 11.7
click at [846, 641] on span at bounding box center [841, 642] width 14 height 14
click at [851, 682] on button "Done" at bounding box center [855, 680] width 46 height 25
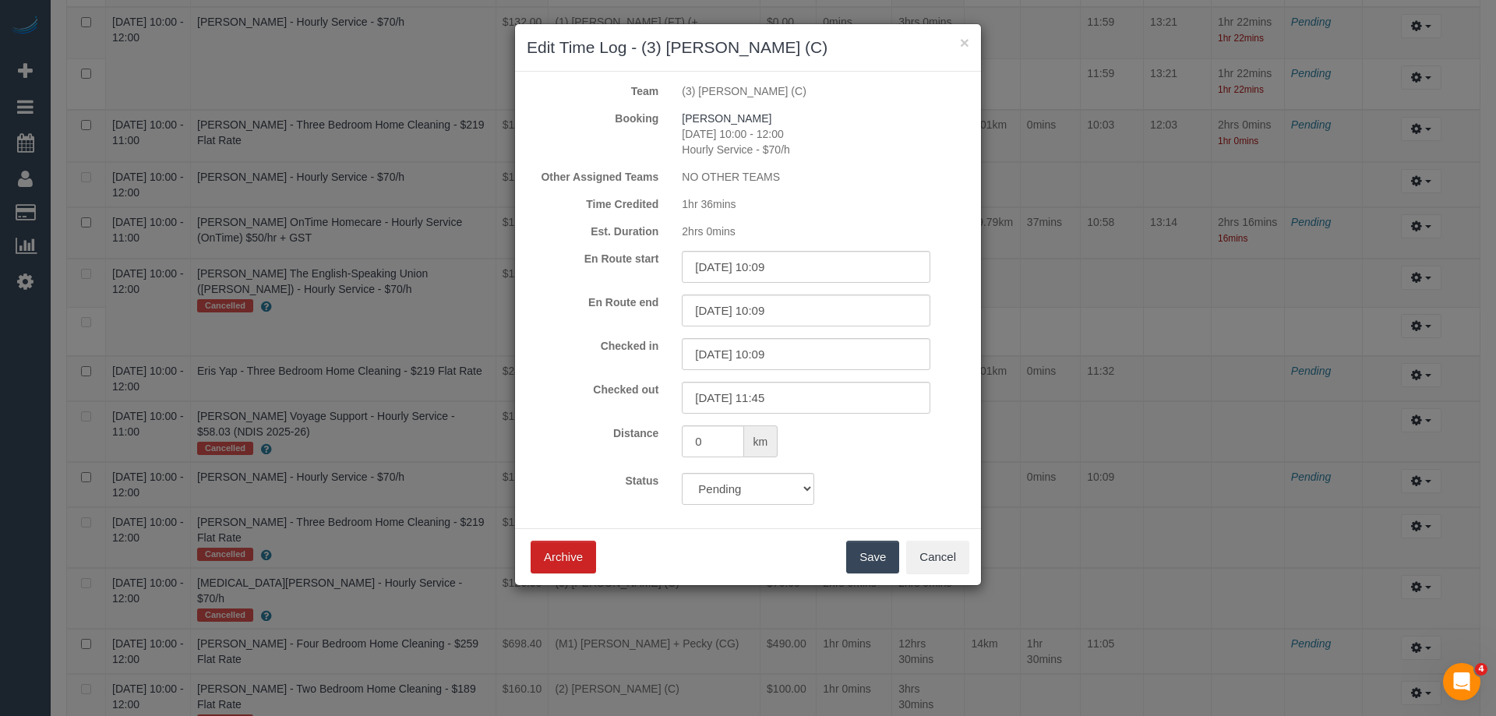
click at [880, 568] on button "Save" at bounding box center [872, 557] width 53 height 33
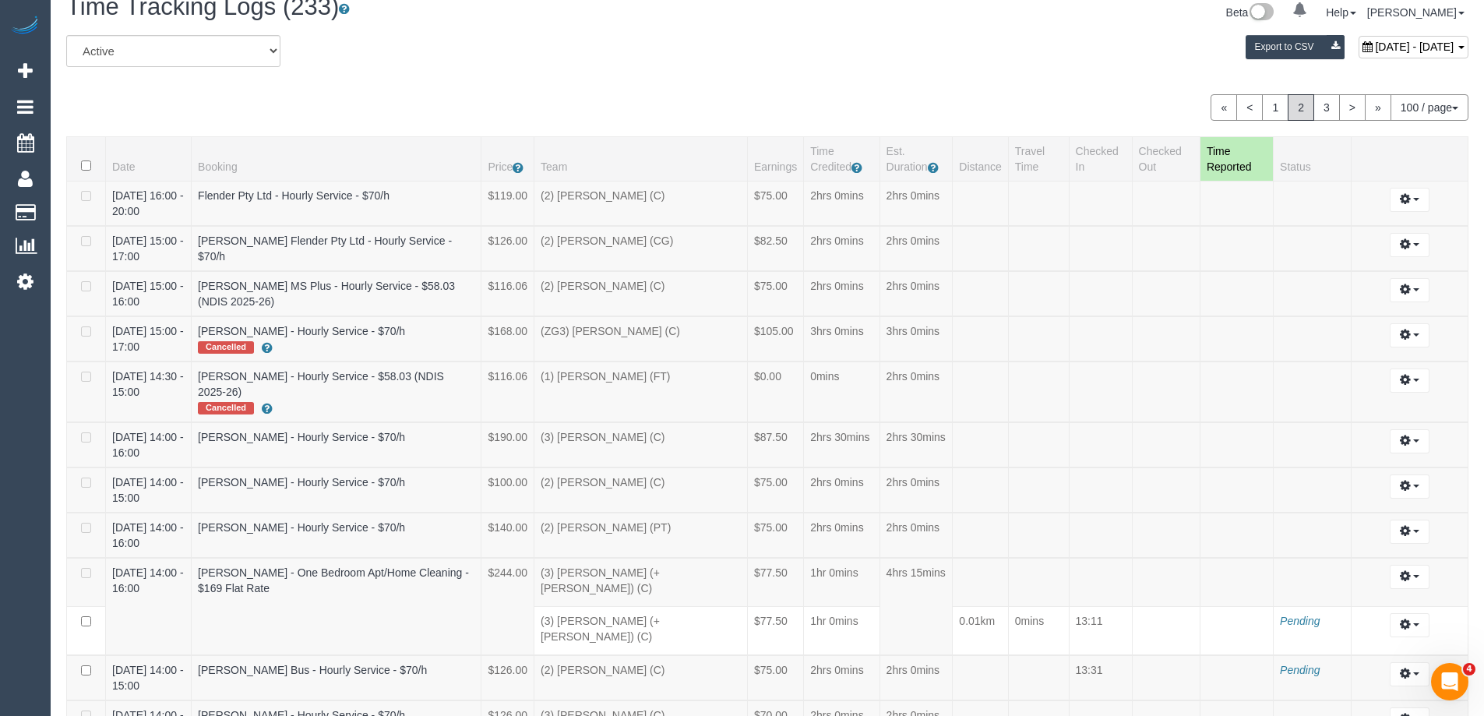
scroll to position [0, 0]
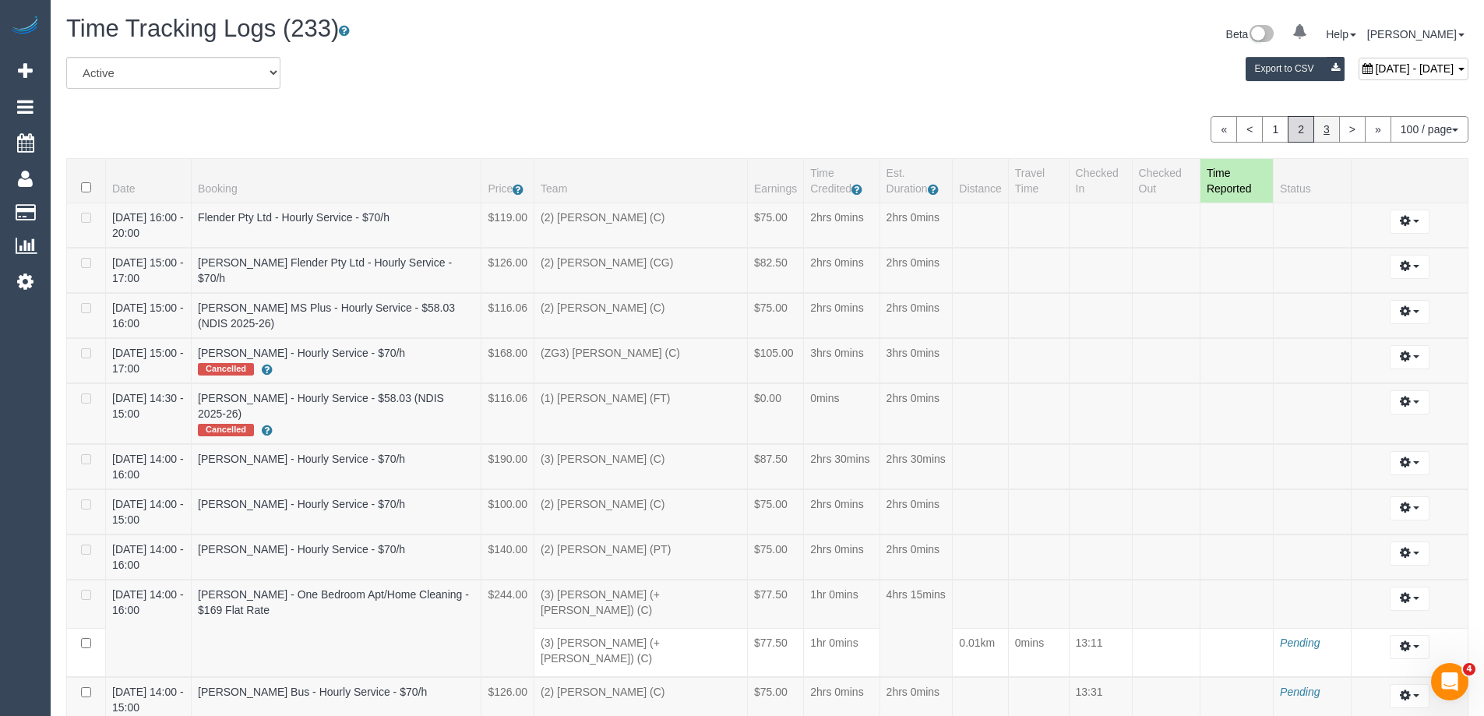
click at [1316, 132] on link "3" at bounding box center [1327, 129] width 26 height 26
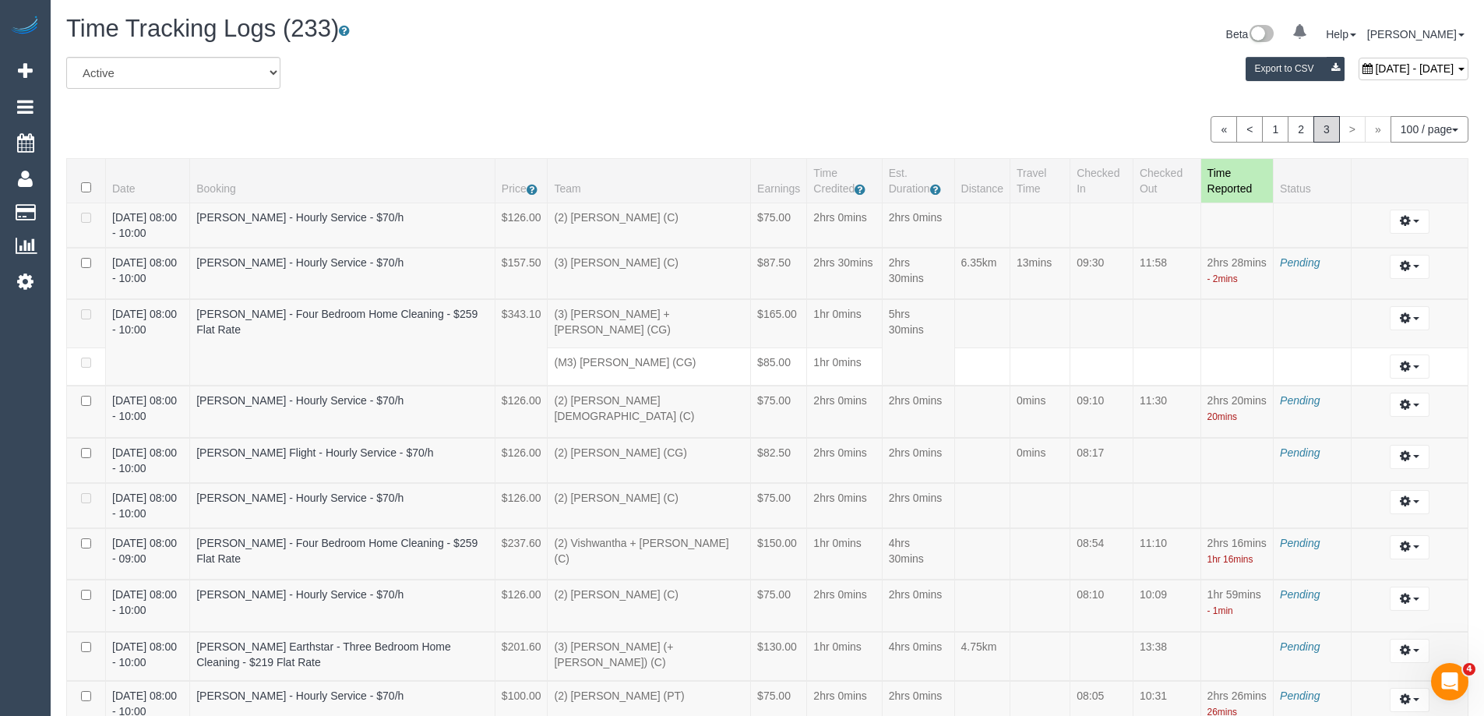
click at [1294, 131] on link "2" at bounding box center [1301, 129] width 26 height 26
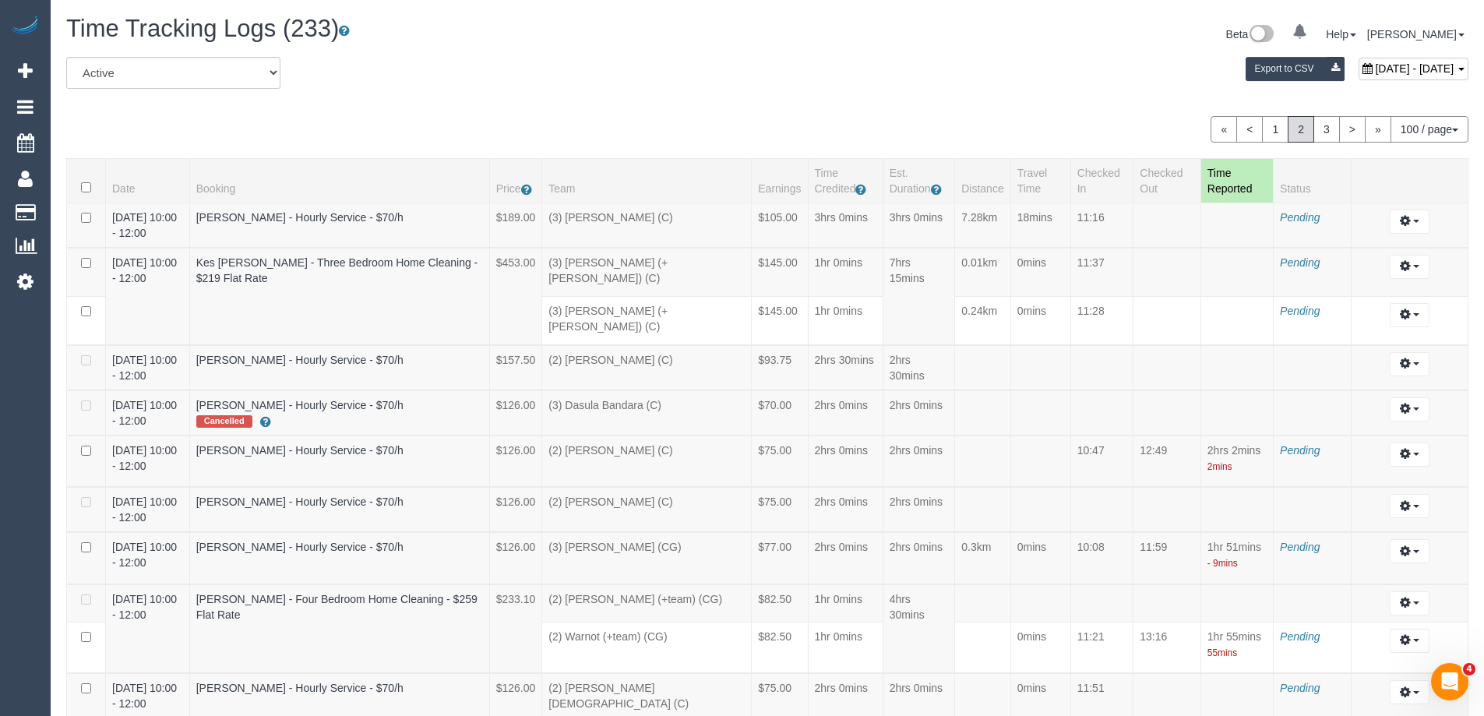
scroll to position [2104, 0]
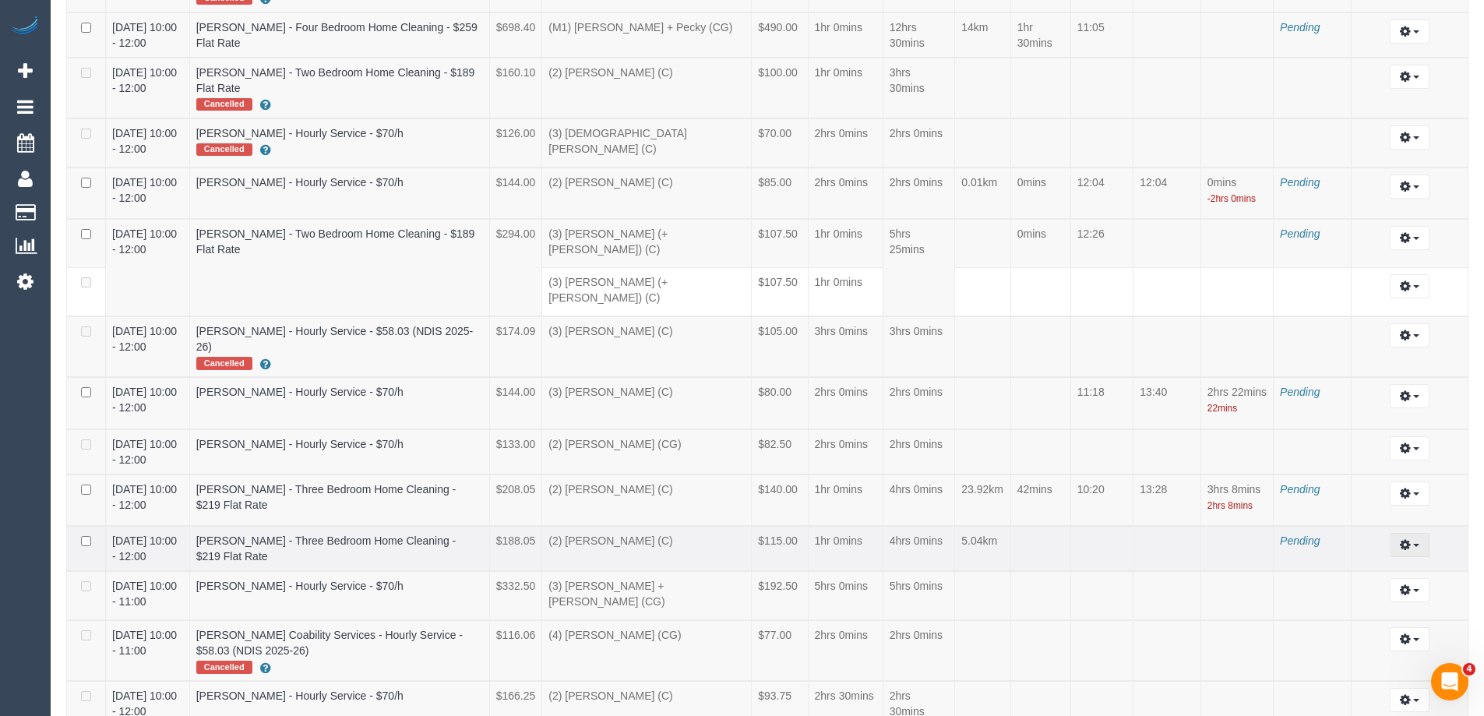
click at [1409, 540] on icon "button" at bounding box center [1405, 544] width 11 height 9
click at [1375, 563] on link "Edit" at bounding box center [1367, 573] width 123 height 20
select select "draft"
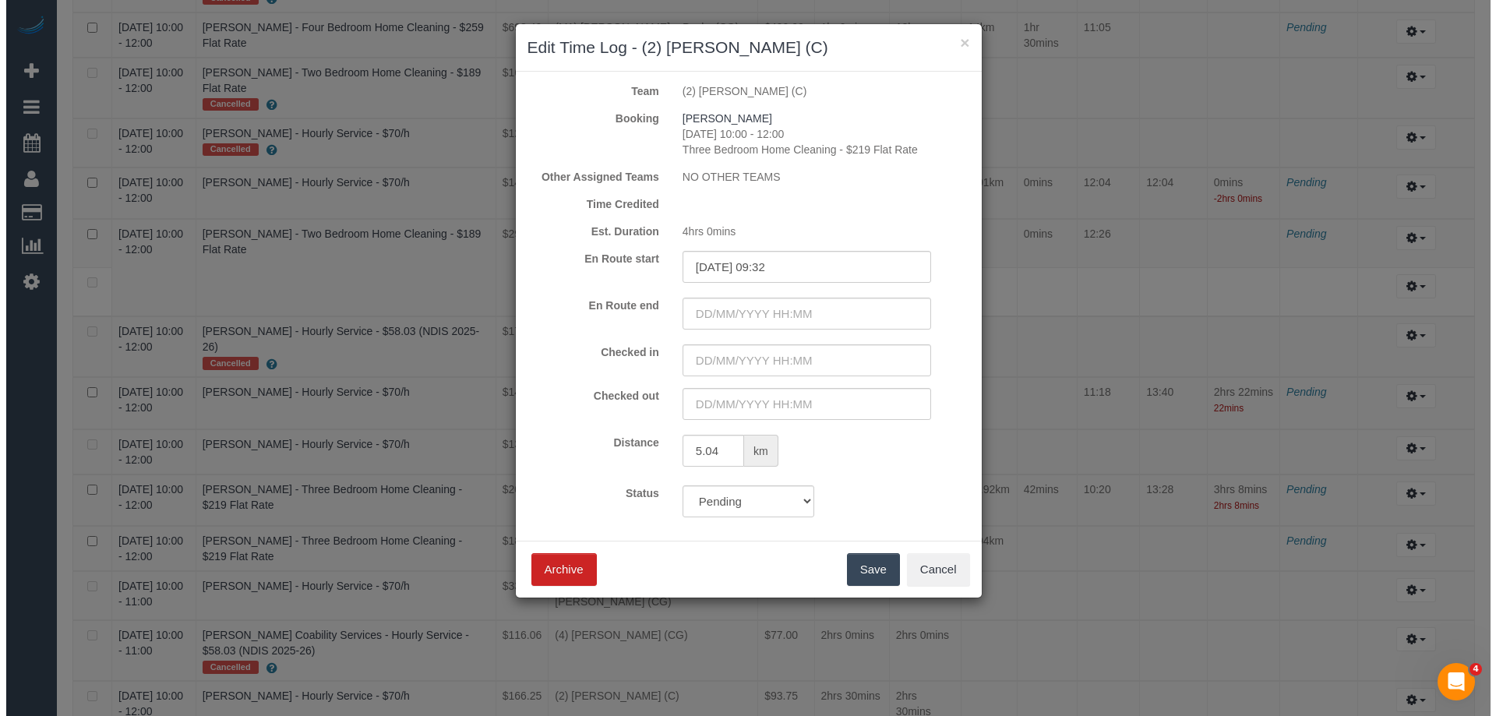
scroll to position [2089, 0]
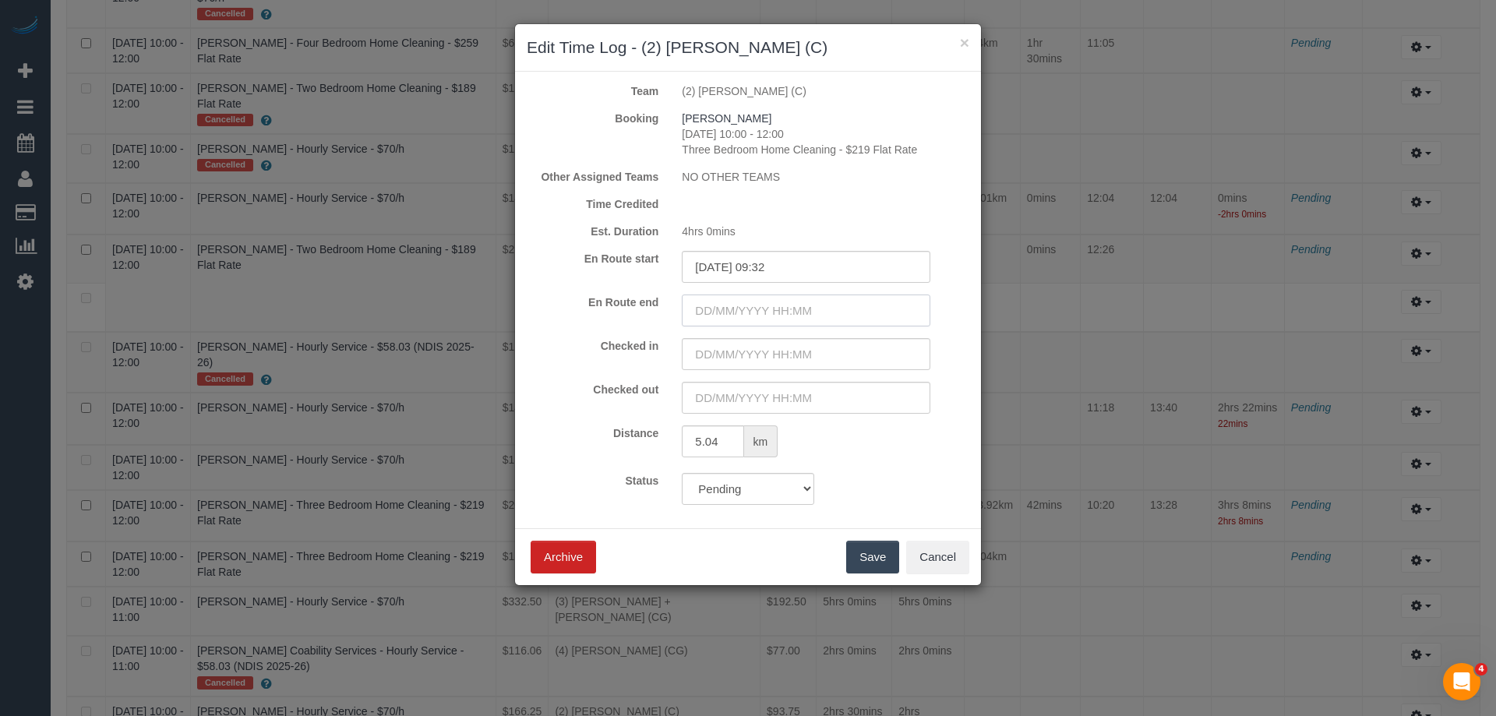
click at [714, 311] on input "text" at bounding box center [806, 310] width 249 height 32
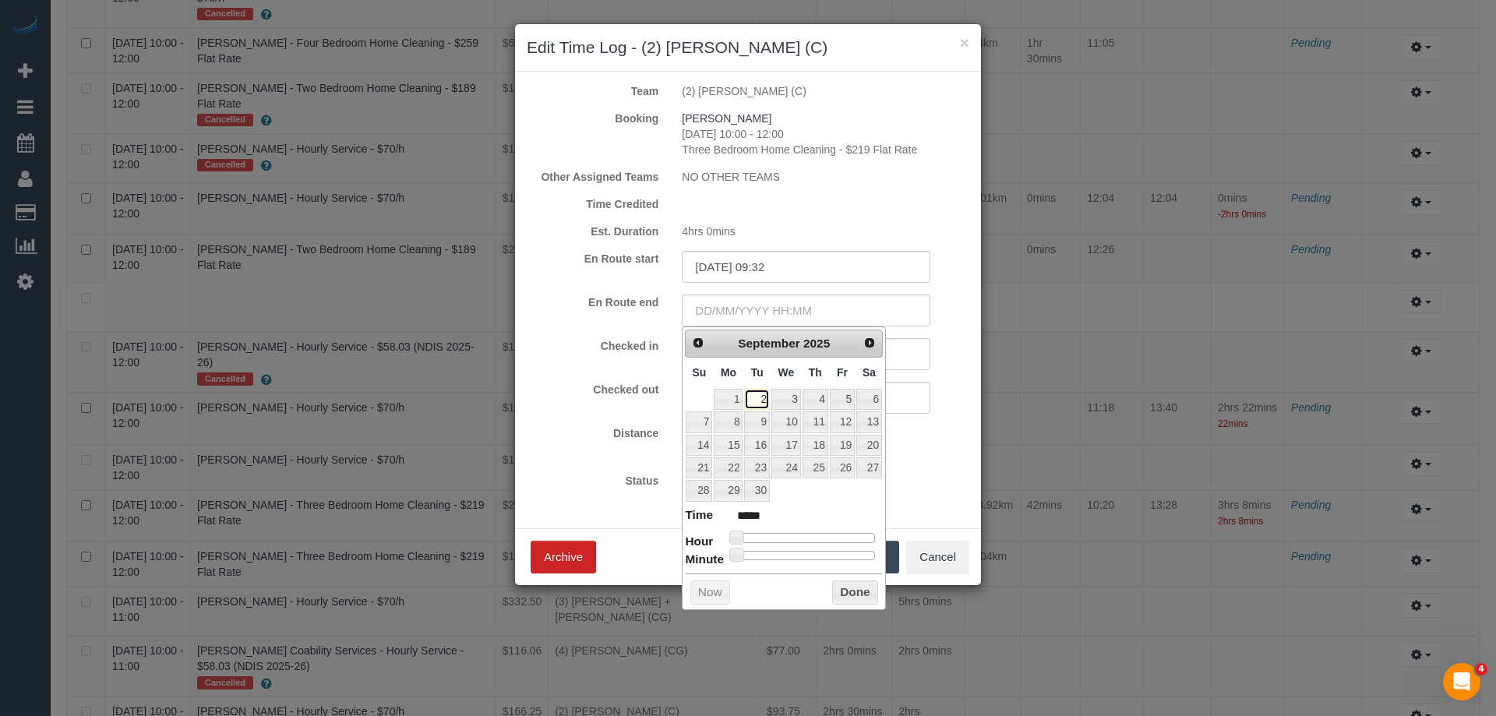
click at [756, 400] on link "2" at bounding box center [756, 399] width 25 height 21
type input "02/09/2025 14:00"
type input "*****"
click at [820, 533] on div at bounding box center [804, 537] width 139 height 9
drag, startPoint x: 800, startPoint y: 537, endPoint x: 782, endPoint y: 536, distance: 17.9
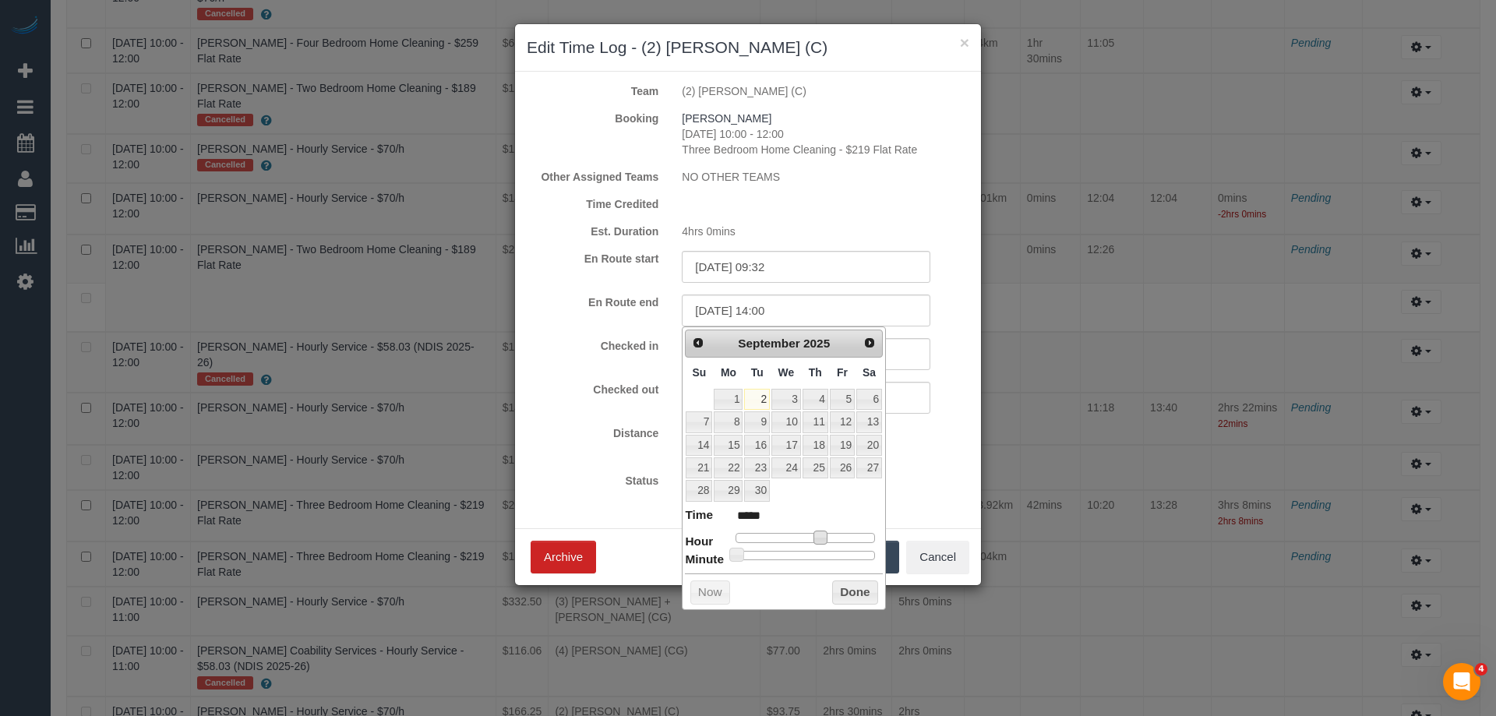
click at [793, 536] on div at bounding box center [804, 537] width 139 height 9
type input "02/09/2025 09:00"
type input "*****"
type input "02/09/2025 10:00"
type input "*****"
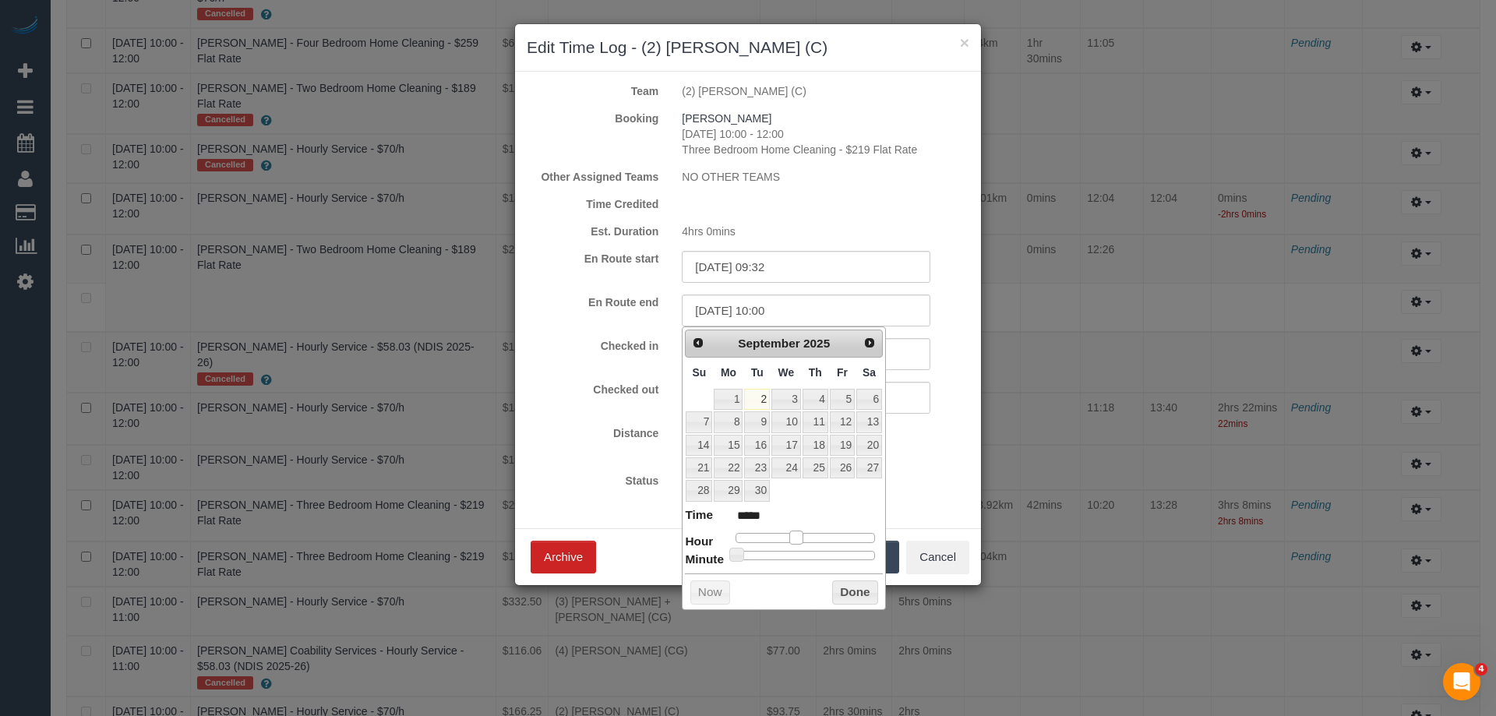
click at [795, 536] on span at bounding box center [796, 538] width 14 height 14
click at [863, 597] on button "Done" at bounding box center [855, 592] width 46 height 25
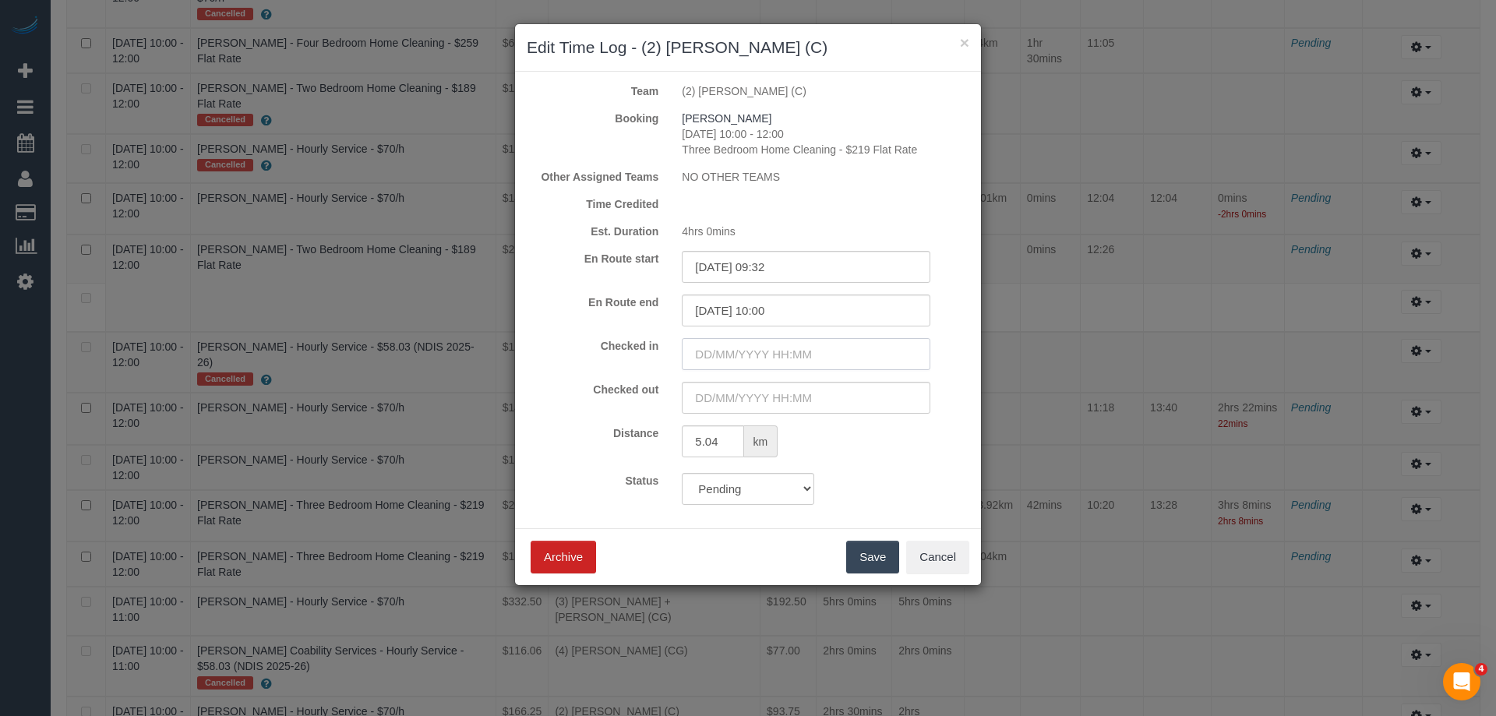
click at [719, 355] on input "text" at bounding box center [806, 354] width 249 height 32
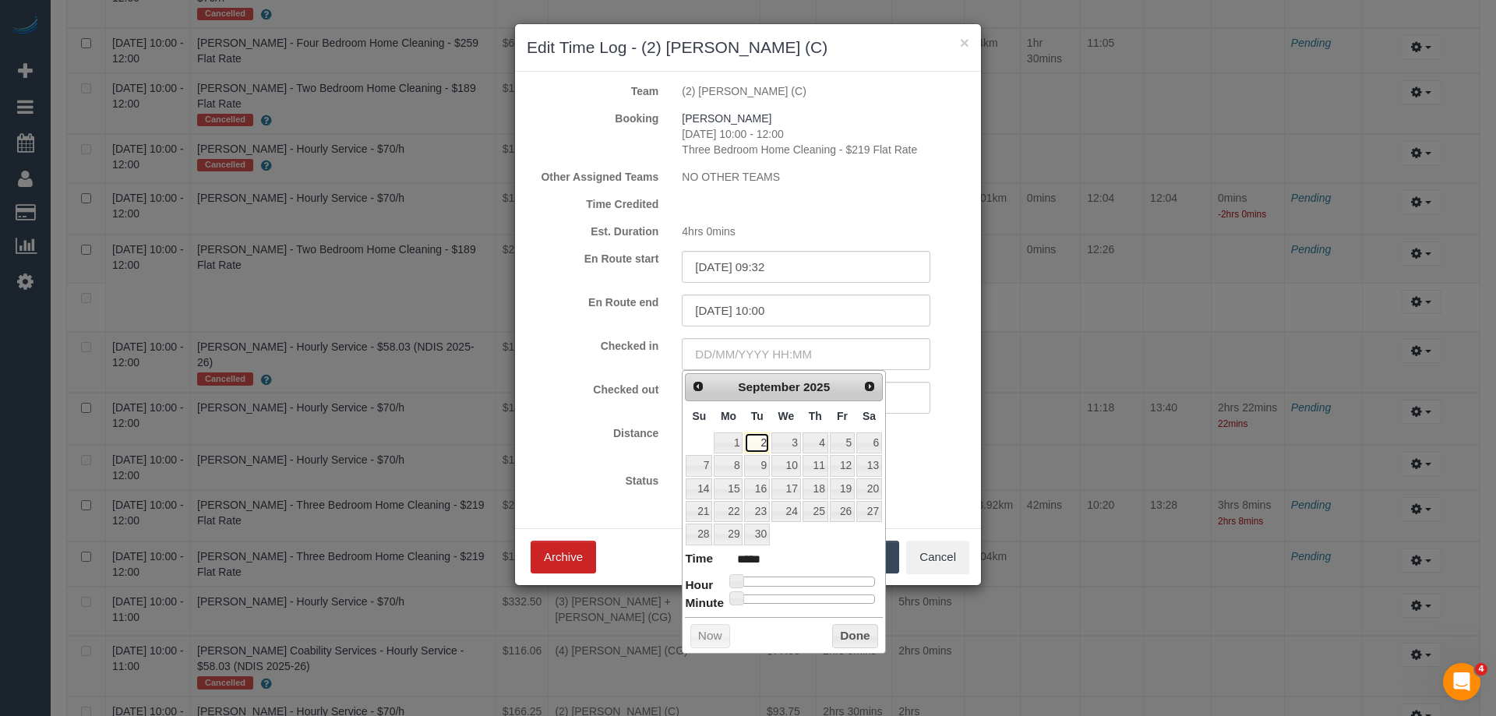
click at [762, 444] on link "2" at bounding box center [756, 442] width 25 height 21
type input "02/09/2025 08:00"
type input "*****"
click at [783, 584] on div at bounding box center [804, 581] width 139 height 9
type input "02/09/2025 10:00"
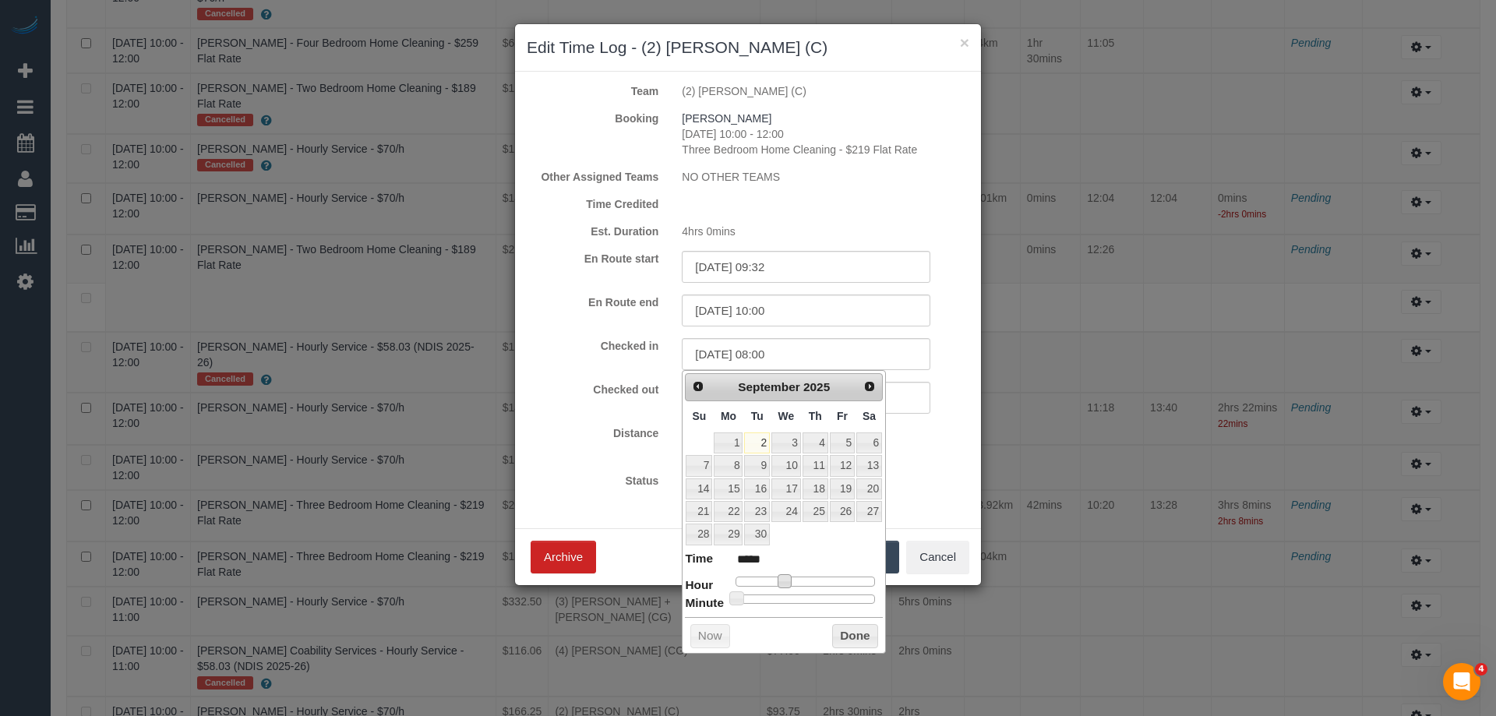
type input "*****"
click at [798, 583] on div at bounding box center [804, 581] width 139 height 9
click at [857, 637] on button "Done" at bounding box center [855, 636] width 46 height 25
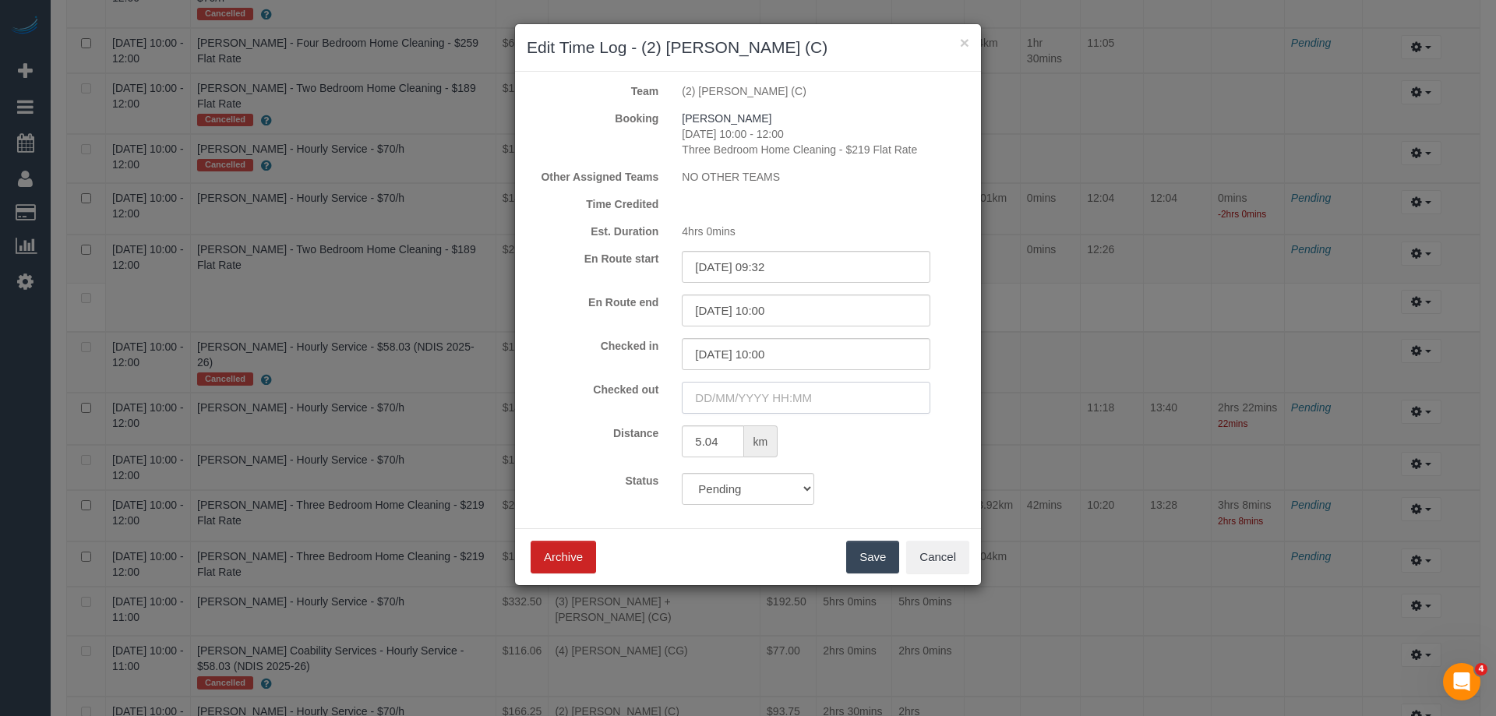
click at [700, 400] on input "text" at bounding box center [806, 398] width 249 height 32
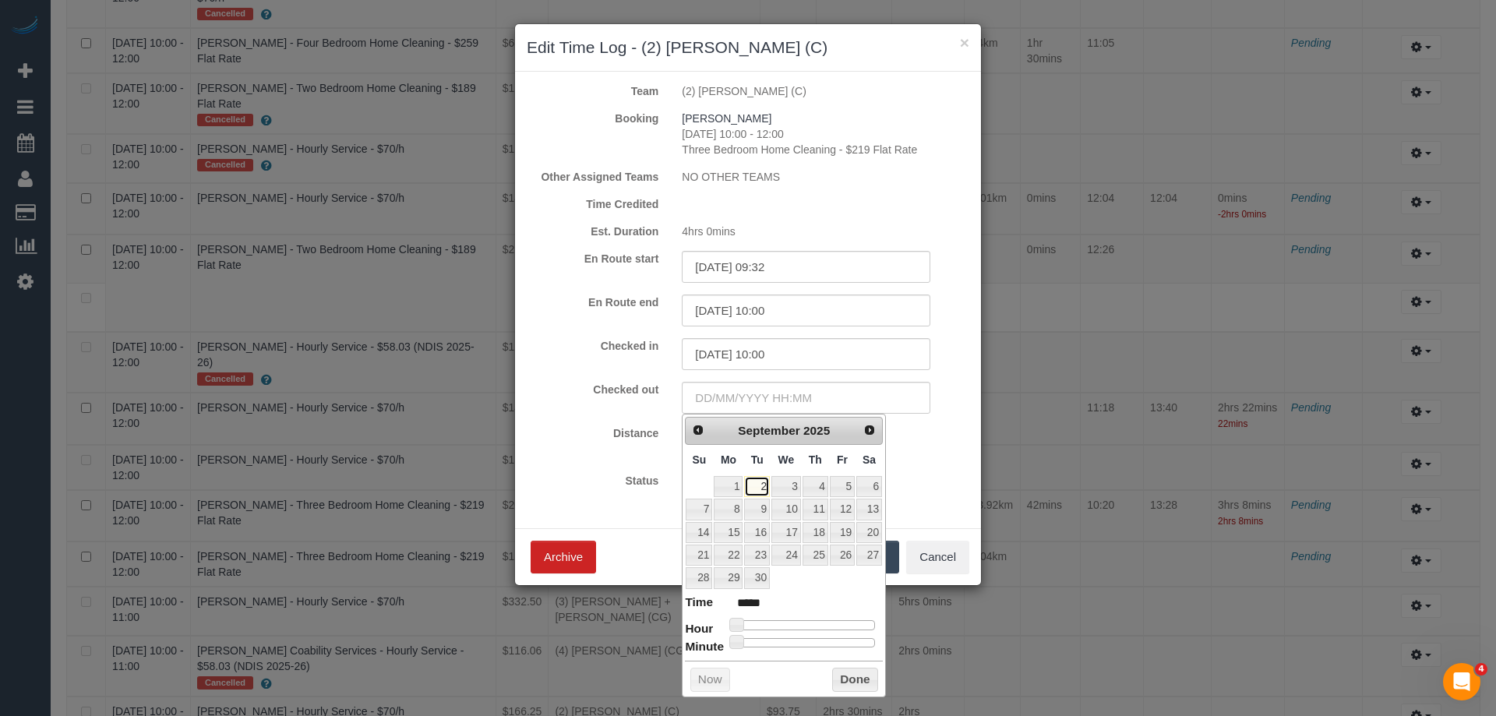
click at [764, 486] on link "2" at bounding box center [756, 486] width 25 height 21
type input "02/09/2025 12:00"
type input "*****"
click at [809, 627] on div at bounding box center [804, 624] width 139 height 9
type input "02/09/2025 14:00"
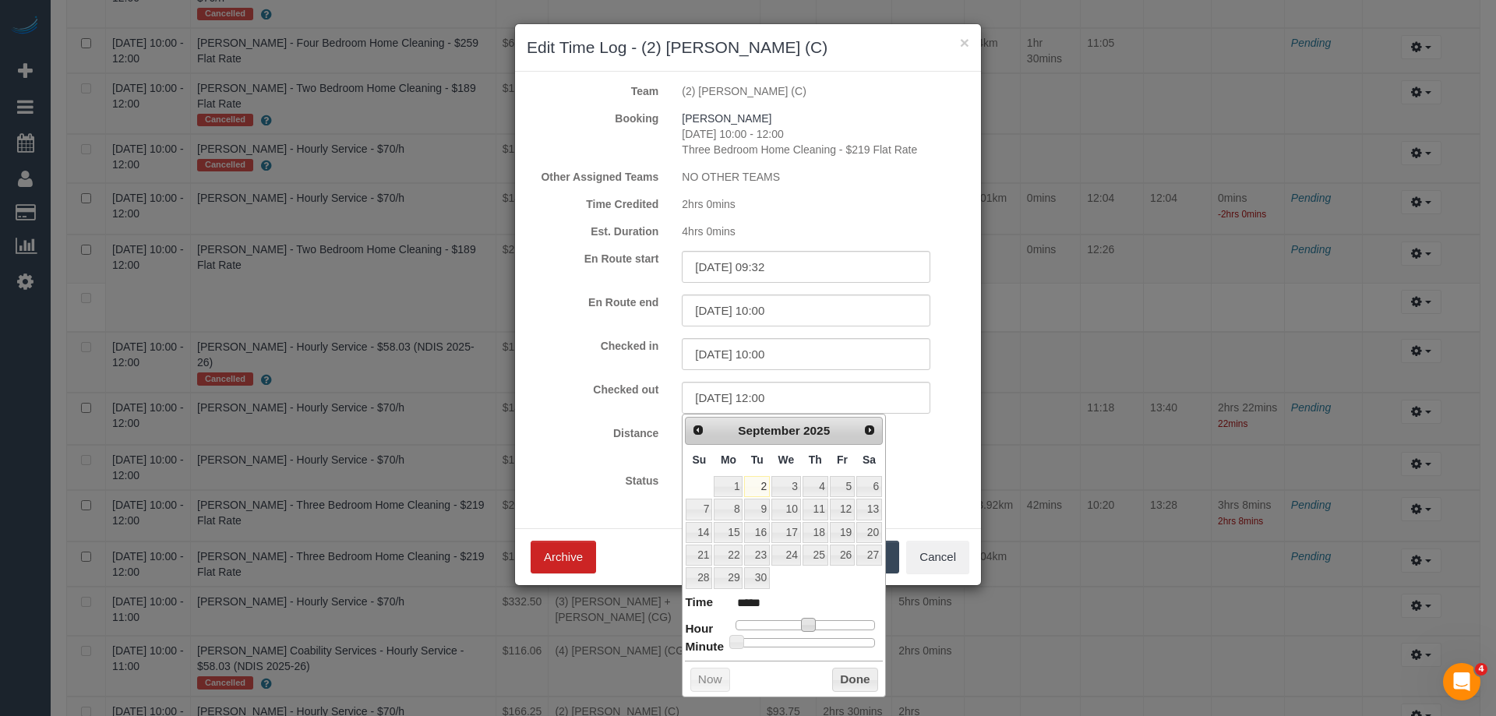
type input "*****"
click at [820, 624] on div at bounding box center [804, 624] width 139 height 9
type input "02/09/2025 13:00"
type input "*****"
click at [813, 621] on span at bounding box center [814, 625] width 14 height 14
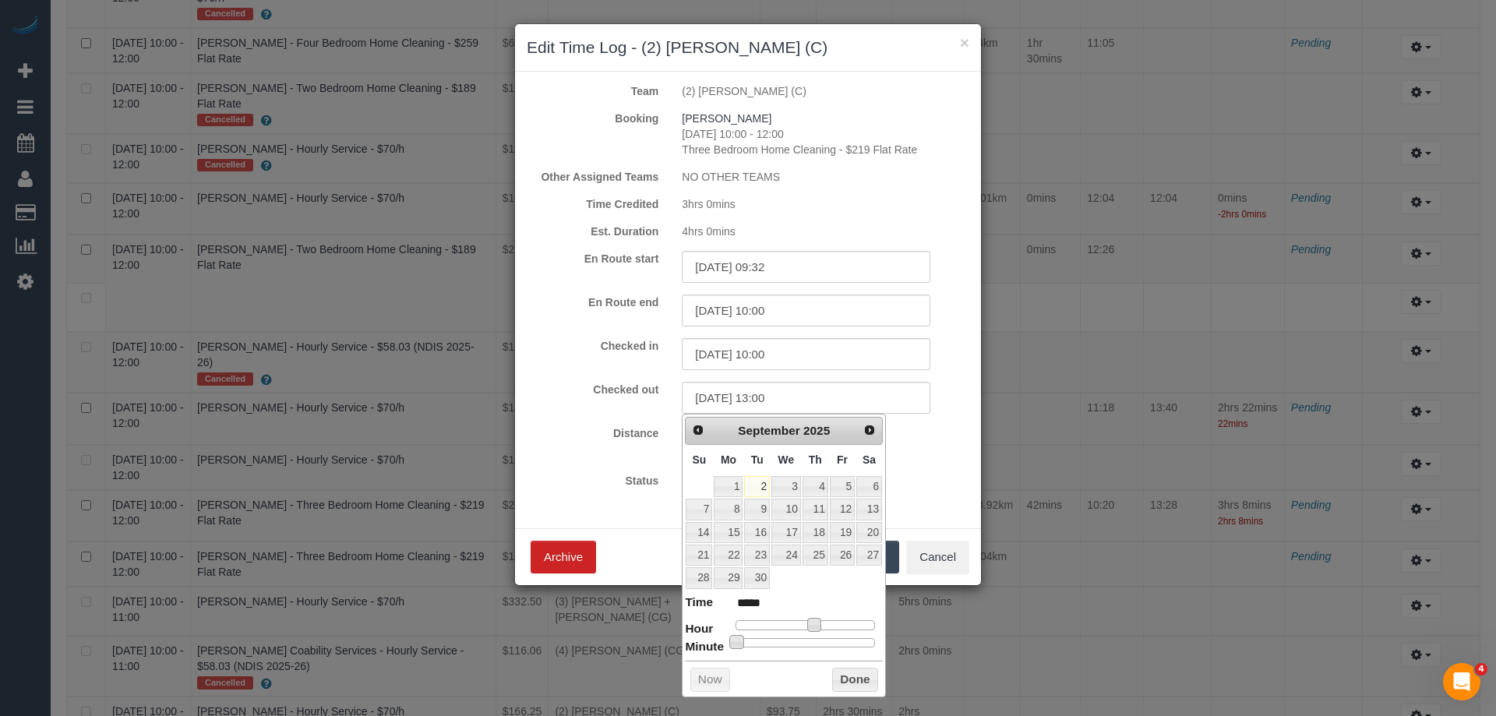
type input "02/09/2025 13:11"
type input "*****"
type input "02/09/2025 13:21"
type input "*****"
type input "02/09/2025 13:23"
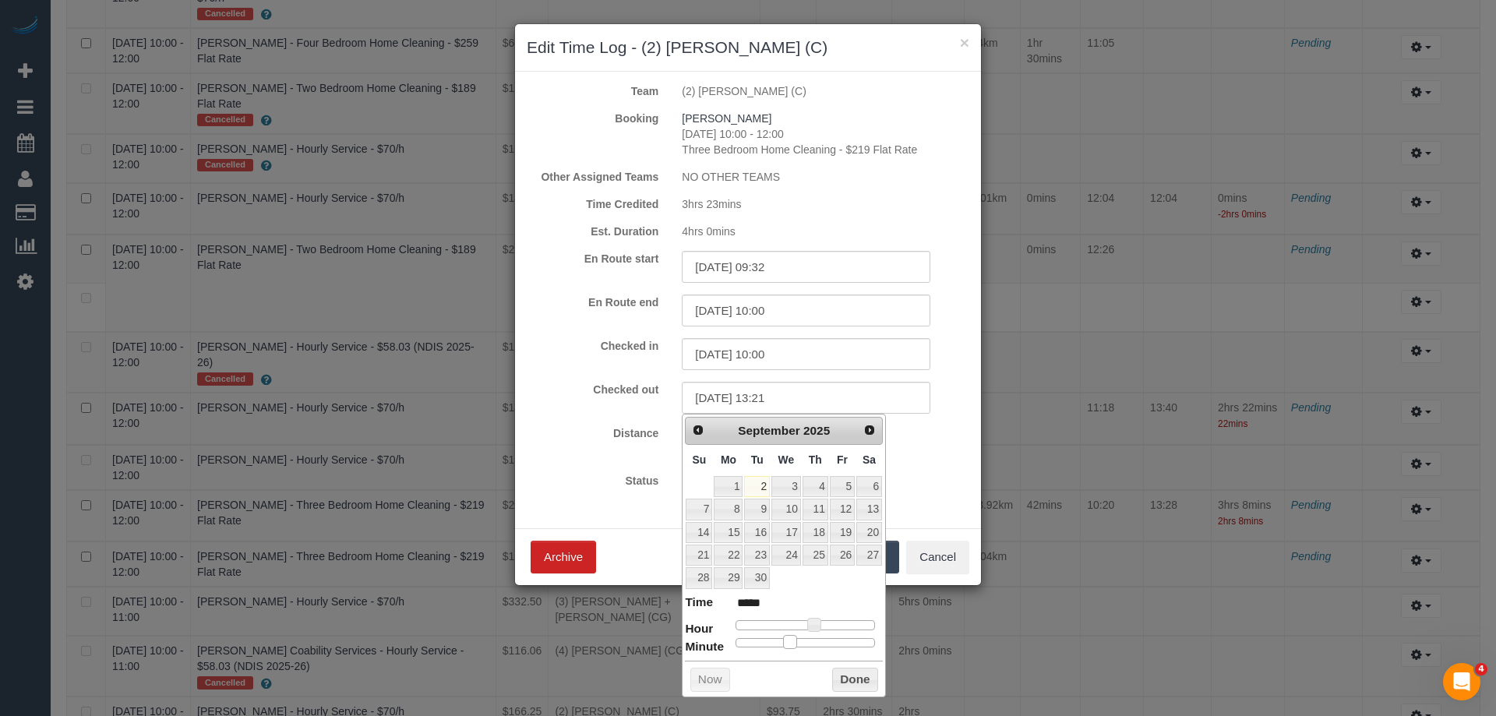
type input "*****"
type input "02/09/2025 13:29"
type input "*****"
type input "02/09/2025 13:33"
type input "*****"
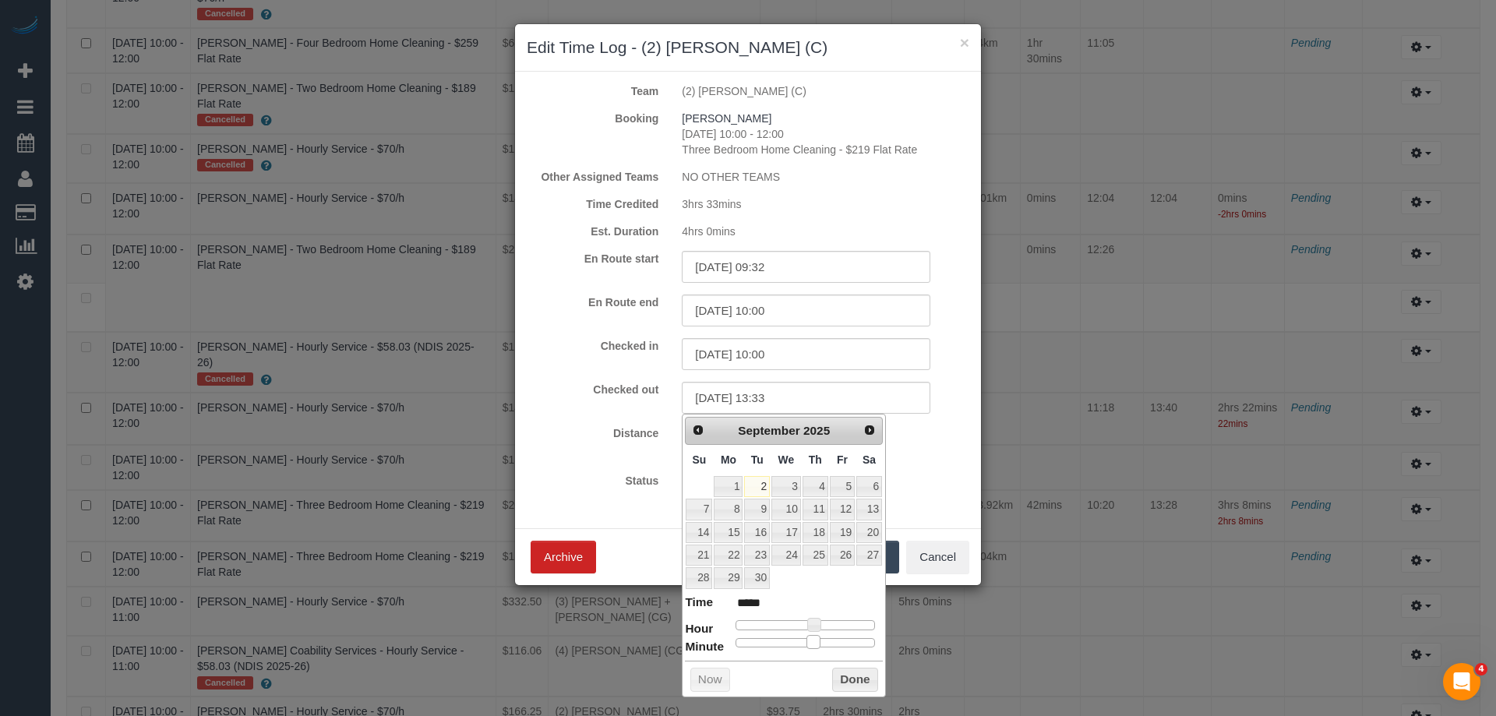
type input "02/09/2025 13:38"
type input "*****"
type input "02/09/2025 13:39"
type input "*****"
type input "02/09/2025 13:38"
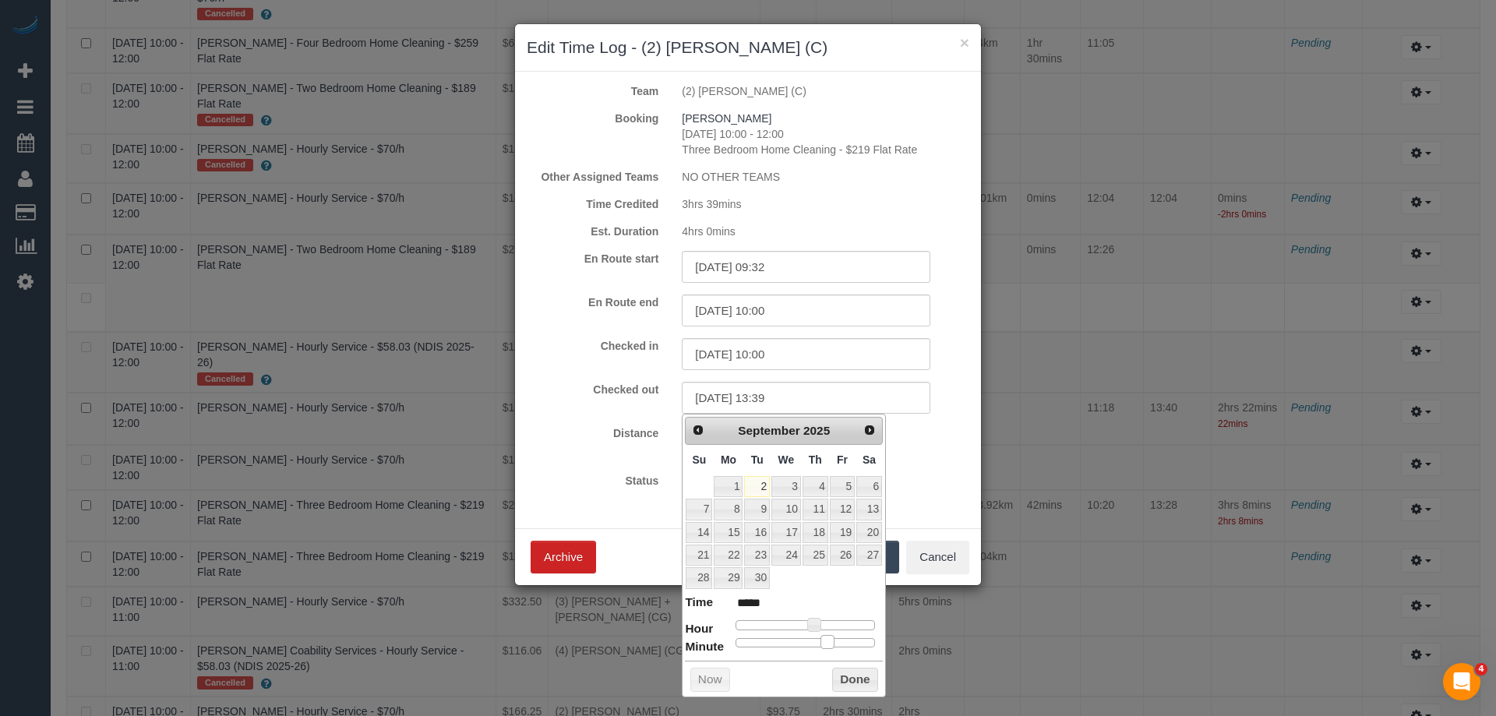
type input "*****"
type input "02/09/2025 13:36"
type input "*****"
type input "02/09/2025 13:35"
type input "*****"
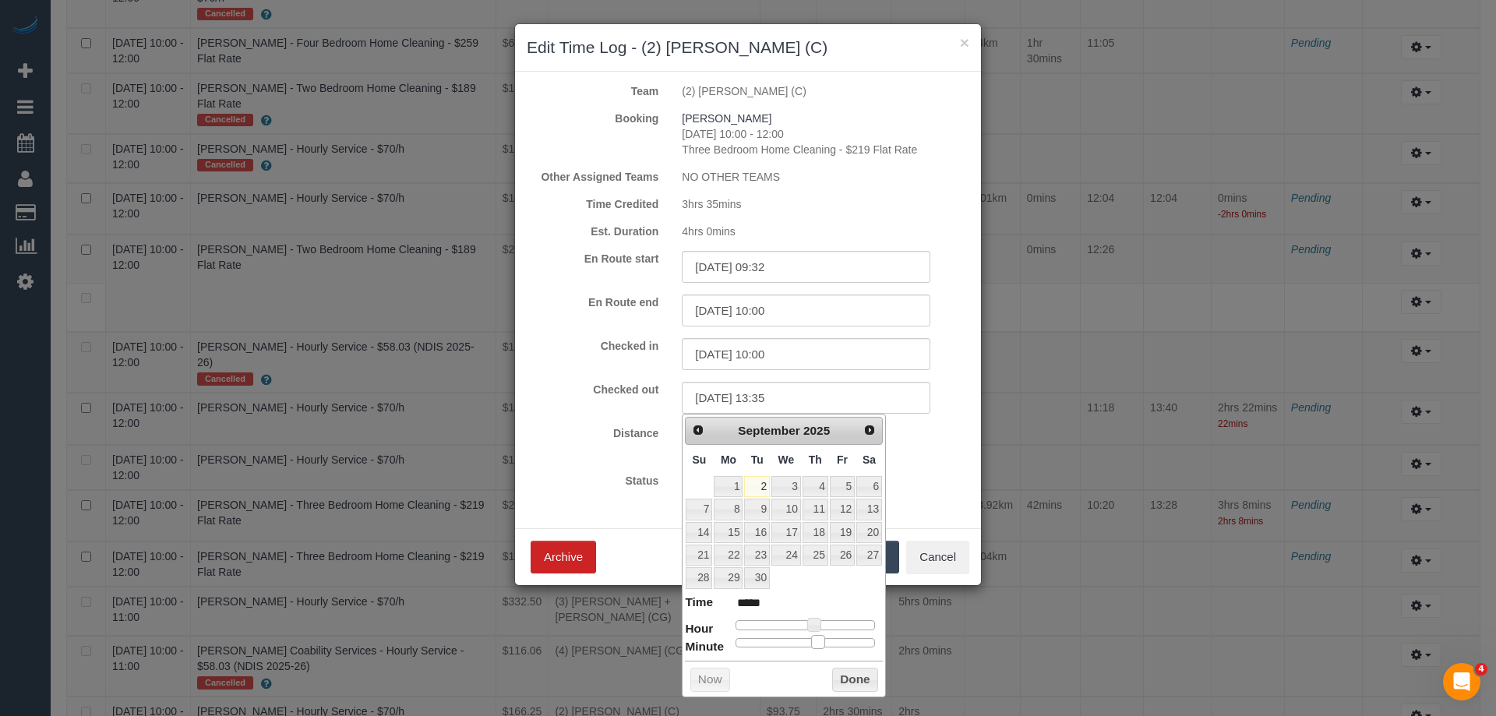
drag, startPoint x: 740, startPoint y: 640, endPoint x: 822, endPoint y: 639, distance: 81.8
click at [822, 639] on span at bounding box center [818, 642] width 14 height 14
click at [852, 677] on button "Done" at bounding box center [855, 680] width 46 height 25
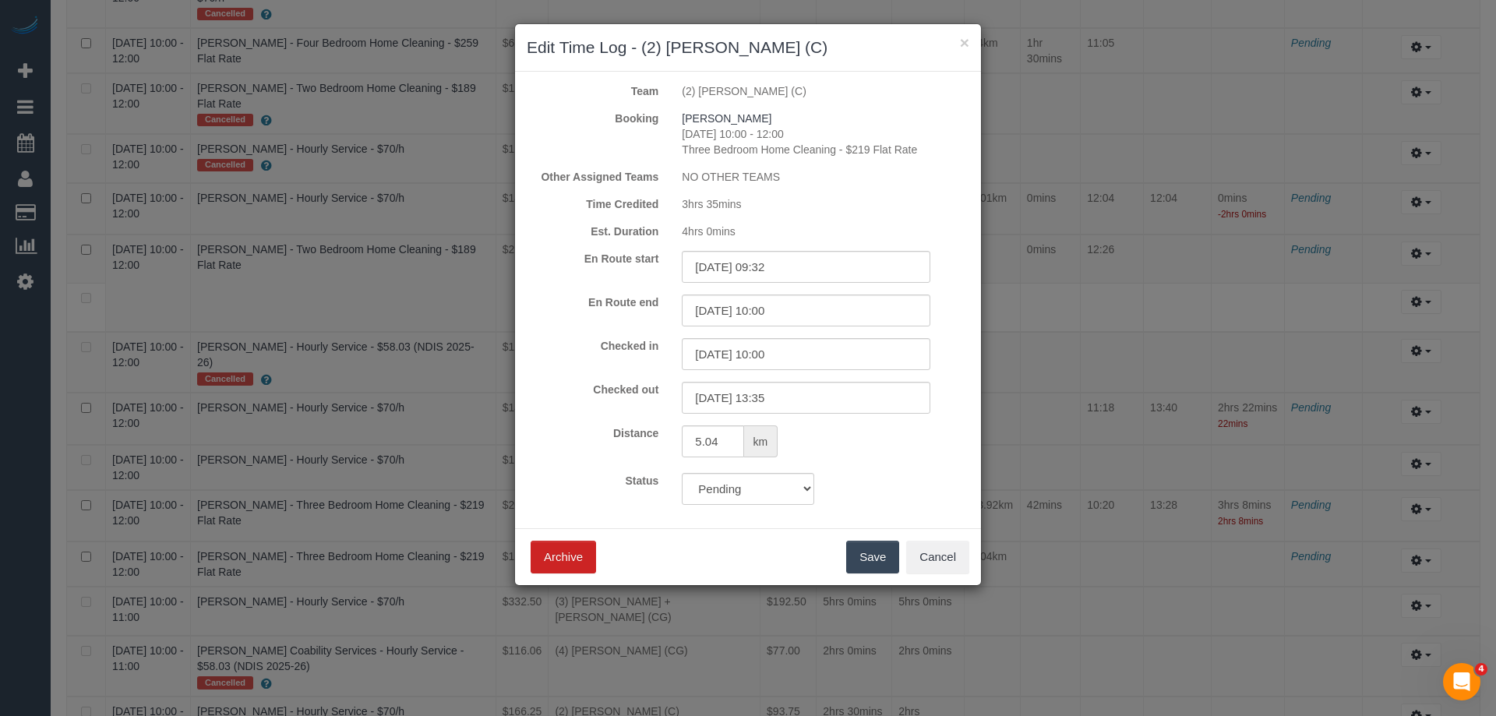
click at [886, 559] on button "Save" at bounding box center [872, 557] width 53 height 33
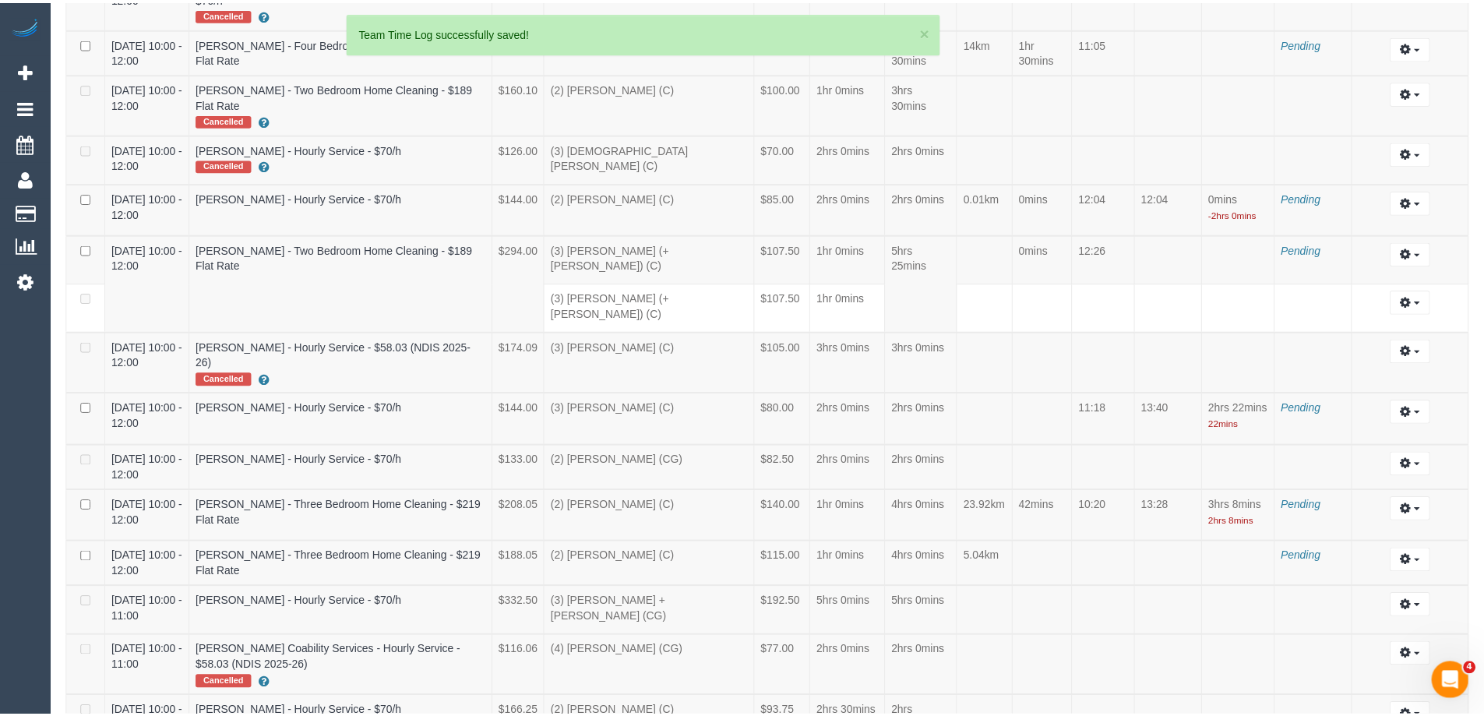
scroll to position [2104, 0]
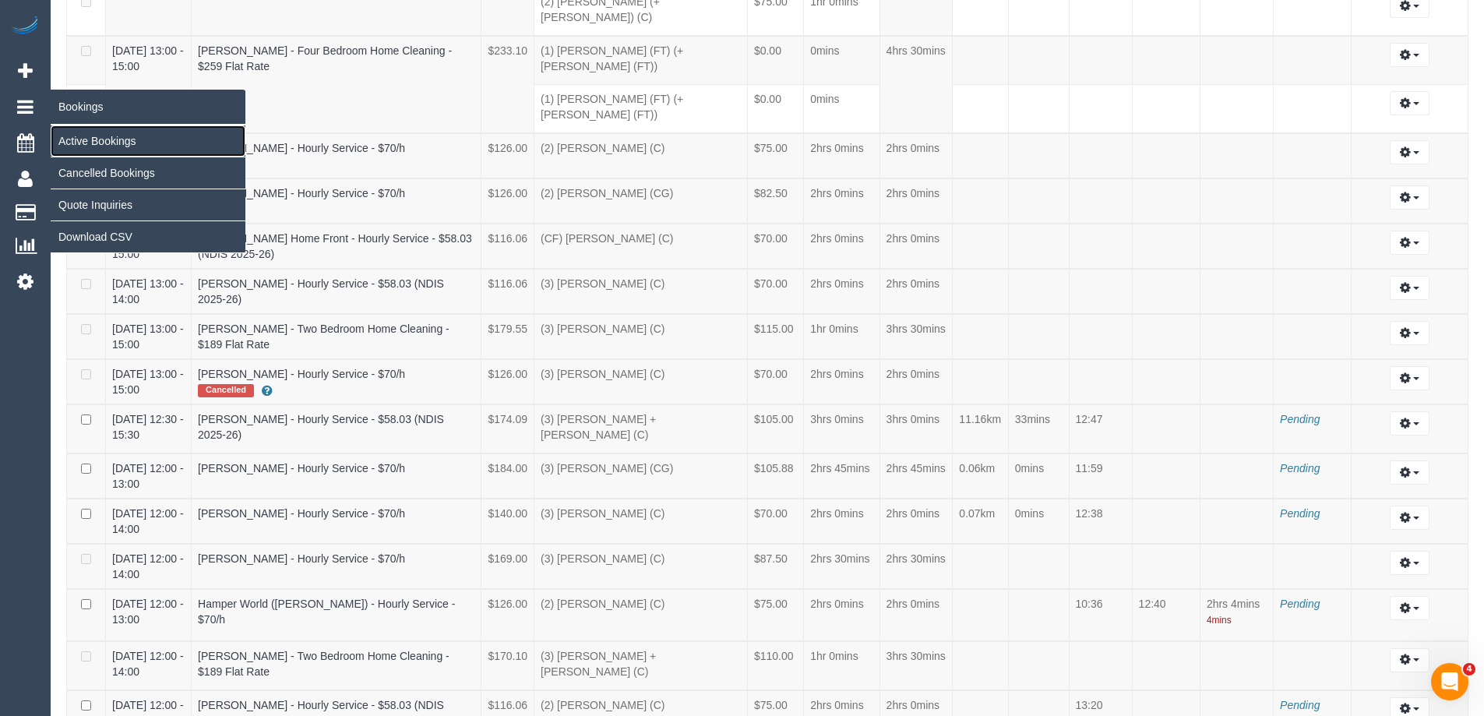
click at [93, 144] on link "Active Bookings" at bounding box center [148, 140] width 195 height 31
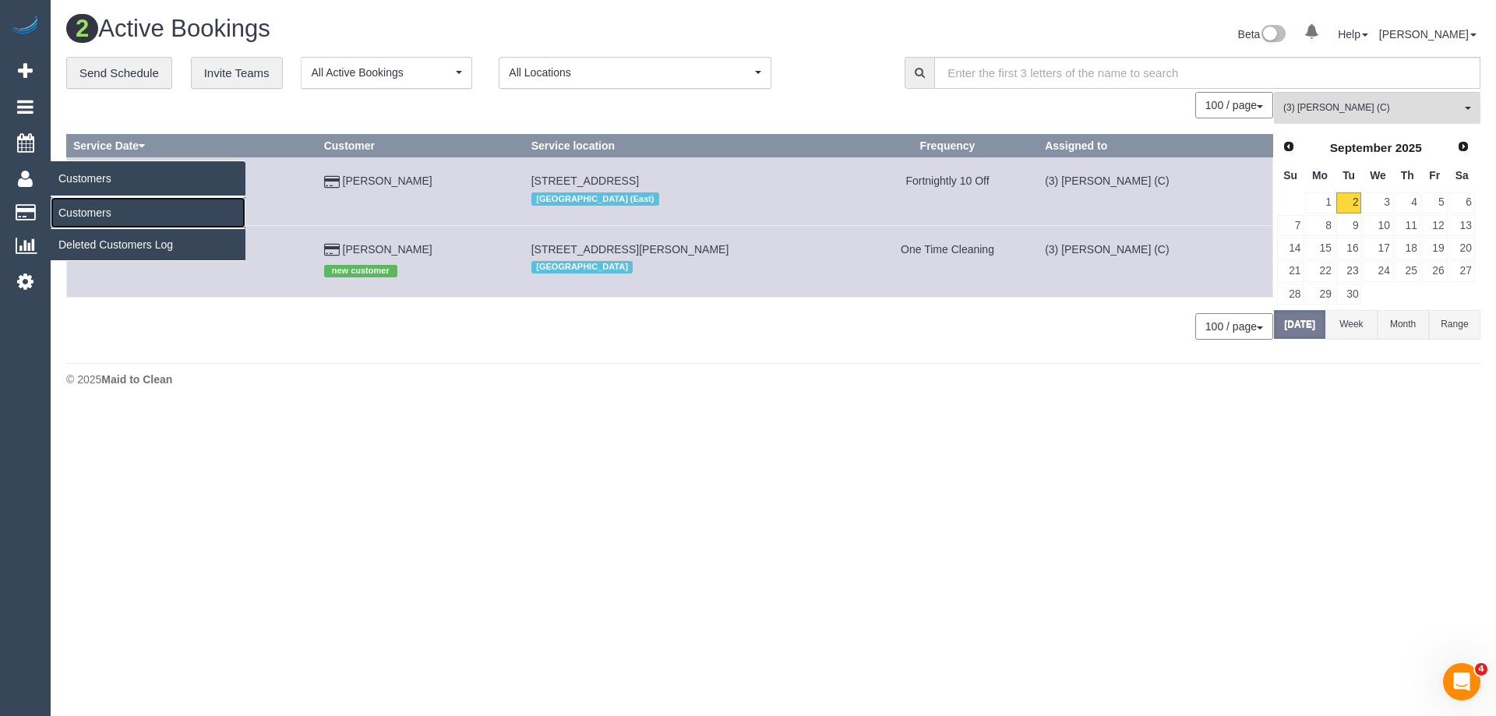
click at [83, 214] on link "Customers" at bounding box center [148, 212] width 195 height 31
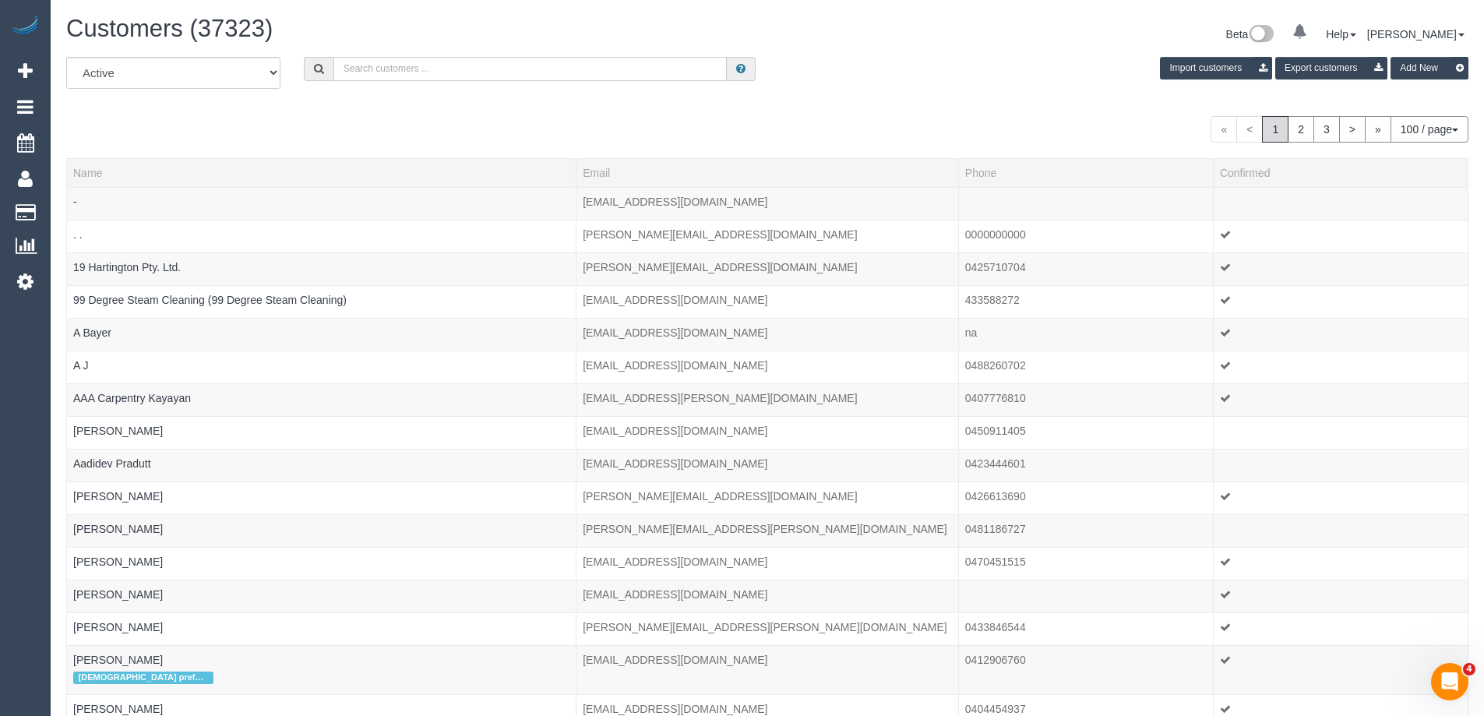
click at [414, 76] on input "text" at bounding box center [529, 69] width 393 height 24
paste input "Maria Galatsis"
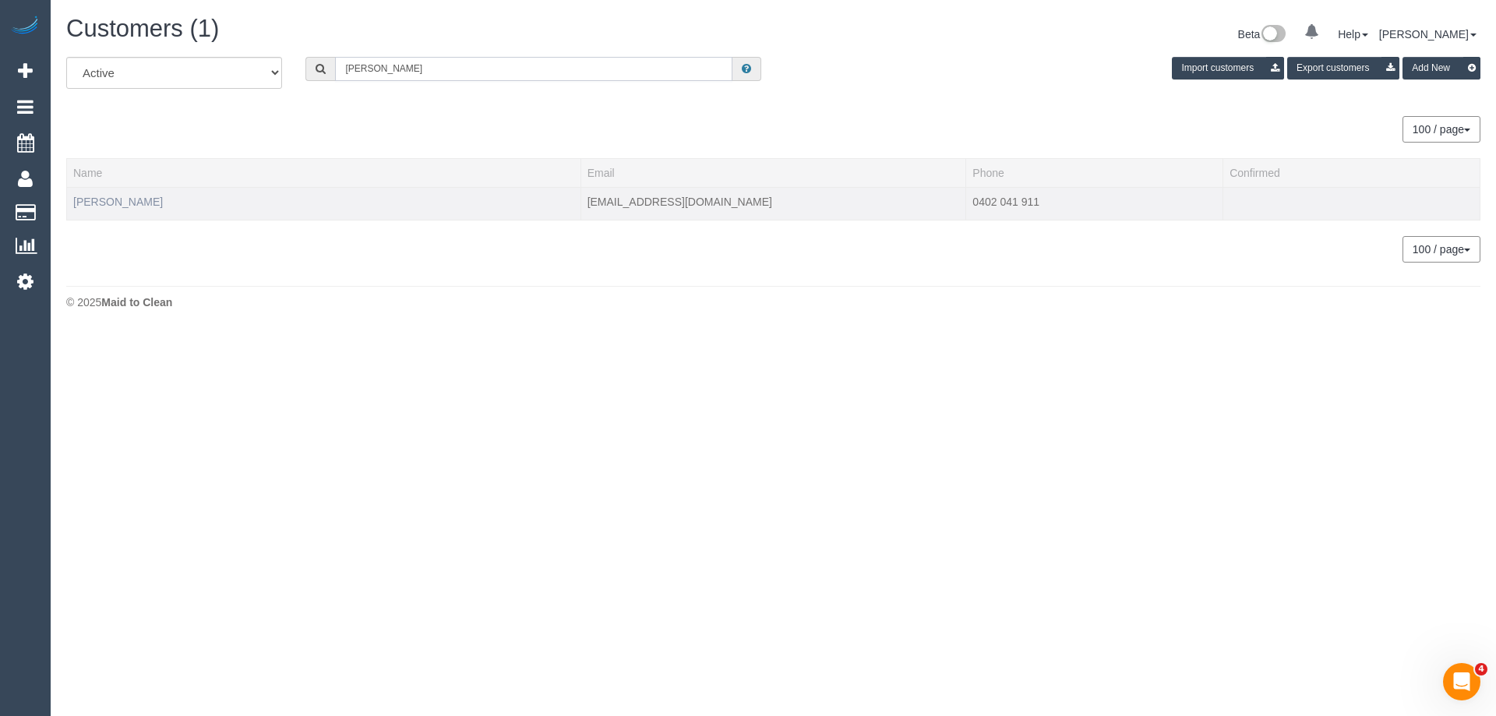
type input "Maria Galatsis"
click at [96, 198] on link "Maria Galatsis" at bounding box center [118, 202] width 90 height 12
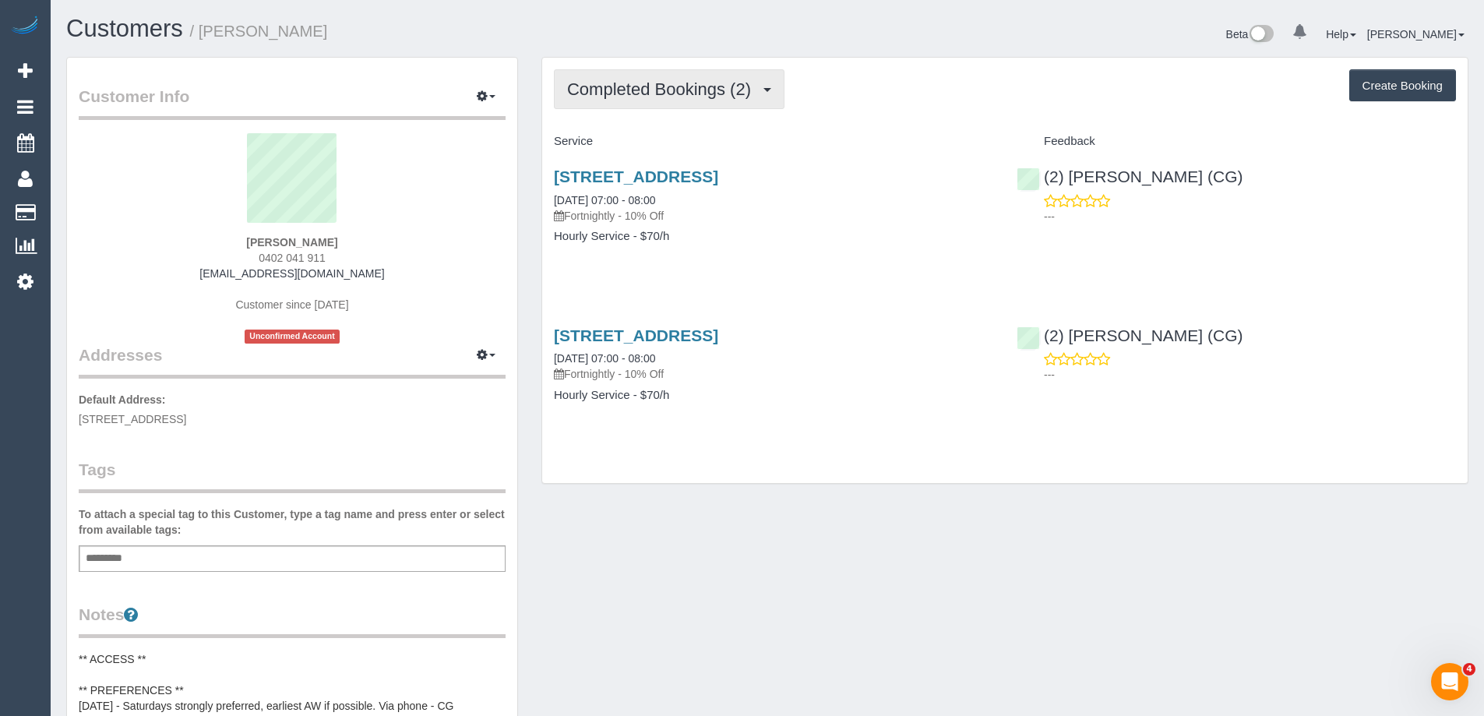
click at [630, 101] on button "Completed Bookings (2)" at bounding box center [669, 89] width 231 height 40
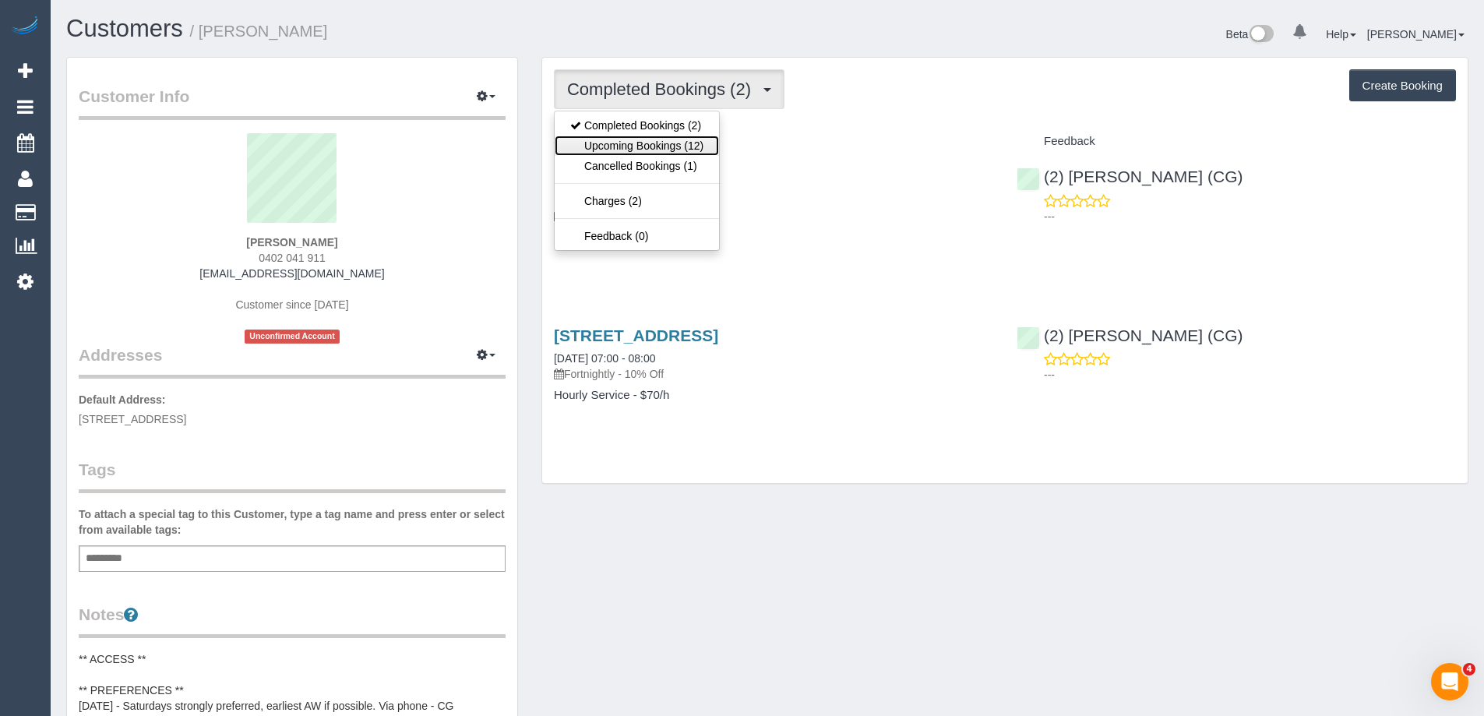
click at [621, 141] on link "Upcoming Bookings (12)" at bounding box center [637, 146] width 164 height 20
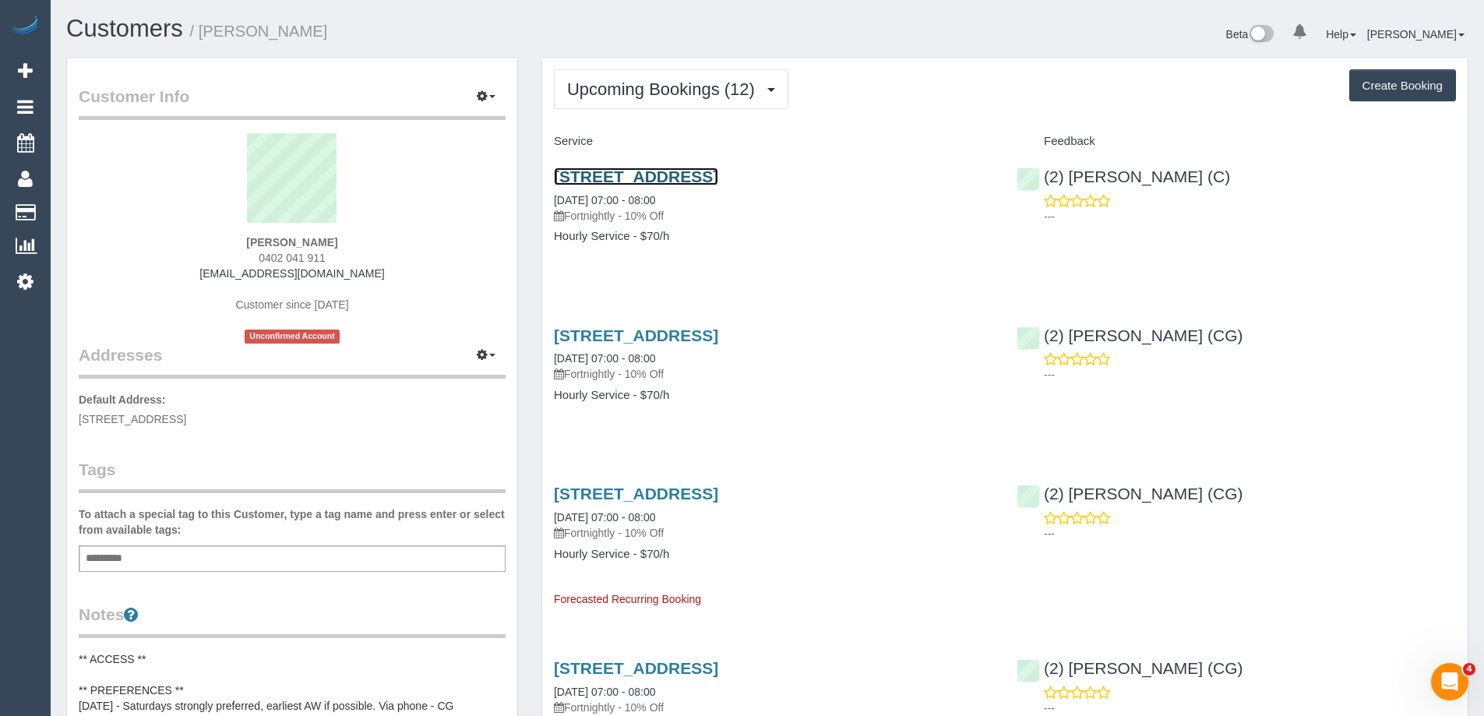
click at [718, 175] on link "11 Cameron Street, Reservoir, VIC 3073" at bounding box center [636, 177] width 164 height 18
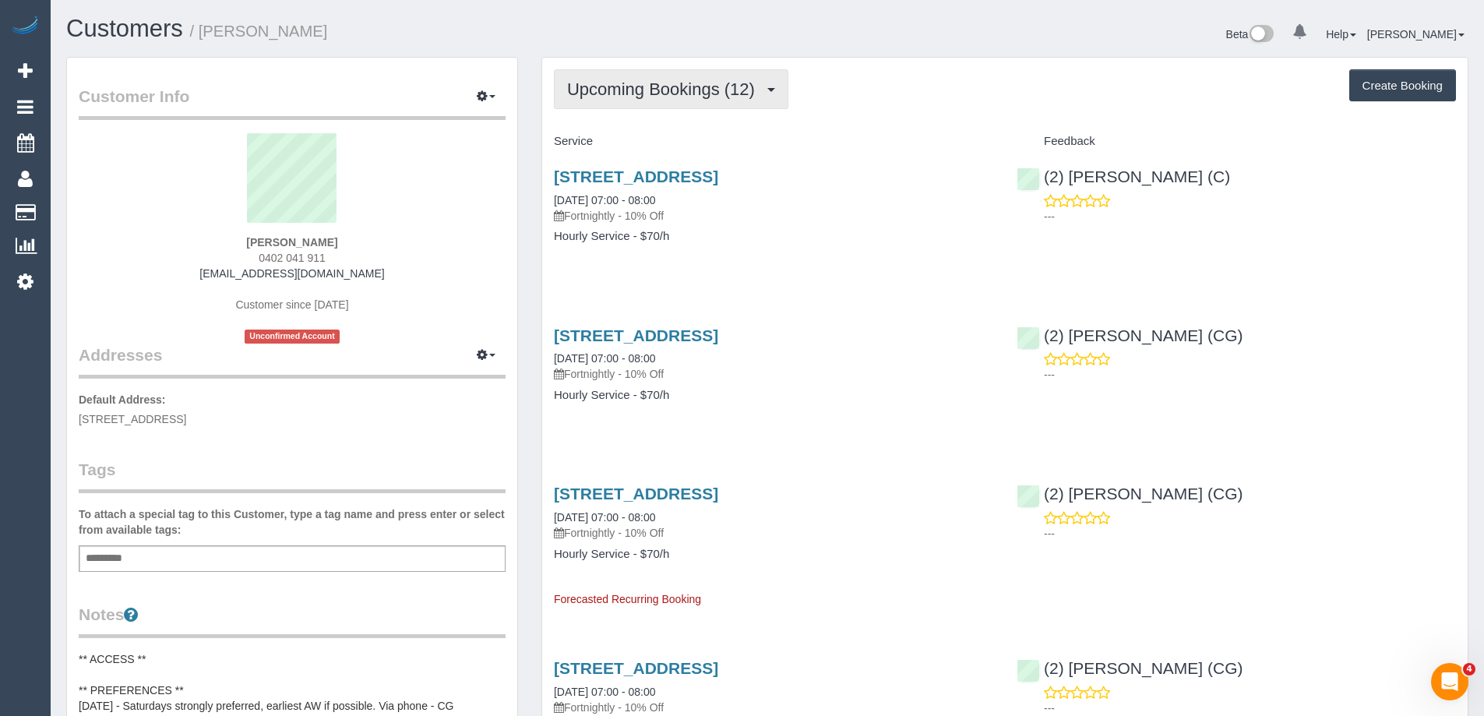
click at [664, 93] on span "Upcoming Bookings (12)" at bounding box center [665, 88] width 196 height 19
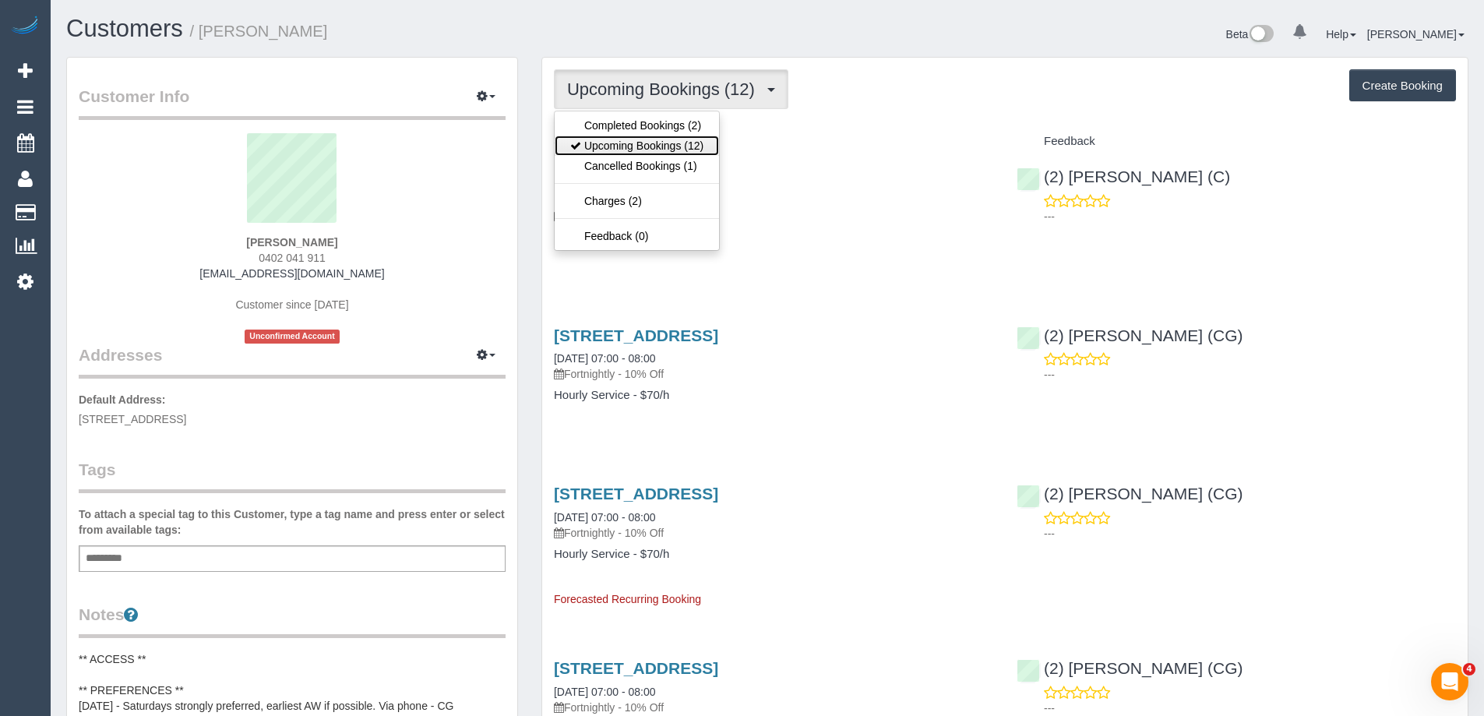
click at [658, 147] on link "Upcoming Bookings (12)" at bounding box center [637, 146] width 164 height 20
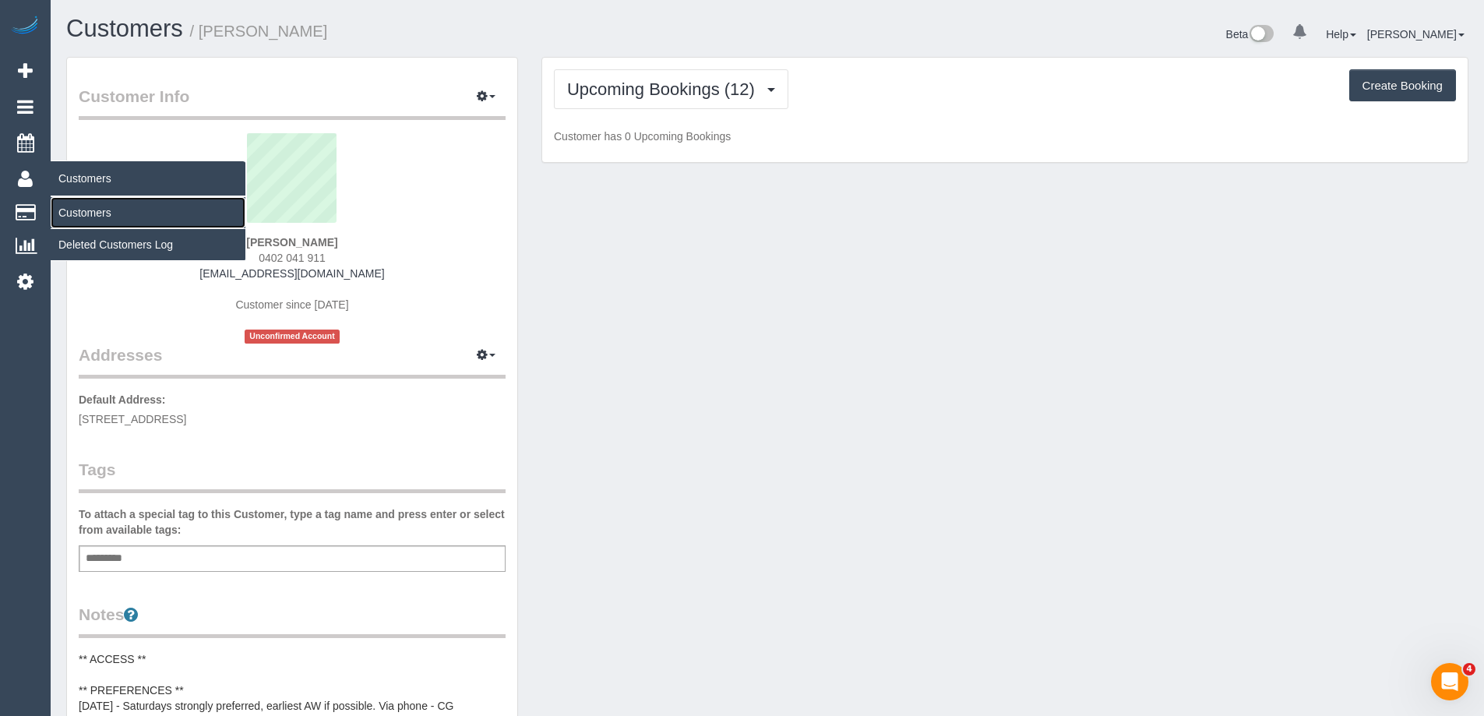
click at [83, 213] on link "Customers" at bounding box center [148, 212] width 195 height 31
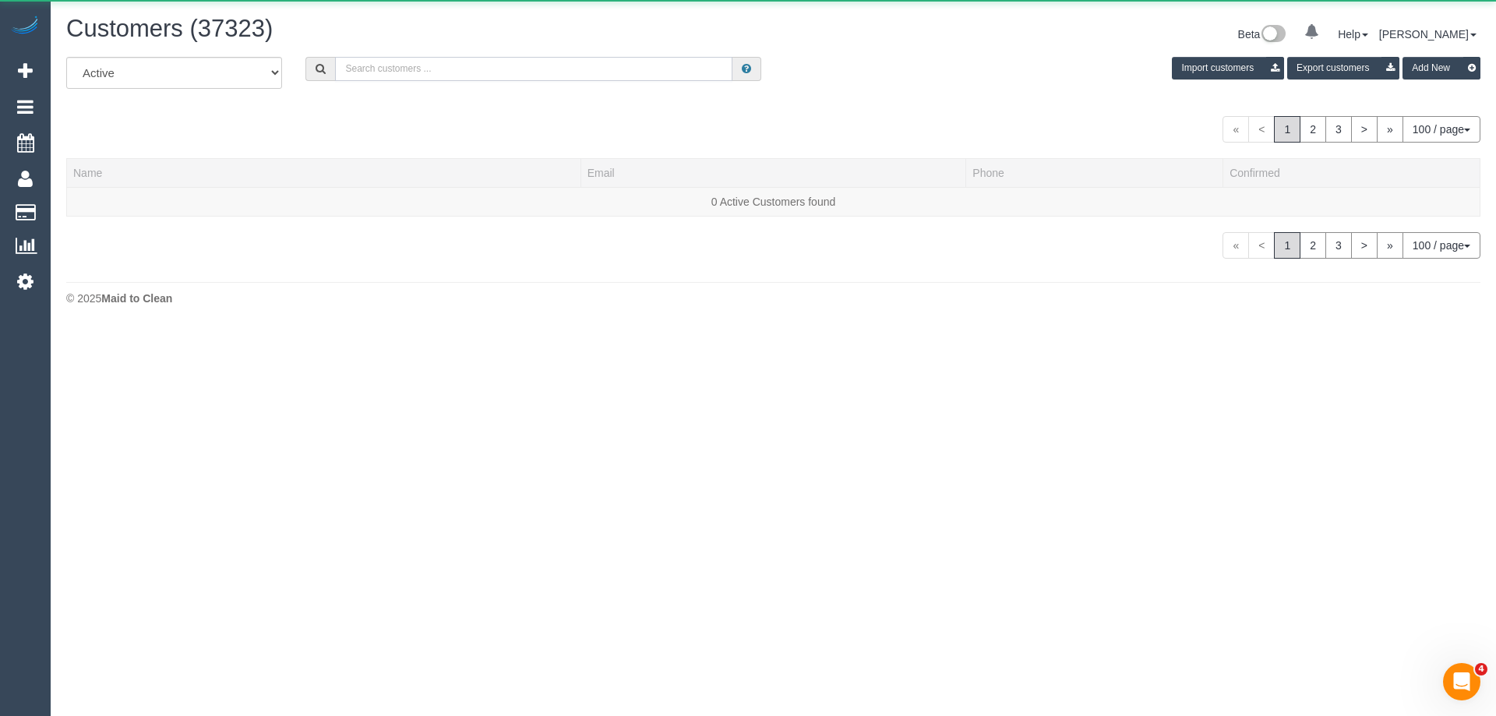
click at [495, 65] on input "text" at bounding box center [533, 69] width 397 height 24
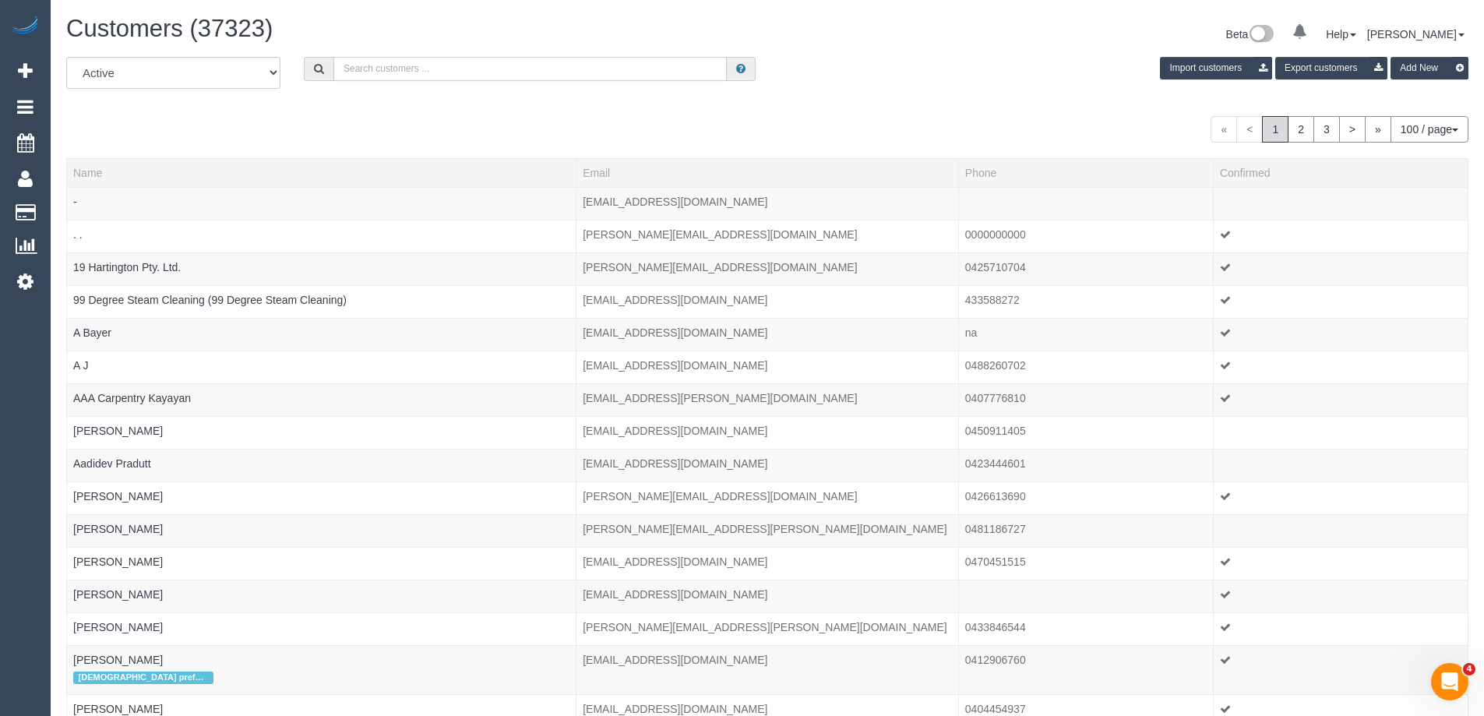
paste input "Peter Saade My Integra (May be about services for Paul Saade My Integra)"
drag, startPoint x: 655, startPoint y: 70, endPoint x: 393, endPoint y: 72, distance: 262.6
click at [393, 72] on input "Peter Saade My Integra (May be about services for Paul Saade My Integra)" at bounding box center [529, 69] width 393 height 24
drag, startPoint x: 671, startPoint y: 70, endPoint x: 401, endPoint y: 72, distance: 269.6
click at [402, 72] on input "Peter Saade My Integra (May be about services for Paul Saade My Integra)" at bounding box center [529, 69] width 393 height 24
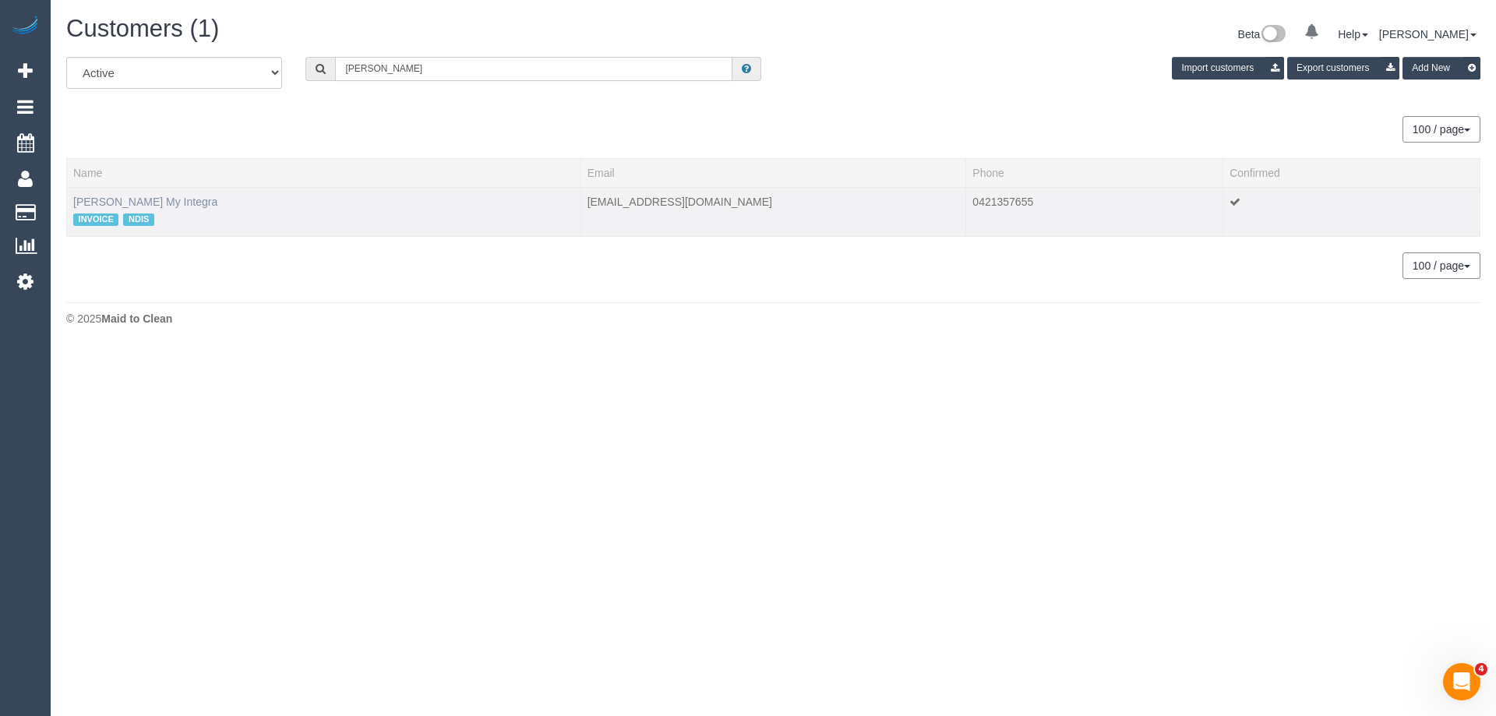
type input "Peter Saade"
click at [158, 202] on link "Peter Saade My Integra" at bounding box center [145, 202] width 144 height 12
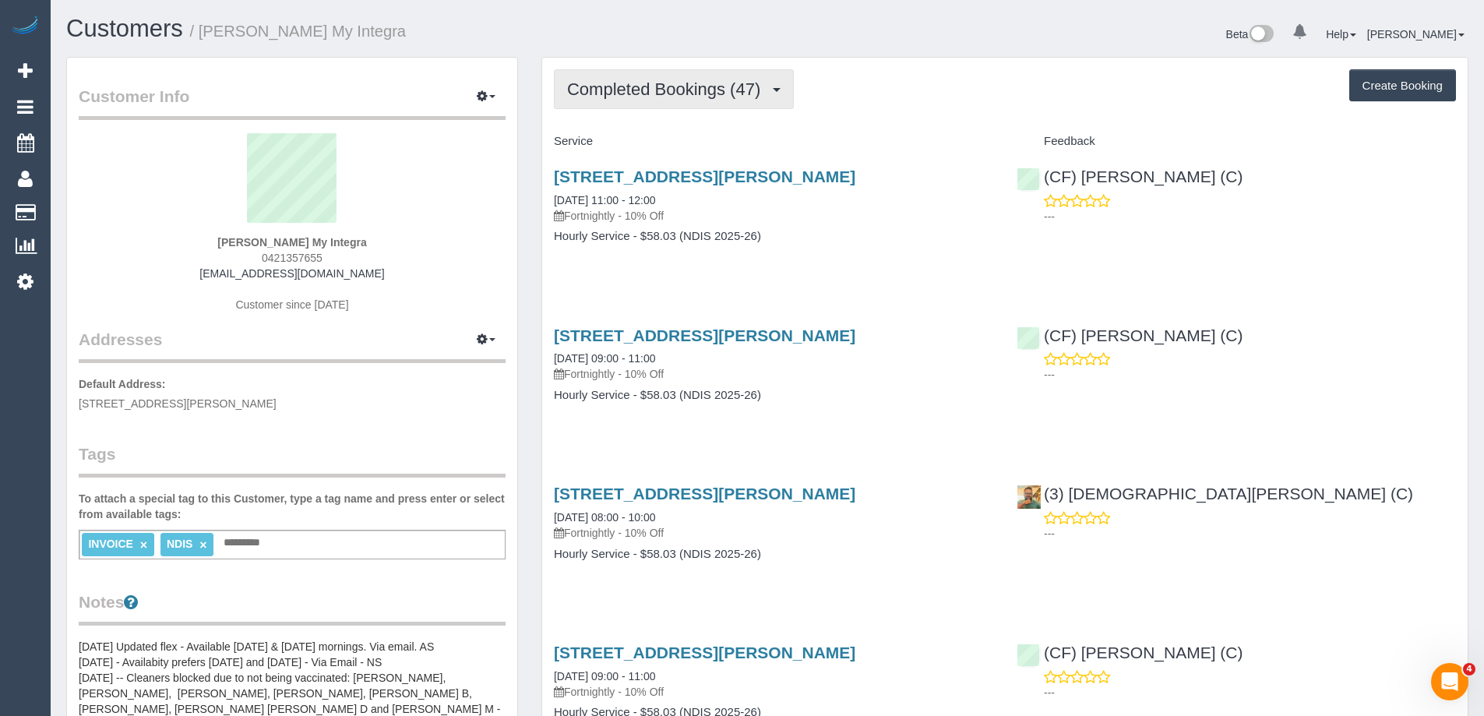
click at [665, 91] on span "Completed Bookings (47)" at bounding box center [667, 88] width 201 height 19
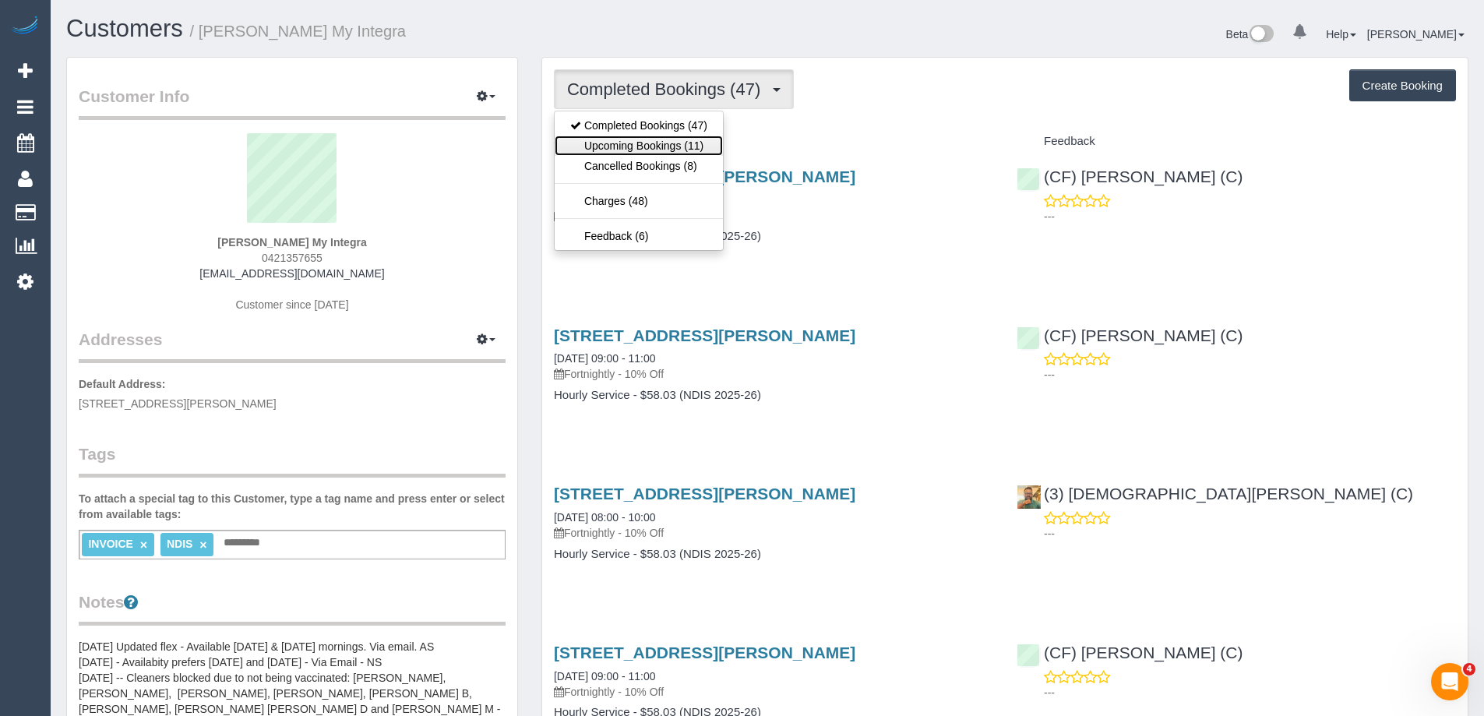
click at [632, 143] on link "Upcoming Bookings (11)" at bounding box center [639, 146] width 168 height 20
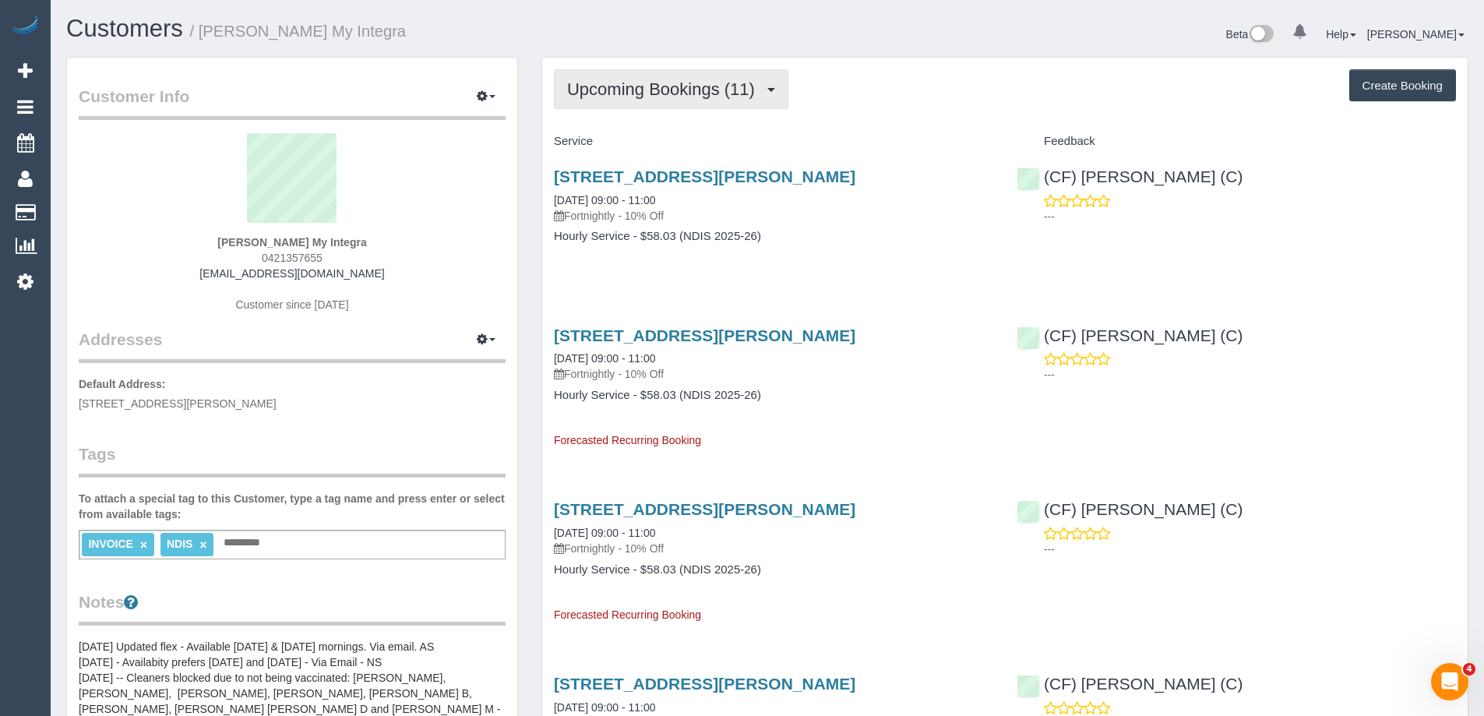
click at [704, 97] on span "Upcoming Bookings (11)" at bounding box center [665, 88] width 196 height 19
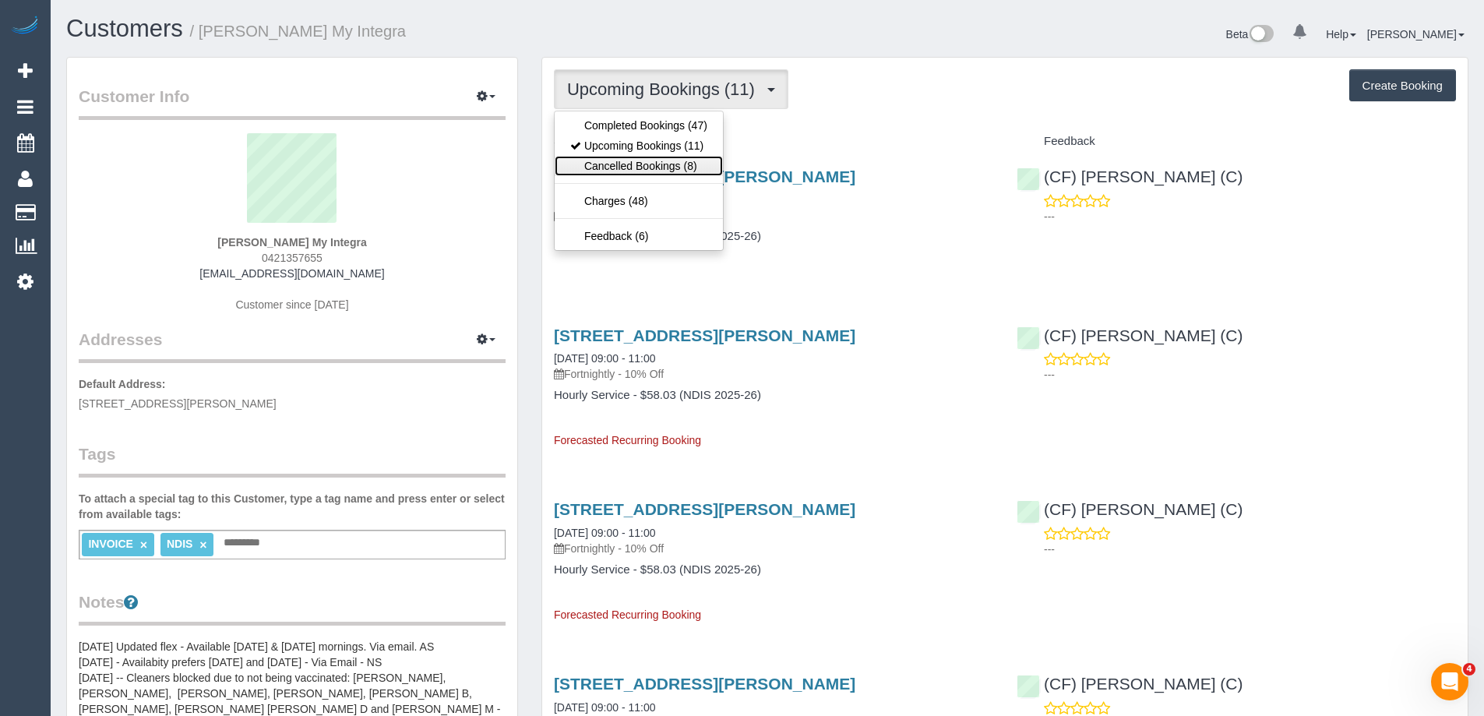
click at [654, 168] on link "Cancelled Bookings (8)" at bounding box center [639, 166] width 168 height 20
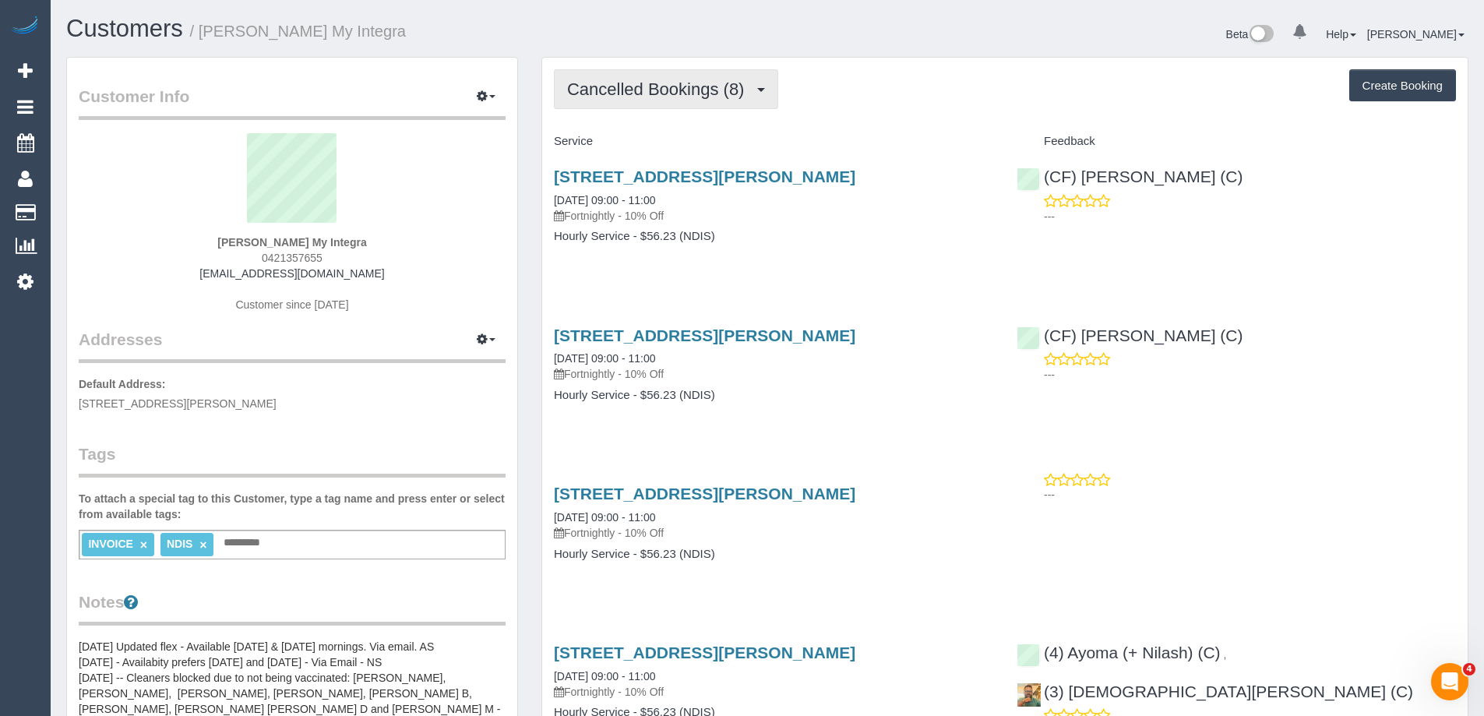
click at [682, 98] on span "Cancelled Bookings (8)" at bounding box center [659, 88] width 185 height 19
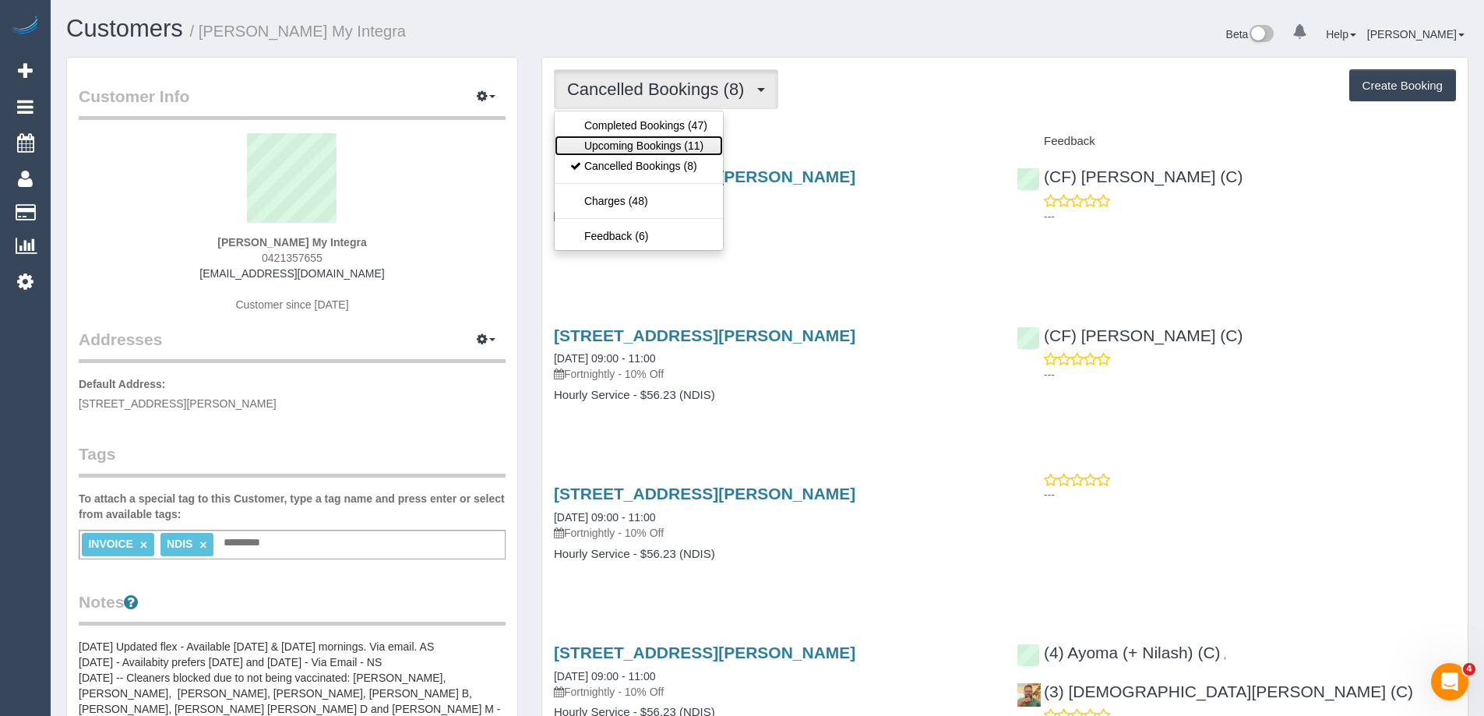
click at [665, 147] on link "Upcoming Bookings (11)" at bounding box center [639, 146] width 168 height 20
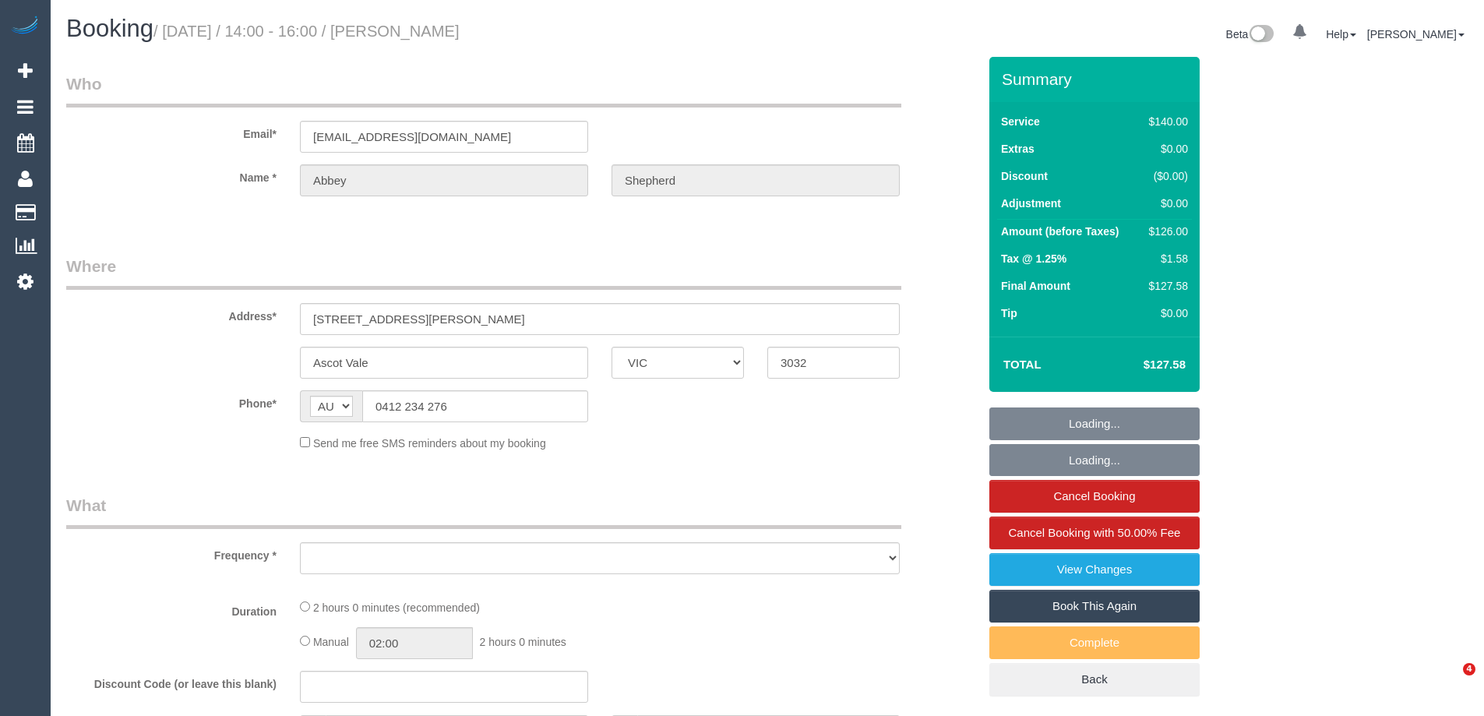
select select "VIC"
select select "string:stripe-pm_1RrXzx2GScqysDRVVE0cZmos"
select select "number:29"
select select "number:14"
select select "number:19"
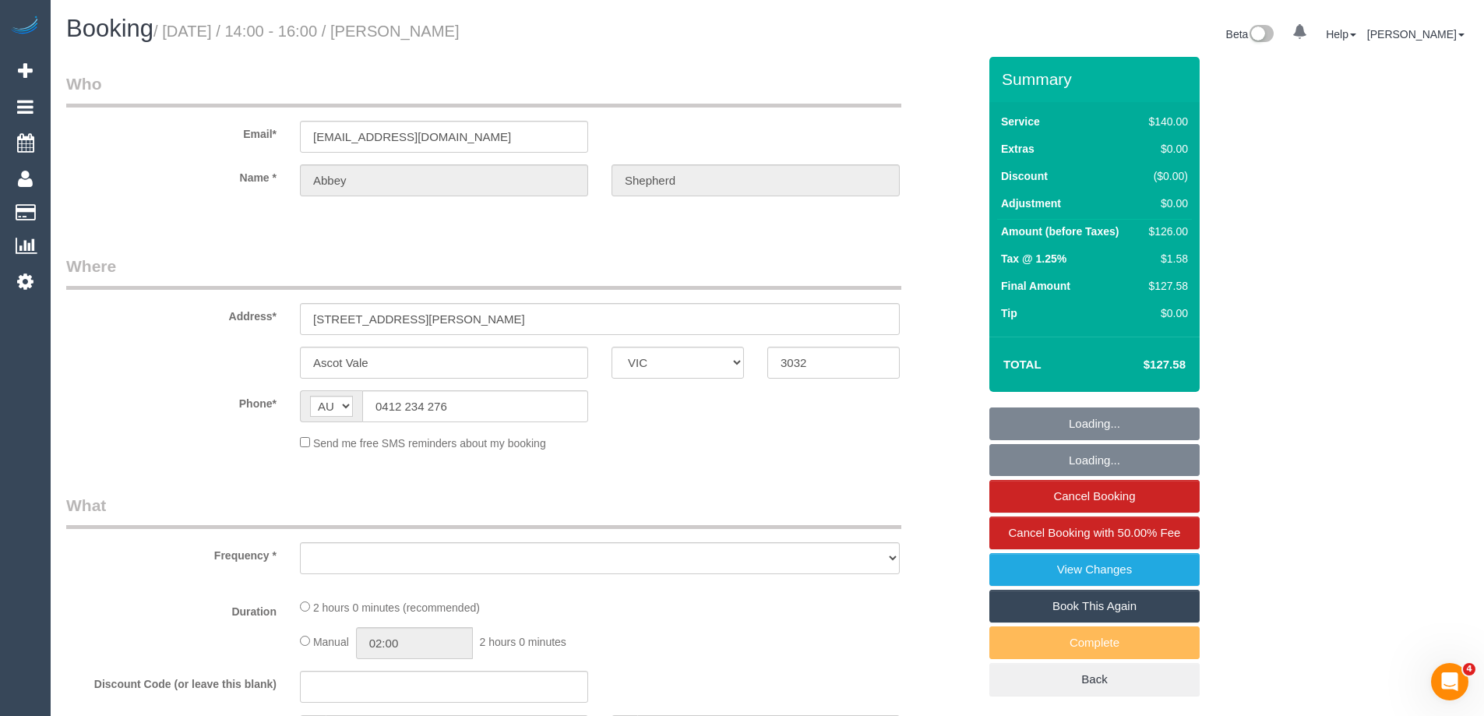
select select "number:36"
select select "number:34"
select select "number:13"
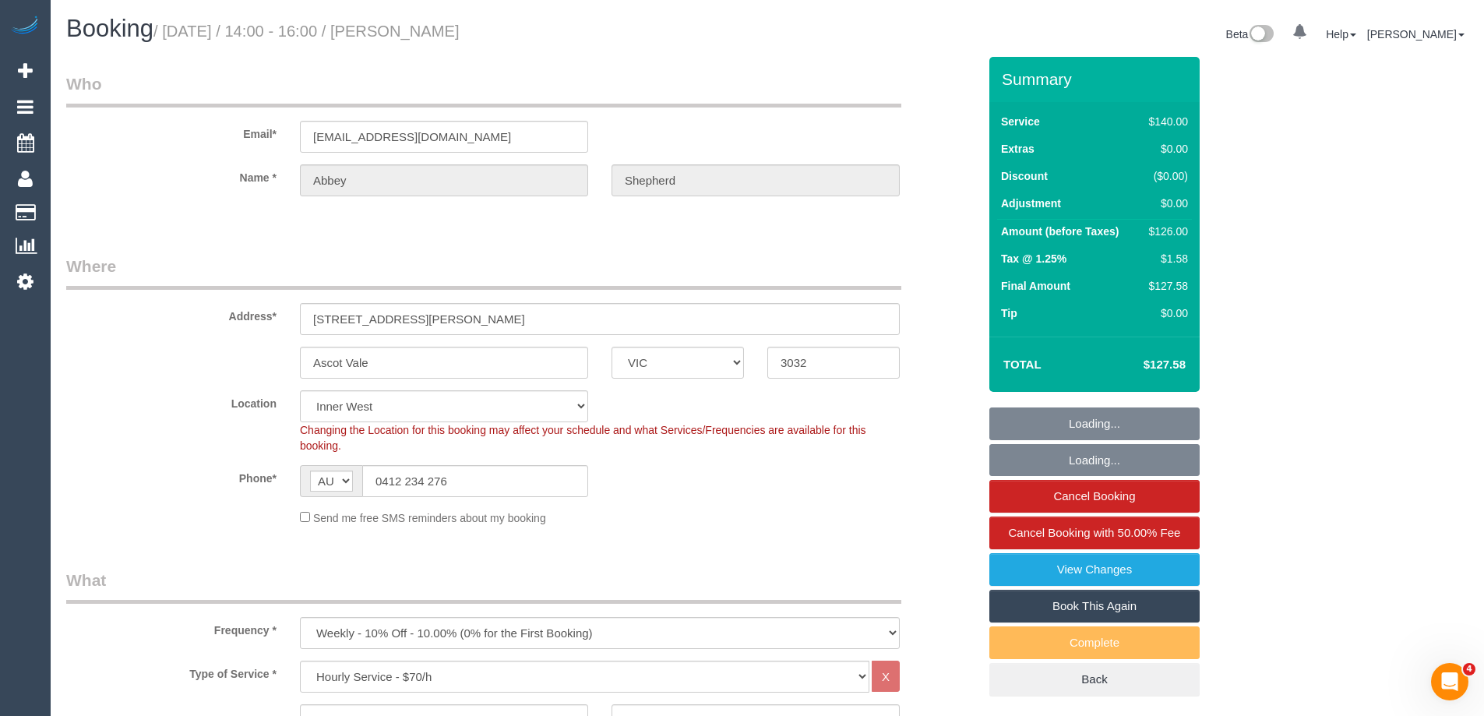
select select "object:849"
select select "spot1"
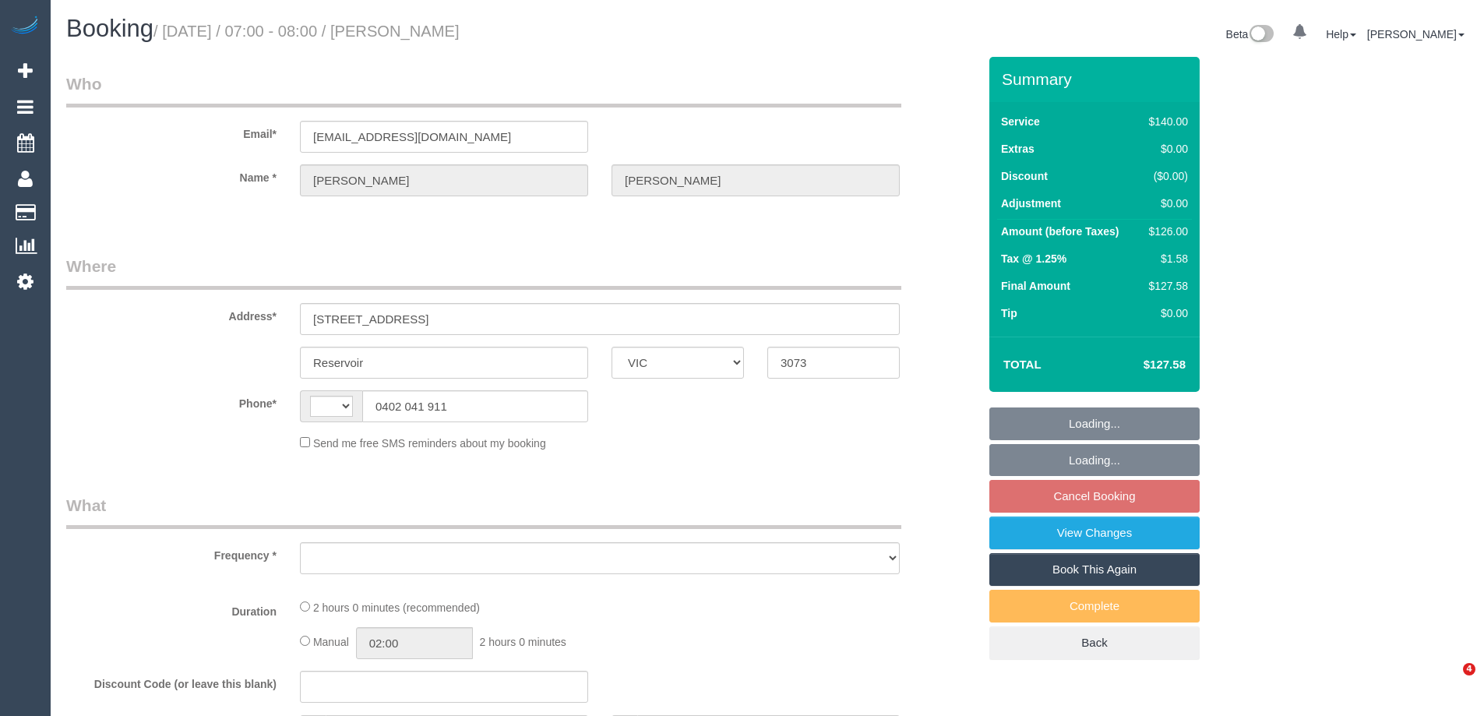
select select "VIC"
select select "string:AU"
select select "object:281"
select select "string:stripe-pm_1Rm3Jz2GScqysDRVueIcvkCj"
select select "number:28"
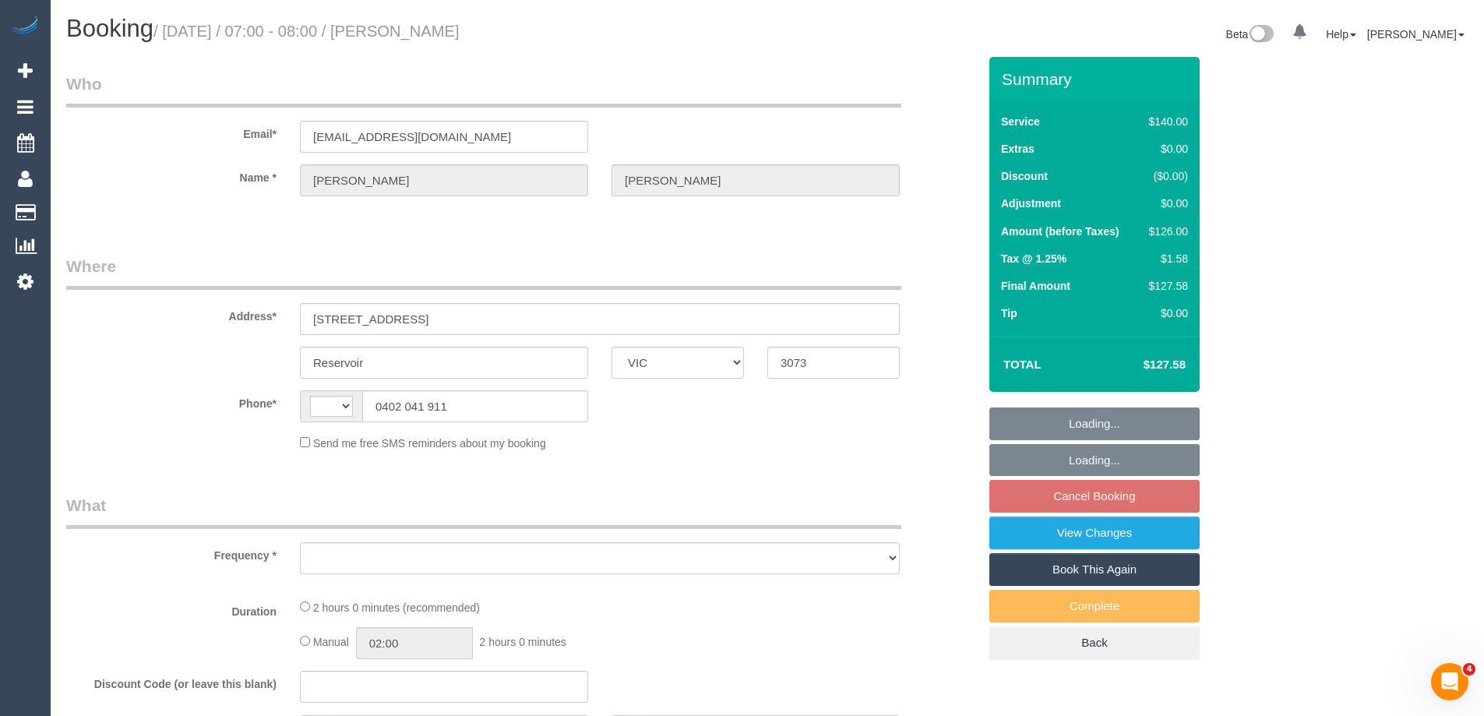
select select "number:14"
select select "number:19"
select select "number:36"
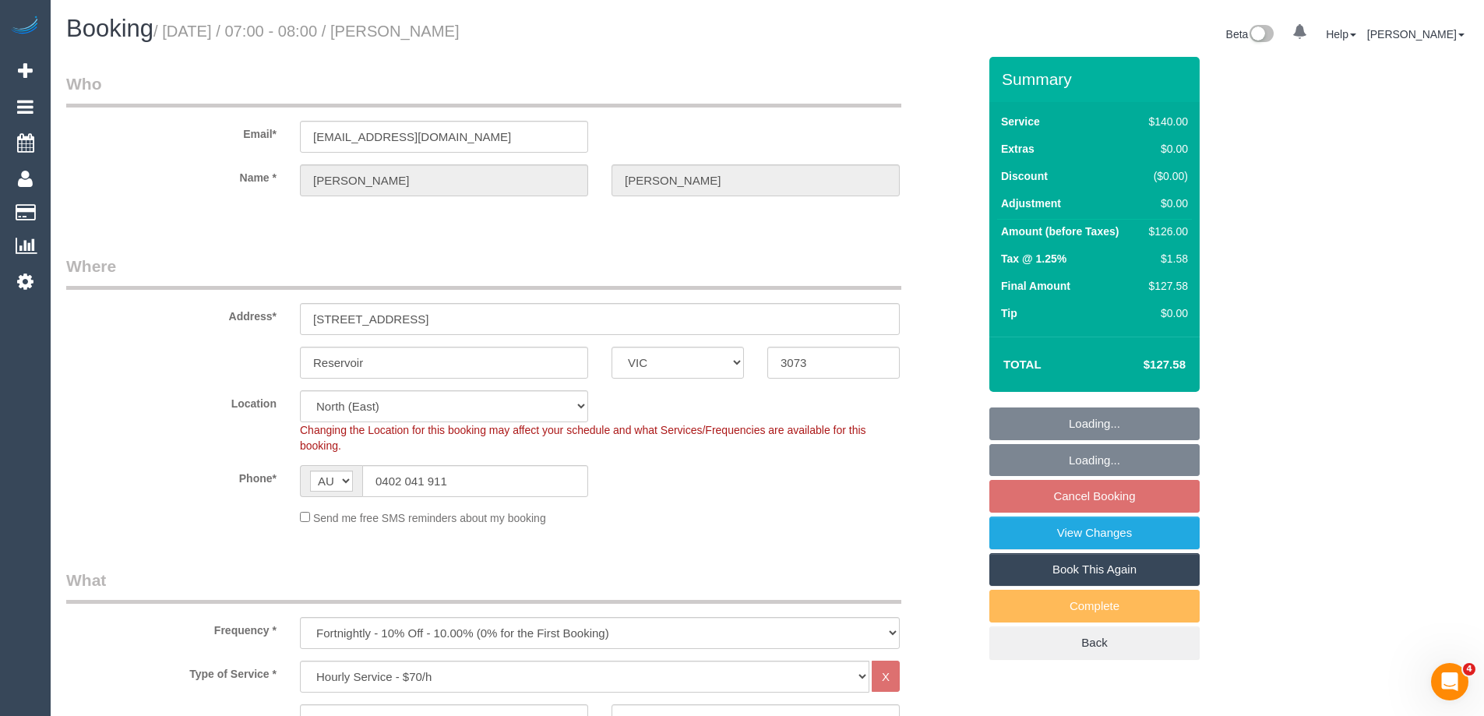
select select "object:874"
select select "spot1"
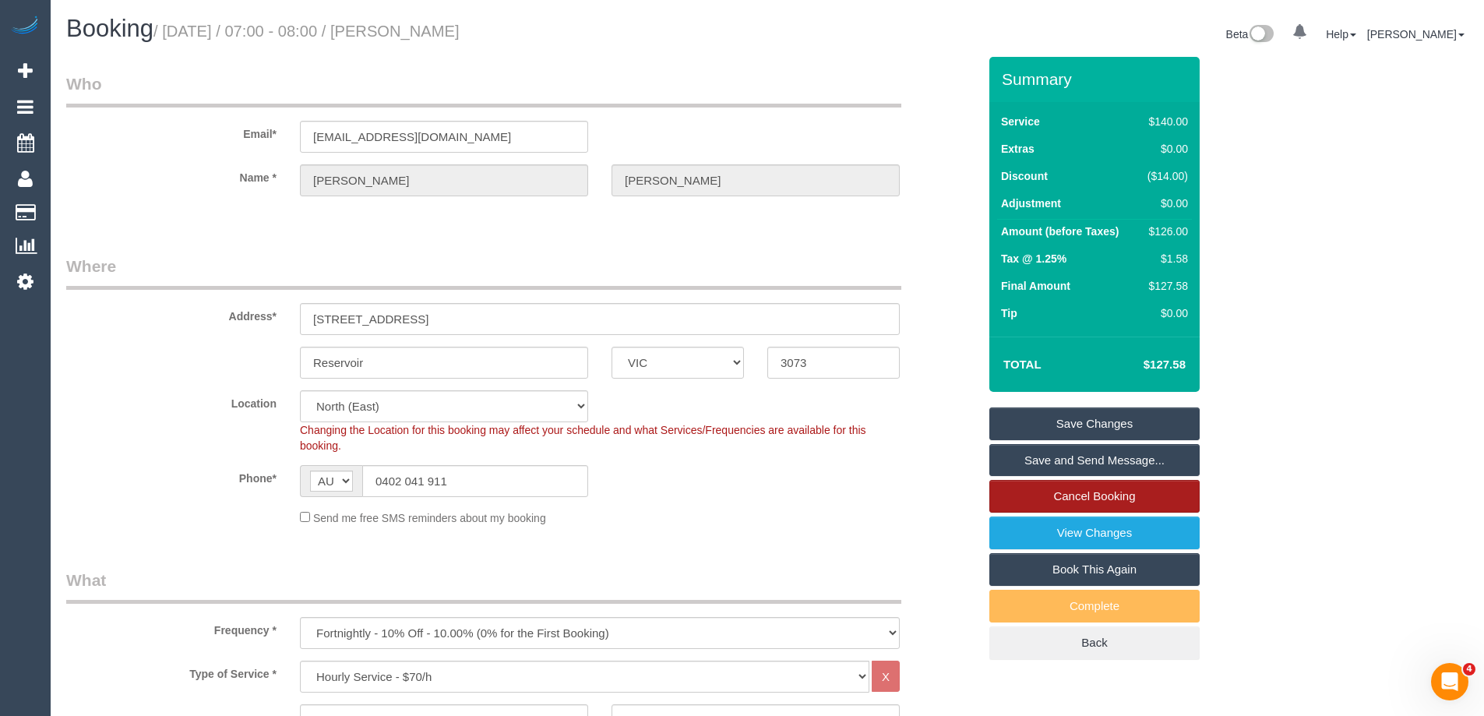
click at [1076, 501] on link "Cancel Booking" at bounding box center [1094, 496] width 210 height 33
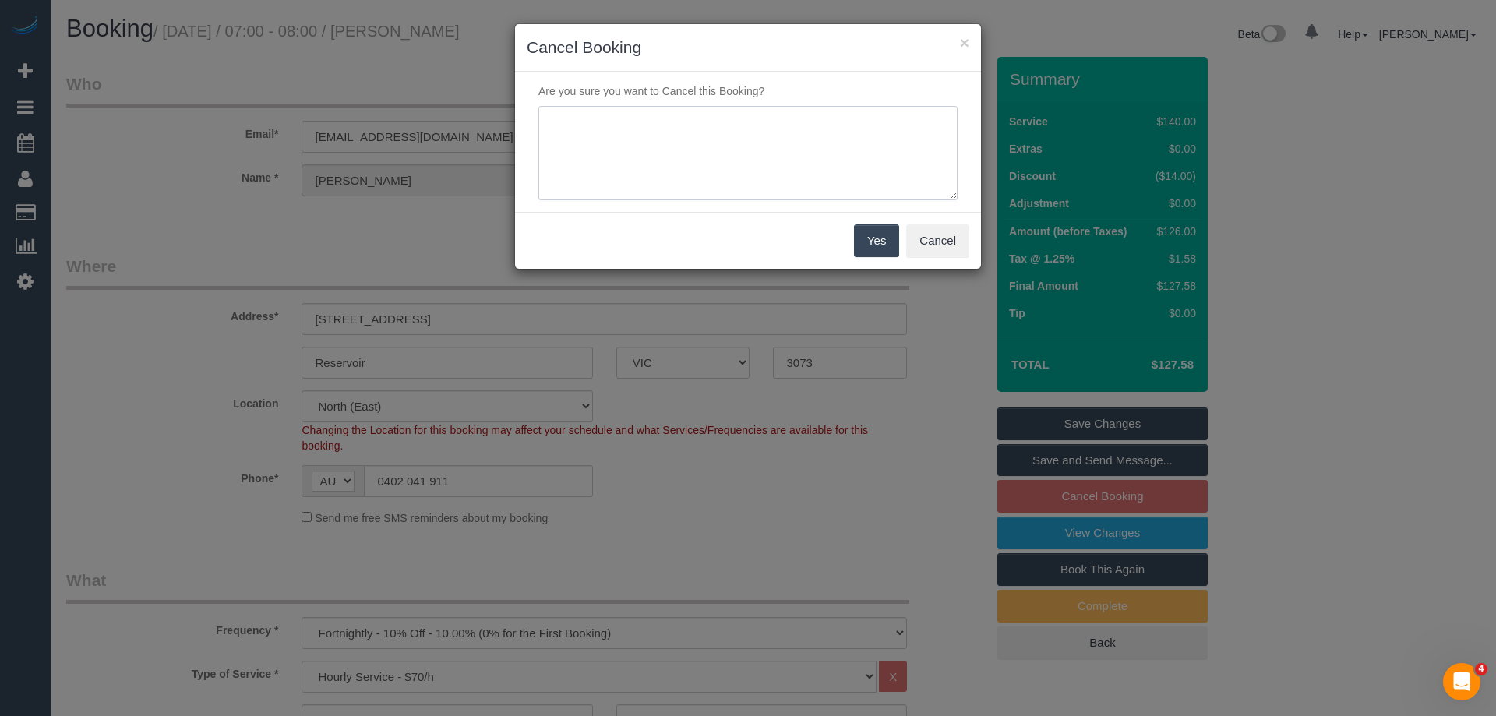
click at [623, 134] on textarea at bounding box center [747, 153] width 419 height 95
type textarea "customer has requested to cancel services waiting on reason via email VC"
click at [876, 242] on button "Yes" at bounding box center [876, 240] width 45 height 33
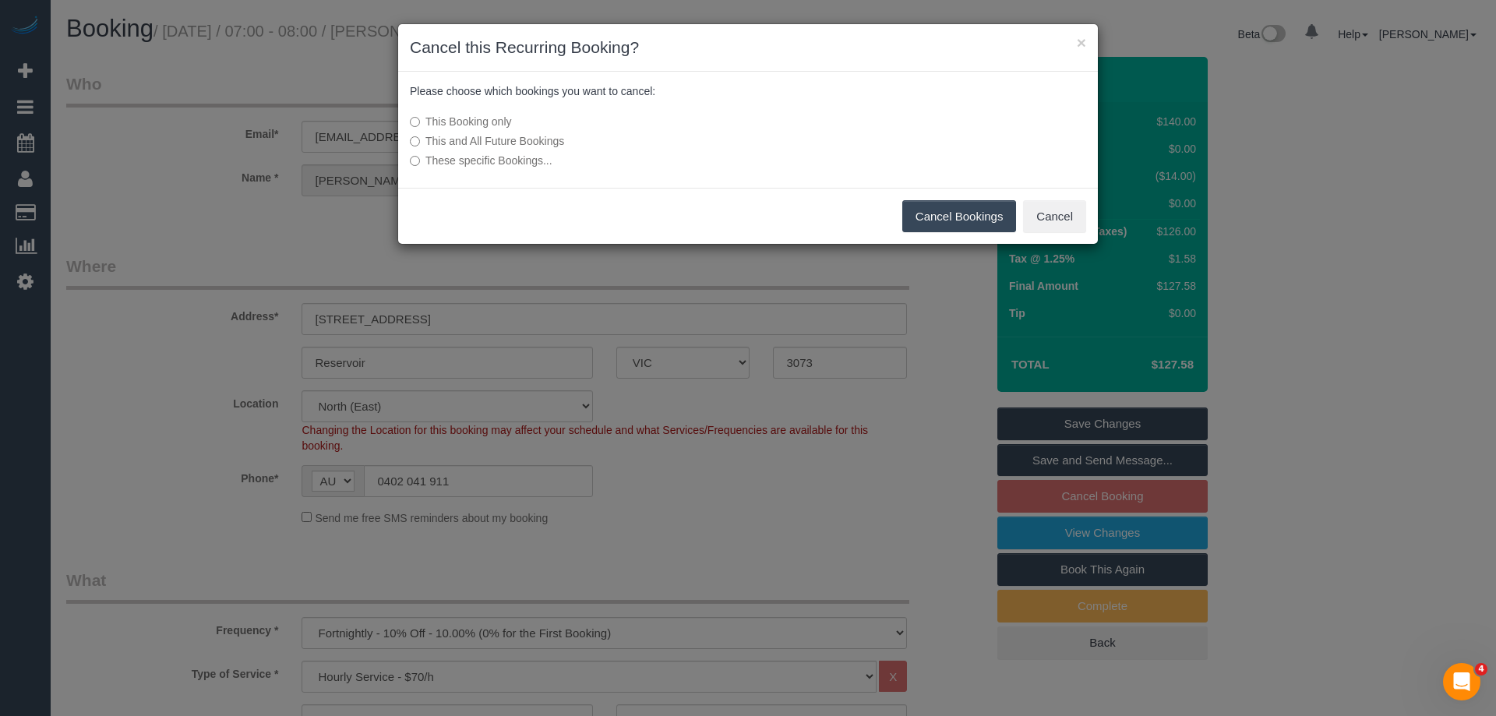
click at [420, 139] on label "This and All Future Bookings" at bounding box center [631, 141] width 443 height 16
click at [947, 215] on button "Cancel Bookings" at bounding box center [959, 216] width 115 height 33
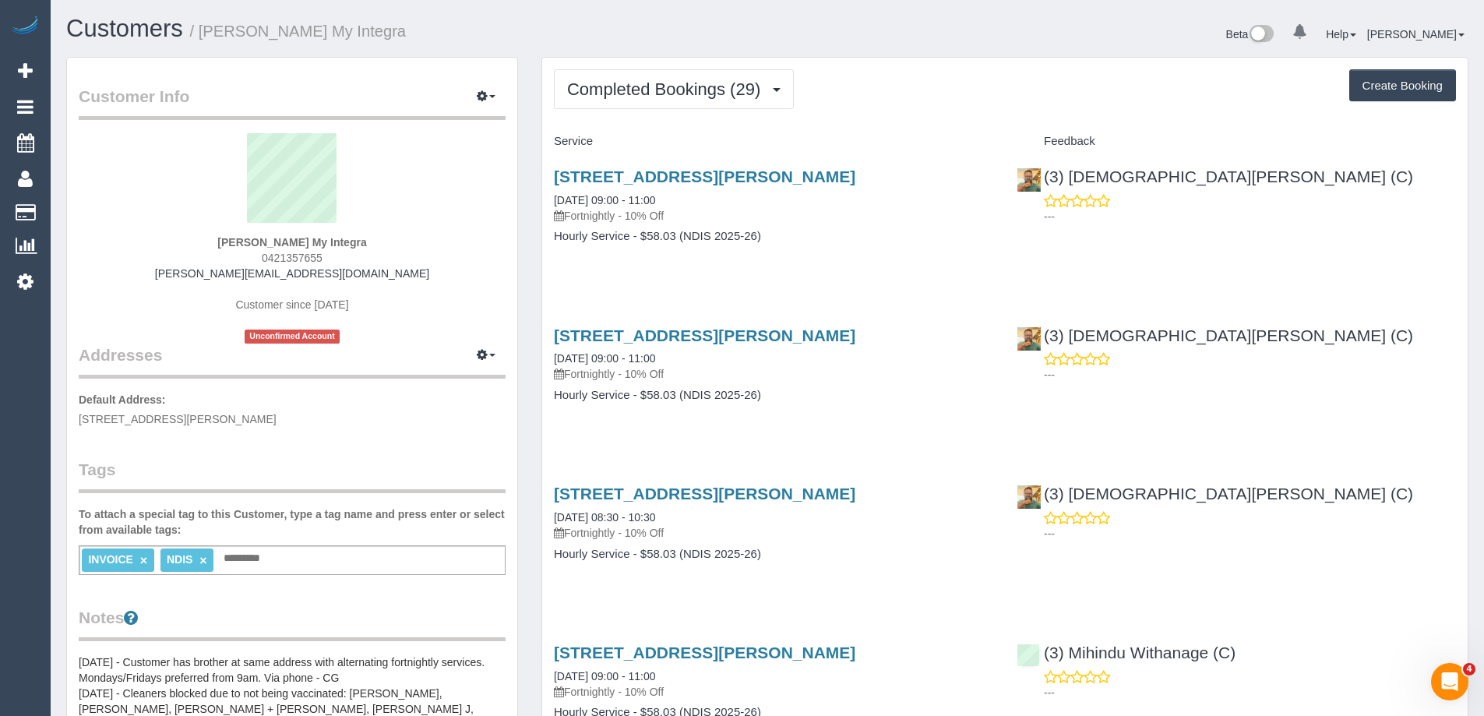
scroll to position [4202, 1484]
click at [651, 93] on span "Completed Bookings (29)" at bounding box center [667, 88] width 201 height 19
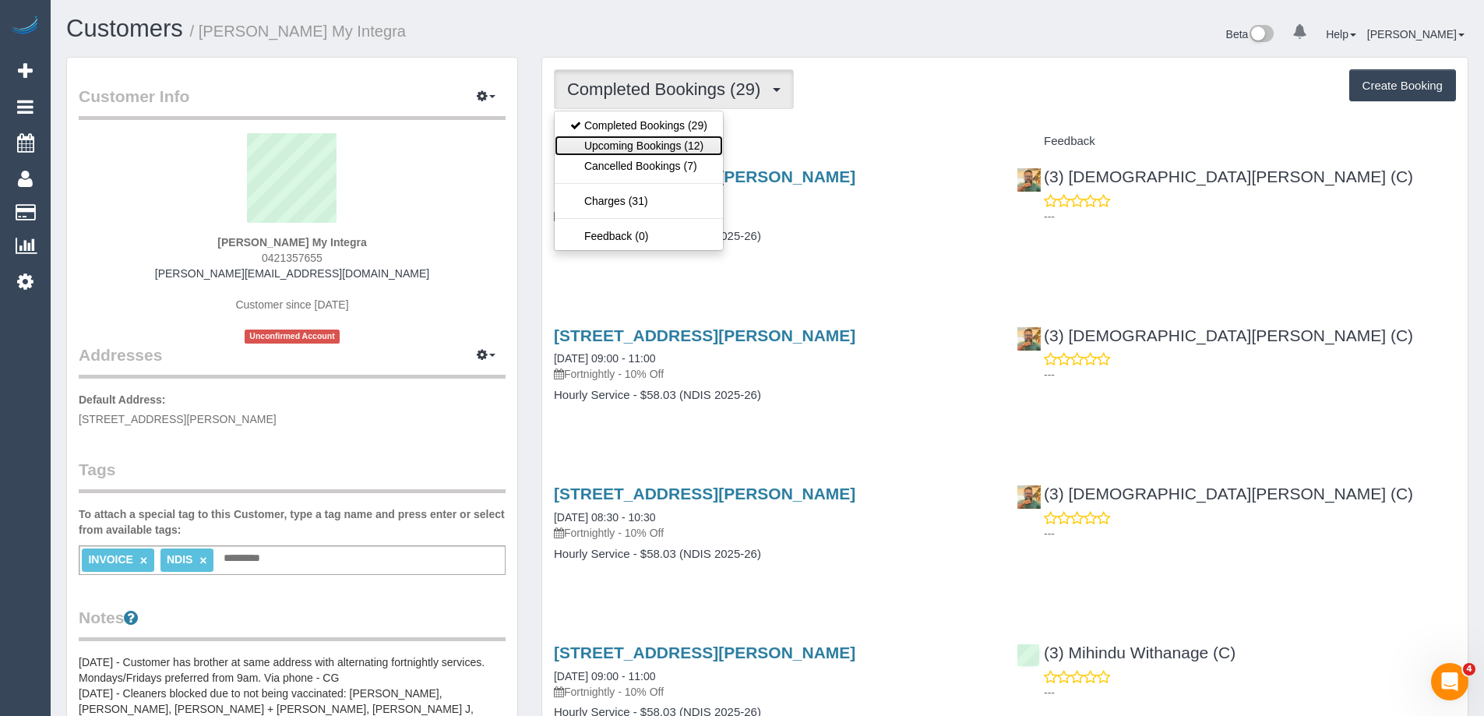
click at [651, 136] on link "Upcoming Bookings (12)" at bounding box center [639, 146] width 168 height 20
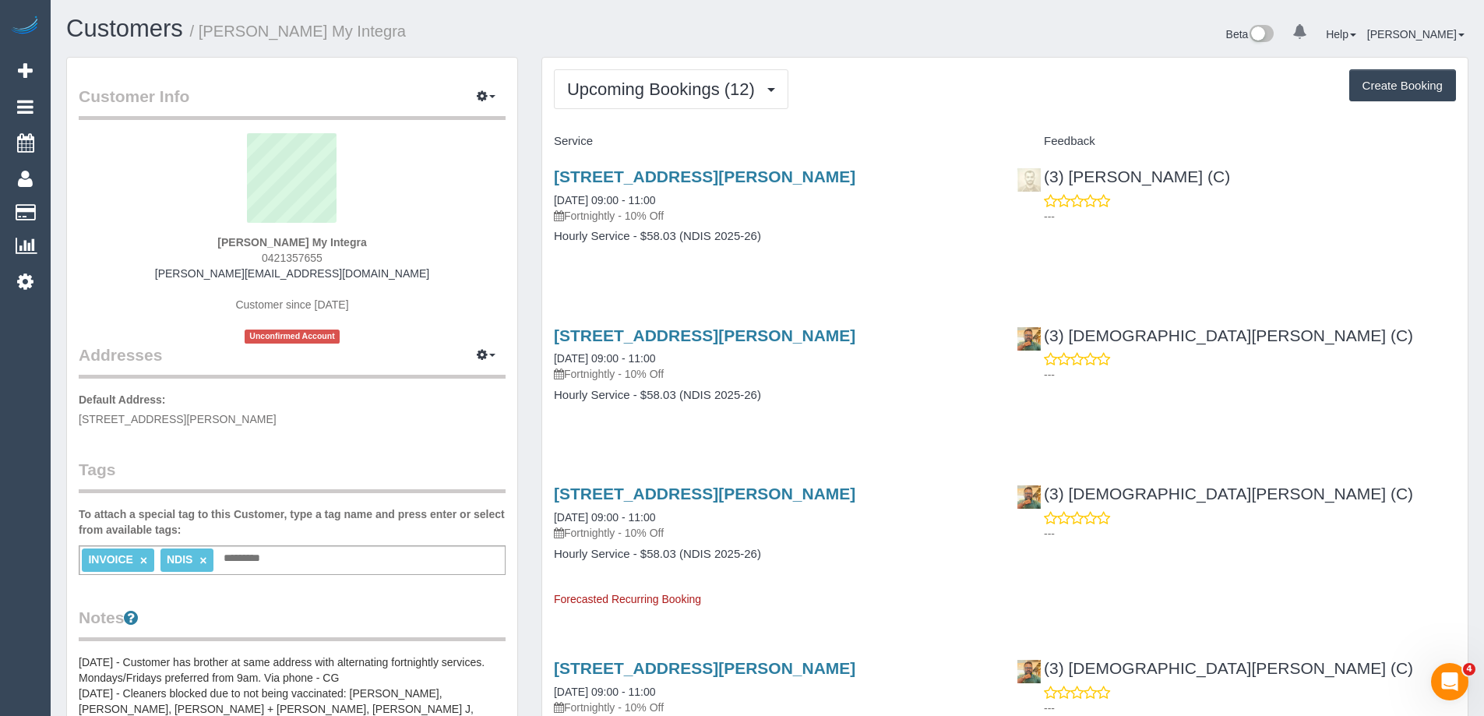
scroll to position [2297, 1484]
click at [657, 181] on link "[STREET_ADDRESS][PERSON_NAME]" at bounding box center [705, 177] width 302 height 18
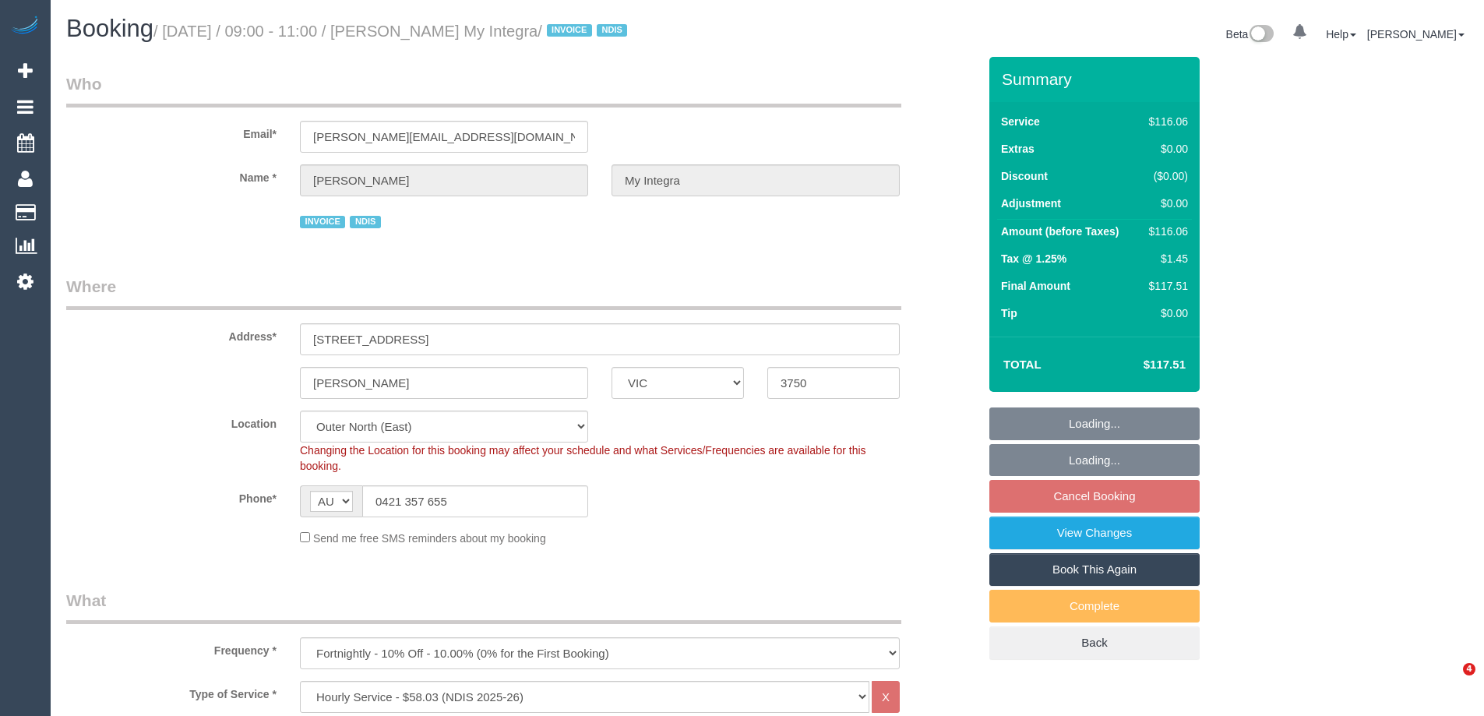
select select "VIC"
select select "number:27"
select select "number:14"
select select "number:19"
select select "number:36"
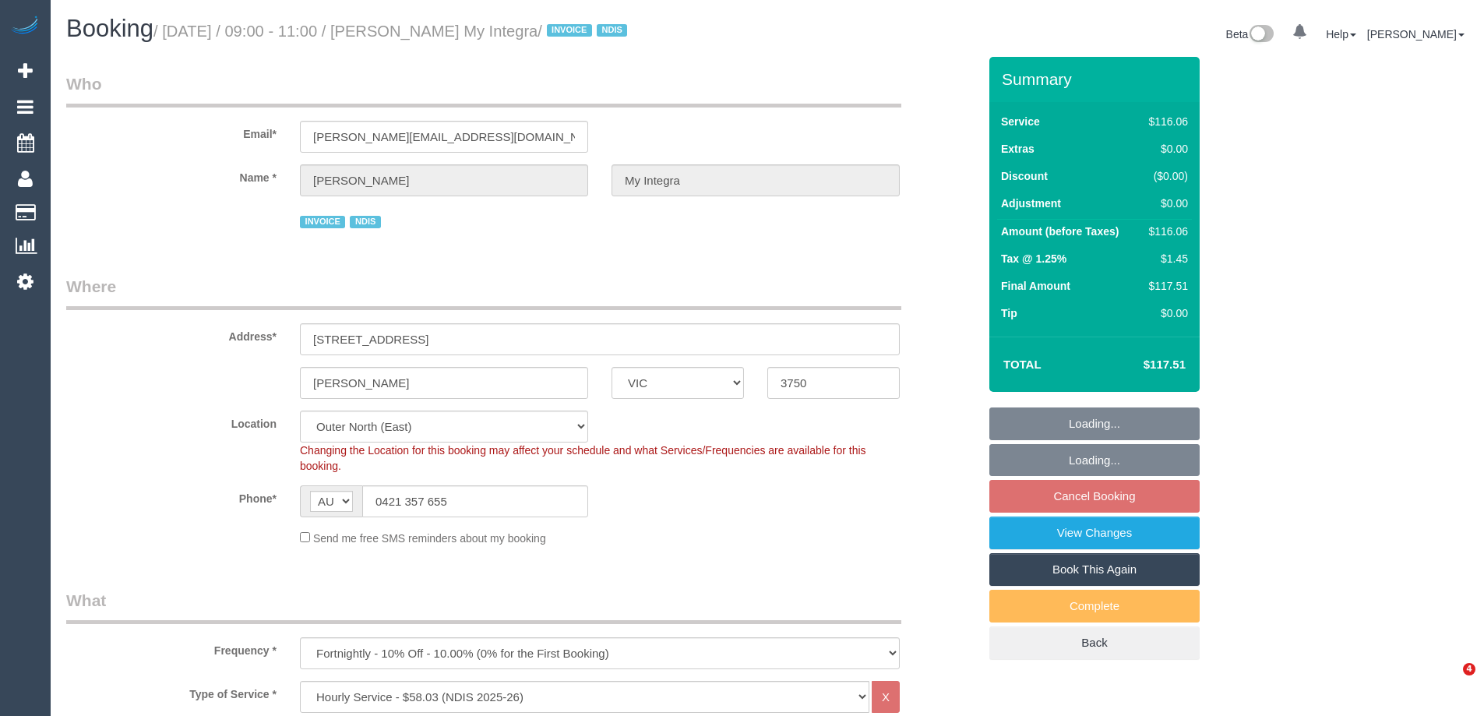
select select "number:35"
select select "number:11"
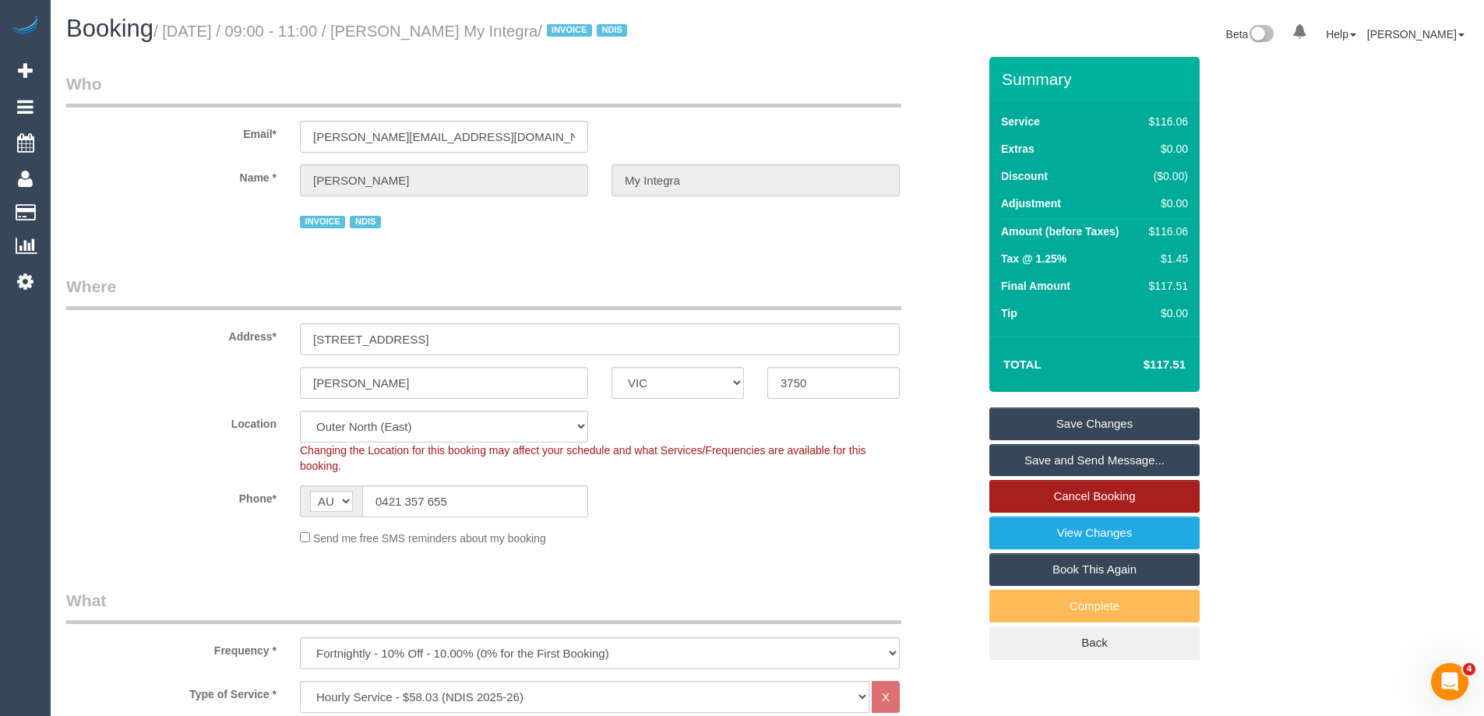
click at [1114, 493] on link "Cancel Booking" at bounding box center [1094, 496] width 210 height 33
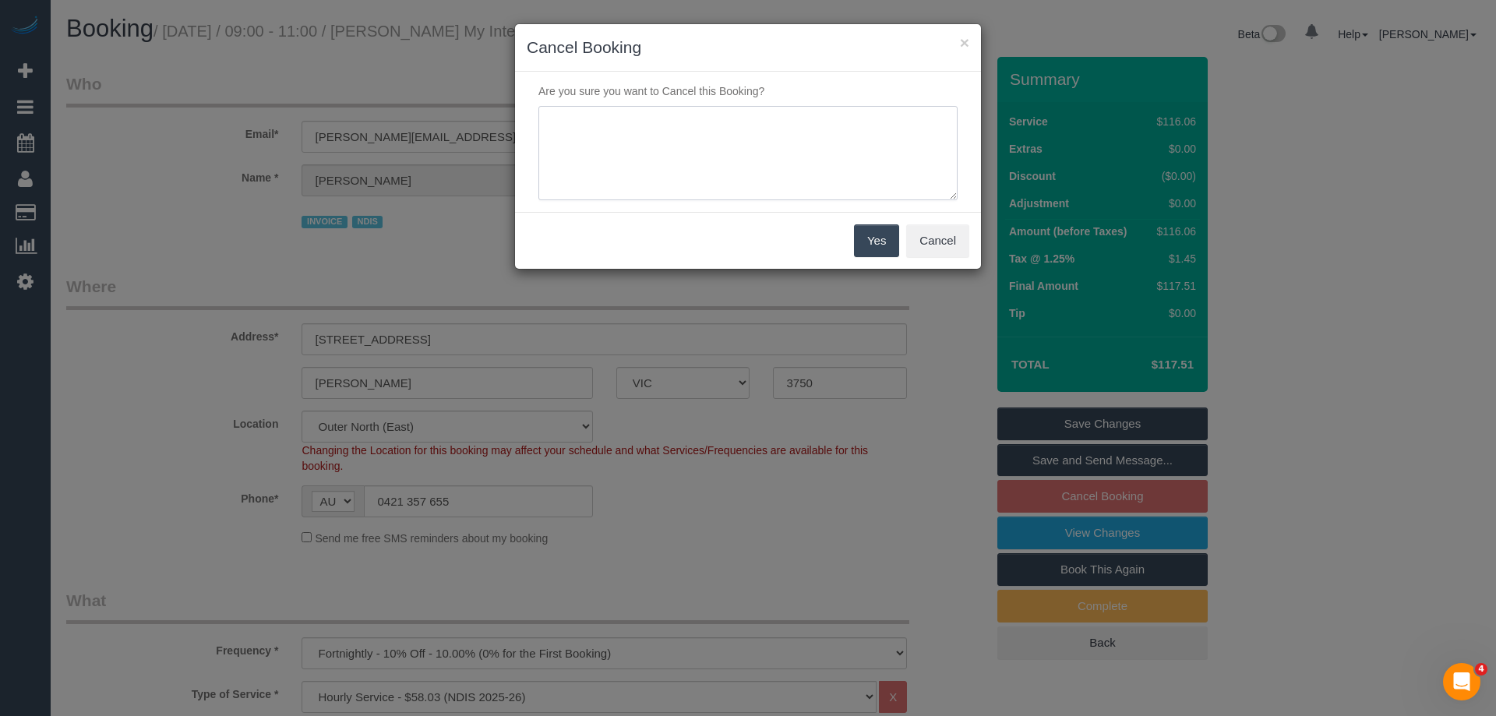
click at [673, 143] on textarea at bounding box center [747, 153] width 419 height 95
type textarea "Regular cleaner away customer happy to skip via email VC"
click at [874, 242] on button "Yes" at bounding box center [876, 240] width 45 height 33
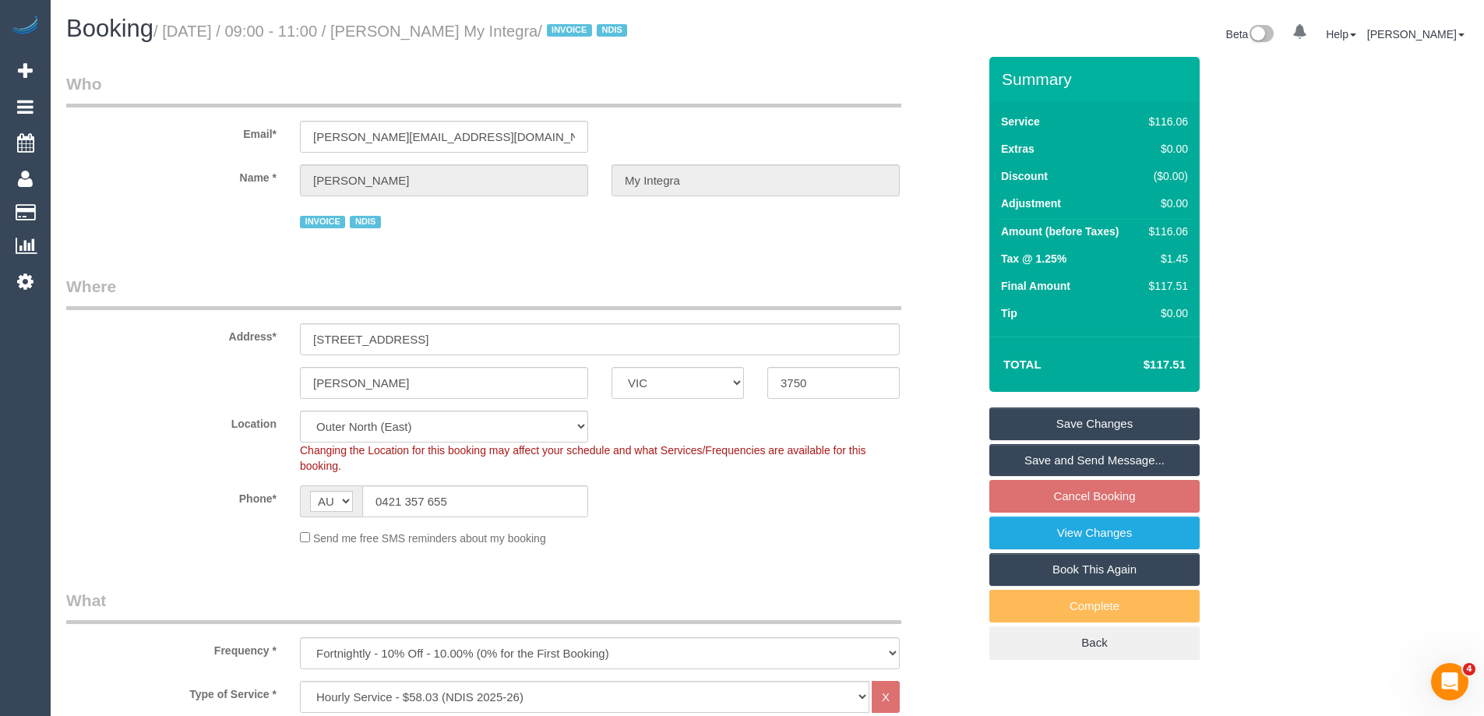
scroll to position [78, 0]
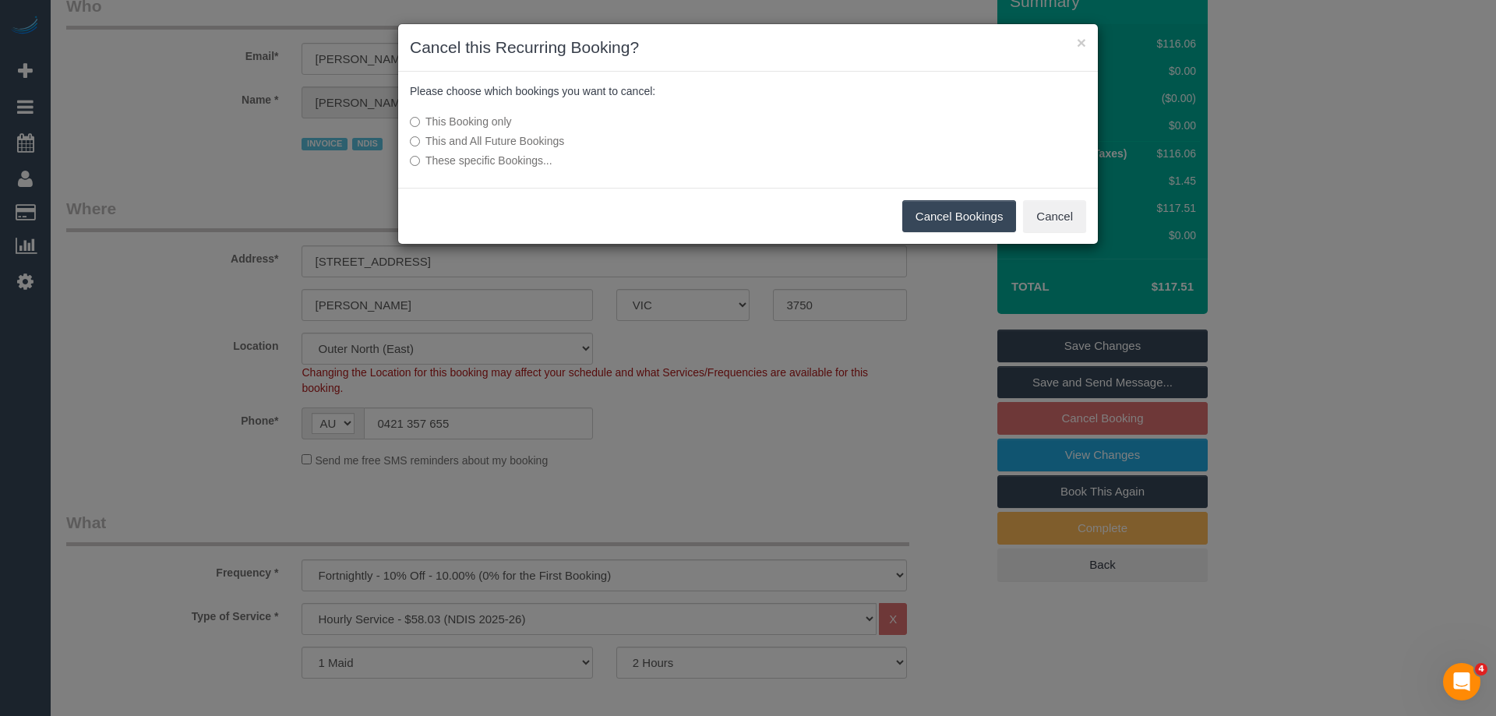
click at [957, 214] on button "Cancel Bookings" at bounding box center [959, 216] width 115 height 33
